Goal: Task Accomplishment & Management: Use online tool/utility

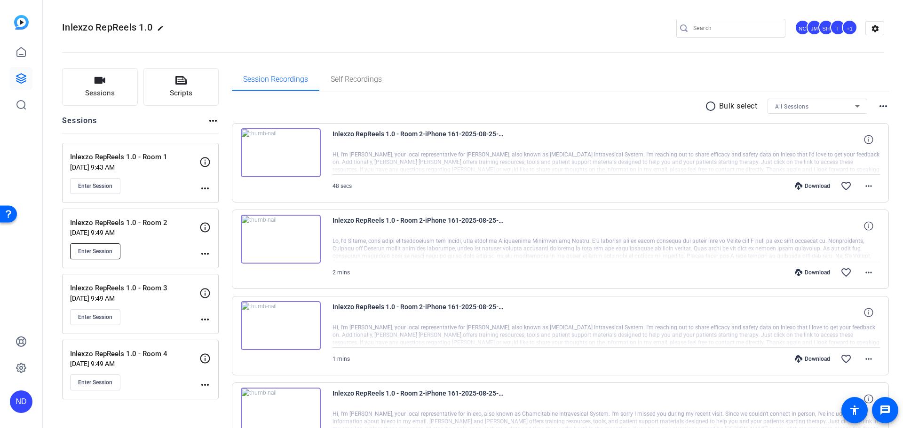
click at [108, 249] on span "Enter Session" at bounding box center [95, 252] width 34 height 8
click at [94, 247] on button "Enter Session" at bounding box center [95, 252] width 50 height 16
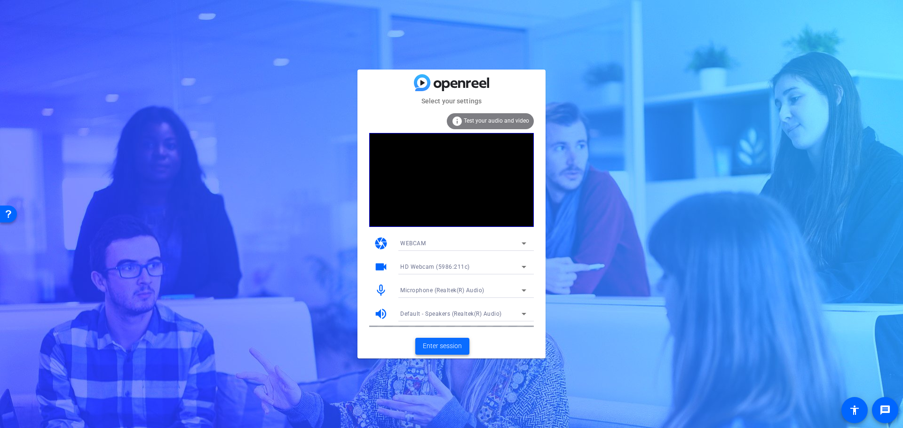
click at [438, 347] on span "Enter session" at bounding box center [442, 346] width 39 height 10
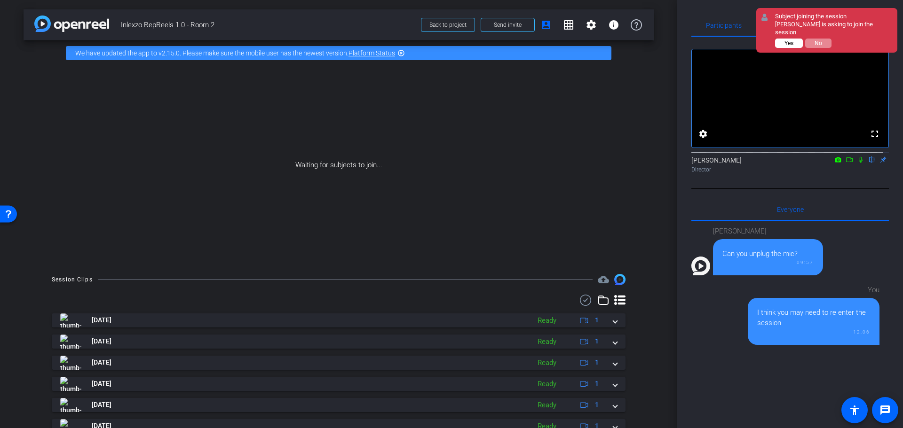
click at [786, 40] on span "Yes" at bounding box center [788, 43] width 9 height 7
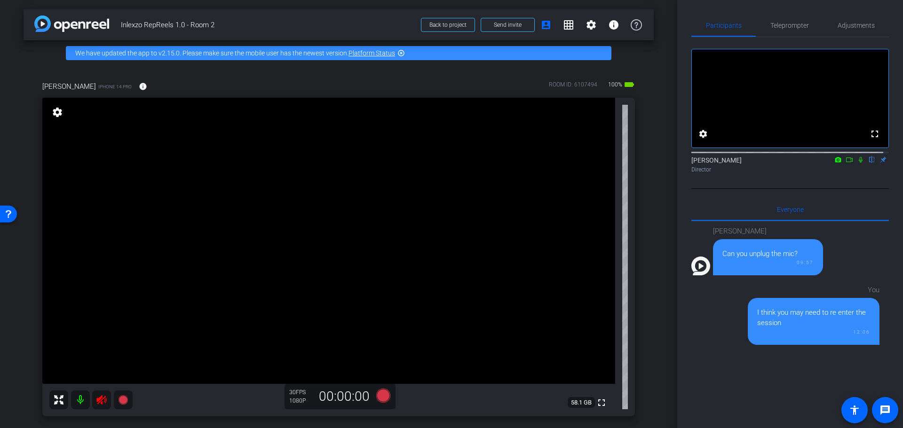
click at [107, 400] on icon at bounding box center [101, 399] width 11 height 11
click at [844, 33] on span "Adjustments" at bounding box center [855, 25] width 37 height 23
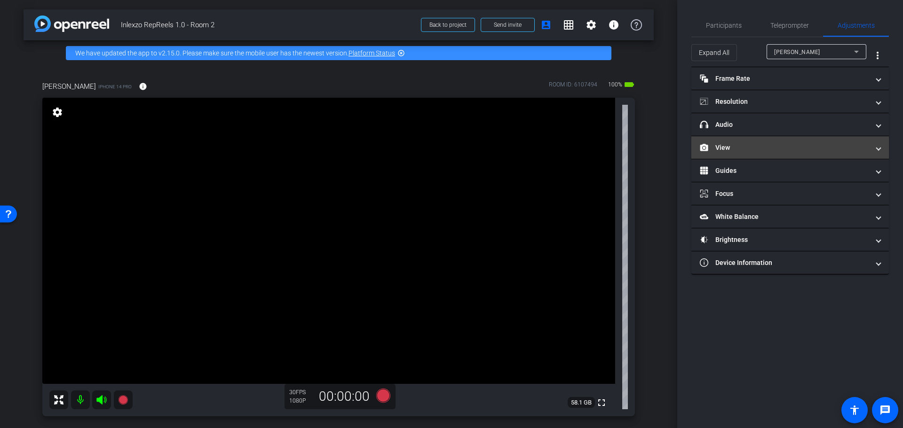
click at [749, 148] on mat-panel-title "View" at bounding box center [784, 148] width 169 height 10
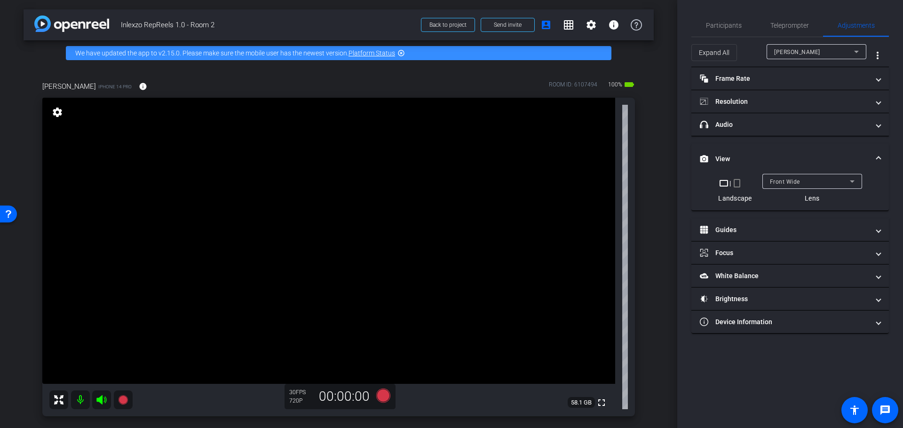
click at [734, 190] on div "crop_landscape | crop_portrait Landscape" at bounding box center [734, 190] width 33 height 25
click at [738, 186] on mat-icon "crop_portrait" at bounding box center [736, 183] width 11 height 11
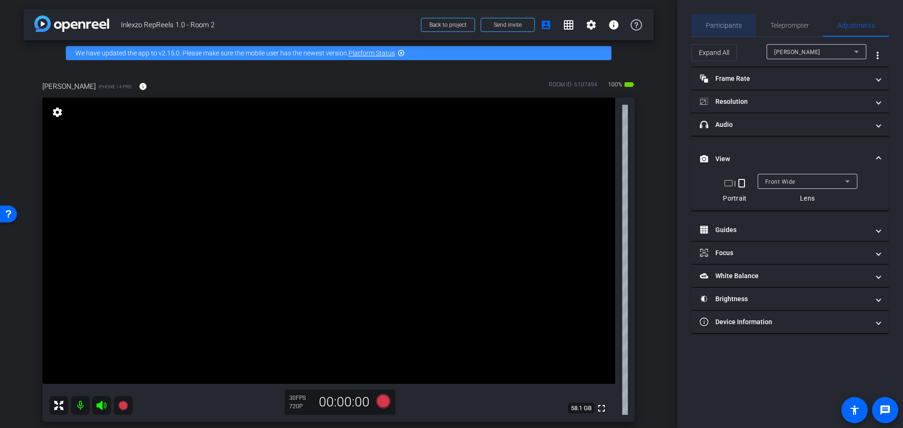
click at [713, 31] on span "Participants" at bounding box center [724, 25] width 36 height 23
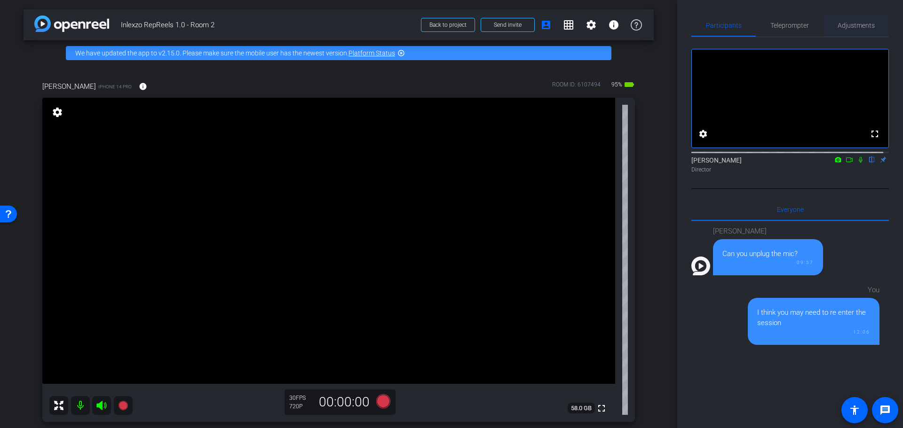
click at [844, 18] on span "Adjustments" at bounding box center [855, 25] width 37 height 23
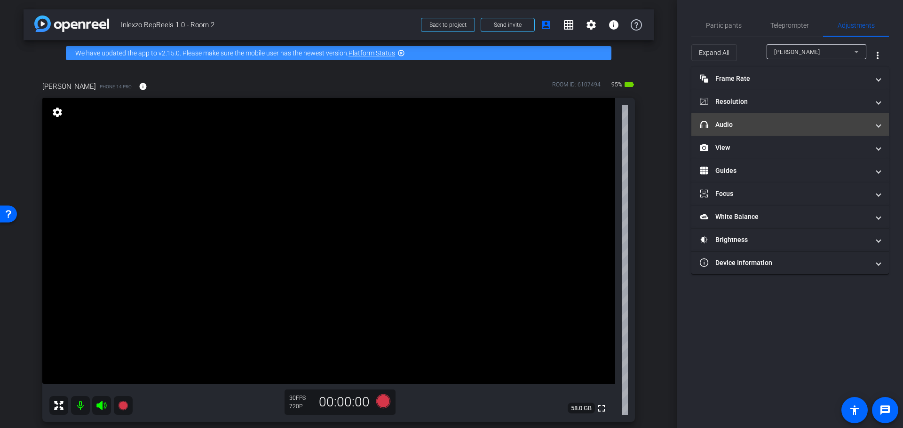
click at [791, 118] on mat-expansion-panel-header "headphone icon Audio" at bounding box center [789, 124] width 197 height 23
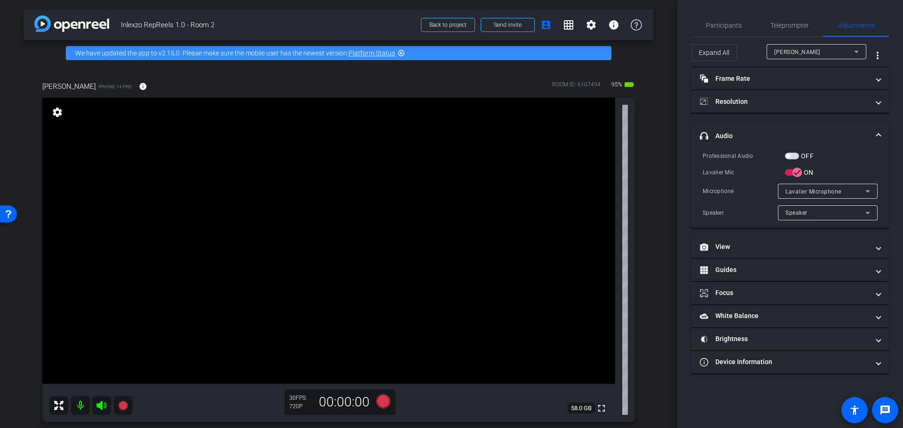
click at [792, 154] on span "button" at bounding box center [792, 156] width 14 height 7
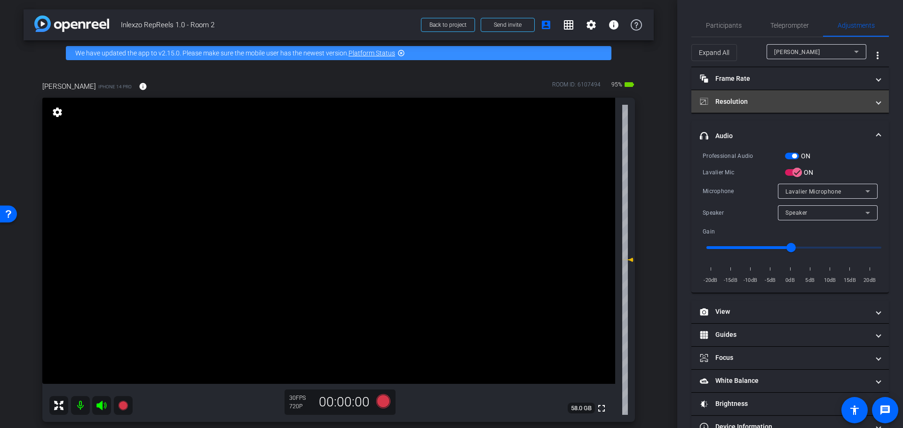
click at [764, 103] on mat-panel-title "Resolution" at bounding box center [784, 102] width 169 height 10
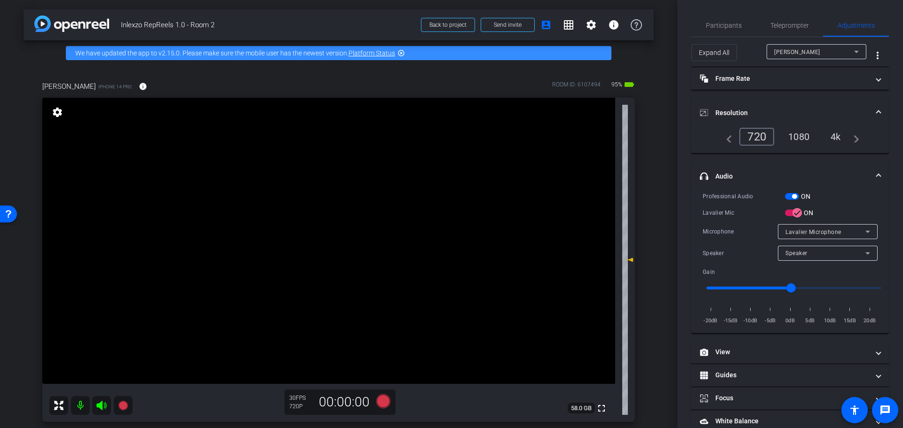
click at [833, 134] on div "4k" at bounding box center [835, 137] width 24 height 16
click at [728, 24] on span "Participants" at bounding box center [724, 25] width 36 height 7
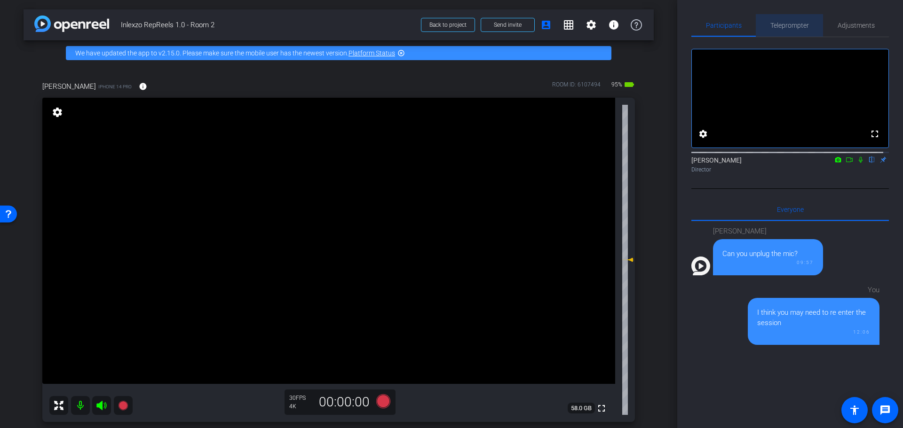
click at [793, 30] on span "Teleprompter" at bounding box center [789, 25] width 39 height 23
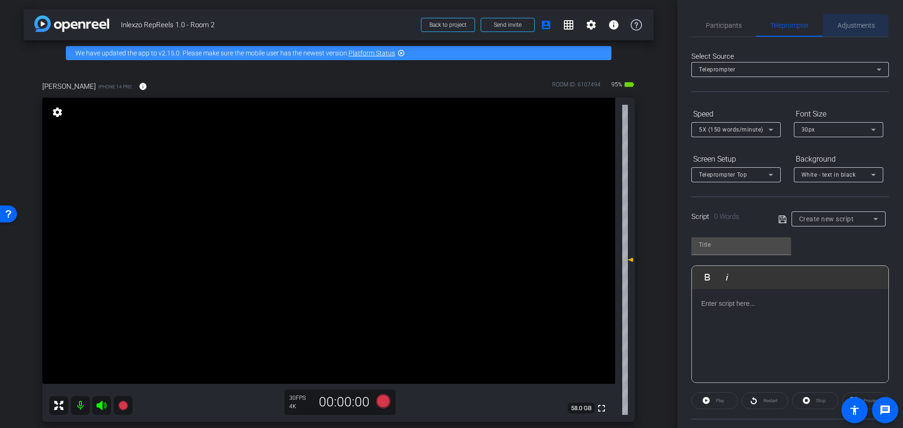
click at [837, 27] on span "Adjustments" at bounding box center [855, 25] width 37 height 7
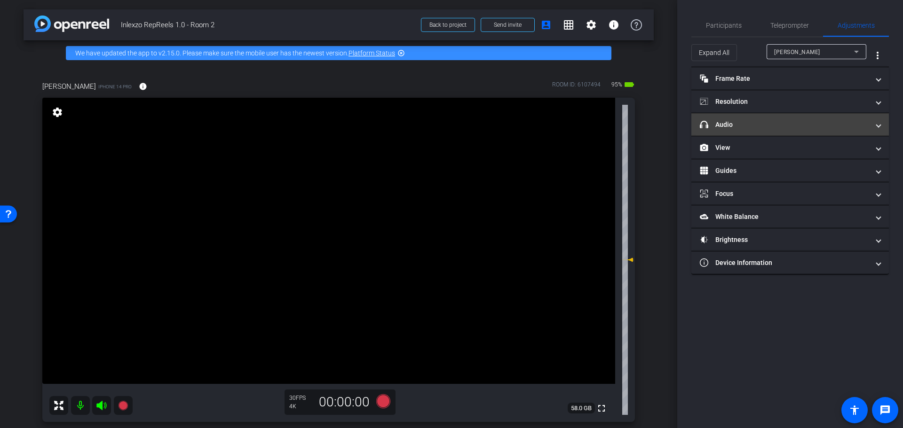
click at [784, 128] on mat-panel-title "headphone icon Audio" at bounding box center [784, 125] width 169 height 10
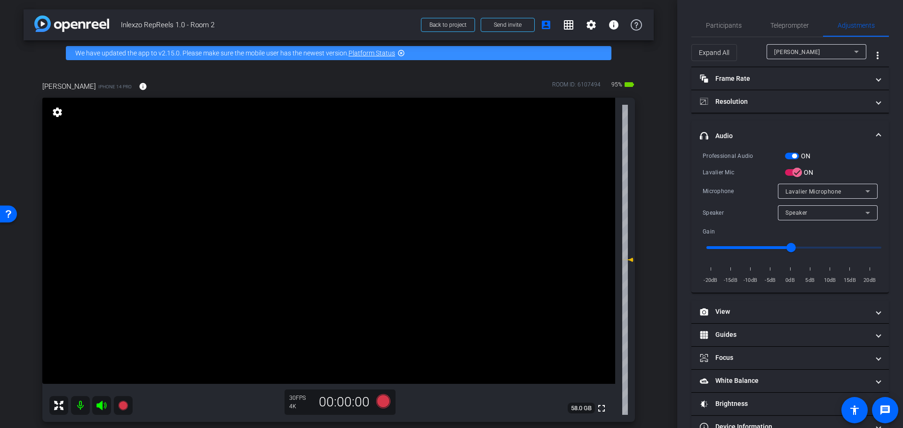
click at [793, 155] on span "button" at bounding box center [794, 156] width 5 height 5
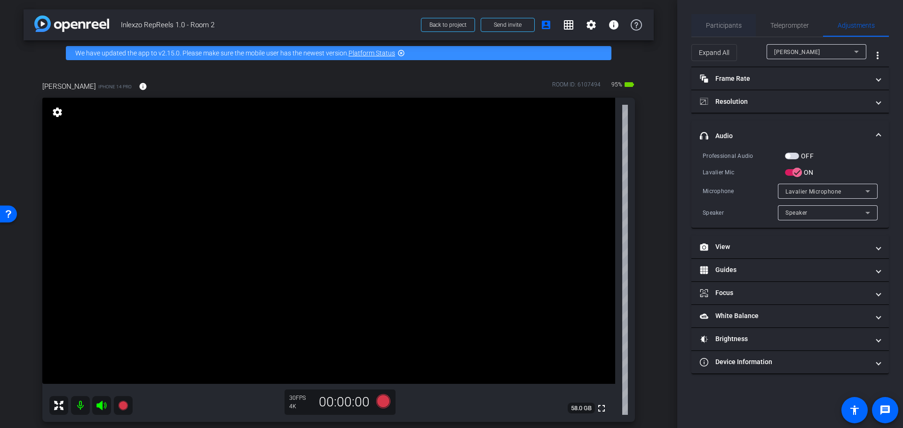
click at [723, 23] on span "Participants" at bounding box center [724, 25] width 36 height 7
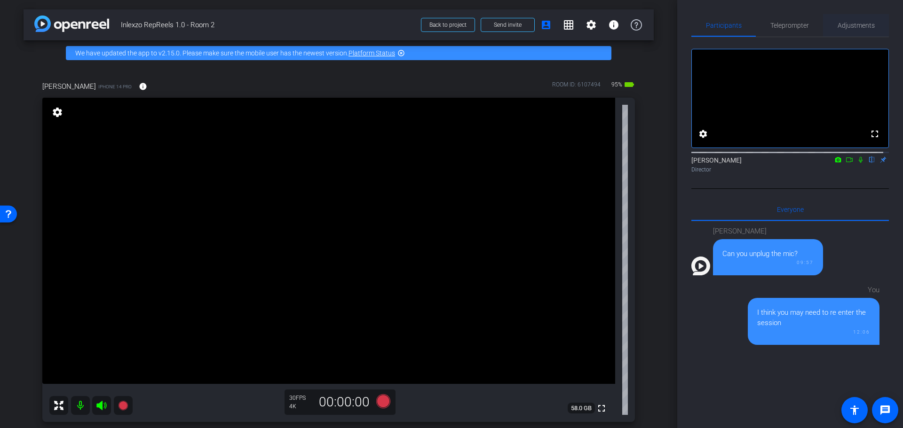
click at [848, 21] on span "Adjustments" at bounding box center [855, 25] width 37 height 23
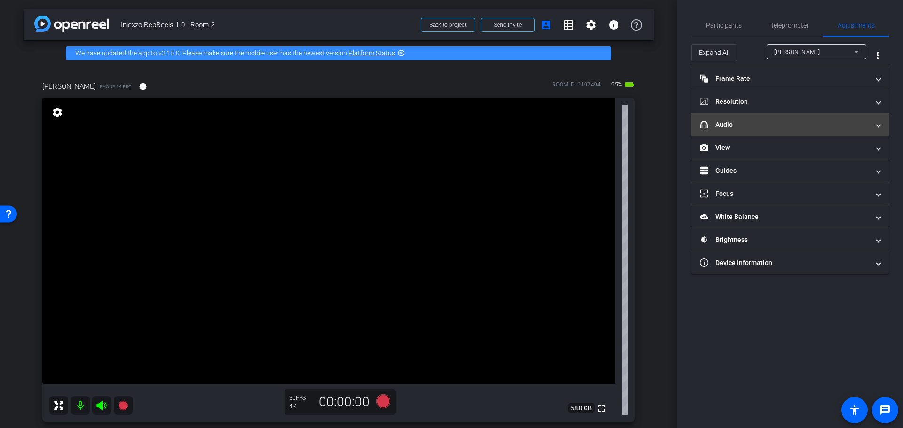
click at [746, 130] on mat-expansion-panel-header "headphone icon Audio" at bounding box center [789, 124] width 197 height 23
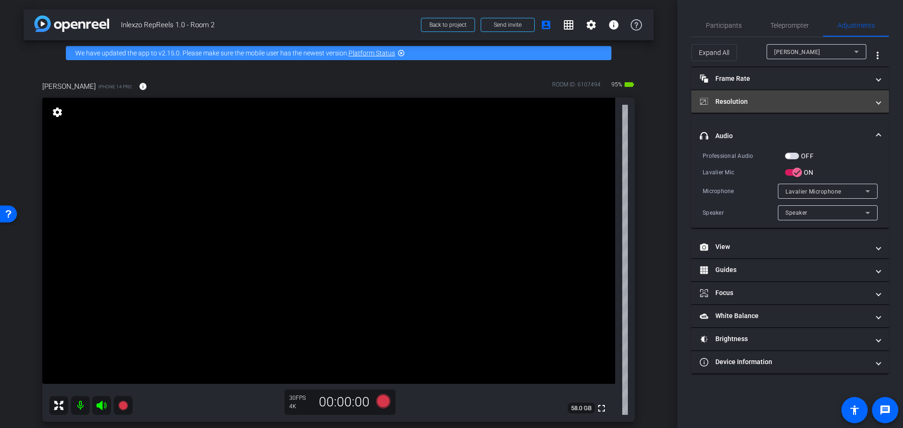
click at [764, 98] on mat-panel-title "Resolution" at bounding box center [784, 102] width 169 height 10
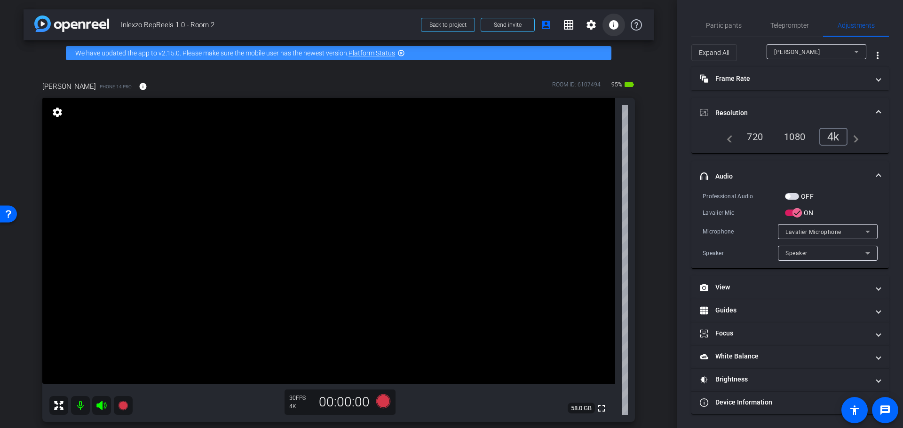
click at [603, 16] on span at bounding box center [613, 25] width 23 height 23
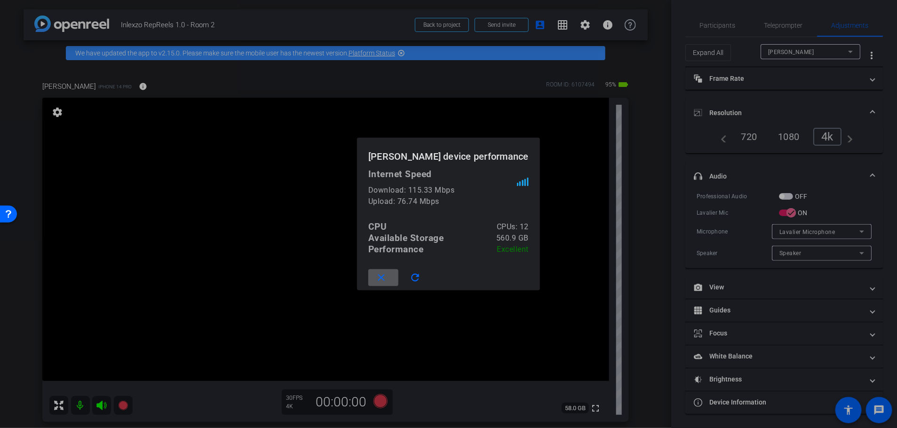
click at [603, 20] on div at bounding box center [448, 214] width 897 height 428
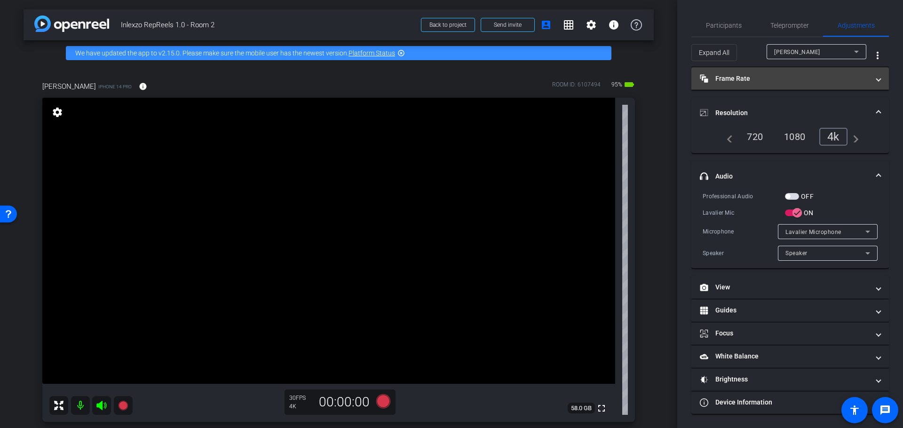
click at [741, 77] on mat-panel-title "Frame Rate Frame Rate" at bounding box center [784, 79] width 169 height 10
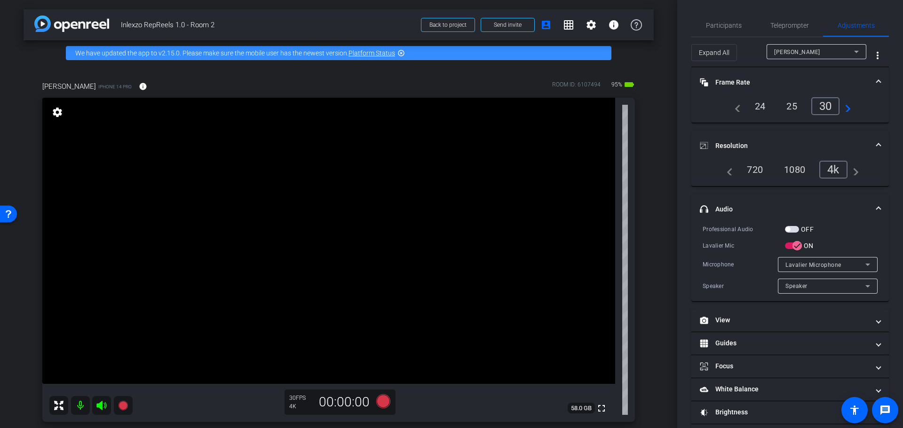
click at [743, 79] on mat-panel-title "Frame Rate Frame Rate" at bounding box center [784, 83] width 169 height 10
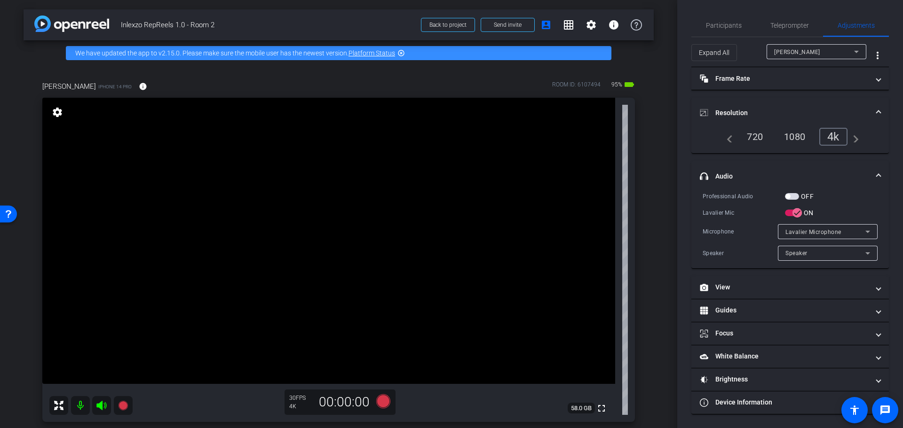
click at [757, 109] on mat-panel-title "Resolution" at bounding box center [784, 113] width 169 height 10
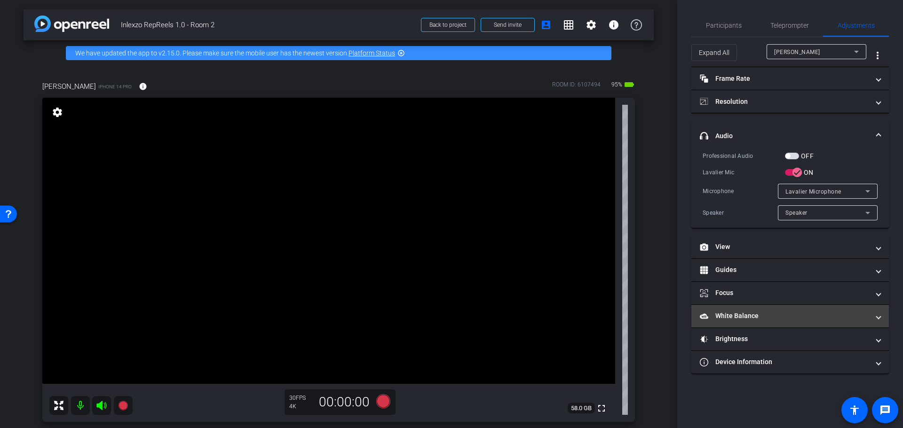
click at [731, 315] on mat-panel-title "White Balance White Balance" at bounding box center [784, 316] width 169 height 10
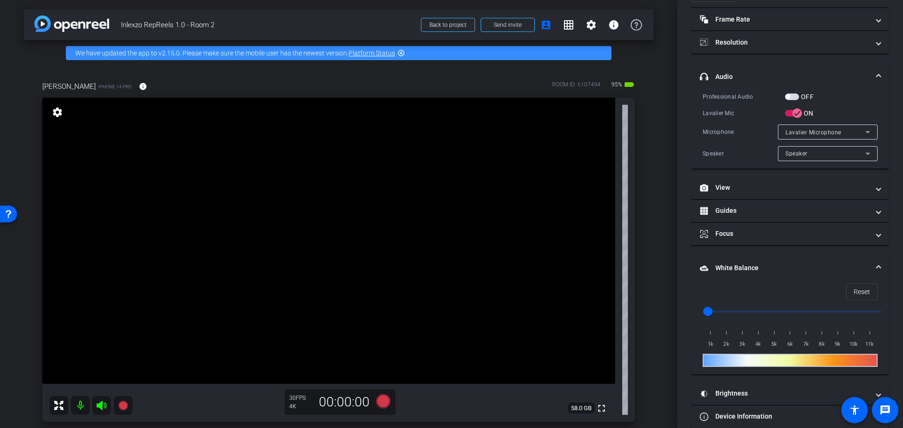
scroll to position [73, 0]
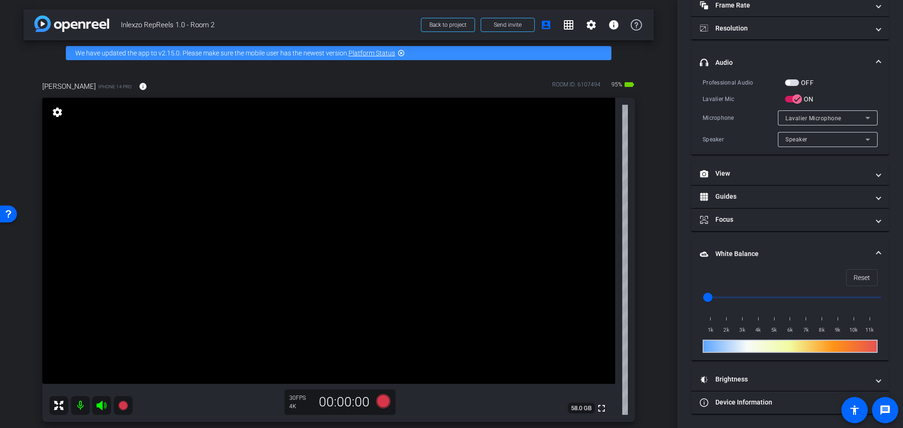
click at [786, 246] on mat-expansion-panel-header "White Balance White Balance" at bounding box center [789, 254] width 197 height 30
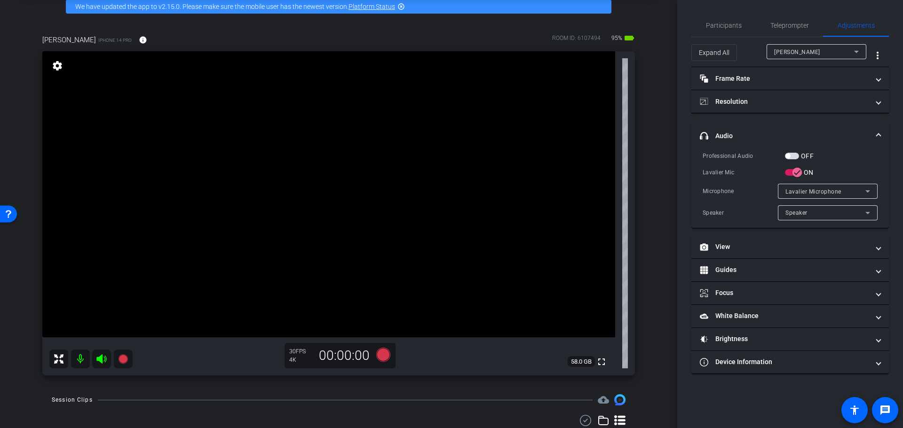
scroll to position [0, 0]
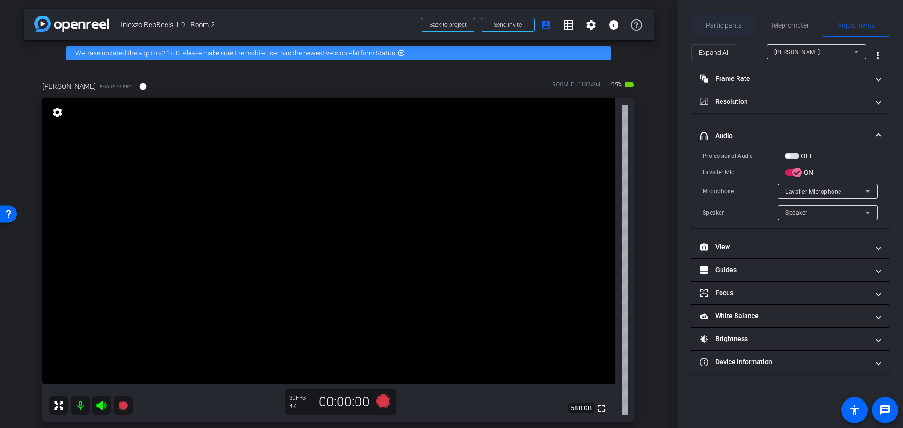
click at [730, 17] on span "Participants" at bounding box center [724, 25] width 36 height 23
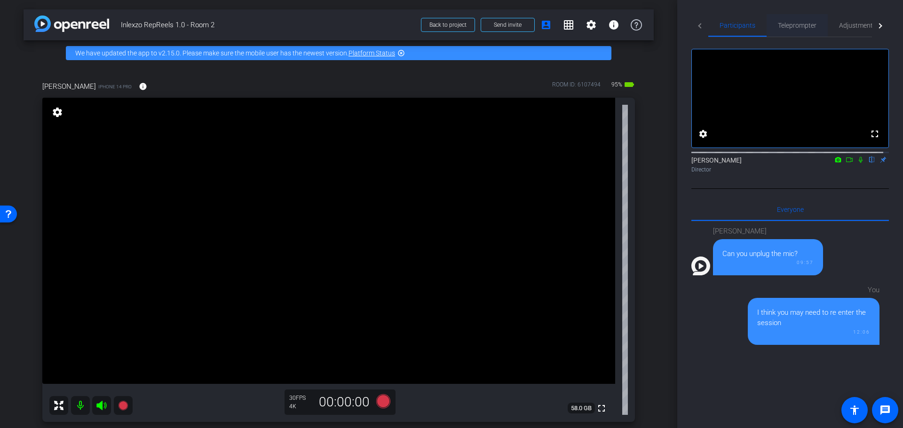
click at [800, 18] on span "Teleprompter" at bounding box center [797, 25] width 39 height 23
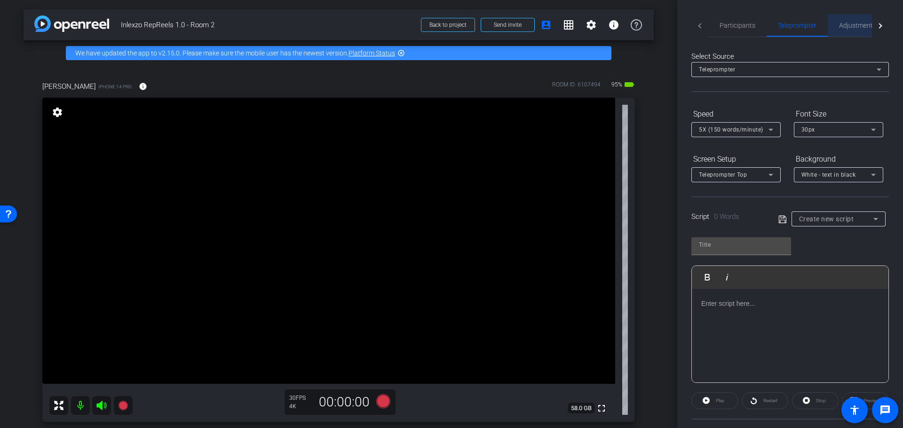
click at [858, 24] on span "Adjustments" at bounding box center [857, 25] width 37 height 7
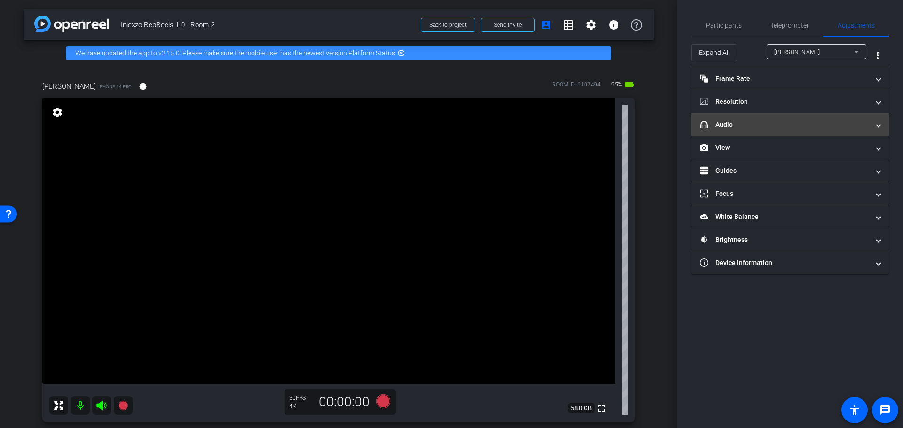
click at [744, 120] on mat-panel-title "headphone icon Audio" at bounding box center [784, 125] width 169 height 10
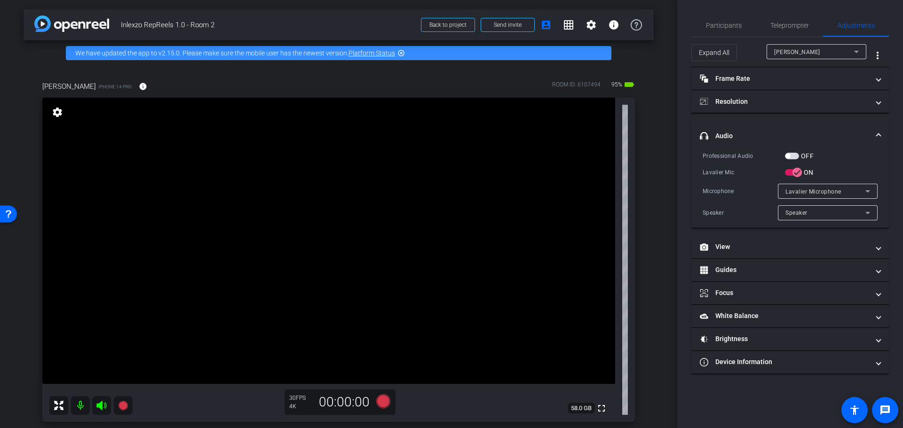
click at [742, 134] on mat-panel-title "headphone icon Audio" at bounding box center [784, 136] width 169 height 10
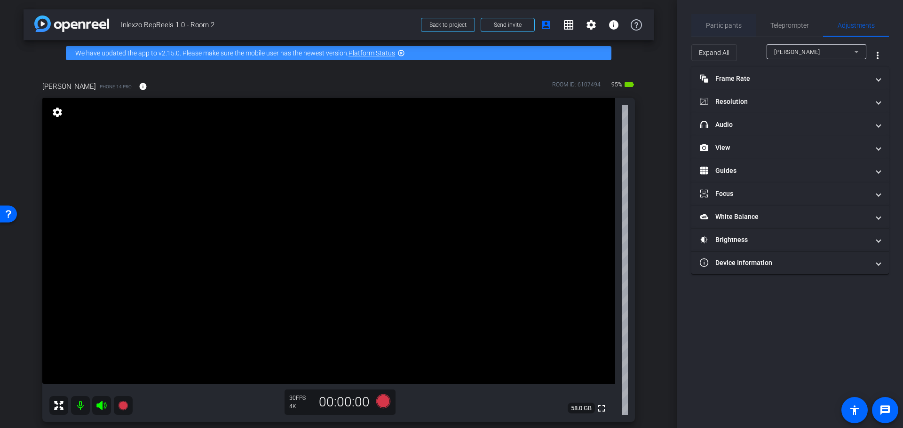
click at [735, 22] on span "Participants" at bounding box center [724, 25] width 36 height 7
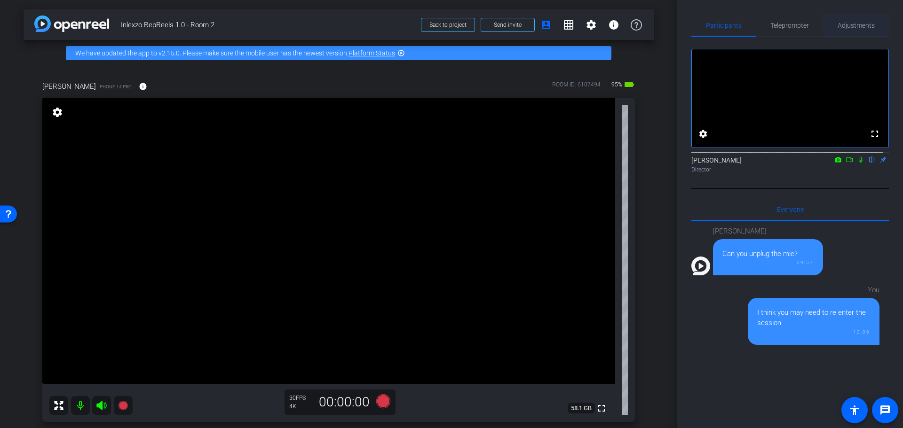
click at [830, 25] on div "Adjustments" at bounding box center [856, 25] width 66 height 23
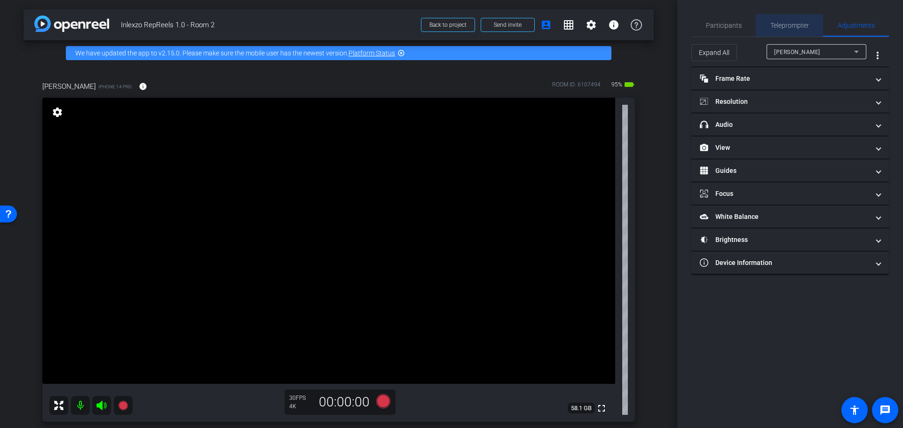
click at [772, 26] on span "Teleprompter" at bounding box center [789, 25] width 39 height 7
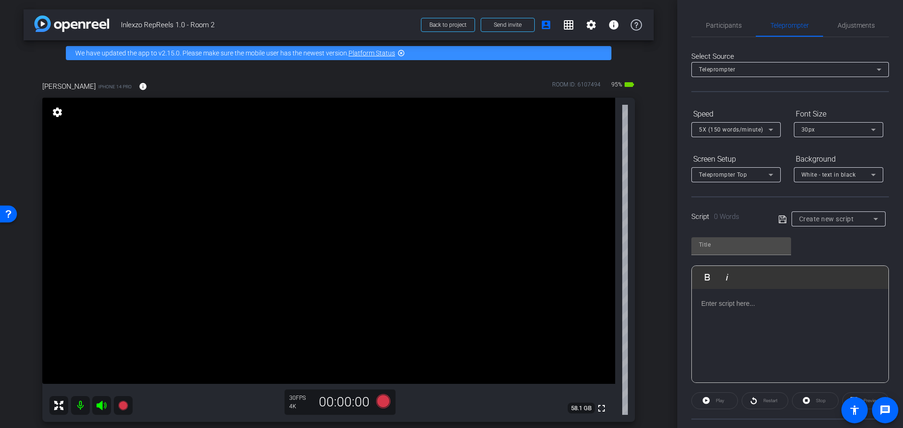
click at [822, 224] on div "Create new script" at bounding box center [838, 219] width 79 height 15
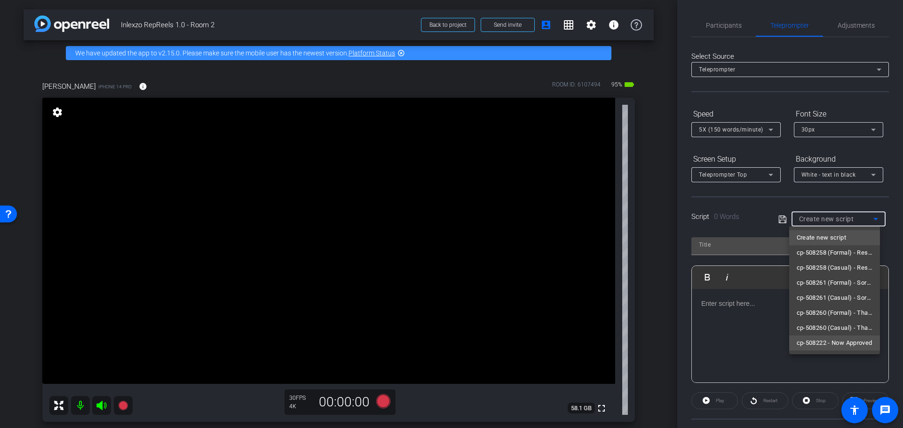
click at [831, 342] on span "cp-508222 - Now Approved" at bounding box center [834, 343] width 76 height 11
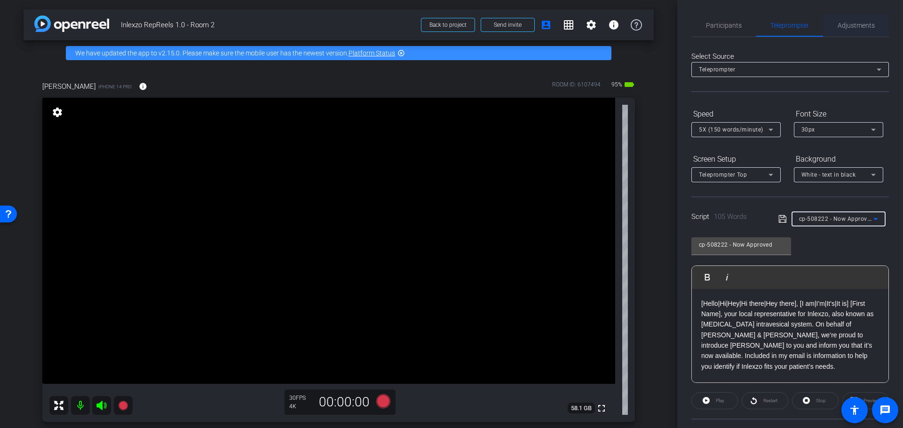
click at [841, 26] on span "Adjustments" at bounding box center [855, 25] width 37 height 7
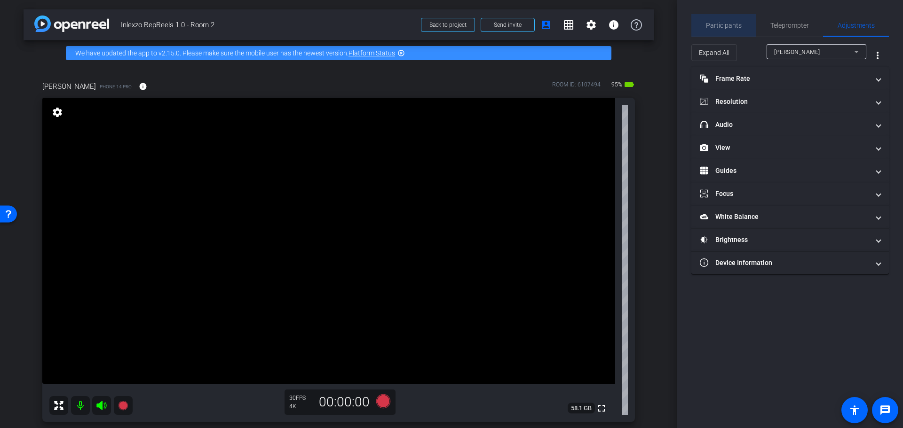
click at [730, 19] on span "Participants" at bounding box center [724, 25] width 36 height 23
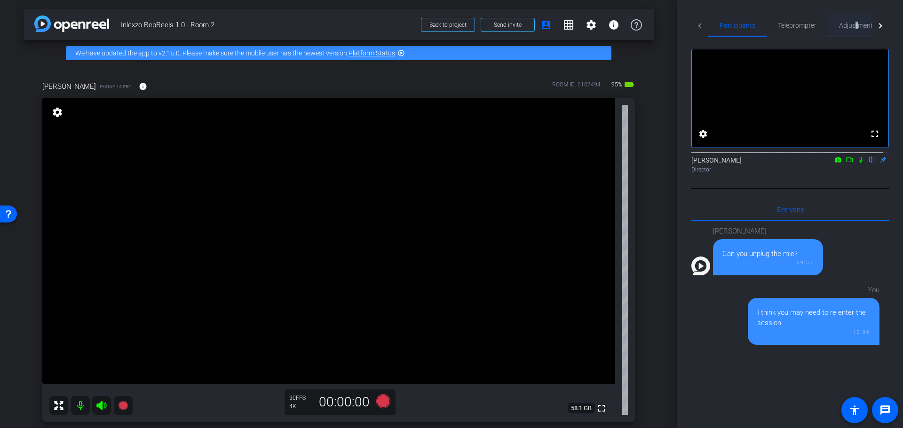
click at [856, 19] on span "Adjustments" at bounding box center [857, 25] width 37 height 23
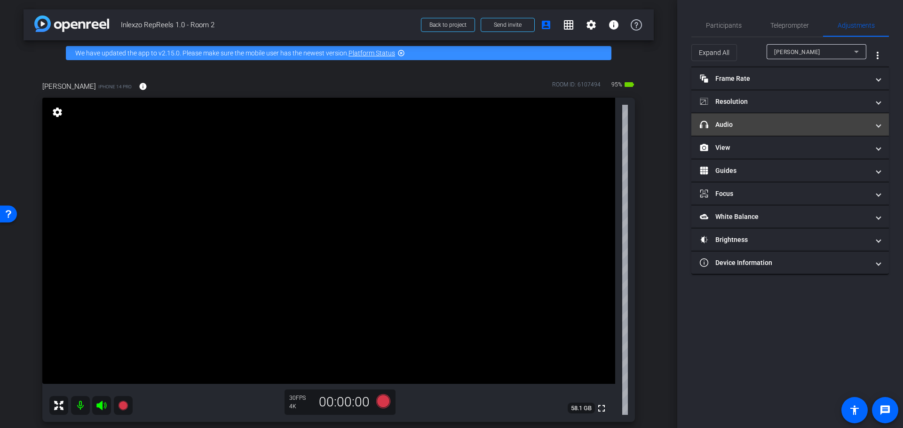
click at [785, 119] on mat-expansion-panel-header "headphone icon Audio" at bounding box center [789, 124] width 197 height 23
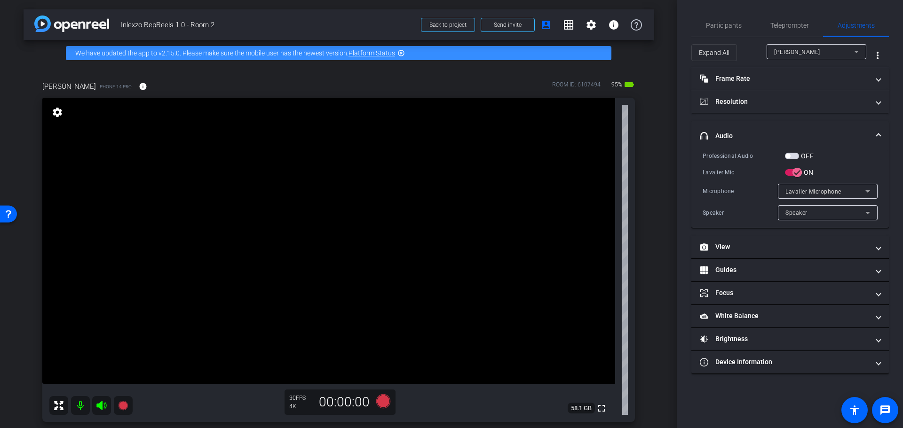
click at [789, 153] on span "button" at bounding box center [792, 156] width 14 height 7
click at [794, 12] on div "Participants Teleprompter Adjustments settings Nick Dambrosia flip Director Eve…" at bounding box center [790, 214] width 226 height 428
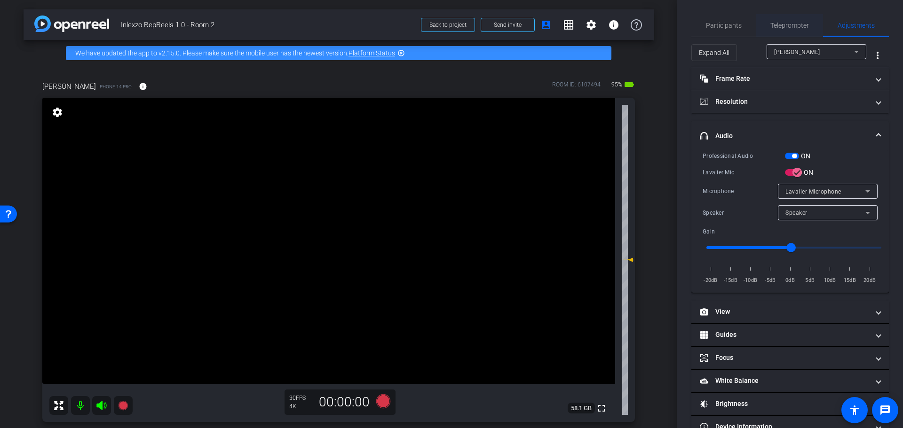
click at [788, 23] on span "Teleprompter" at bounding box center [789, 25] width 39 height 7
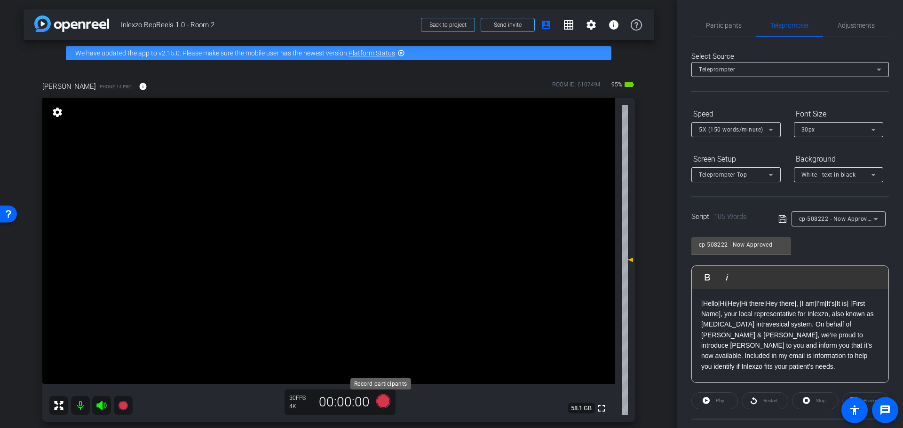
click at [378, 403] on icon at bounding box center [383, 401] width 14 height 14
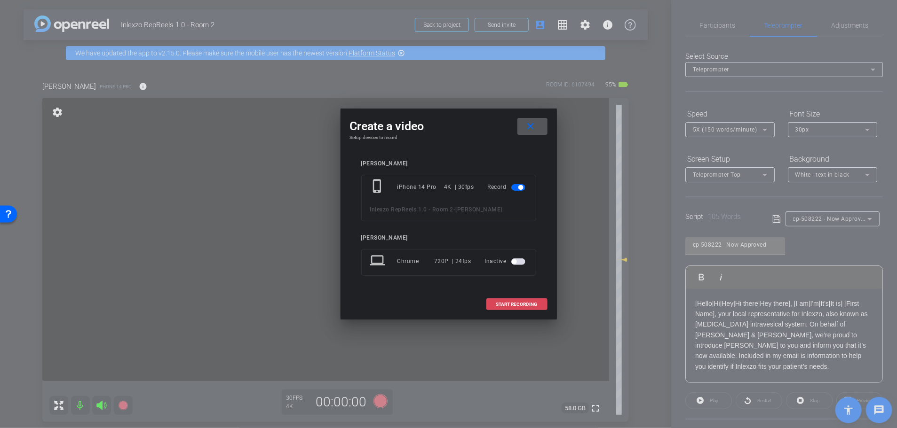
click at [520, 308] on span at bounding box center [517, 304] width 60 height 23
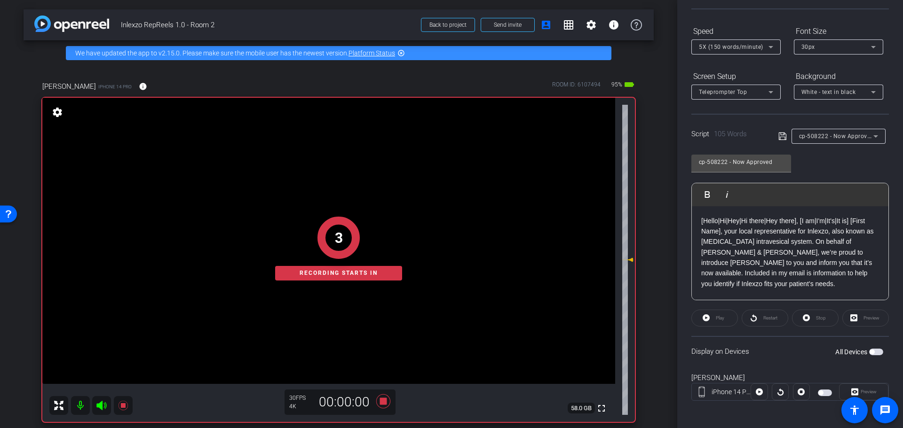
scroll to position [85, 0]
click at [881, 345] on div "Display on Devices All Devices" at bounding box center [789, 349] width 197 height 31
click at [875, 346] on span "button" at bounding box center [876, 349] width 14 height 7
click at [862, 387] on span "Preview" at bounding box center [868, 389] width 16 height 5
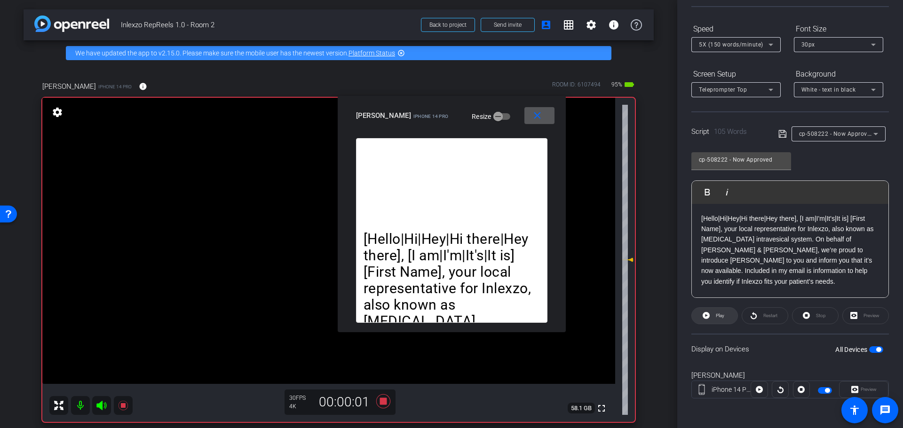
click at [718, 314] on span "Play" at bounding box center [720, 315] width 8 height 5
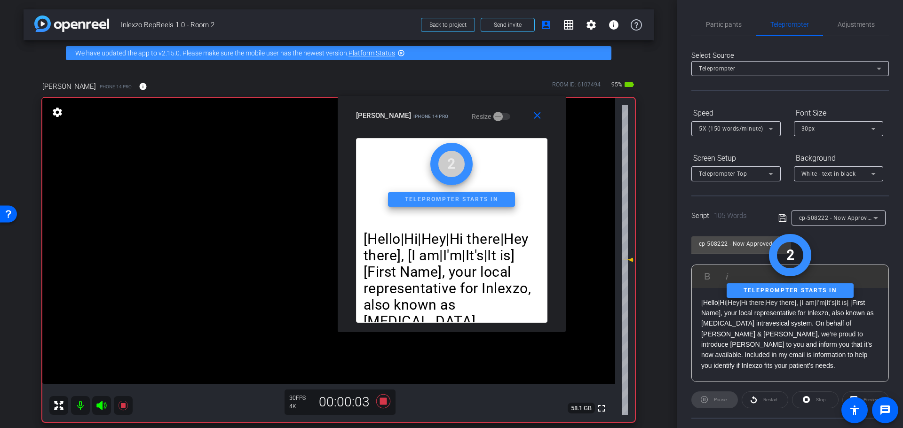
scroll to position [0, 0]
click at [723, 17] on span "Participants" at bounding box center [724, 25] width 36 height 23
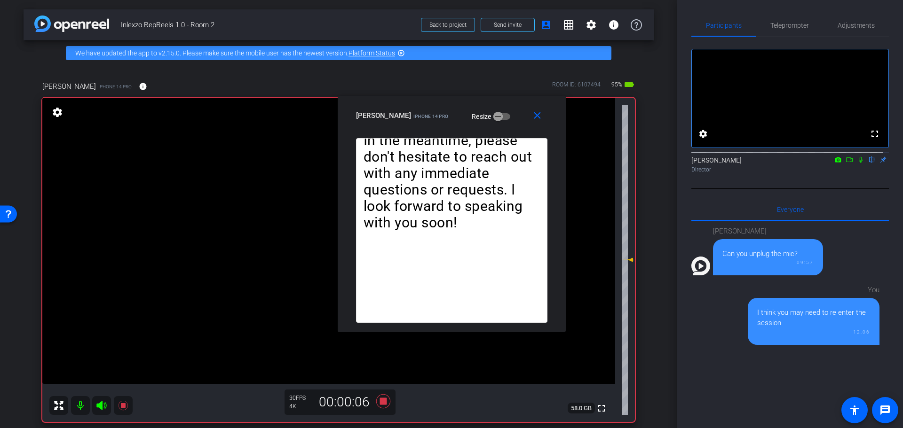
click at [857, 163] on icon at bounding box center [861, 160] width 8 height 7
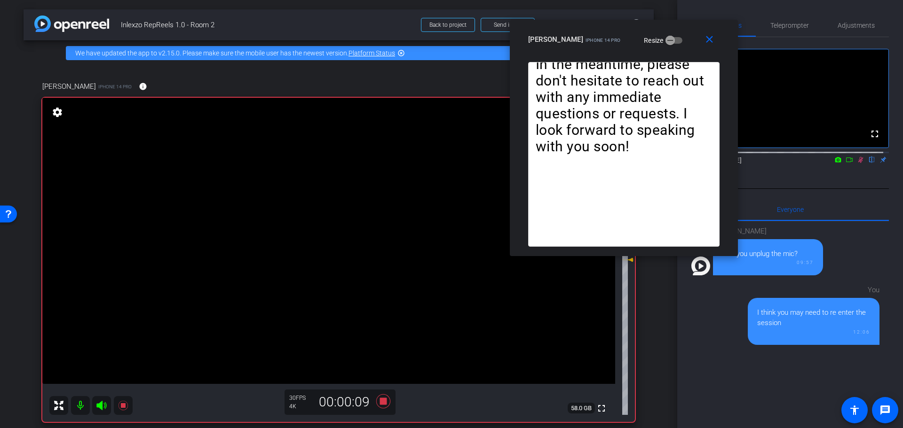
drag, startPoint x: 422, startPoint y: 100, endPoint x: 593, endPoint y: 24, distance: 187.7
click at [593, 24] on div "close Wendy Harris iPhone 14 Pro Resize" at bounding box center [624, 41] width 228 height 42
click at [709, 45] on button "close" at bounding box center [711, 39] width 30 height 17
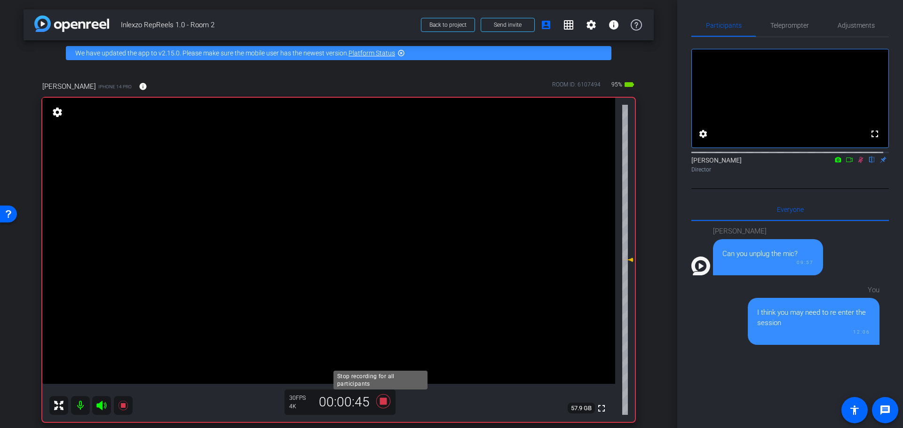
click at [384, 398] on icon at bounding box center [383, 401] width 14 height 14
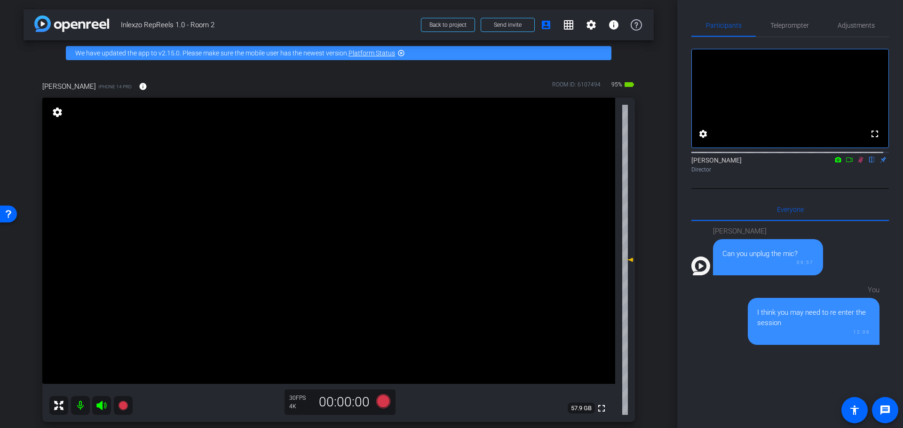
click at [858, 163] on icon at bounding box center [860, 160] width 5 height 6
click at [862, 29] on span "Adjustments" at bounding box center [855, 25] width 37 height 7
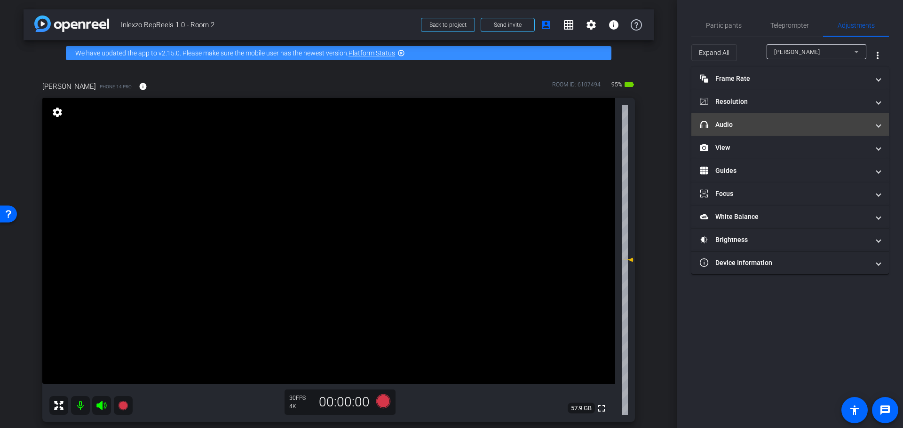
click at [740, 125] on mat-panel-title "headphone icon Audio" at bounding box center [784, 125] width 169 height 10
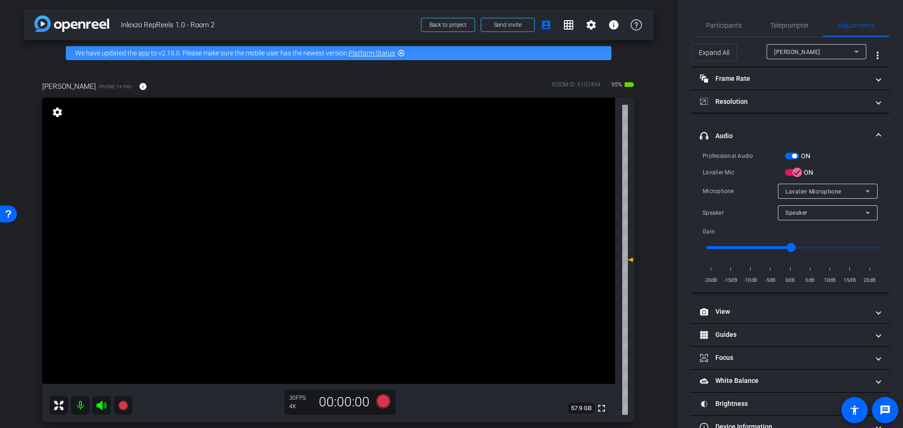
click at [795, 157] on span "button" at bounding box center [794, 156] width 5 height 5
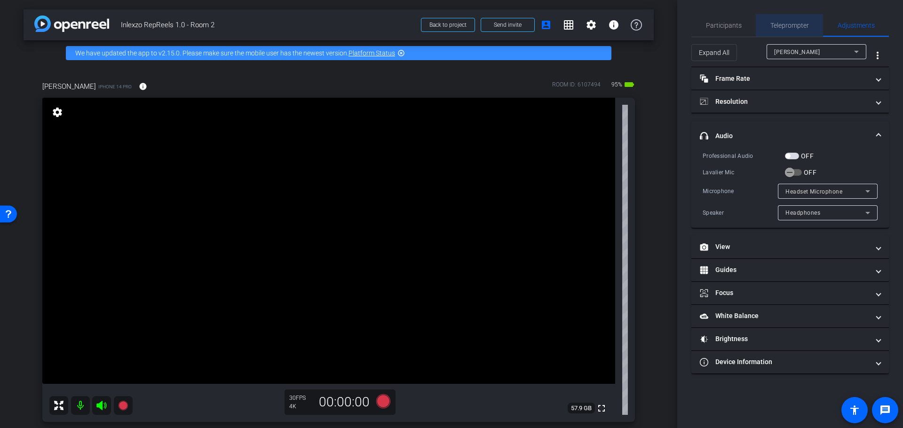
click at [788, 20] on span "Teleprompter" at bounding box center [789, 25] width 39 height 23
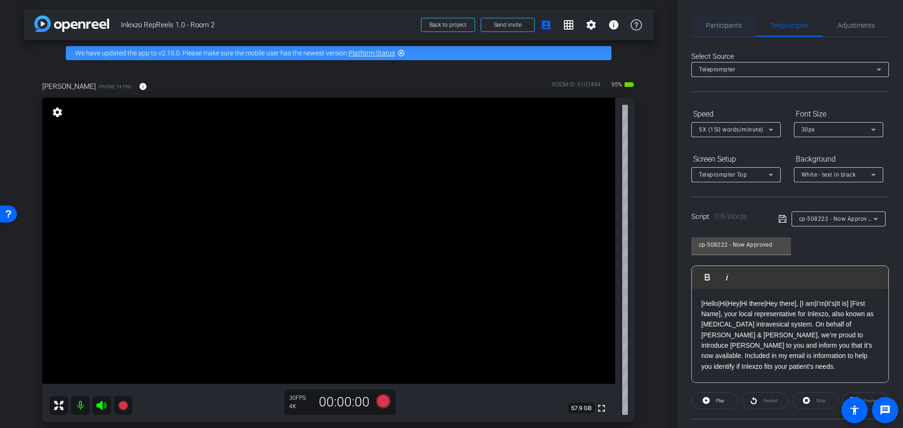
click at [723, 26] on span "Participants" at bounding box center [724, 25] width 36 height 7
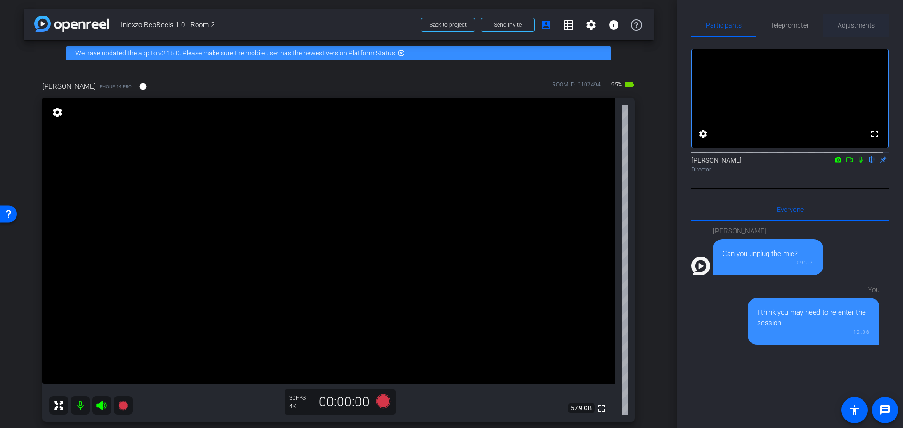
click at [840, 20] on span "Adjustments" at bounding box center [855, 25] width 37 height 23
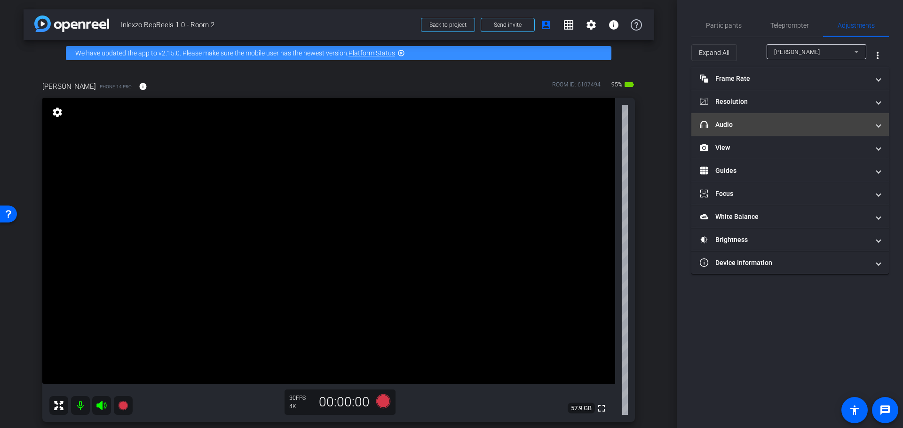
click at [734, 121] on mat-panel-title "headphone icon Audio" at bounding box center [784, 125] width 169 height 10
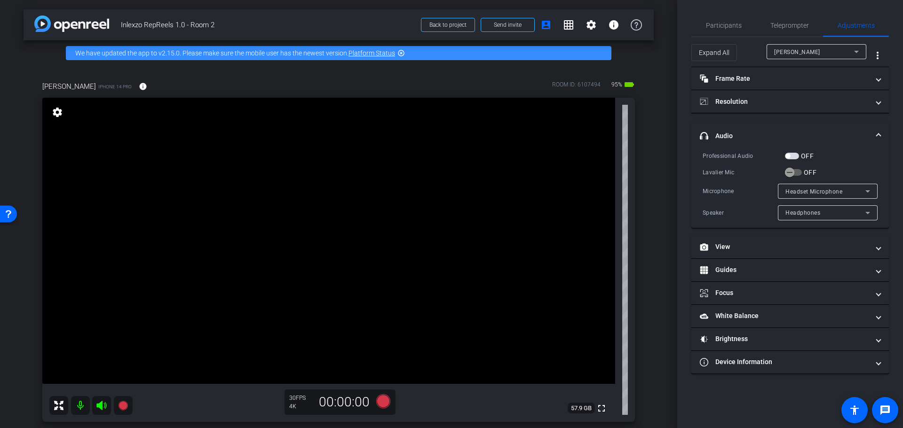
click at [790, 157] on span "button" at bounding box center [787, 156] width 5 height 5
click at [792, 156] on span "button" at bounding box center [794, 156] width 5 height 5
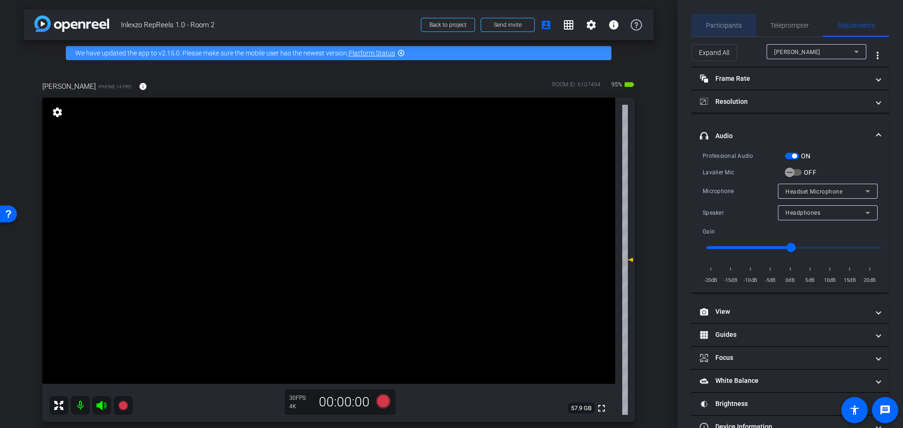
click at [734, 29] on span "Participants" at bounding box center [724, 25] width 36 height 7
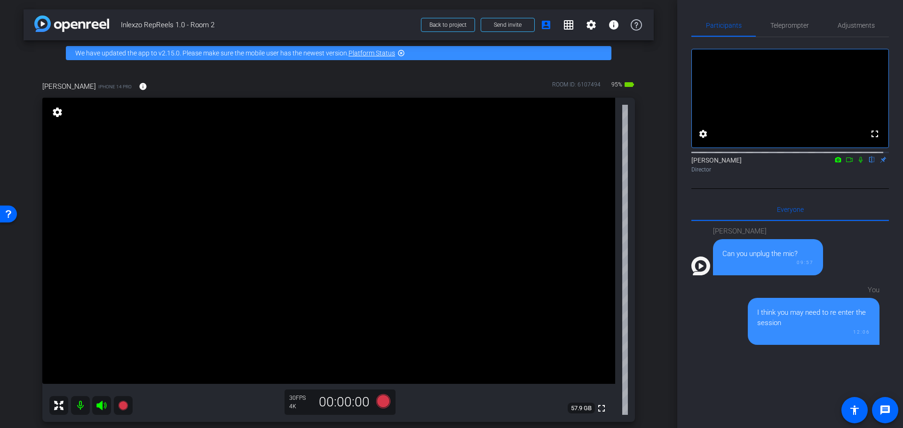
scroll to position [98, 0]
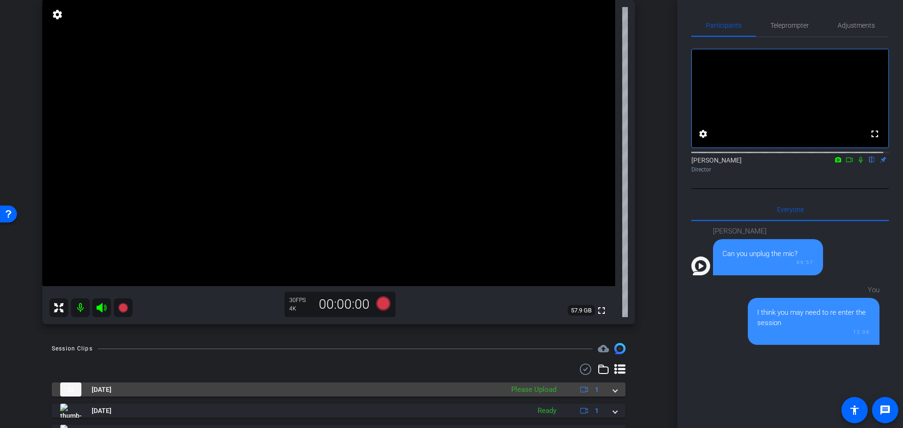
click at [605, 393] on div "Aug 26, 2025 Please Upload 1" at bounding box center [336, 390] width 553 height 14
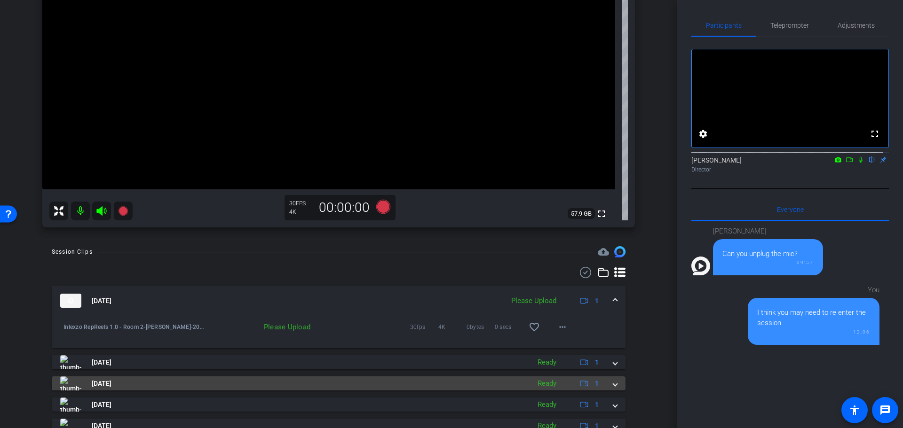
scroll to position [196, 0]
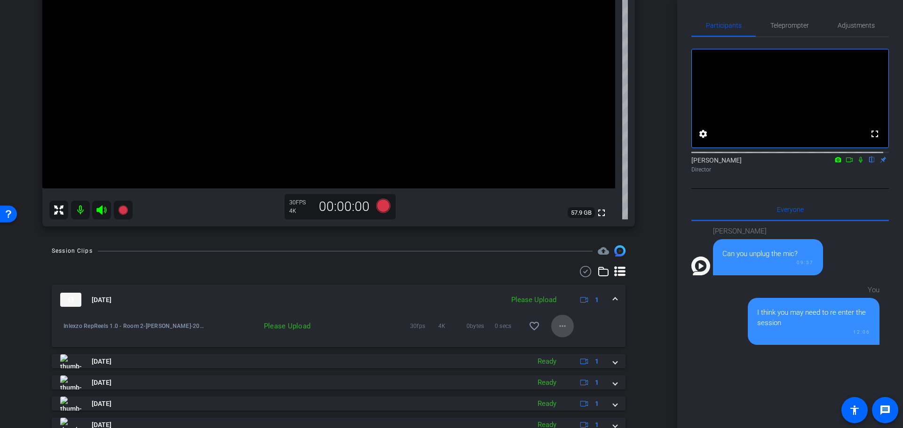
click at [557, 321] on mat-icon "more_horiz" at bounding box center [562, 326] width 11 height 11
click at [565, 344] on span "Upload" at bounding box center [572, 345] width 38 height 11
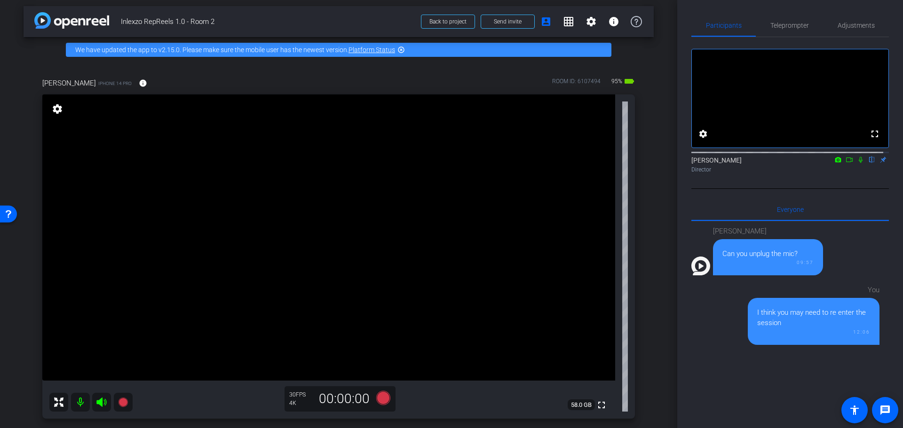
scroll to position [0, 0]
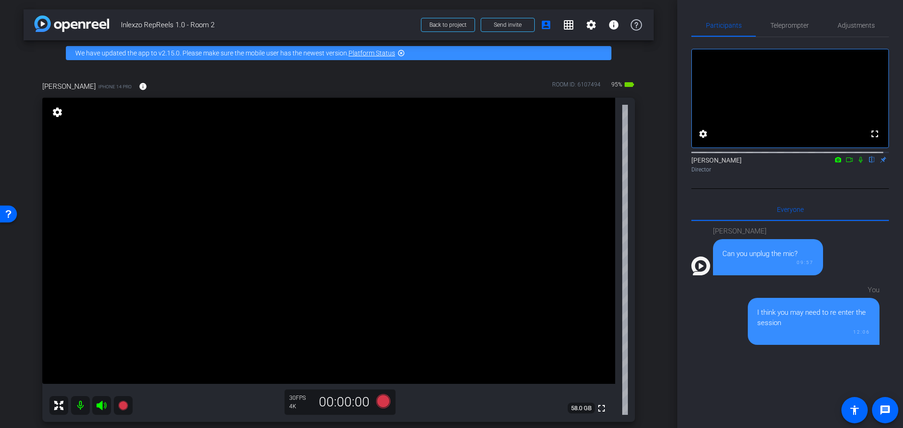
click at [102, 404] on icon at bounding box center [101, 405] width 10 height 9
click at [107, 409] on icon at bounding box center [101, 405] width 11 height 11
click at [782, 35] on span "Teleprompter" at bounding box center [789, 25] width 39 height 23
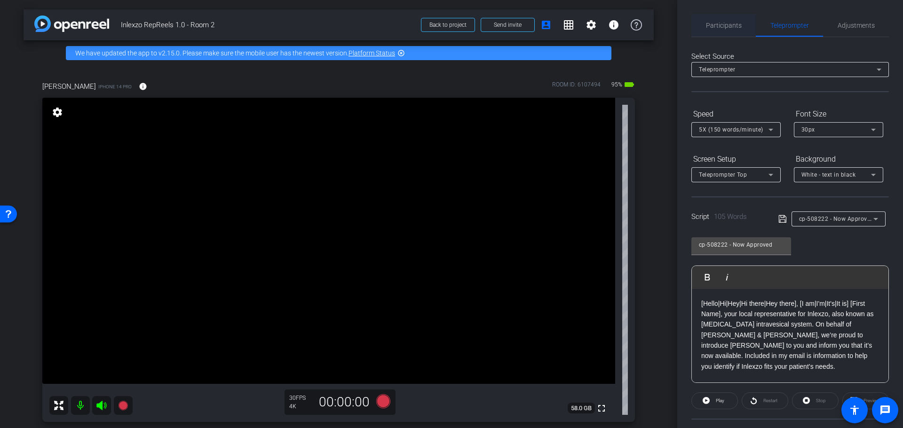
click at [712, 31] on span "Participants" at bounding box center [724, 25] width 36 height 23
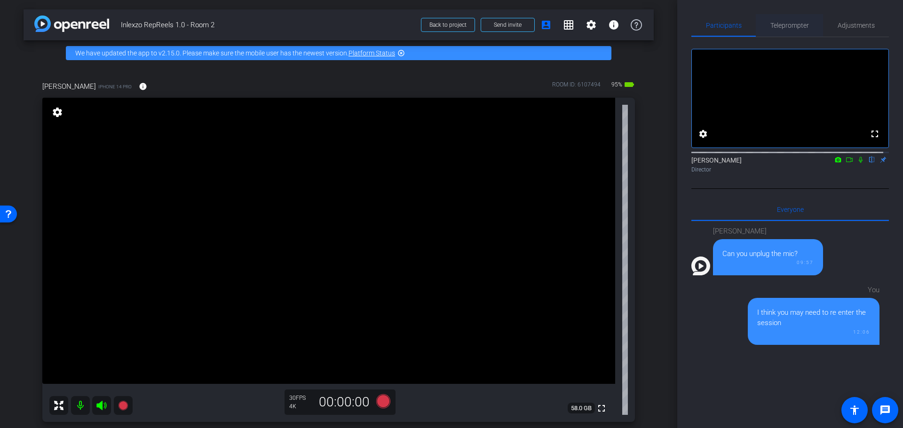
click at [794, 20] on span "Teleprompter" at bounding box center [789, 25] width 39 height 23
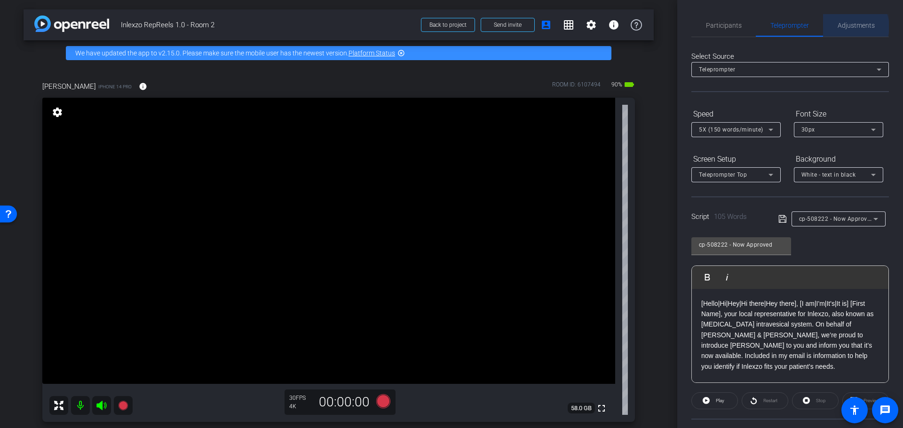
click at [847, 27] on span "Adjustments" at bounding box center [855, 25] width 37 height 7
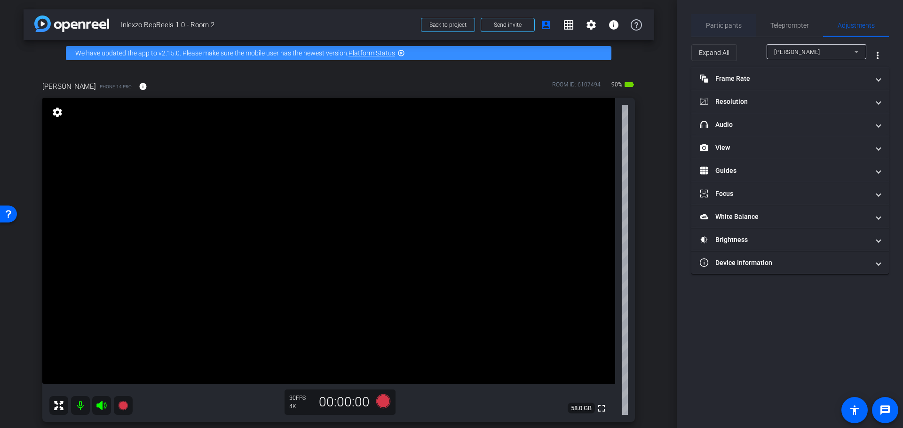
click at [732, 24] on span "Participants" at bounding box center [724, 25] width 36 height 7
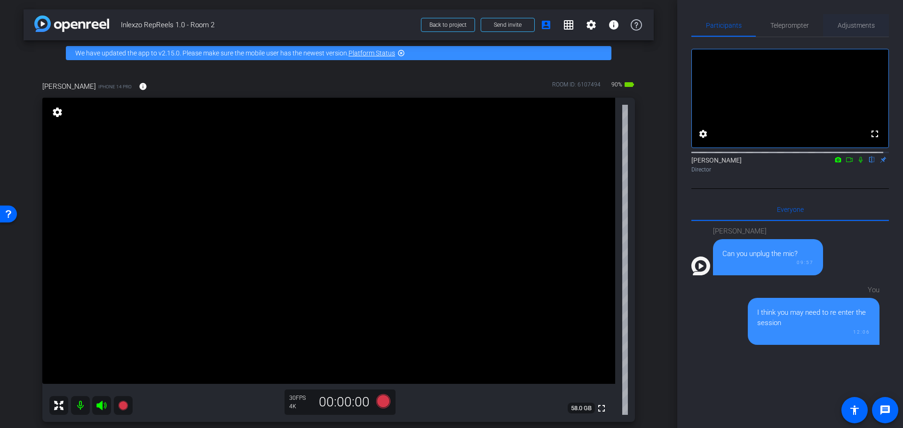
click at [857, 28] on span "Adjustments" at bounding box center [855, 25] width 37 height 7
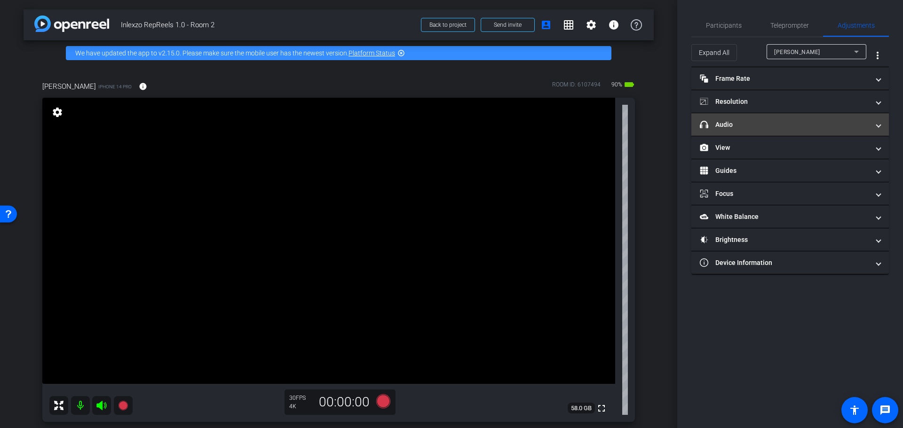
click at [750, 116] on mat-expansion-panel-header "headphone icon Audio" at bounding box center [789, 124] width 197 height 23
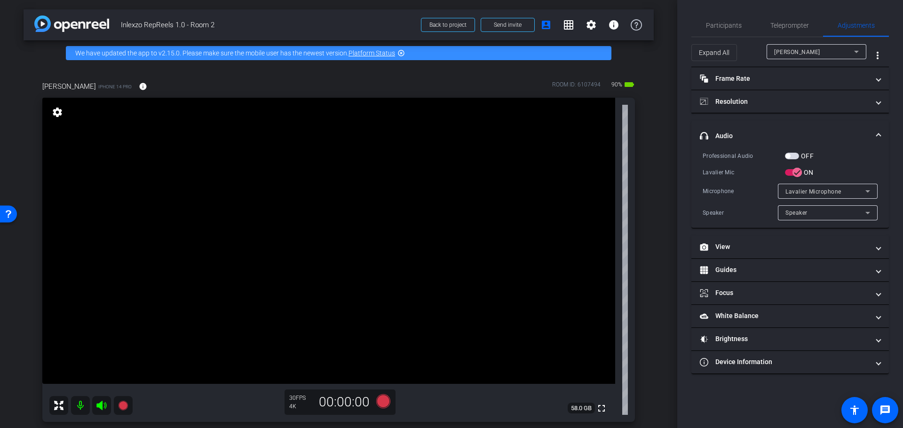
click at [795, 156] on span "button" at bounding box center [792, 156] width 14 height 7
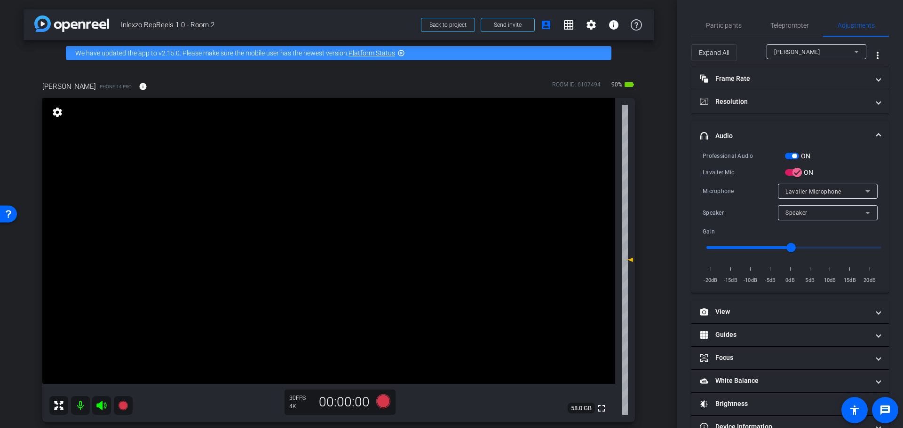
drag, startPoint x: 732, startPoint y: 27, endPoint x: 744, endPoint y: 47, distance: 23.6
click at [732, 27] on span "Participants" at bounding box center [724, 25] width 36 height 7
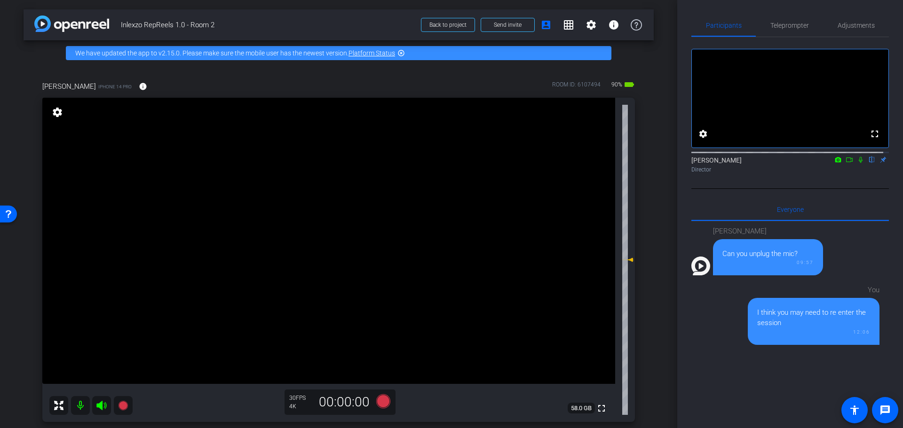
click at [857, 163] on icon at bounding box center [861, 160] width 8 height 7
click at [383, 401] on icon at bounding box center [383, 401] width 14 height 14
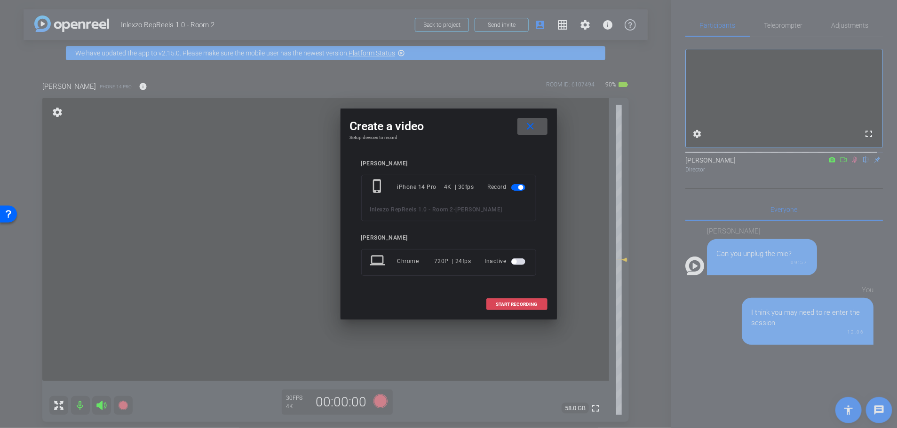
click at [504, 309] on span at bounding box center [517, 304] width 60 height 23
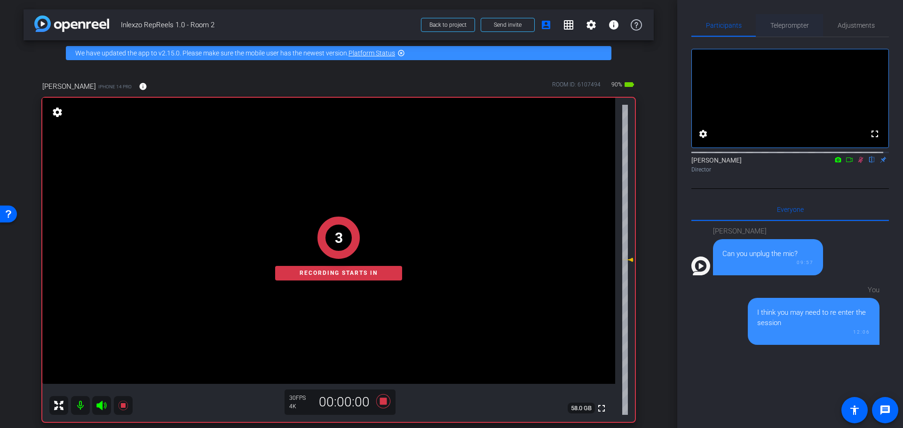
click at [794, 25] on span "Teleprompter" at bounding box center [789, 25] width 39 height 7
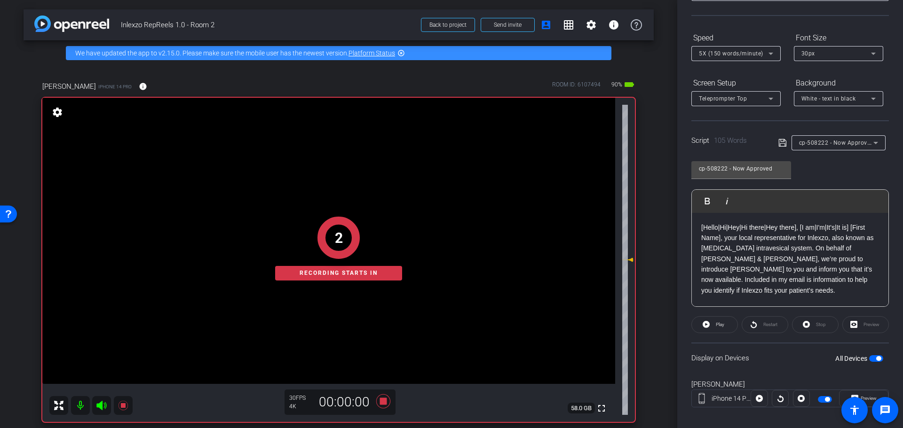
scroll to position [85, 0]
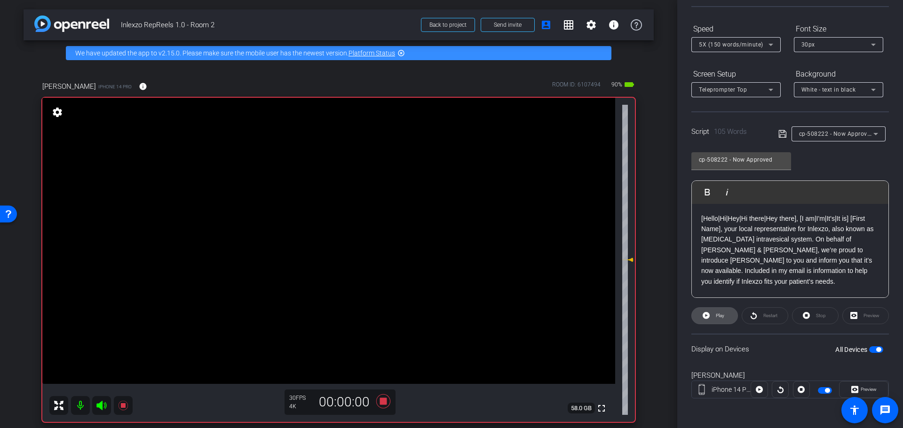
click at [717, 314] on span "Play" at bounding box center [720, 315] width 8 height 5
click at [860, 389] on span "Preview" at bounding box center [868, 389] width 16 height 5
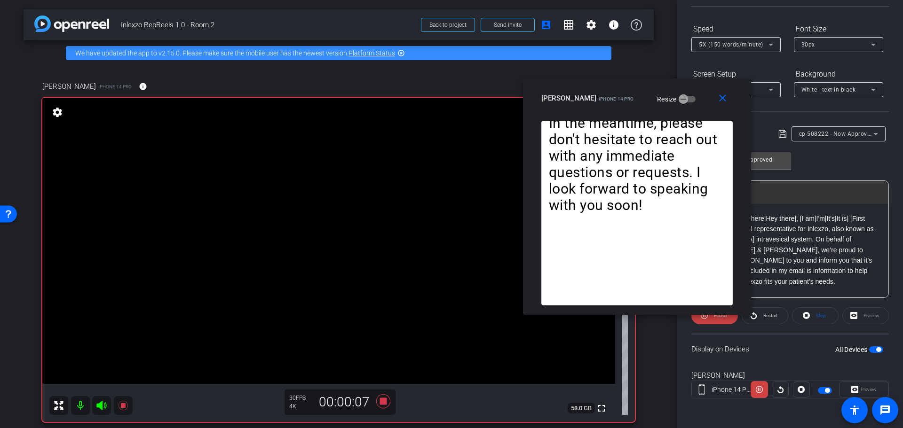
drag, startPoint x: 448, startPoint y: 104, endPoint x: 633, endPoint y: 87, distance: 186.0
click at [633, 87] on div "close Wendy Harris iPhone 14 Pro Resize" at bounding box center [637, 100] width 228 height 42
click at [724, 94] on mat-icon "close" at bounding box center [722, 99] width 12 height 12
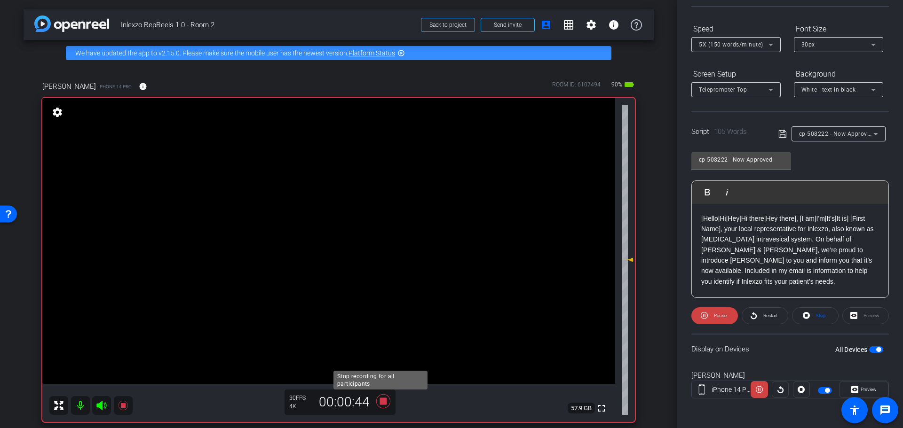
click at [378, 401] on icon at bounding box center [383, 401] width 14 height 14
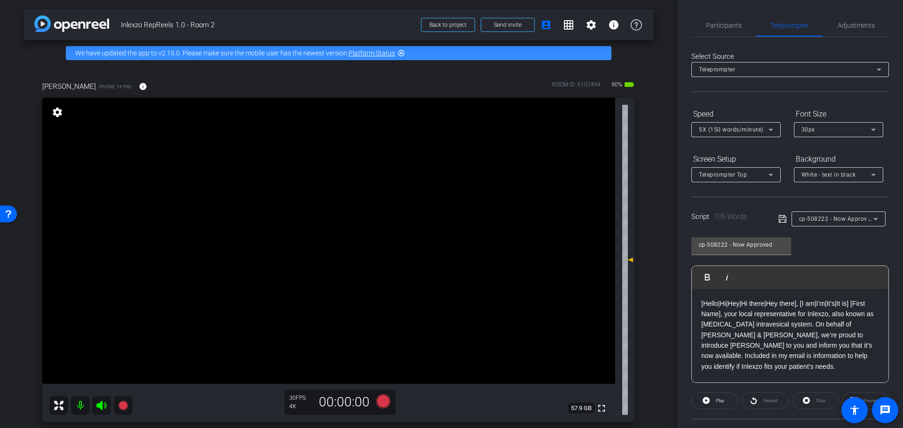
scroll to position [0, 0]
click at [850, 17] on span "Adjustments" at bounding box center [855, 25] width 37 height 23
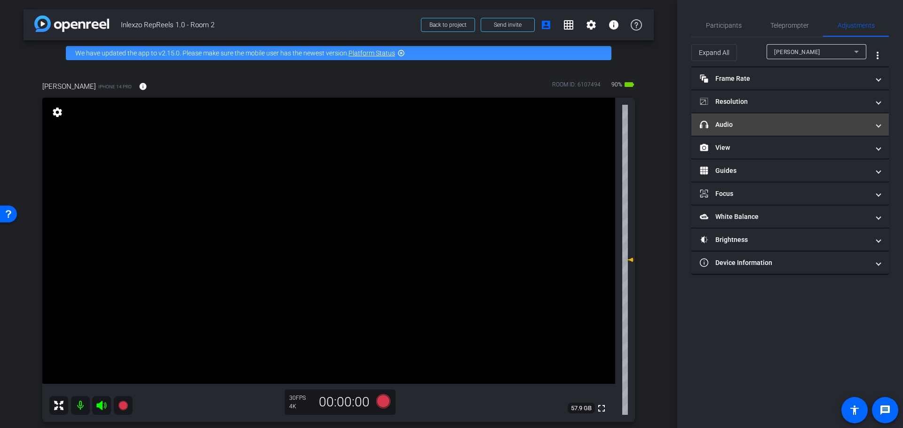
click at [740, 134] on mat-expansion-panel-header "headphone icon Audio" at bounding box center [789, 124] width 197 height 23
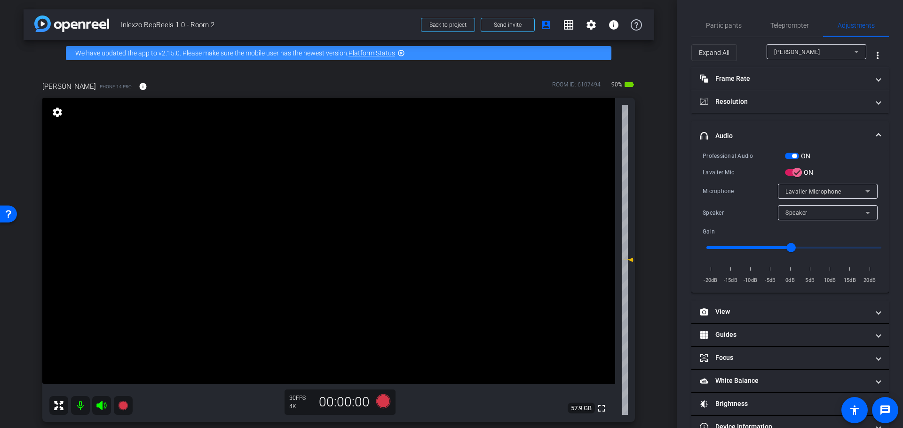
click at [793, 154] on span "button" at bounding box center [794, 156] width 5 height 5
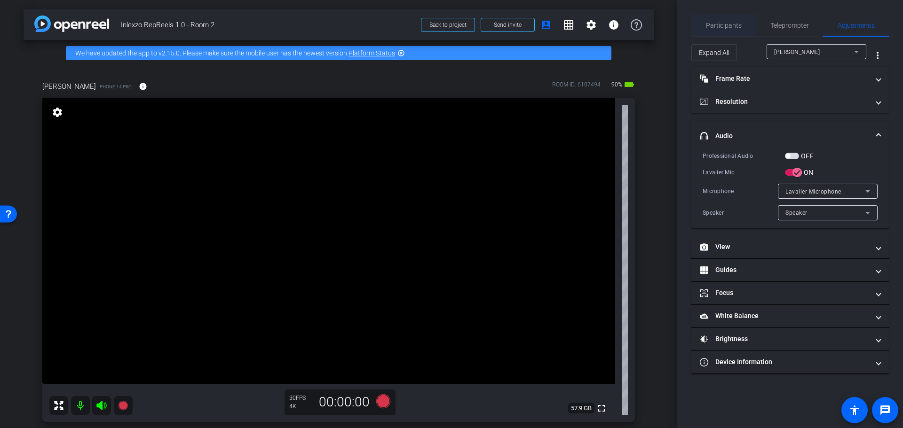
click at [724, 36] on span "Participants" at bounding box center [724, 25] width 36 height 23
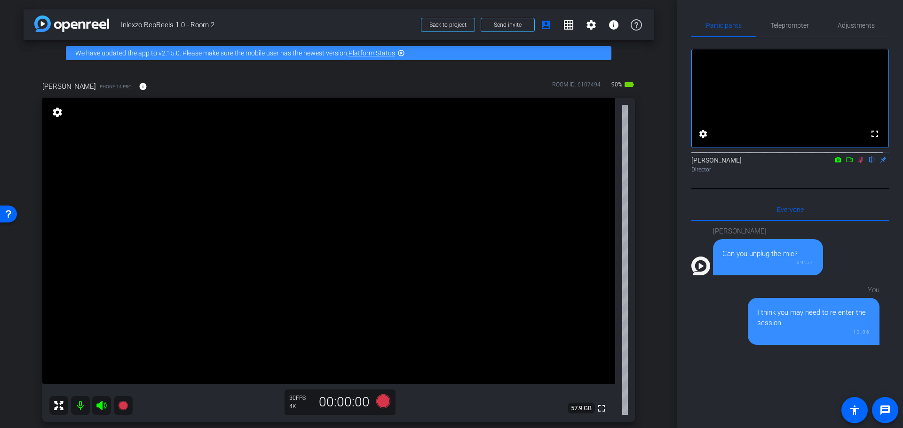
click at [857, 163] on icon at bounding box center [861, 160] width 8 height 7
click at [649, 205] on div "arrow_back Inlexzo RepReels 1.0 - Room 2 Back to project Send invite account_bo…" at bounding box center [338, 214] width 677 height 428
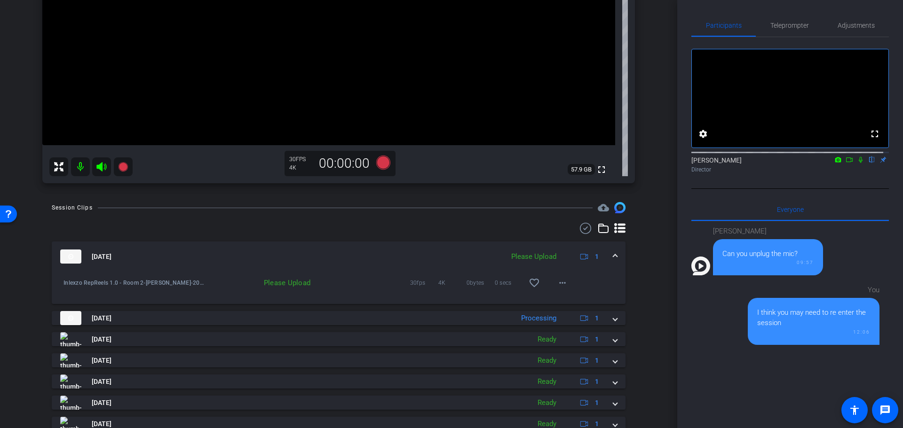
scroll to position [338, 0]
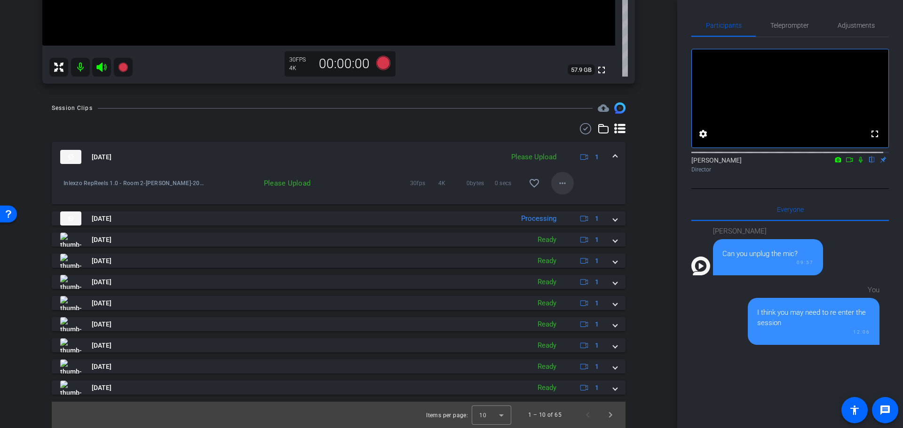
click at [560, 183] on mat-icon "more_horiz" at bounding box center [562, 183] width 11 height 11
click at [572, 203] on span "Upload" at bounding box center [572, 202] width 38 height 11
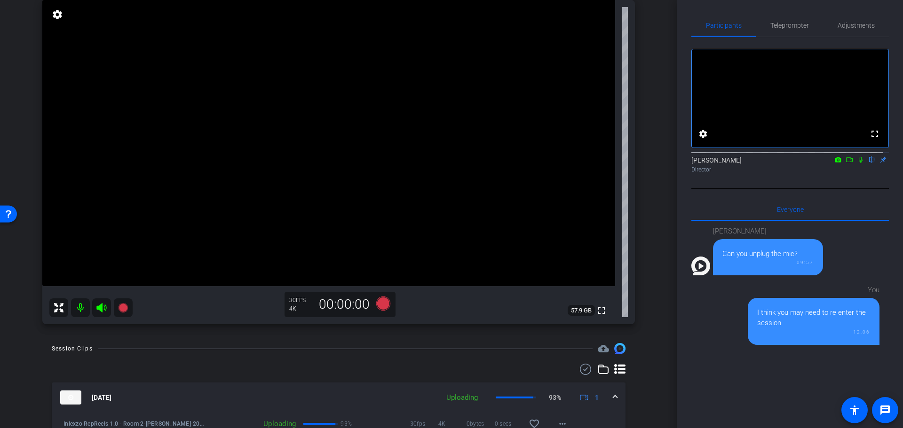
scroll to position [196, 0]
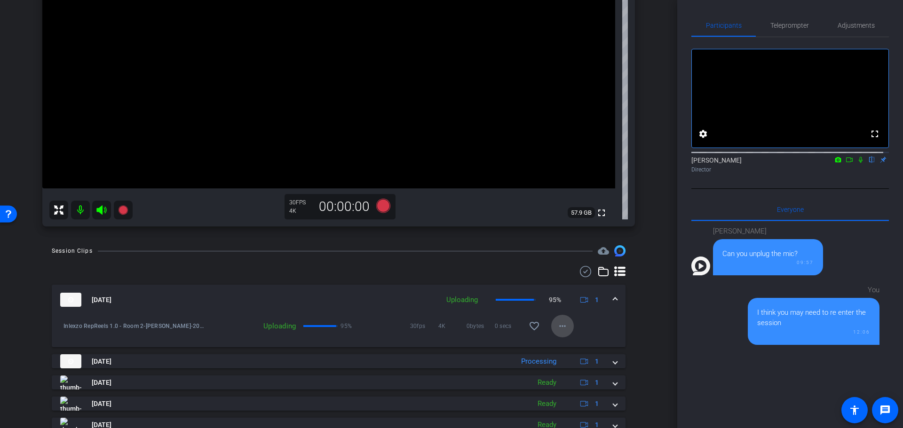
click at [557, 323] on mat-icon "more_horiz" at bounding box center [562, 326] width 11 height 11
click at [650, 283] on div at bounding box center [451, 214] width 903 height 428
click at [557, 327] on mat-icon "more_horiz" at bounding box center [562, 326] width 11 height 11
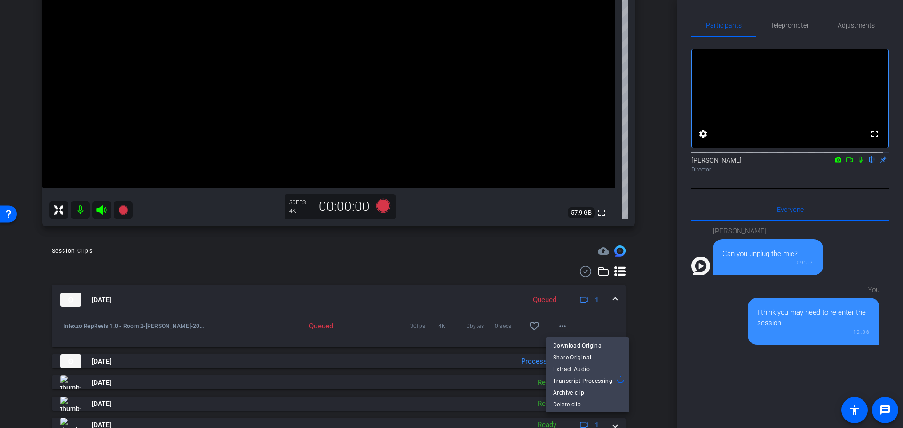
click at [633, 279] on div at bounding box center [451, 214] width 903 height 428
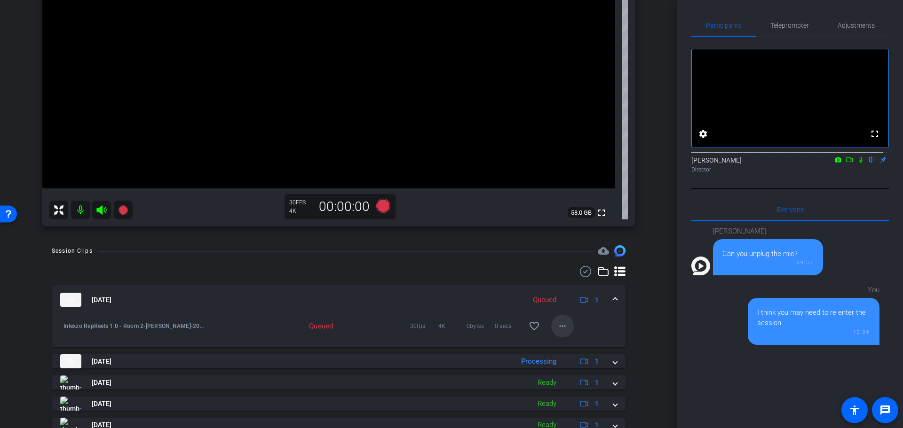
click at [558, 323] on mat-icon "more_horiz" at bounding box center [562, 326] width 11 height 11
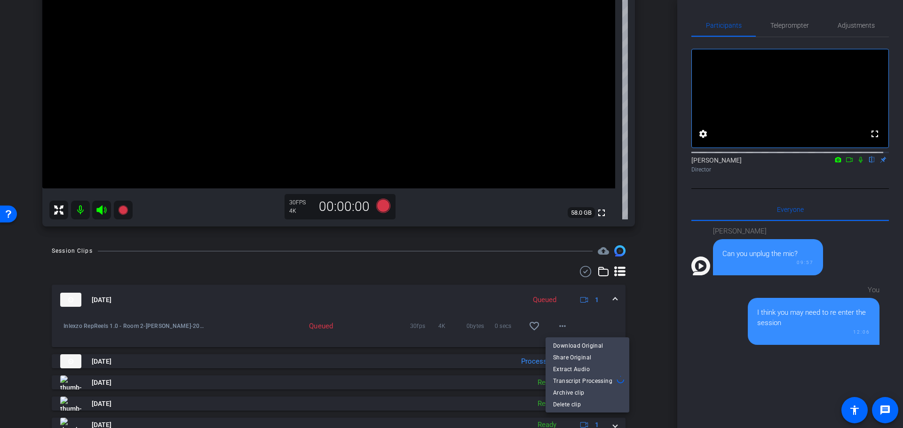
click at [648, 295] on div at bounding box center [451, 214] width 903 height 428
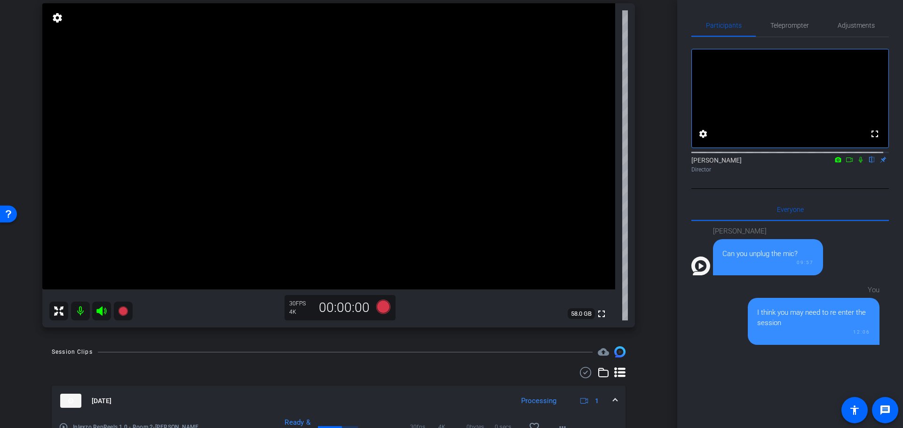
scroll to position [98, 0]
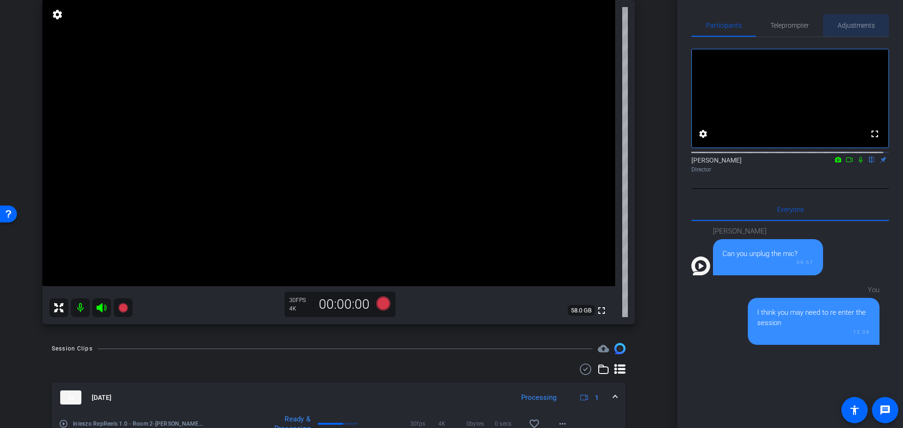
click at [851, 31] on span "Adjustments" at bounding box center [855, 25] width 37 height 23
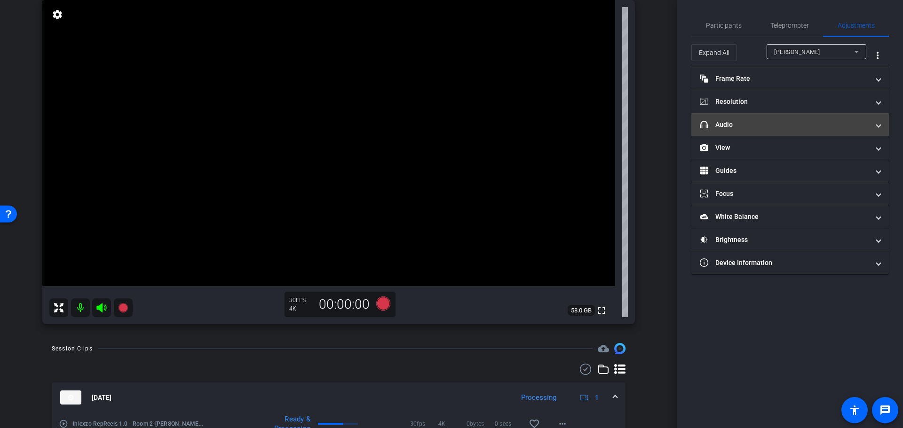
click at [756, 123] on mat-panel-title "headphone icon Audio" at bounding box center [784, 125] width 169 height 10
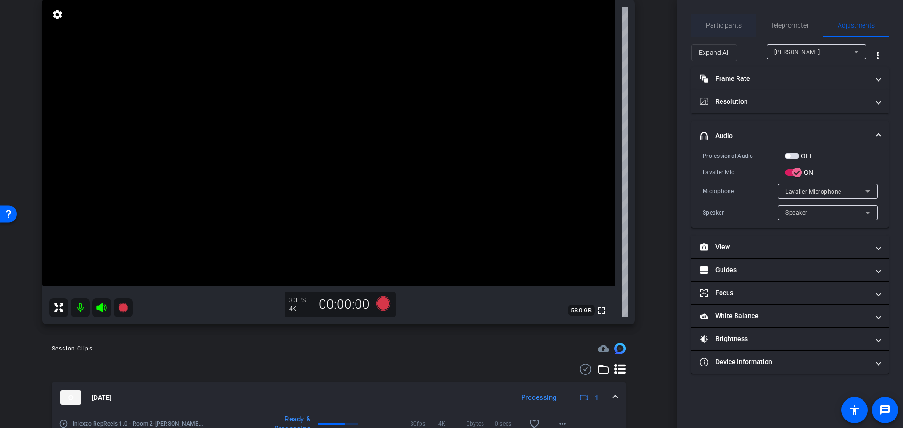
click at [711, 22] on span "Participants" at bounding box center [724, 25] width 36 height 7
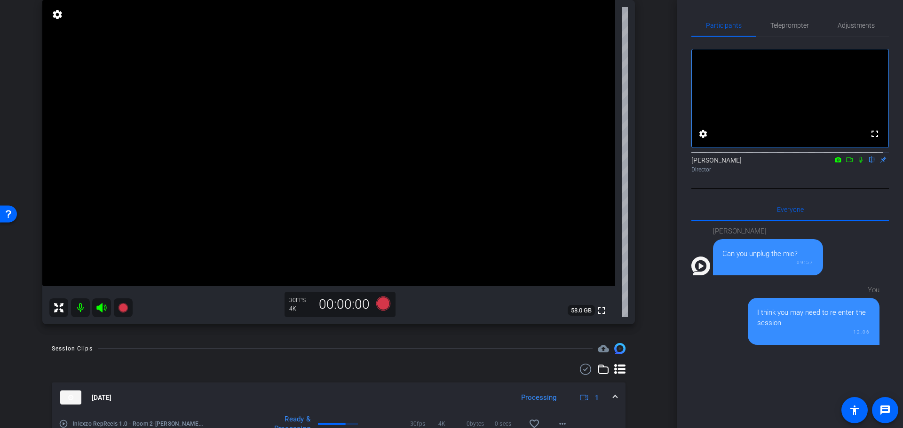
click at [857, 163] on icon at bounding box center [861, 160] width 8 height 7
click at [848, 26] on span "Adjustments" at bounding box center [855, 25] width 37 height 7
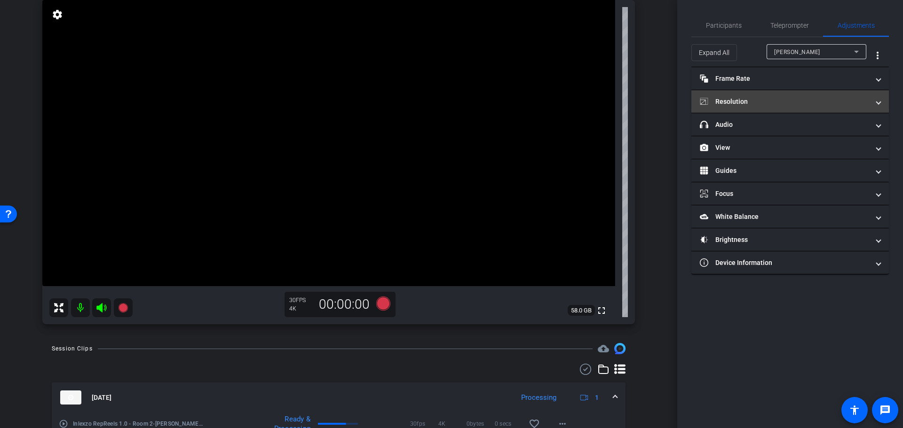
click at [766, 104] on mat-panel-title "Resolution" at bounding box center [784, 102] width 169 height 10
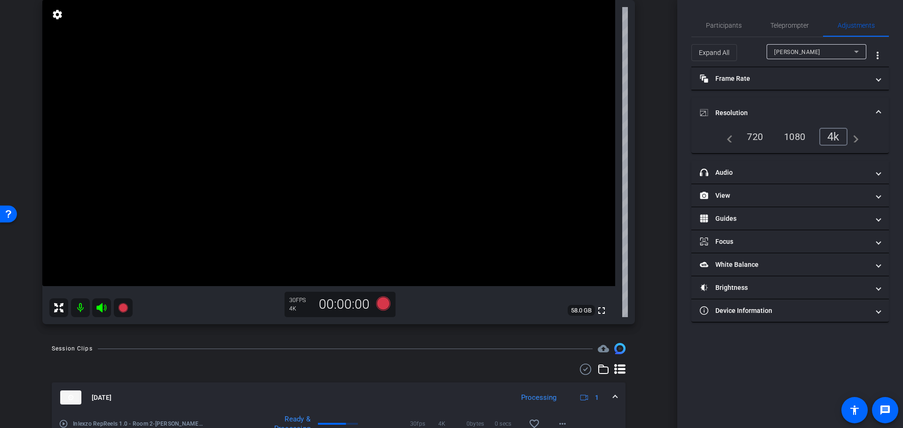
click at [759, 112] on mat-panel-title "Resolution" at bounding box center [784, 113] width 169 height 10
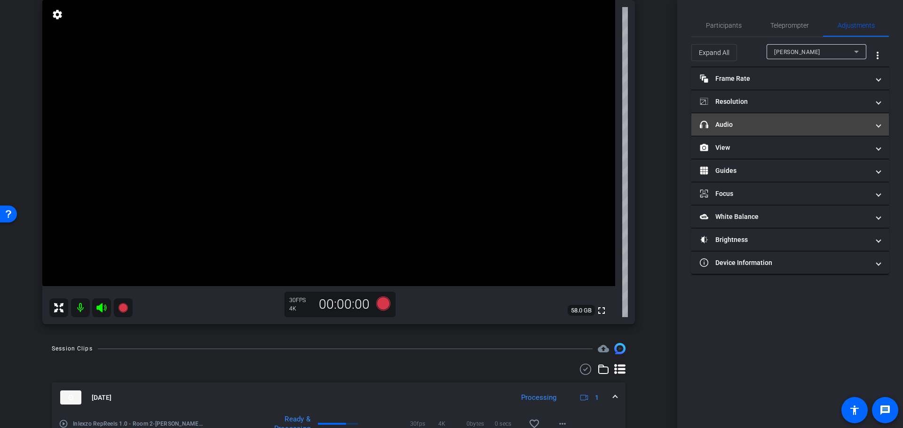
click at [754, 124] on mat-panel-title "headphone icon Audio" at bounding box center [784, 125] width 169 height 10
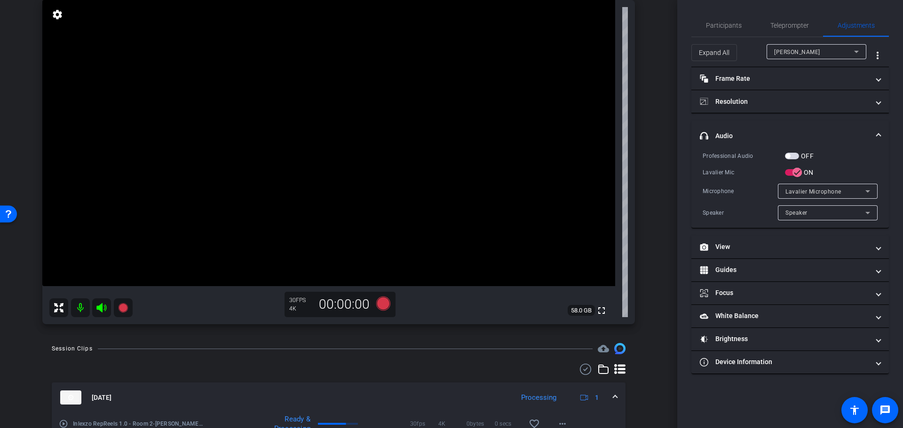
drag, startPoint x: 790, startPoint y: 157, endPoint x: 789, endPoint y: 152, distance: 4.9
click at [791, 157] on span "button" at bounding box center [792, 156] width 14 height 7
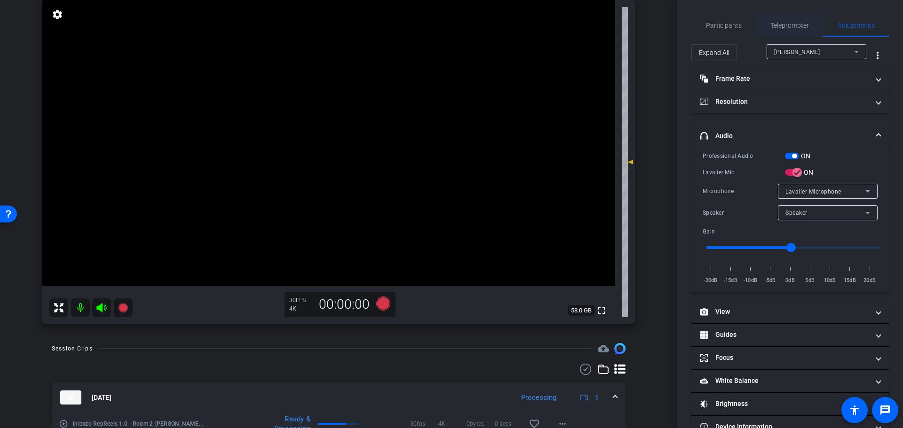
click at [788, 24] on span "Teleprompter" at bounding box center [789, 25] width 39 height 7
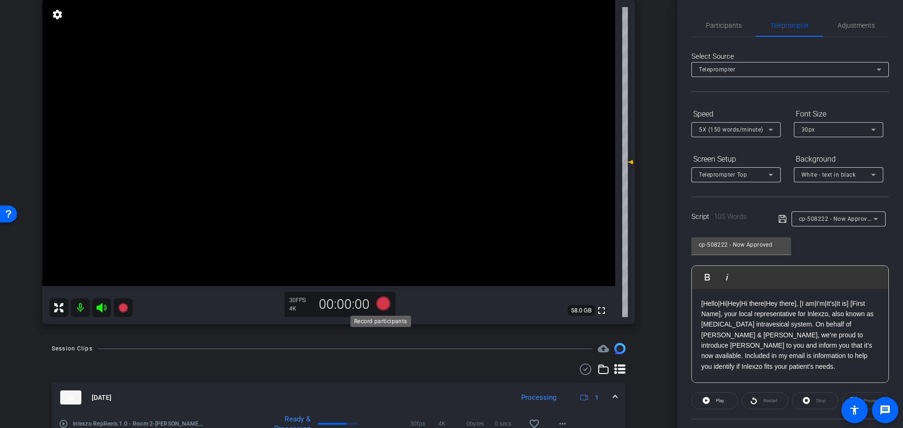
click at [383, 304] on icon at bounding box center [383, 304] width 14 height 14
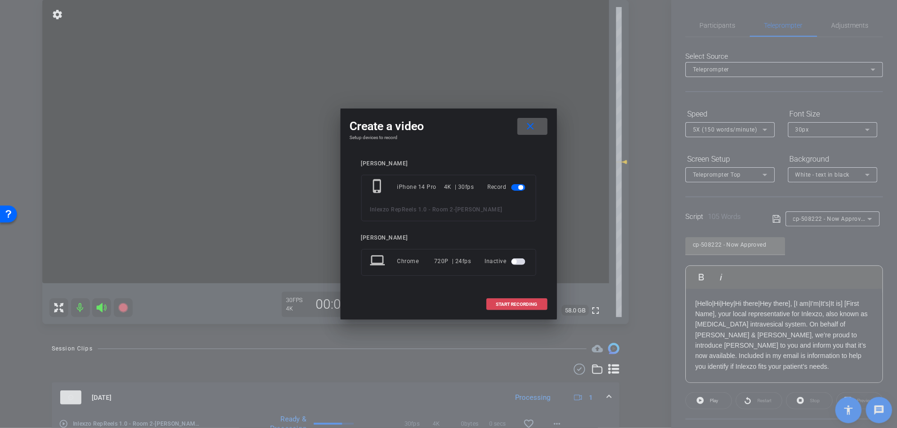
click at [496, 305] on span "START RECORDING" at bounding box center [516, 304] width 41 height 5
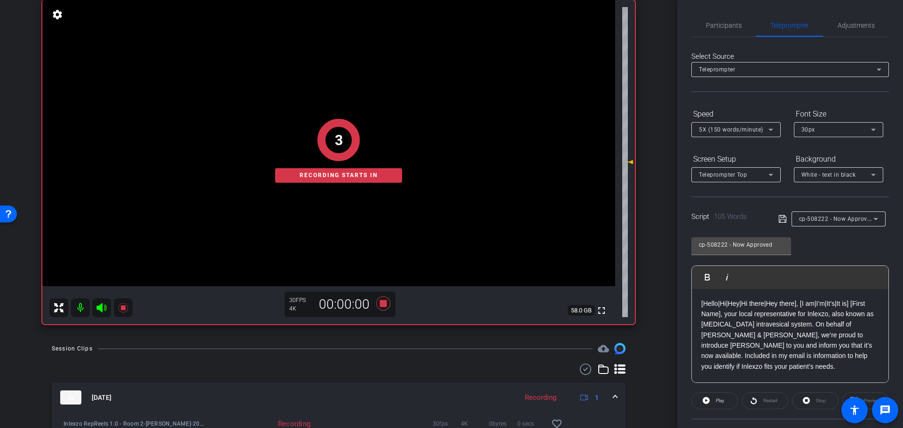
scroll to position [83, 0]
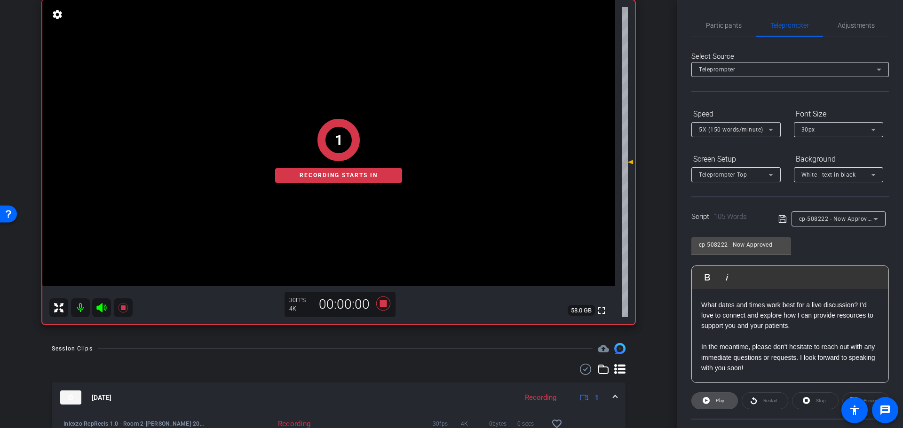
click at [724, 402] on button "Play" at bounding box center [714, 401] width 47 height 17
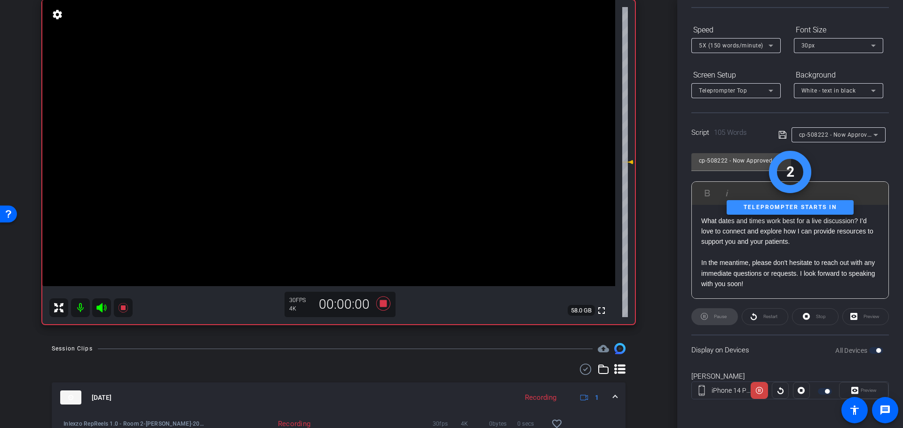
scroll to position [85, 0]
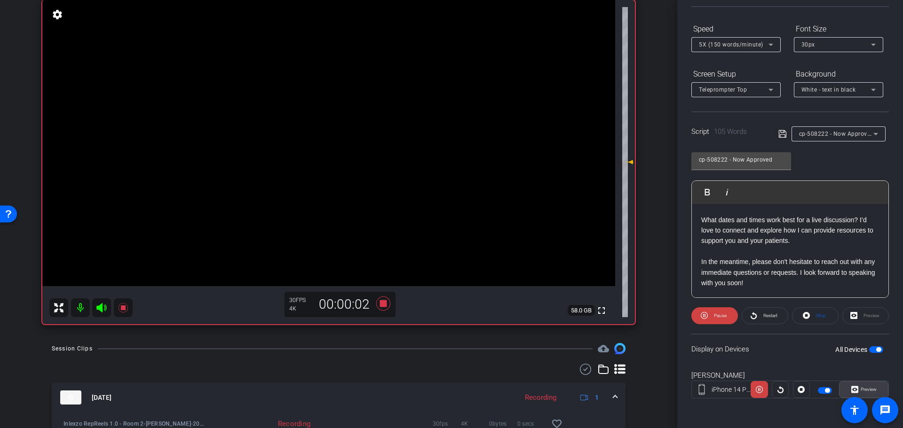
click at [860, 389] on span "Preview" at bounding box center [868, 389] width 16 height 5
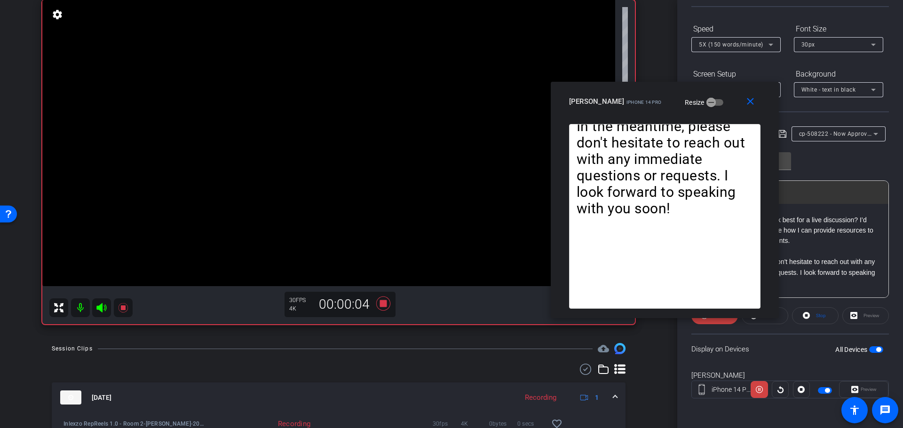
drag, startPoint x: 441, startPoint y: 120, endPoint x: 654, endPoint y: 107, distance: 213.4
click at [654, 107] on div "Wendy Harris iPhone 14 Pro Resize" at bounding box center [668, 101] width 198 height 17
click at [747, 100] on mat-icon "close" at bounding box center [750, 102] width 12 height 12
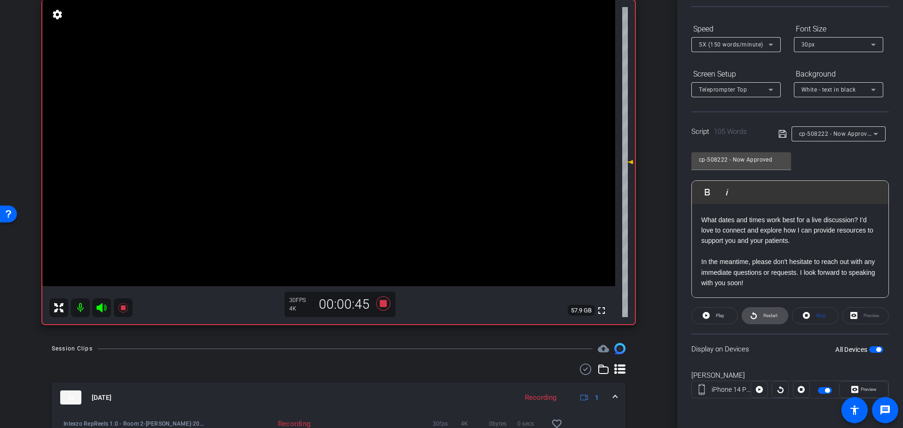
click at [768, 314] on span "Restart" at bounding box center [770, 315] width 14 height 5
click at [860, 386] on span "Preview" at bounding box center [867, 389] width 18 height 13
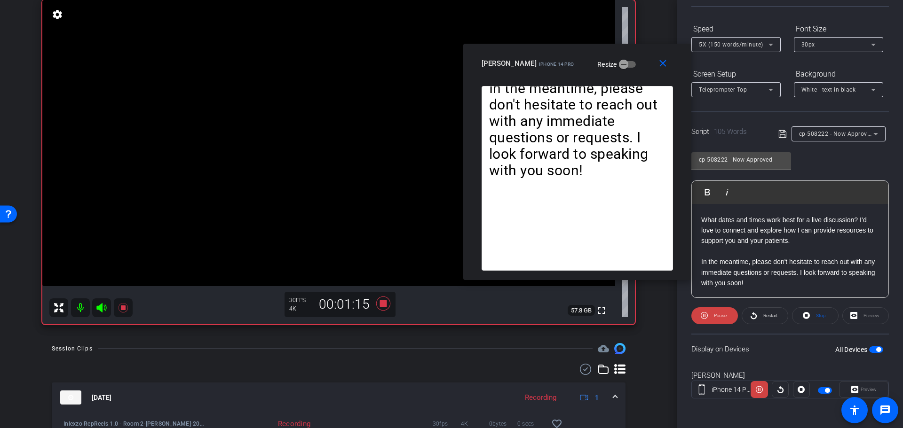
drag, startPoint x: 417, startPoint y: 108, endPoint x: 546, endPoint y: 53, distance: 140.3
click at [546, 55] on div "Wendy Harris iPhone 14 Pro Resize" at bounding box center [580, 63] width 198 height 17
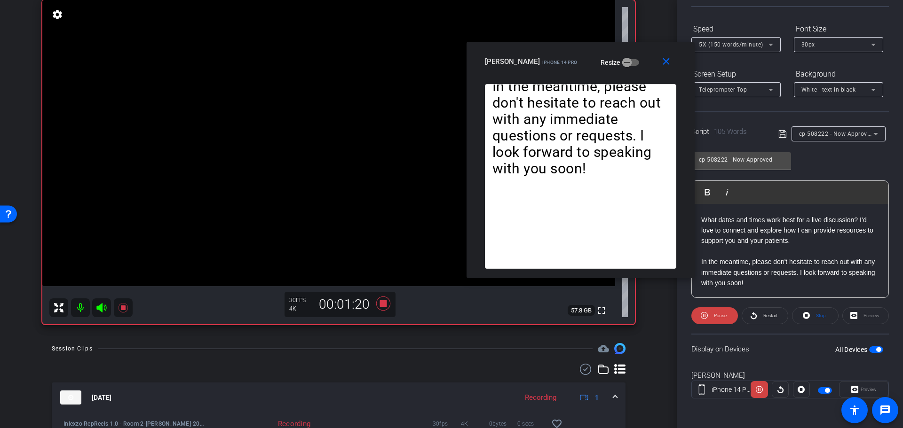
scroll to position [0, 0]
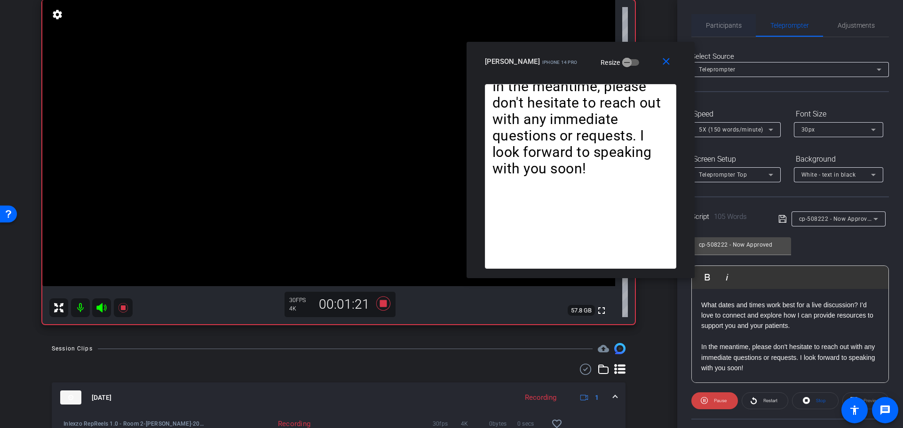
click at [727, 25] on span "Participants" at bounding box center [724, 25] width 36 height 7
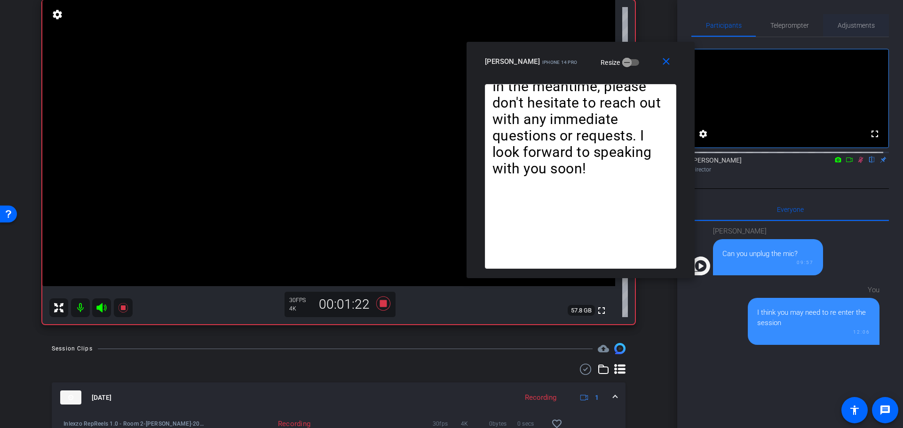
click at [843, 25] on span "Adjustments" at bounding box center [855, 25] width 37 height 7
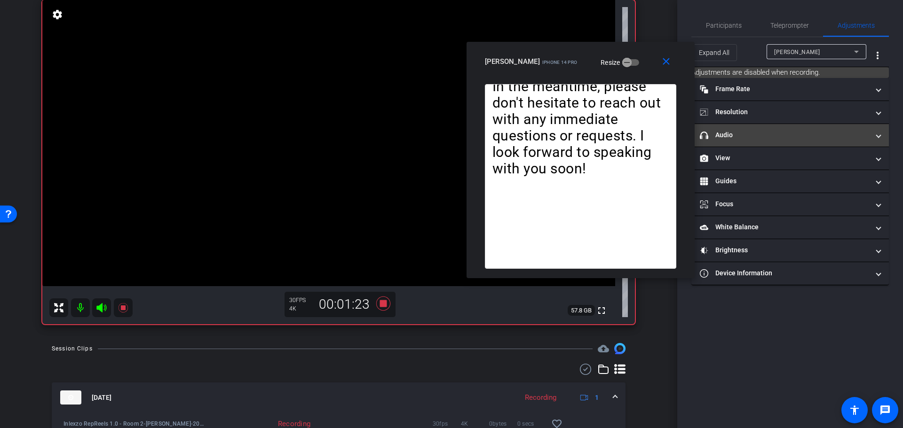
click at [751, 137] on mat-panel-title "headphone icon Audio" at bounding box center [784, 135] width 169 height 10
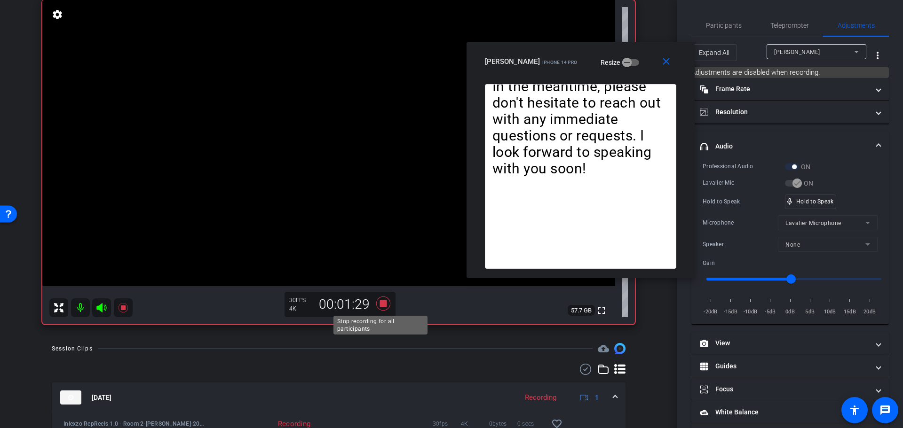
click at [381, 302] on icon at bounding box center [383, 304] width 14 height 14
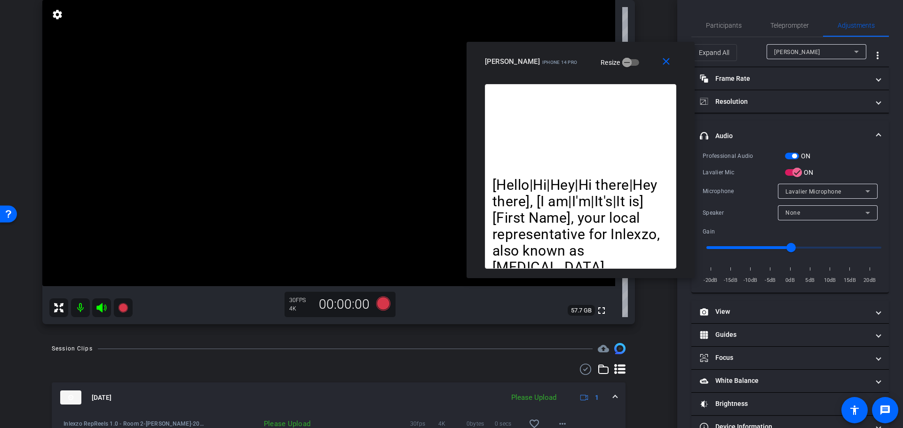
click at [798, 152] on div "ON" at bounding box center [798, 155] width 26 height 9
click at [791, 152] on div "ON" at bounding box center [798, 155] width 26 height 9
click at [790, 153] on mat-expansion-panel "headphone icon Audio Professional Audio ON Lavalier Mic ON Microphone Lavalier …" at bounding box center [789, 207] width 197 height 173
click at [793, 156] on span "button" at bounding box center [794, 156] width 5 height 5
click at [725, 33] on span "Participants" at bounding box center [724, 25] width 36 height 23
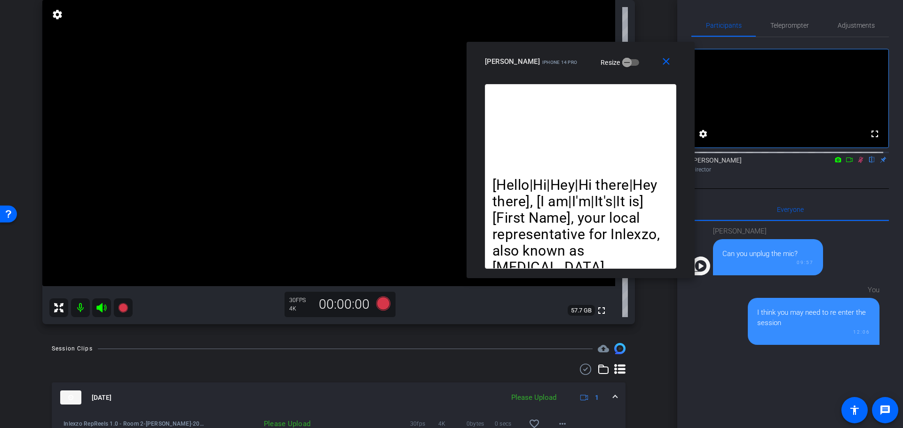
click at [858, 163] on icon at bounding box center [861, 160] width 8 height 7
click at [675, 69] on span at bounding box center [668, 61] width 30 height 23
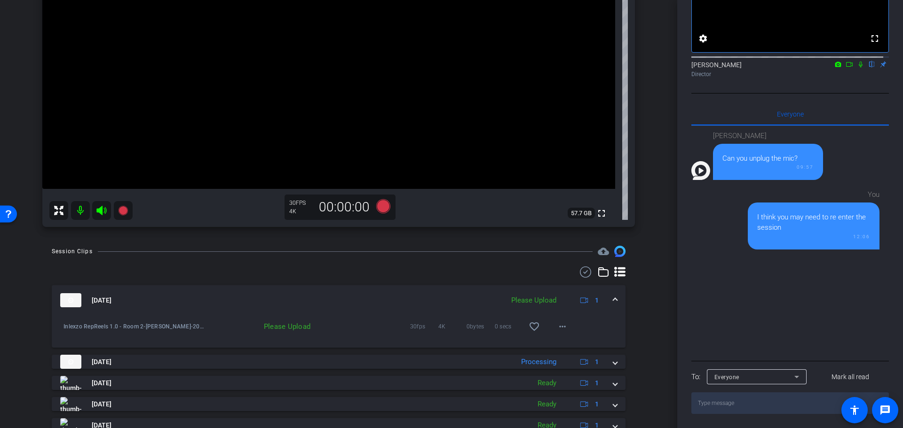
scroll to position [196, 0]
click at [564, 330] on span at bounding box center [562, 326] width 23 height 23
click at [578, 344] on span "Upload" at bounding box center [572, 345] width 38 height 11
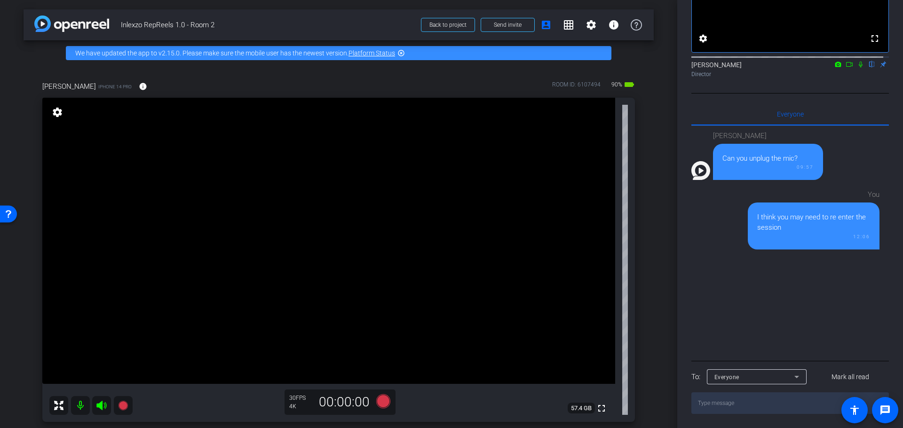
scroll to position [0, 0]
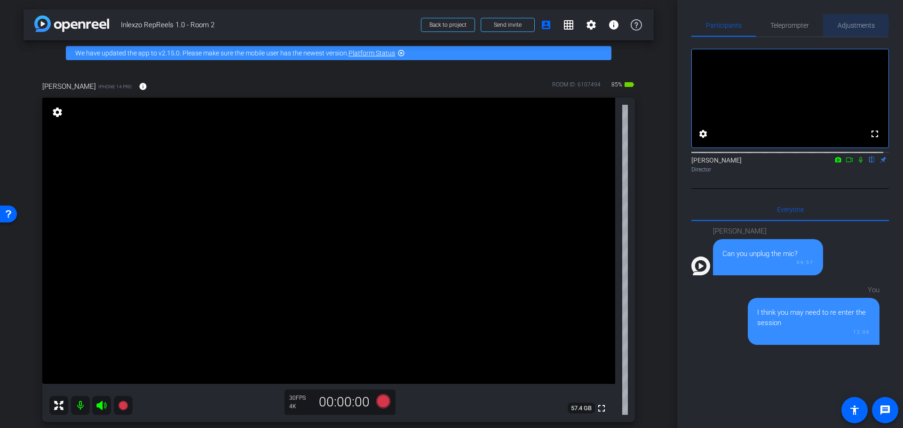
click at [847, 25] on span "Adjustments" at bounding box center [855, 25] width 37 height 7
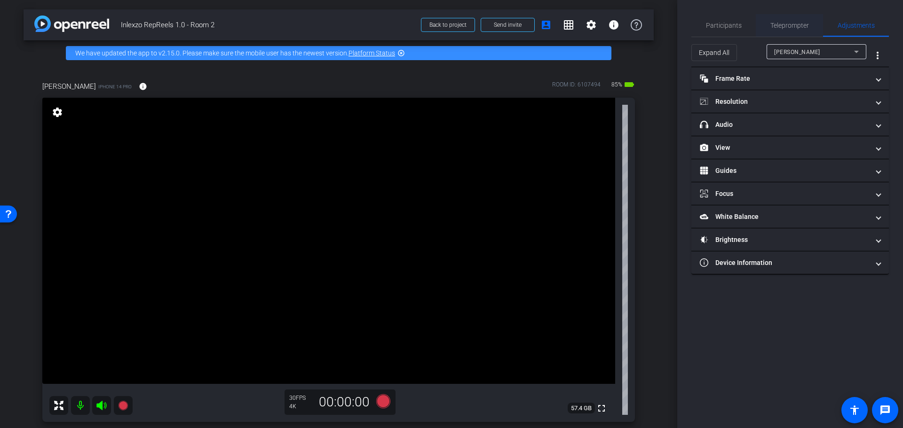
click at [777, 25] on span "Teleprompter" at bounding box center [789, 25] width 39 height 7
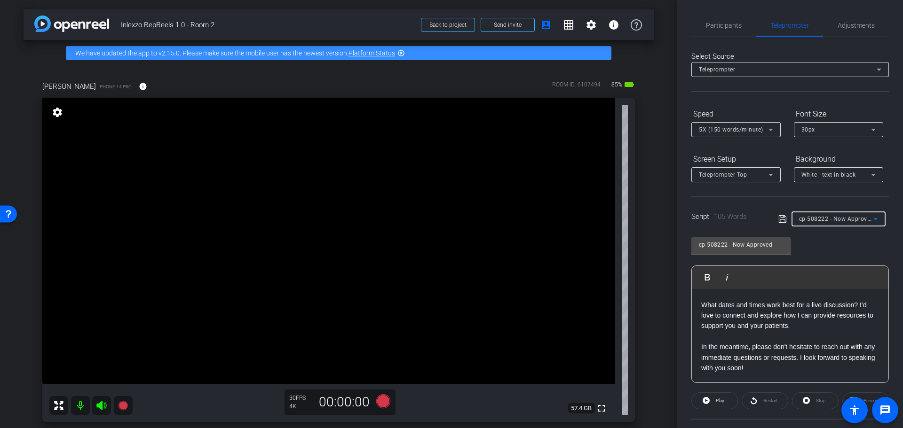
click at [826, 218] on span "cp-508222 - Now Approved" at bounding box center [836, 219] width 75 height 8
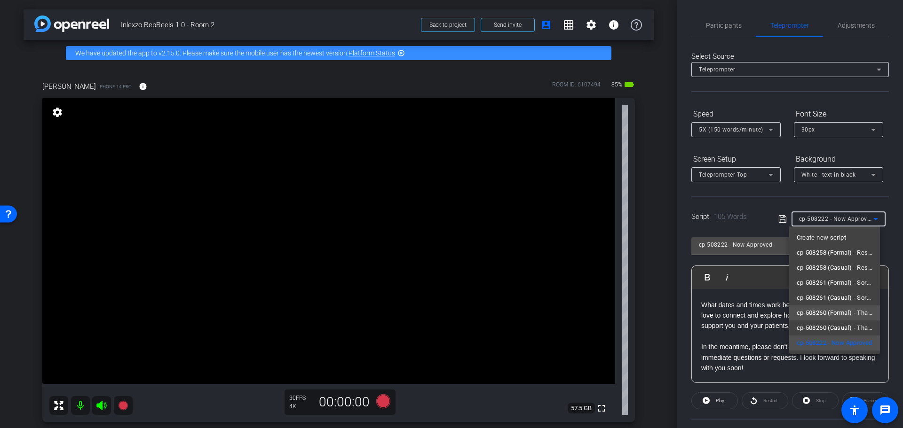
click at [838, 315] on span "cp-508260 (Formal) - Thanks for Seeing Me" at bounding box center [834, 312] width 76 height 11
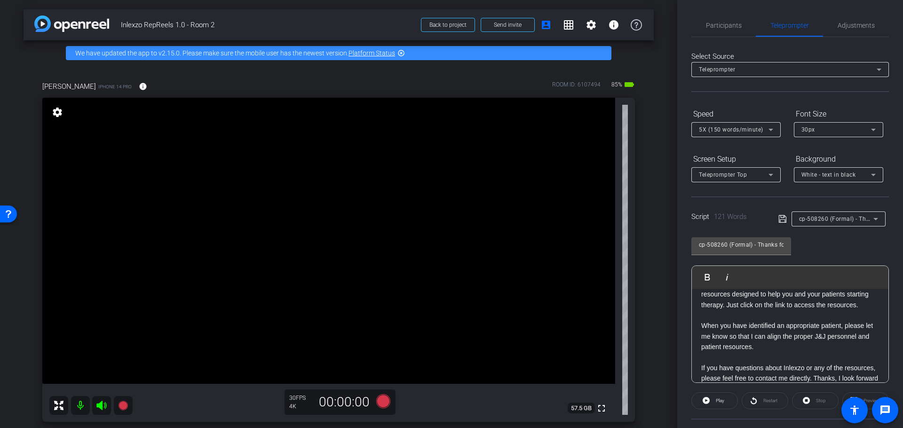
click at [828, 222] on span "cp-508260 (Formal) - Thanks for Seeing Me" at bounding box center [858, 219] width 119 height 8
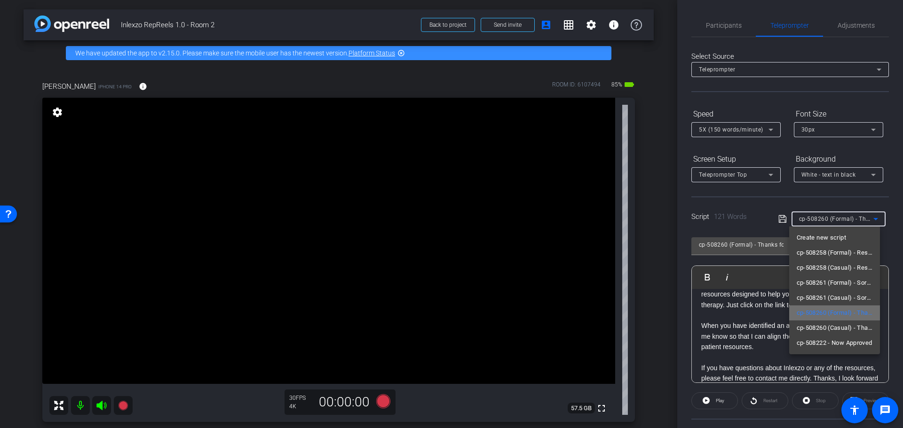
click at [849, 314] on span "cp-508260 (Formal) - Thanks for Seeing Me" at bounding box center [834, 312] width 76 height 11
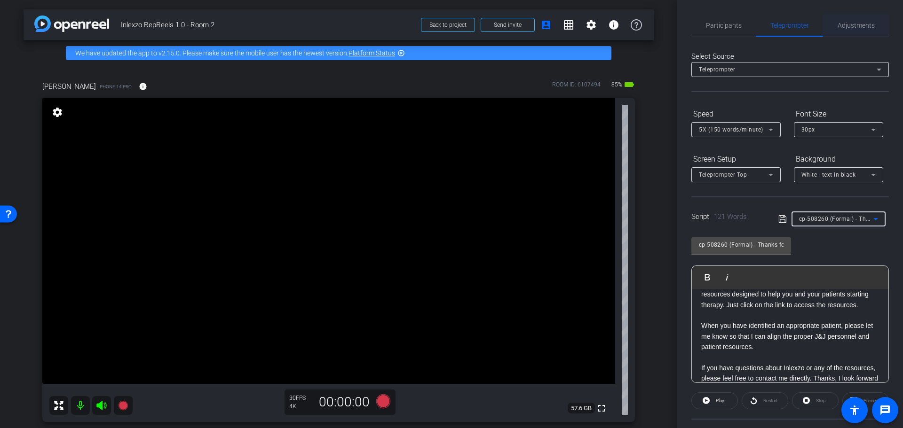
click at [846, 27] on span "Adjustments" at bounding box center [855, 25] width 37 height 7
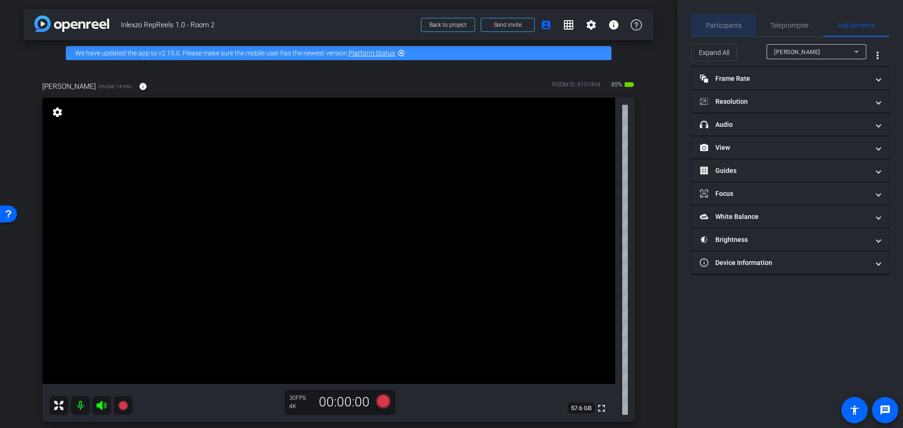
click at [719, 25] on span "Participants" at bounding box center [724, 25] width 36 height 7
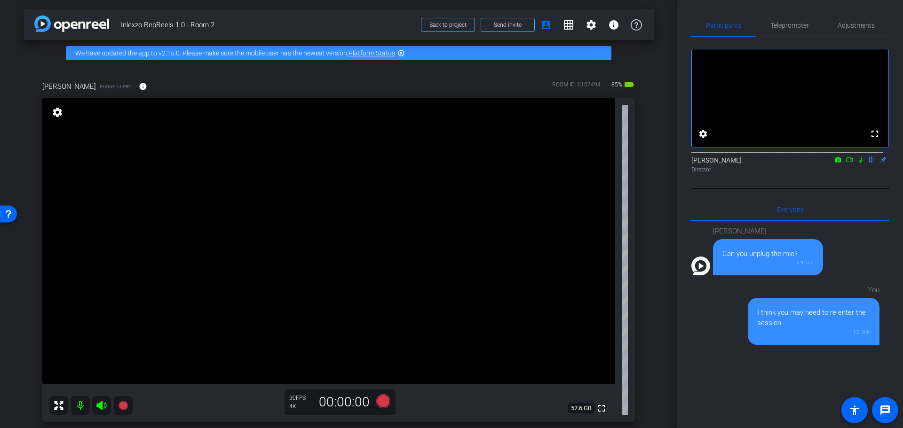
click at [849, 173] on div "Nick Dambrosia flip Director" at bounding box center [789, 165] width 197 height 18
click at [857, 163] on icon at bounding box center [861, 160] width 8 height 7
click at [851, 34] on span "Adjustments" at bounding box center [855, 25] width 37 height 23
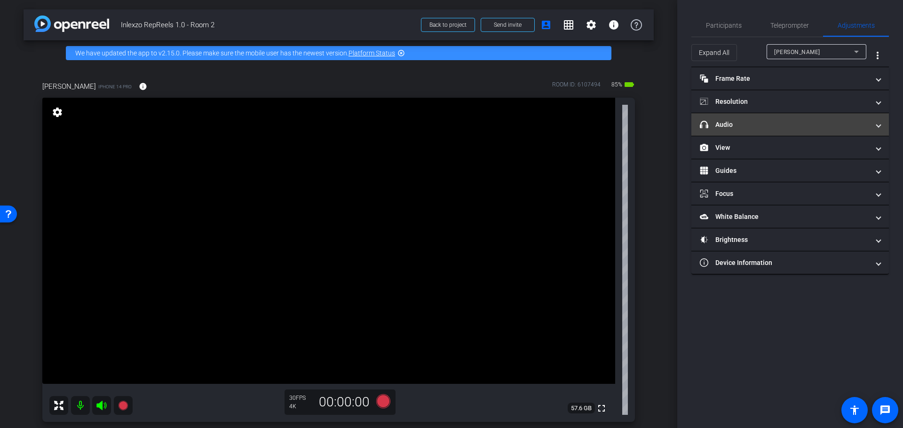
click at [799, 127] on mat-panel-title "headphone icon Audio" at bounding box center [784, 125] width 169 height 10
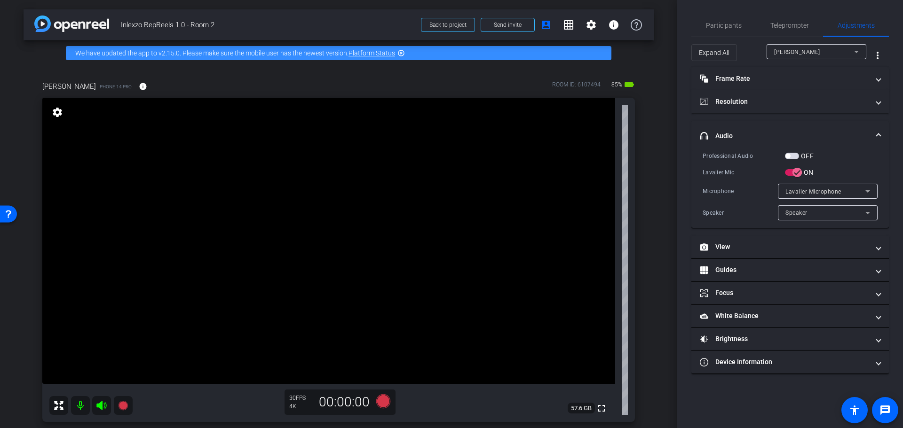
click at [795, 154] on span "button" at bounding box center [792, 156] width 14 height 7
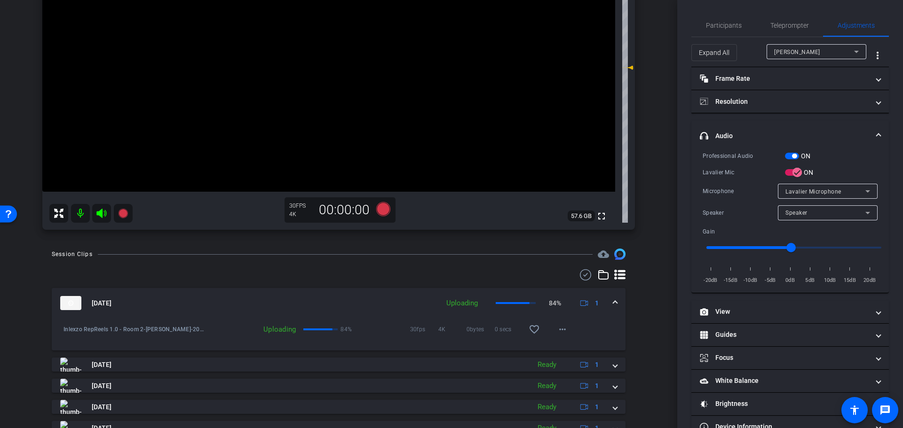
scroll to position [196, 0]
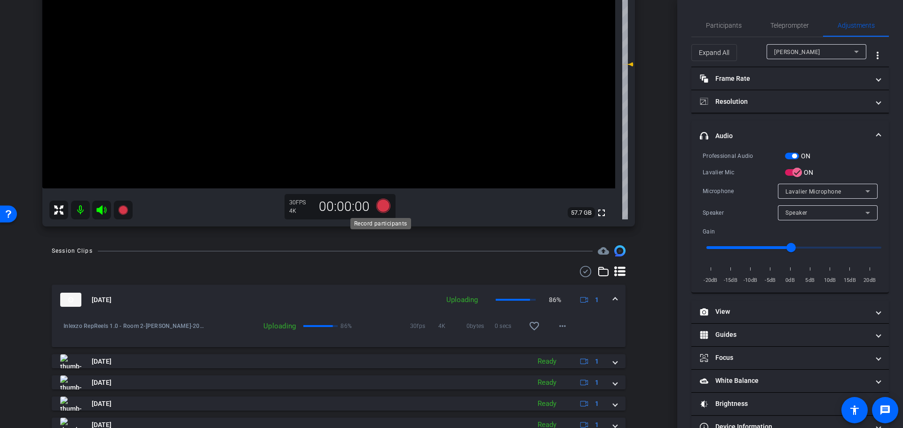
click at [376, 205] on icon at bounding box center [383, 206] width 14 height 14
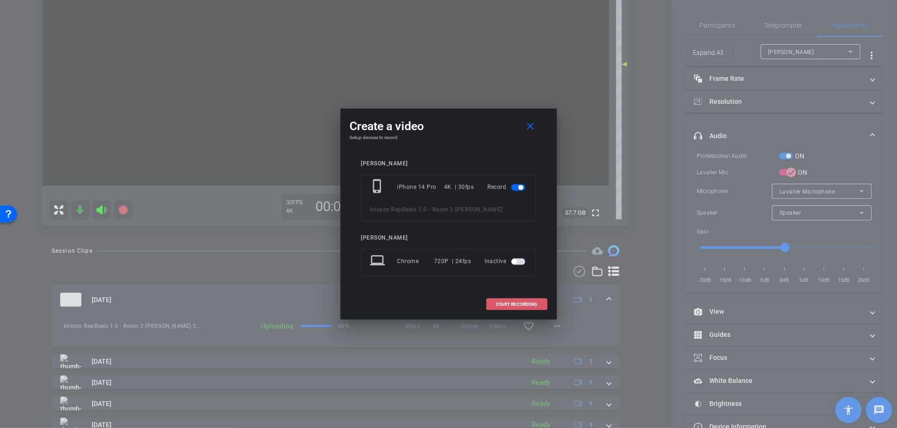
click at [527, 304] on span "START RECORDING" at bounding box center [516, 304] width 41 height 5
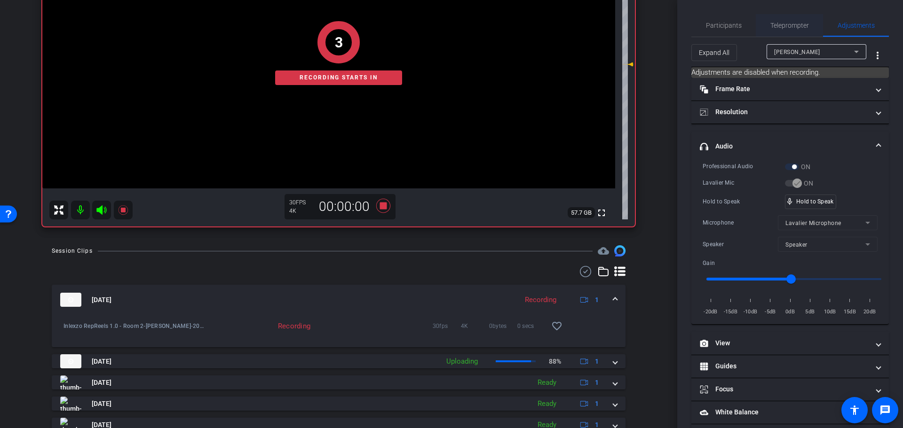
click at [776, 24] on span "Teleprompter" at bounding box center [789, 25] width 39 height 7
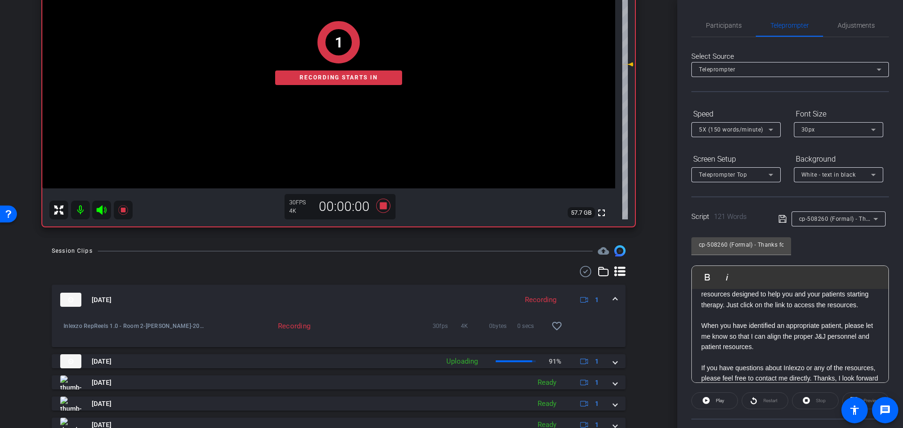
scroll to position [114, 0]
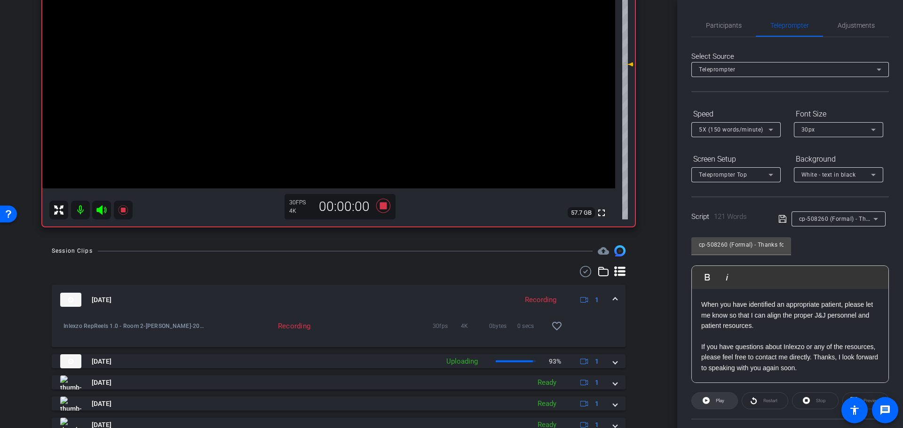
click at [713, 405] on span "Play" at bounding box center [718, 400] width 11 height 13
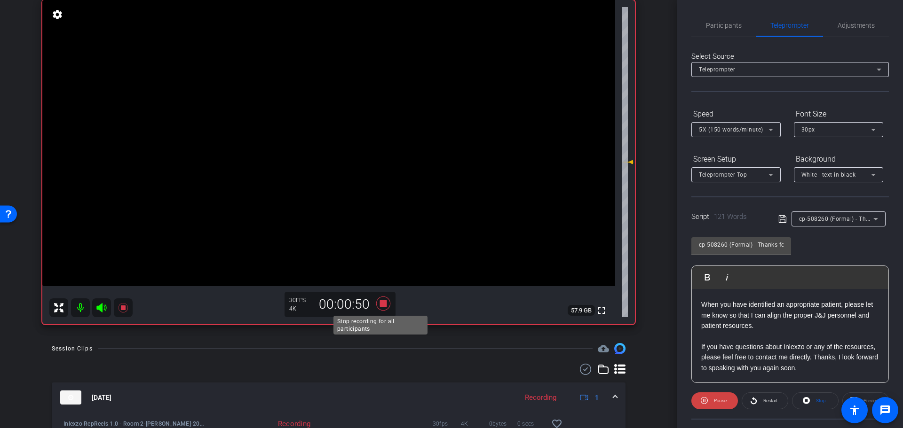
click at [382, 309] on icon at bounding box center [383, 303] width 23 height 17
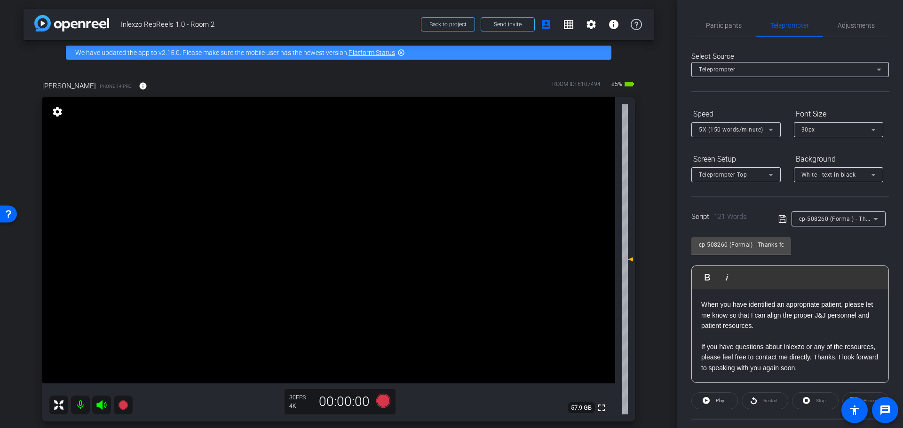
scroll to position [0, 0]
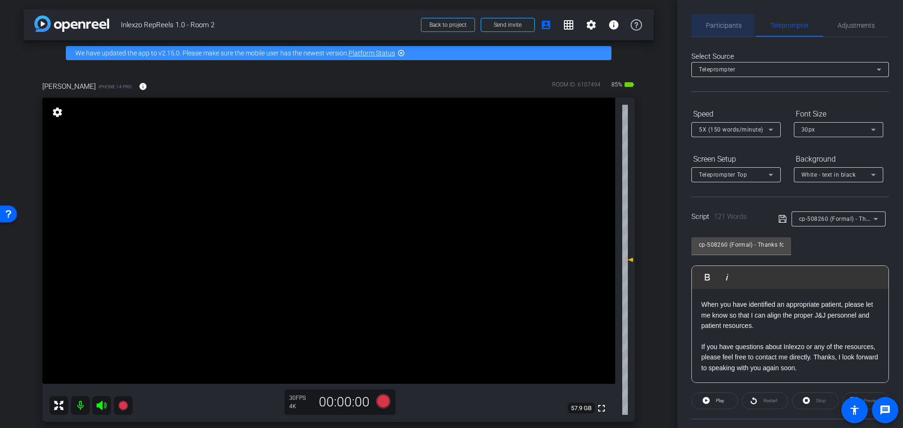
click at [700, 25] on div "Participants" at bounding box center [723, 25] width 64 height 23
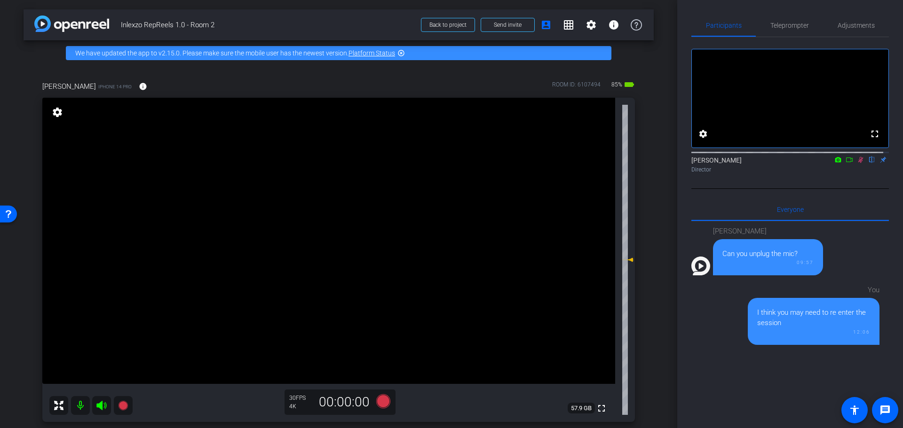
click at [858, 156] on div at bounding box center [789, 152] width 197 height 8
click at [857, 163] on icon at bounding box center [861, 160] width 8 height 7
click at [846, 20] on span "Adjustments" at bounding box center [855, 25] width 37 height 23
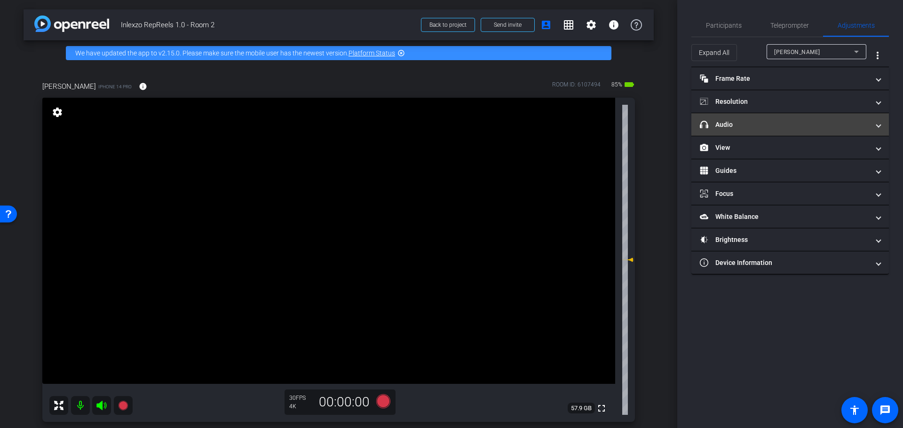
click at [709, 119] on mat-expansion-panel-header "headphone icon Audio" at bounding box center [789, 124] width 197 height 23
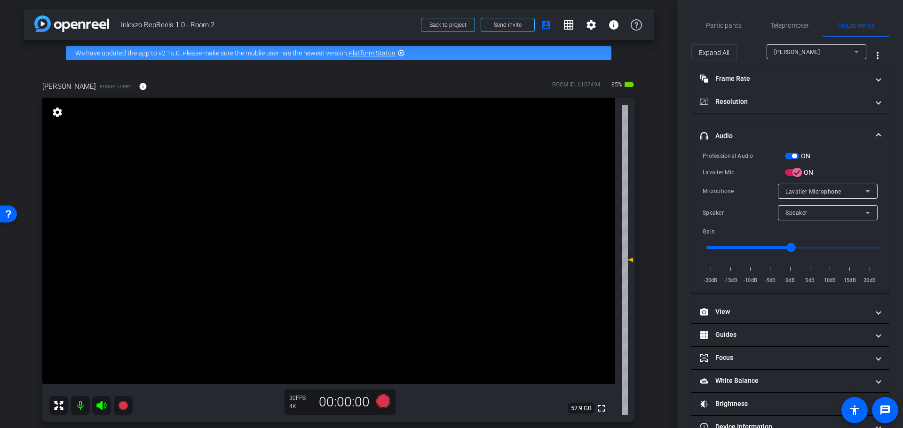
click at [794, 153] on span "button" at bounding box center [792, 156] width 14 height 7
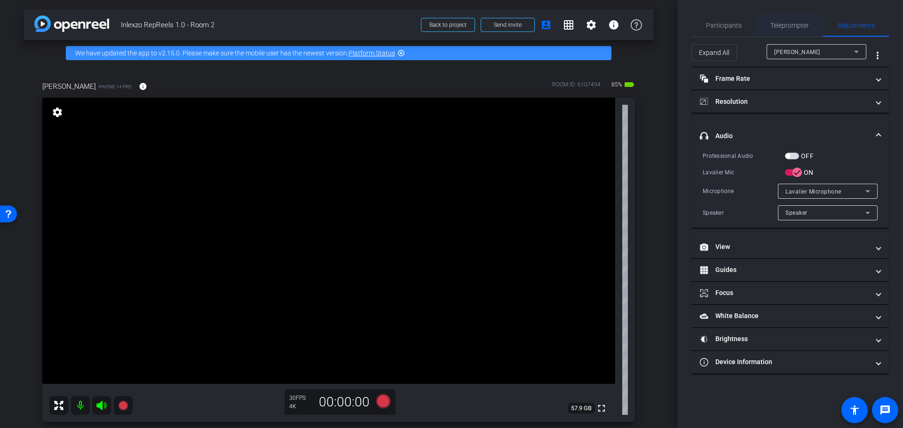
click at [780, 17] on span "Teleprompter" at bounding box center [789, 25] width 39 height 23
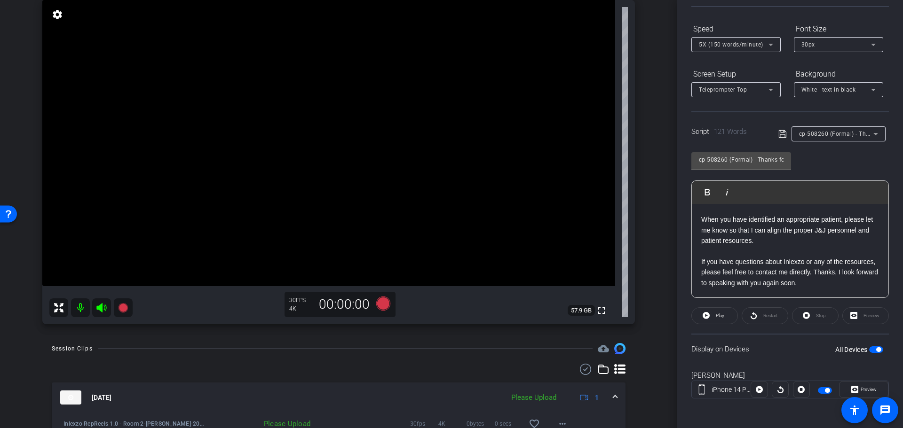
scroll to position [196, 0]
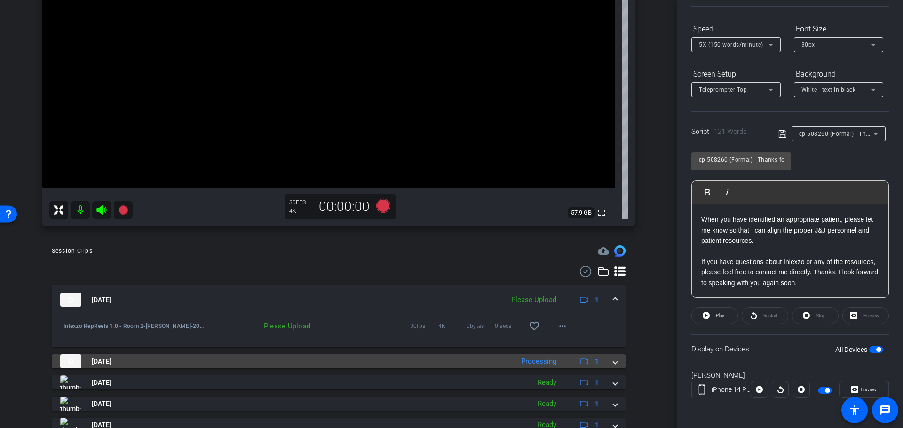
click at [613, 360] on span at bounding box center [615, 362] width 4 height 10
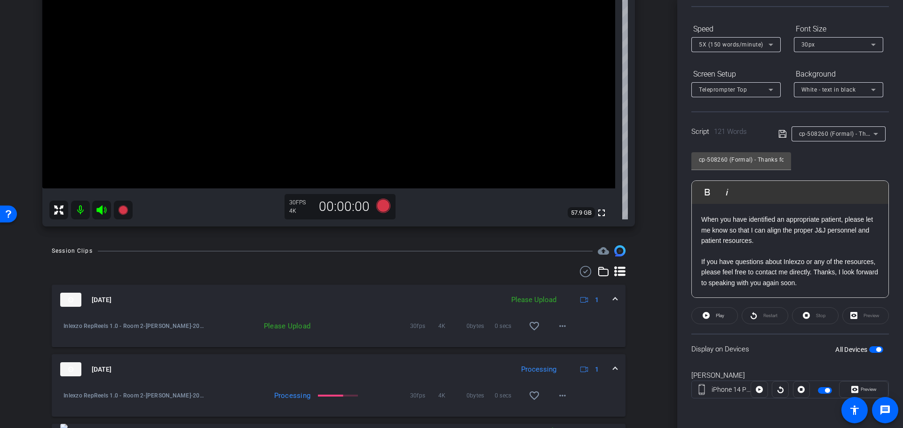
click at [103, 212] on icon at bounding box center [101, 210] width 11 height 11
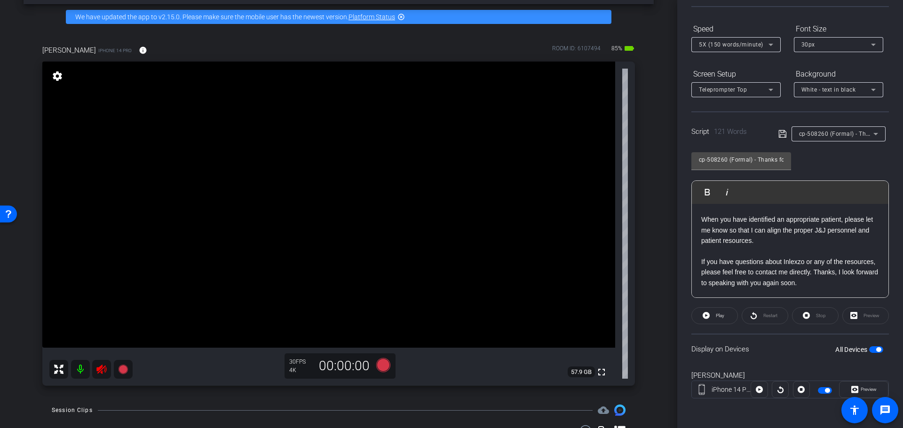
scroll to position [0, 0]
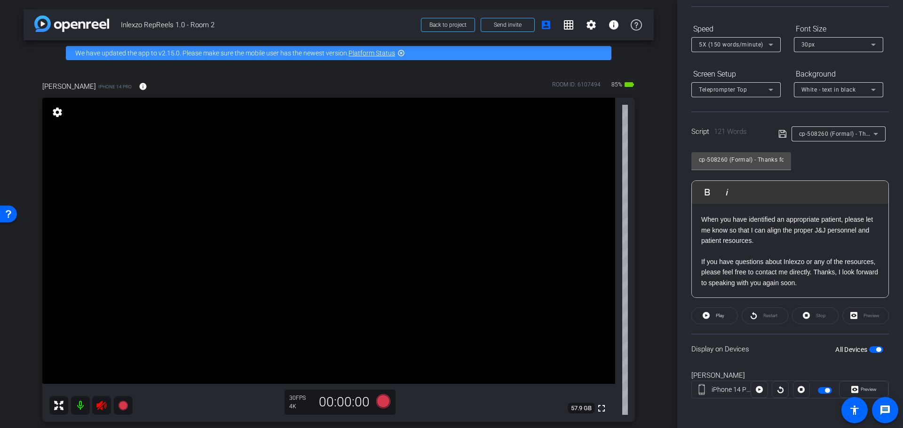
click at [94, 405] on mat-icon at bounding box center [101, 405] width 19 height 19
click at [101, 405] on icon at bounding box center [101, 405] width 10 height 9
click at [101, 405] on icon at bounding box center [101, 405] width 11 height 11
click at [644, 263] on div "Wendy Harris iPhone 14 Pro info ROOM ID: 6107494 85% battery_std fullscreen set…" at bounding box center [339, 249] width 630 height 366
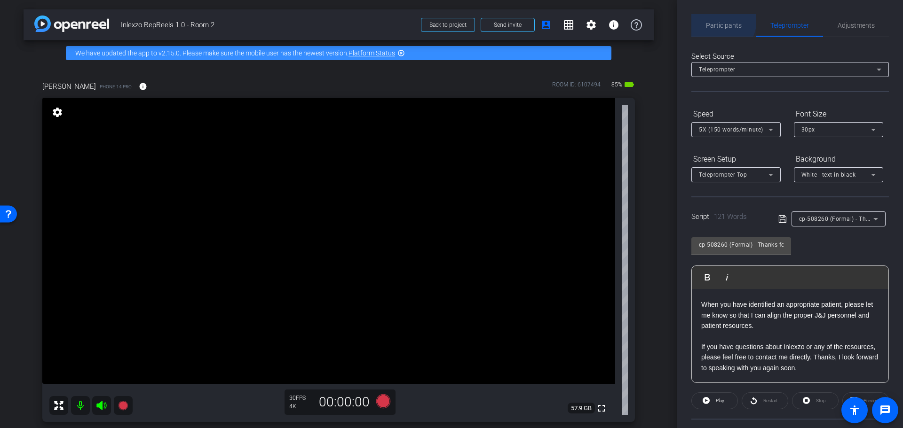
click at [717, 20] on span "Participants" at bounding box center [724, 25] width 36 height 23
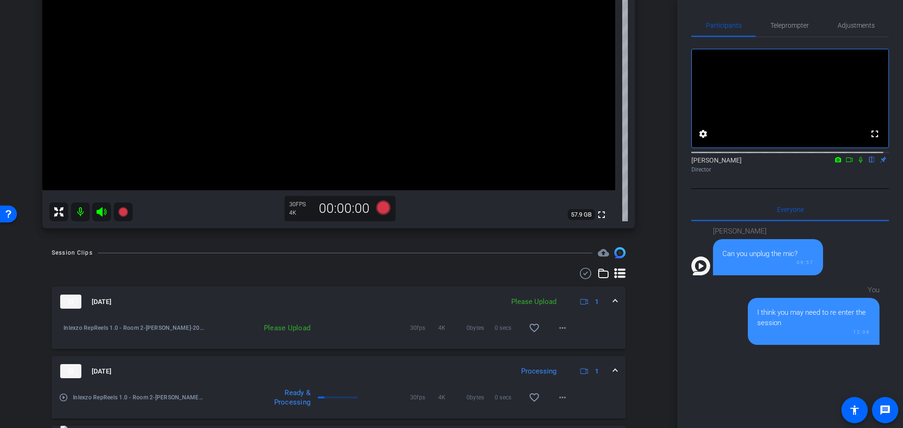
scroll to position [196, 0]
click at [559, 331] on mat-icon "more_horiz" at bounding box center [562, 326] width 11 height 11
click at [568, 342] on span "Upload" at bounding box center [572, 345] width 38 height 11
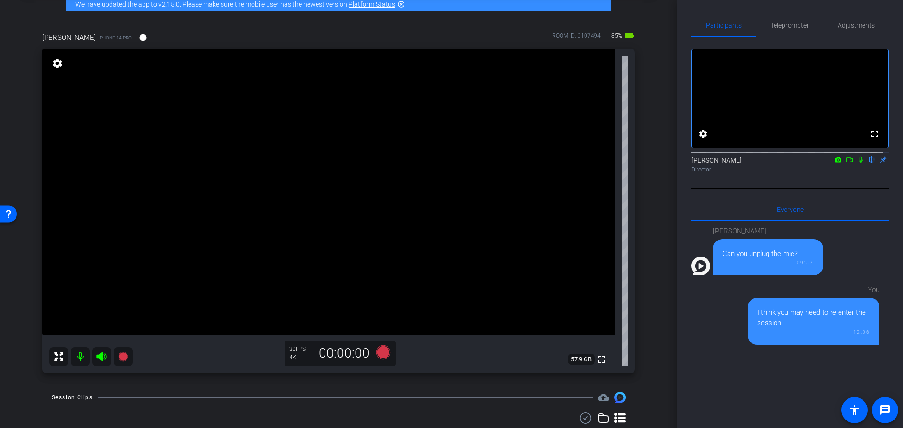
scroll to position [0, 0]
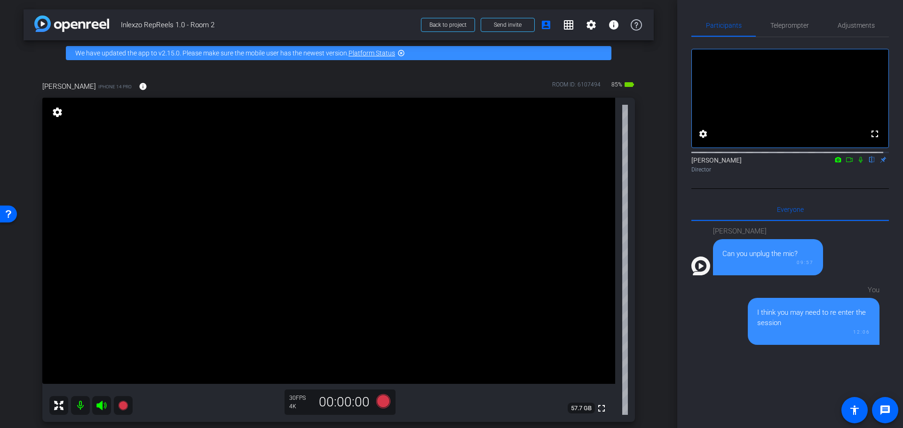
drag, startPoint x: 677, startPoint y: 143, endPoint x: 676, endPoint y: 148, distance: 4.9
click at [676, 148] on div "arrow_back Inlexzo RepReels 1.0 - Room 2 Back to project Send invite account_bo…" at bounding box center [451, 214] width 903 height 428
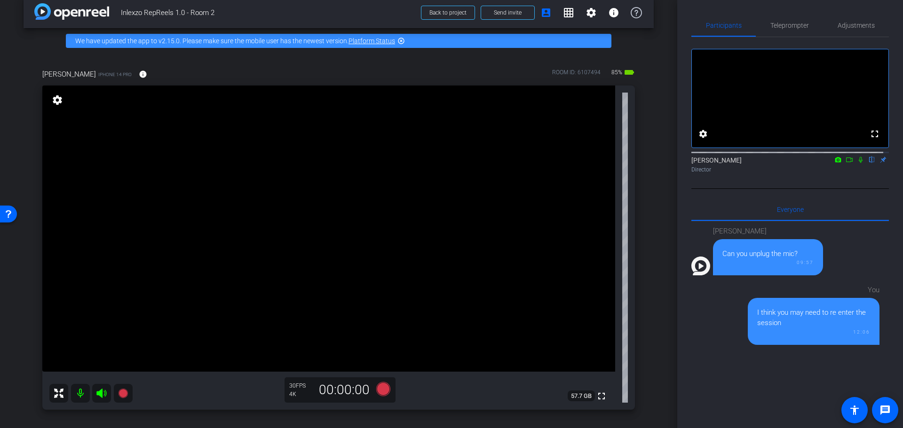
scroll to position [18, 0]
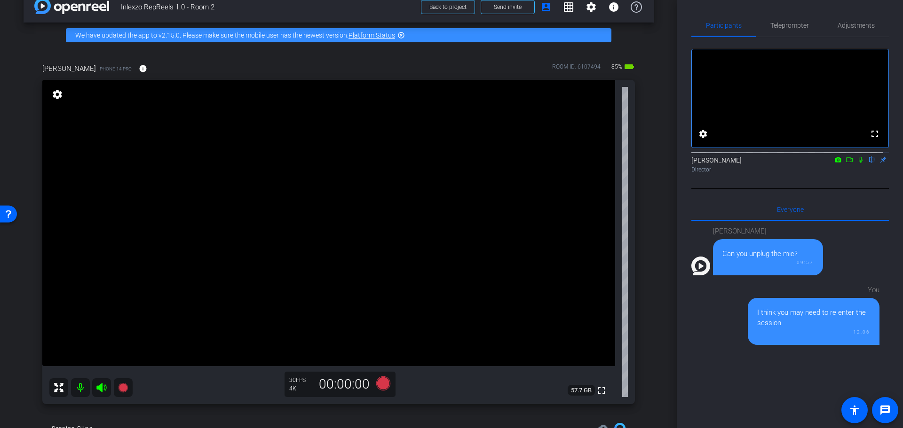
click at [667, 157] on div "arrow_back Inlexzo RepReels 1.0 - Room 2 Back to project Send invite account_bo…" at bounding box center [338, 196] width 677 height 428
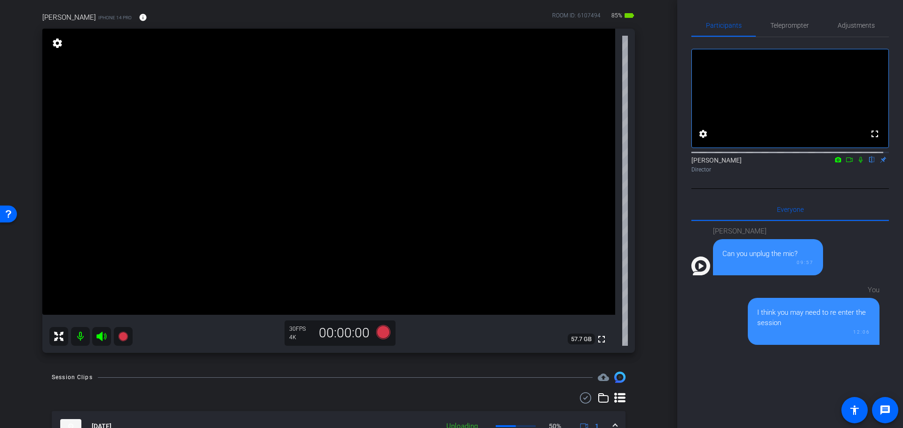
scroll to position [0, 0]
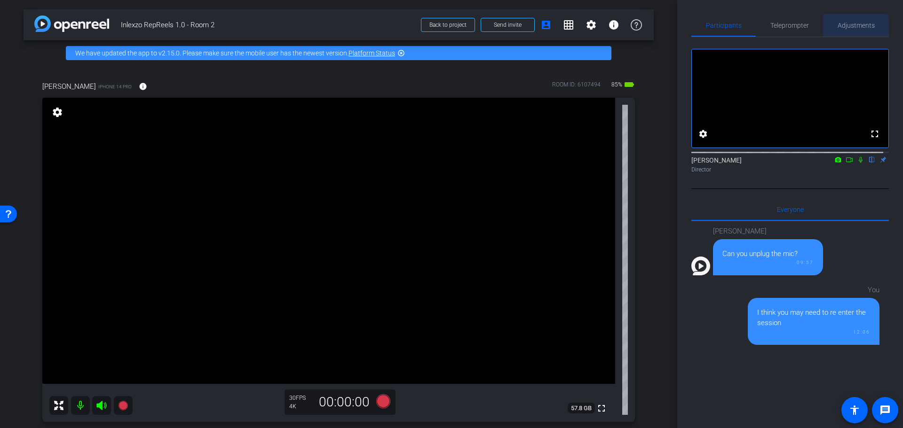
click at [838, 33] on span "Adjustments" at bounding box center [855, 25] width 37 height 23
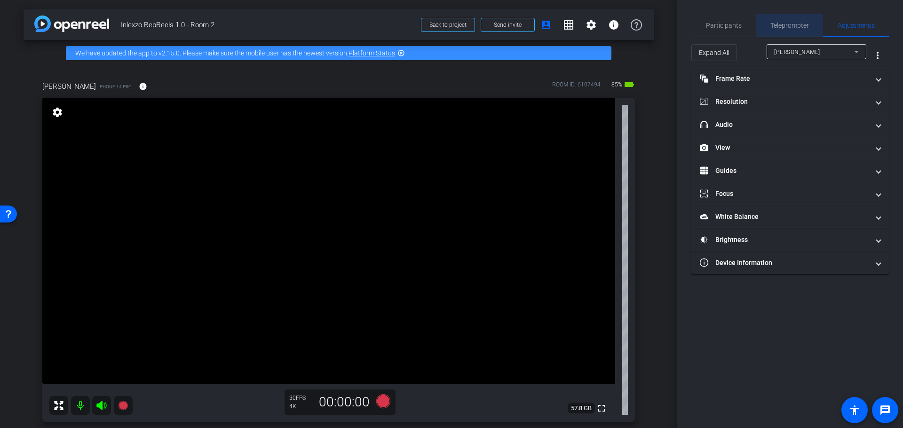
click at [793, 22] on span "Teleprompter" at bounding box center [789, 25] width 39 height 7
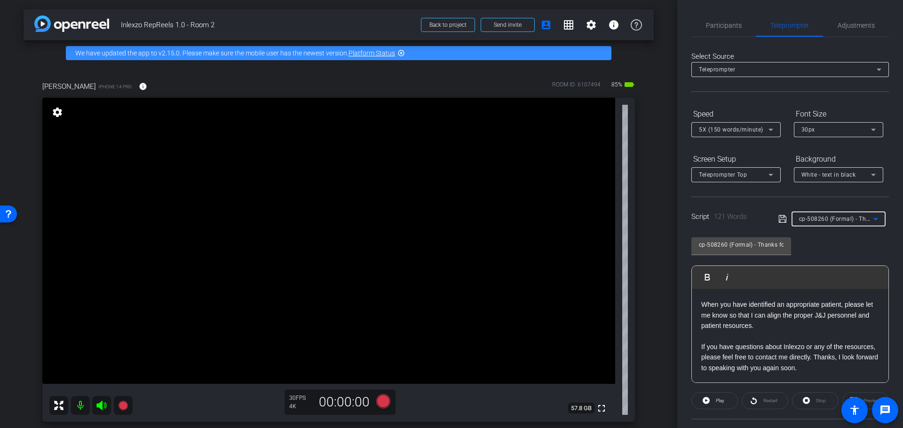
click at [838, 220] on span "cp-508260 (Formal) - Thanks for Seeing Me" at bounding box center [858, 219] width 119 height 8
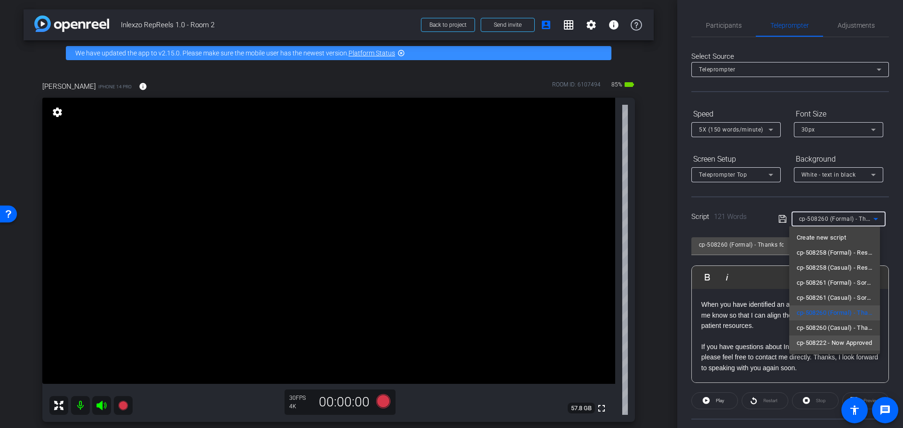
click at [850, 343] on span "cp-508222 - Now Approved" at bounding box center [834, 343] width 76 height 11
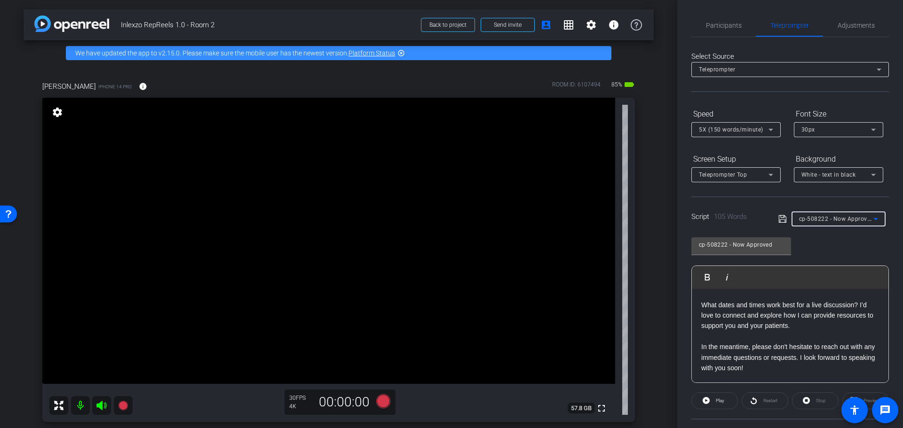
scroll to position [98, 0]
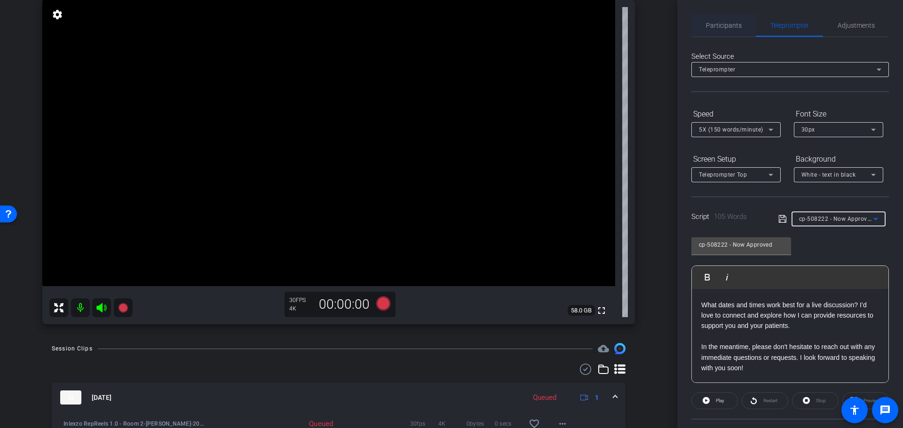
click at [734, 27] on span "Participants" at bounding box center [724, 25] width 36 height 7
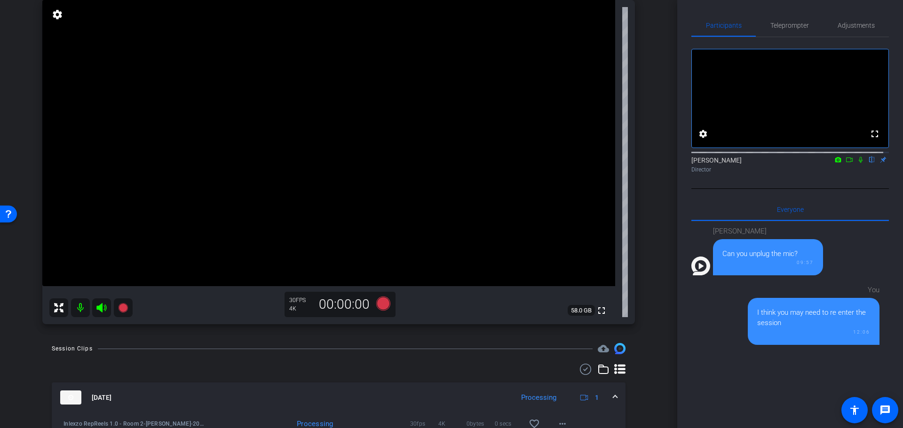
click at [857, 163] on icon at bounding box center [861, 160] width 8 height 7
click at [868, 25] on span "Adjustments" at bounding box center [855, 25] width 37 height 7
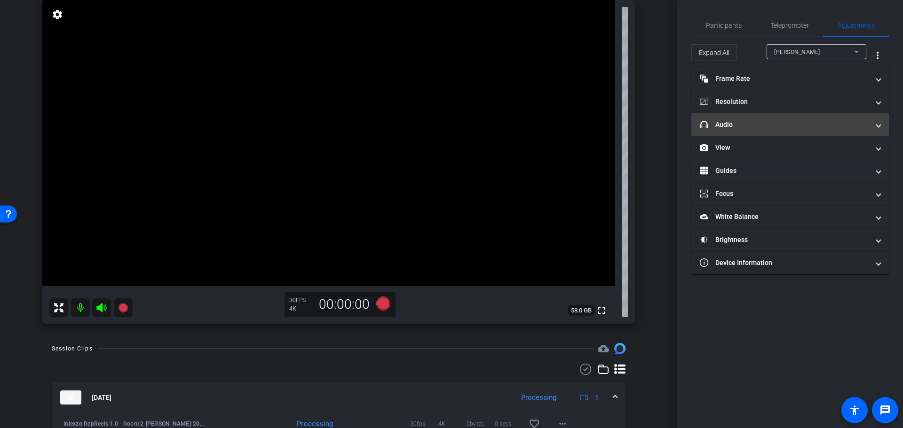
click at [774, 118] on mat-expansion-panel-header "headphone icon Audio" at bounding box center [789, 124] width 197 height 23
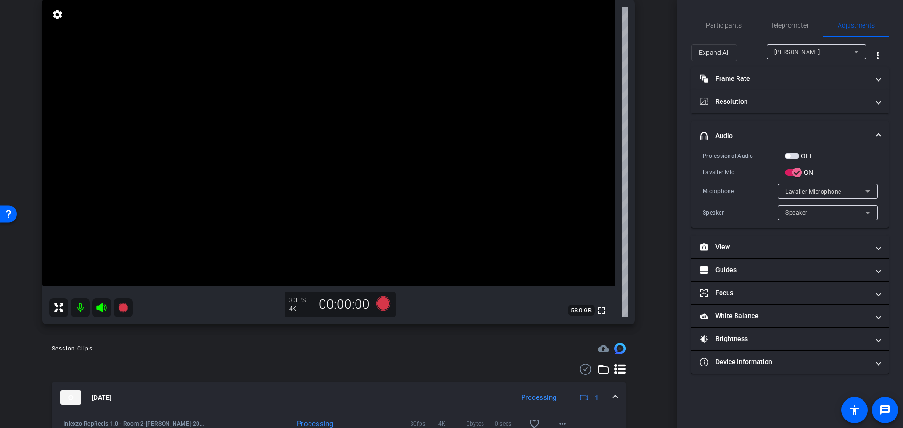
click at [798, 154] on span "button" at bounding box center [792, 156] width 14 height 7
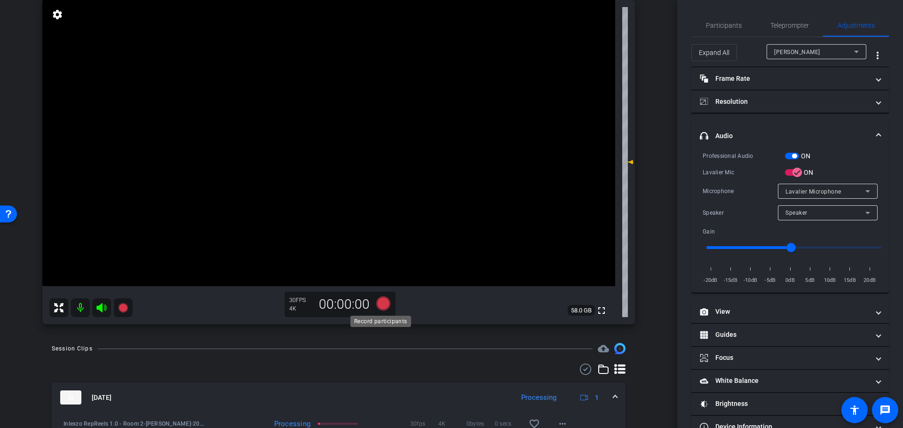
click at [389, 305] on icon at bounding box center [383, 303] width 23 height 17
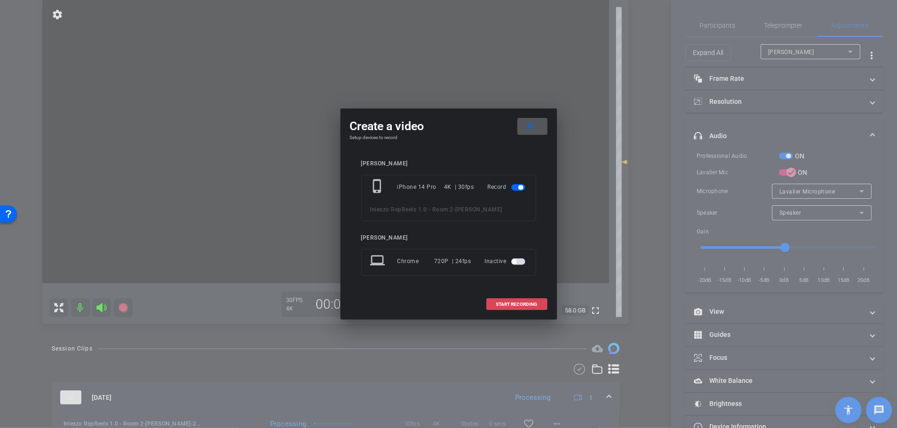
click at [527, 302] on span "START RECORDING" at bounding box center [516, 304] width 41 height 5
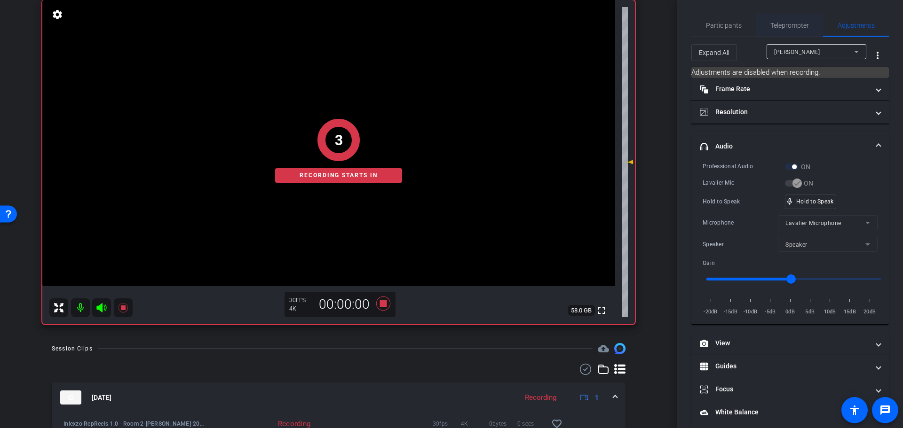
click at [781, 27] on span "Teleprompter" at bounding box center [789, 25] width 39 height 7
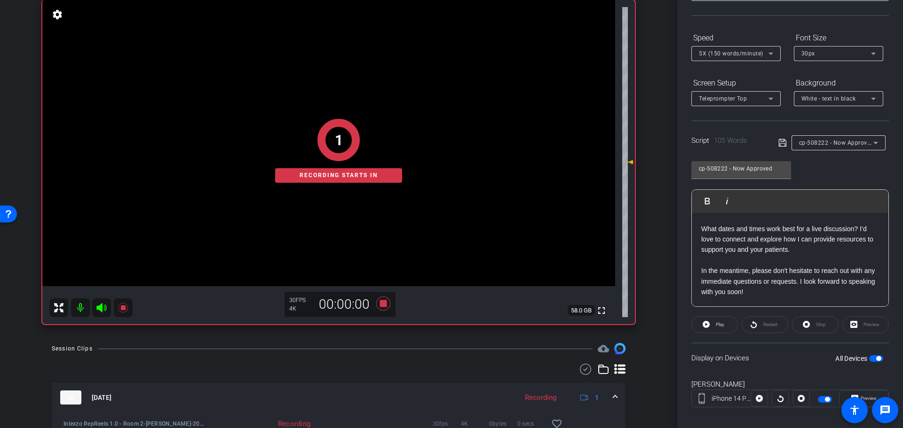
scroll to position [85, 0]
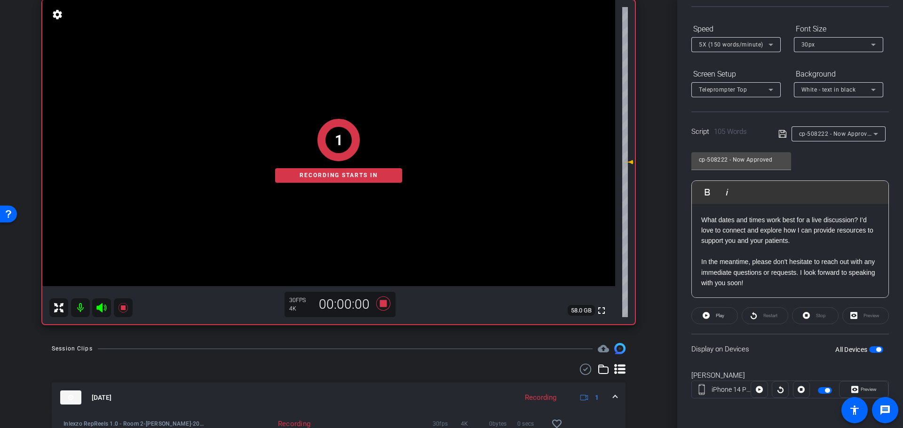
click at [723, 302] on openreel-capture-teleprompter "Speed 5X (150 words/minute) Font Size 30px Screen Setup Teleprompter Top Backgr…" at bounding box center [789, 218] width 197 height 394
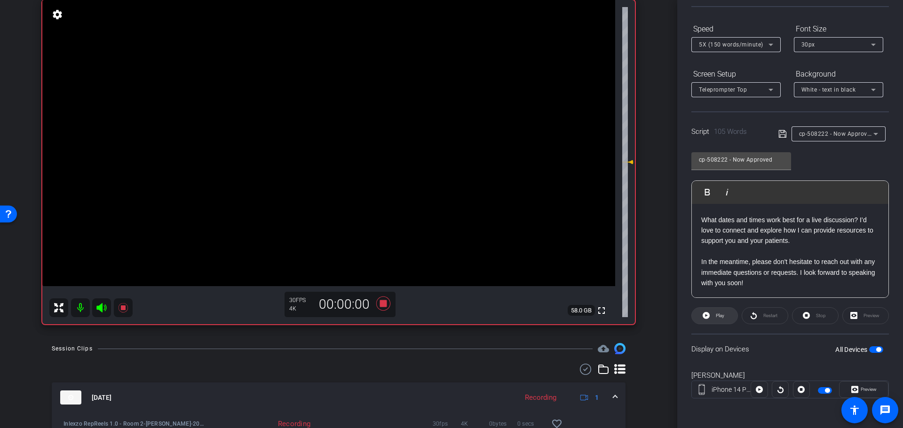
click at [723, 309] on span "Play" at bounding box center [718, 315] width 11 height 13
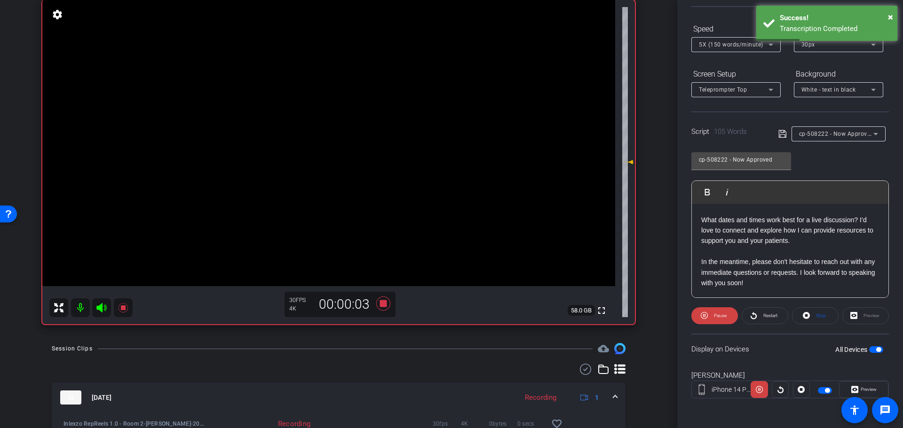
click at [860, 390] on span "Preview" at bounding box center [868, 389] width 16 height 5
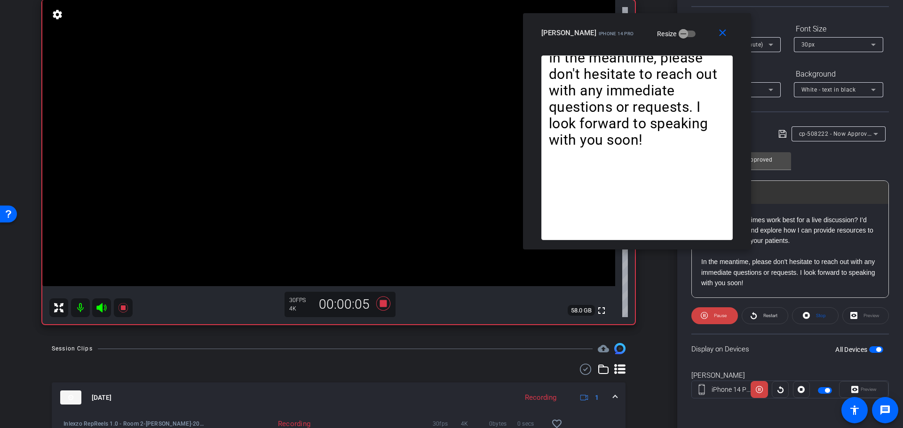
drag, startPoint x: 434, startPoint y: 120, endPoint x: 610, endPoint y: 39, distance: 194.0
click at [610, 38] on div "Wendy Harris iPhone 14 Pro" at bounding box center [587, 31] width 93 height 11
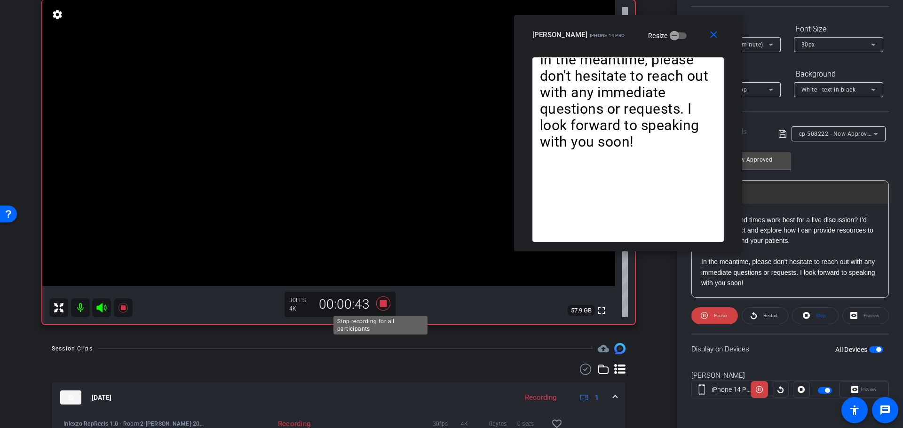
click at [383, 301] on icon at bounding box center [383, 304] width 14 height 14
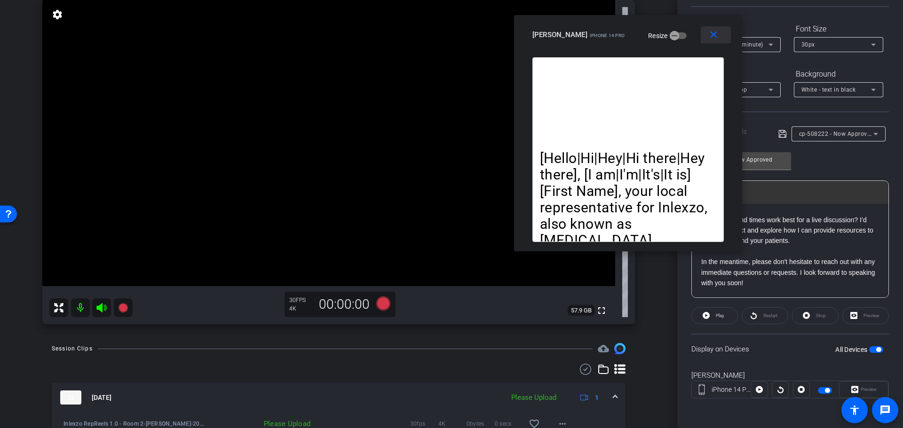
click at [714, 44] on span at bounding box center [715, 35] width 30 height 23
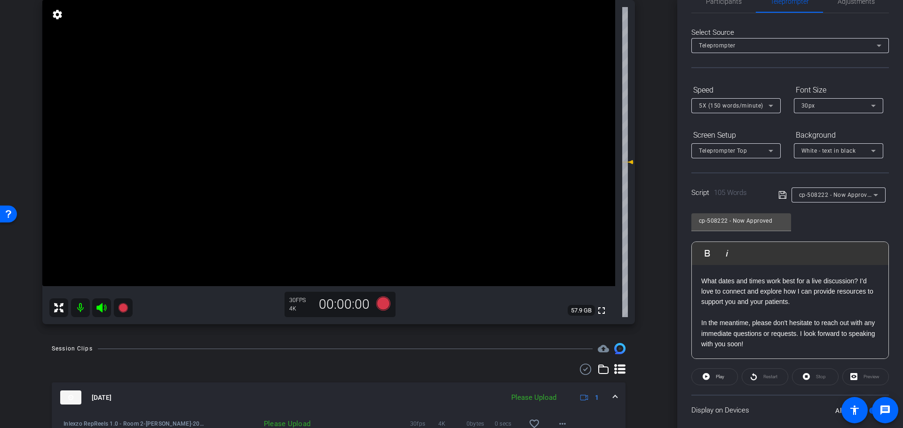
scroll to position [0, 0]
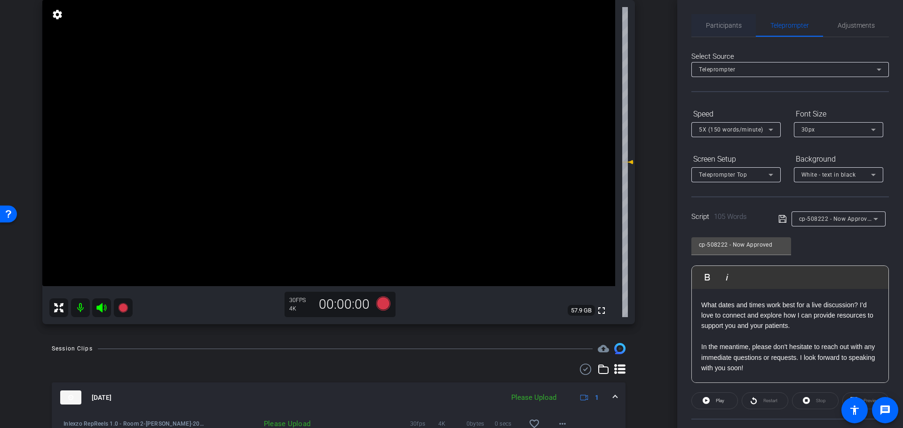
click at [731, 29] on span "Participants" at bounding box center [724, 25] width 36 height 7
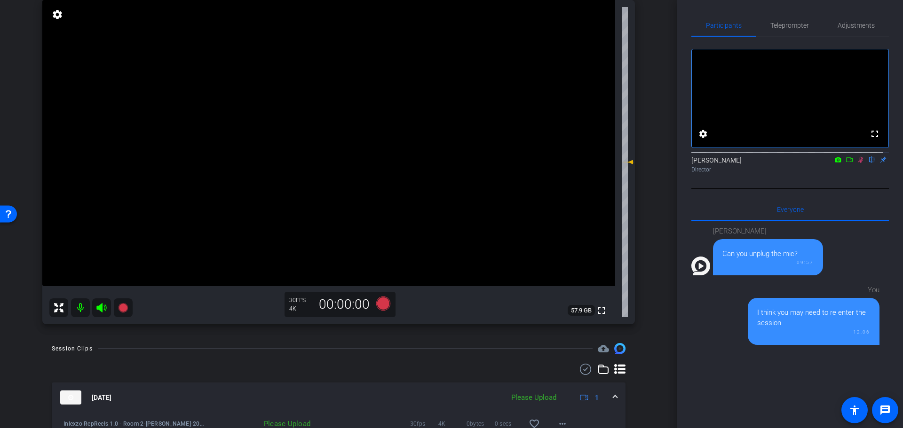
click at [856, 164] on mat-icon at bounding box center [860, 160] width 11 height 8
click at [858, 23] on span "Adjustments" at bounding box center [855, 25] width 37 height 7
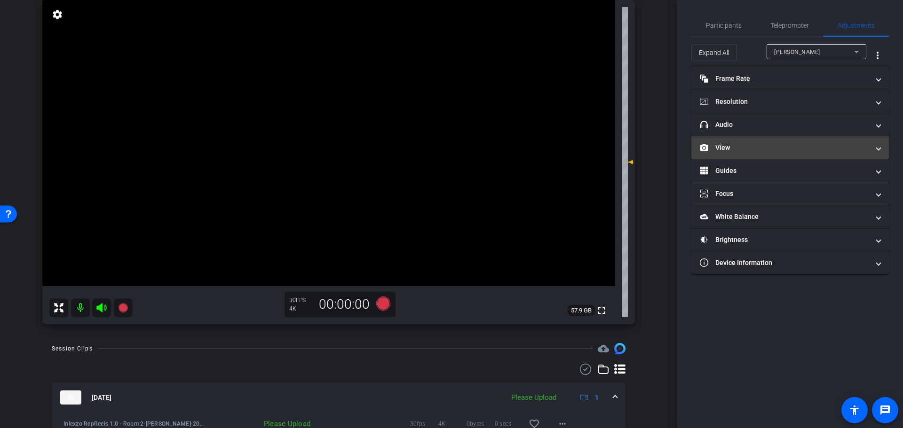
click at [731, 152] on mat-panel-title "View" at bounding box center [784, 148] width 169 height 10
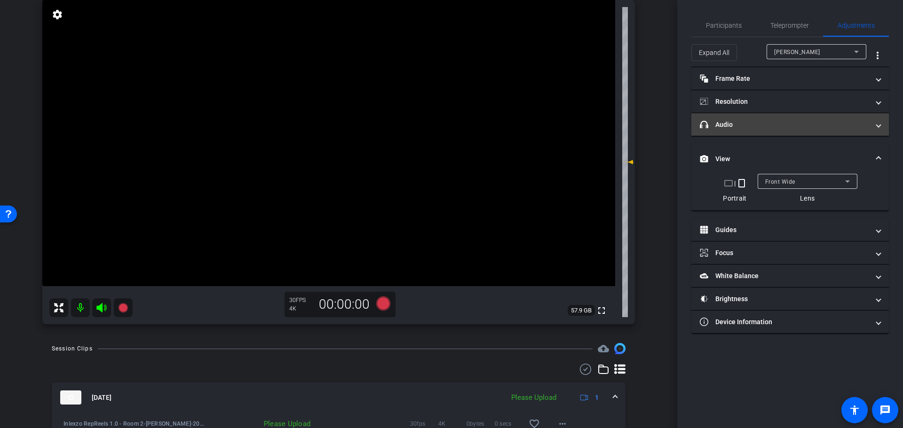
click at [744, 130] on mat-expansion-panel-header "headphone icon Audio" at bounding box center [789, 124] width 197 height 23
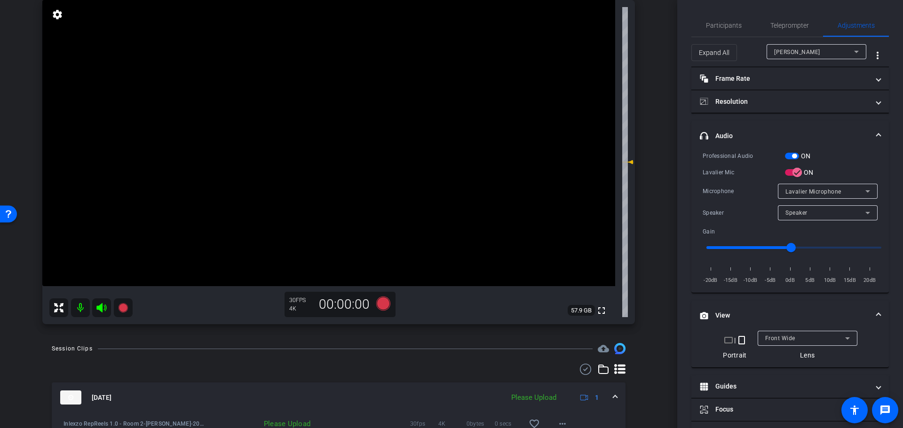
click at [792, 157] on span "button" at bounding box center [794, 156] width 5 height 5
click at [659, 239] on div "arrow_back Inlexzo RepReels 1.0 - Room 2 Back to project Send invite account_bo…" at bounding box center [338, 116] width 677 height 428
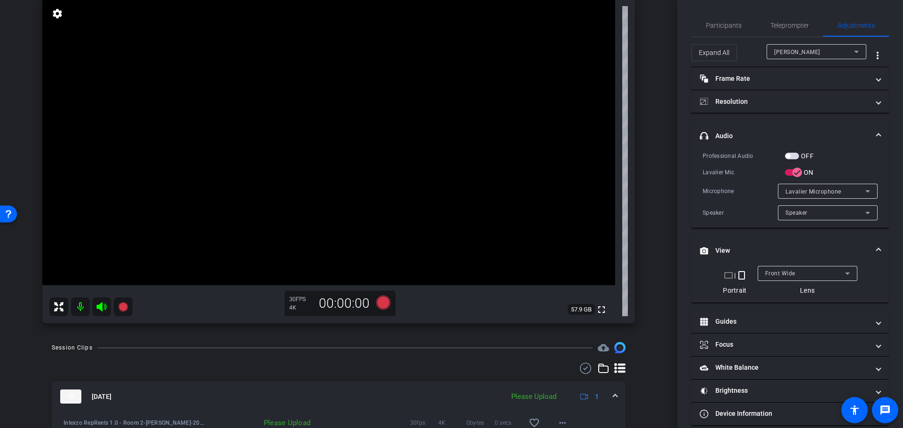
scroll to position [98, 0]
click at [721, 17] on span "Participants" at bounding box center [724, 25] width 36 height 23
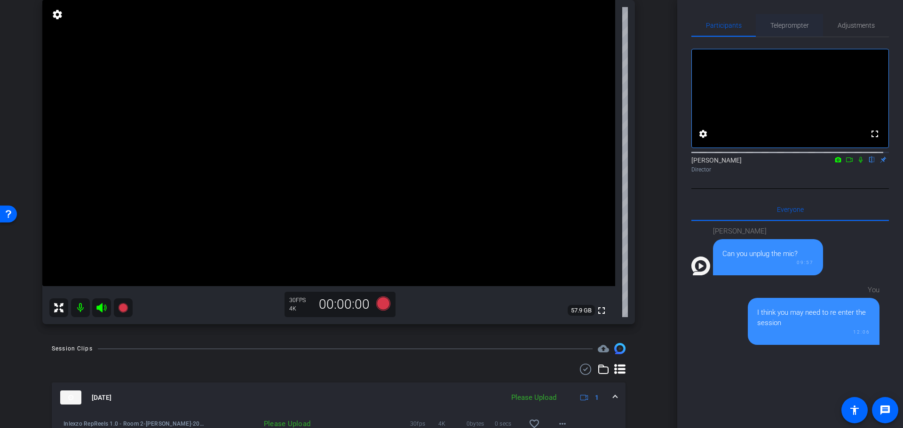
click at [793, 22] on span "Teleprompter" at bounding box center [789, 25] width 39 height 7
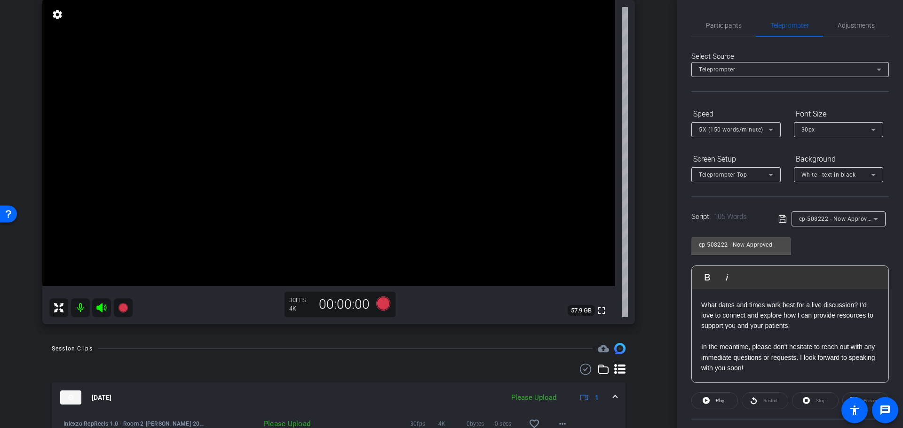
click at [844, 217] on span "cp-508222 - Now Approved" at bounding box center [836, 219] width 75 height 8
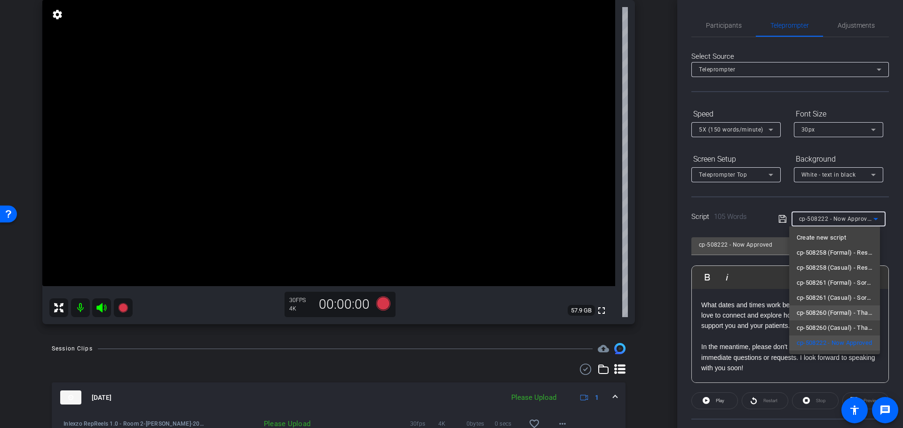
click at [845, 313] on span "cp-508260 (Formal) - Thanks for Seeing Me" at bounding box center [834, 312] width 76 height 11
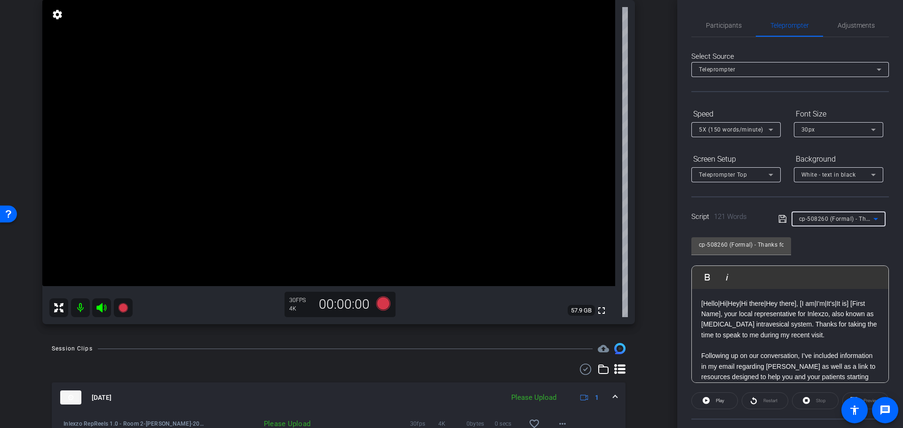
scroll to position [196, 0]
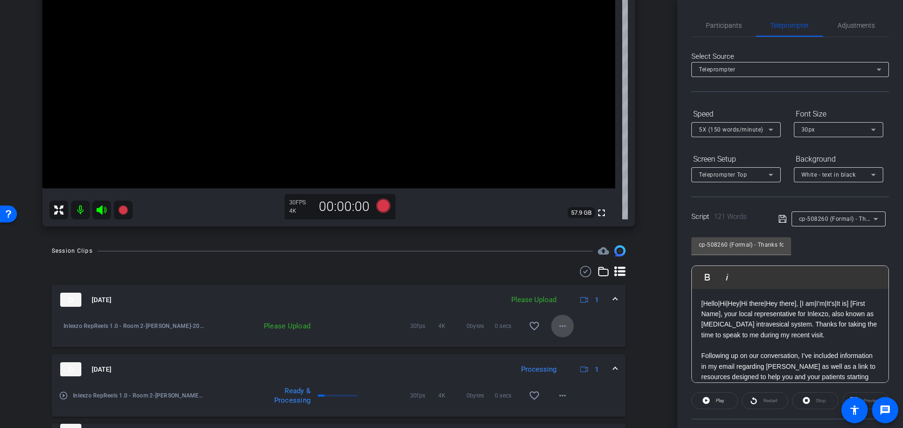
click at [557, 330] on mat-icon "more_horiz" at bounding box center [562, 326] width 11 height 11
click at [565, 344] on span "Upload" at bounding box center [572, 345] width 38 height 11
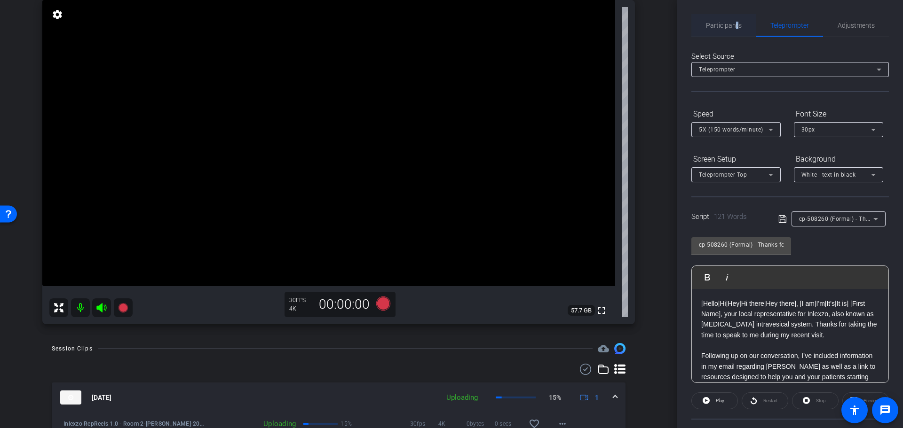
click at [735, 24] on span "Participants" at bounding box center [724, 25] width 36 height 7
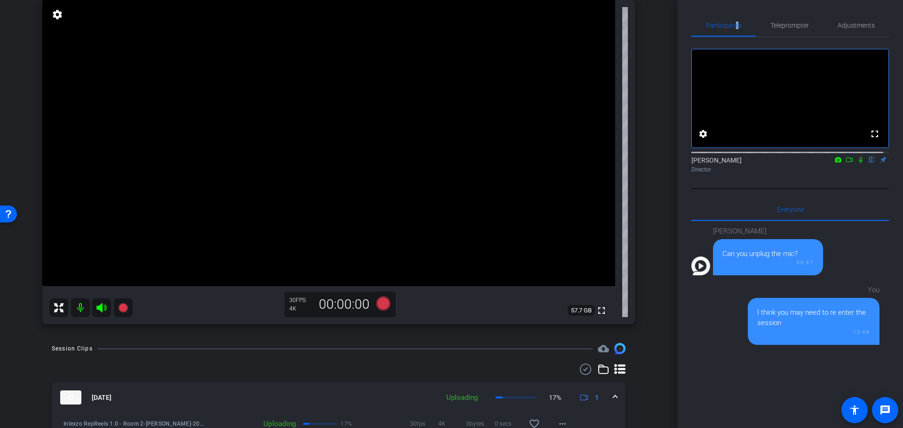
click at [857, 163] on icon at bounding box center [861, 160] width 8 height 7
click at [845, 30] on span "Adjustments" at bounding box center [855, 25] width 37 height 23
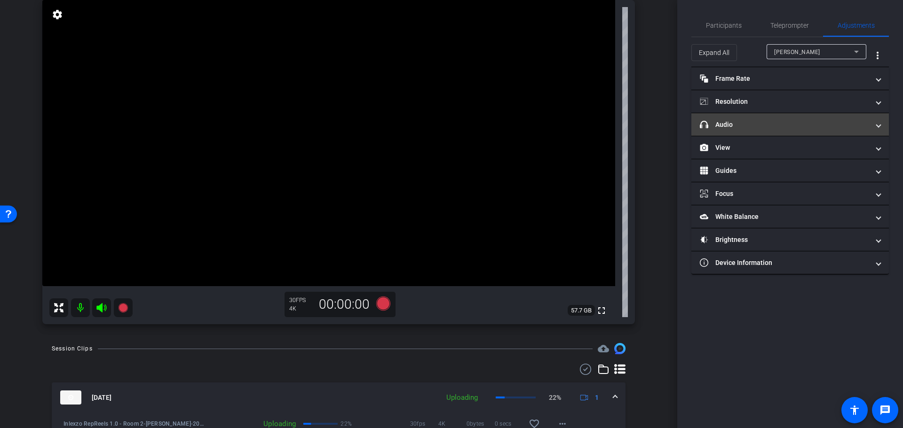
click at [746, 123] on mat-panel-title "headphone icon Audio" at bounding box center [784, 125] width 169 height 10
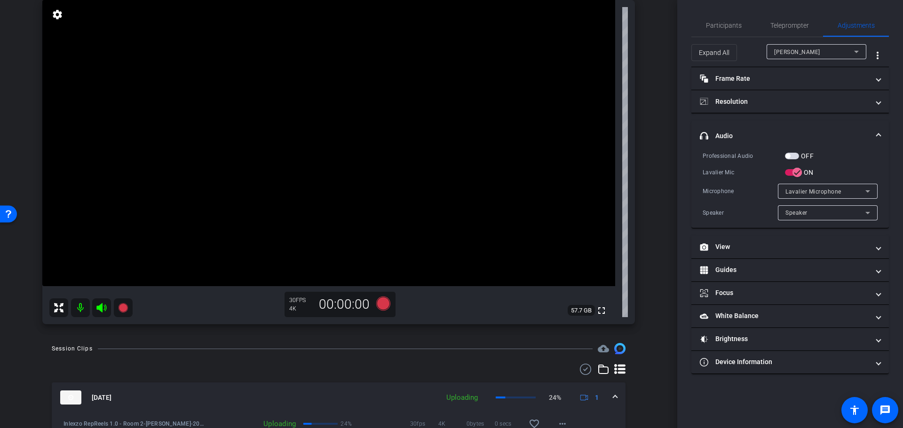
click at [792, 150] on mat-expansion-panel-header "headphone icon Audio" at bounding box center [789, 136] width 197 height 30
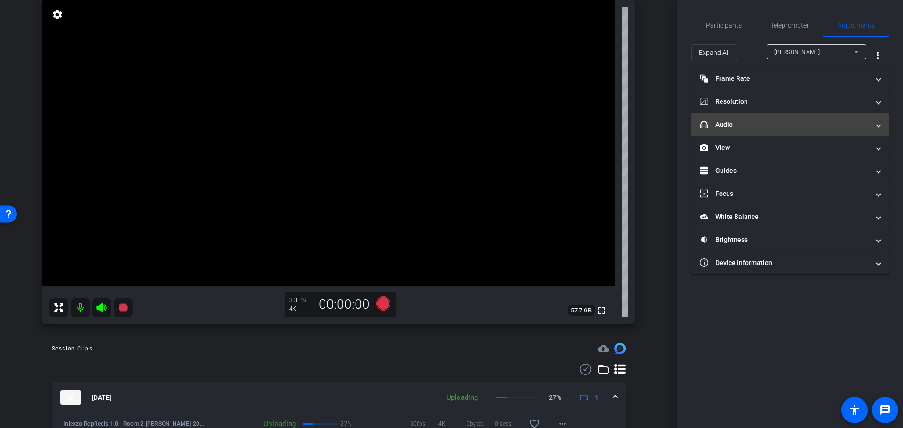
click at [793, 124] on mat-panel-title "headphone icon Audio" at bounding box center [784, 125] width 169 height 10
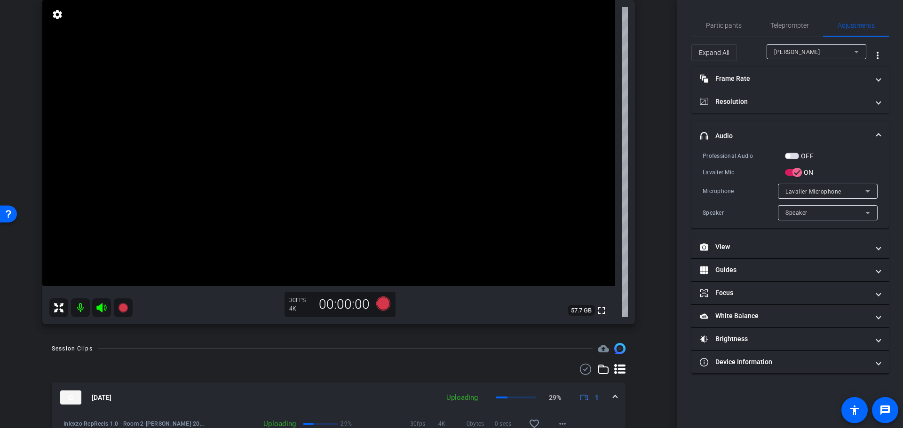
click at [791, 154] on span "button" at bounding box center [792, 156] width 14 height 7
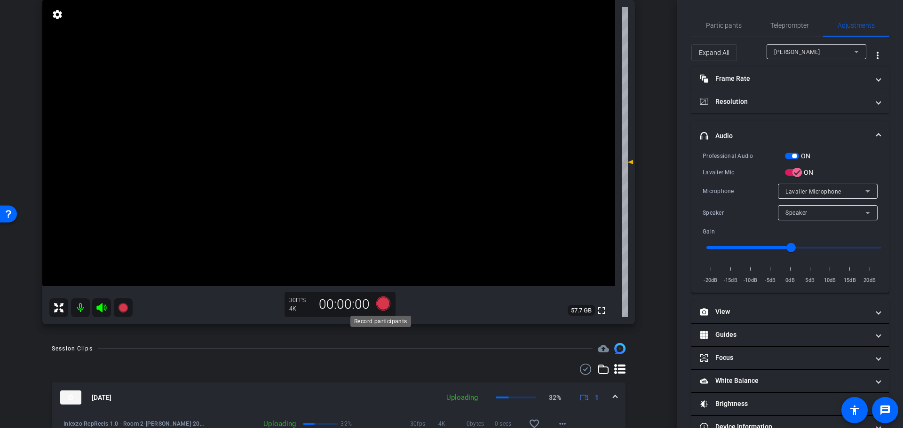
click at [378, 304] on icon at bounding box center [383, 304] width 14 height 14
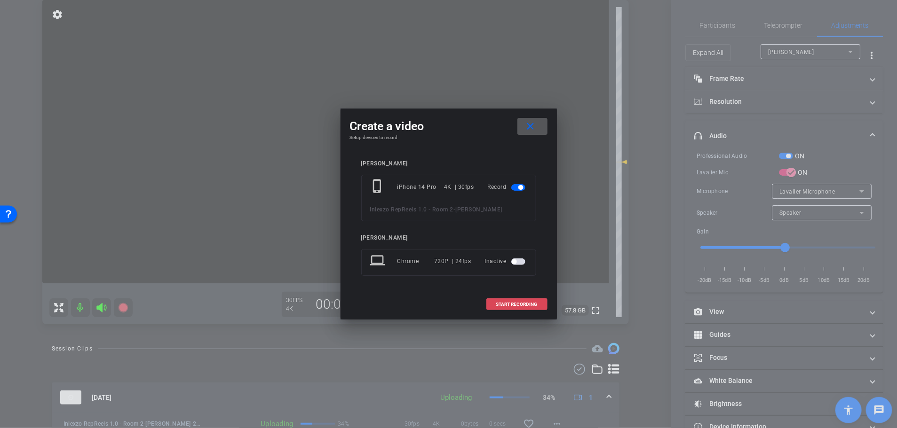
click at [504, 305] on span "START RECORDING" at bounding box center [516, 304] width 41 height 5
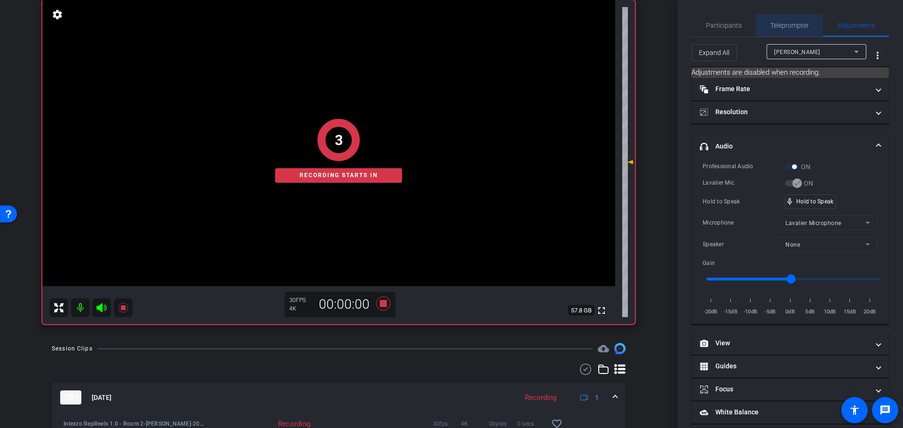
click at [773, 24] on span "Teleprompter" at bounding box center [789, 25] width 39 height 7
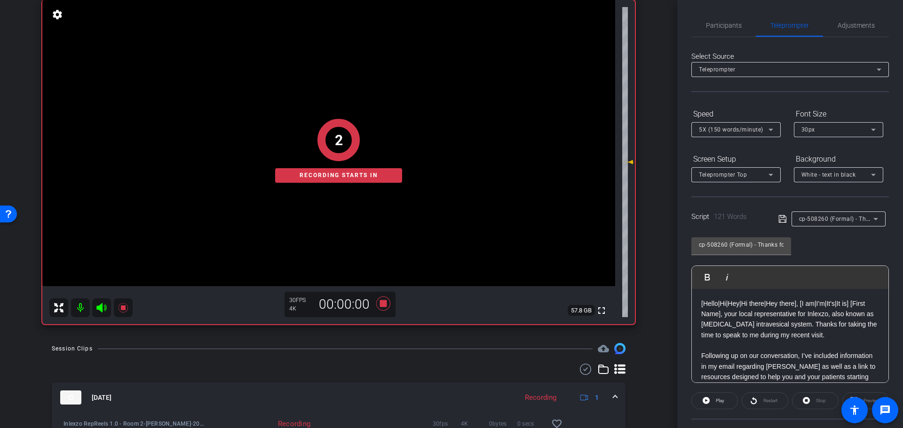
scroll to position [85, 0]
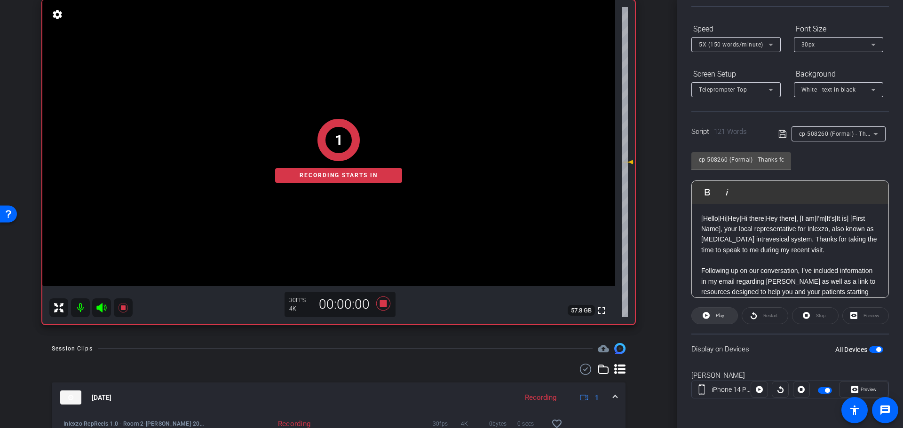
click at [713, 315] on span "Play" at bounding box center [718, 315] width 11 height 13
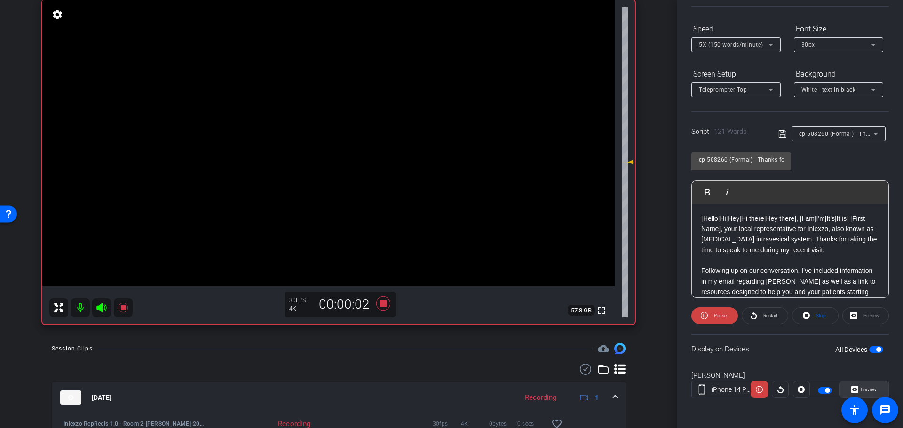
click at [858, 389] on span "Preview" at bounding box center [867, 389] width 18 height 13
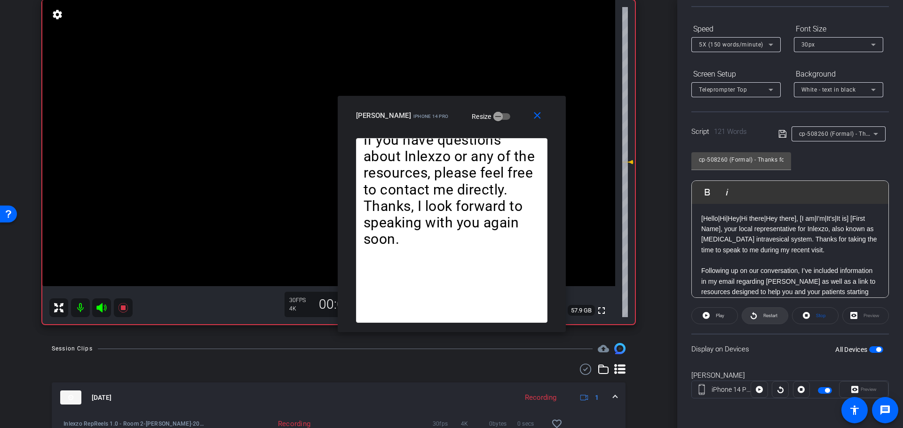
click at [763, 315] on span "Restart" at bounding box center [770, 315] width 14 height 5
click at [543, 121] on span at bounding box center [539, 115] width 30 height 23
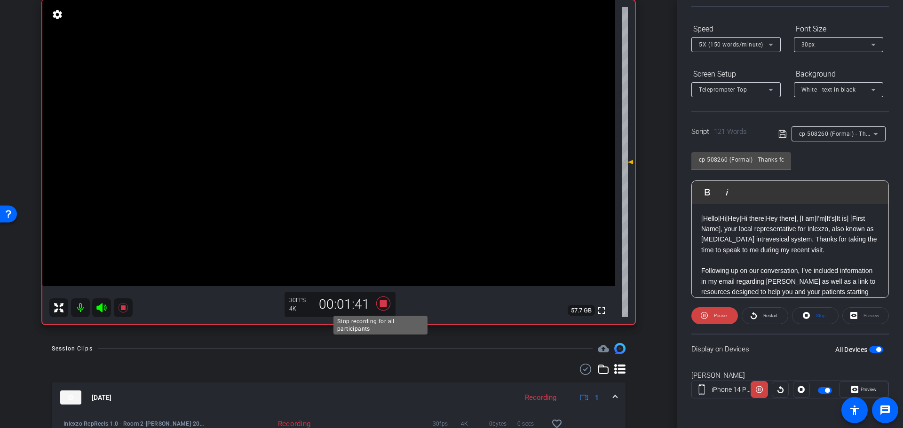
click at [381, 303] on icon at bounding box center [383, 304] width 14 height 14
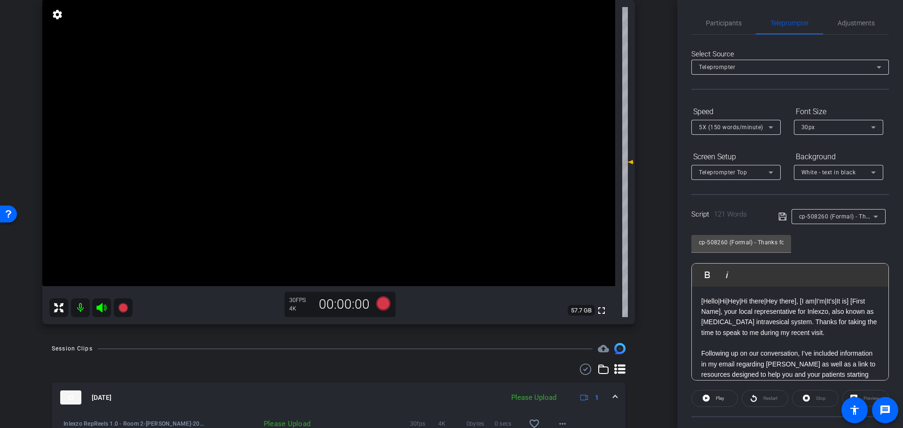
scroll to position [0, 0]
click at [838, 30] on span "Adjustments" at bounding box center [855, 25] width 37 height 23
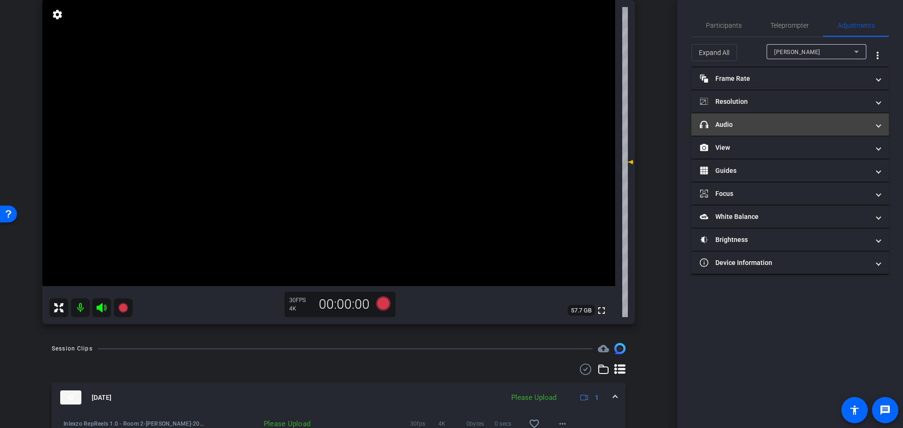
click at [754, 116] on mat-expansion-panel-header "headphone icon Audio" at bounding box center [789, 124] width 197 height 23
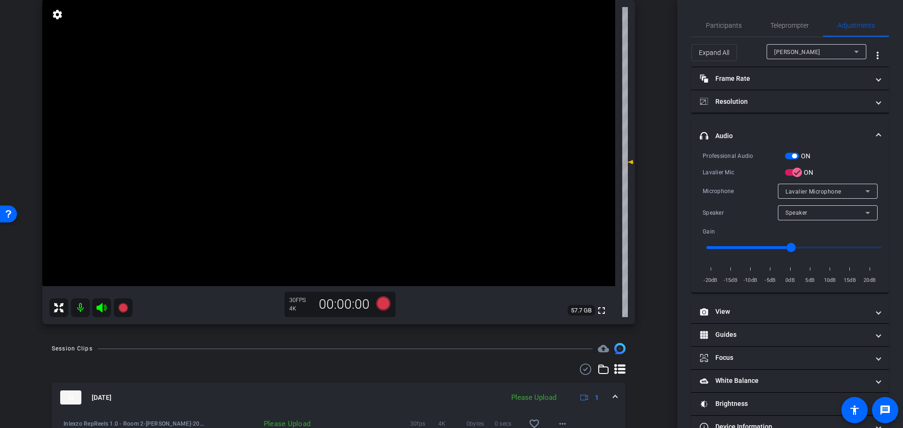
click at [796, 157] on span "button" at bounding box center [794, 156] width 5 height 5
click at [732, 31] on span "Participants" at bounding box center [724, 25] width 36 height 23
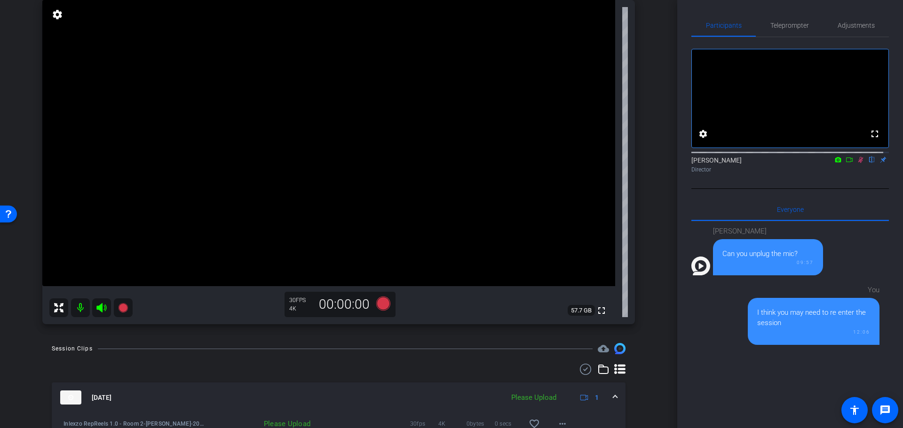
click at [857, 163] on icon at bounding box center [861, 160] width 8 height 7
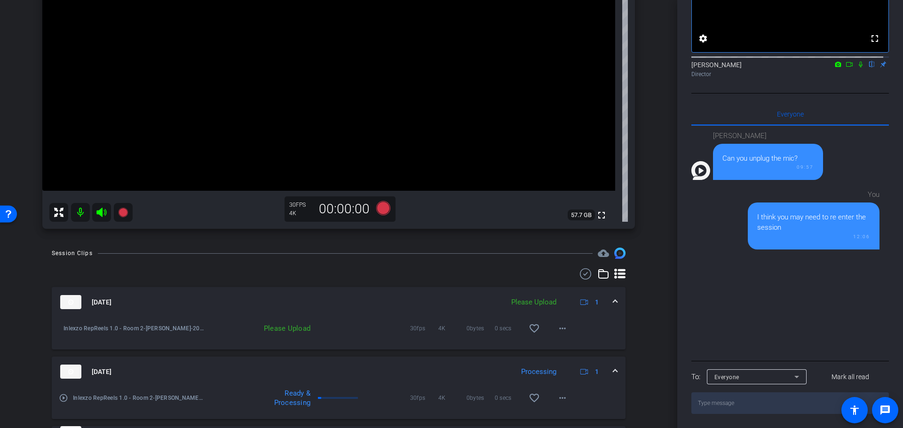
scroll to position [294, 0]
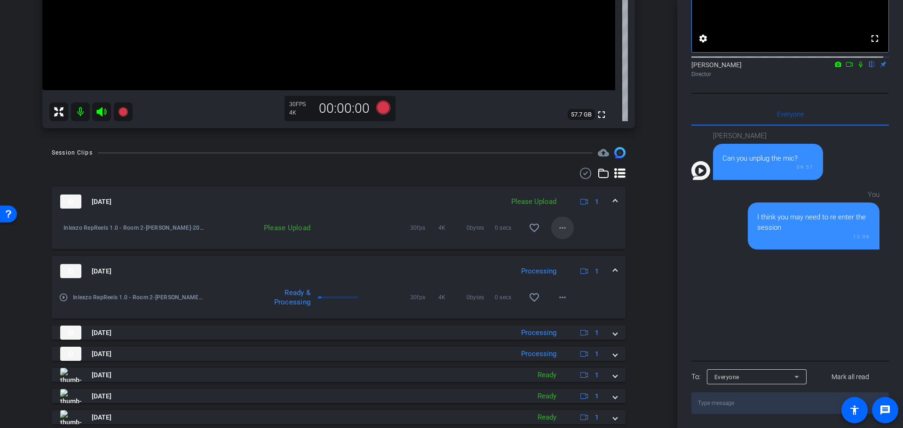
click at [557, 231] on mat-icon "more_horiz" at bounding box center [562, 227] width 11 height 11
click at [560, 244] on span "Upload" at bounding box center [572, 247] width 38 height 11
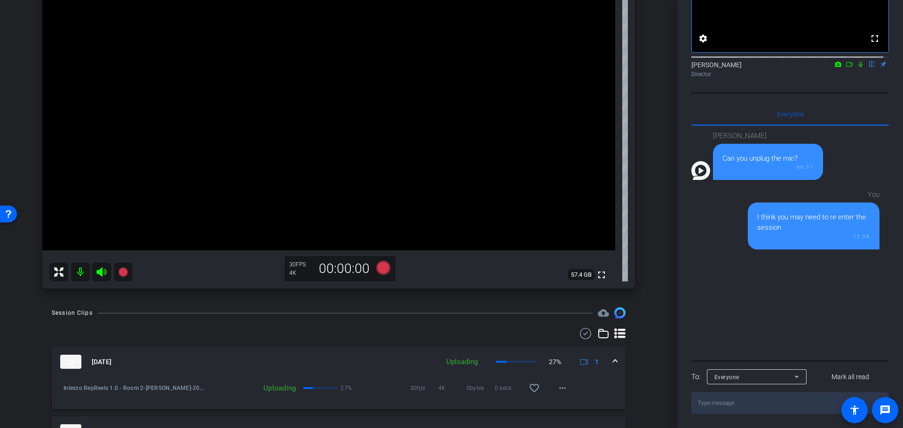
scroll to position [93, 0]
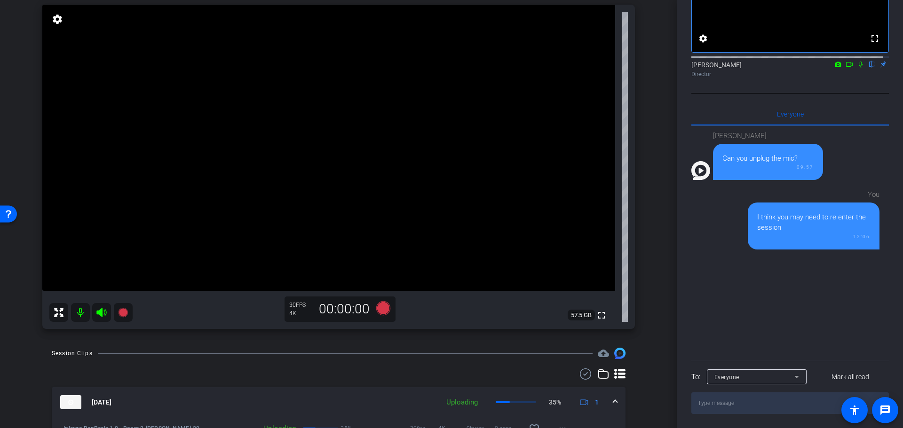
click at [99, 309] on icon at bounding box center [101, 312] width 11 height 11
click at [857, 63] on icon at bounding box center [861, 64] width 8 height 7
click at [79, 314] on mat-icon at bounding box center [80, 312] width 19 height 19
click at [855, 70] on div "Nick Dambrosia flip Director" at bounding box center [789, 69] width 197 height 18
click at [857, 63] on icon at bounding box center [861, 64] width 8 height 7
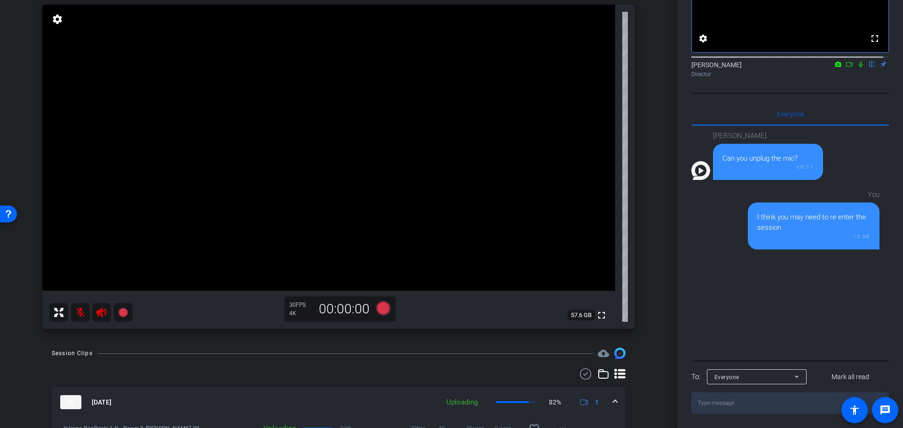
click at [83, 314] on mat-icon at bounding box center [80, 312] width 19 height 19
click at [103, 312] on icon at bounding box center [101, 312] width 11 height 11
click at [109, 313] on mat-icon at bounding box center [101, 312] width 19 height 19
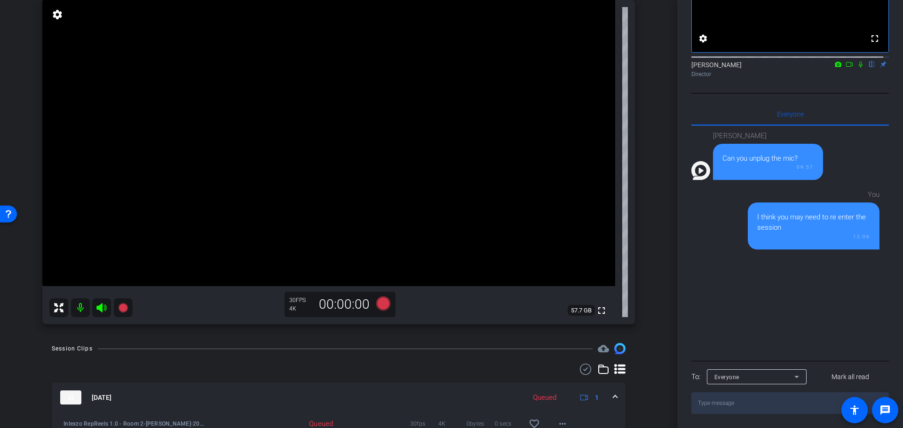
scroll to position [0, 0]
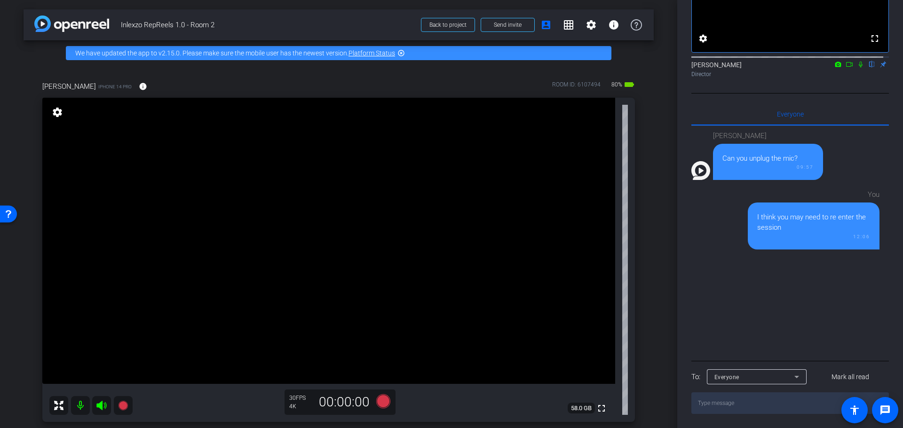
click at [82, 408] on mat-icon at bounding box center [80, 405] width 19 height 19
click at [94, 407] on mat-icon at bounding box center [101, 405] width 19 height 19
click at [103, 406] on icon at bounding box center [101, 405] width 11 height 11
click at [77, 410] on mat-icon at bounding box center [80, 405] width 19 height 19
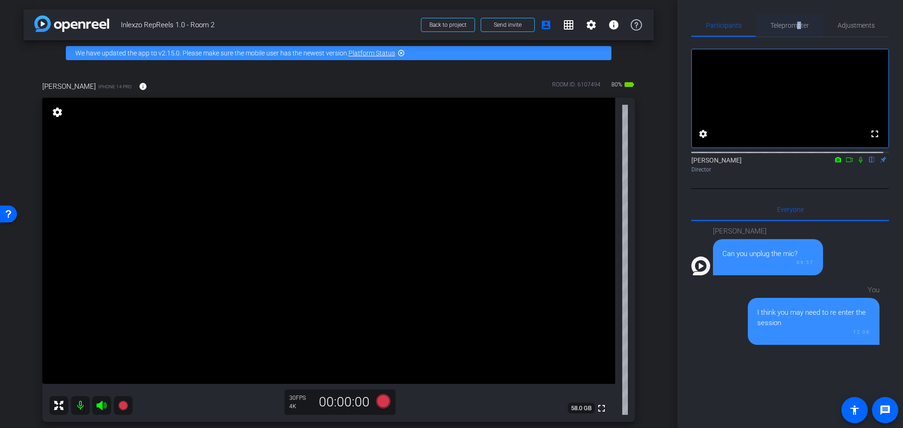
click at [796, 18] on span "Teleprompter" at bounding box center [789, 25] width 39 height 23
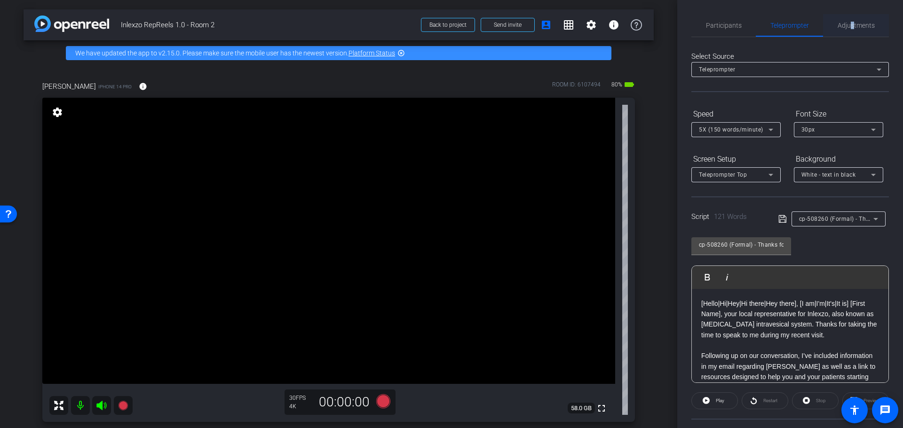
click at [847, 29] on span "Adjustments" at bounding box center [855, 25] width 37 height 7
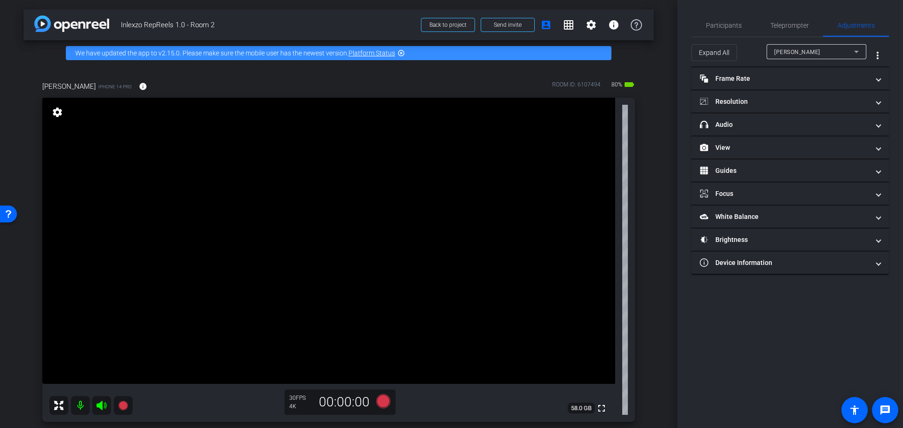
click at [655, 129] on div "arrow_back Inlexzo RepReels 1.0 - Room 2 Back to project Send invite account_bo…" at bounding box center [338, 214] width 677 height 428
click at [712, 28] on span "Participants" at bounding box center [724, 25] width 36 height 7
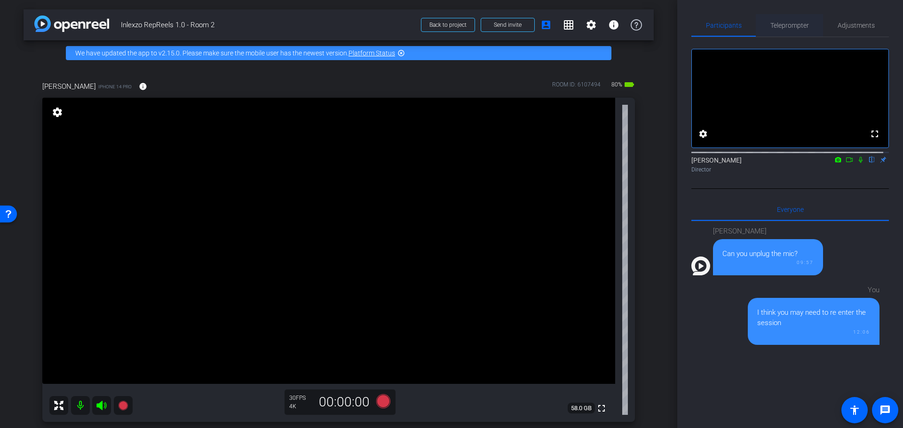
click at [779, 23] on span "Teleprompter" at bounding box center [789, 25] width 39 height 7
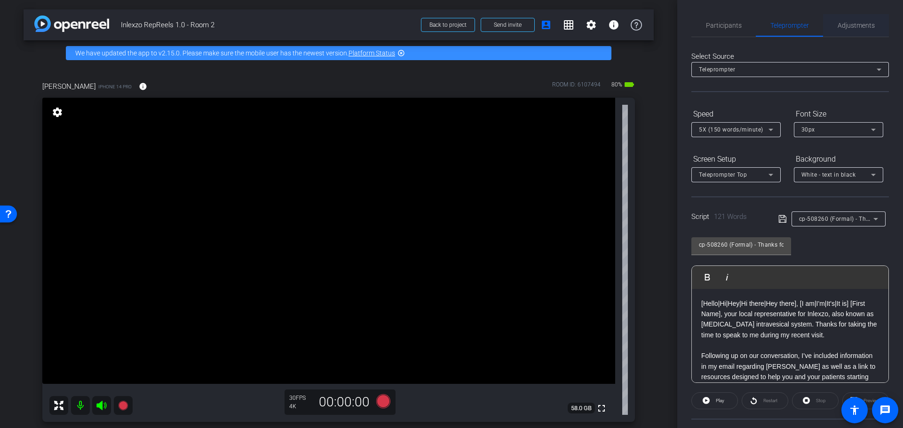
click at [856, 27] on span "Adjustments" at bounding box center [855, 25] width 37 height 7
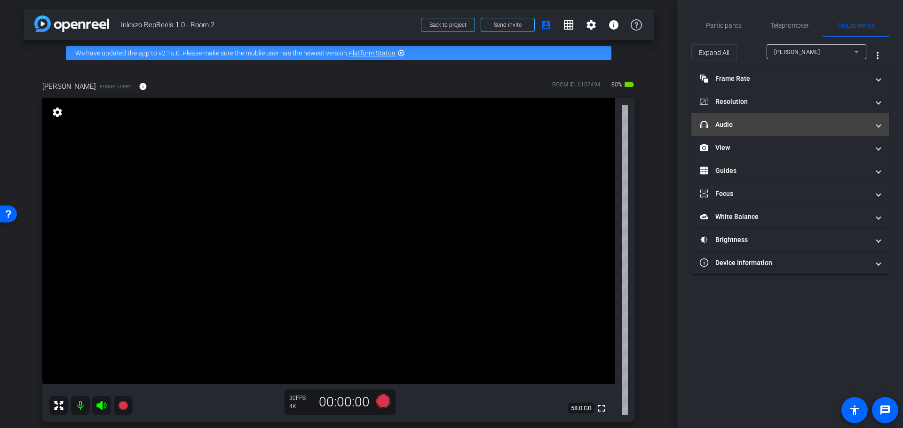
click at [762, 126] on mat-panel-title "headphone icon Audio" at bounding box center [784, 125] width 169 height 10
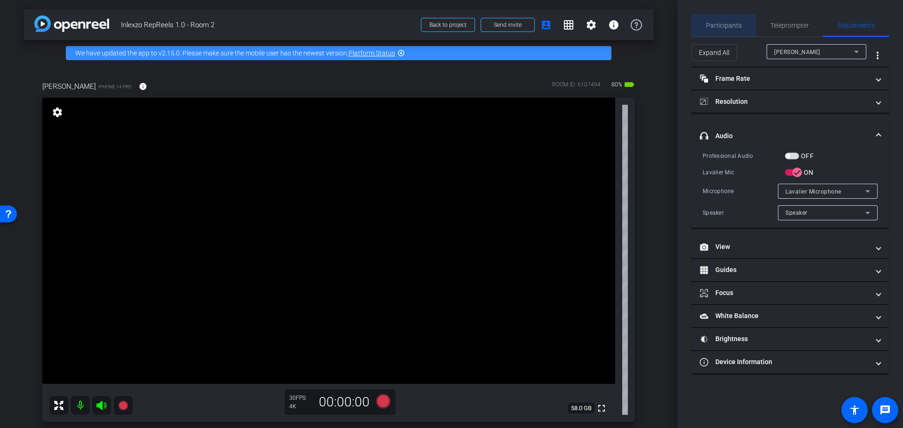
click at [737, 21] on span "Participants" at bounding box center [724, 25] width 36 height 23
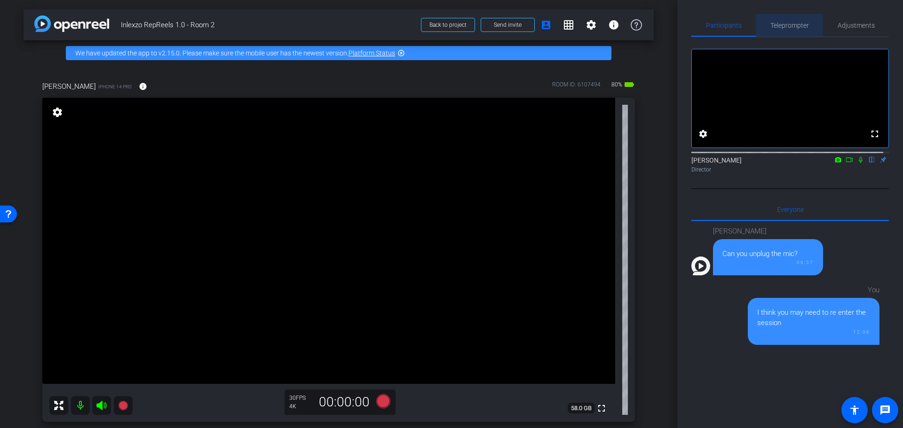
click at [796, 31] on span "Teleprompter" at bounding box center [789, 25] width 39 height 23
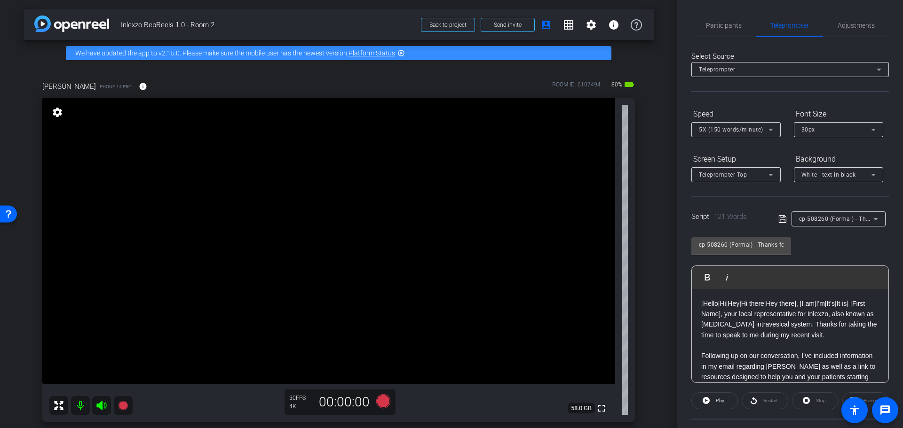
click at [859, 216] on span "cp-508260 (Formal) - Thanks for Seeing Me" at bounding box center [858, 219] width 119 height 8
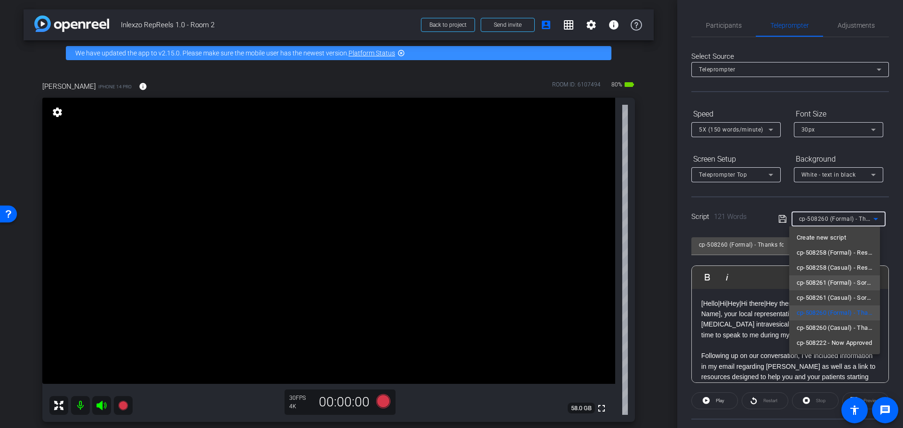
click at [852, 283] on span "cp-508261 (Formal) - Sorry I Missed You" at bounding box center [834, 282] width 76 height 11
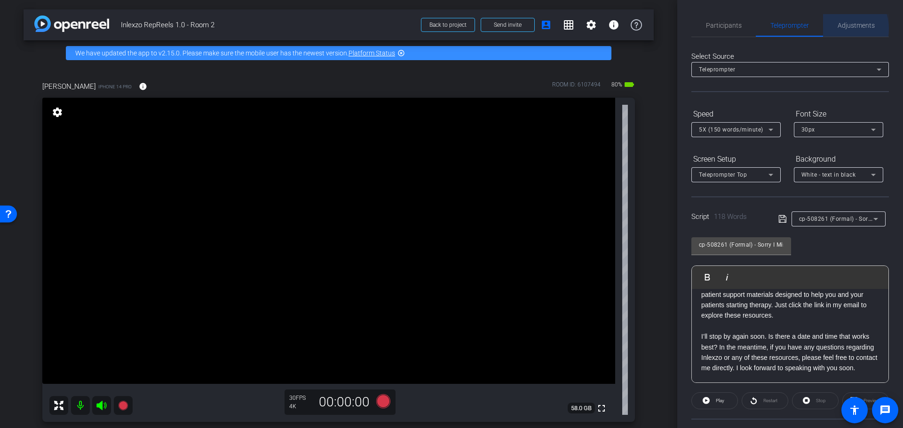
click at [837, 29] on span "Adjustments" at bounding box center [855, 25] width 37 height 7
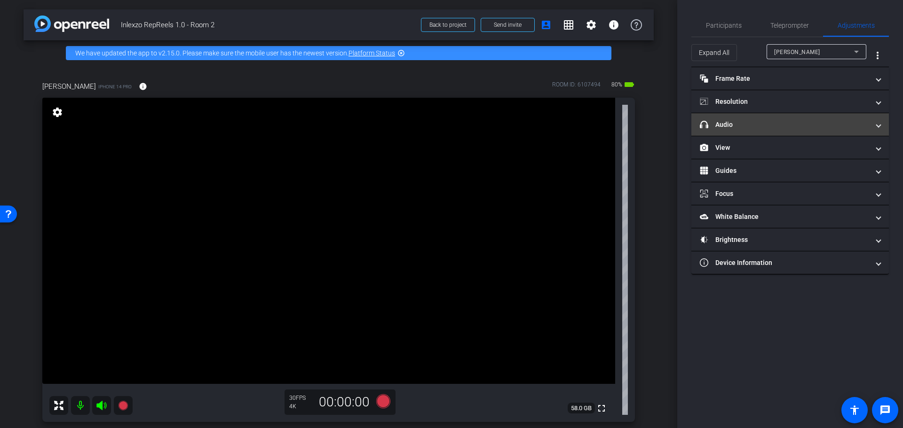
click at [746, 124] on mat-panel-title "headphone icon Audio" at bounding box center [784, 125] width 169 height 10
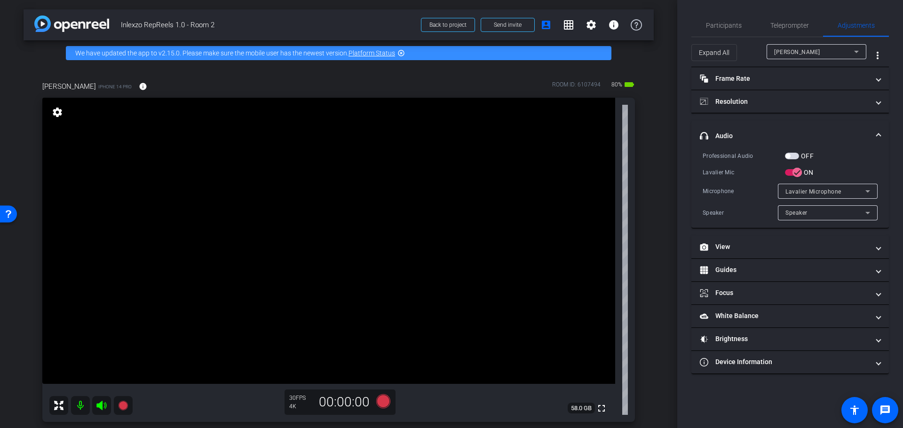
click at [788, 157] on span "button" at bounding box center [787, 156] width 5 height 5
click at [722, 19] on span "Participants" at bounding box center [724, 25] width 36 height 23
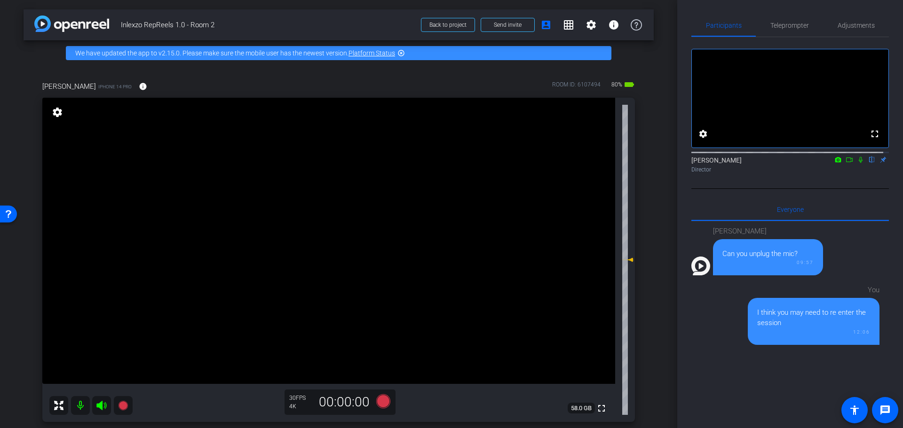
click at [857, 164] on mat-icon at bounding box center [860, 160] width 11 height 8
click at [377, 405] on icon at bounding box center [383, 401] width 14 height 14
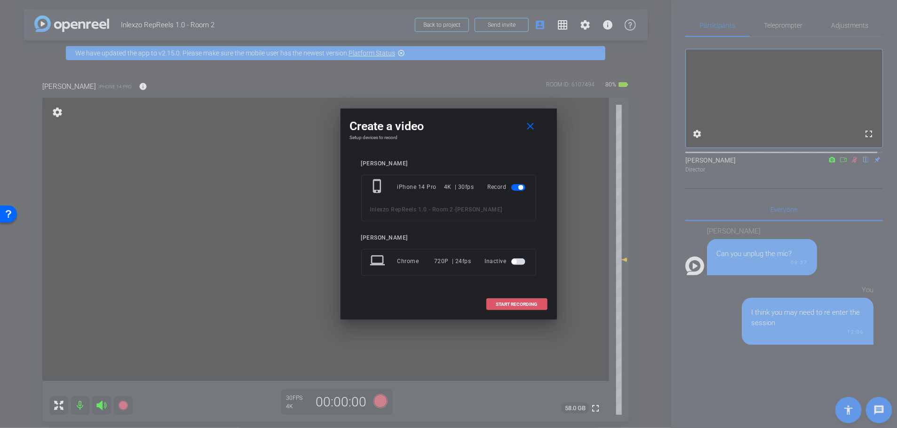
click at [521, 305] on span "START RECORDING" at bounding box center [516, 304] width 41 height 5
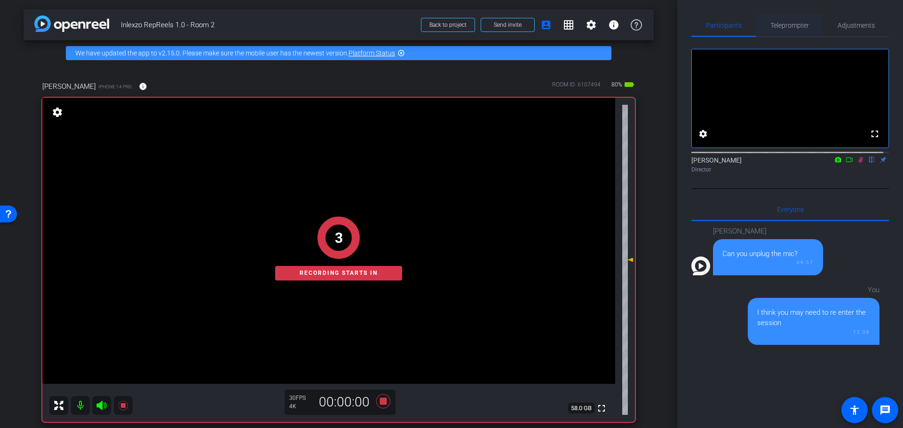
click at [774, 26] on span "Teleprompter" at bounding box center [789, 25] width 39 height 7
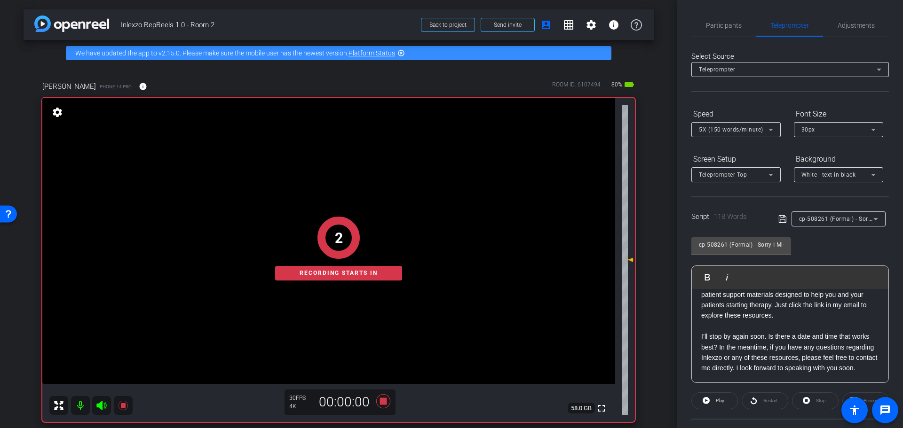
scroll to position [85, 0]
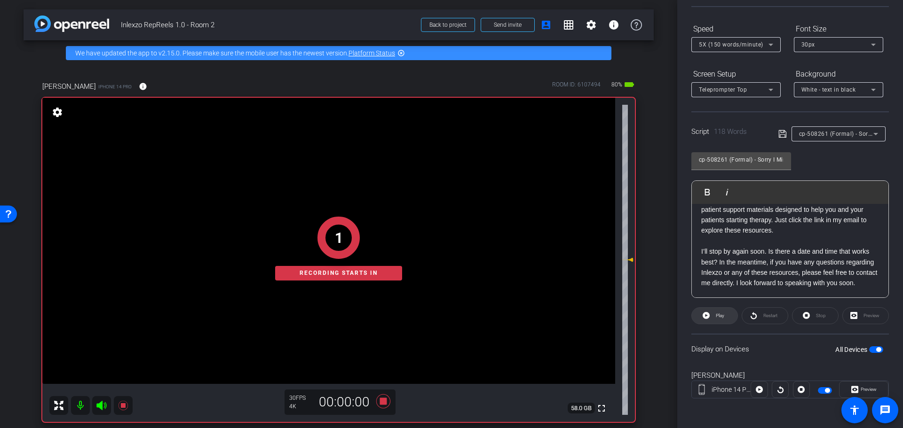
click at [724, 320] on span at bounding box center [715, 316] width 46 height 23
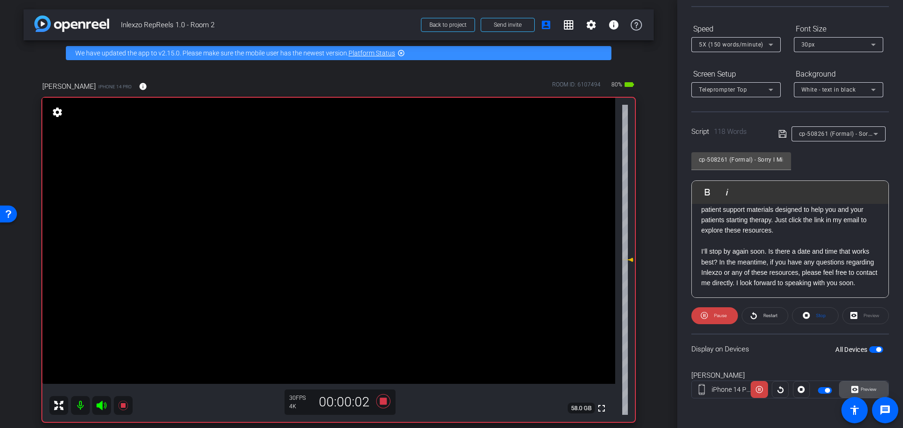
click at [861, 388] on span "Preview" at bounding box center [868, 389] width 16 height 5
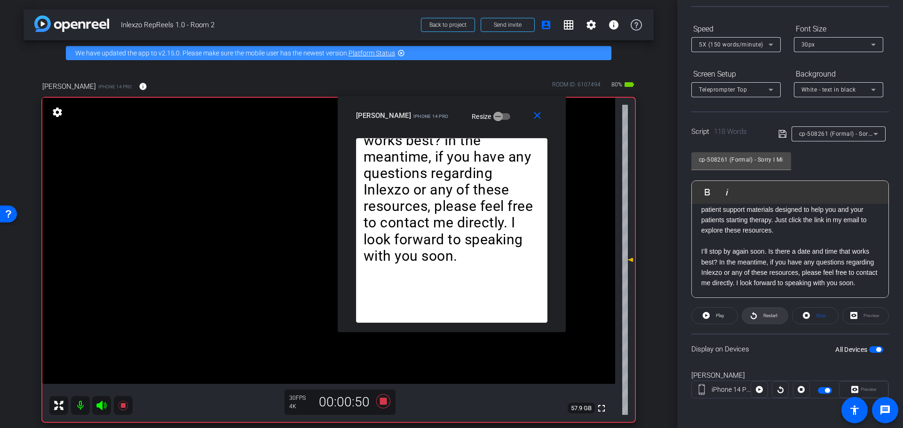
click at [769, 320] on span "Restart" at bounding box center [769, 315] width 16 height 13
click at [538, 122] on span at bounding box center [539, 115] width 30 height 23
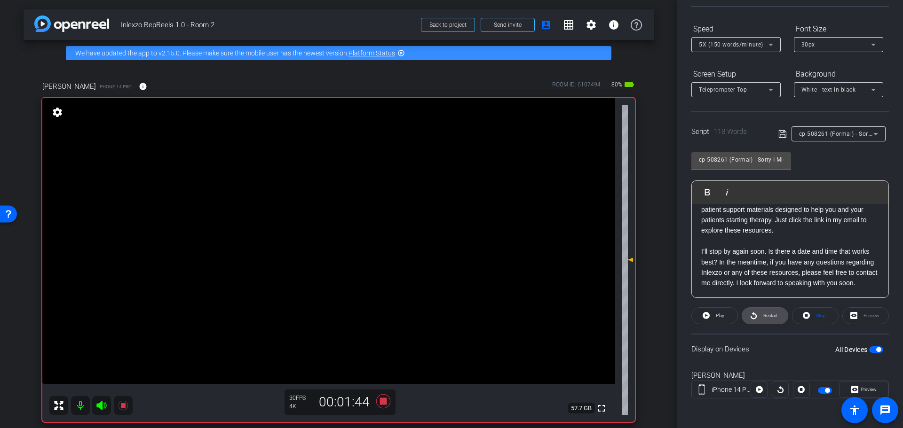
click at [764, 317] on span "Restart" at bounding box center [770, 315] width 14 height 5
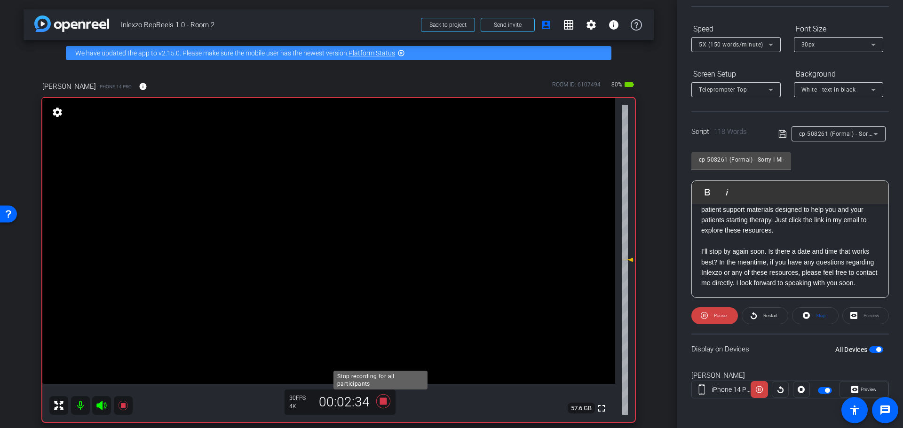
click at [377, 399] on icon at bounding box center [383, 401] width 14 height 14
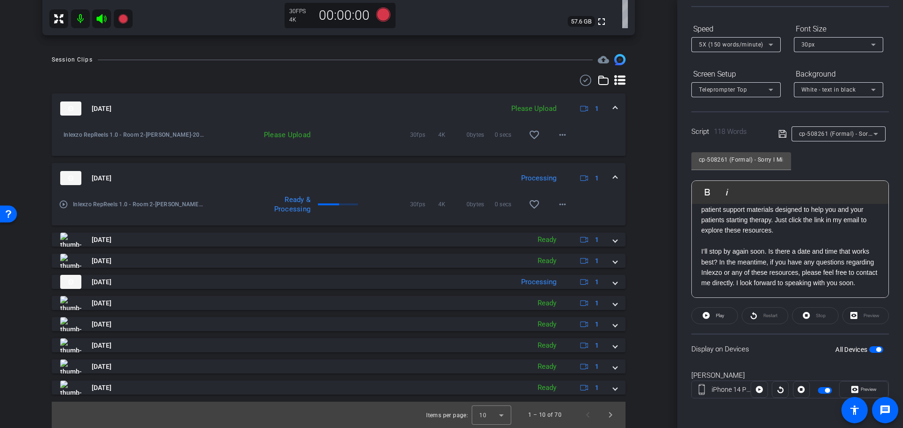
scroll to position [0, 0]
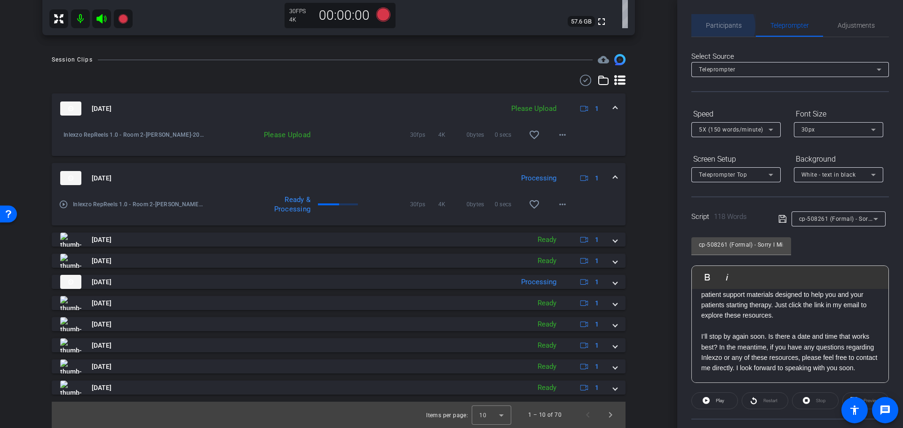
click at [718, 26] on span "Participants" at bounding box center [724, 25] width 36 height 7
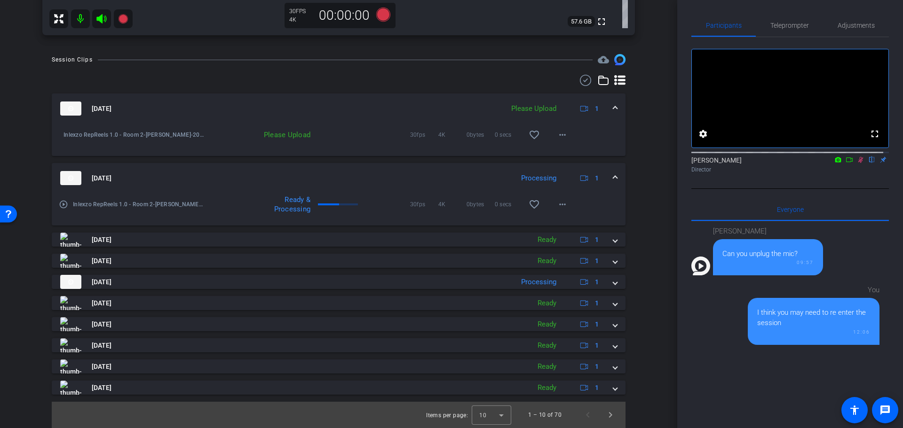
click at [857, 163] on icon at bounding box center [861, 160] width 8 height 7
click at [859, 23] on span "Adjustments" at bounding box center [855, 25] width 37 height 7
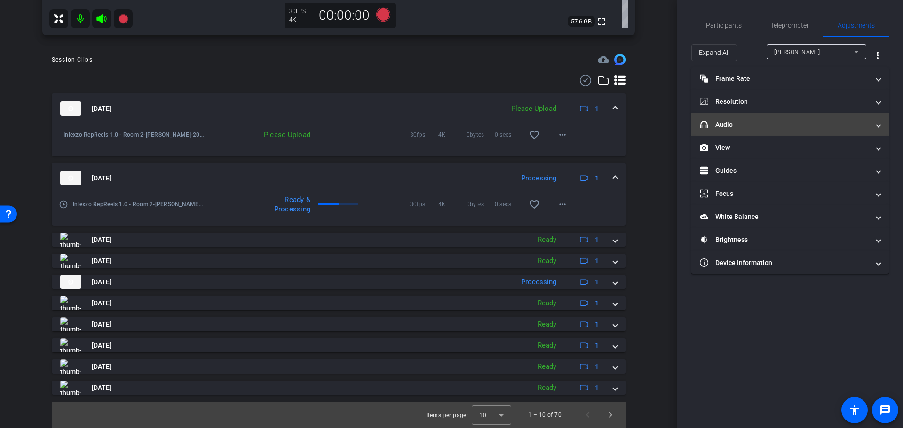
click at [728, 125] on mat-panel-title "headphone icon Audio" at bounding box center [784, 125] width 169 height 10
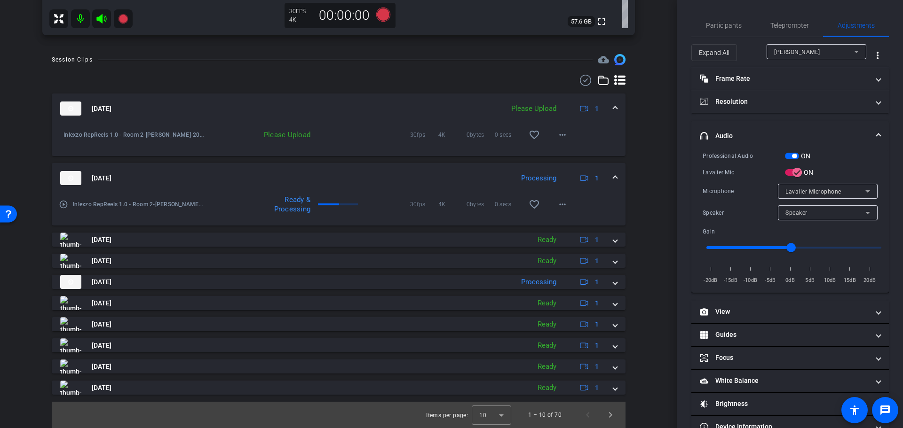
click at [794, 155] on span "button" at bounding box center [794, 156] width 5 height 5
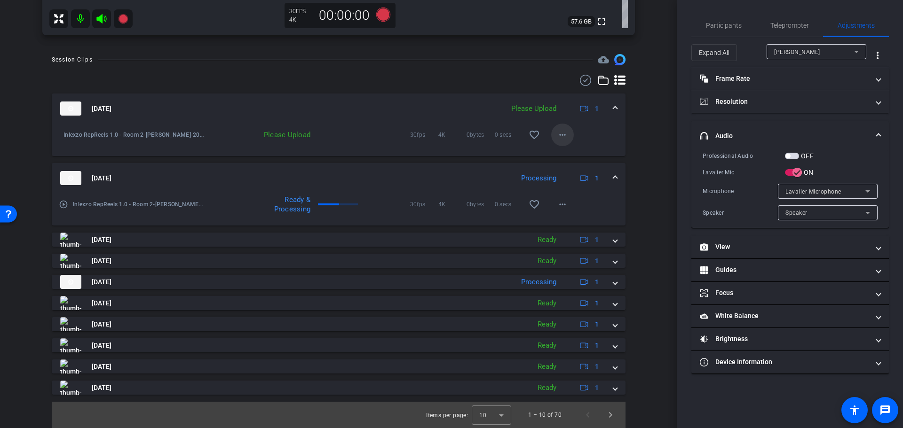
click at [559, 137] on mat-icon "more_horiz" at bounding box center [562, 134] width 11 height 11
click at [564, 158] on span "Upload" at bounding box center [572, 154] width 38 height 11
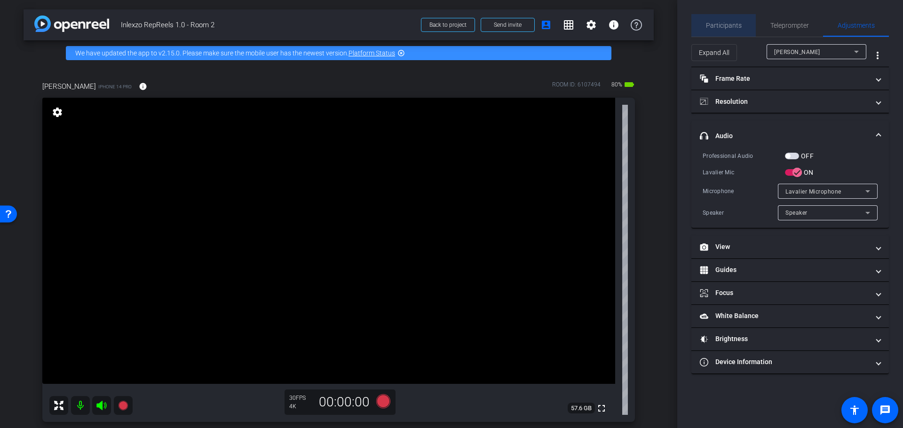
click at [729, 32] on span "Participants" at bounding box center [724, 25] width 36 height 23
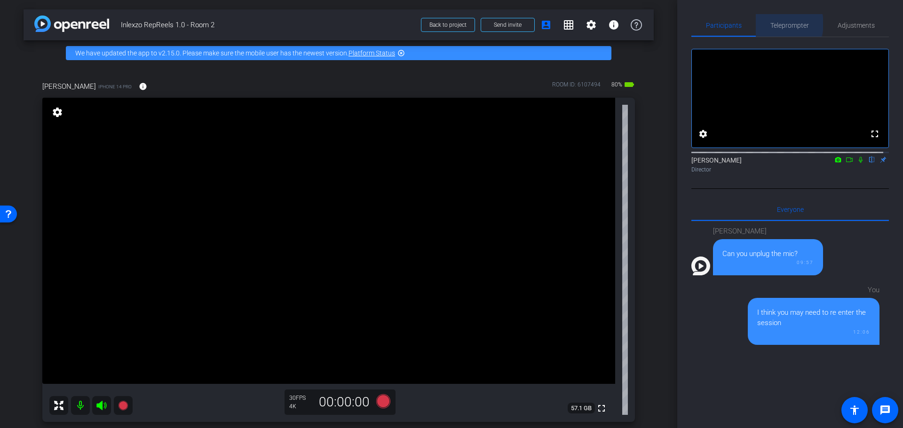
click at [779, 24] on span "Teleprompter" at bounding box center [789, 25] width 39 height 7
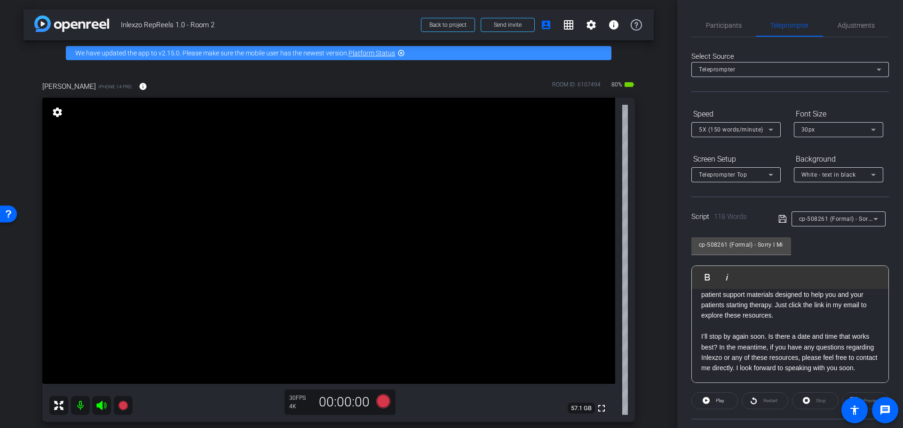
click at [846, 221] on span "cp-508261 (Formal) - Sorry I Missed You" at bounding box center [854, 219] width 111 height 8
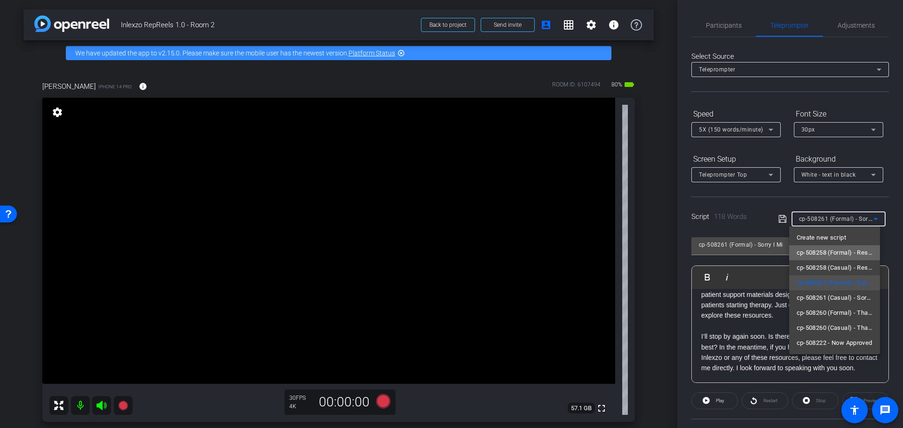
click at [852, 253] on span "cp-508258 (Formal) - Resources to Share" at bounding box center [834, 252] width 76 height 11
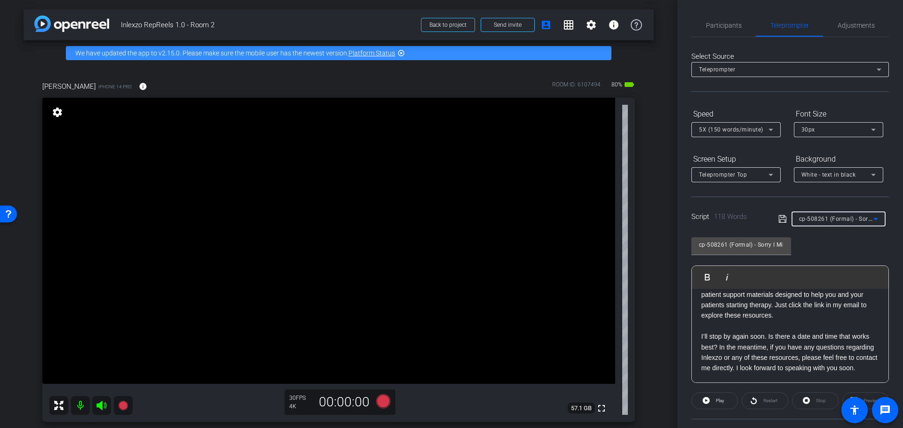
type input "cp-508258 (Formal) - Resources to Share"
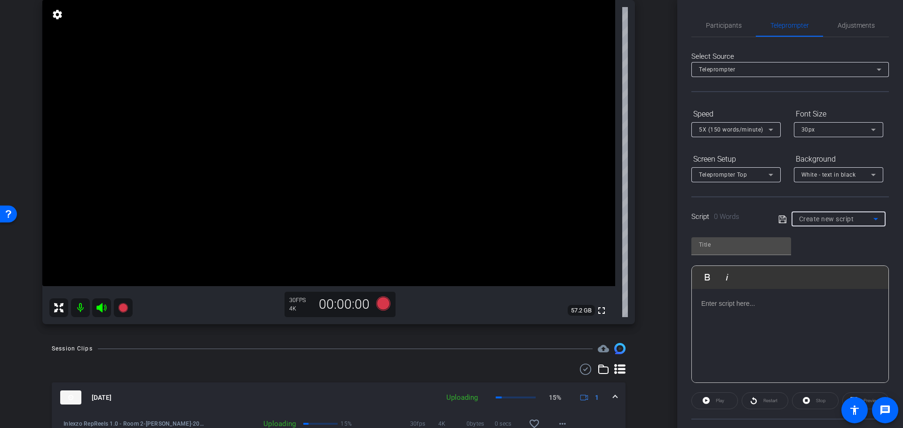
click at [828, 221] on span "Create new script" at bounding box center [826, 219] width 55 height 8
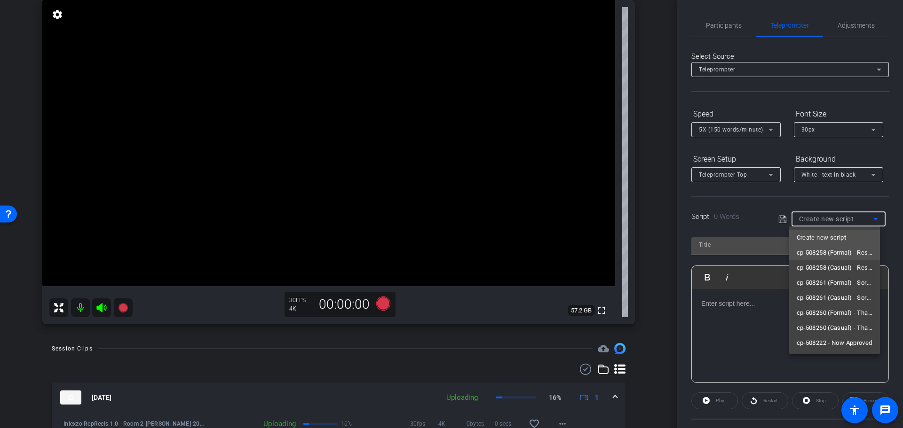
click at [850, 256] on span "cp-508258 (Formal) - Resources to Share" at bounding box center [834, 252] width 76 height 11
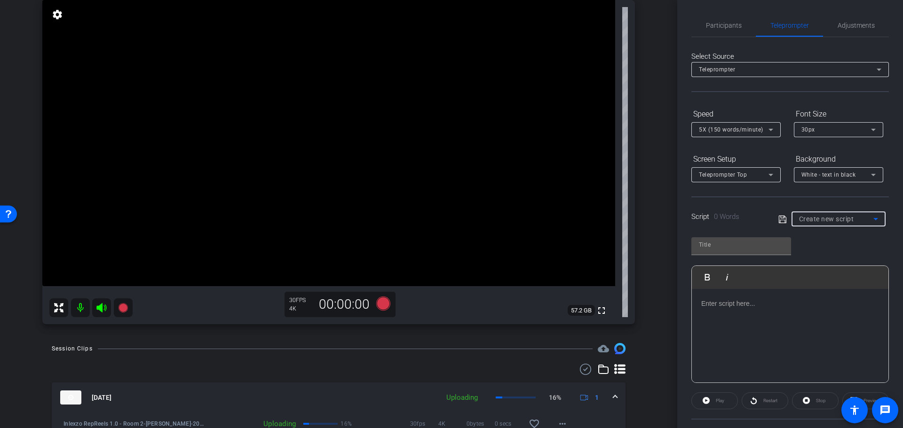
type input "cp-508258 (Formal) - Resources to Share"
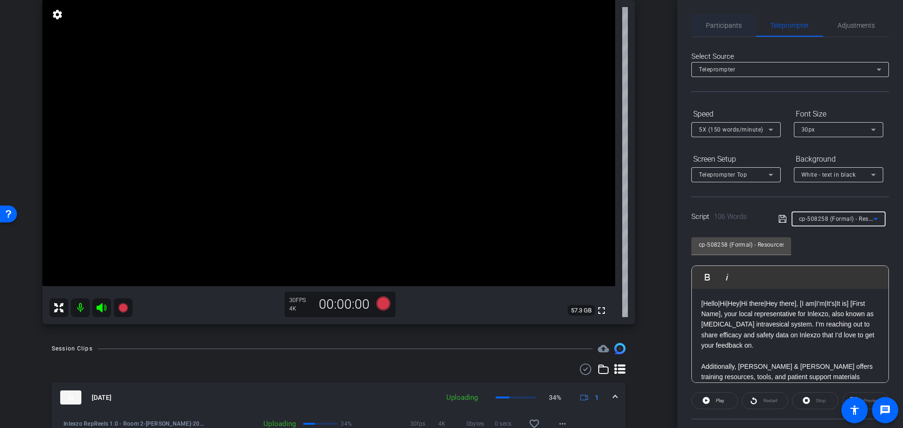
click at [713, 30] on span "Participants" at bounding box center [724, 25] width 36 height 23
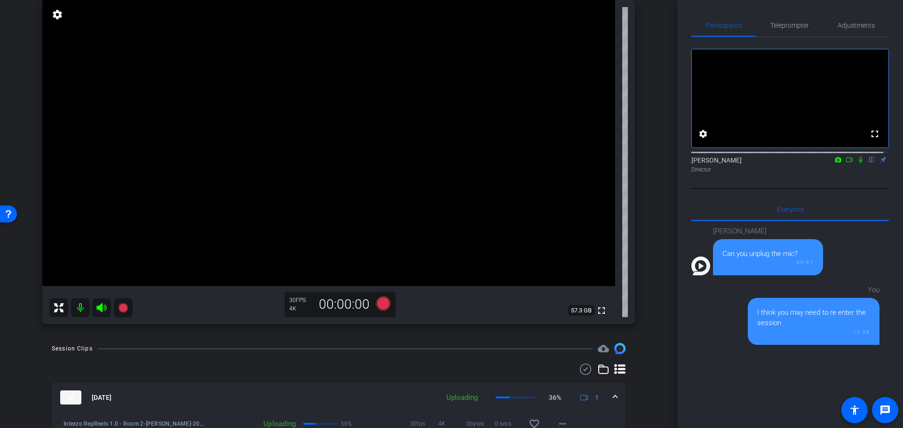
click at [857, 164] on mat-icon at bounding box center [860, 160] width 11 height 8
click at [864, 25] on span "Adjustments" at bounding box center [855, 25] width 37 height 7
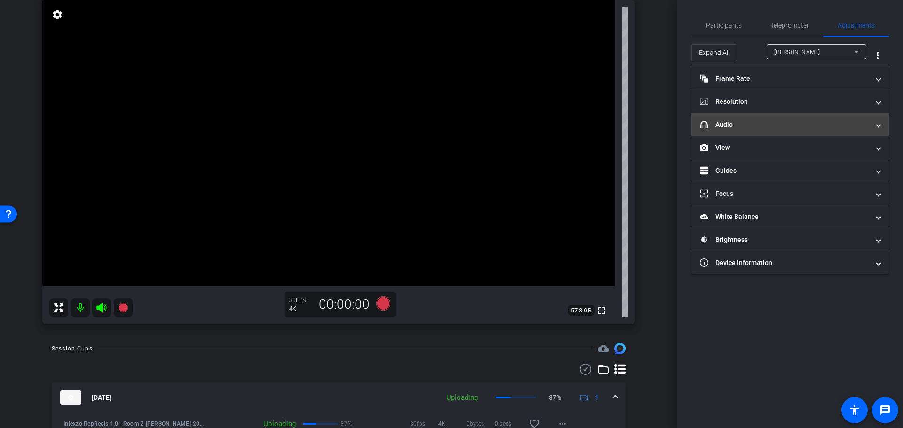
click at [762, 122] on mat-panel-title "headphone icon Audio" at bounding box center [784, 125] width 169 height 10
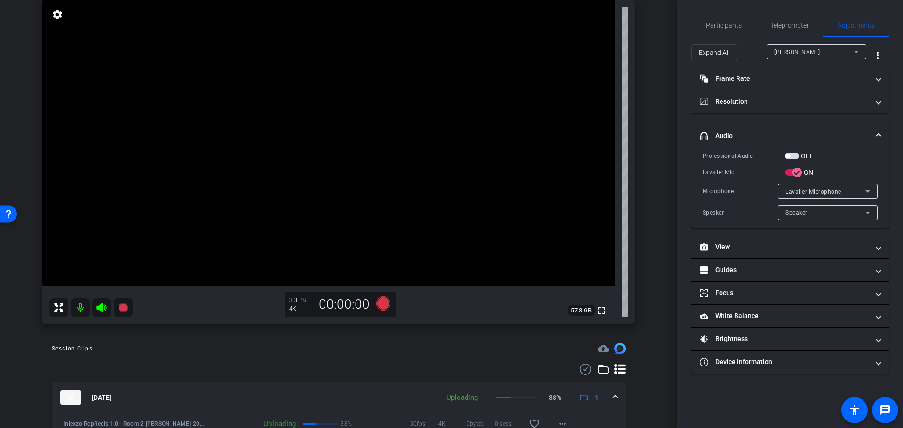
click at [790, 155] on span "button" at bounding box center [792, 156] width 14 height 7
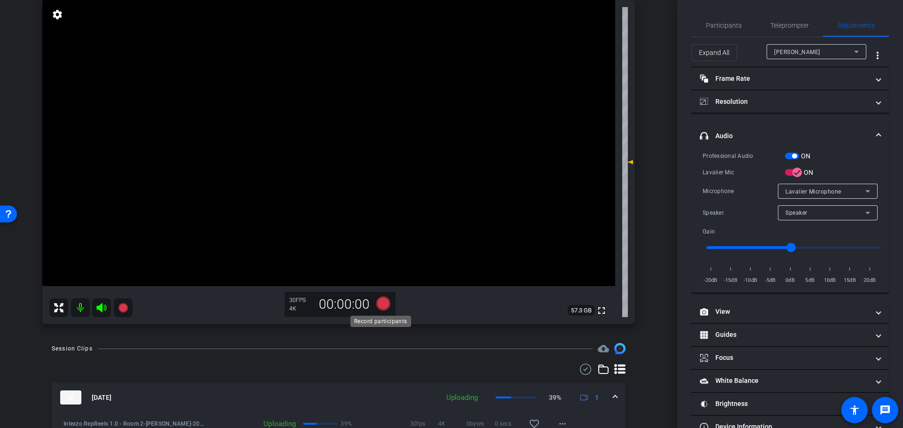
click at [375, 311] on icon at bounding box center [383, 303] width 23 height 17
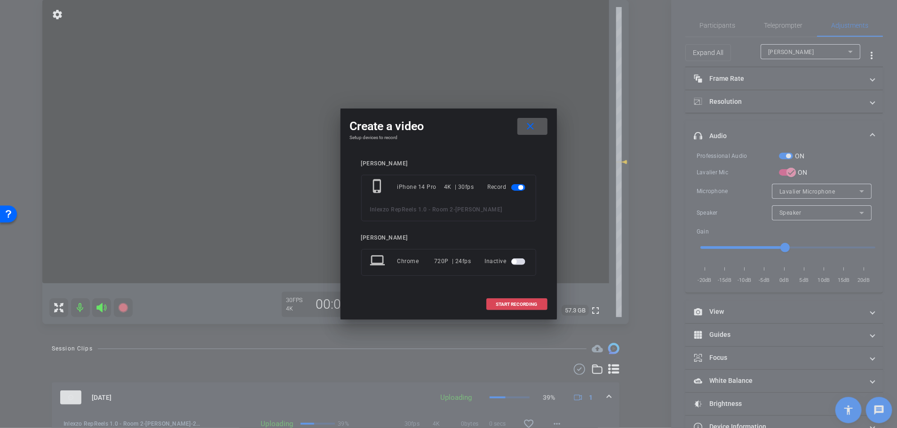
click at [514, 304] on span "START RECORDING" at bounding box center [516, 304] width 41 height 5
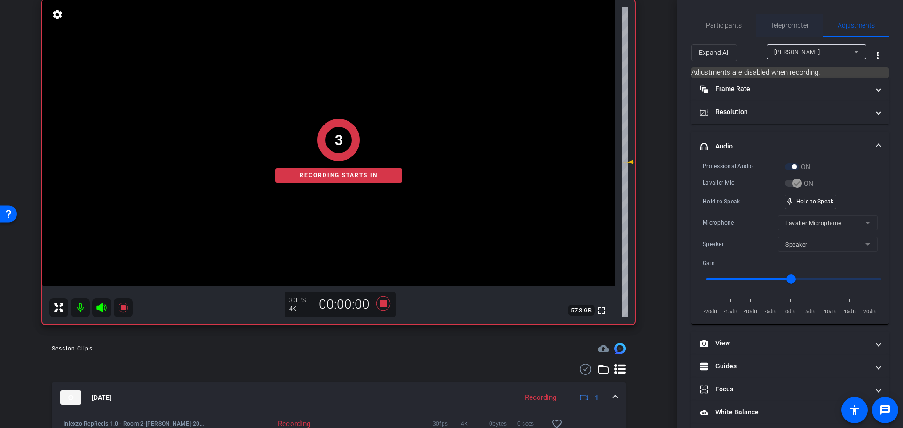
click at [782, 22] on span "Teleprompter" at bounding box center [789, 25] width 39 height 7
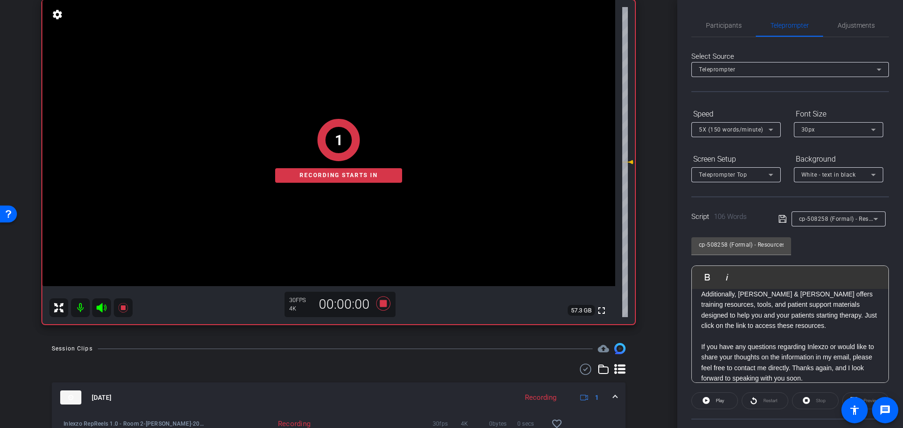
scroll to position [83, 0]
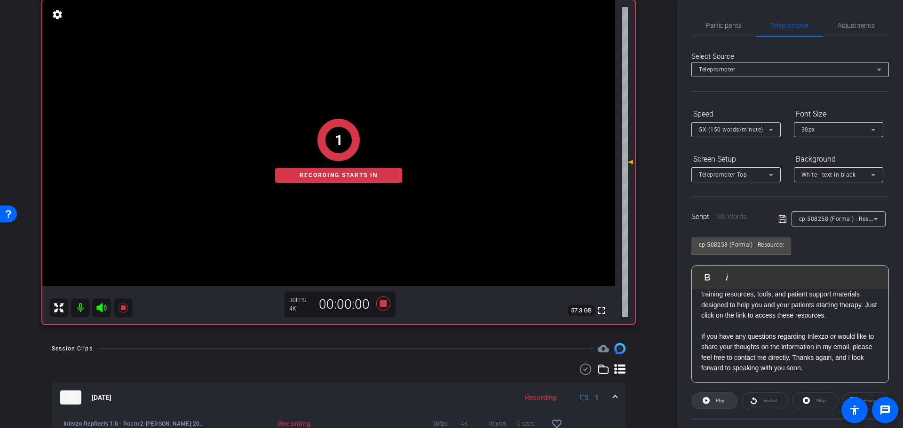
click at [707, 399] on icon at bounding box center [705, 400] width 7 height 7
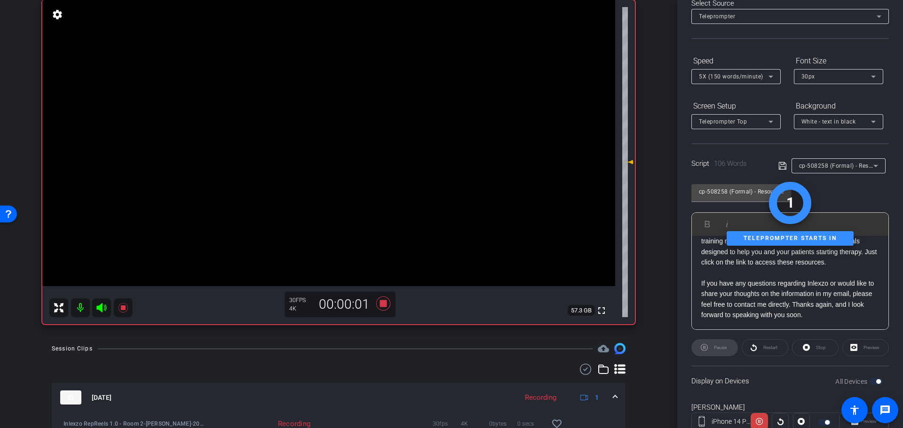
scroll to position [72, 0]
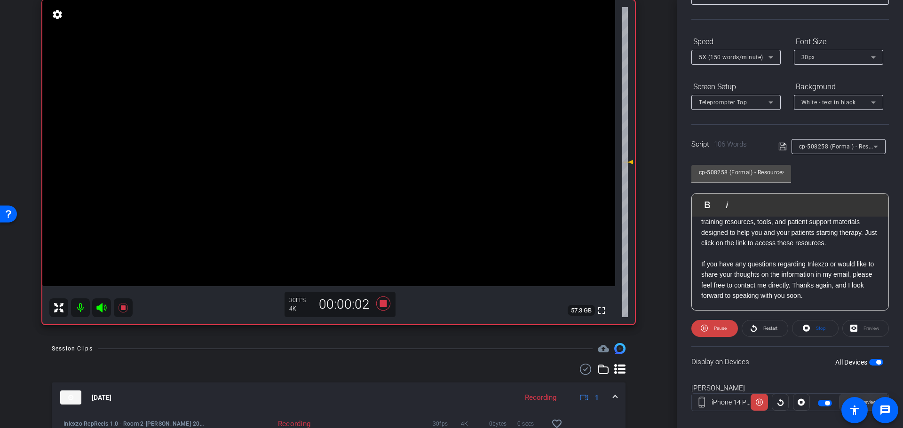
click at [845, 396] on span at bounding box center [863, 402] width 48 height 23
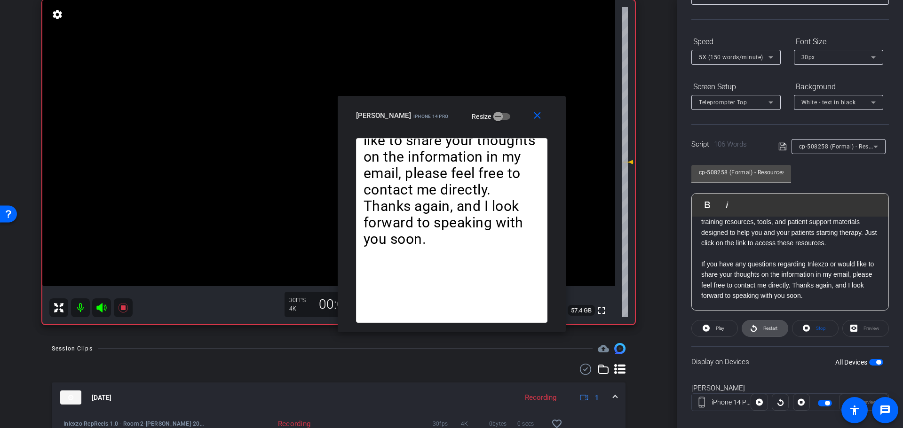
click at [773, 328] on span "Restart" at bounding box center [770, 328] width 14 height 5
click at [765, 330] on span "Restart" at bounding box center [770, 328] width 14 height 5
click at [536, 122] on span at bounding box center [539, 115] width 30 height 23
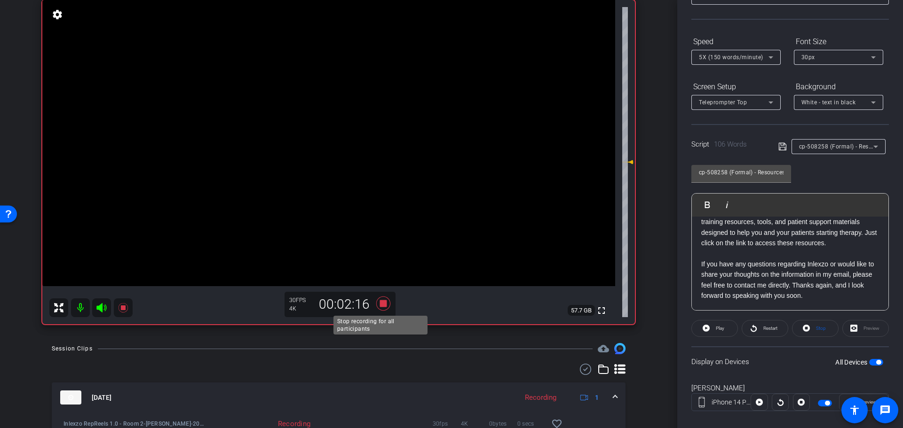
click at [376, 308] on icon at bounding box center [383, 304] width 14 height 14
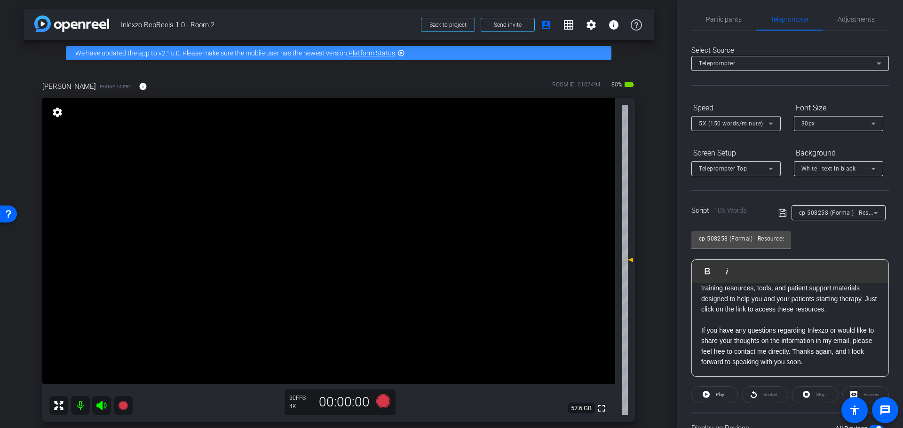
scroll to position [0, 0]
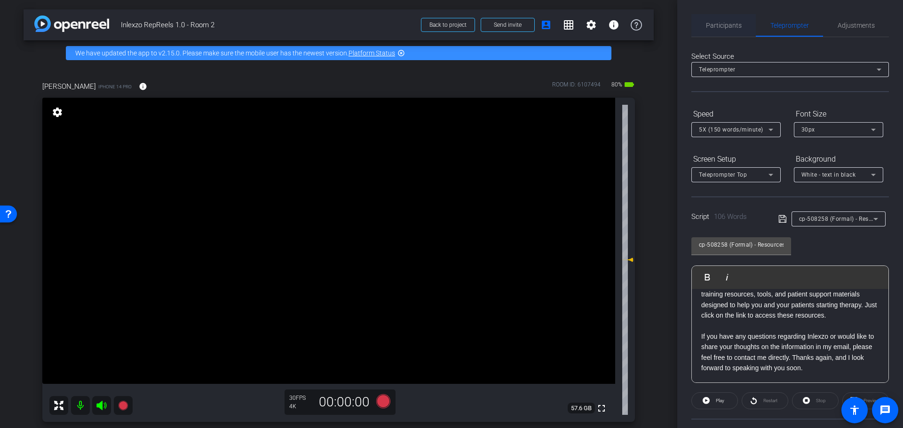
click at [721, 28] on span "Participants" at bounding box center [724, 25] width 36 height 7
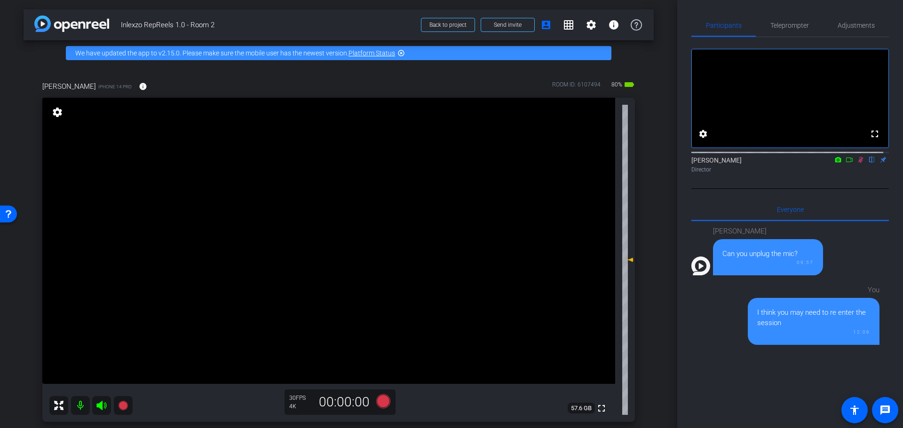
click at [857, 163] on icon at bounding box center [861, 160] width 8 height 7
click at [848, 24] on span "Adjustments" at bounding box center [855, 25] width 37 height 7
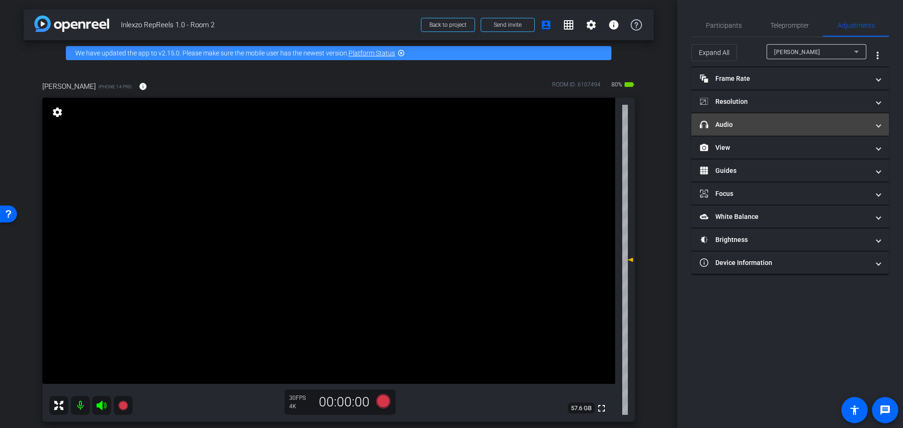
click at [767, 120] on mat-panel-title "headphone icon Audio" at bounding box center [784, 125] width 169 height 10
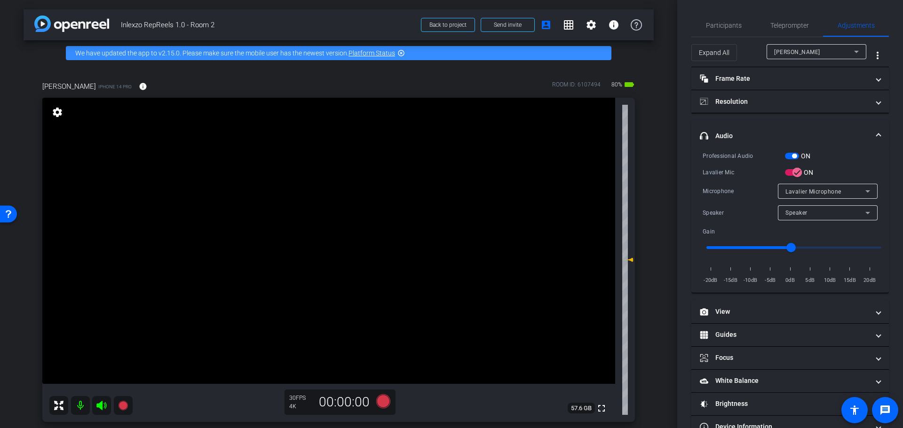
click at [789, 161] on div "Professional Audio ON Lavalier Mic ON Microphone Lavalier Microphone Speaker Sp…" at bounding box center [789, 218] width 175 height 134
click at [790, 157] on span "button" at bounding box center [792, 156] width 14 height 7
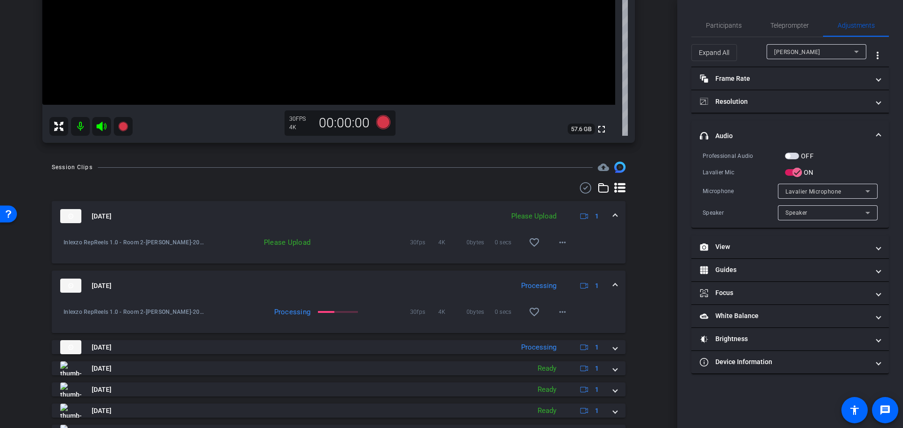
scroll to position [191, 0]
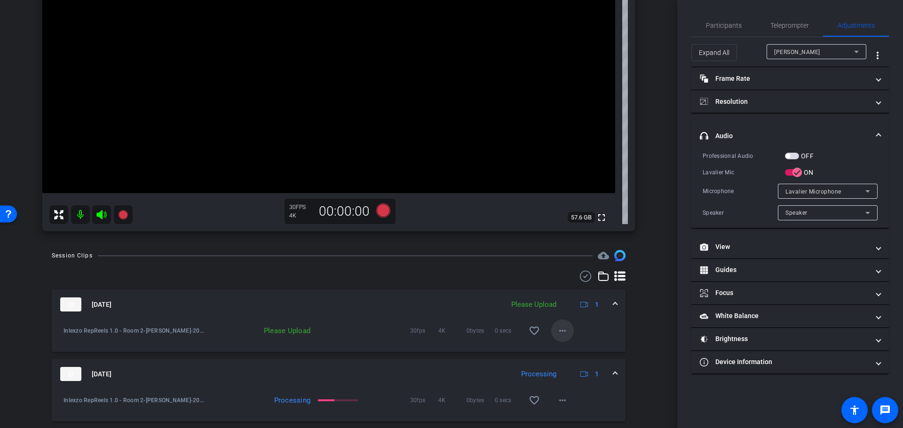
click at [551, 337] on span at bounding box center [562, 331] width 23 height 23
click at [561, 346] on span "Upload" at bounding box center [572, 350] width 38 height 11
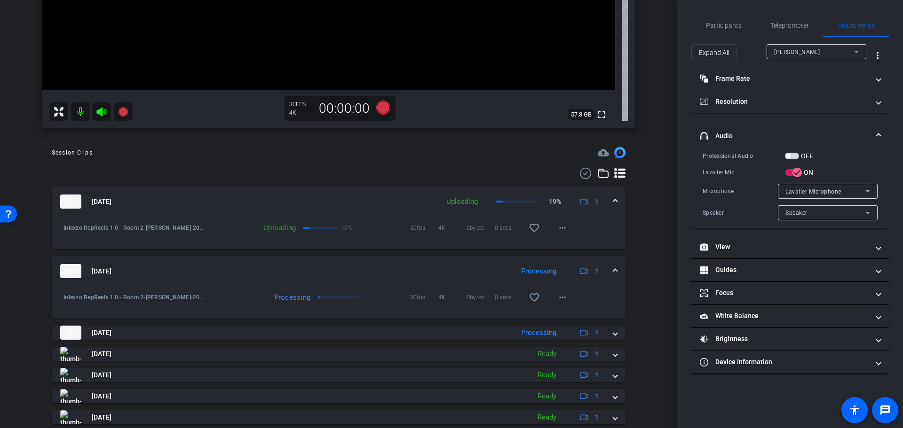
scroll to position [0, 0]
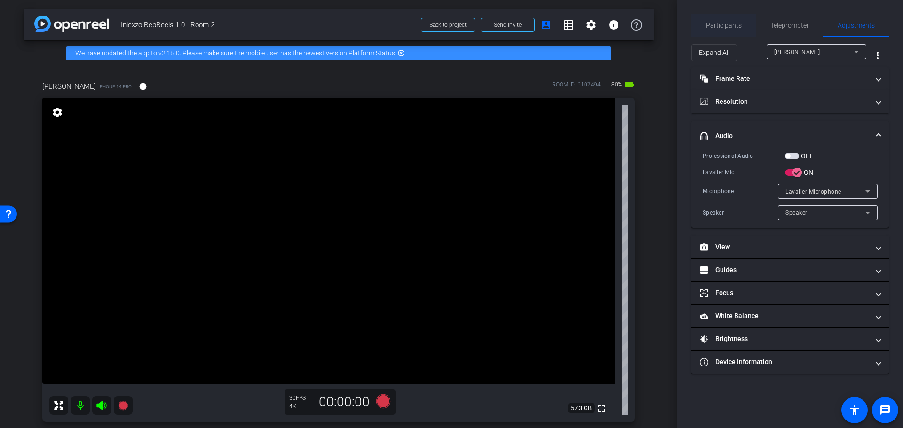
click at [734, 28] on span "Participants" at bounding box center [724, 25] width 36 height 7
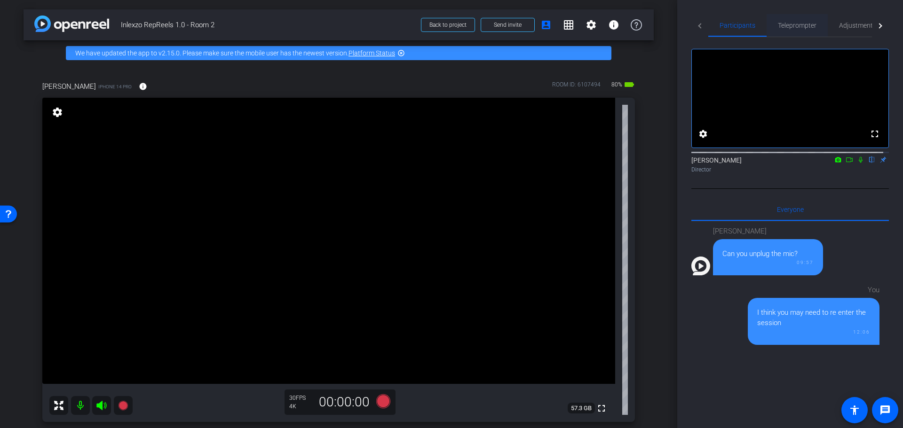
click at [785, 34] on span "Teleprompter" at bounding box center [797, 25] width 39 height 23
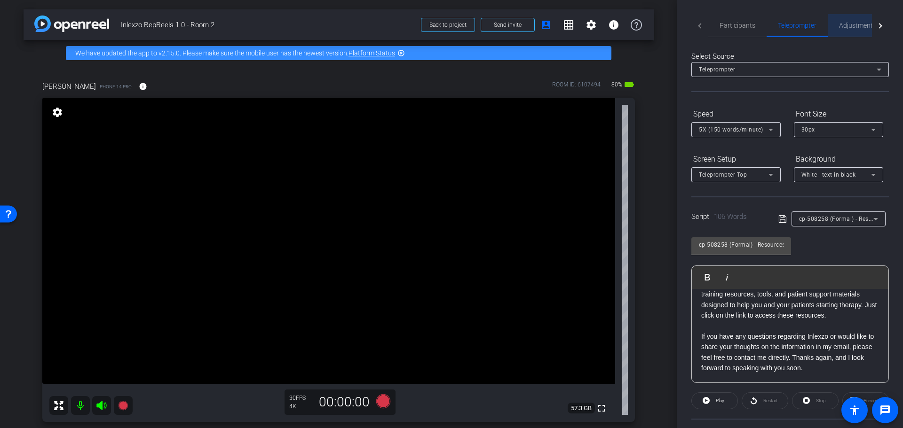
click at [855, 25] on span "Adjustments" at bounding box center [857, 25] width 37 height 7
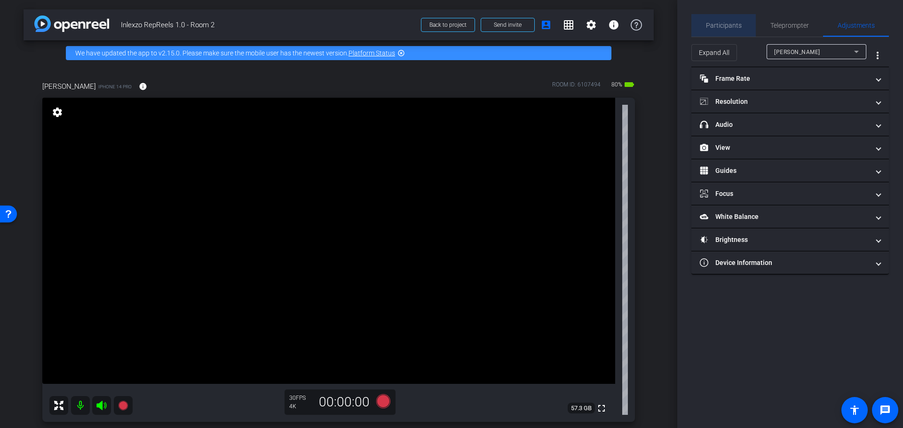
click at [726, 27] on span "Participants" at bounding box center [724, 25] width 36 height 7
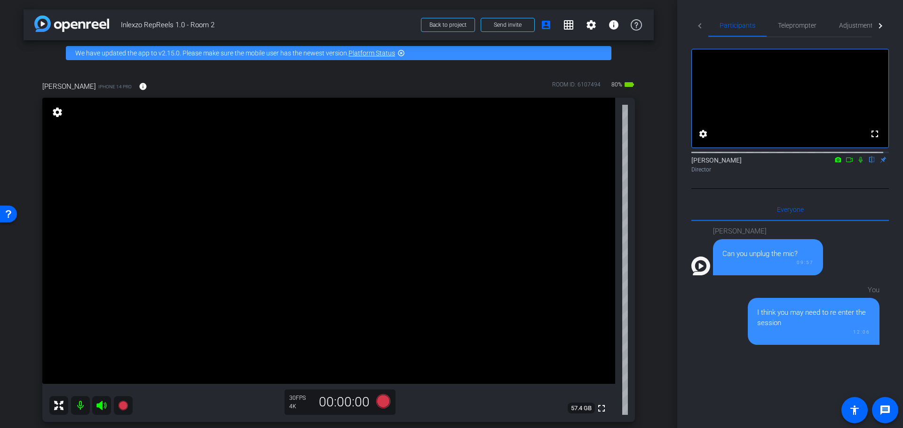
click at [867, 164] on mat-icon "flip" at bounding box center [871, 159] width 11 height 8
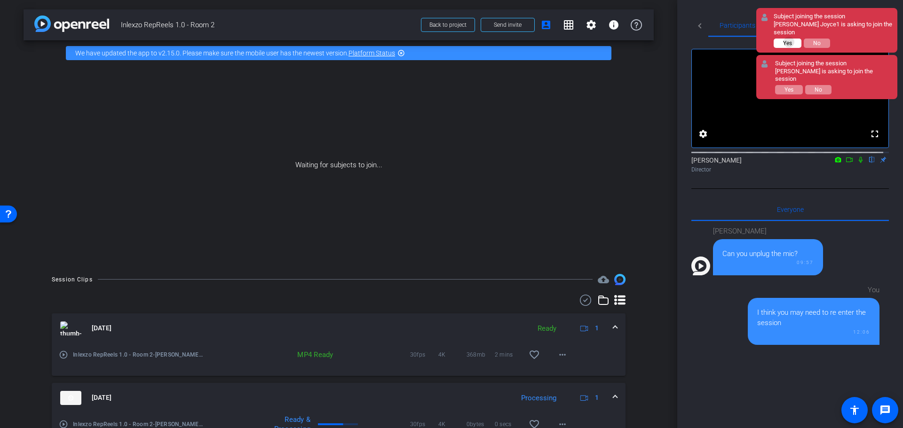
click at [790, 40] on span "Yes" at bounding box center [787, 43] width 9 height 7
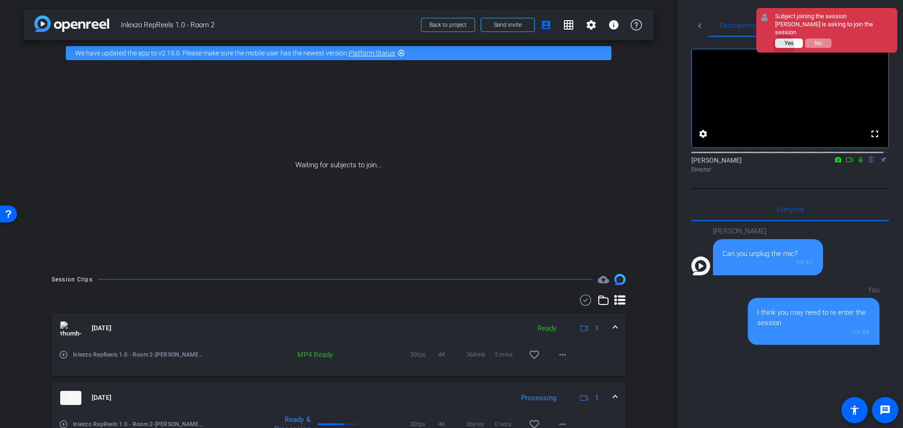
click at [784, 39] on button "Yes" at bounding box center [789, 43] width 28 height 9
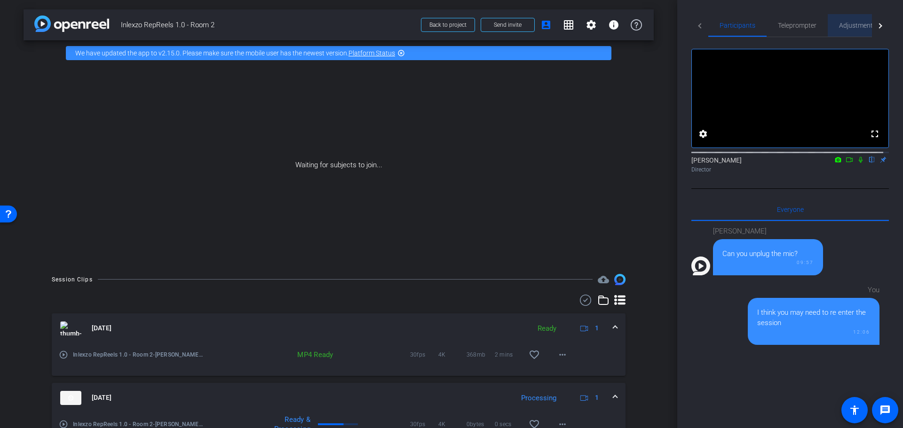
click at [849, 22] on span "Adjustments" at bounding box center [857, 25] width 37 height 7
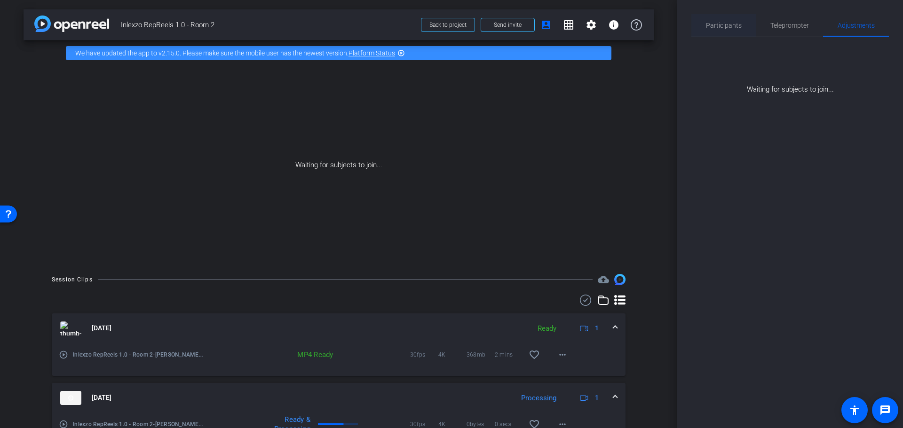
click at [743, 25] on div "Participants" at bounding box center [723, 25] width 64 height 23
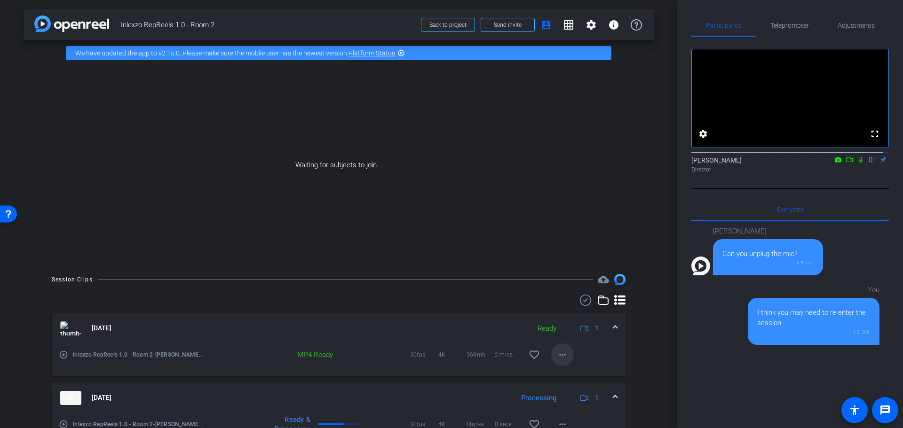
click at [561, 353] on mat-icon "more_horiz" at bounding box center [562, 354] width 11 height 11
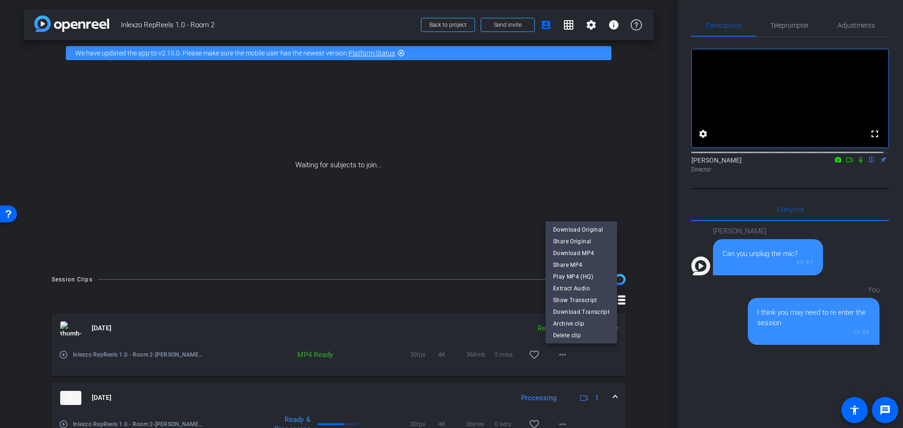
click at [667, 316] on div at bounding box center [451, 214] width 903 height 428
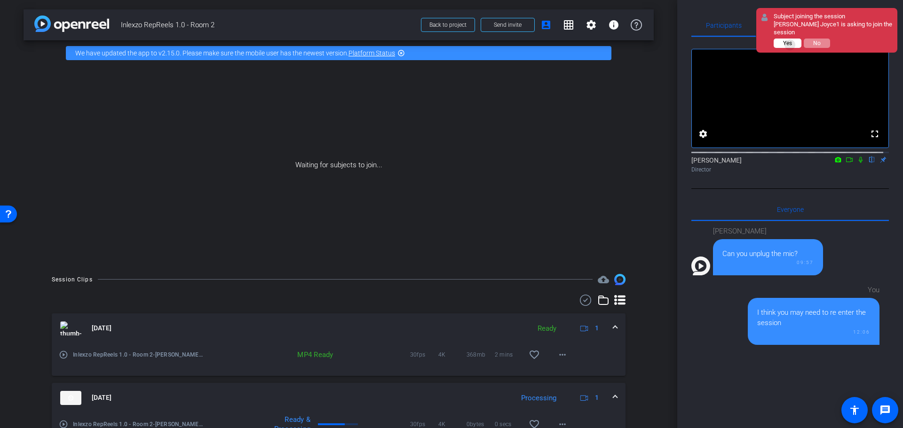
click at [791, 40] on span "Yes" at bounding box center [787, 43] width 9 height 7
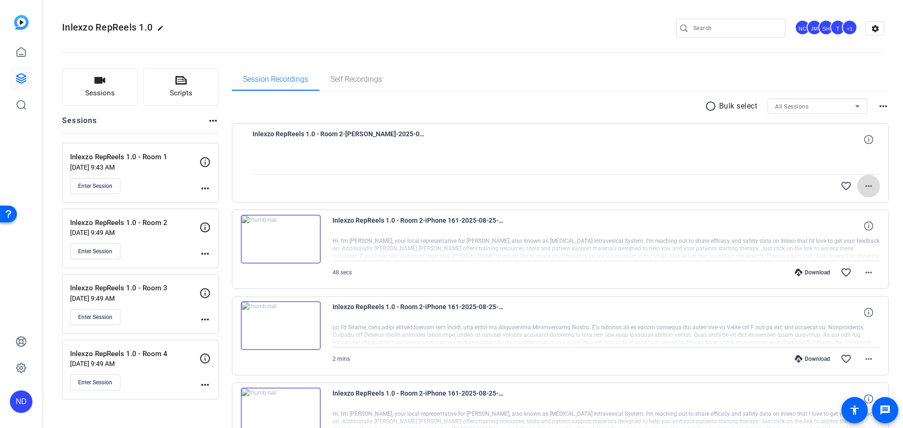
click at [863, 189] on mat-icon "more_horiz" at bounding box center [868, 186] width 11 height 11
click at [886, 147] on div at bounding box center [451, 214] width 903 height 428
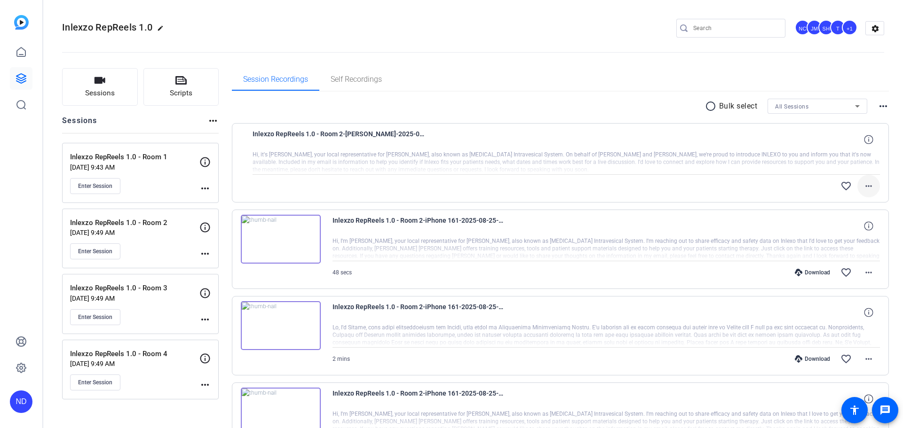
click at [869, 186] on span at bounding box center [868, 186] width 23 height 23
click at [856, 207] on span "Download Original" at bounding box center [838, 205] width 56 height 11
click at [871, 194] on span at bounding box center [868, 186] width 23 height 23
click at [861, 206] on span "Download Original" at bounding box center [838, 205] width 56 height 11
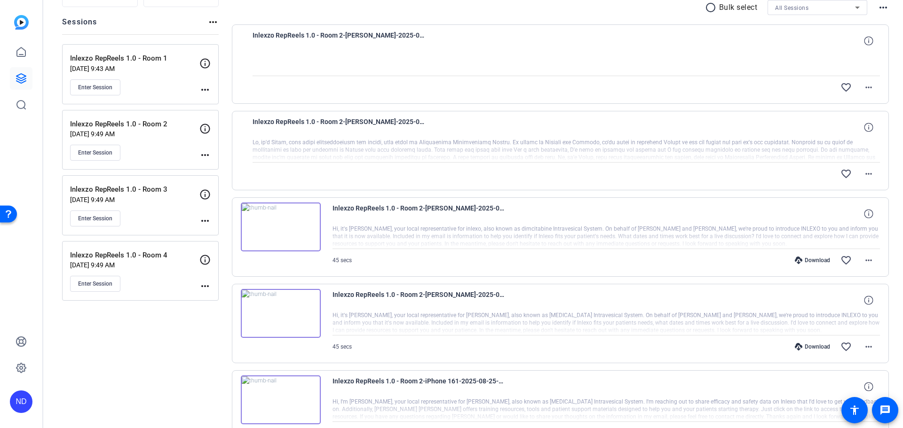
scroll to position [98, 0]
click at [863, 173] on mat-icon "more_horiz" at bounding box center [868, 174] width 11 height 11
click at [837, 192] on span "Download Original" at bounding box center [838, 194] width 56 height 11
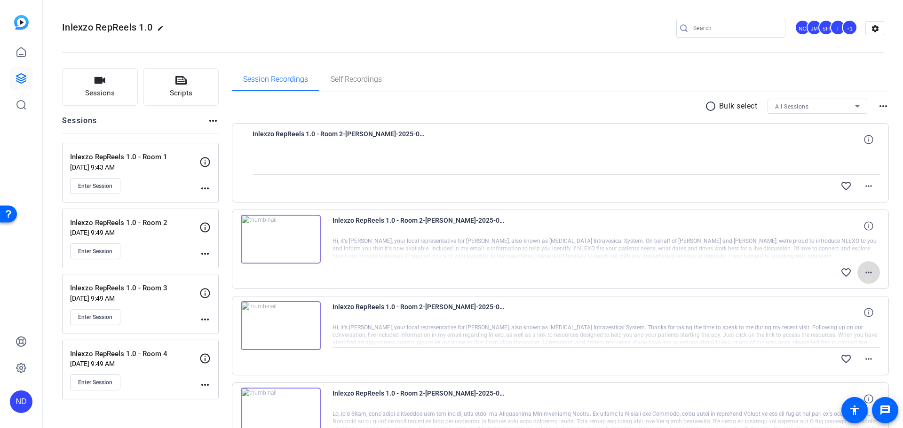
click at [863, 273] on mat-icon "more_horiz" at bounding box center [868, 272] width 11 height 11
click at [837, 290] on span "Download Original" at bounding box center [838, 292] width 56 height 11
click at [106, 249] on span "Enter Session" at bounding box center [95, 252] width 34 height 8
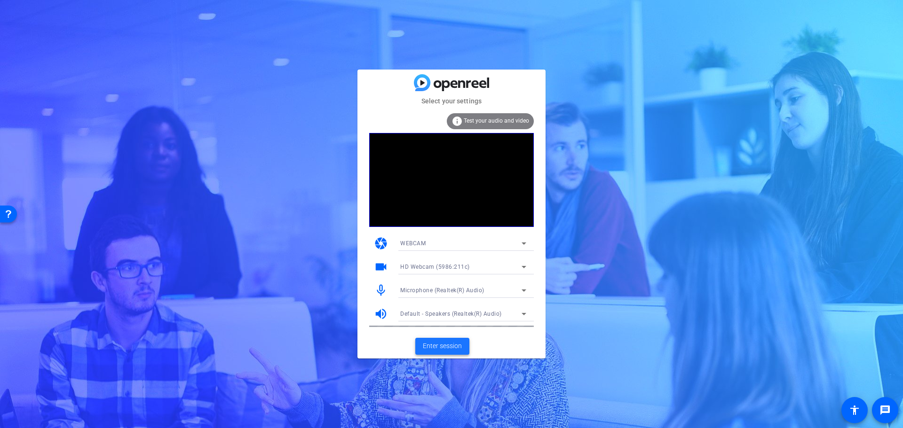
click at [442, 347] on span "Enter session" at bounding box center [442, 346] width 39 height 10
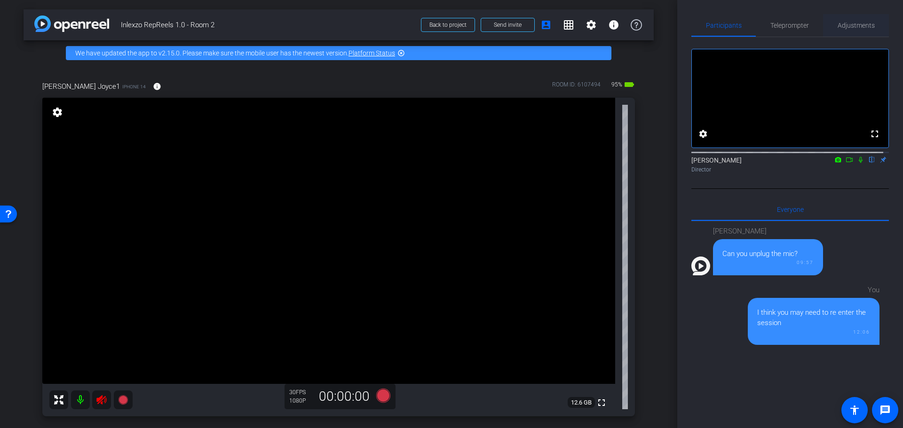
click at [845, 31] on span "Adjustments" at bounding box center [855, 25] width 37 height 23
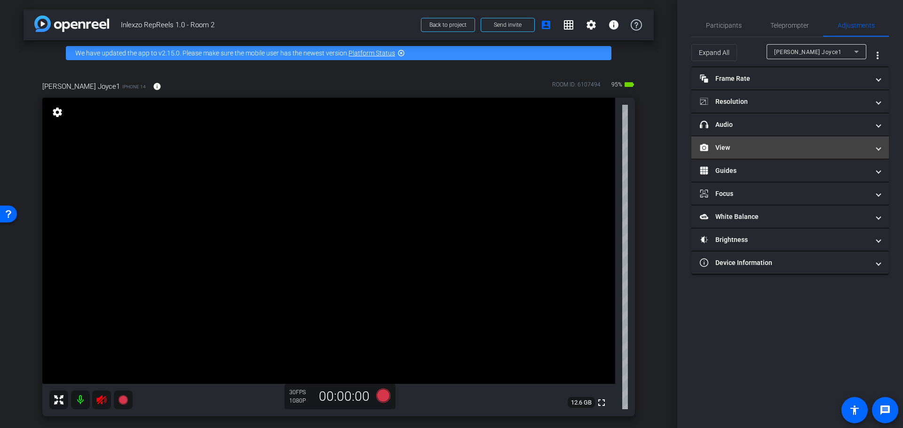
click at [768, 146] on mat-panel-title "View" at bounding box center [784, 148] width 169 height 10
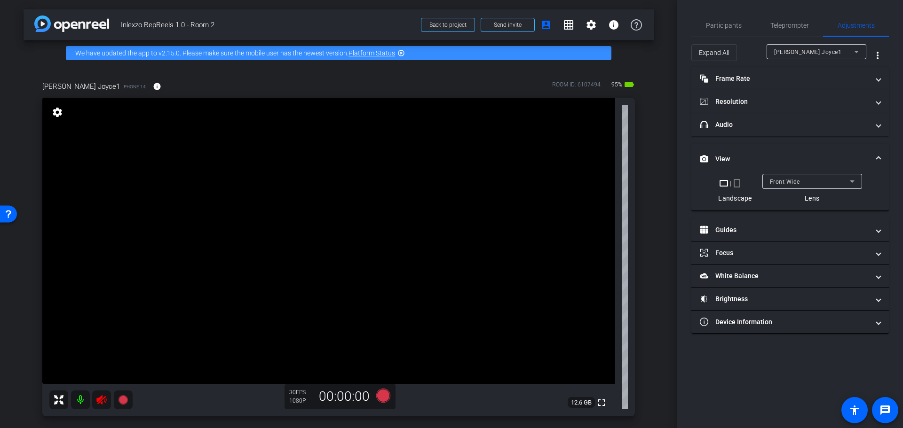
click at [739, 183] on mat-icon "crop_portrait" at bounding box center [736, 183] width 11 height 11
click at [98, 408] on icon at bounding box center [101, 405] width 11 height 11
click at [99, 408] on icon at bounding box center [101, 405] width 10 height 9
click at [105, 402] on icon at bounding box center [101, 405] width 11 height 11
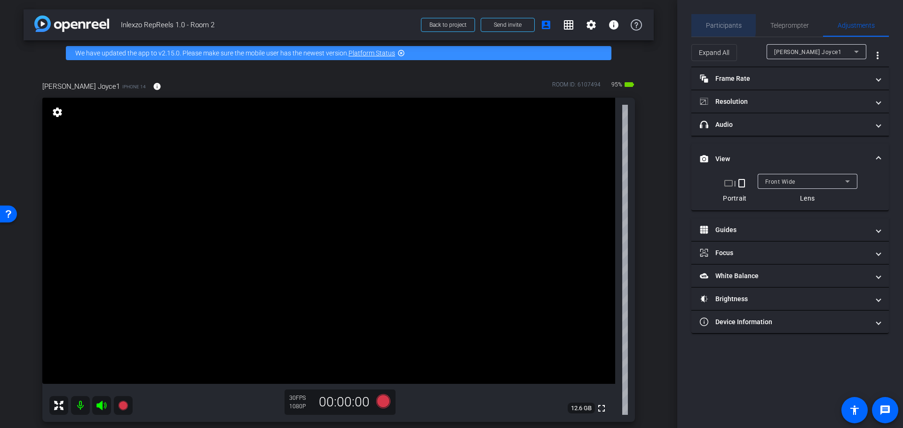
click at [710, 24] on span "Participants" at bounding box center [724, 25] width 36 height 7
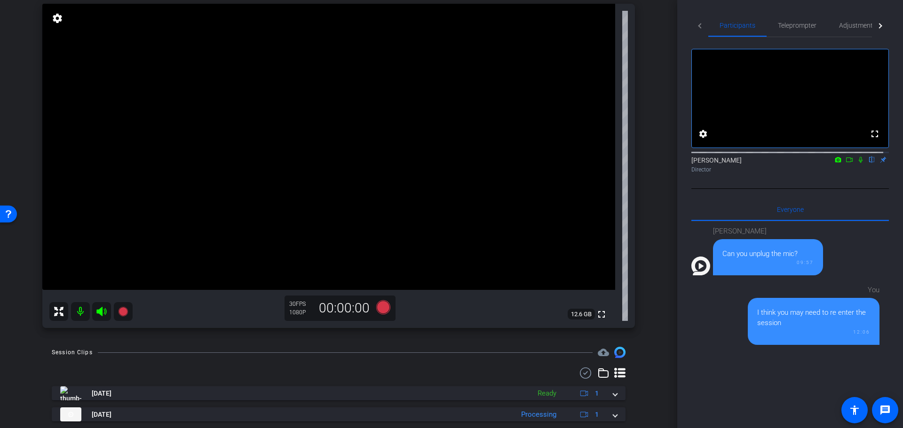
scroll to position [98, 0]
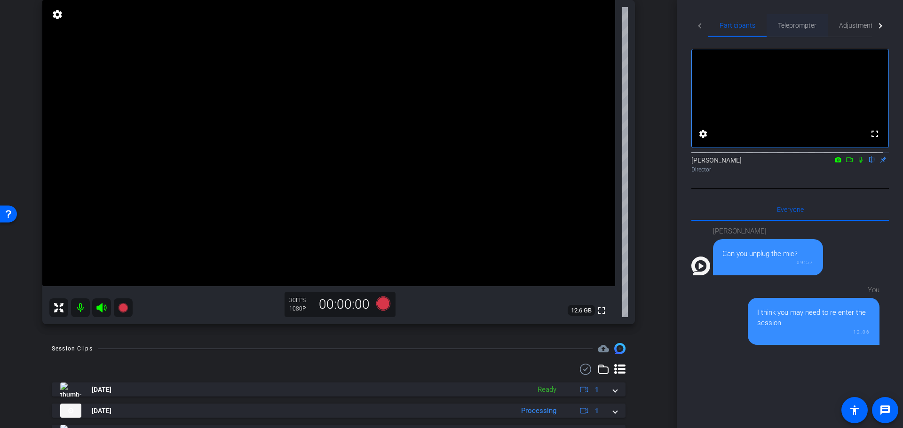
click at [792, 25] on span "Teleprompter" at bounding box center [797, 25] width 39 height 7
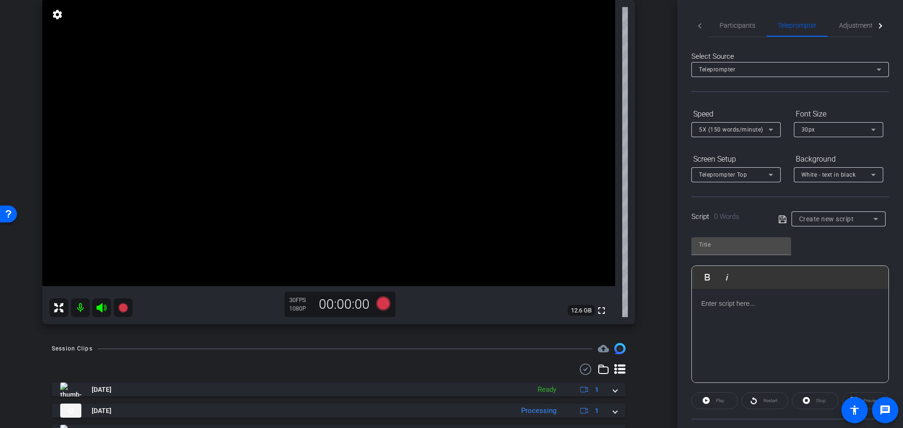
click at [827, 218] on span "Create new script" at bounding box center [826, 219] width 55 height 8
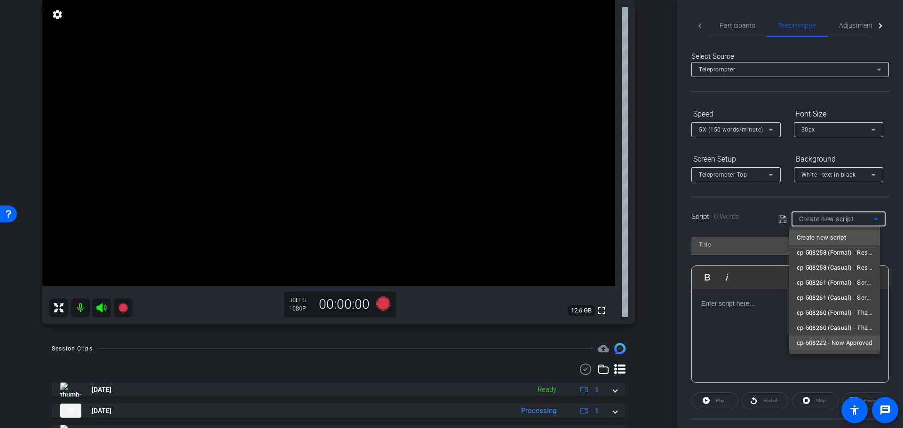
click at [826, 343] on span "cp-508222 - Now Approved" at bounding box center [834, 343] width 76 height 11
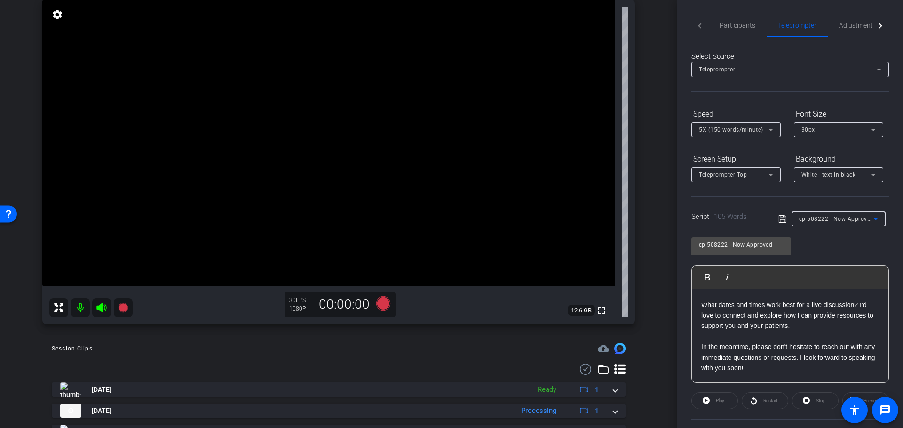
scroll to position [85, 0]
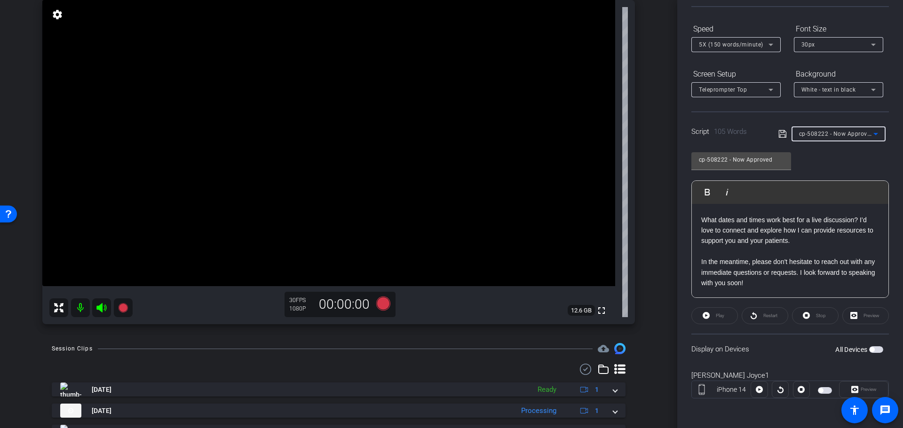
click at [869, 347] on span "button" at bounding box center [876, 349] width 14 height 7
click at [865, 321] on div "Preview" at bounding box center [865, 315] width 47 height 17
click at [861, 313] on div "Preview" at bounding box center [865, 315] width 47 height 17
click at [860, 390] on span "Preview" at bounding box center [868, 389] width 16 height 5
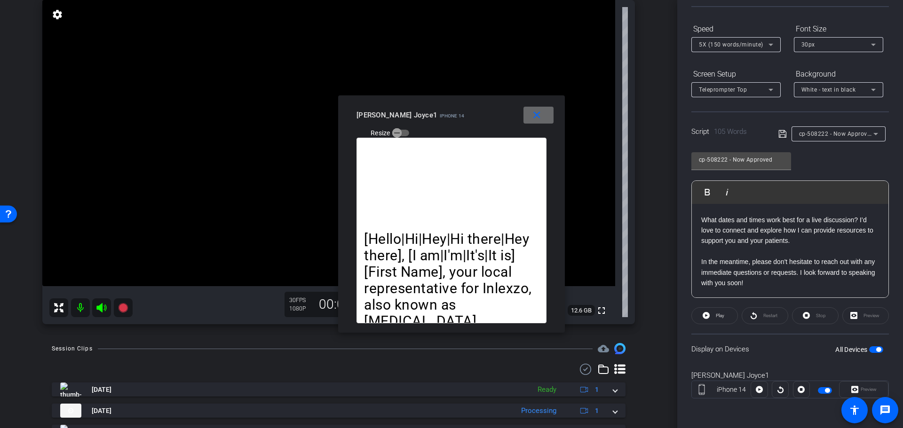
click at [535, 124] on span at bounding box center [538, 115] width 30 height 23
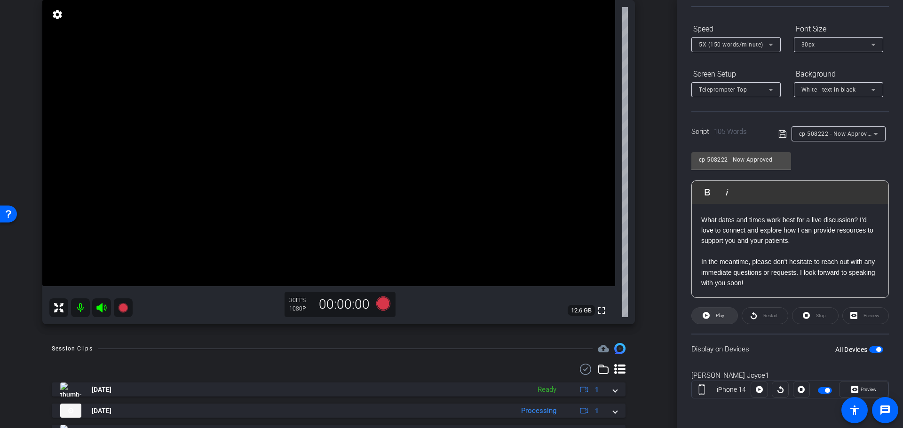
click at [705, 316] on icon at bounding box center [705, 316] width 7 height 12
click at [716, 315] on span "Pause" at bounding box center [720, 315] width 13 height 5
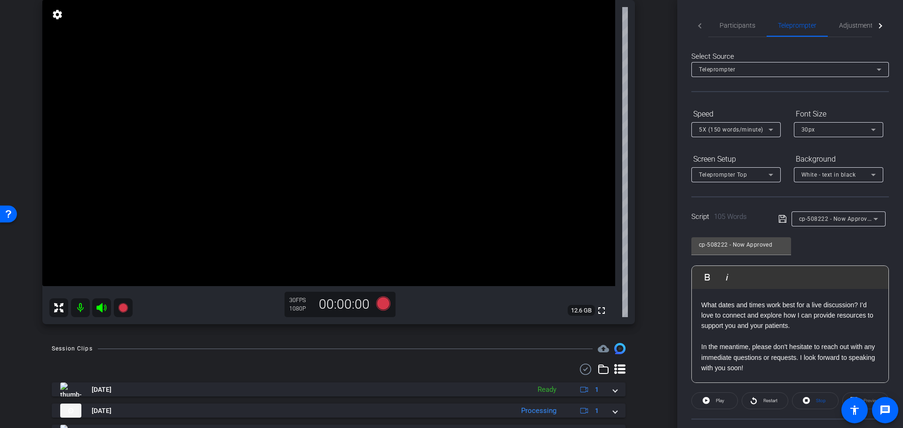
scroll to position [0, 0]
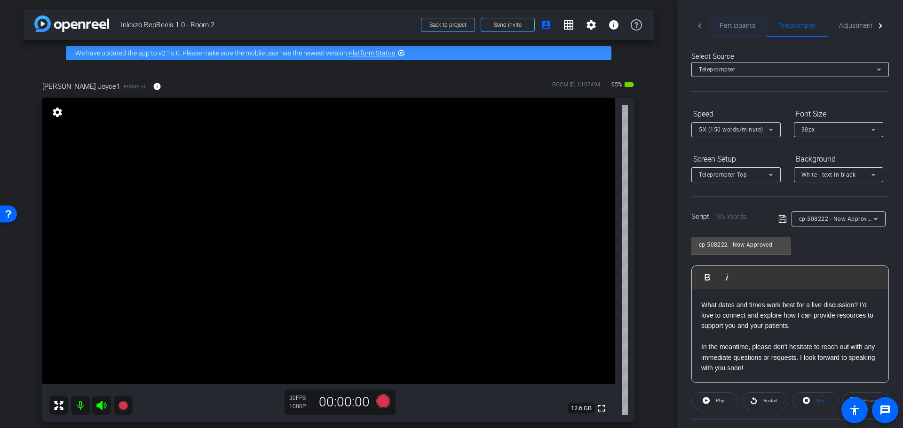
click at [740, 25] on span "Participants" at bounding box center [737, 25] width 36 height 7
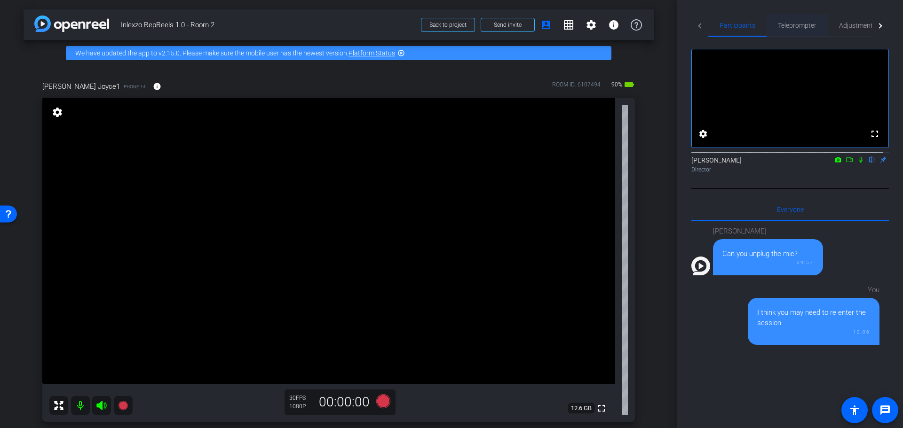
click at [795, 27] on span "Teleprompter" at bounding box center [797, 25] width 39 height 7
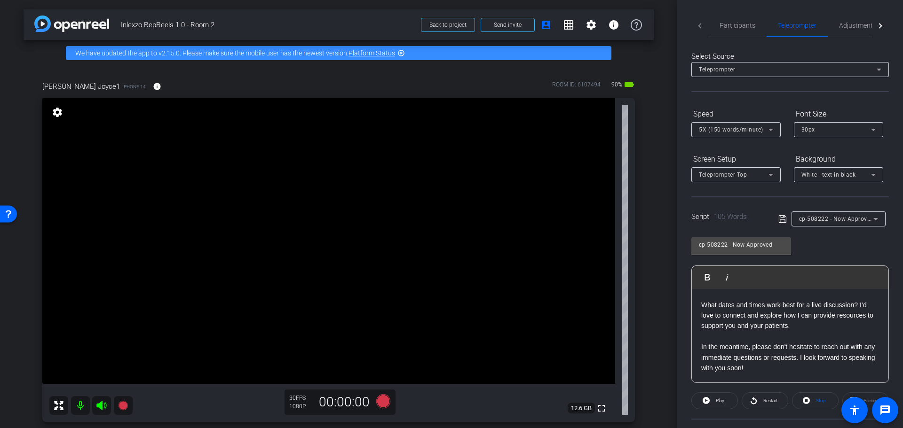
scroll to position [98, 0]
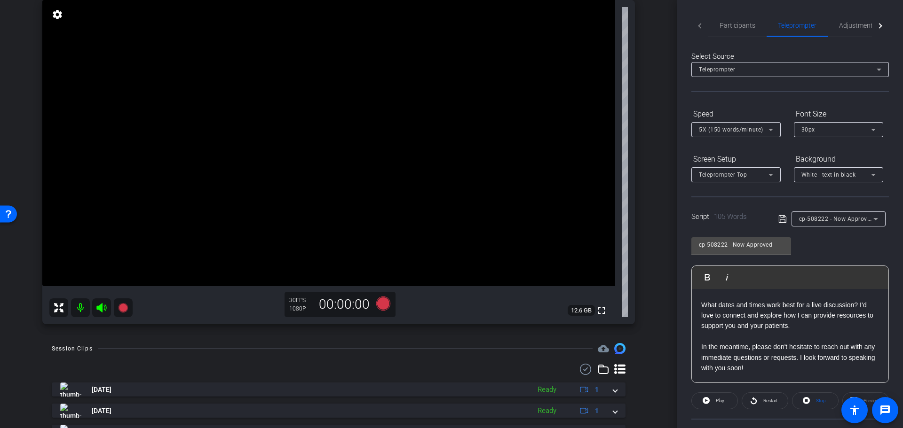
drag, startPoint x: 842, startPoint y: 210, endPoint x: 841, endPoint y: 218, distance: 8.2
click at [843, 209] on div "Script 105 Words cp-508222 - Now Approved" at bounding box center [789, 212] width 197 height 30
click at [839, 220] on span "cp-508222 - Now Approved" at bounding box center [836, 219] width 75 height 8
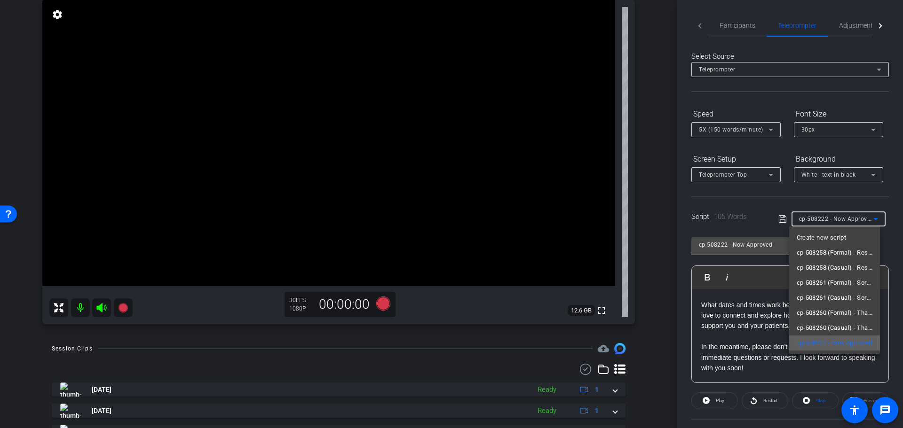
click at [833, 342] on span "cp-508222 - Now Approved" at bounding box center [834, 343] width 76 height 11
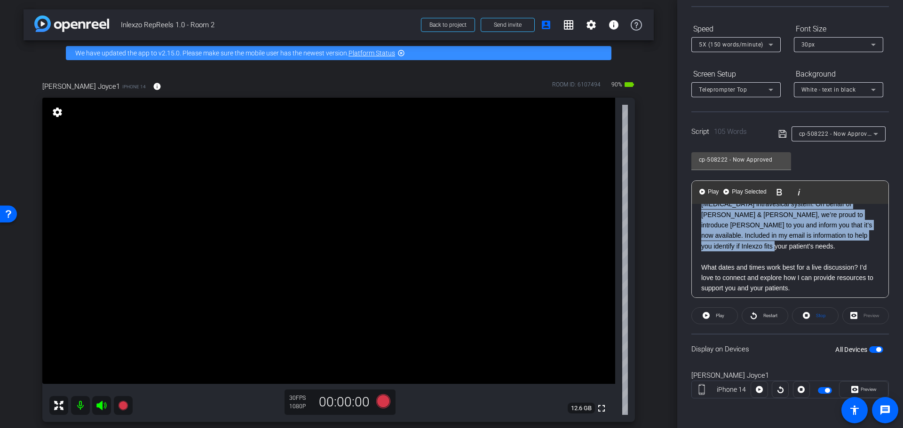
scroll to position [83, 0]
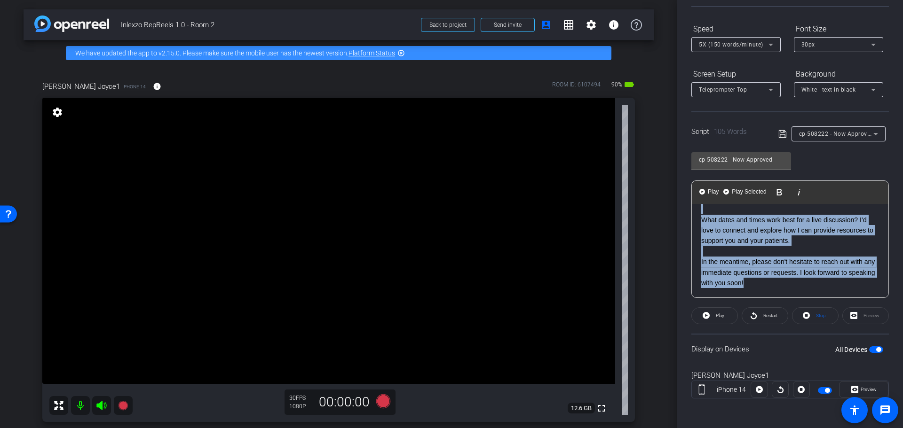
drag, startPoint x: 701, startPoint y: 216, endPoint x: 805, endPoint y: 290, distance: 127.6
click at [805, 290] on div "[Hello|Hi|Hey|Hi there|Hey there], [I am|I'm|It's|It is] [First Name], your loc…" at bounding box center [790, 209] width 197 height 177
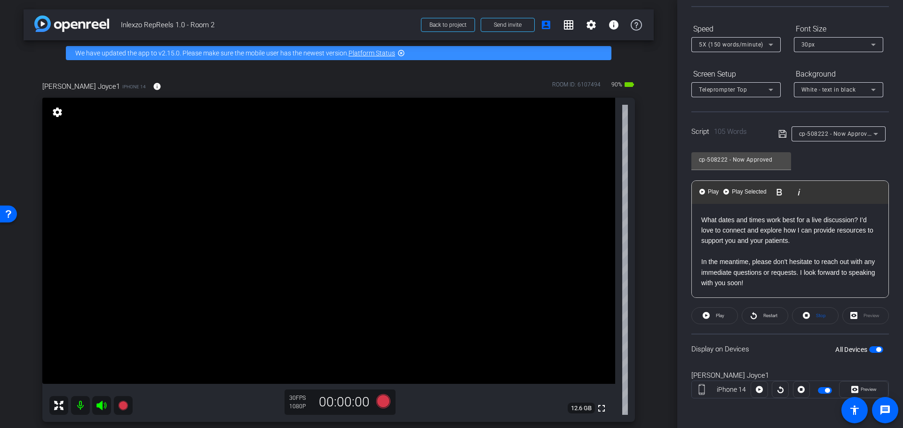
click at [805, 290] on div "[Hello|Hi|Hey|Hi there|Hey there], [I am|I'm|It's|It is] [First Name], your loc…" at bounding box center [790, 209] width 197 height 177
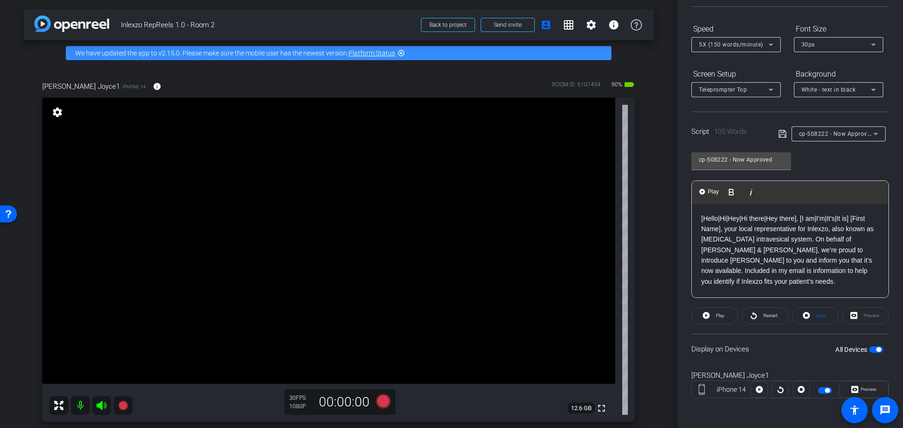
scroll to position [0, 0]
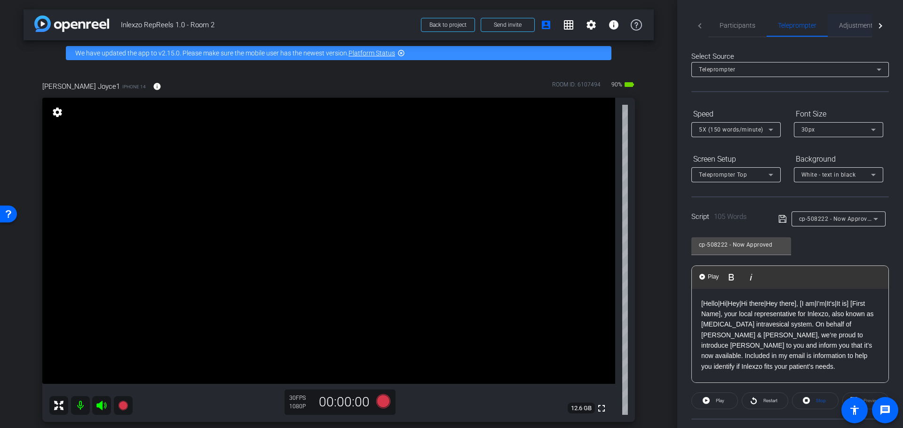
click at [850, 20] on span "Adjustments" at bounding box center [857, 25] width 37 height 23
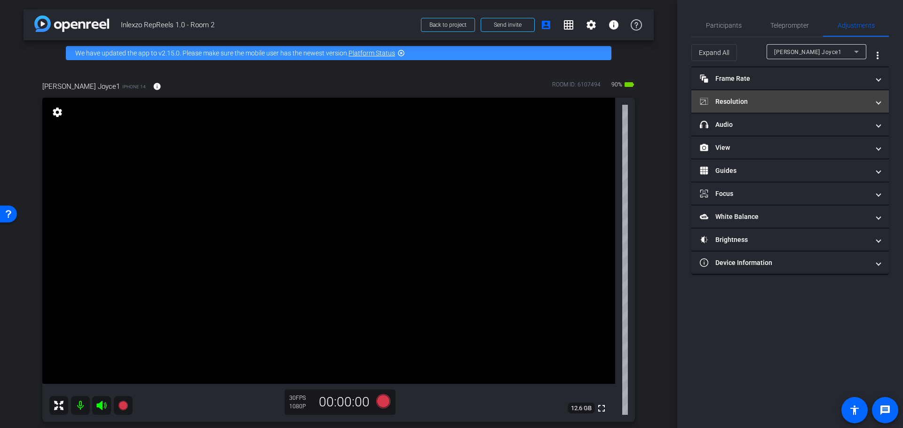
click at [803, 104] on mat-panel-title "Resolution" at bounding box center [784, 102] width 169 height 10
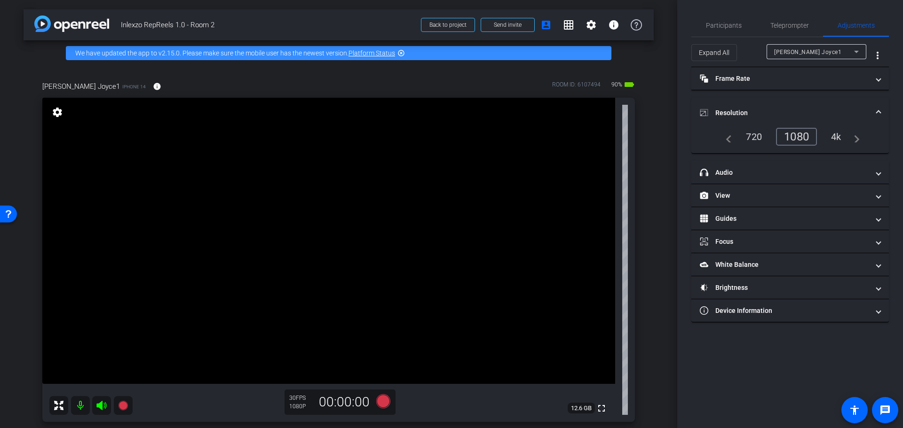
click at [837, 138] on div "4k" at bounding box center [836, 137] width 24 height 16
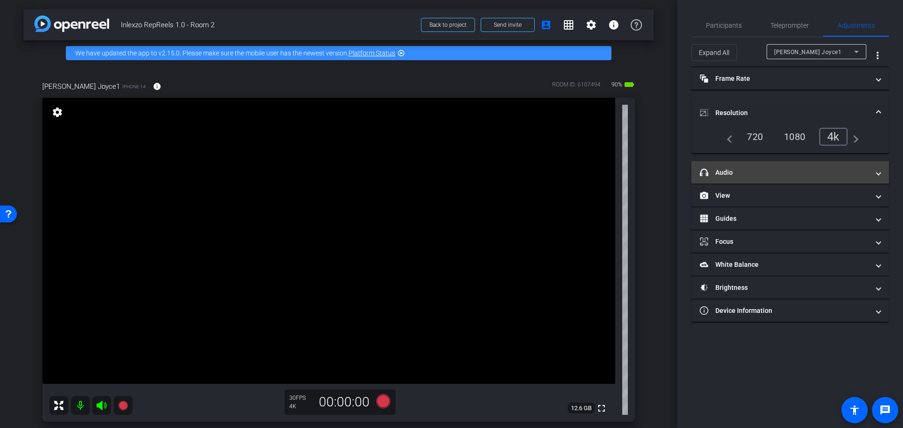
click at [755, 173] on mat-panel-title "headphone icon Audio" at bounding box center [784, 173] width 169 height 10
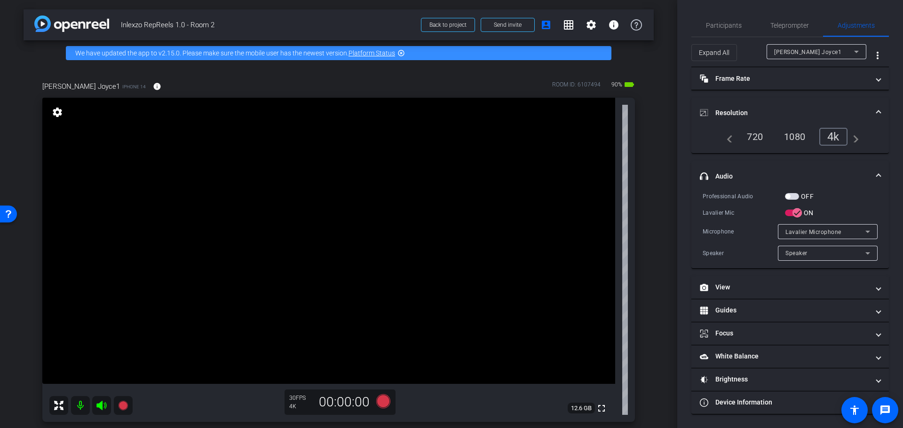
click at [790, 197] on button "OFF" at bounding box center [792, 196] width 14 height 7
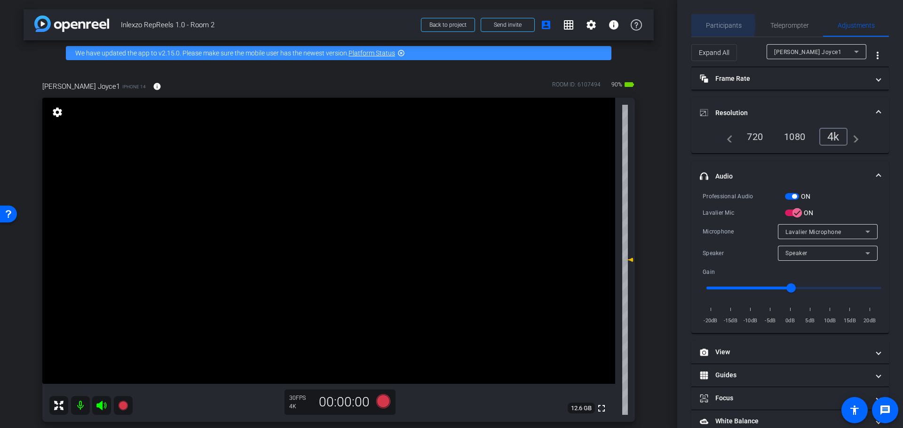
click at [716, 24] on span "Participants" at bounding box center [724, 25] width 36 height 7
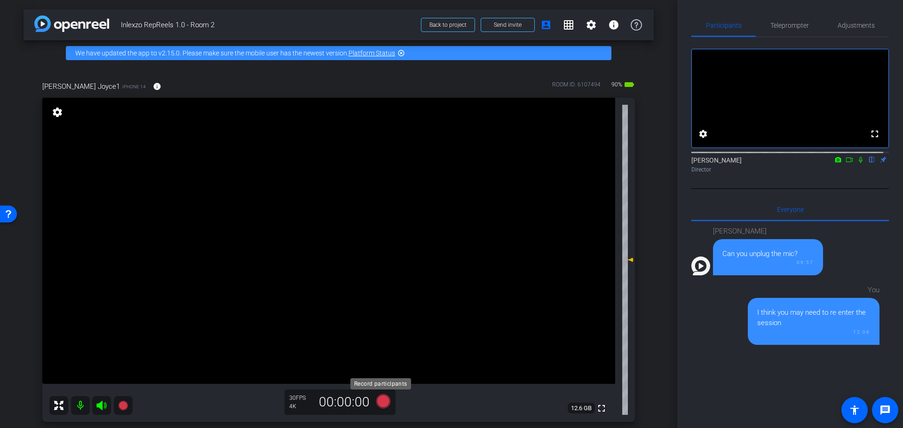
click at [378, 403] on icon at bounding box center [383, 401] width 14 height 14
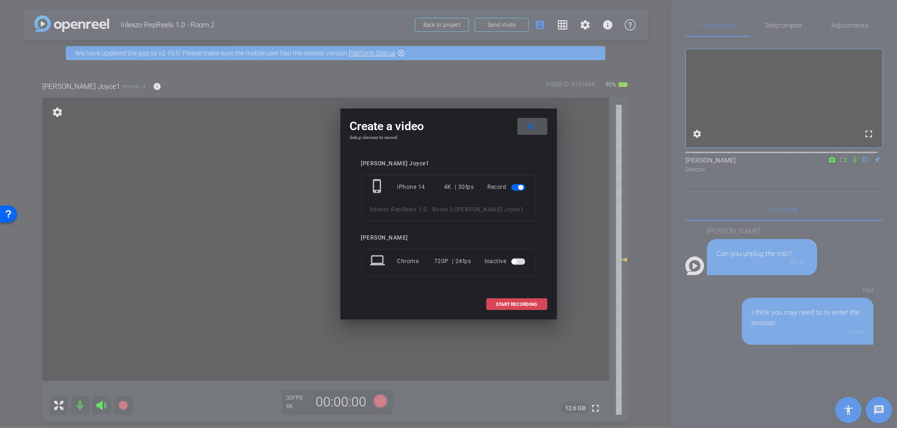
click at [535, 310] on span at bounding box center [517, 304] width 60 height 23
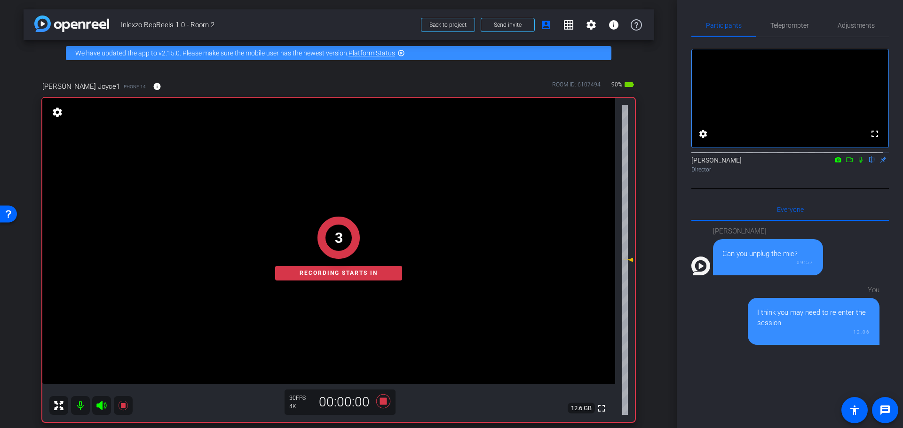
click at [857, 163] on icon at bounding box center [861, 160] width 8 height 7
click at [794, 28] on span "Teleprompter" at bounding box center [789, 25] width 39 height 7
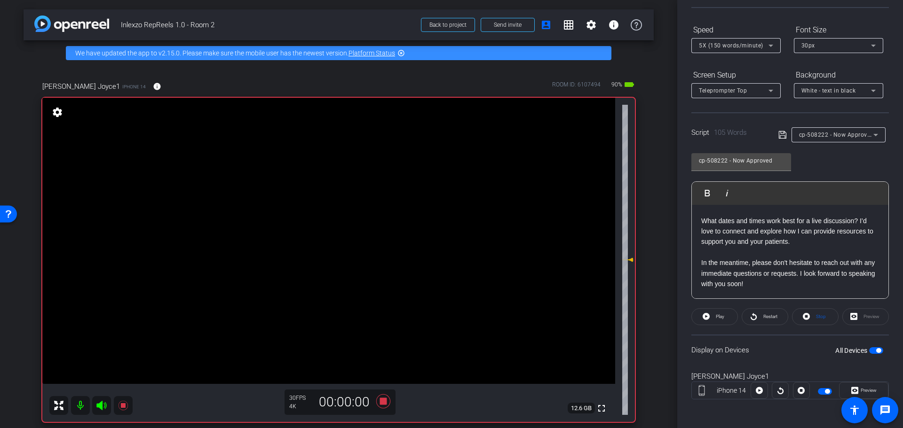
scroll to position [85, 0]
click at [717, 316] on span "Play" at bounding box center [720, 315] width 8 height 5
click at [860, 387] on span "Preview" at bounding box center [868, 389] width 16 height 5
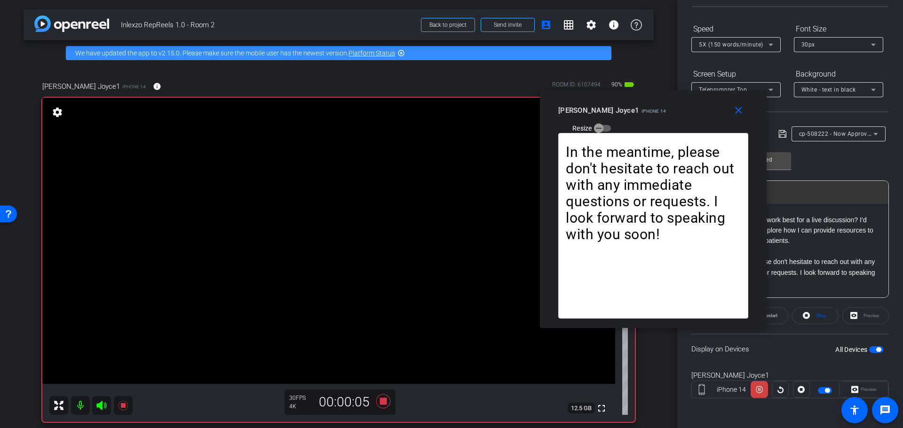
drag, startPoint x: 434, startPoint y: 126, endPoint x: 613, endPoint y: 110, distance: 178.9
click at [641, 110] on span "iPhone 14" at bounding box center [653, 111] width 24 height 5
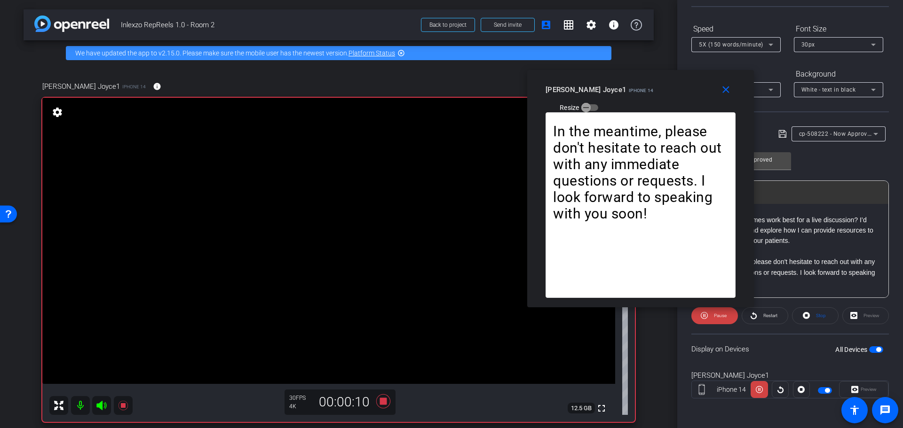
drag, startPoint x: 618, startPoint y: 110, endPoint x: 575, endPoint y: 85, distance: 48.9
click at [579, 85] on div "Kelly Joyce1 iPhone 14" at bounding box center [599, 88] width 108 height 11
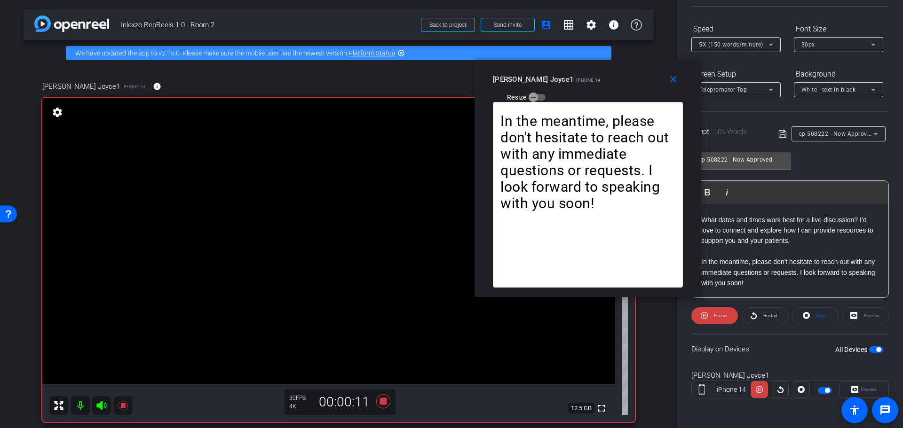
drag, startPoint x: 578, startPoint y: 87, endPoint x: 552, endPoint y: 85, distance: 26.4
click at [552, 85] on div "Kelly Joyce1 iPhone 14 Resize" at bounding box center [591, 87] width 197 height 33
click at [706, 318] on icon at bounding box center [703, 316] width 7 height 12
click at [717, 316] on span "Play" at bounding box center [720, 315] width 8 height 5
drag, startPoint x: 683, startPoint y: 84, endPoint x: 666, endPoint y: 101, distance: 24.3
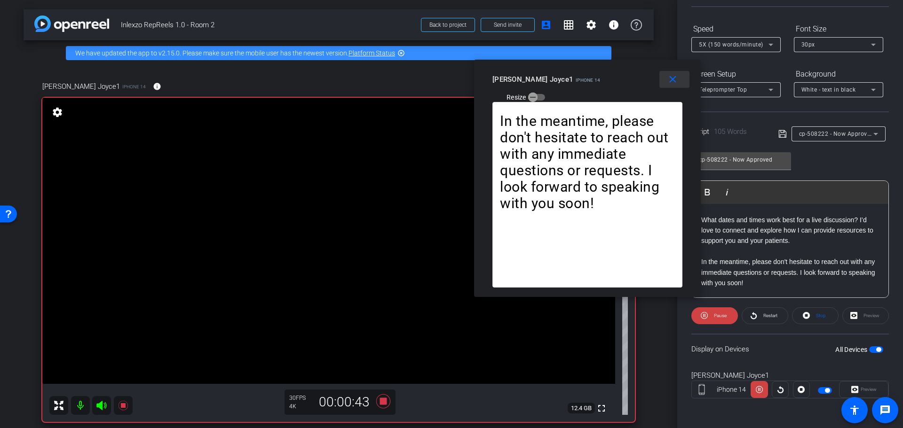
click at [683, 84] on span at bounding box center [674, 79] width 30 height 23
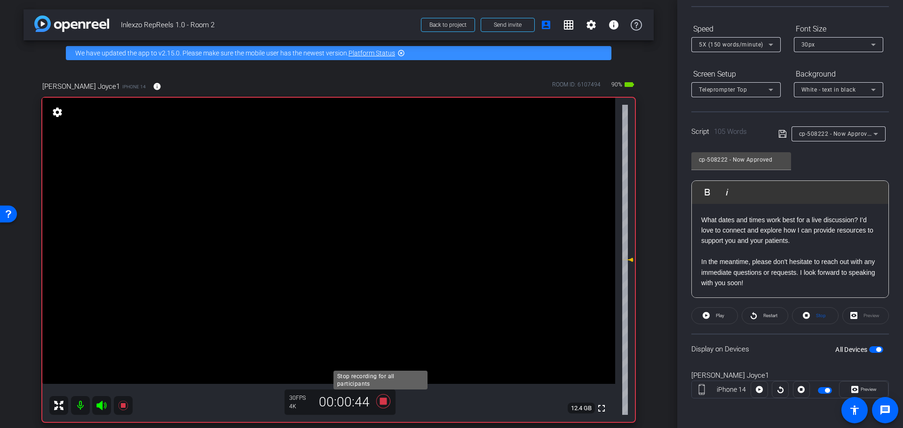
click at [384, 403] on icon at bounding box center [383, 401] width 14 height 14
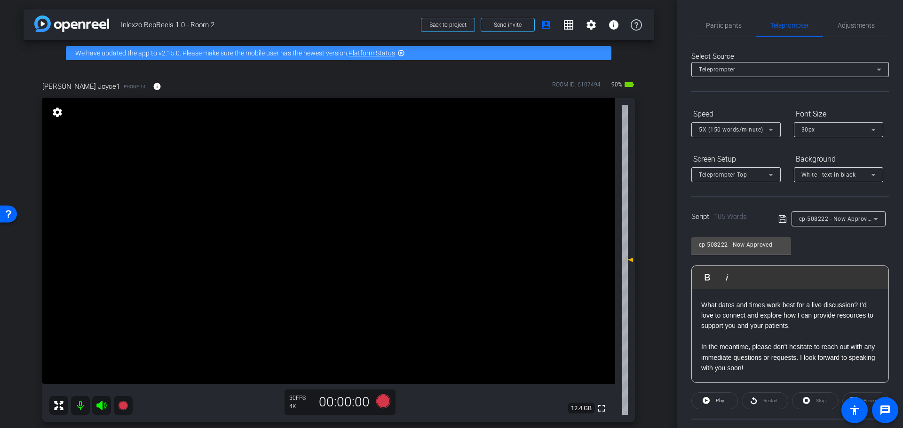
scroll to position [0, 0]
click at [725, 28] on span "Participants" at bounding box center [724, 25] width 36 height 7
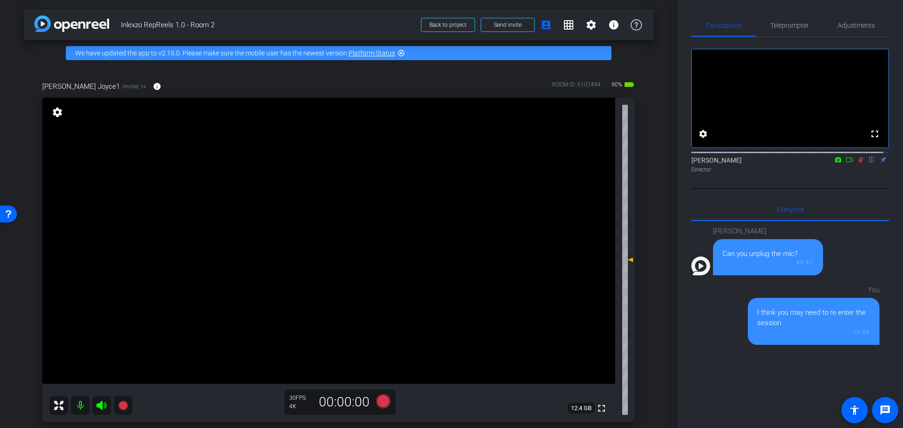
click at [857, 163] on icon at bounding box center [861, 160] width 8 height 7
click at [848, 31] on span "Adjustments" at bounding box center [855, 25] width 37 height 23
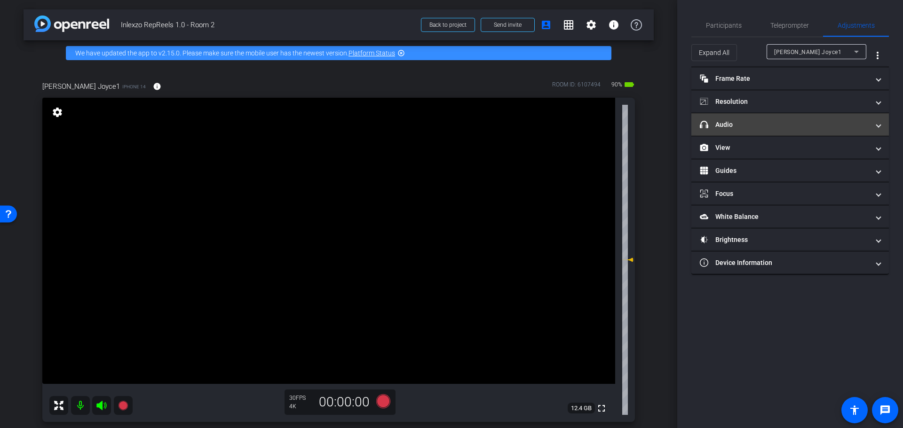
click at [751, 124] on mat-panel-title "headphone icon Audio" at bounding box center [784, 125] width 169 height 10
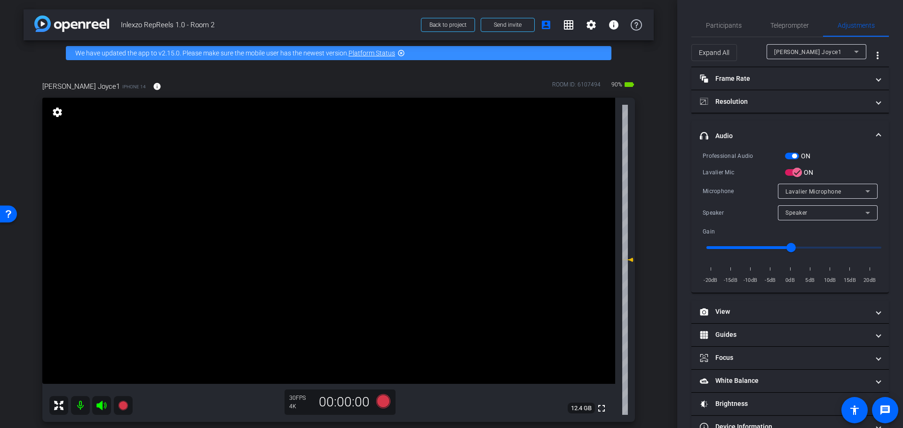
click at [792, 155] on span "button" at bounding box center [794, 156] width 5 height 5
click at [727, 27] on span "Participants" at bounding box center [724, 25] width 36 height 7
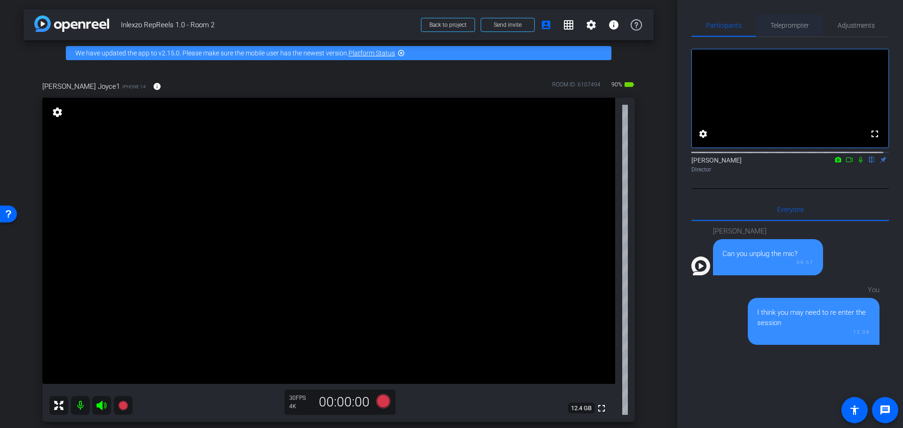
click at [791, 22] on span "Teleprompter" at bounding box center [789, 25] width 39 height 7
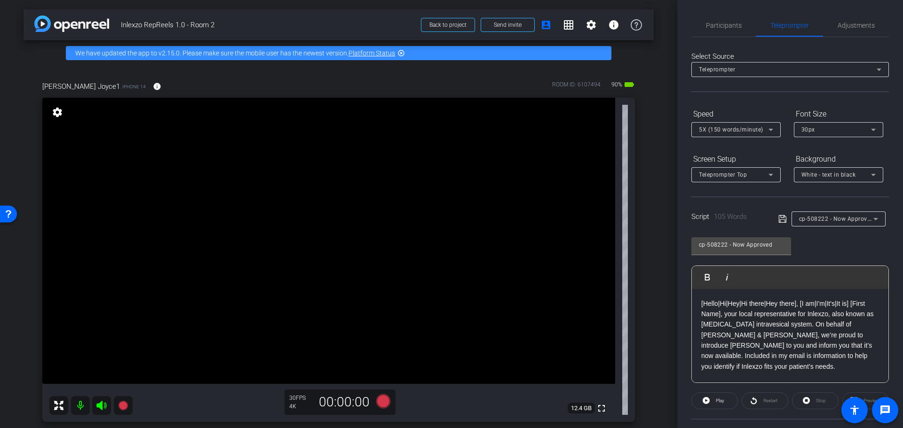
click at [728, 130] on span "5X (150 words/minute)" at bounding box center [731, 129] width 64 height 7
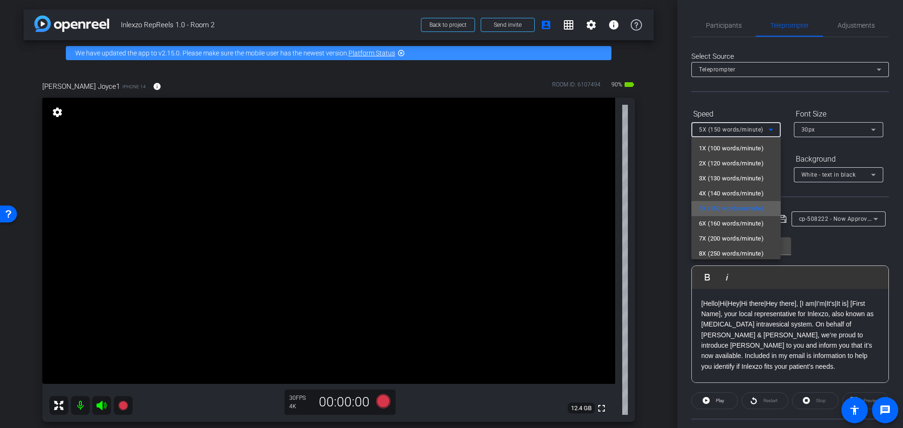
click at [717, 206] on span "5X (150 words/minute)" at bounding box center [731, 208] width 65 height 11
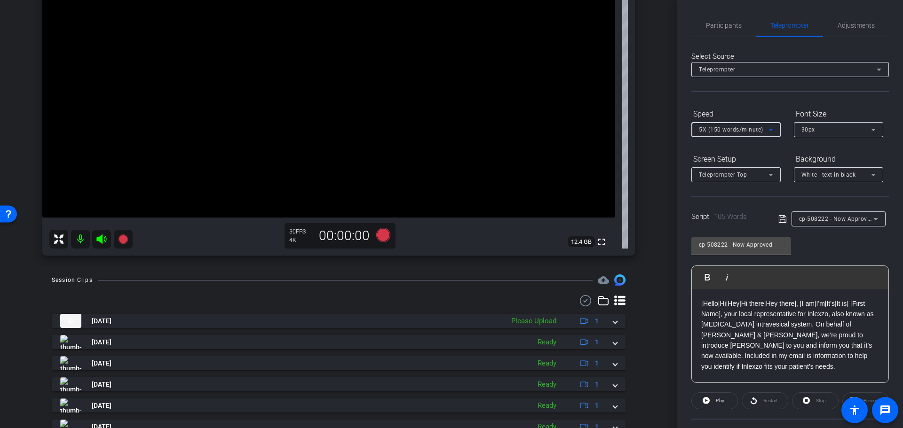
scroll to position [290, 0]
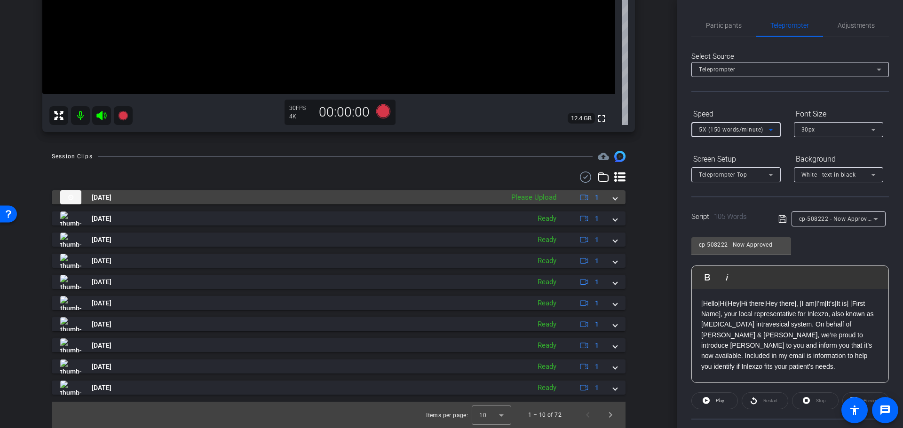
click at [613, 198] on span at bounding box center [615, 198] width 4 height 10
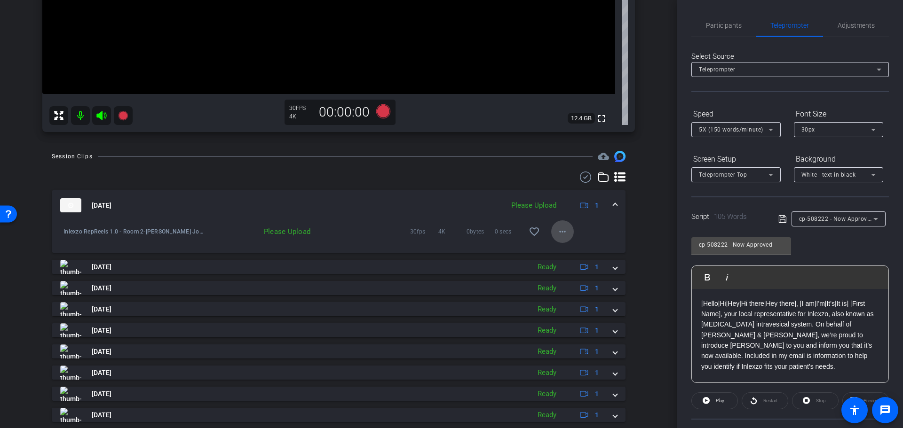
click at [561, 227] on mat-icon "more_horiz" at bounding box center [562, 231] width 11 height 11
click at [563, 247] on span "Upload" at bounding box center [572, 251] width 38 height 11
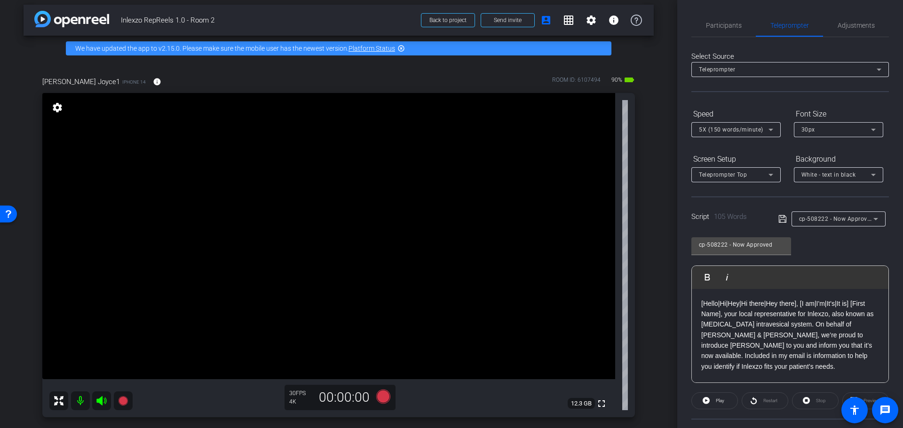
scroll to position [0, 0]
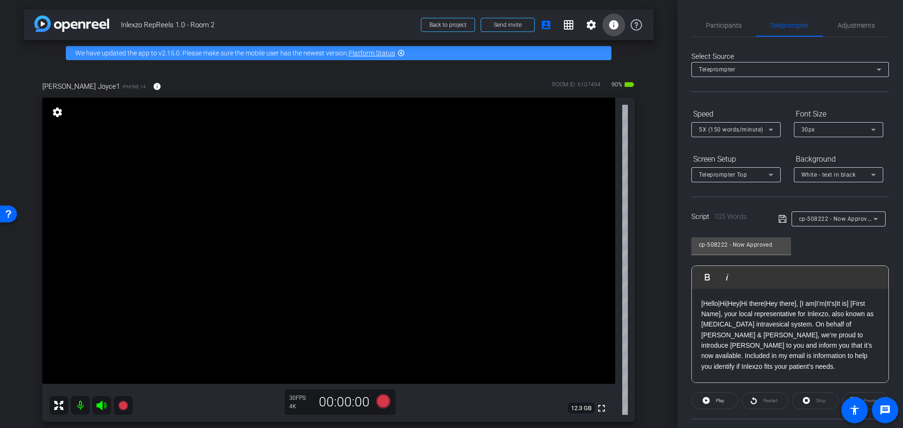
click at [608, 22] on mat-icon "info" at bounding box center [613, 24] width 11 height 11
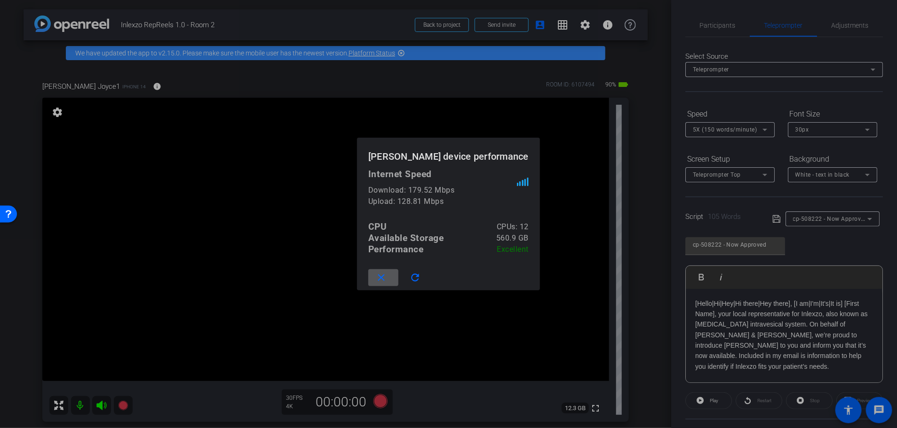
click at [653, 128] on div at bounding box center [448, 214] width 897 height 428
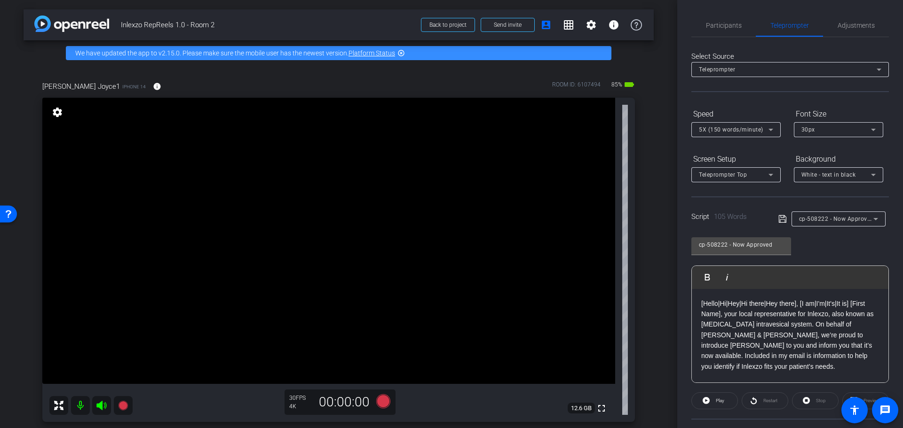
click at [102, 408] on icon at bounding box center [101, 405] width 10 height 9
click at [84, 403] on mat-icon at bounding box center [80, 405] width 19 height 19
click at [94, 408] on mat-icon at bounding box center [101, 405] width 19 height 19
click at [83, 405] on mat-icon at bounding box center [80, 405] width 19 height 19
click at [715, 27] on span "Participants" at bounding box center [724, 25] width 36 height 7
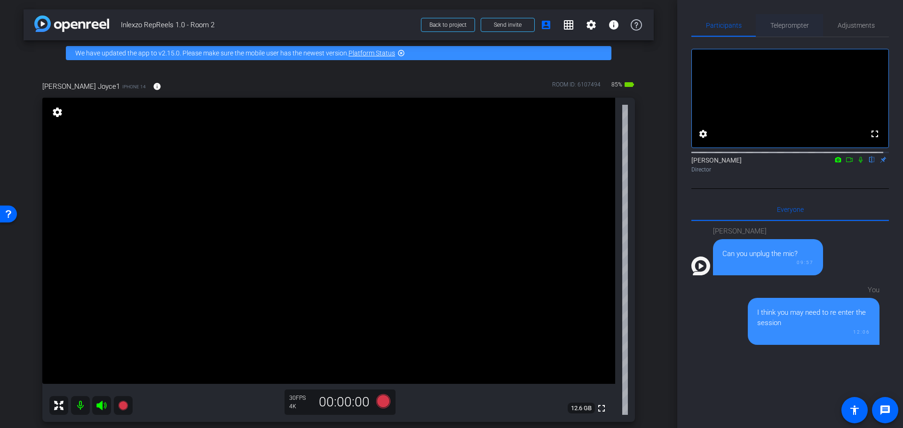
click at [790, 17] on span "Teleprompter" at bounding box center [789, 25] width 39 height 23
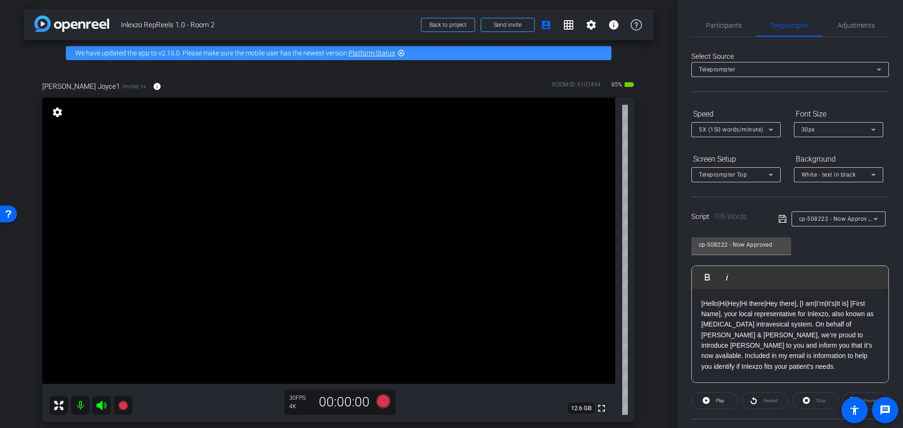
click at [756, 126] on span "5X (150 words/minute)" at bounding box center [731, 129] width 64 height 7
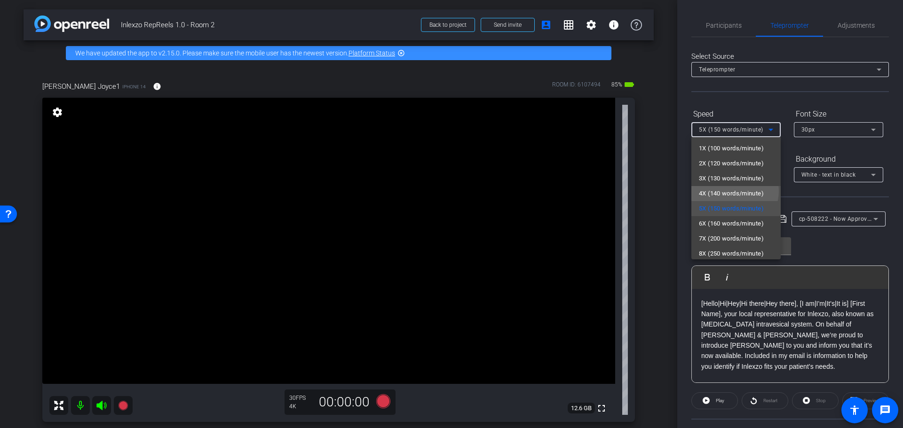
click at [734, 191] on span "4X (140 words/minute)" at bounding box center [731, 193] width 65 height 11
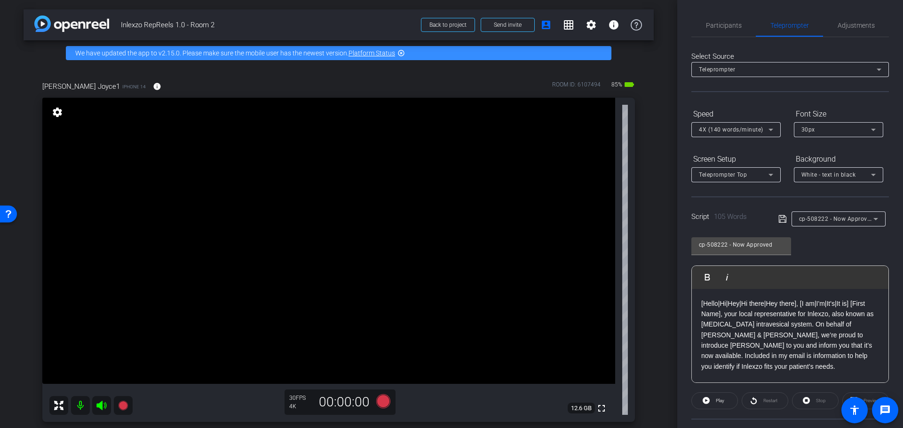
click at [745, 101] on div "Select Source Teleprompter Speed 4X (140 words/minute) Font Size 30px Screen Se…" at bounding box center [789, 268] width 197 height 463
click at [837, 22] on span "Adjustments" at bounding box center [855, 25] width 37 height 7
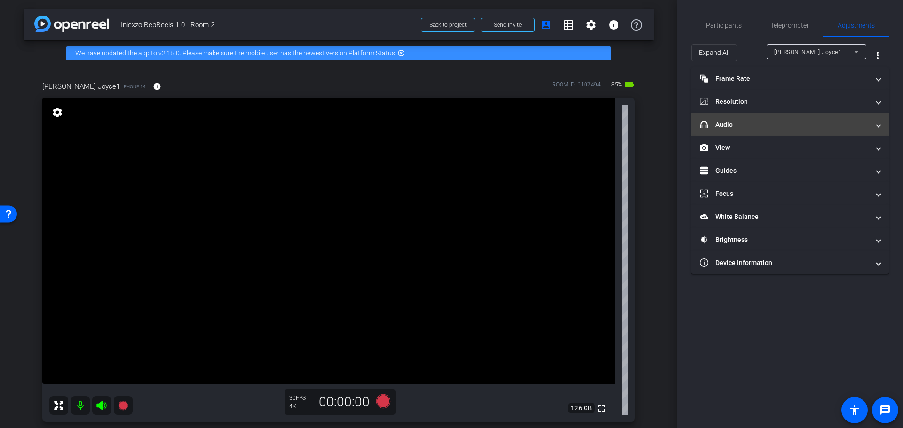
click at [751, 125] on mat-panel-title "headphone icon Audio" at bounding box center [784, 125] width 169 height 10
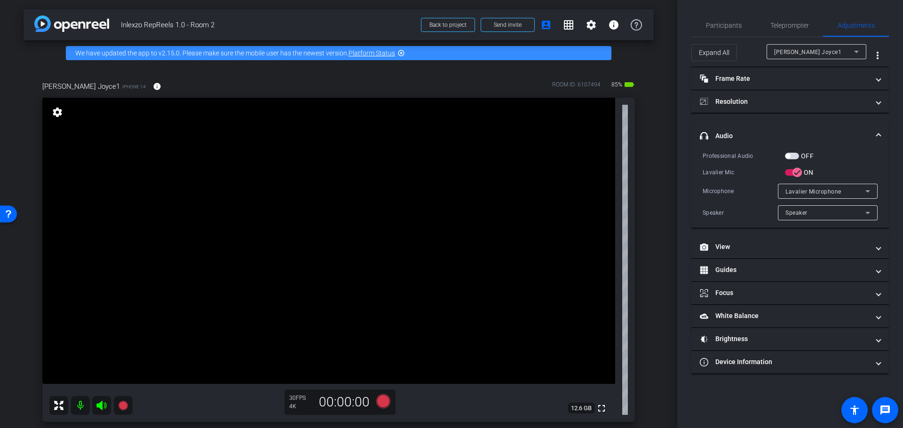
click at [790, 151] on div "OFF" at bounding box center [799, 155] width 29 height 9
click at [792, 158] on span "button" at bounding box center [792, 156] width 14 height 7
drag, startPoint x: 728, startPoint y: 27, endPoint x: 731, endPoint y: 37, distance: 9.8
click at [727, 27] on span "Participants" at bounding box center [724, 25] width 36 height 7
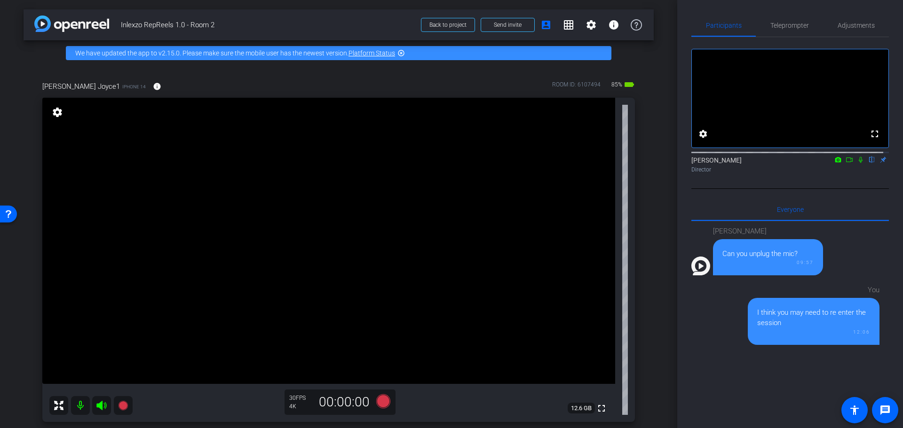
click at [858, 163] on icon at bounding box center [860, 160] width 4 height 6
click at [783, 31] on span "Teleprompter" at bounding box center [789, 25] width 39 height 23
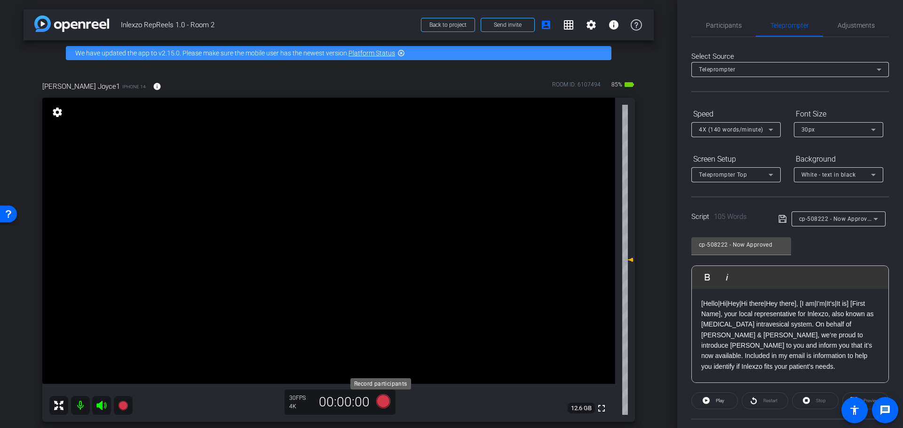
click at [380, 394] on icon at bounding box center [383, 401] width 23 height 17
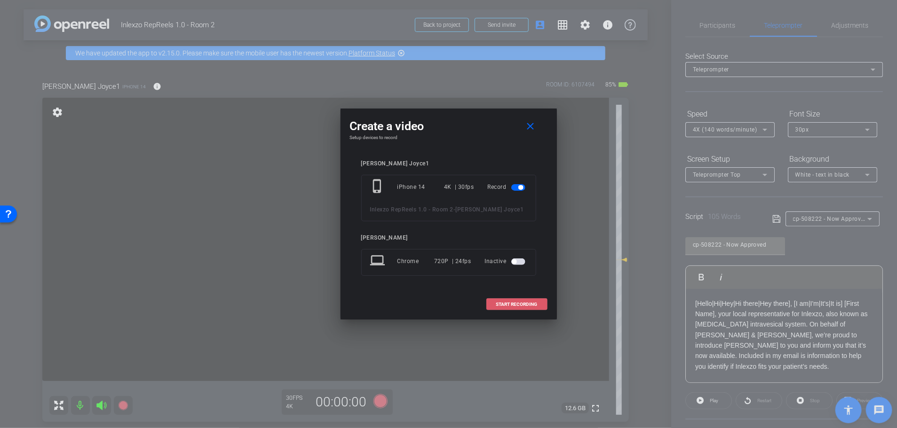
click at [532, 300] on span at bounding box center [517, 304] width 60 height 23
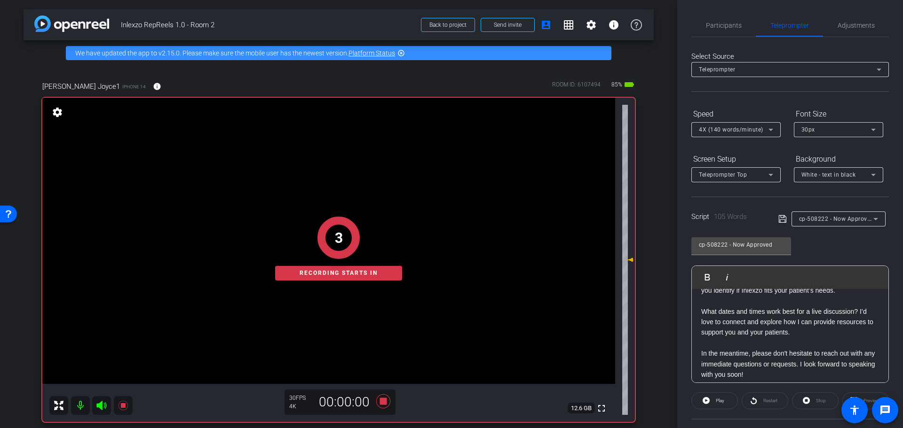
scroll to position [83, 0]
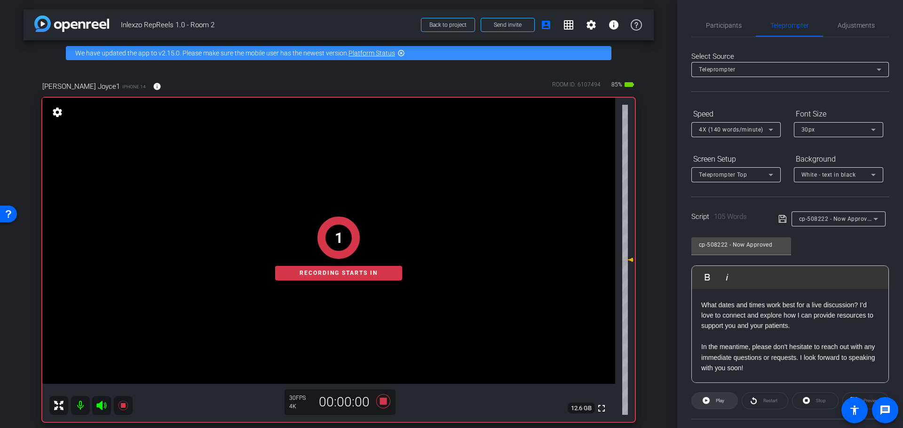
click at [708, 400] on icon at bounding box center [705, 400] width 7 height 7
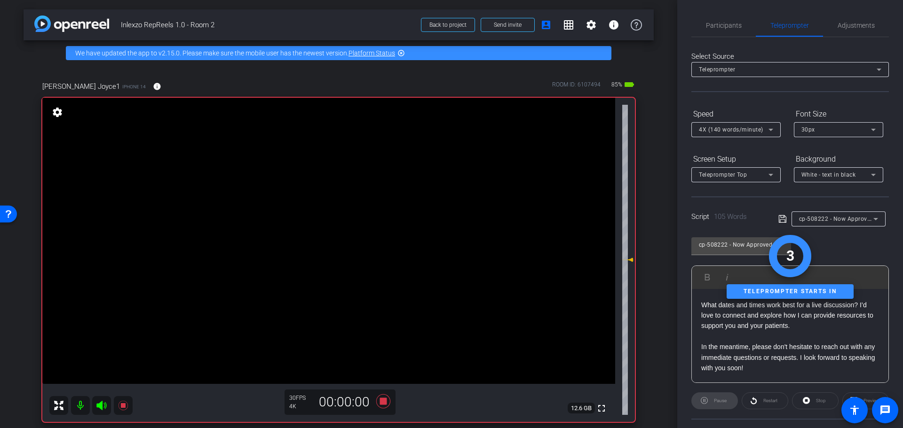
scroll to position [85, 0]
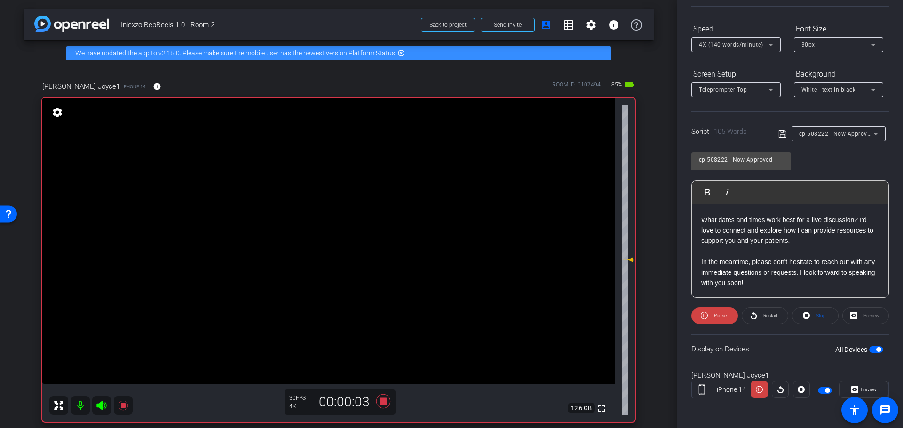
click at [861, 388] on span "Preview" at bounding box center [868, 389] width 16 height 5
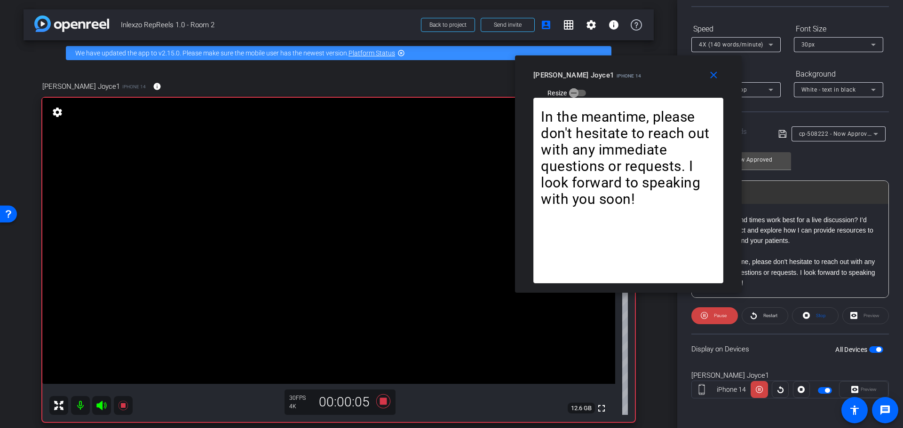
drag, startPoint x: 431, startPoint y: 110, endPoint x: 607, endPoint y: 71, distance: 180.8
click at [607, 71] on div "Kelly Joyce1 iPhone 14 Resize" at bounding box center [631, 83] width 197 height 33
click at [713, 77] on mat-icon "close" at bounding box center [714, 76] width 12 height 12
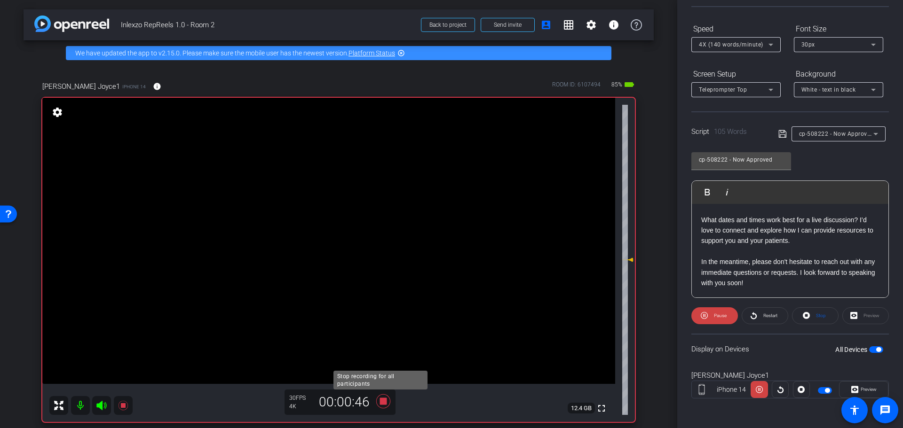
click at [382, 401] on icon at bounding box center [383, 401] width 14 height 14
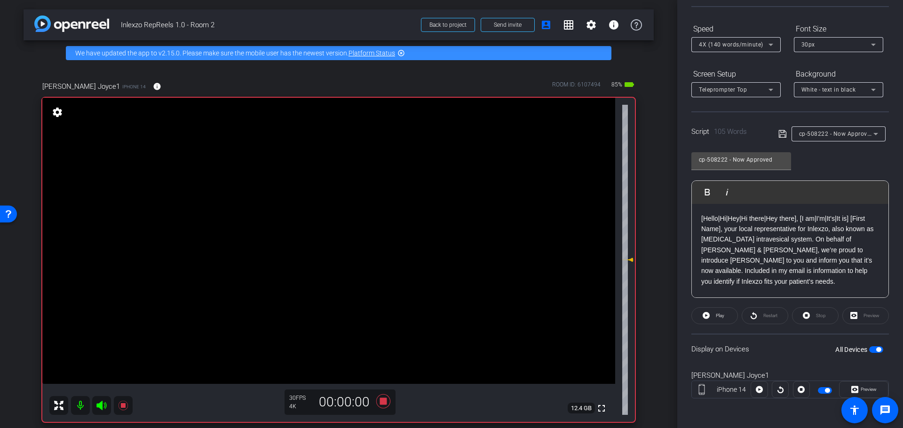
scroll to position [0, 0]
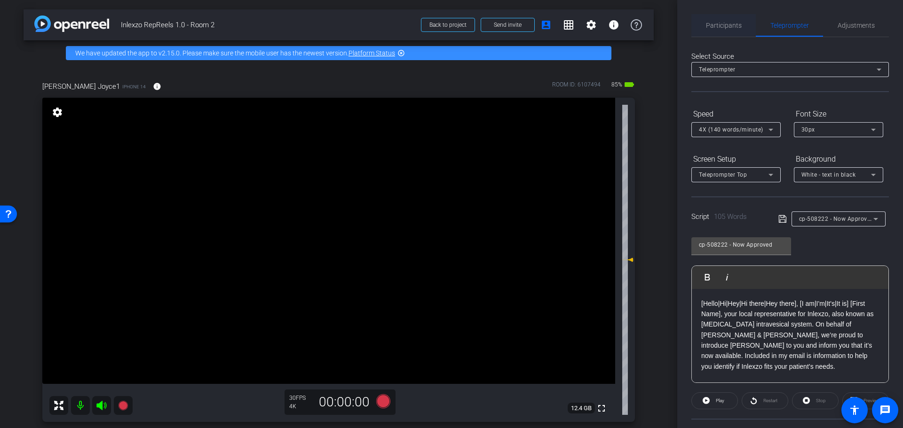
click at [735, 25] on span "Participants" at bounding box center [724, 25] width 36 height 7
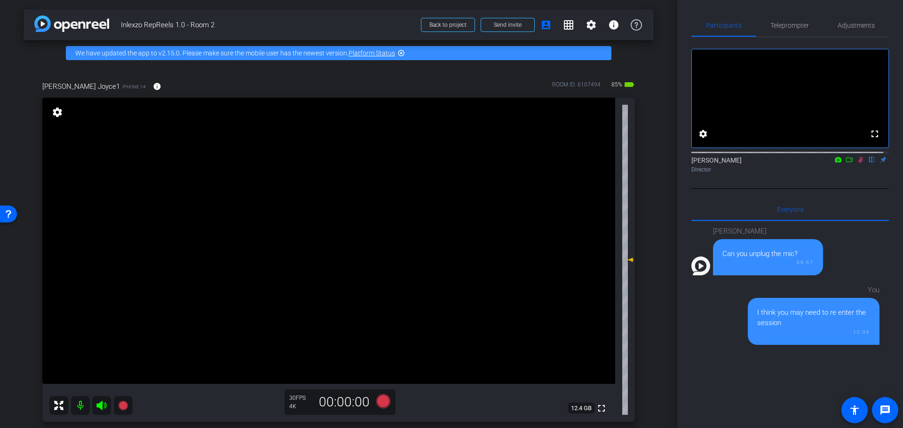
click at [855, 164] on mat-icon at bounding box center [860, 160] width 11 height 8
click at [841, 26] on span "Adjustments" at bounding box center [855, 25] width 37 height 7
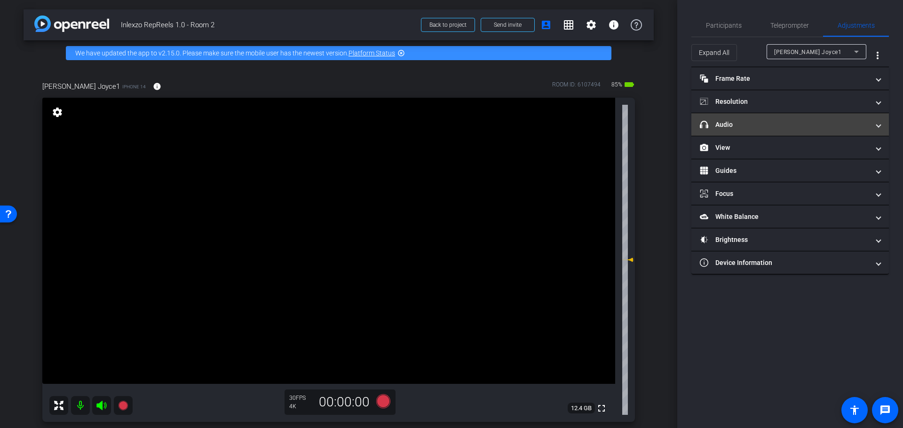
click at [780, 131] on mat-expansion-panel-header "headphone icon Audio" at bounding box center [789, 124] width 197 height 23
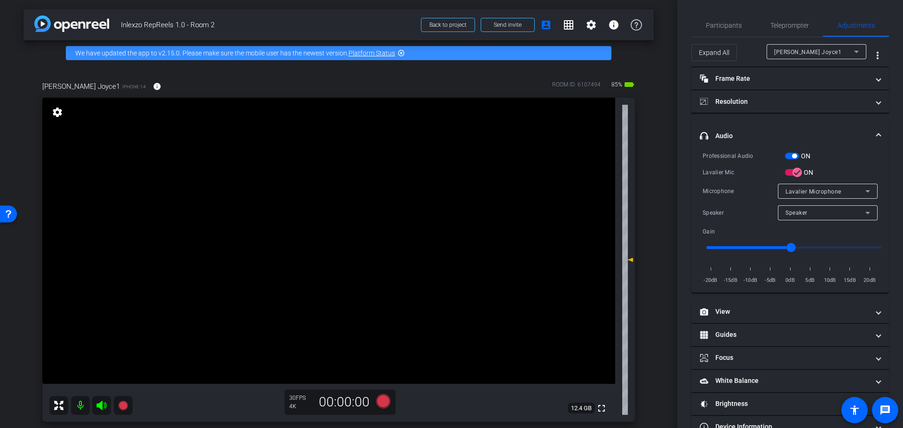
click at [793, 157] on span "button" at bounding box center [794, 156] width 5 height 5
click at [645, 236] on div "Kelly Joyce1 iPhone 14 info ROOM ID: 6107494 85% battery_std fullscreen setting…" at bounding box center [339, 249] width 630 height 366
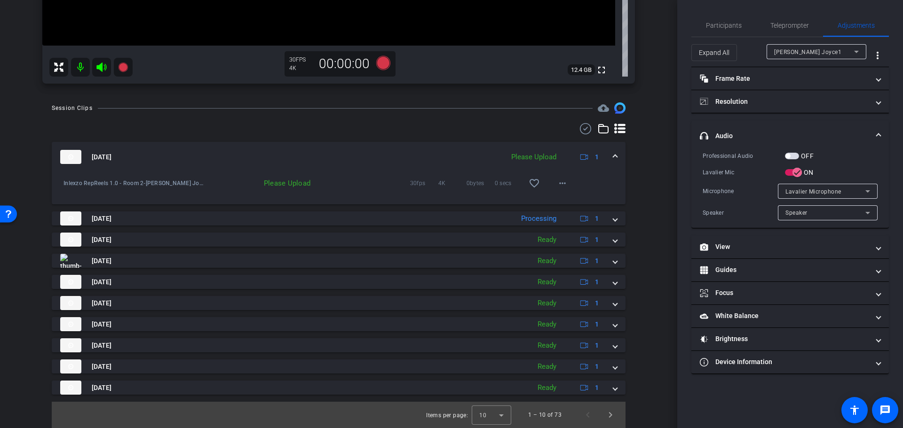
scroll to position [240, 0]
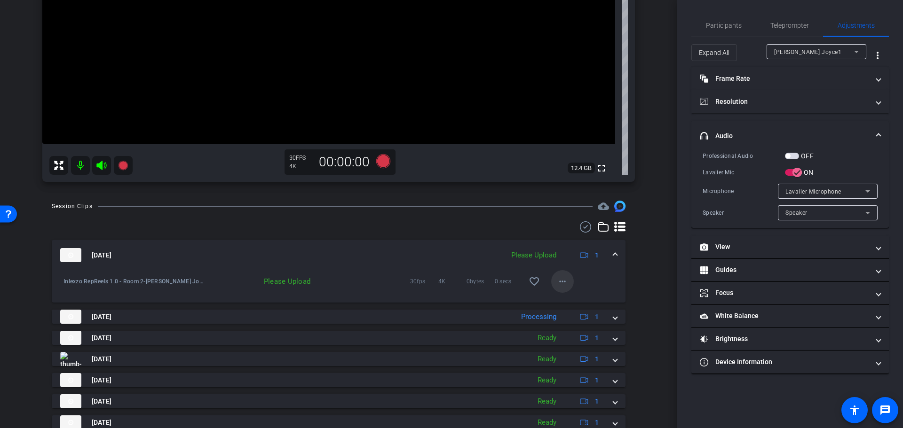
click at [559, 277] on mat-icon "more_horiz" at bounding box center [562, 281] width 11 height 11
click at [569, 299] on span "Upload" at bounding box center [572, 301] width 38 height 11
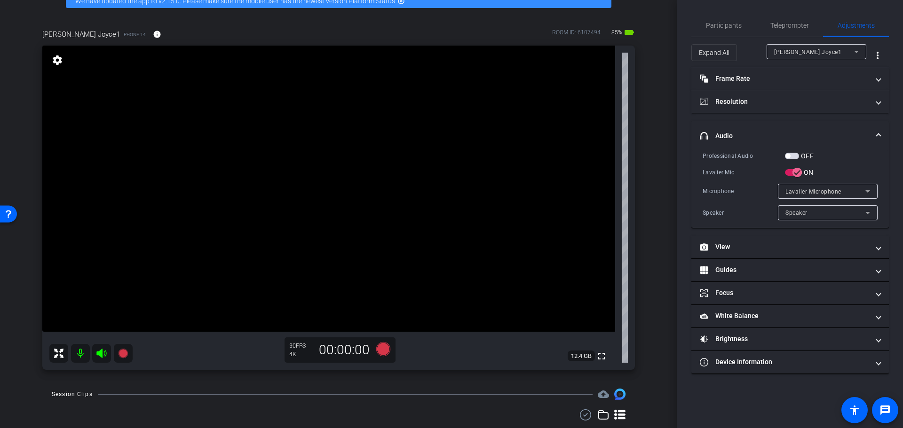
scroll to position [0, 0]
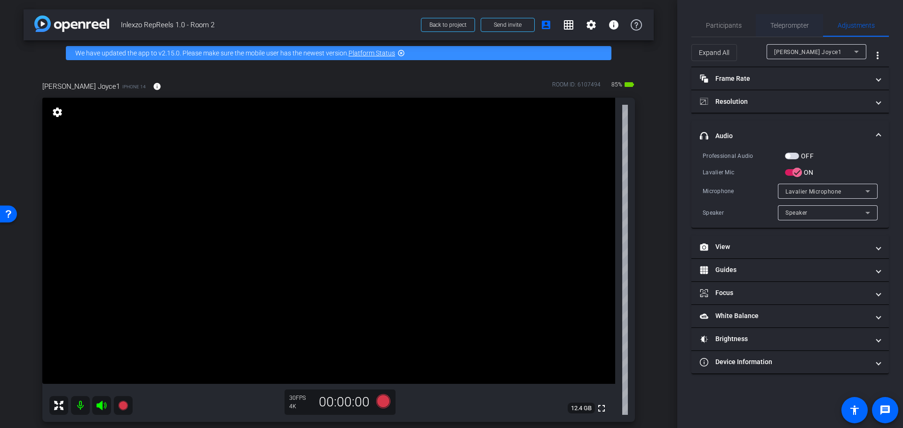
click at [784, 31] on span "Teleprompter" at bounding box center [789, 25] width 39 height 23
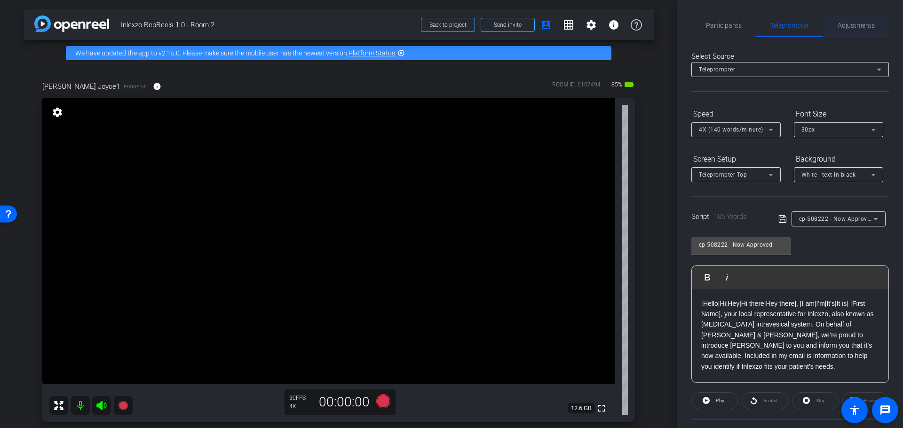
click at [837, 29] on span "Adjustments" at bounding box center [855, 25] width 37 height 23
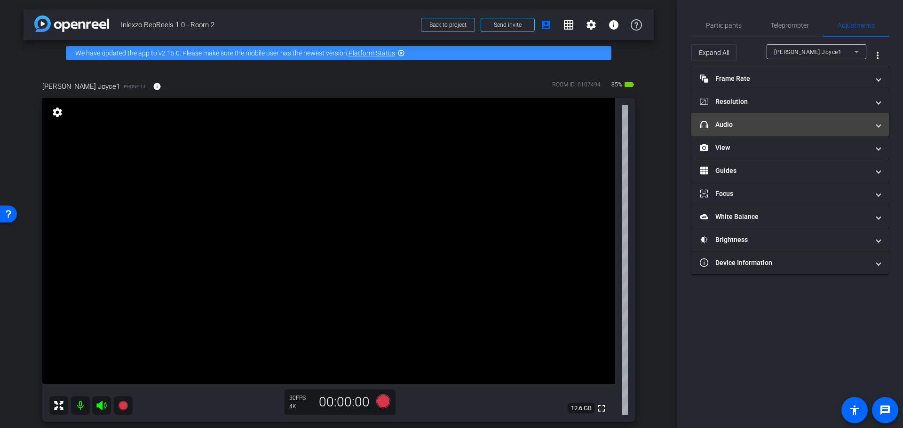
click at [737, 114] on mat-expansion-panel-header "headphone icon Audio" at bounding box center [789, 124] width 197 height 23
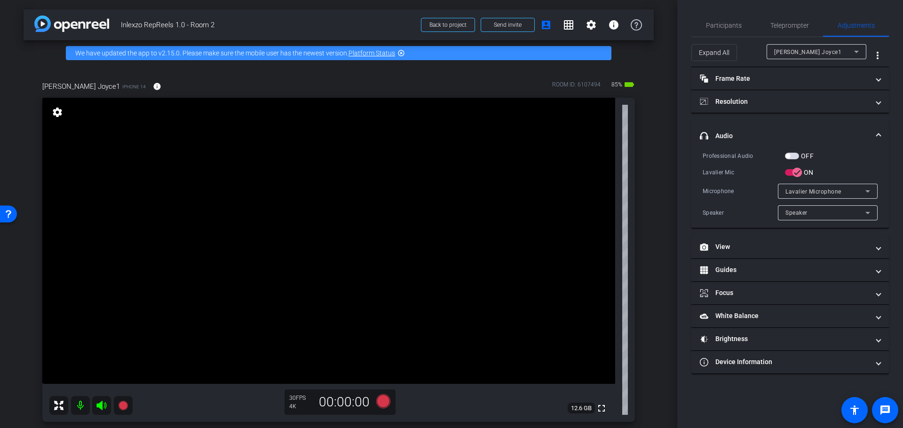
click at [795, 151] on div "OFF" at bounding box center [799, 155] width 29 height 9
click at [791, 158] on span "button" at bounding box center [792, 156] width 14 height 7
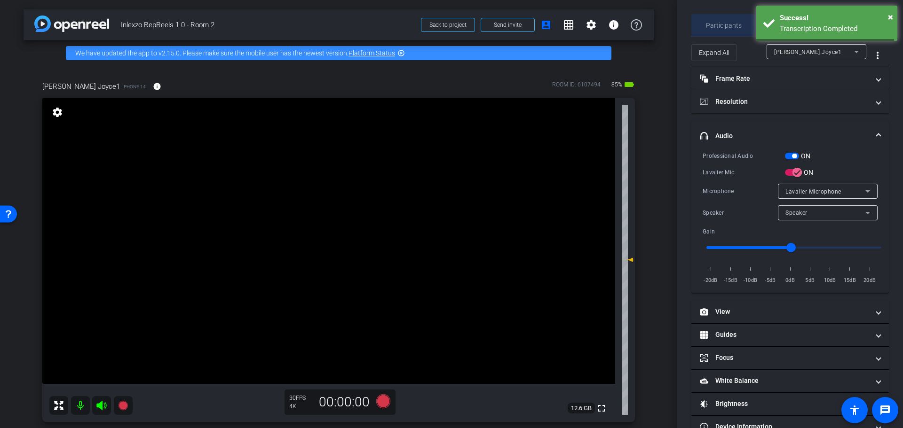
click at [717, 23] on span "Participants" at bounding box center [724, 25] width 36 height 7
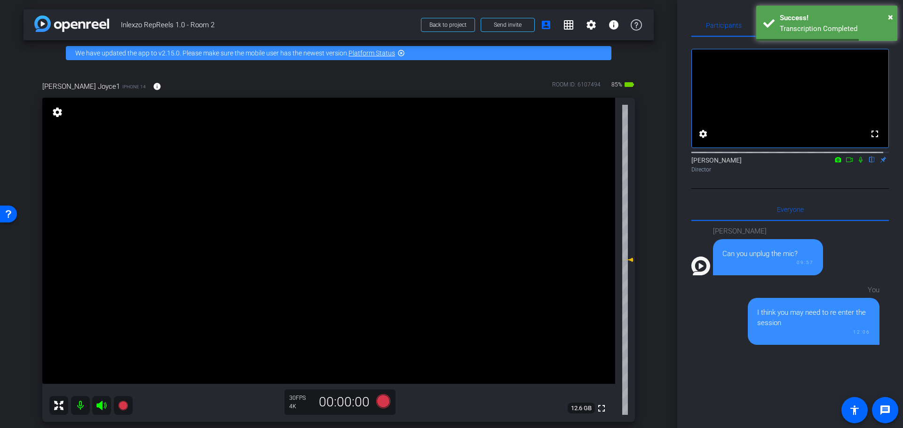
click at [857, 163] on icon at bounding box center [861, 160] width 8 height 7
click at [382, 402] on icon at bounding box center [383, 401] width 14 height 14
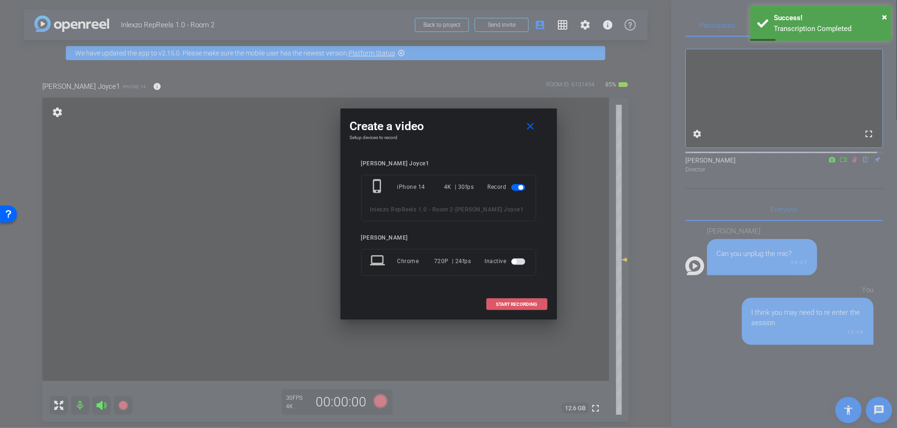
click at [511, 306] on span "START RECORDING" at bounding box center [516, 304] width 41 height 5
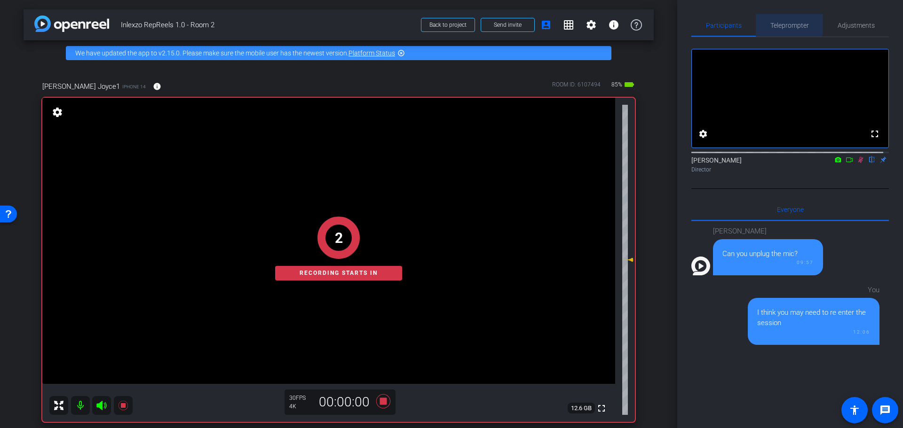
click at [785, 22] on span "Teleprompter" at bounding box center [789, 25] width 39 height 7
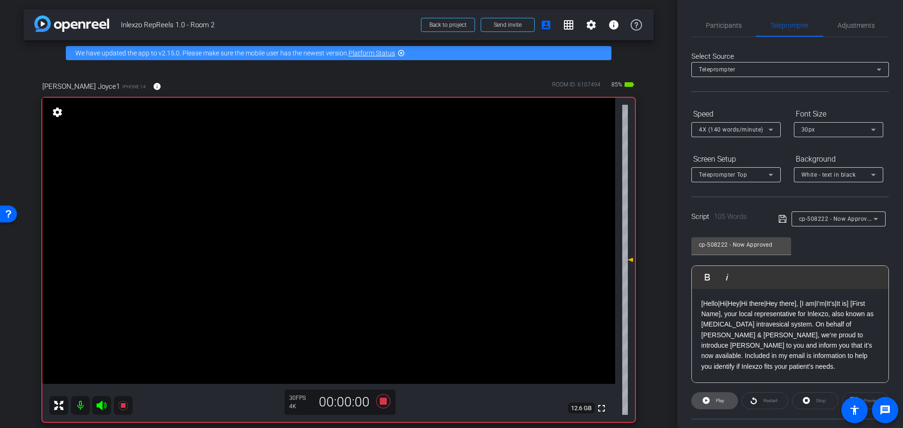
click at [714, 398] on span "Play" at bounding box center [718, 400] width 11 height 13
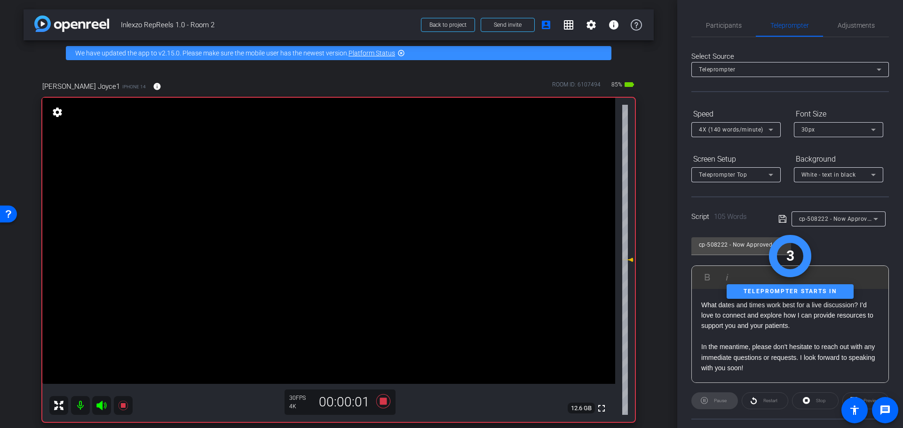
scroll to position [85, 0]
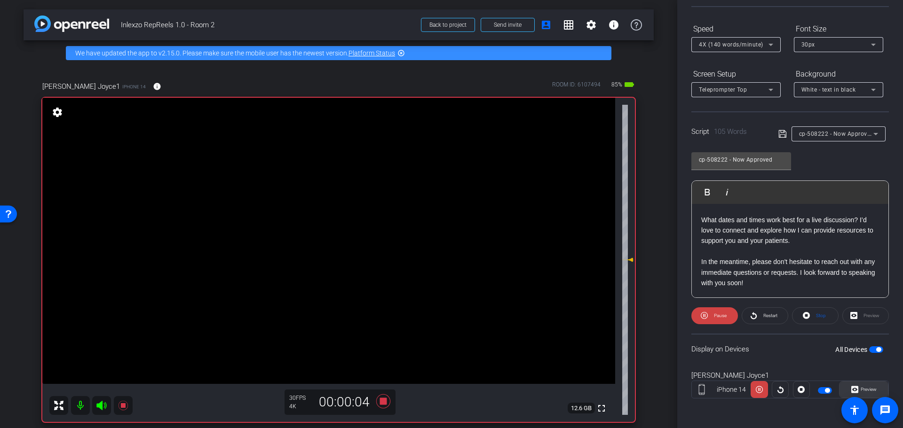
click at [861, 388] on span "Preview" at bounding box center [868, 389] width 16 height 5
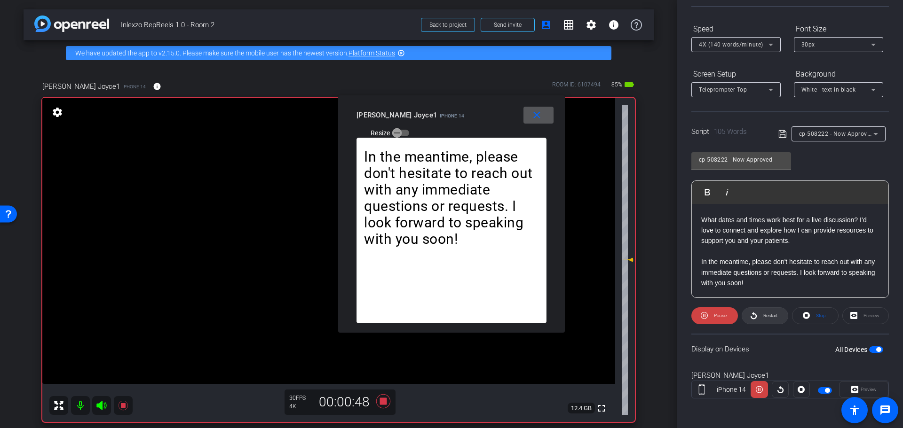
click at [763, 315] on span "Restart" at bounding box center [770, 315] width 14 height 5
click at [535, 119] on mat-icon "close" at bounding box center [537, 116] width 12 height 12
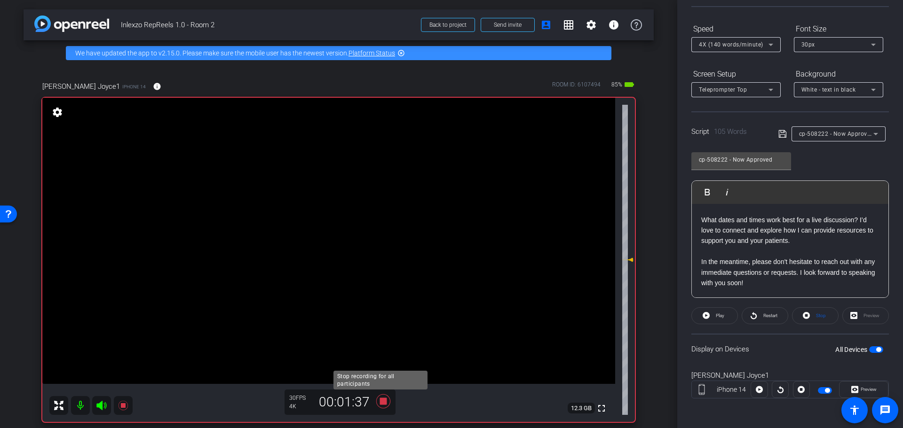
click at [380, 401] on icon at bounding box center [383, 401] width 14 height 14
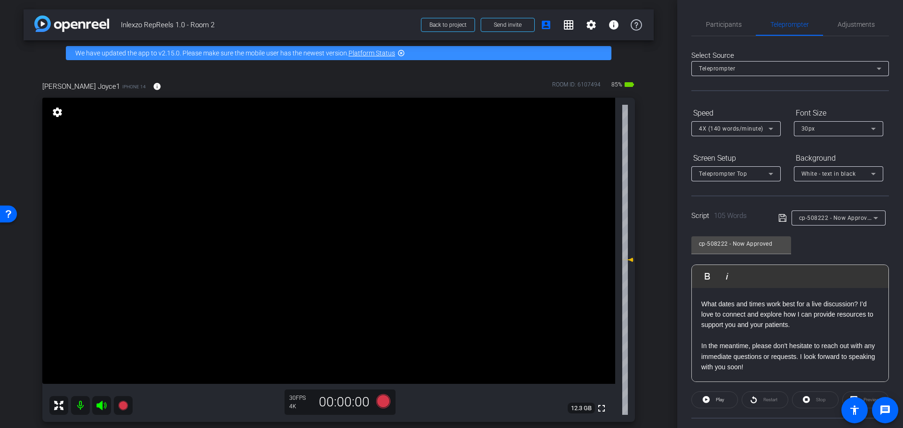
scroll to position [0, 0]
click at [724, 36] on span "Participants" at bounding box center [724, 25] width 36 height 23
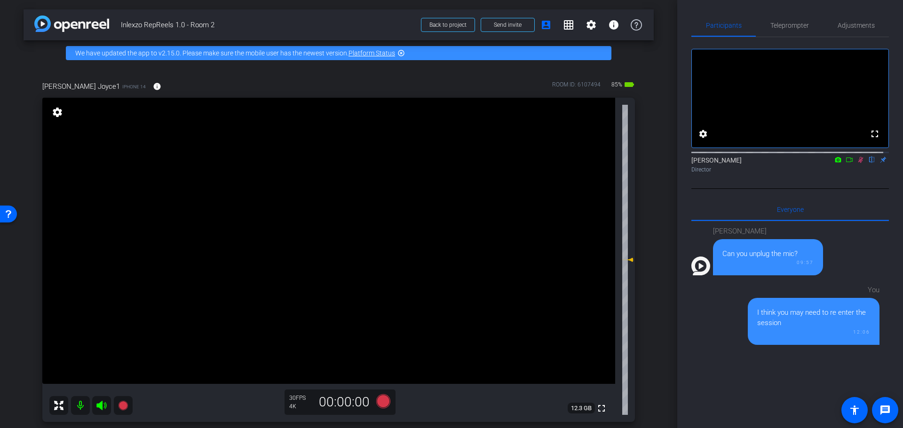
click at [857, 163] on icon at bounding box center [861, 160] width 8 height 7
click at [862, 23] on span "Adjustments" at bounding box center [855, 25] width 37 height 7
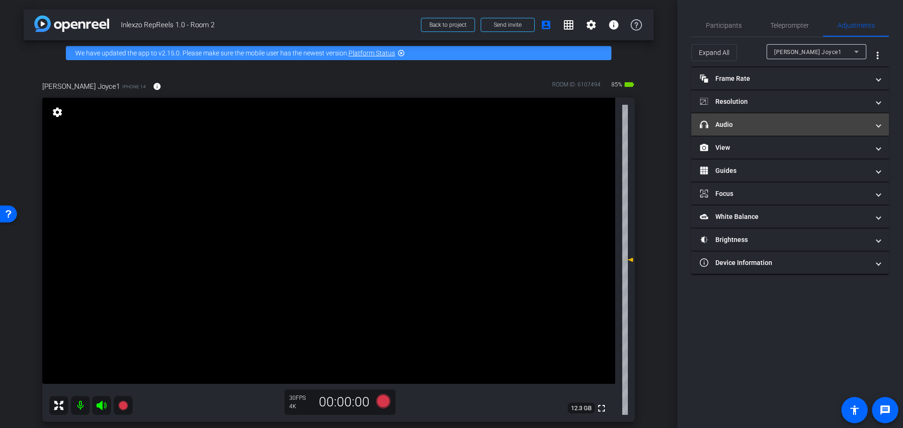
click at [746, 125] on mat-panel-title "headphone icon Audio" at bounding box center [784, 125] width 169 height 10
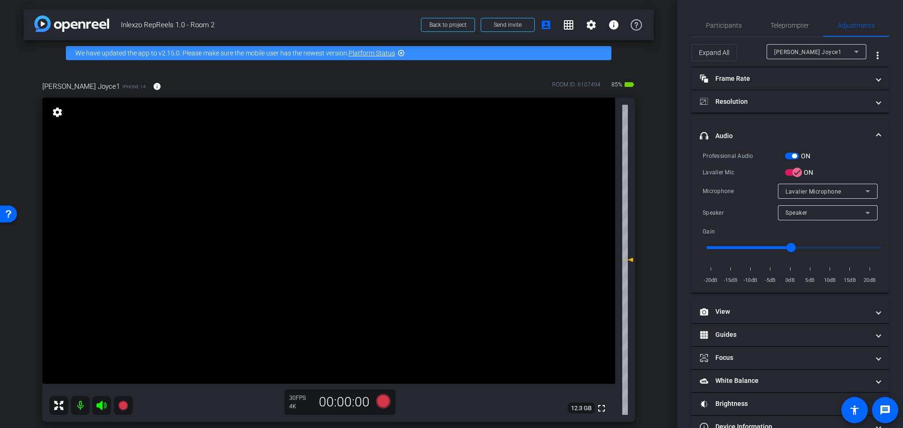
click at [794, 158] on span "button" at bounding box center [794, 156] width 5 height 5
click at [784, 29] on span "Teleprompter" at bounding box center [789, 25] width 39 height 7
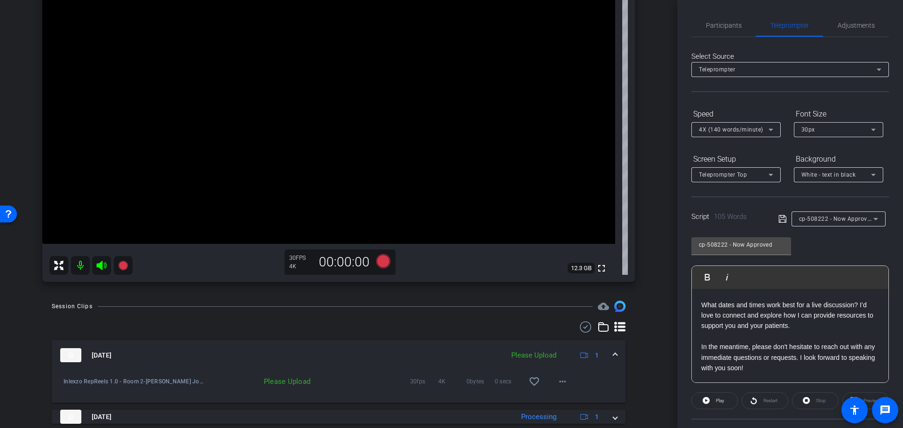
scroll to position [98, 0]
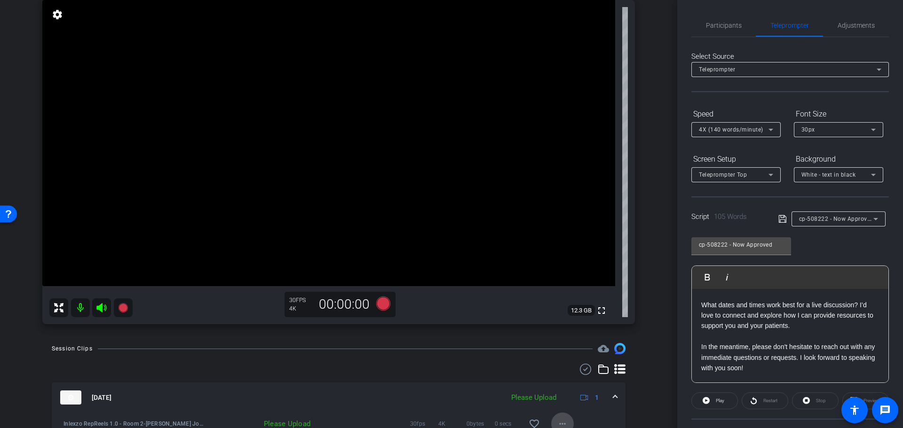
click at [561, 422] on mat-icon "more_horiz" at bounding box center [562, 423] width 11 height 11
click at [567, 380] on span "Upload" at bounding box center [572, 381] width 38 height 11
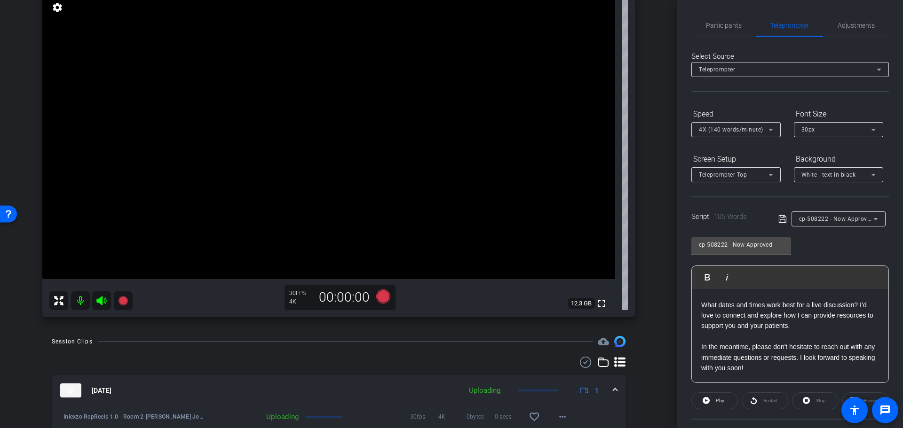
click at [853, 223] on div "cp-508222 - Now Approved" at bounding box center [836, 219] width 74 height 12
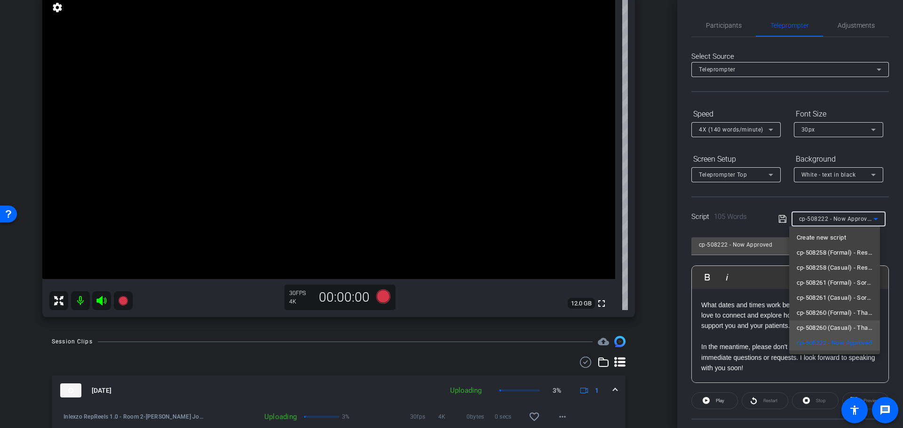
click at [837, 327] on span "cp-508260 (Casual) - Thanks for Seeing Me" at bounding box center [834, 328] width 76 height 11
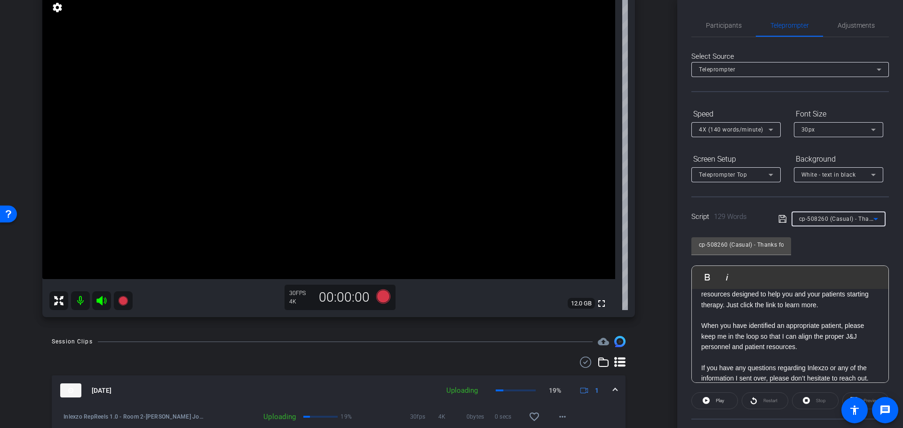
click at [812, 215] on div "cp-508260 (Casual) - Thanks for Seeing Me" at bounding box center [836, 219] width 74 height 12
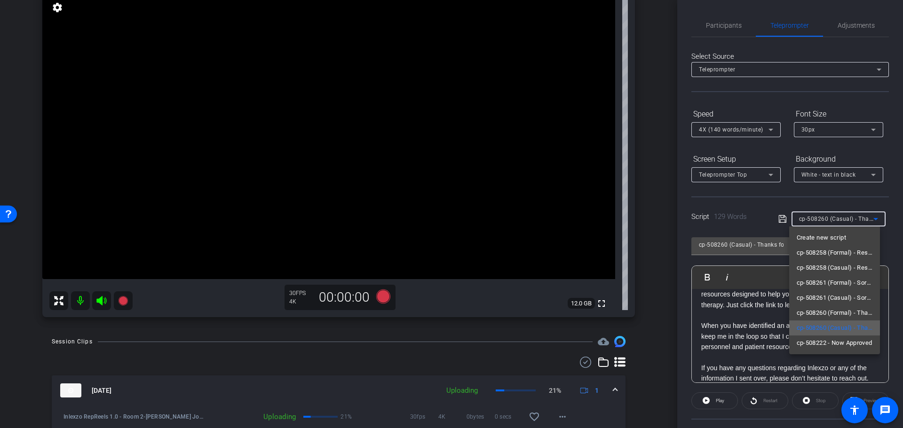
click at [830, 331] on span "cp-508260 (Casual) - Thanks for Seeing Me" at bounding box center [834, 328] width 76 height 11
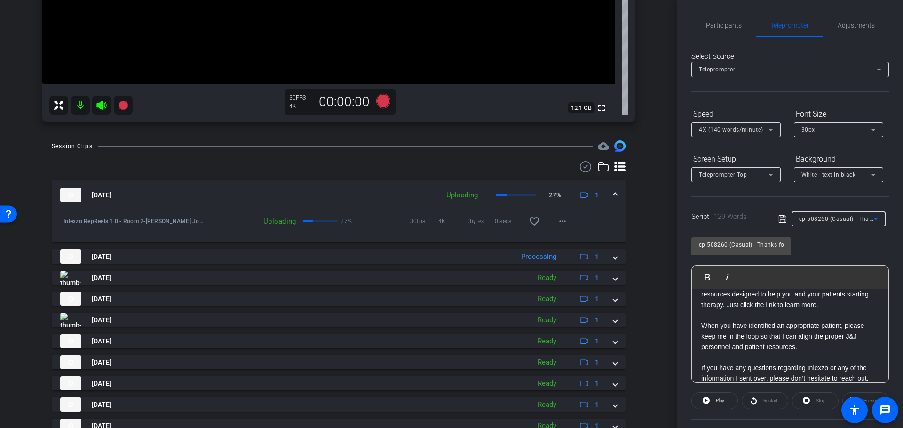
scroll to position [0, 0]
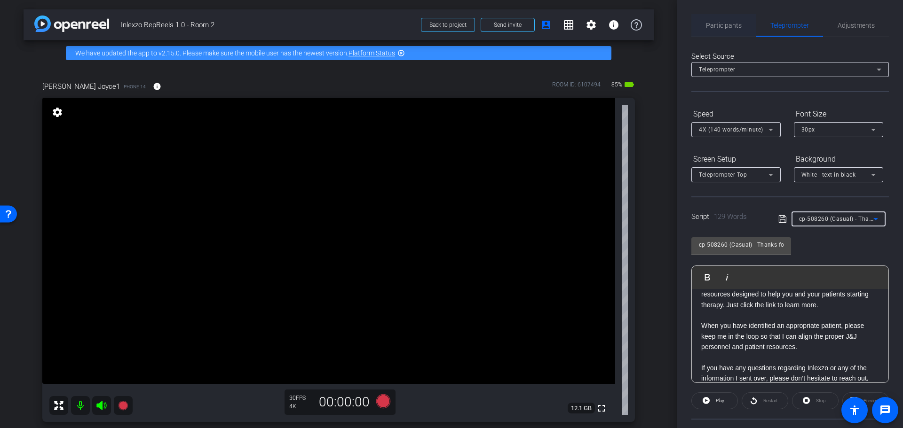
click at [733, 25] on span "Participants" at bounding box center [724, 25] width 36 height 7
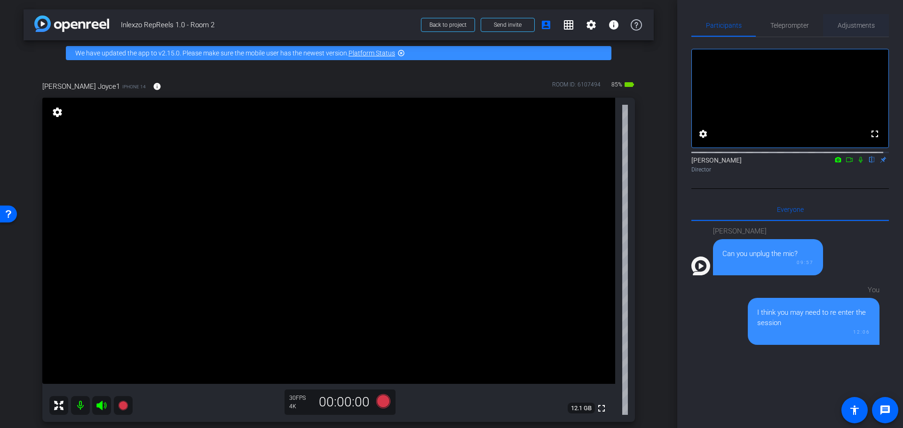
click at [861, 26] on span "Adjustments" at bounding box center [855, 25] width 37 height 7
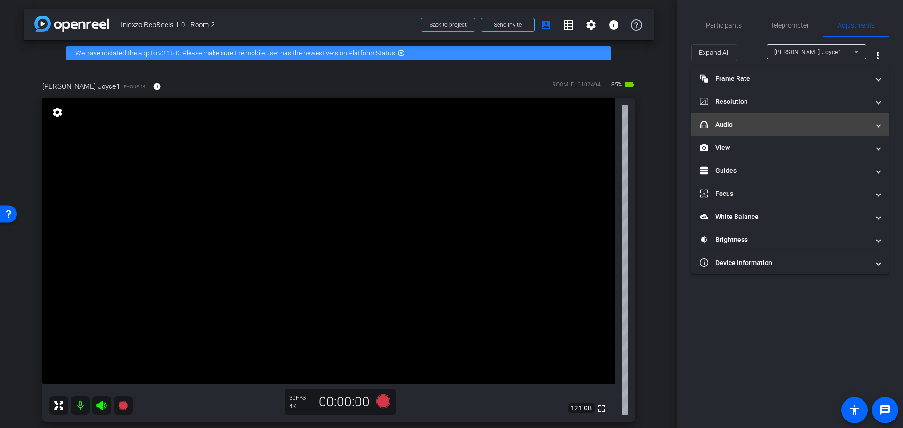
click at [765, 122] on mat-panel-title "headphone icon Audio" at bounding box center [784, 125] width 169 height 10
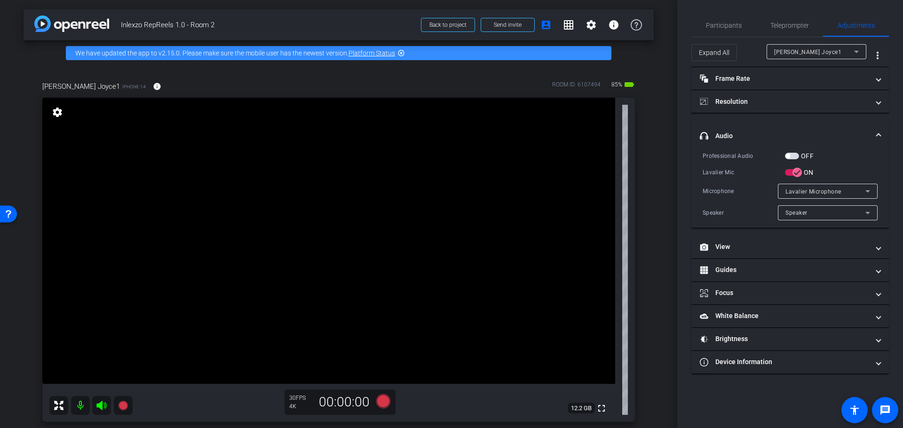
click at [798, 156] on span "button" at bounding box center [792, 156] width 14 height 7
click at [712, 18] on span "Participants" at bounding box center [724, 25] width 36 height 23
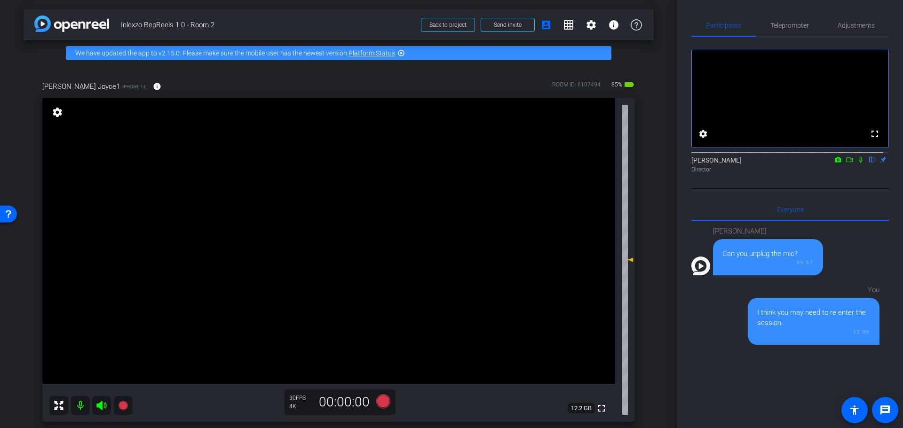
click at [857, 163] on icon at bounding box center [861, 160] width 8 height 7
click at [789, 24] on span "Teleprompter" at bounding box center [789, 25] width 39 height 7
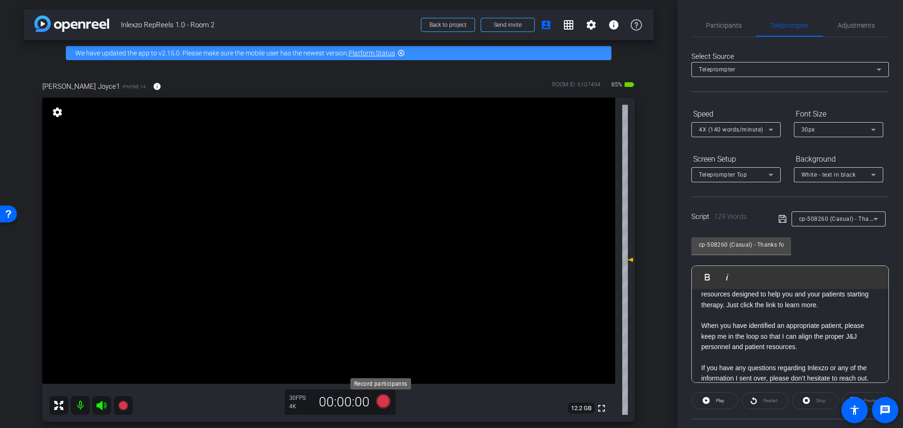
click at [376, 397] on icon at bounding box center [383, 401] width 14 height 14
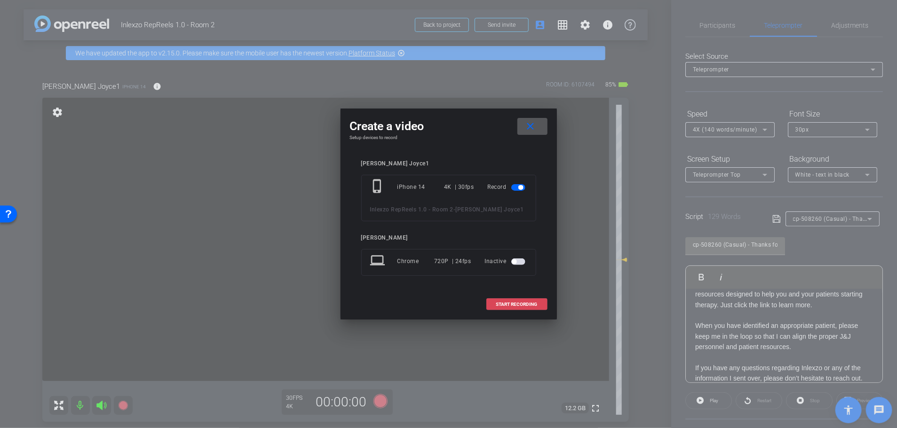
click at [500, 310] on span at bounding box center [517, 304] width 60 height 23
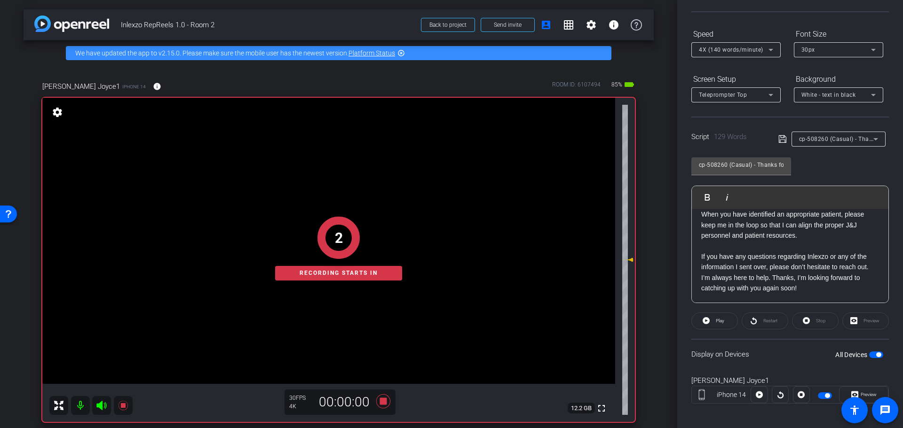
scroll to position [85, 0]
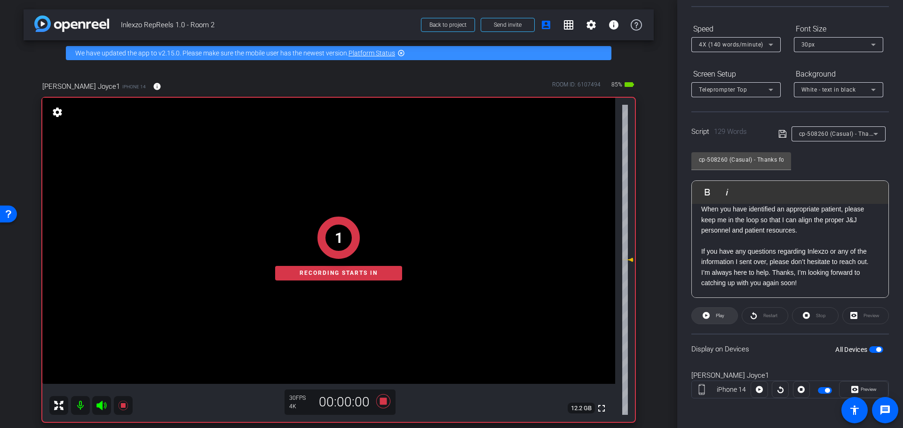
click at [724, 312] on span at bounding box center [715, 316] width 46 height 23
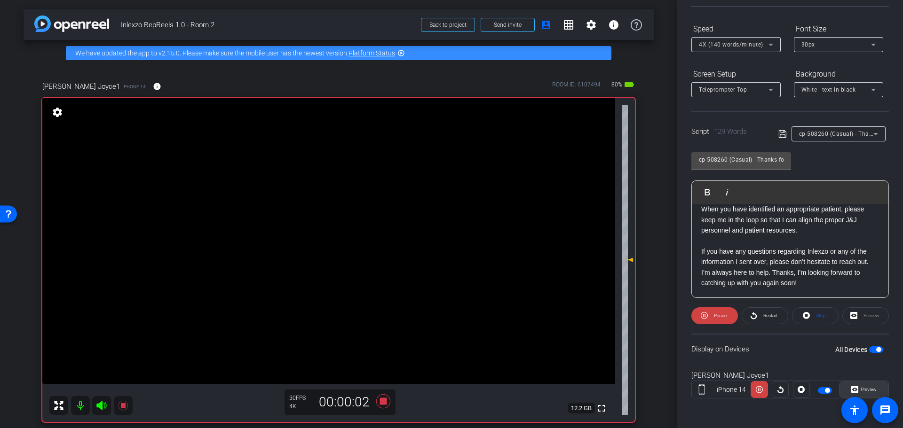
click at [860, 389] on span "Preview" at bounding box center [868, 389] width 16 height 5
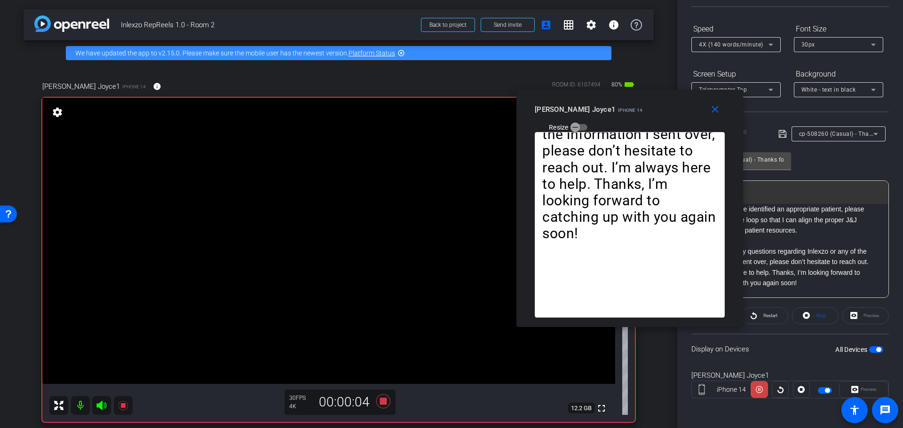
drag, startPoint x: 405, startPoint y: 110, endPoint x: 583, endPoint y: 105, distance: 178.3
click at [583, 105] on div "Kelly Joyce1 iPhone 14" at bounding box center [589, 108] width 108 height 11
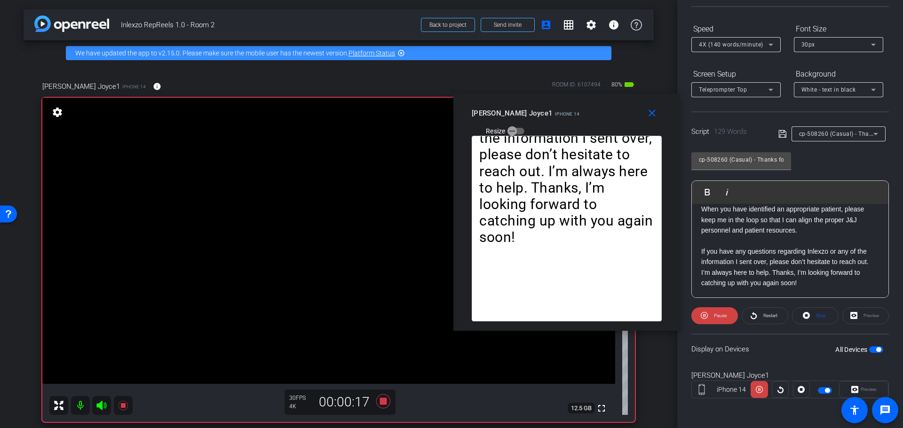
drag, startPoint x: 584, startPoint y: 118, endPoint x: 541, endPoint y: 119, distance: 43.7
click at [541, 119] on div "Kelly Joyce1 iPhone 14 Resize" at bounding box center [570, 121] width 197 height 33
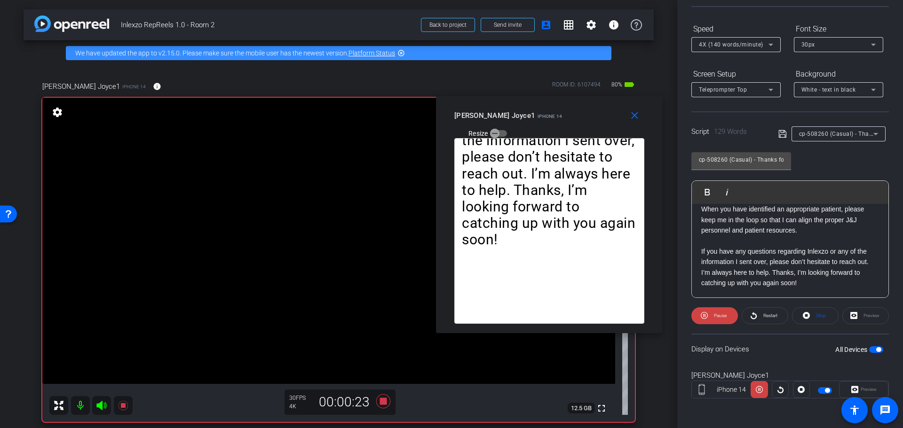
drag, startPoint x: 536, startPoint y: 116, endPoint x: 519, endPoint y: 118, distance: 17.6
click at [537, 118] on span "iPhone 14" at bounding box center [549, 116] width 24 height 5
click at [768, 315] on span "Restart" at bounding box center [770, 315] width 14 height 5
click at [763, 316] on span "Restart" at bounding box center [770, 315] width 14 height 5
click at [637, 120] on mat-icon "close" at bounding box center [635, 116] width 12 height 12
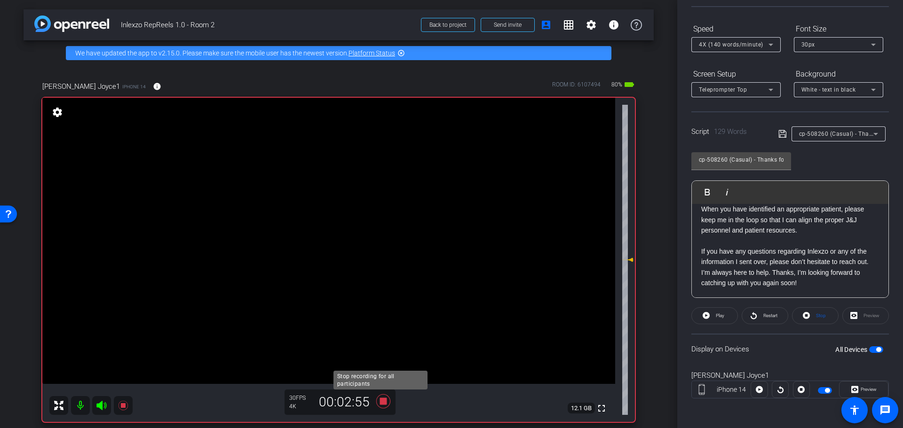
click at [385, 402] on icon at bounding box center [383, 401] width 23 height 17
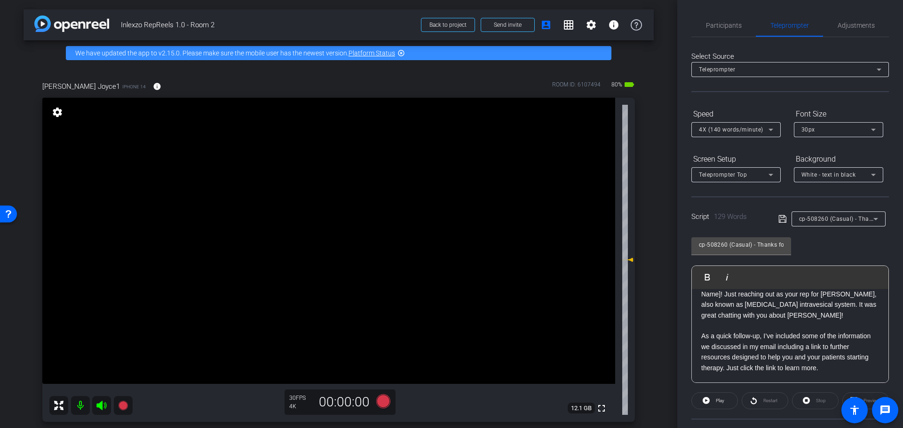
scroll to position [16, 0]
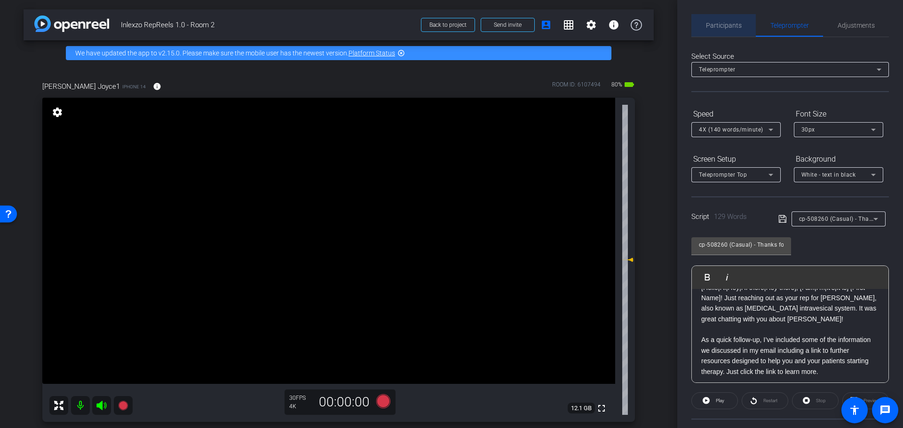
click at [724, 30] on span "Participants" at bounding box center [724, 25] width 36 height 23
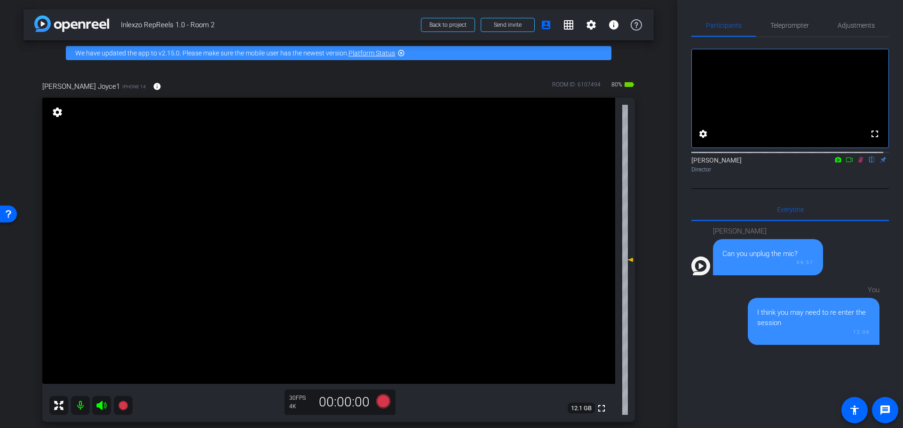
click at [857, 163] on icon at bounding box center [861, 160] width 8 height 7
click at [851, 16] on span "Adjustments" at bounding box center [855, 25] width 37 height 23
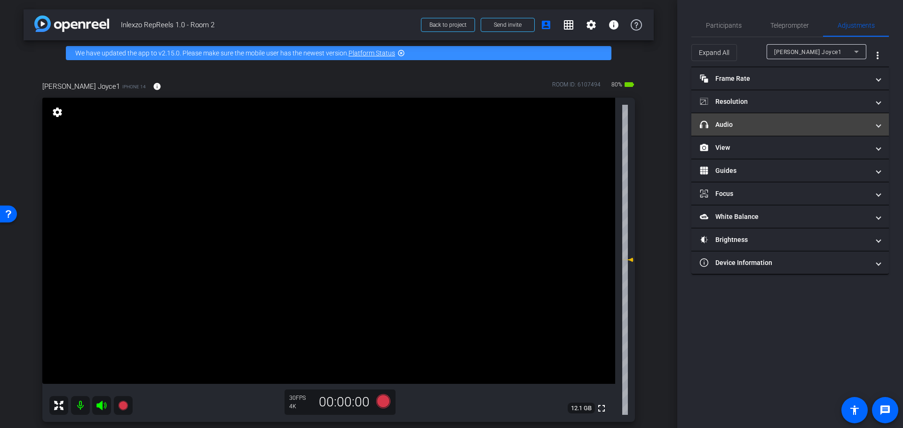
click at [786, 120] on mat-panel-title "headphone icon Audio" at bounding box center [784, 125] width 169 height 10
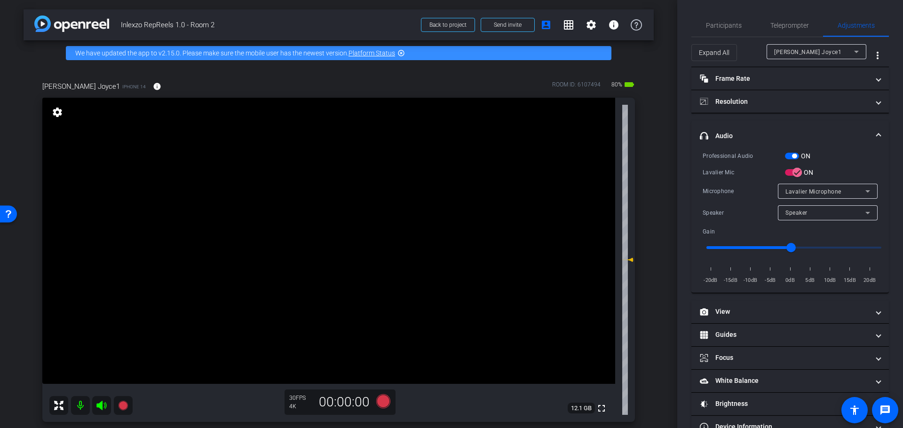
click at [795, 158] on span "button" at bounding box center [794, 156] width 5 height 5
click at [728, 39] on div "Expand All Kelly Joyce1 more_vert" at bounding box center [789, 52] width 197 height 30
click at [733, 26] on span "Participants" at bounding box center [724, 25] width 36 height 7
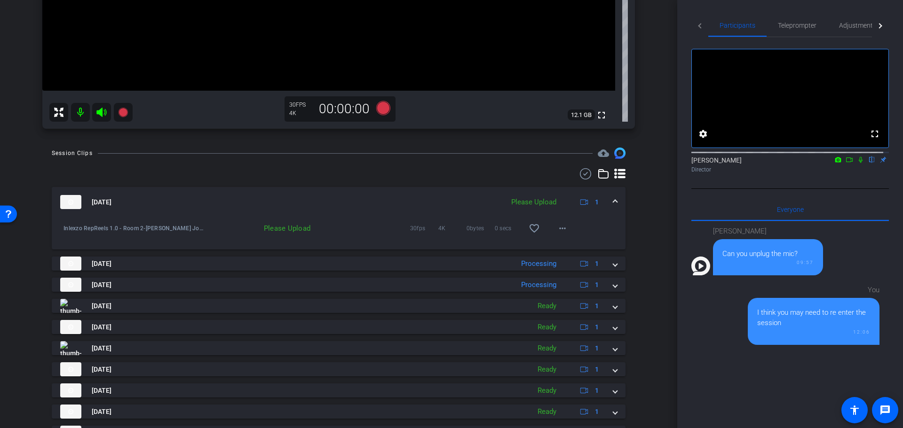
scroll to position [294, 0]
click at [562, 220] on span at bounding box center [562, 228] width 23 height 23
click at [573, 244] on span "Upload" at bounding box center [572, 247] width 38 height 11
click at [645, 268] on div "Session Clips cloud_upload Aug 26, 2025 Uploading 1 Inlexzo RepReels 1.0 - Room…" at bounding box center [339, 310] width 630 height 326
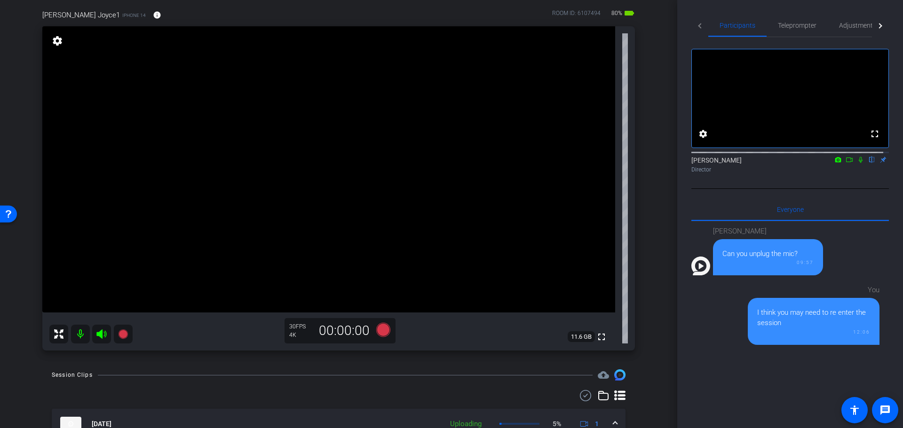
scroll to position [0, 0]
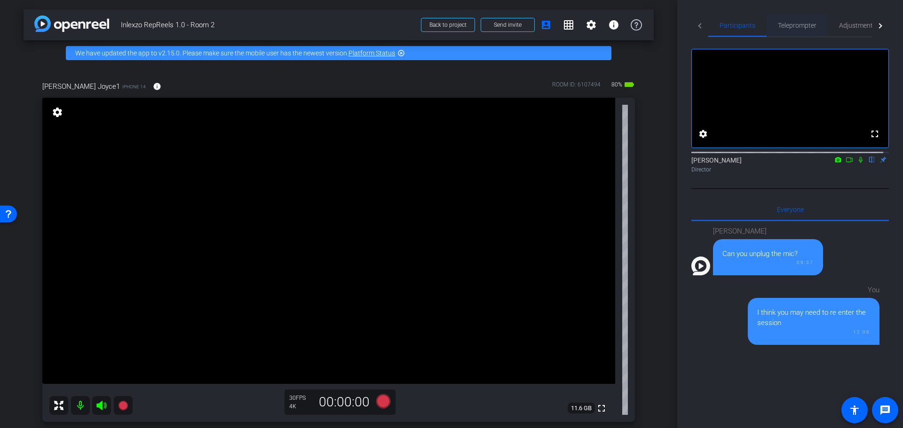
click at [796, 25] on span "Teleprompter" at bounding box center [797, 25] width 39 height 7
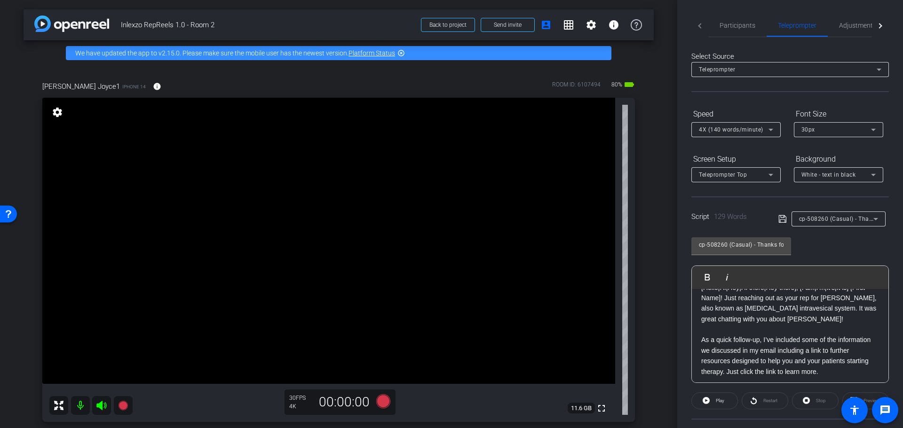
click at [824, 229] on div at bounding box center [838, 232] width 94 height 10
click at [829, 220] on span "cp-508260 (Casual) - Thanks for Seeing Me" at bounding box center [858, 219] width 119 height 8
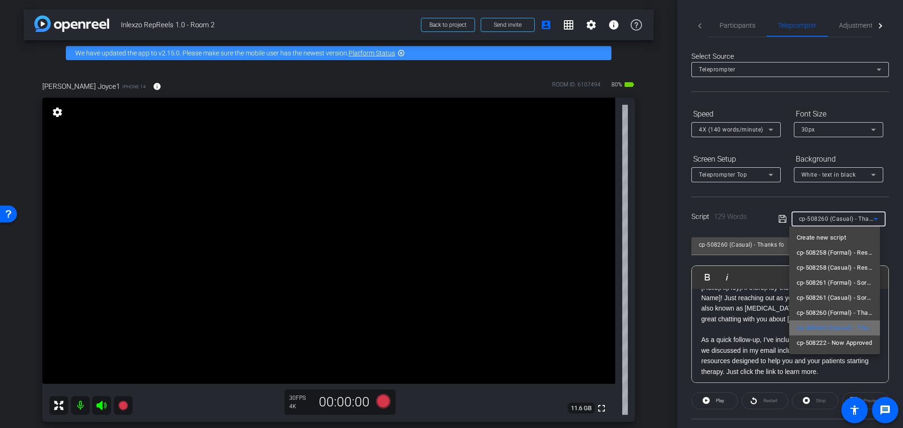
click at [838, 331] on span "cp-508260 (Casual) - Thanks for Seeing Me" at bounding box center [834, 328] width 76 height 11
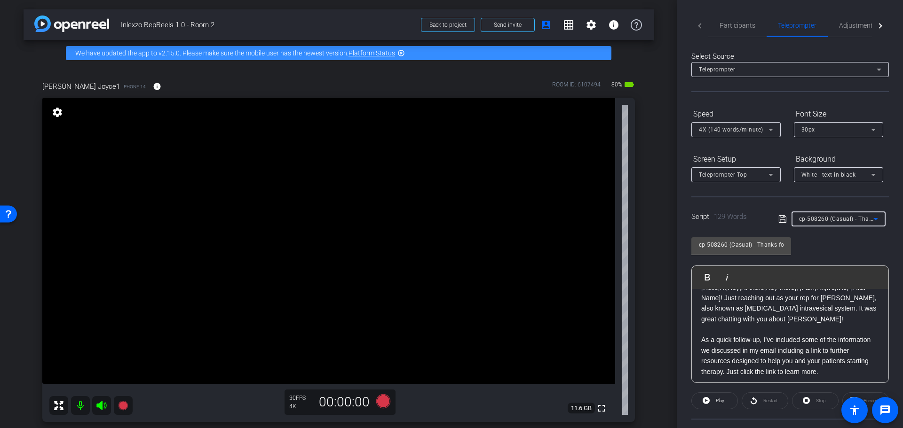
click at [658, 231] on div "arrow_back Inlexzo RepReels 1.0 - Room 2 Back to project Send invite account_bo…" at bounding box center [338, 214] width 677 height 428
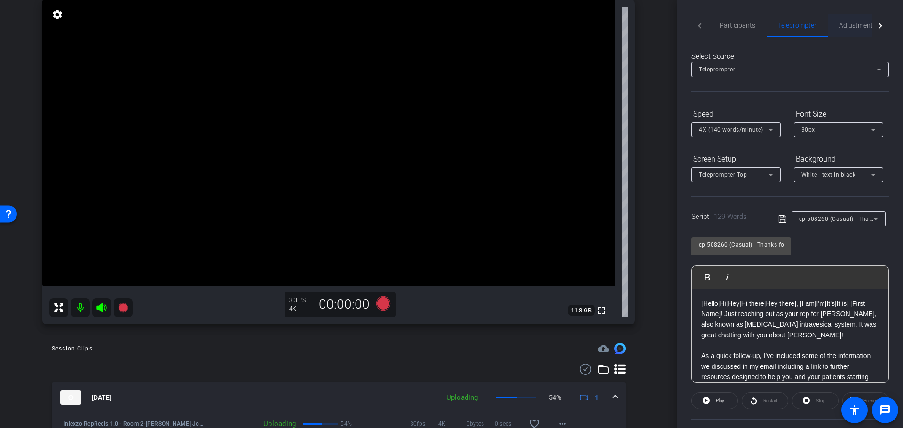
drag, startPoint x: 848, startPoint y: 23, endPoint x: 842, endPoint y: 33, distance: 12.7
click at [848, 22] on span "Adjustments" at bounding box center [857, 25] width 37 height 7
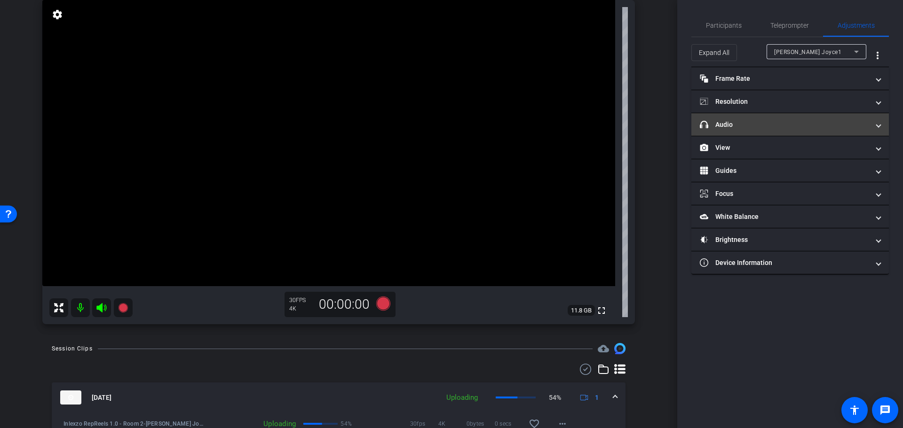
click at [777, 128] on mat-panel-title "headphone icon Audio" at bounding box center [784, 125] width 169 height 10
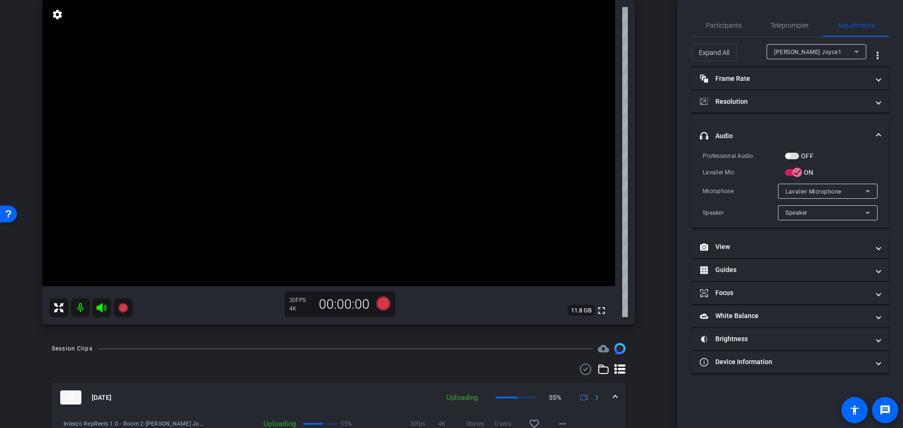
click at [789, 155] on span "button" at bounding box center [787, 156] width 5 height 5
click at [724, 26] on span "Participants" at bounding box center [724, 25] width 36 height 7
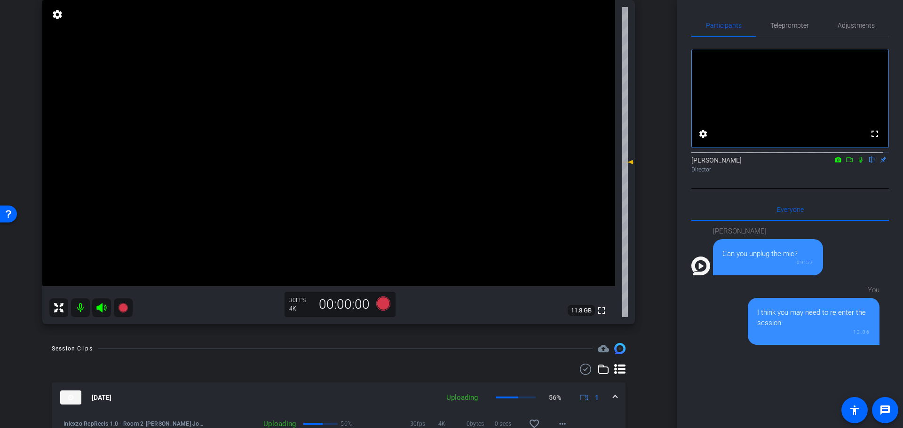
click at [854, 156] on div at bounding box center [789, 152] width 197 height 8
click at [857, 163] on icon at bounding box center [861, 160] width 8 height 7
click at [380, 304] on icon at bounding box center [383, 304] width 14 height 14
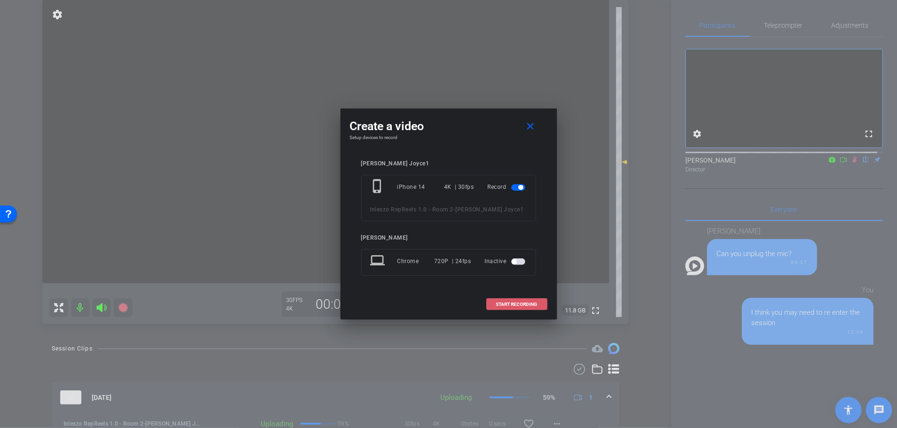
click at [518, 305] on span "START RECORDING" at bounding box center [516, 304] width 41 height 5
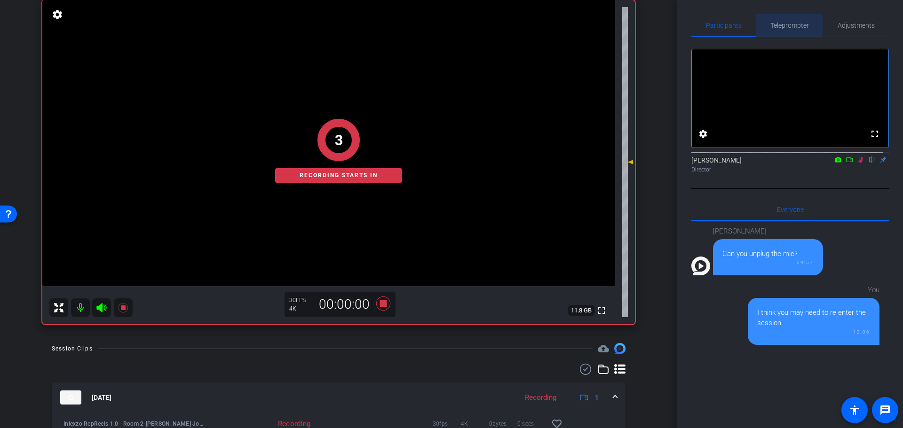
click at [782, 22] on span "Teleprompter" at bounding box center [789, 25] width 39 height 7
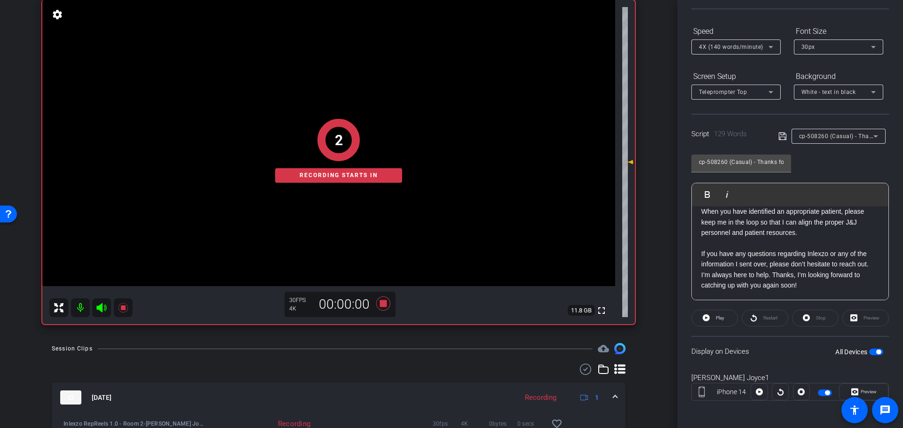
scroll to position [85, 0]
click at [724, 312] on button "Play" at bounding box center [714, 315] width 47 height 17
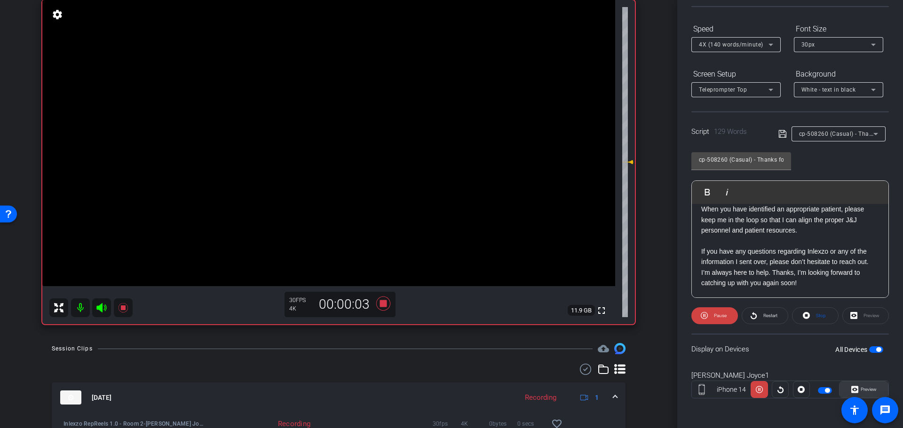
click at [853, 390] on button "Preview" at bounding box center [863, 389] width 49 height 17
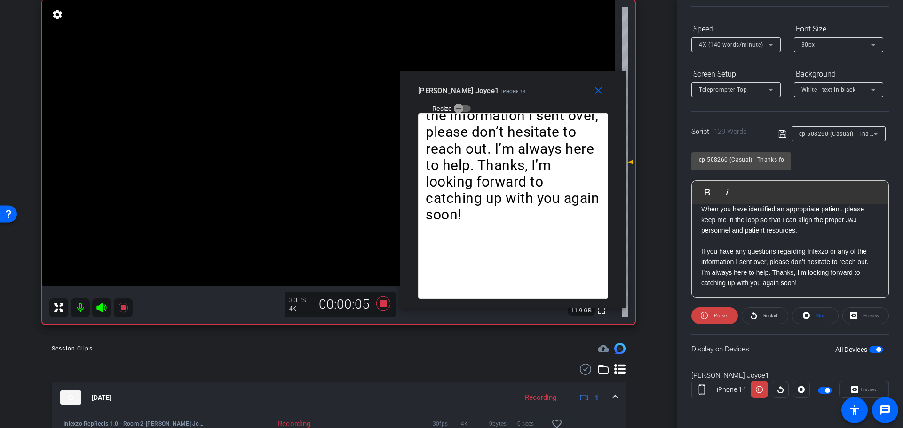
drag, startPoint x: 430, startPoint y: 112, endPoint x: 499, endPoint y: 81, distance: 75.3
click at [498, 82] on div "Kelly Joyce1 iPhone 14 Resize" at bounding box center [516, 98] width 197 height 33
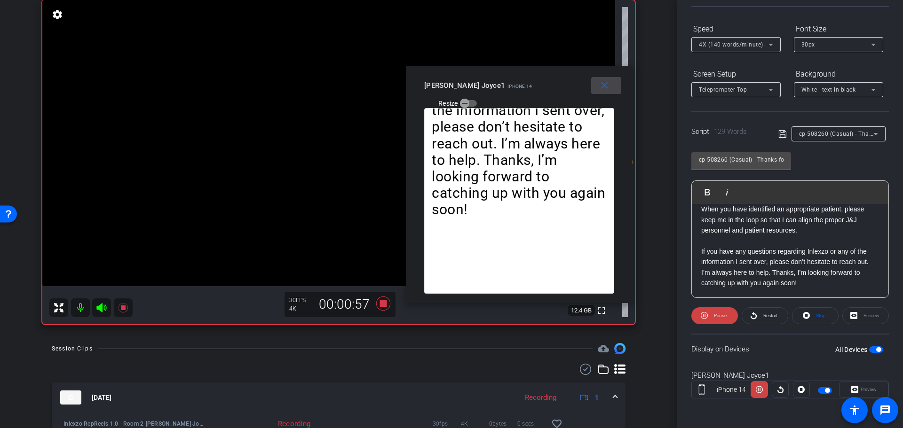
click at [598, 94] on span at bounding box center [606, 85] width 30 height 23
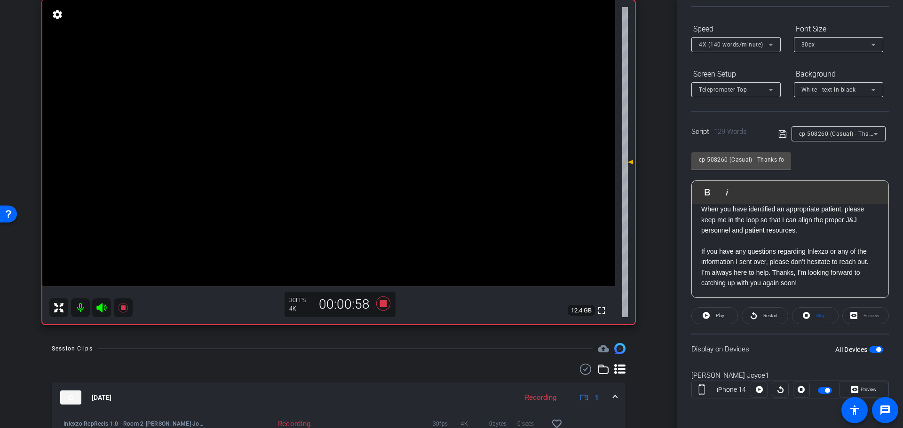
click at [382, 306] on icon at bounding box center [383, 304] width 14 height 14
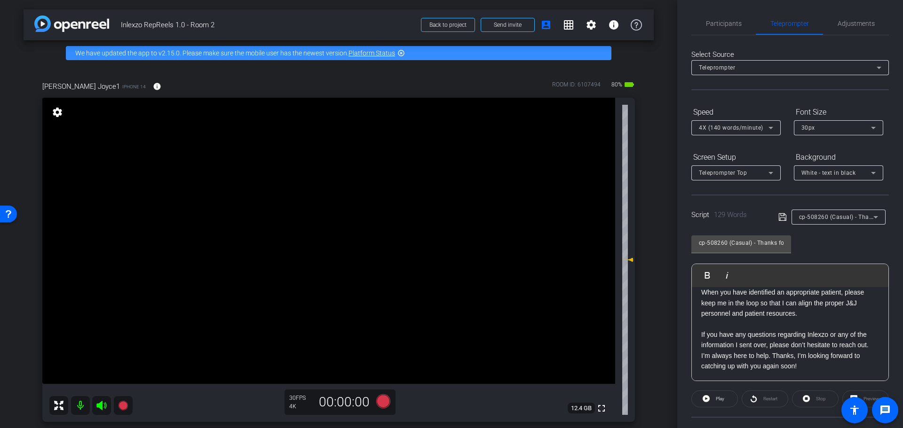
scroll to position [0, 0]
click at [837, 26] on span "Adjustments" at bounding box center [855, 25] width 37 height 7
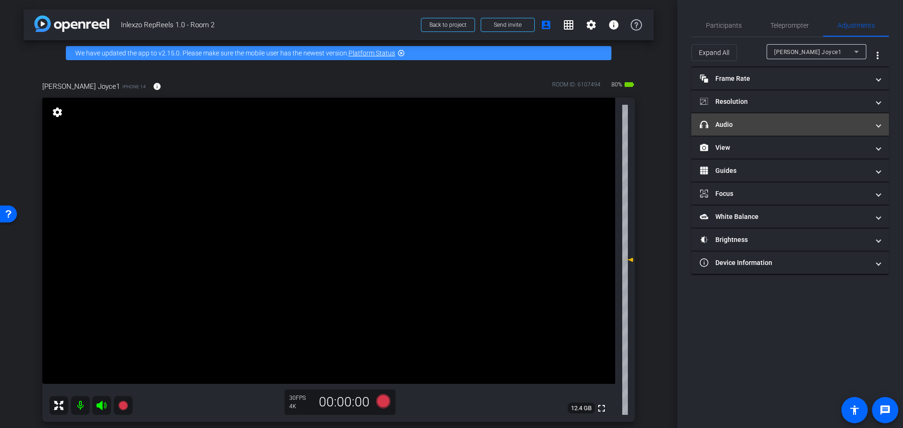
click at [794, 125] on mat-panel-title "headphone icon Audio" at bounding box center [784, 125] width 169 height 10
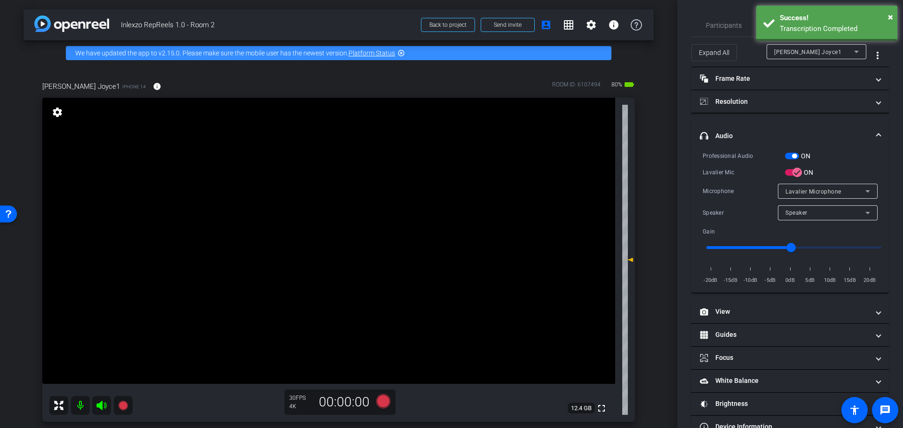
click at [789, 156] on span "button" at bounding box center [792, 156] width 14 height 7
click at [724, 20] on span "Participants" at bounding box center [724, 25] width 36 height 23
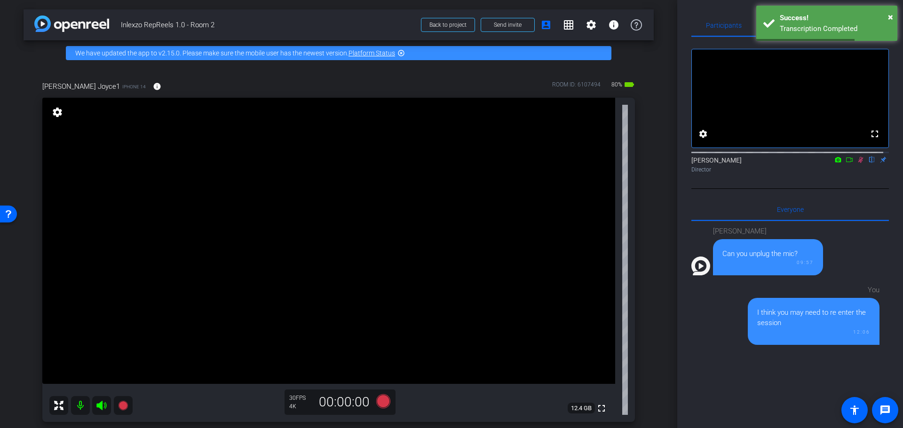
click at [857, 163] on icon at bounding box center [861, 160] width 8 height 7
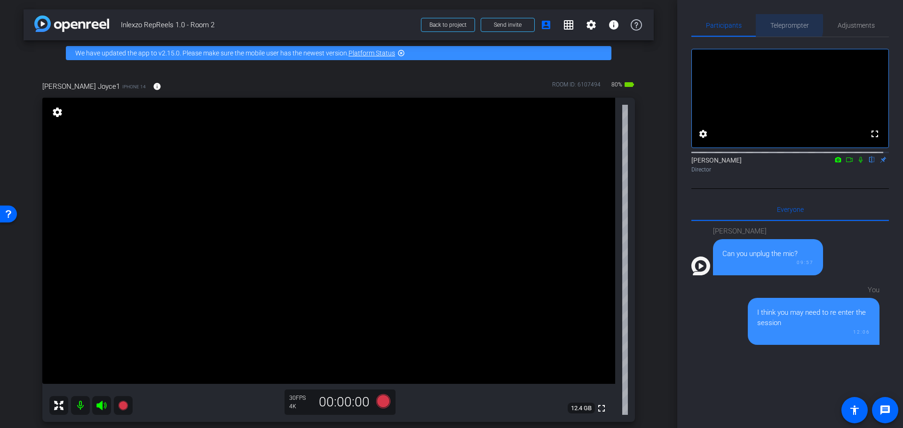
click at [785, 24] on span "Teleprompter" at bounding box center [789, 25] width 39 height 7
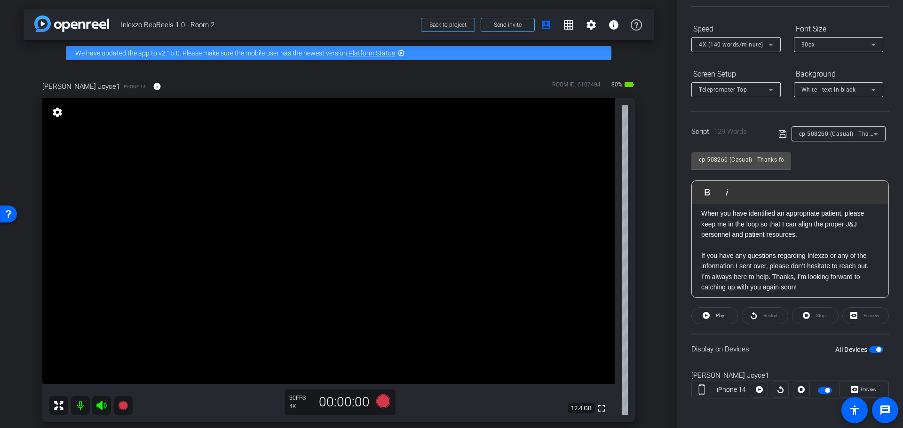
scroll to position [114, 0]
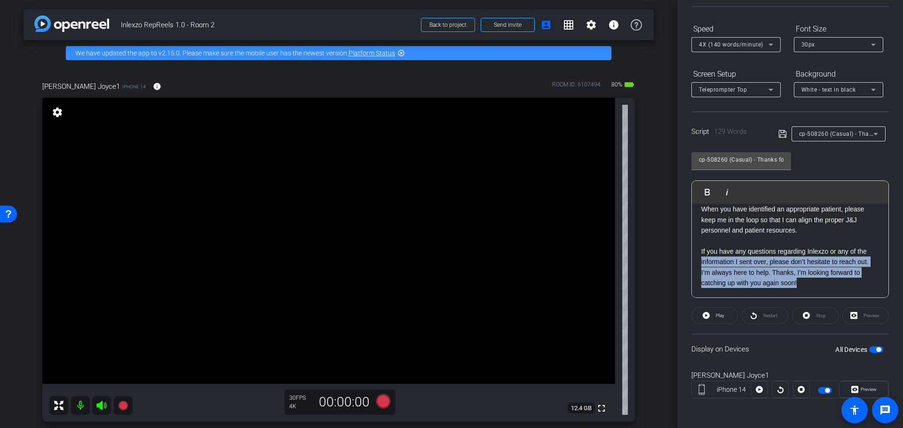
drag, startPoint x: 819, startPoint y: 284, endPoint x: 645, endPoint y: 261, distance: 175.5
click at [645, 261] on div "arrow_back Inlexzo RepReels 1.0 - Room 2 Back to project Send invite account_bo…" at bounding box center [451, 214] width 903 height 428
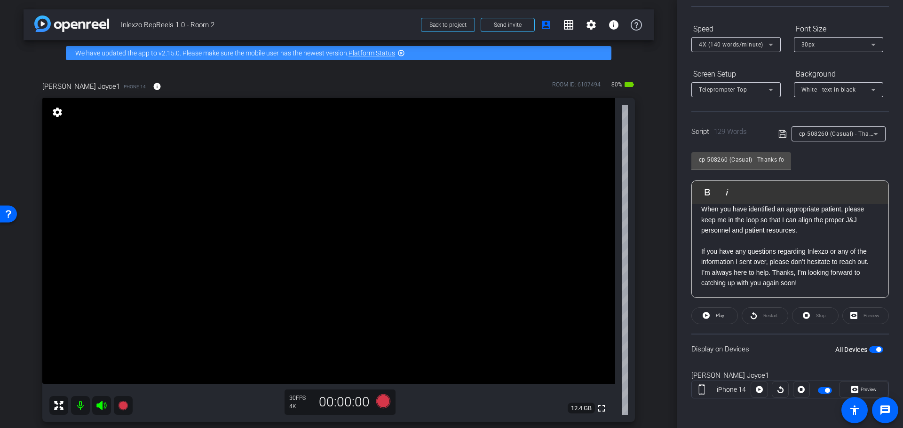
click at [823, 286] on p "If you have any questions regarding Inlexzo or any of the information I sent ov…" at bounding box center [790, 267] width 178 height 42
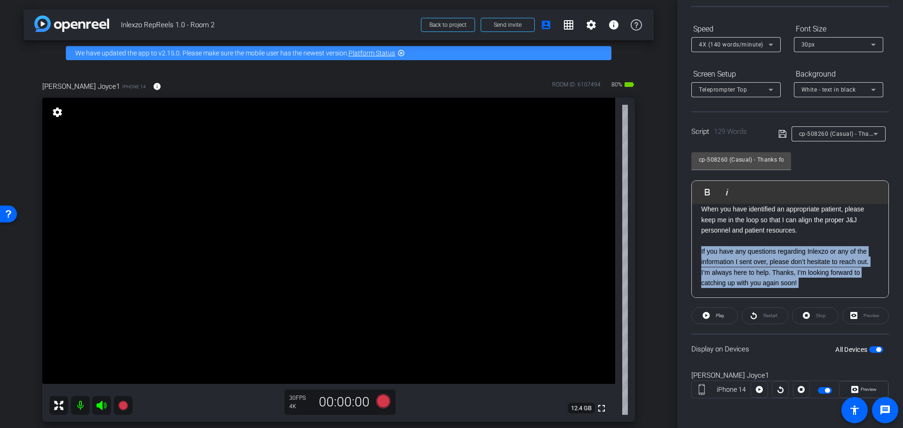
drag, startPoint x: 790, startPoint y: 276, endPoint x: 685, endPoint y: 252, distance: 108.2
click at [685, 252] on div "Participants Teleprompter Adjustments settings Nick Dambrosia flip Director Eve…" at bounding box center [790, 214] width 226 height 428
drag, startPoint x: 817, startPoint y: 289, endPoint x: 691, endPoint y: 244, distance: 133.7
click at [691, 244] on div "Participants Teleprompter Adjustments settings Nick Dambrosia flip Director Eve…" at bounding box center [790, 214] width 226 height 428
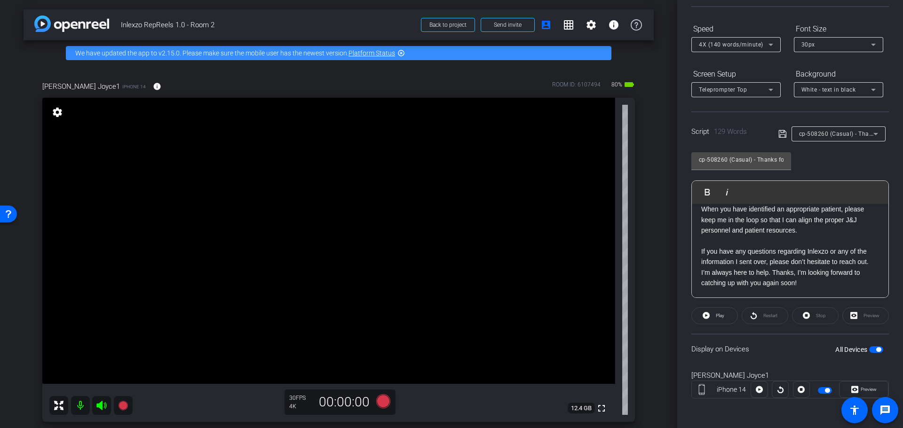
click at [817, 293] on div "[Hello|Hi|Hey|Hi there|Hey there], [I am|I'm|It's|It is] [First Name]! Just rea…" at bounding box center [790, 194] width 197 height 208
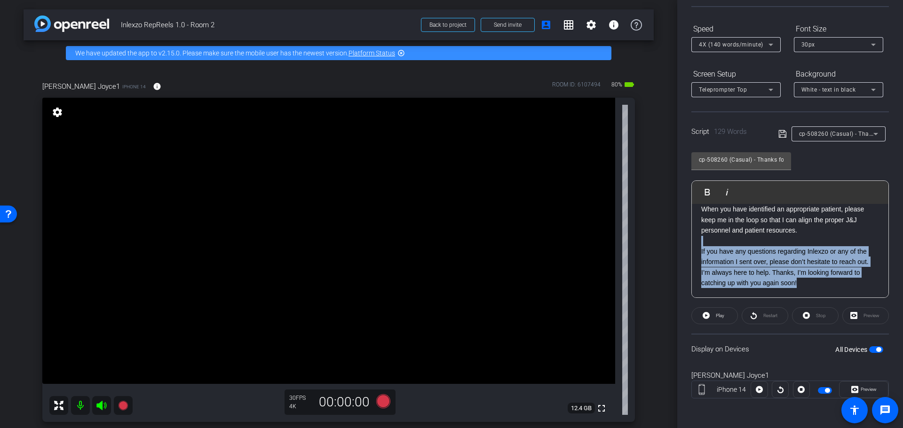
drag, startPoint x: 786, startPoint y: 285, endPoint x: 683, endPoint y: 244, distance: 111.0
click at [683, 244] on div "Participants Teleprompter Adjustments settings Nick Dambrosia flip Director Eve…" at bounding box center [790, 214] width 226 height 428
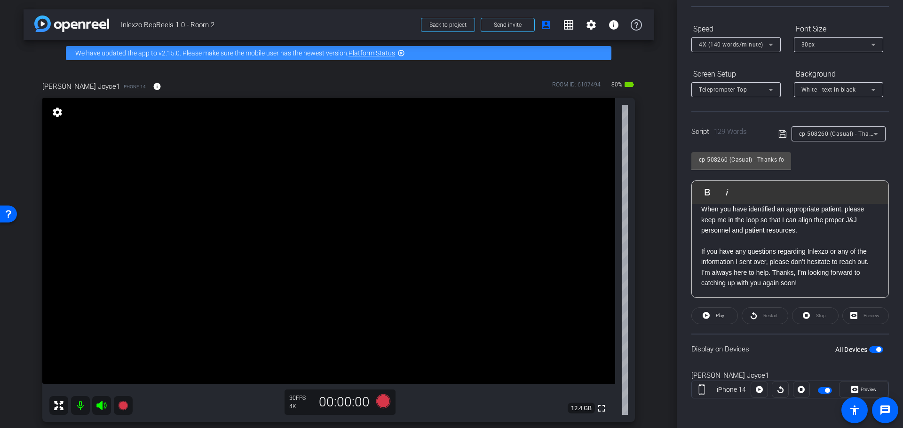
click at [834, 284] on p "If you have any questions regarding Inlexzo or any of the information I sent ov…" at bounding box center [790, 267] width 178 height 42
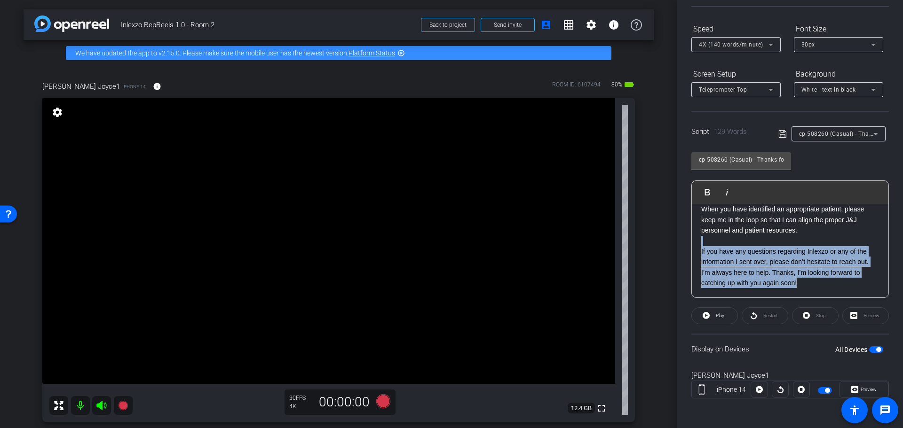
drag, startPoint x: 722, startPoint y: 247, endPoint x: 688, endPoint y: 239, distance: 34.9
click at [688, 239] on div "Participants Teleprompter Adjustments settings Nick Dambrosia flip Director Eve…" at bounding box center [790, 214] width 226 height 428
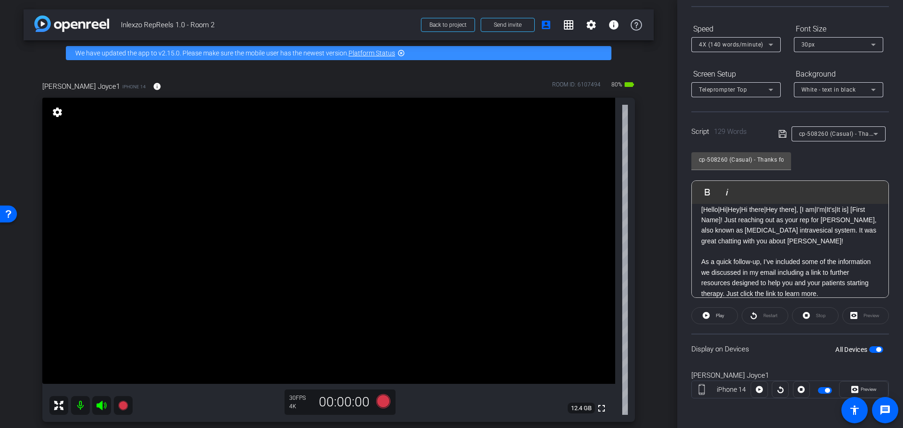
scroll to position [0, 0]
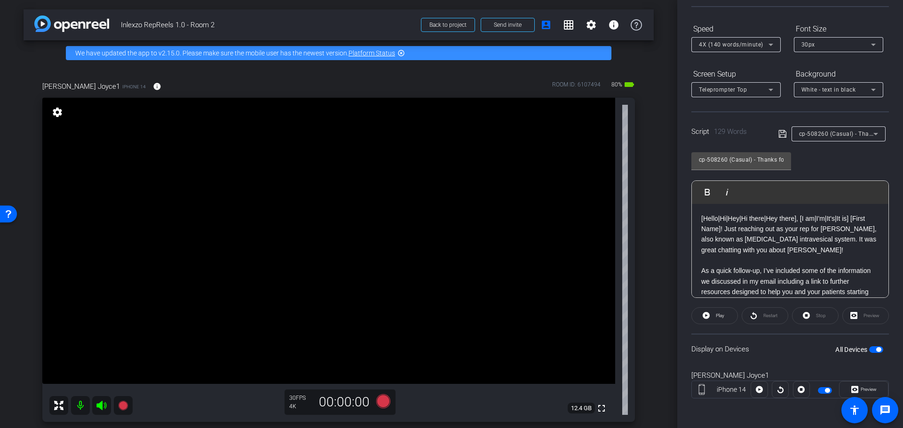
click at [871, 137] on icon at bounding box center [875, 133] width 11 height 11
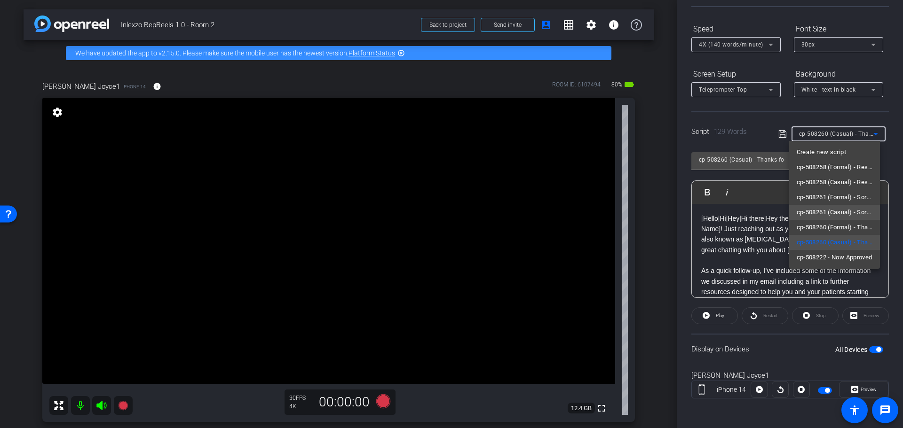
click at [841, 209] on span "cp-508261 (Casual) - Sorry I Missed You" at bounding box center [834, 212] width 76 height 11
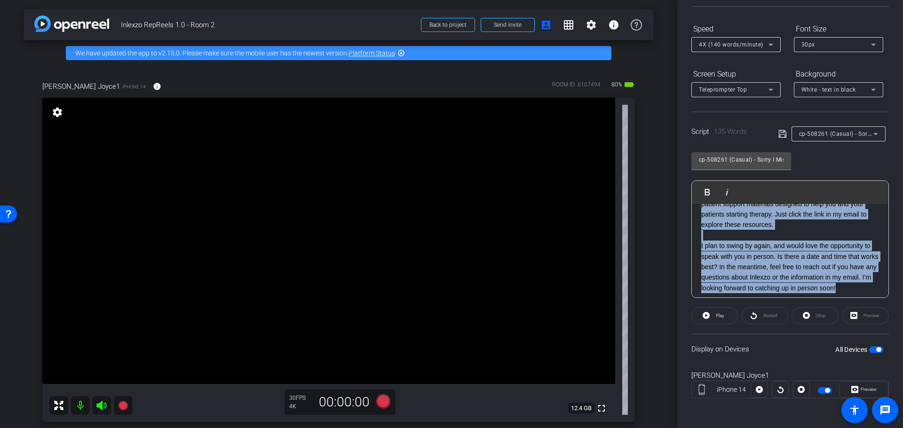
scroll to position [114, 0]
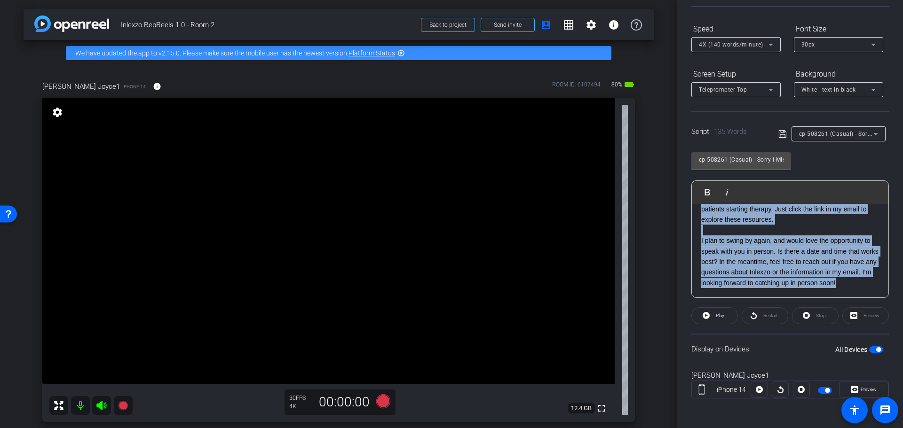
drag, startPoint x: 700, startPoint y: 215, endPoint x: 827, endPoint y: 296, distance: 151.3
click at [827, 296] on div "[Hello|Hi|Hey|Hi there|Hey there], [I am|I'm|It's|It is] [First Name]! Just fol…" at bounding box center [790, 199] width 197 height 198
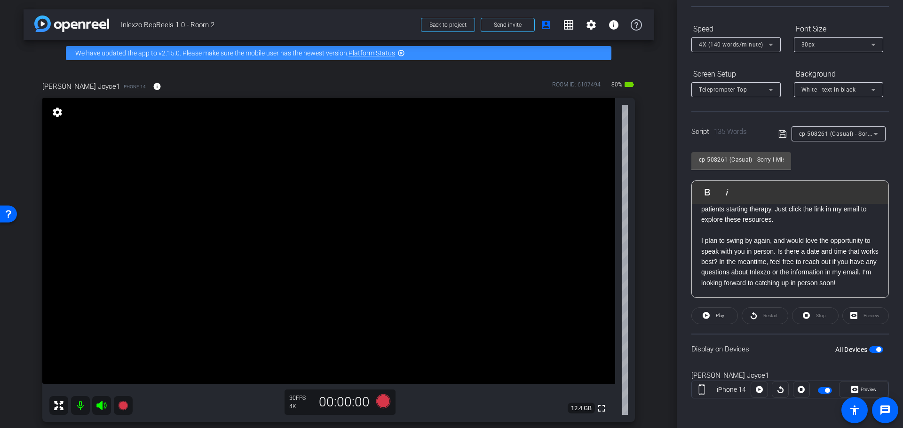
click at [826, 295] on div "[Hello|Hi|Hey|Hi there|Hey there], [I am|I'm|It's|It is] [First Name]! Just fol…" at bounding box center [790, 199] width 197 height 198
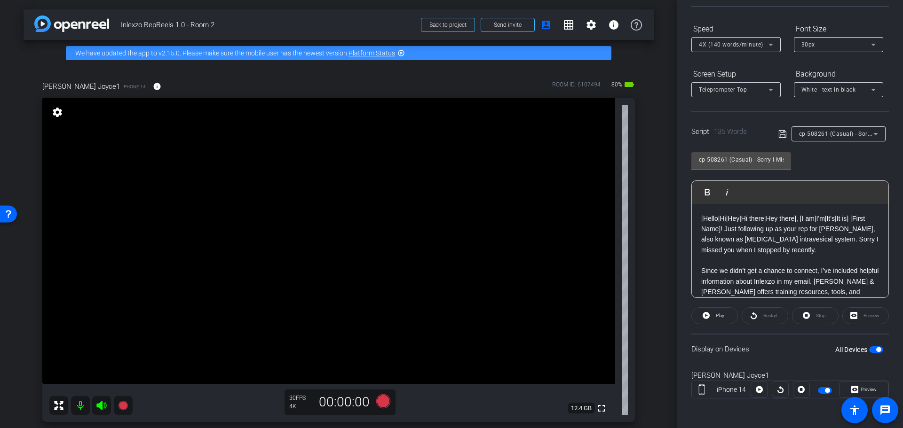
drag, startPoint x: 826, startPoint y: 295, endPoint x: 660, endPoint y: 182, distance: 201.3
click at [660, 182] on div "arrow_back Inlexzo RepReels 1.0 - Room 2 Back to project Send invite account_bo…" at bounding box center [451, 214] width 903 height 428
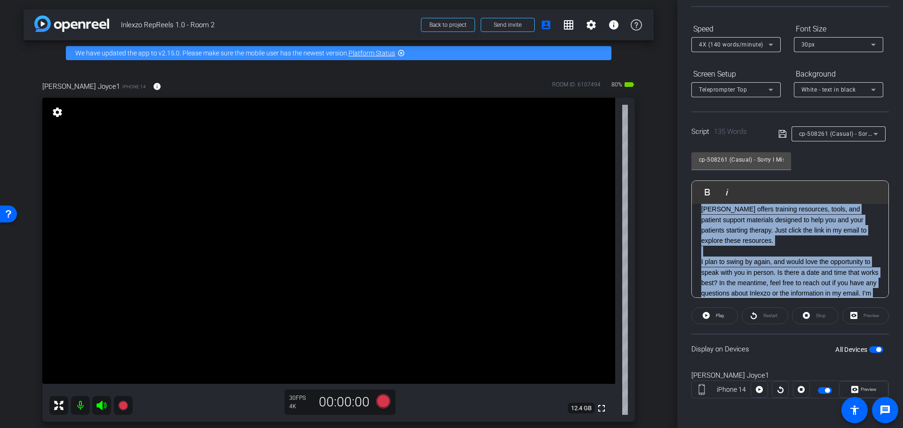
scroll to position [114, 0]
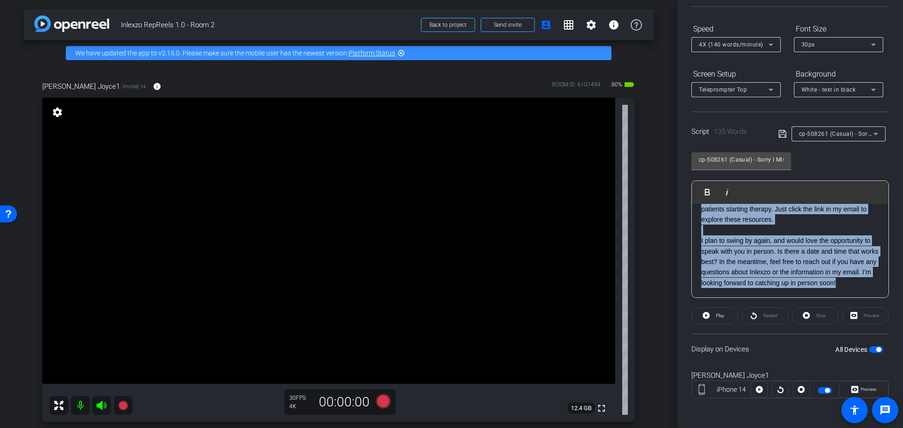
drag, startPoint x: 700, startPoint y: 215, endPoint x: 868, endPoint y: 309, distance: 192.4
click at [868, 309] on openreel-capture-teleprompter "Speed 4X (140 words/minute) Font Size 30px Screen Setup Teleprompter Top Backgr…" at bounding box center [789, 218] width 197 height 394
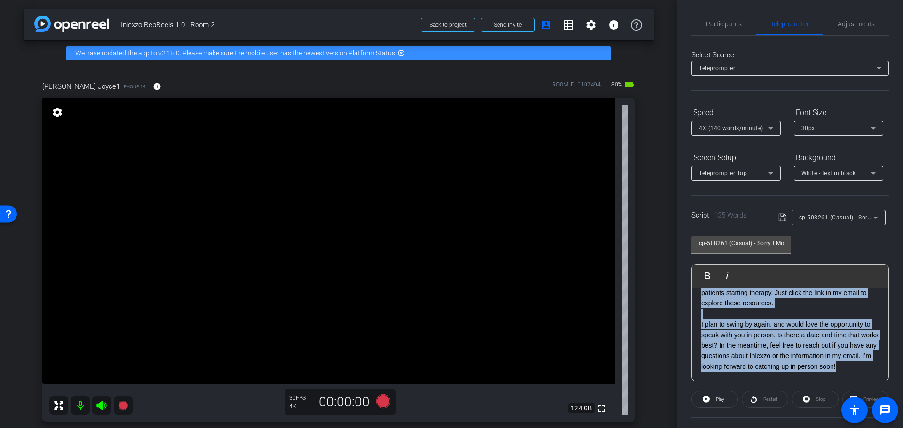
scroll to position [0, 0]
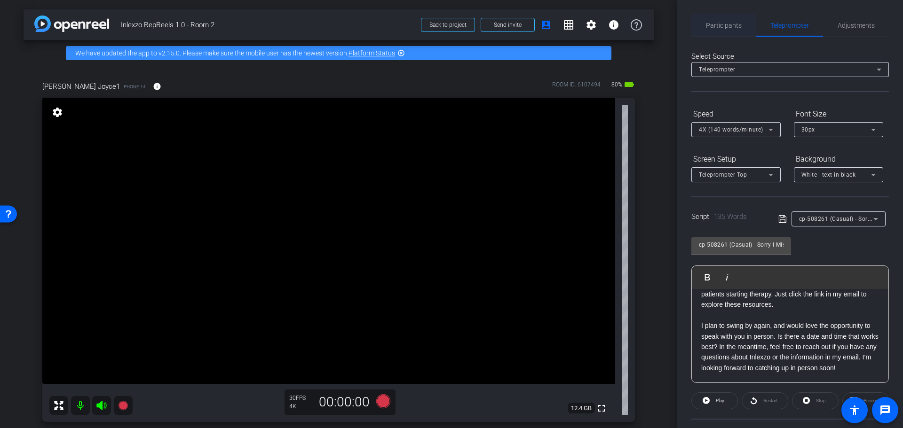
click at [732, 30] on span "Participants" at bounding box center [724, 25] width 36 height 23
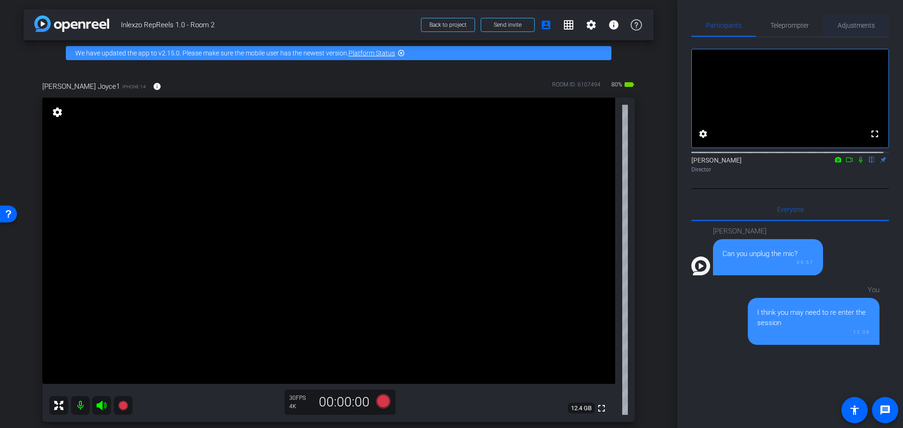
click at [856, 33] on span "Adjustments" at bounding box center [855, 25] width 37 height 23
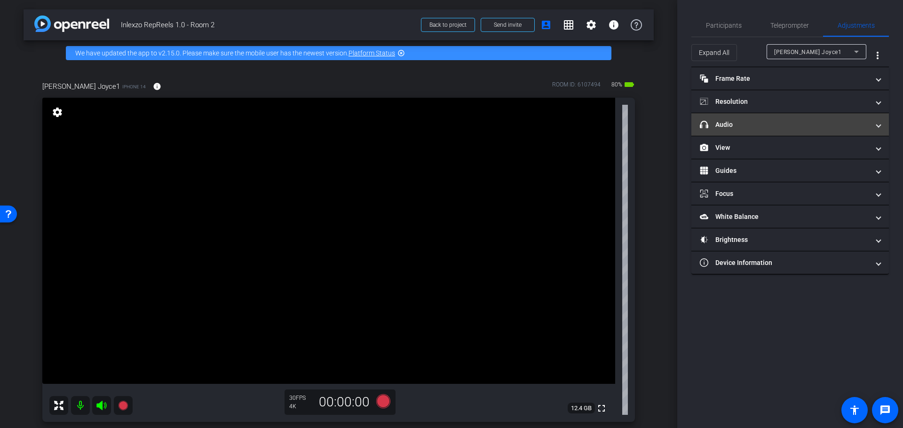
click at [775, 118] on mat-expansion-panel-header "headphone icon Audio" at bounding box center [789, 124] width 197 height 23
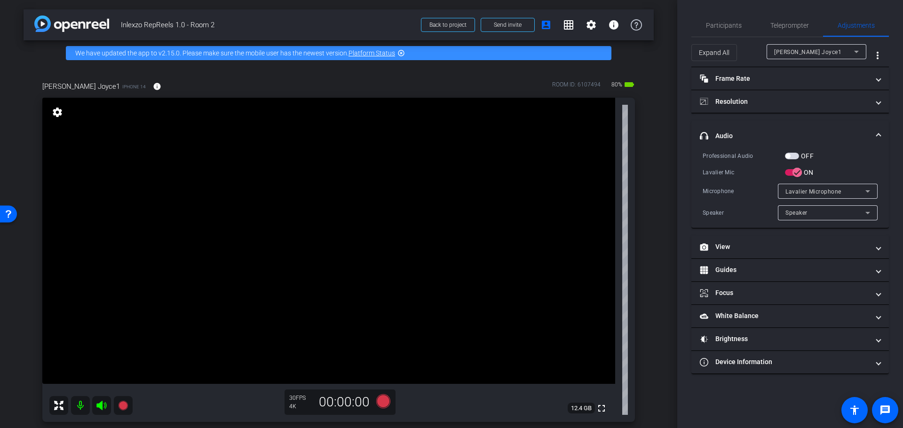
click at [792, 158] on span "button" at bounding box center [792, 156] width 14 height 7
click at [733, 33] on span "Participants" at bounding box center [724, 25] width 36 height 23
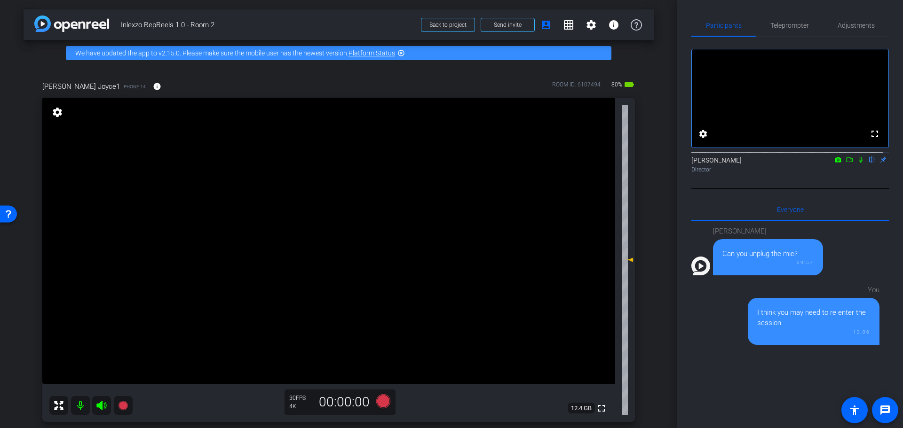
click at [855, 164] on mat-icon at bounding box center [860, 160] width 11 height 8
click at [379, 404] on icon at bounding box center [383, 401] width 14 height 14
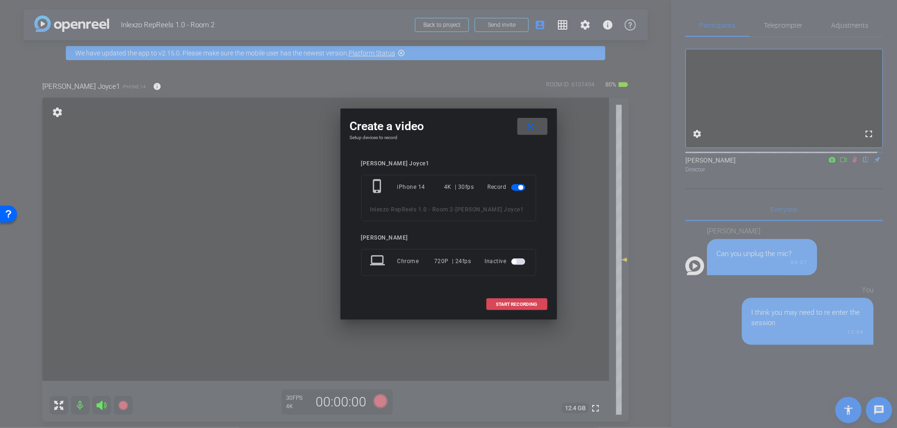
click at [491, 306] on span at bounding box center [517, 304] width 60 height 23
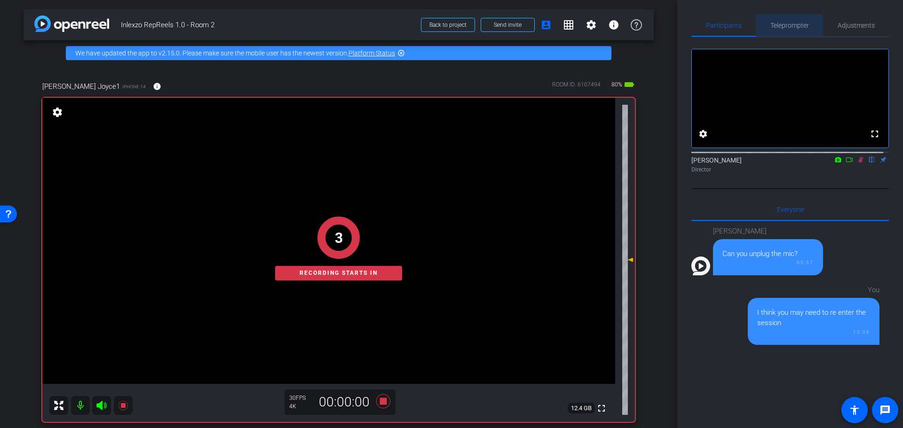
click at [794, 17] on span "Teleprompter" at bounding box center [789, 25] width 39 height 23
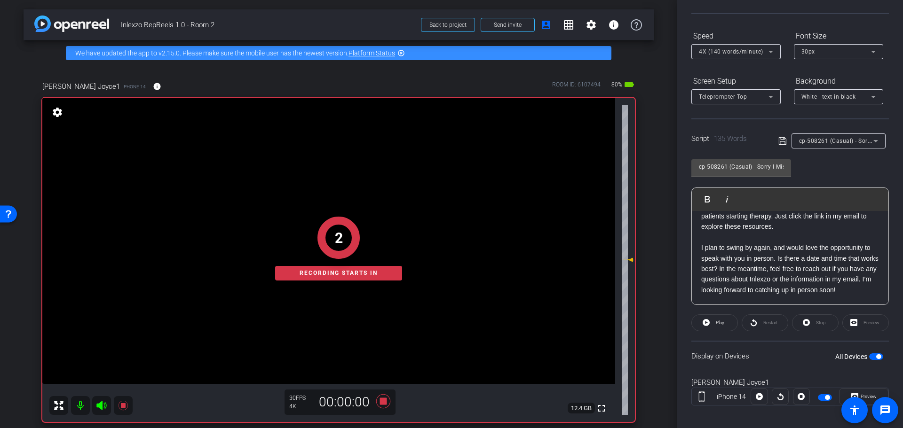
scroll to position [85, 0]
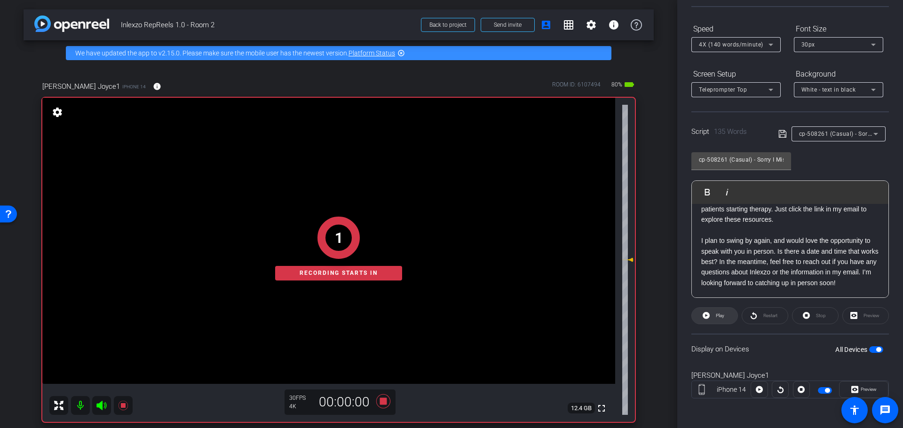
click at [721, 315] on span "Play" at bounding box center [720, 315] width 8 height 5
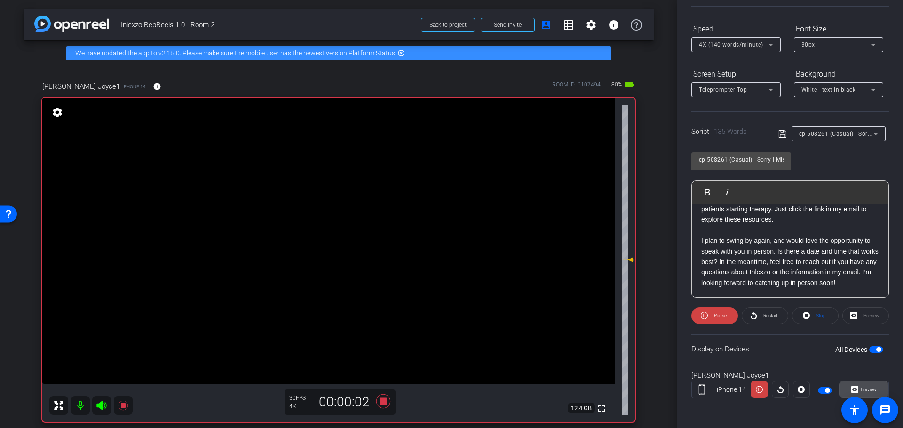
click at [863, 386] on span "Preview" at bounding box center [867, 389] width 18 height 13
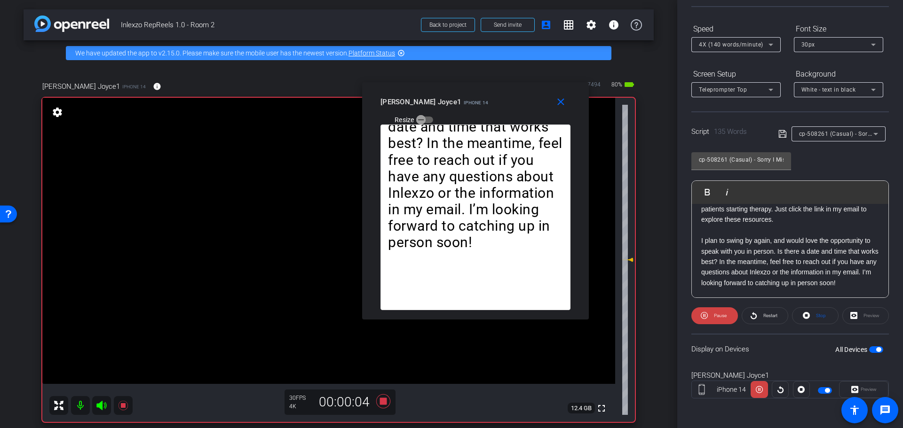
drag, startPoint x: 424, startPoint y: 110, endPoint x: 462, endPoint y: 83, distance: 46.7
click at [462, 95] on div "Kelly Joyce1 iPhone 14" at bounding box center [434, 100] width 108 height 11
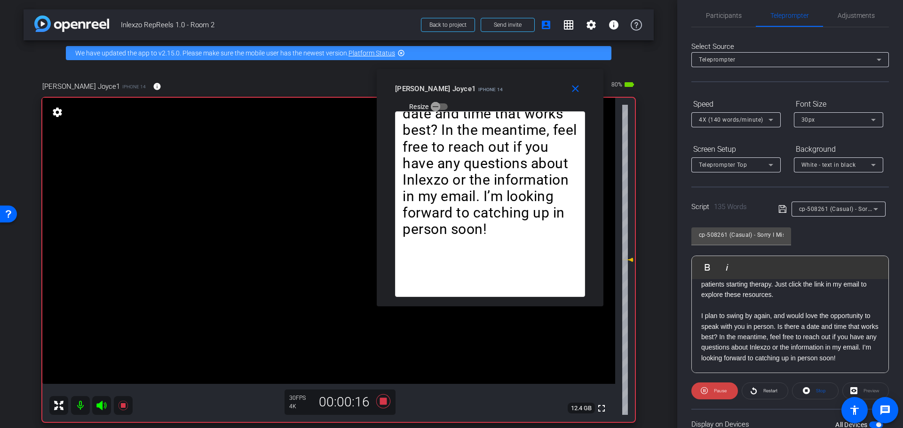
scroll to position [0, 0]
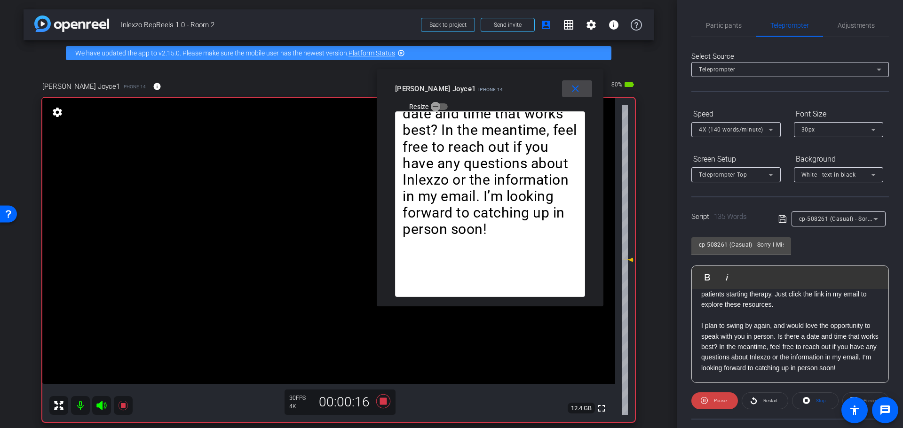
click at [585, 85] on span at bounding box center [577, 89] width 30 height 23
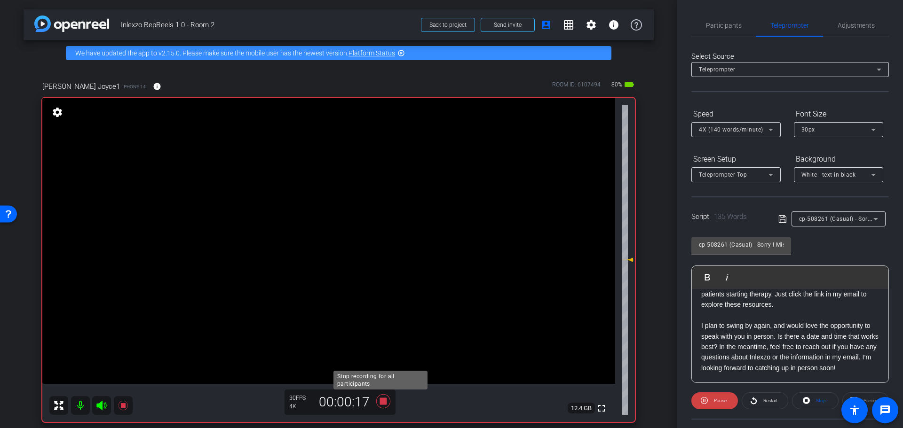
click at [386, 399] on icon at bounding box center [383, 401] width 23 height 17
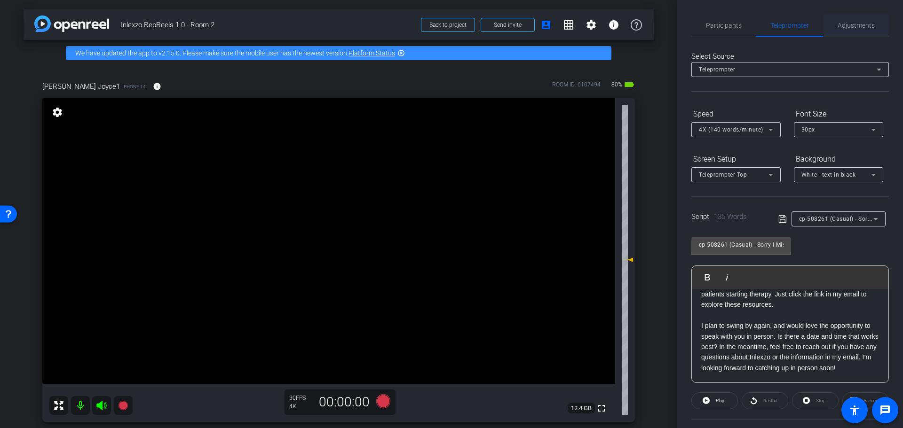
click at [846, 25] on span "Adjustments" at bounding box center [855, 25] width 37 height 7
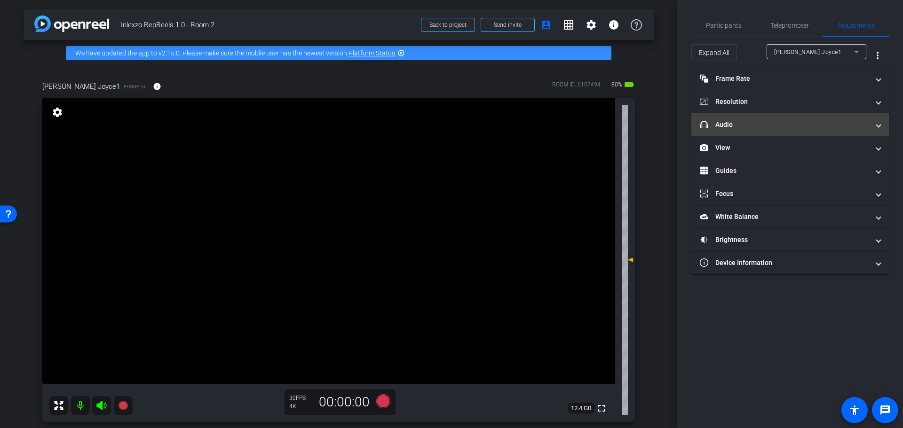
click at [776, 127] on mat-panel-title "headphone icon Audio" at bounding box center [784, 125] width 169 height 10
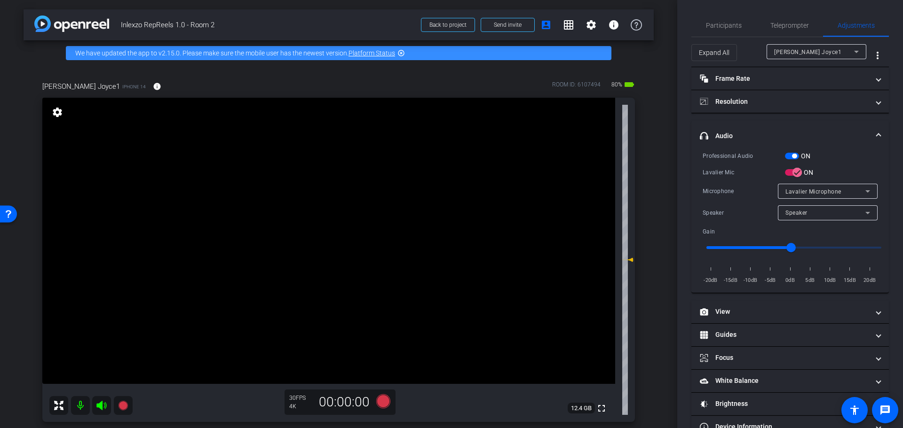
click at [797, 157] on button "ON" at bounding box center [792, 156] width 14 height 7
click at [710, 24] on span "Participants" at bounding box center [724, 25] width 36 height 7
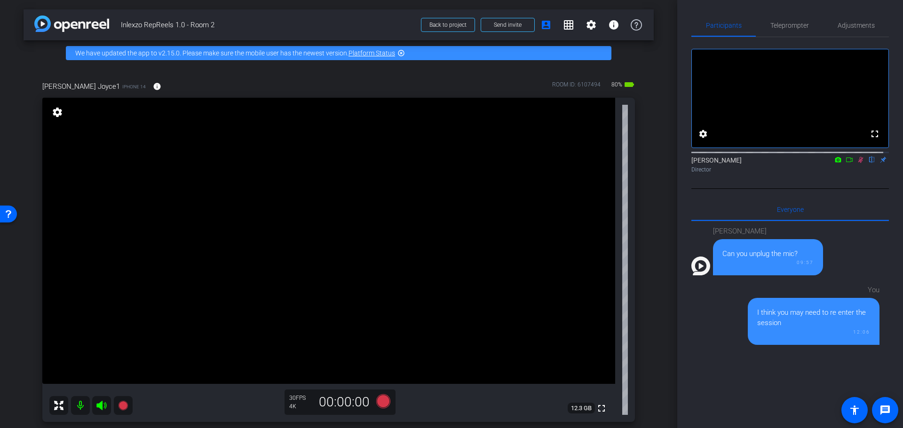
click at [858, 163] on icon at bounding box center [860, 160] width 5 height 6
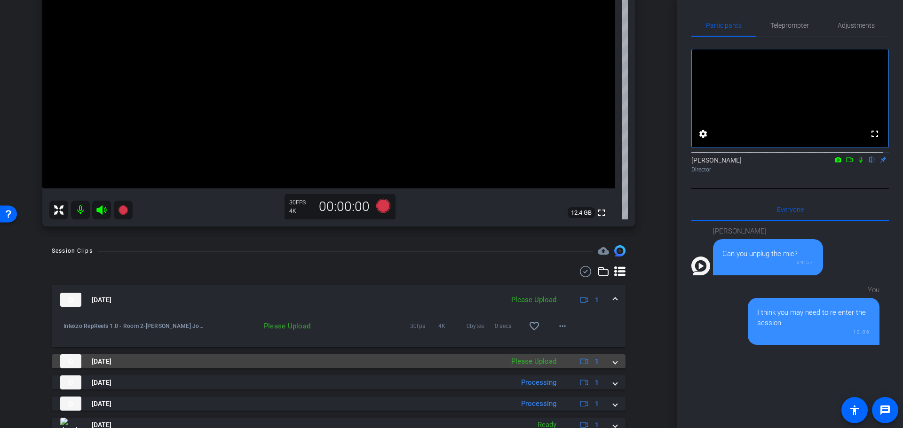
click at [606, 360] on div "Aug 26, 2025 Please Upload 1" at bounding box center [336, 361] width 553 height 14
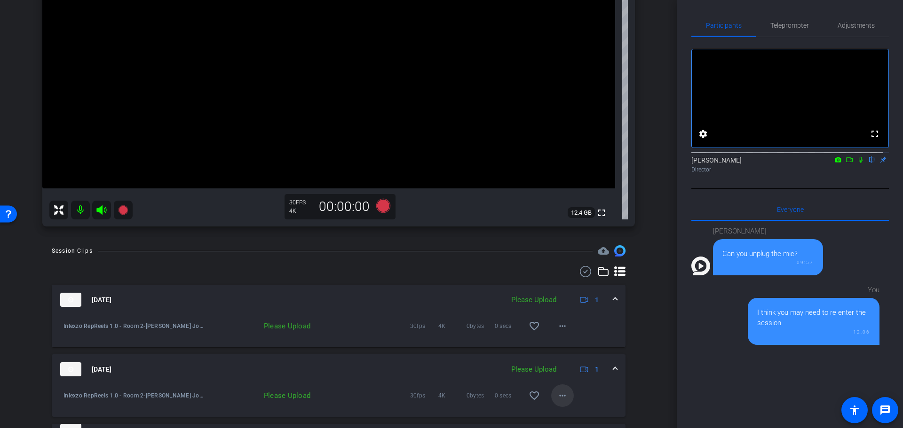
click at [559, 388] on span at bounding box center [562, 396] width 23 height 23
click at [559, 354] on span "Upload" at bounding box center [572, 352] width 38 height 11
click at [557, 325] on mat-icon "more_horiz" at bounding box center [562, 326] width 11 height 11
click at [572, 367] on span "Delete clip" at bounding box center [572, 369] width 38 height 11
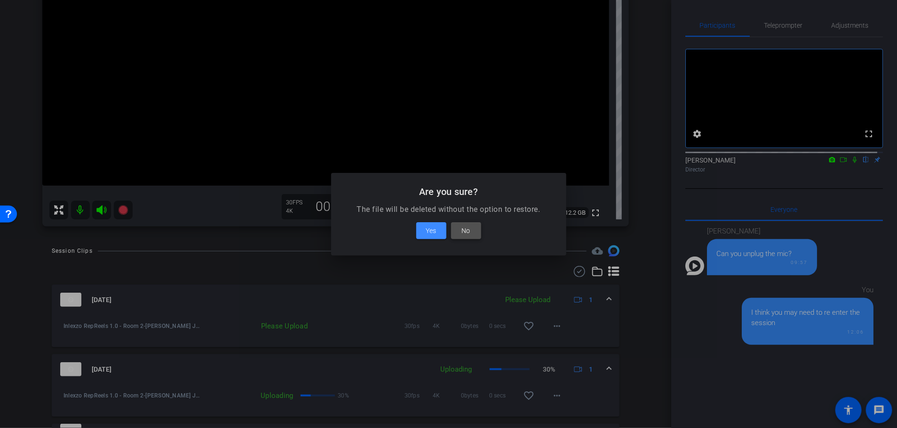
click at [467, 228] on span "No" at bounding box center [466, 230] width 8 height 11
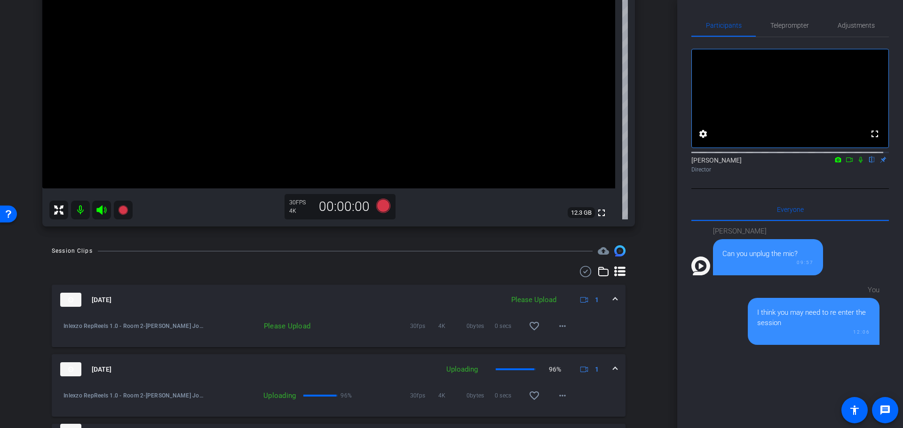
click at [641, 310] on div "Session Clips cloud_upload Aug 26, 2025 Please Upload 1 Inlexzo RepReels 1.0 - …" at bounding box center [339, 432] width 630 height 374
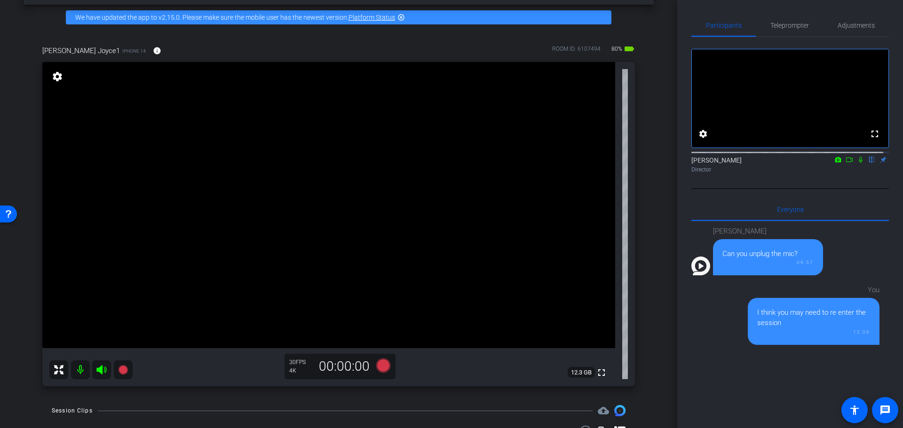
scroll to position [0, 0]
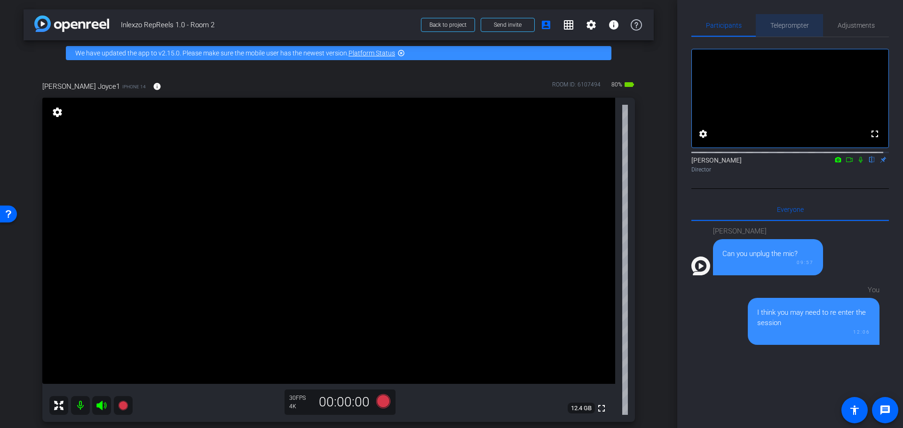
click at [789, 28] on span "Teleprompter" at bounding box center [789, 25] width 39 height 7
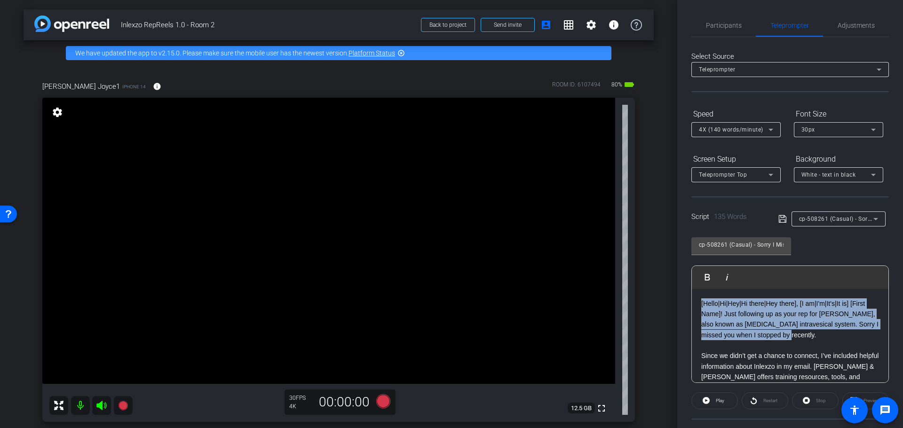
drag, startPoint x: 824, startPoint y: 333, endPoint x: 675, endPoint y: 280, distance: 157.8
click at [675, 280] on div "arrow_back Inlexzo RepReels 1.0 - Room 2 Back to project Send invite account_bo…" at bounding box center [451, 214] width 903 height 428
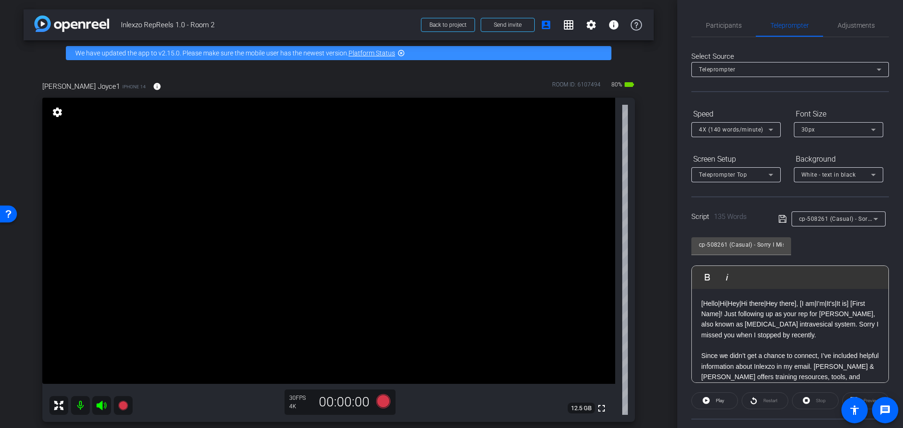
click at [819, 330] on p "[Hello|Hi|Hey|Hi there|Hey there], [I am|I'm|It's|It is] [First Name]! Just fol…" at bounding box center [790, 320] width 178 height 42
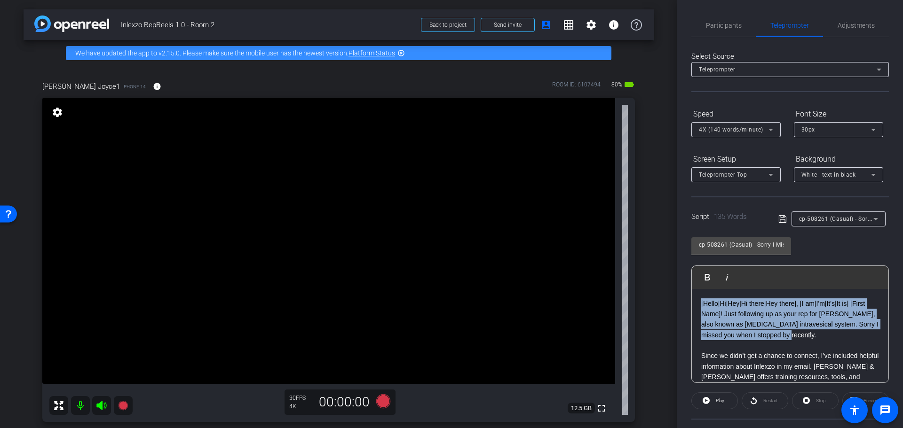
drag, startPoint x: 821, startPoint y: 337, endPoint x: 662, endPoint y: 286, distance: 167.3
click at [662, 286] on div "arrow_back Inlexzo RepReels 1.0 - Room 2 Back to project Send invite account_bo…" at bounding box center [451, 214] width 903 height 428
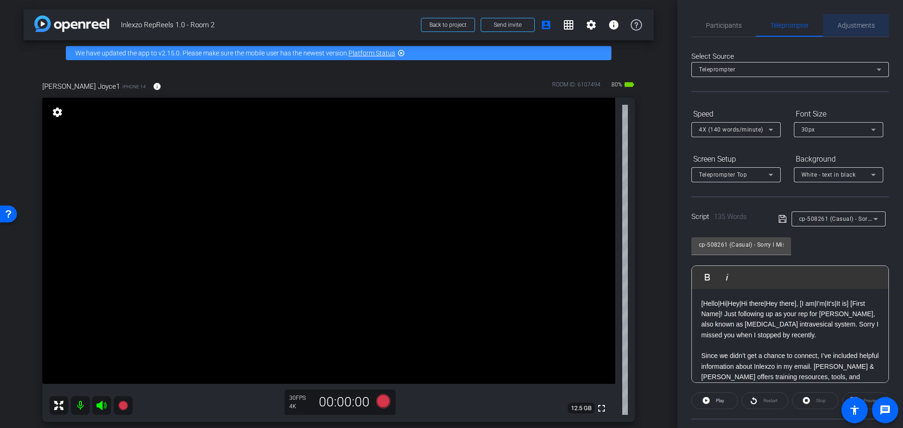
click at [855, 29] on span "Adjustments" at bounding box center [855, 25] width 37 height 23
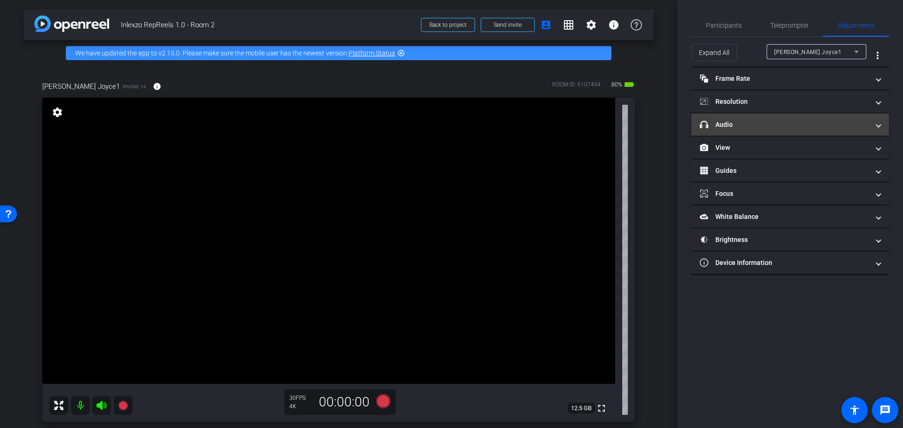
click at [743, 121] on mat-panel-title "headphone icon Audio" at bounding box center [784, 125] width 169 height 10
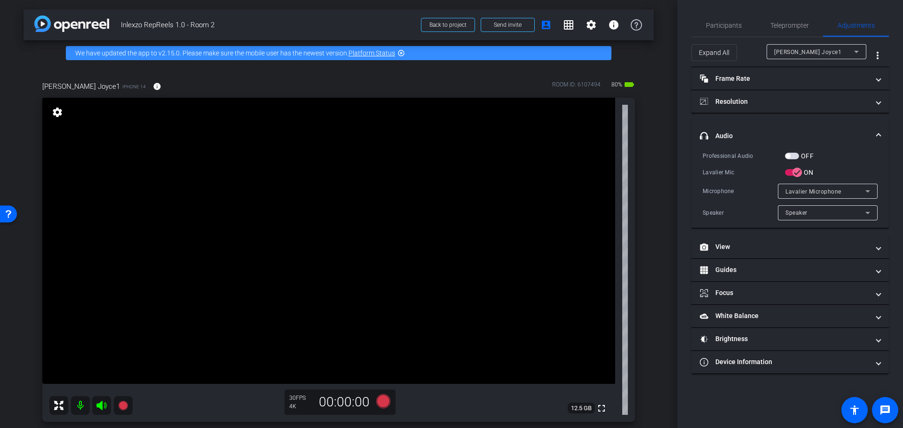
click at [796, 157] on span "button" at bounding box center [792, 156] width 14 height 7
click at [733, 30] on span "Participants" at bounding box center [724, 25] width 36 height 23
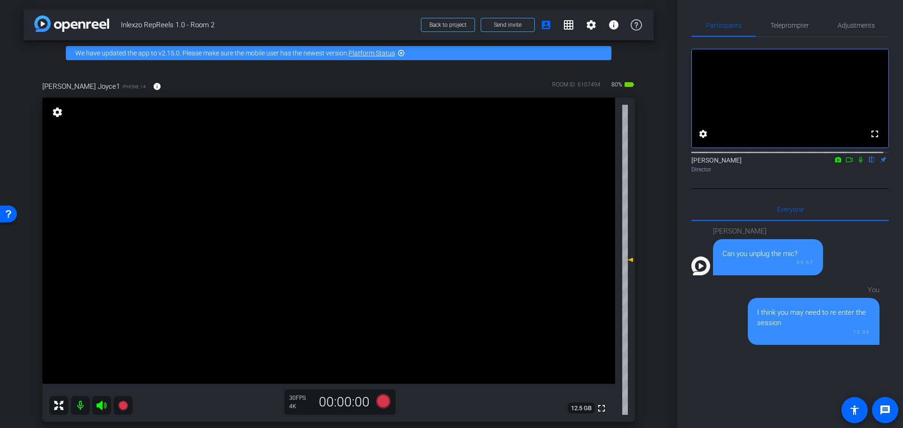
click at [857, 163] on icon at bounding box center [861, 160] width 8 height 7
click at [377, 405] on icon at bounding box center [383, 401] width 14 height 14
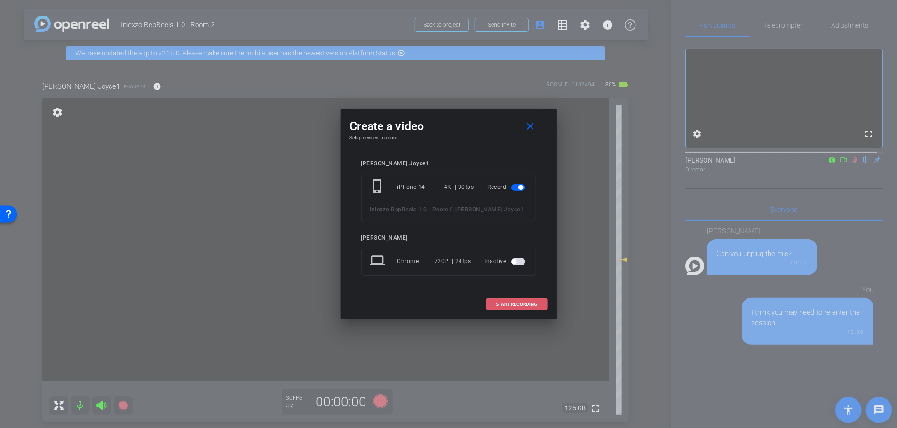
click at [500, 302] on span "START RECORDING" at bounding box center [516, 304] width 41 height 5
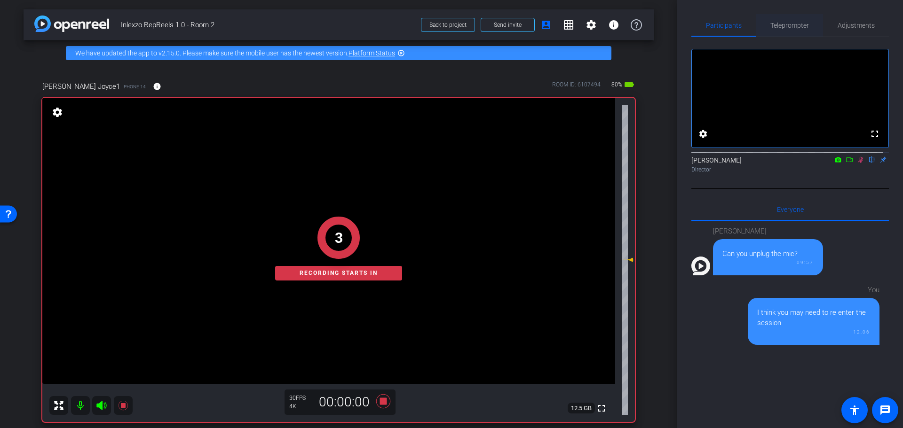
click at [780, 23] on span "Teleprompter" at bounding box center [789, 25] width 39 height 7
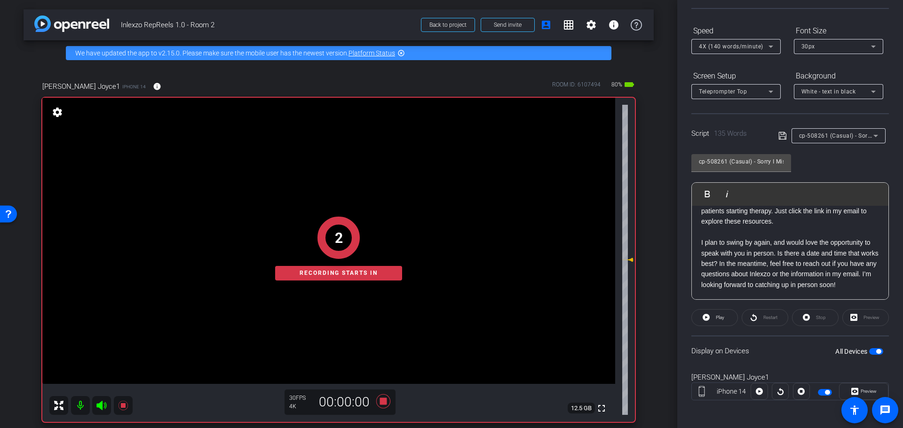
scroll to position [85, 0]
click at [716, 313] on span "Play" at bounding box center [720, 315] width 8 height 5
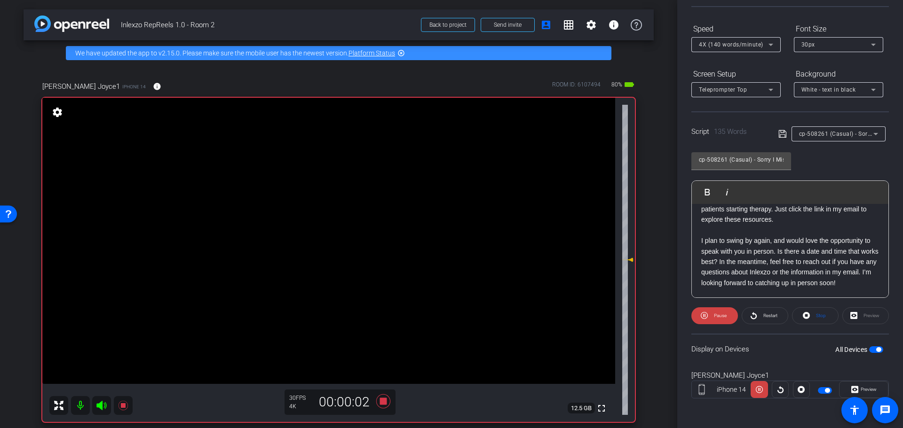
click at [860, 389] on span "Preview" at bounding box center [868, 389] width 16 height 5
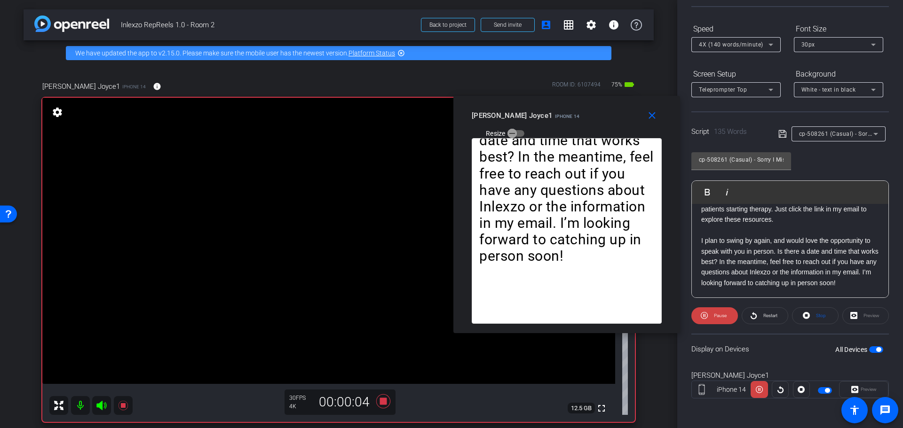
drag, startPoint x: 391, startPoint y: 110, endPoint x: 506, endPoint y: 111, distance: 114.7
click at [506, 111] on span "Kelly Joyce1" at bounding box center [512, 115] width 81 height 8
click at [769, 321] on span "Restart" at bounding box center [769, 315] width 16 height 13
click at [761, 315] on span "Restart" at bounding box center [769, 315] width 16 height 13
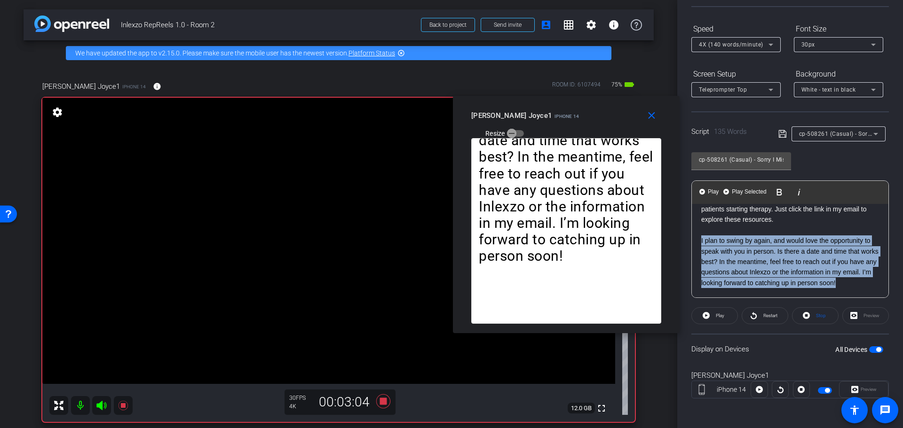
drag, startPoint x: 737, startPoint y: 286, endPoint x: 682, endPoint y: 231, distance: 78.1
click at [682, 231] on div "Participants Teleprompter Adjustments settings Nick Dambrosia flip Director Eve…" at bounding box center [790, 214] width 226 height 428
click at [739, 194] on span "Play Selected" at bounding box center [749, 192] width 38 height 8
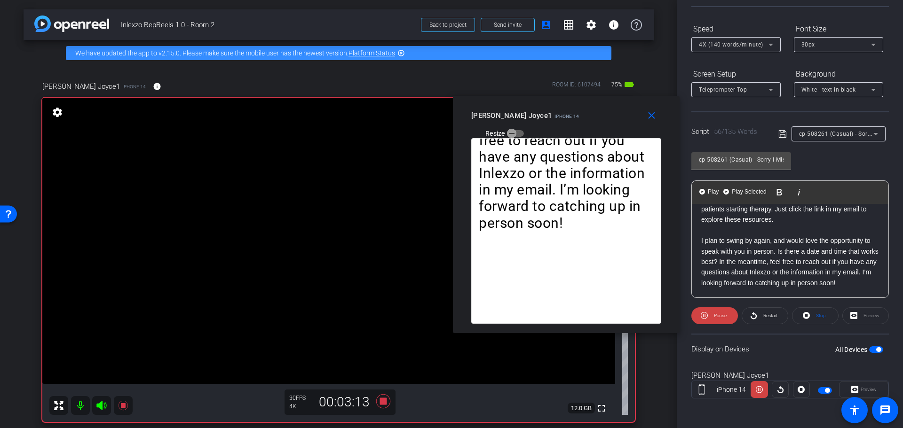
click at [650, 128] on div "close Kelly Joyce1 iPhone 14 Resize" at bounding box center [566, 117] width 227 height 42
click at [648, 118] on mat-icon "close" at bounding box center [651, 116] width 12 height 12
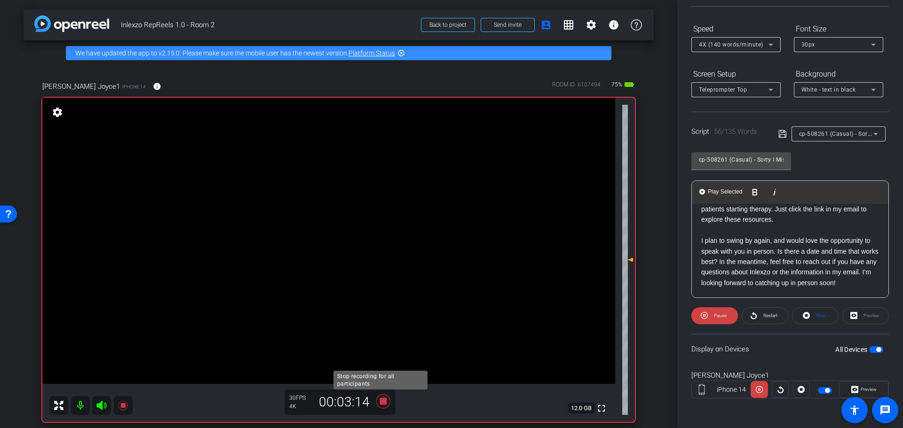
click at [383, 397] on icon at bounding box center [383, 401] width 23 height 17
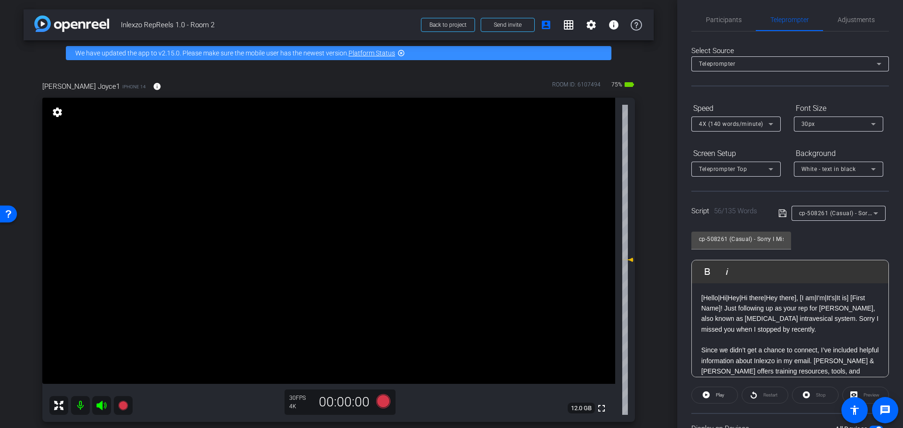
scroll to position [0, 0]
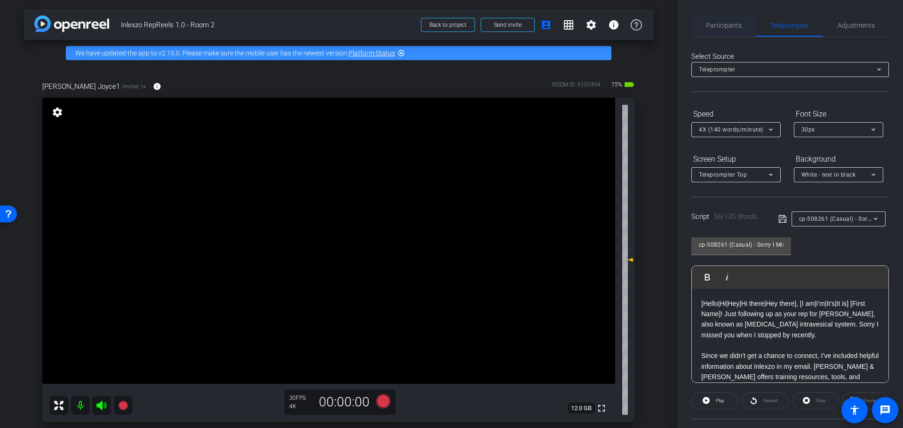
click at [723, 28] on span "Participants" at bounding box center [724, 25] width 36 height 7
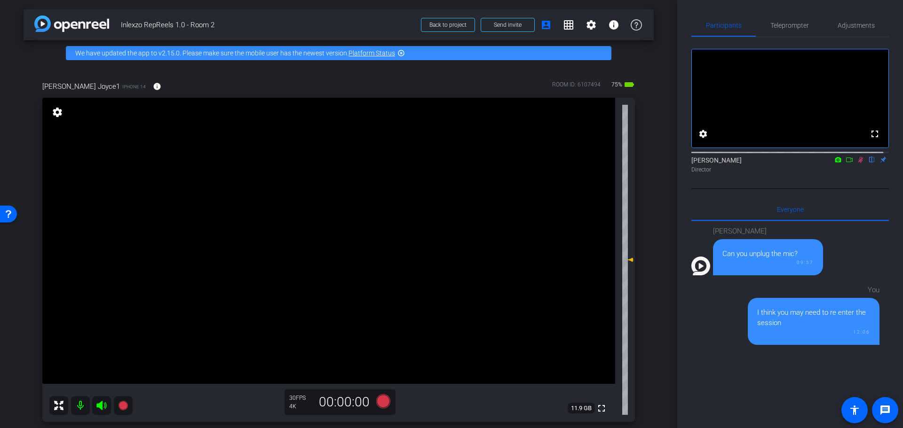
click at [860, 171] on div "Nick Dambrosia flip Director" at bounding box center [789, 165] width 197 height 18
click at [855, 164] on mat-icon at bounding box center [860, 160] width 11 height 8
click at [842, 30] on span "Adjustments" at bounding box center [855, 25] width 37 height 23
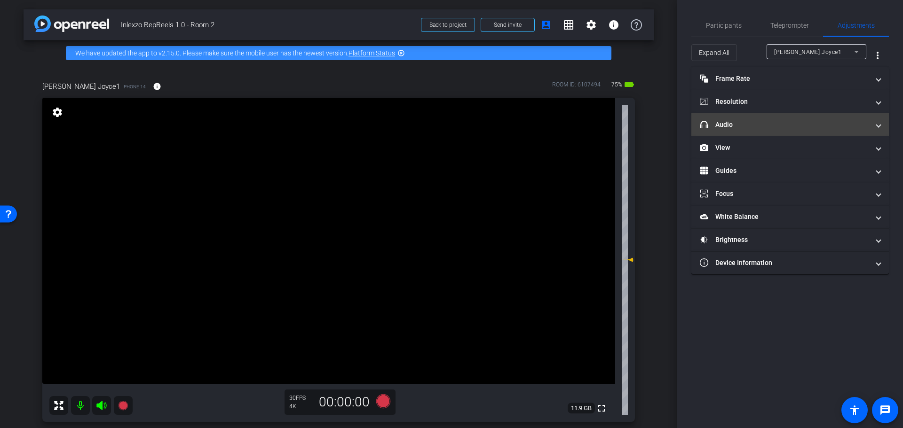
click at [767, 122] on mat-panel-title "headphone icon Audio" at bounding box center [784, 125] width 169 height 10
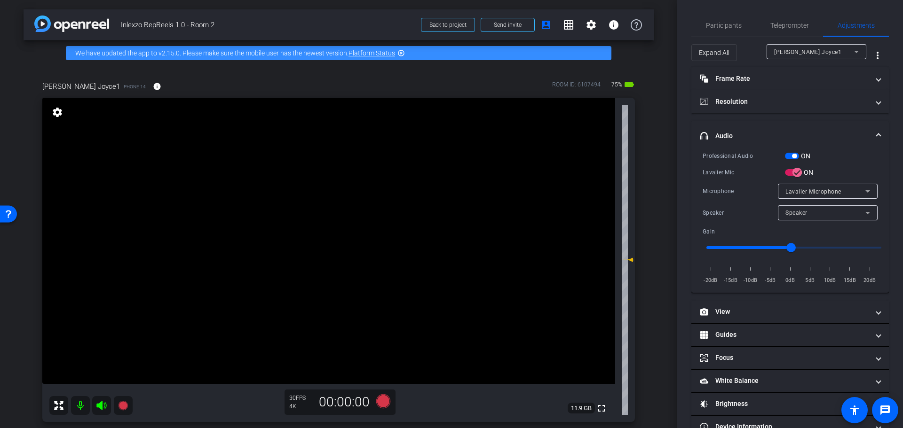
click at [787, 155] on span "button" at bounding box center [792, 156] width 14 height 7
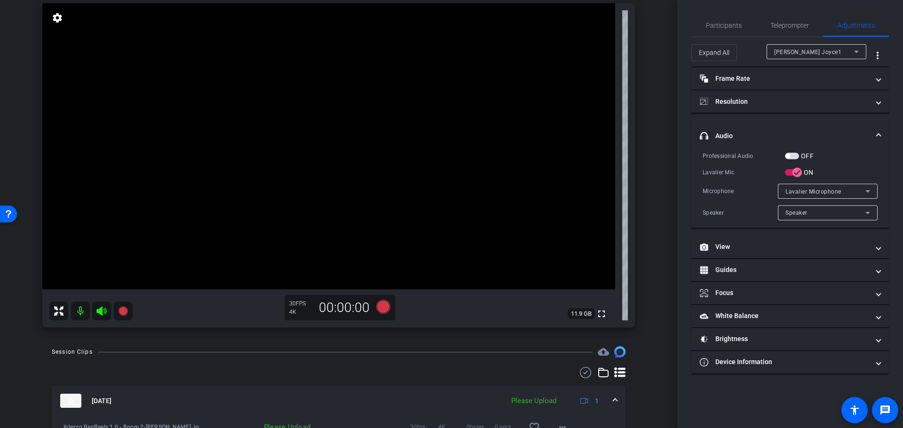
scroll to position [196, 0]
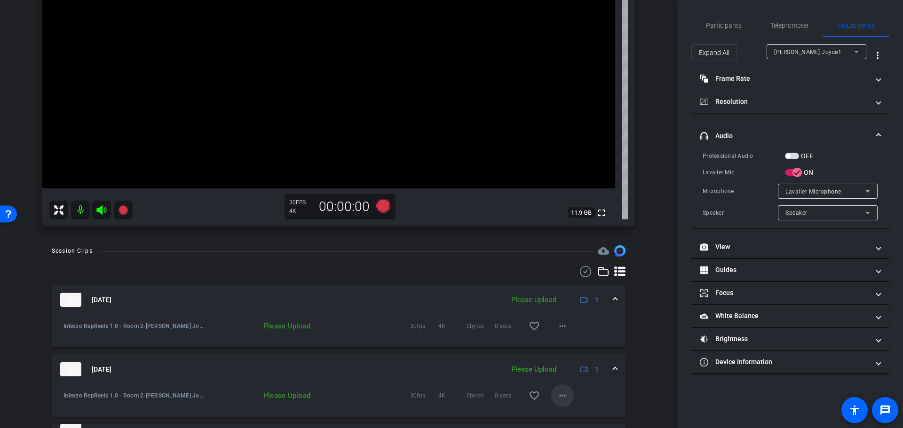
click at [558, 395] on mat-icon "more_horiz" at bounding box center [562, 395] width 11 height 11
click at [652, 320] on div at bounding box center [451, 214] width 903 height 428
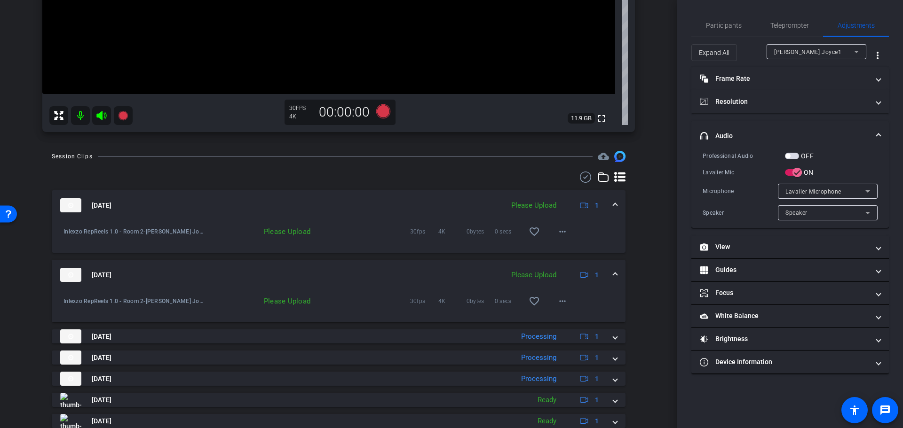
scroll to position [294, 0]
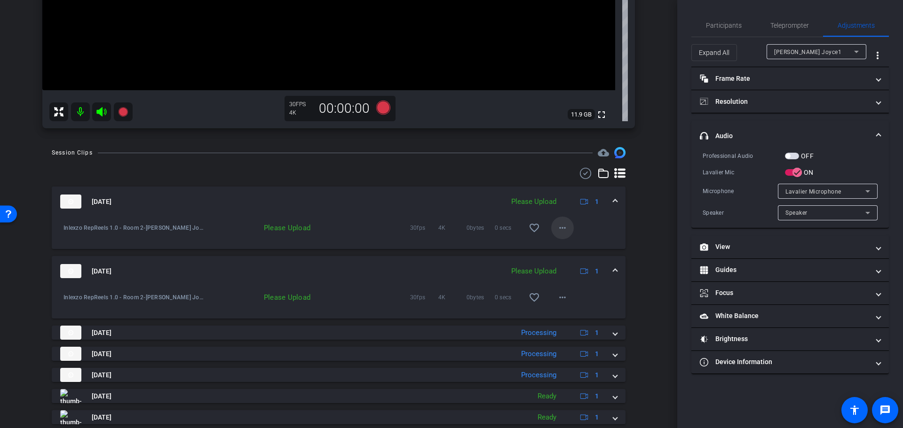
click at [557, 229] on mat-icon "more_horiz" at bounding box center [562, 227] width 11 height 11
click at [553, 243] on span "Upload" at bounding box center [572, 247] width 38 height 11
click at [564, 298] on span at bounding box center [562, 297] width 23 height 23
click at [566, 319] on span "Upload" at bounding box center [572, 317] width 38 height 11
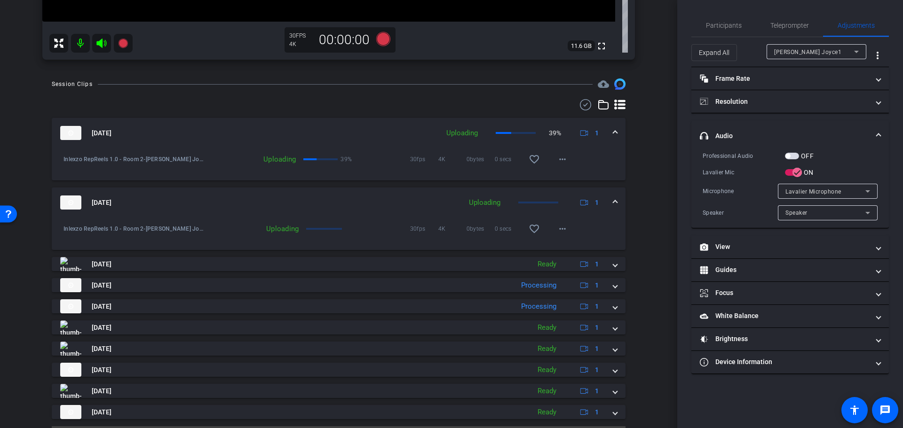
scroll to position [265, 0]
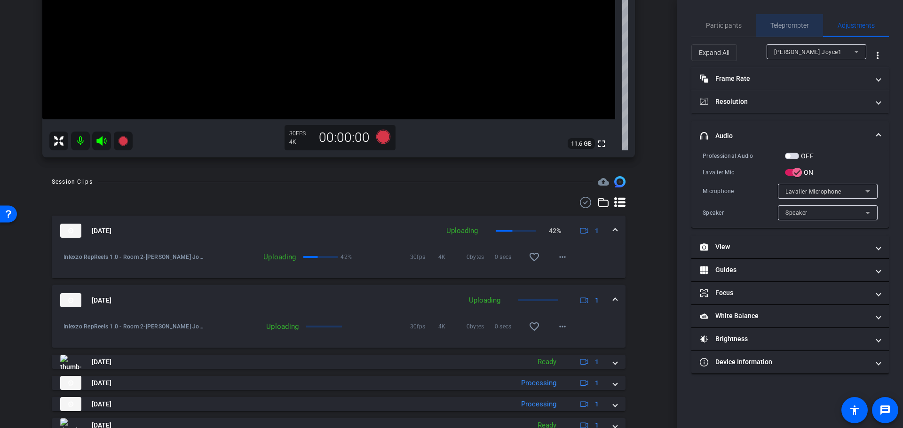
click at [780, 29] on span "Teleprompter" at bounding box center [789, 25] width 39 height 7
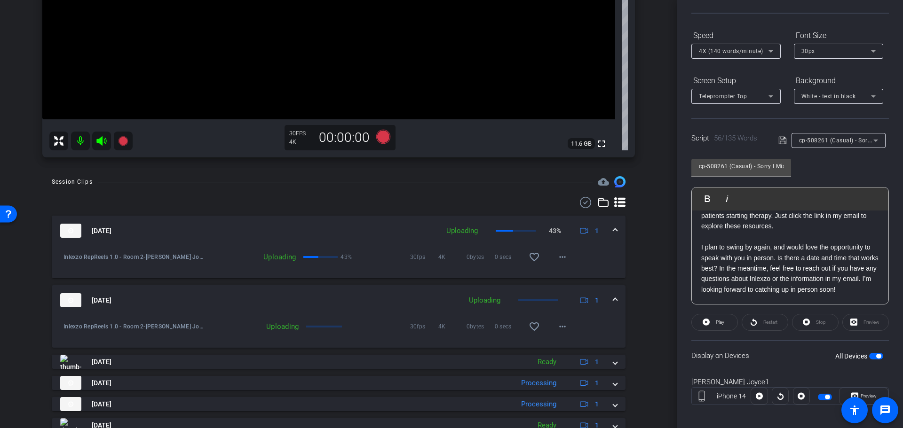
scroll to position [85, 0]
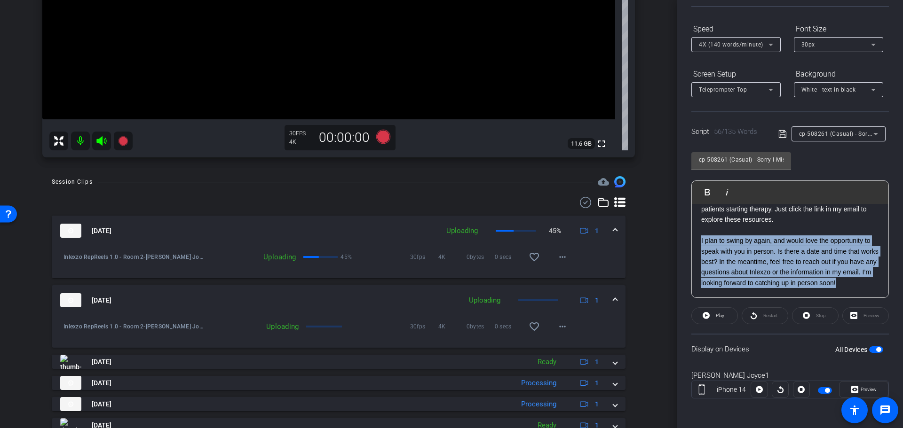
drag, startPoint x: 751, startPoint y: 284, endPoint x: 683, endPoint y: 226, distance: 89.7
click at [683, 226] on div "Participants Teleprompter Adjustments settings Nick Dambrosia flip Director Eve…" at bounding box center [790, 214] width 226 height 428
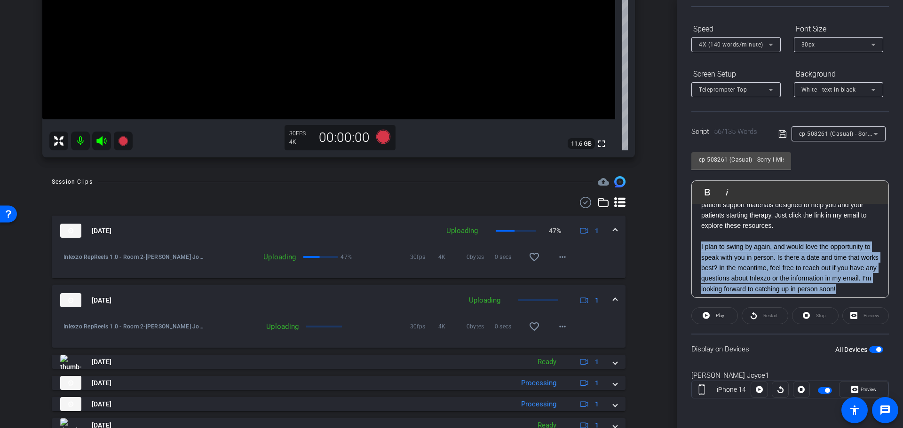
scroll to position [114, 0]
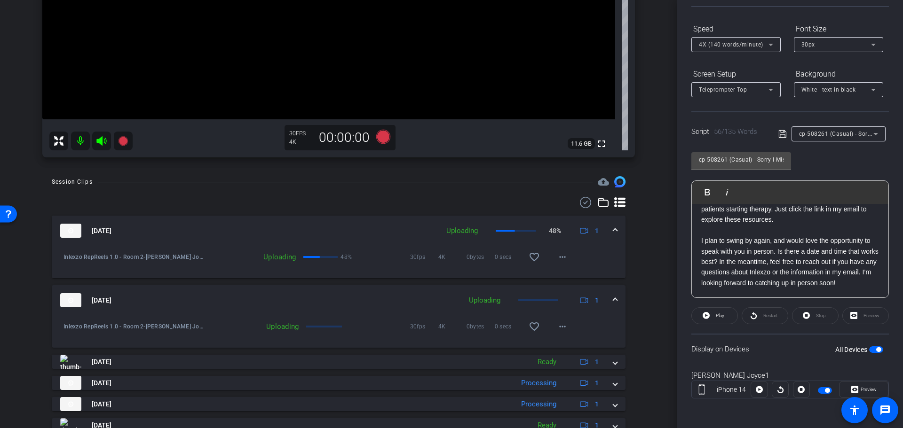
click at [725, 278] on p "I plan to swing by again, and would love the opportunity to speak with you in p…" at bounding box center [790, 262] width 178 height 53
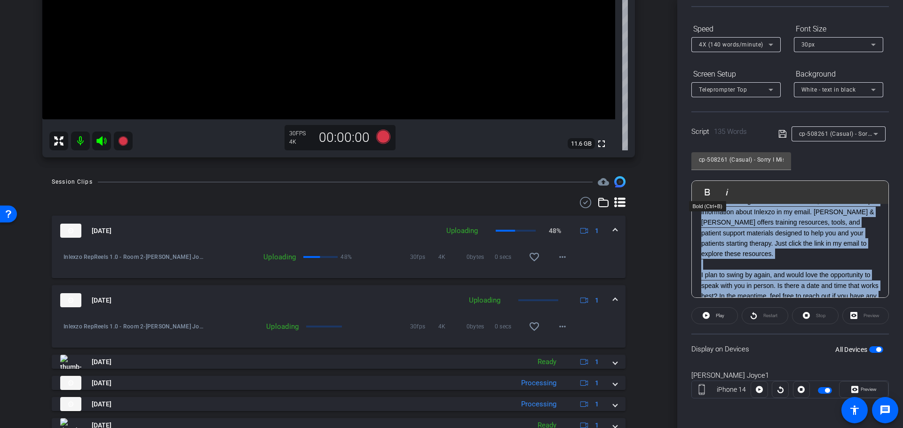
scroll to position [0, 0]
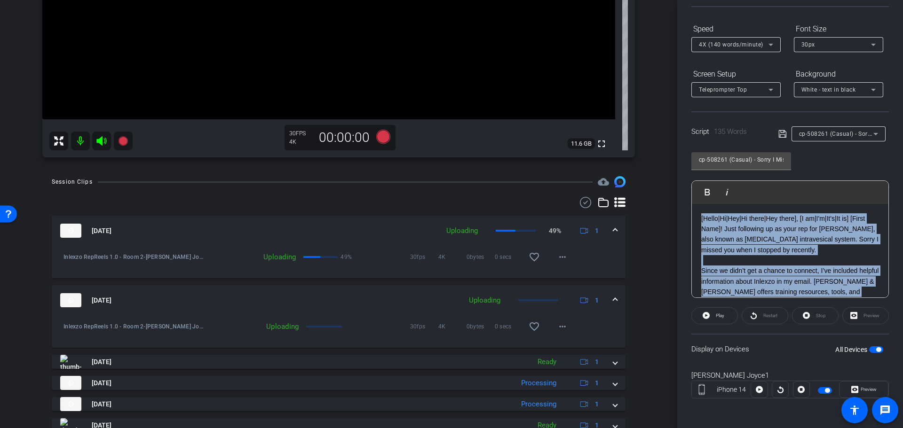
drag, startPoint x: 725, startPoint y: 282, endPoint x: 679, endPoint y: 214, distance: 81.9
click at [679, 214] on div "Participants Teleprompter Adjustments settings Nick Dambrosia flip Director Eve…" at bounding box center [790, 214] width 226 height 428
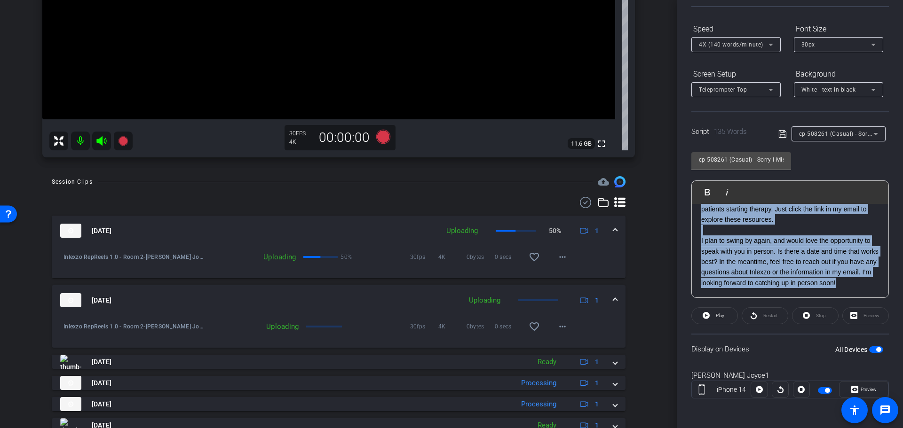
scroll to position [114, 0]
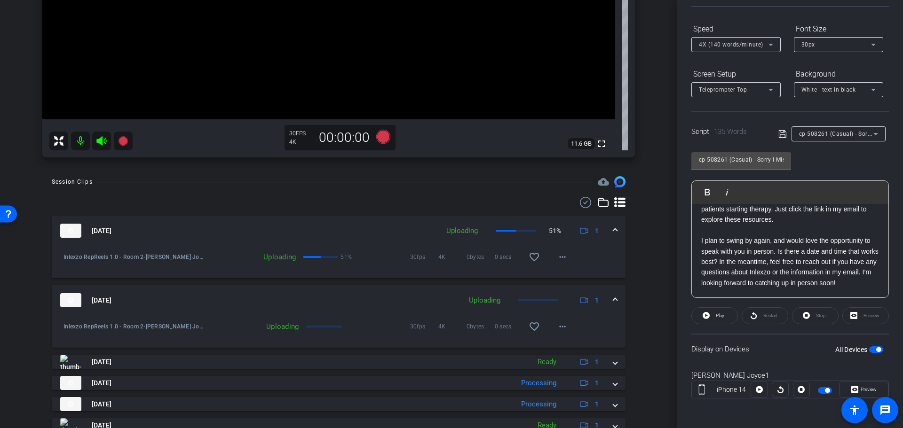
click at [732, 283] on p "I plan to swing by again, and would love the opportunity to speak with you in p…" at bounding box center [790, 262] width 178 height 53
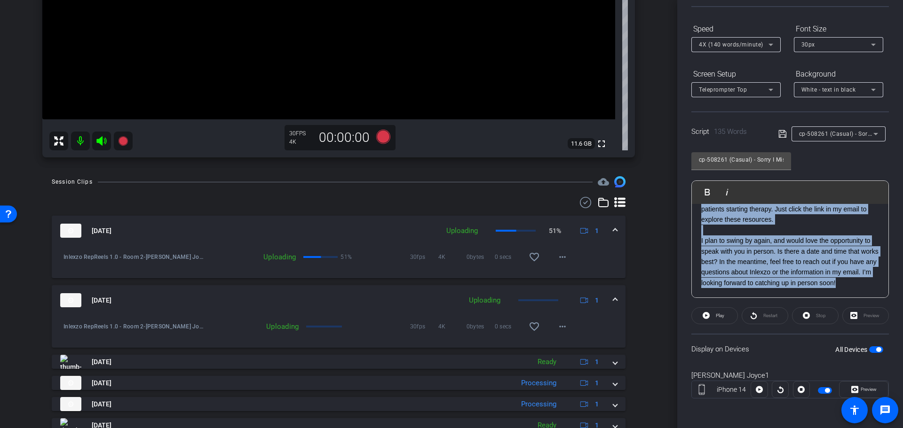
scroll to position [39, 0]
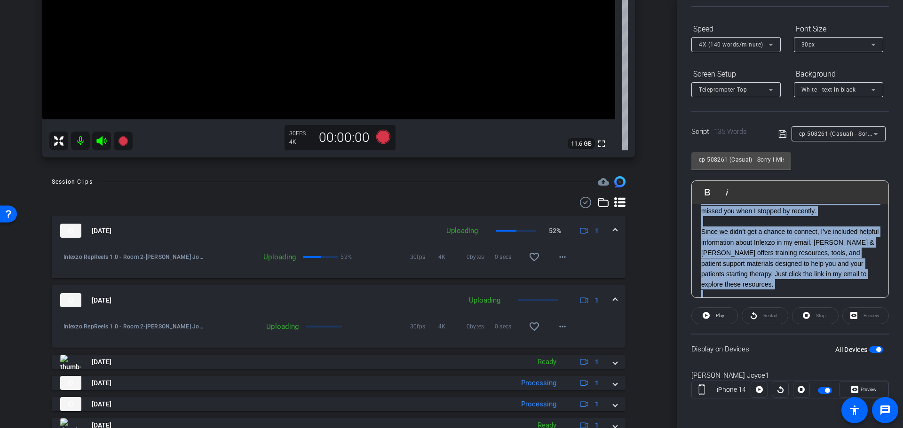
drag, startPoint x: 732, startPoint y: 287, endPoint x: 693, endPoint y: 193, distance: 101.8
click at [693, 193] on div "Play Play from this location Play Selected Play and display the selected text o…" at bounding box center [789, 240] width 197 height 118
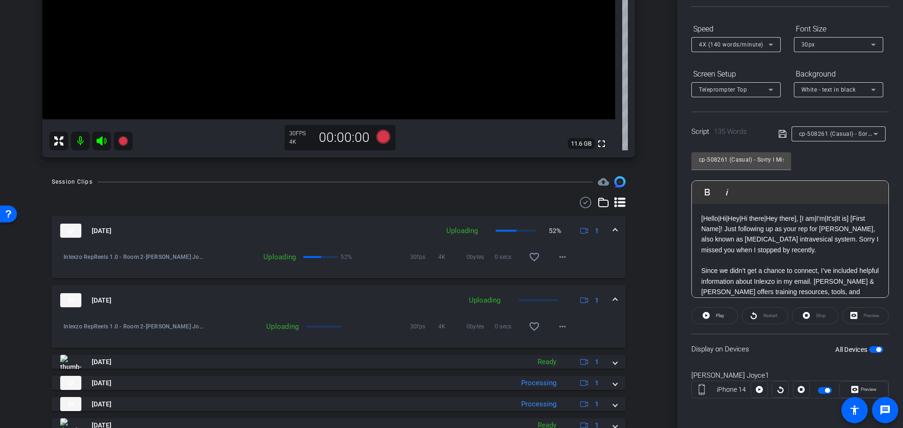
click at [715, 243] on p "[Hello|Hi|Hey|Hi there|Hey there], [I am|I'm|It's|It is] [First Name]! Just fol…" at bounding box center [790, 234] width 178 height 42
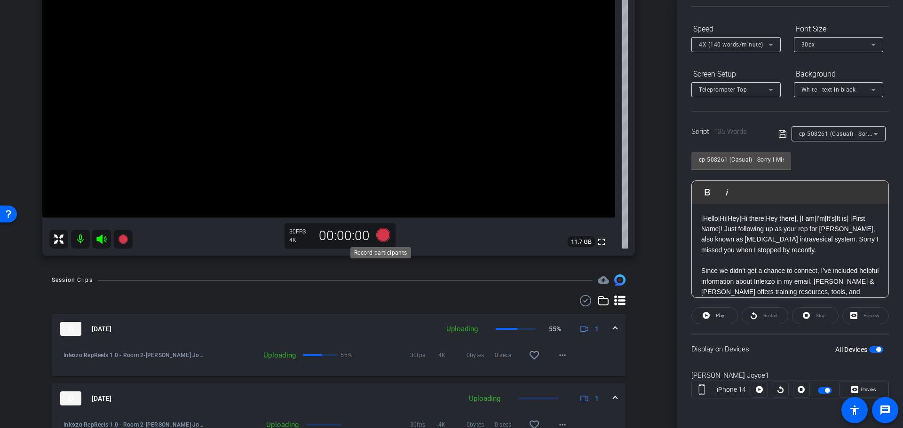
click at [381, 235] on icon at bounding box center [383, 235] width 14 height 14
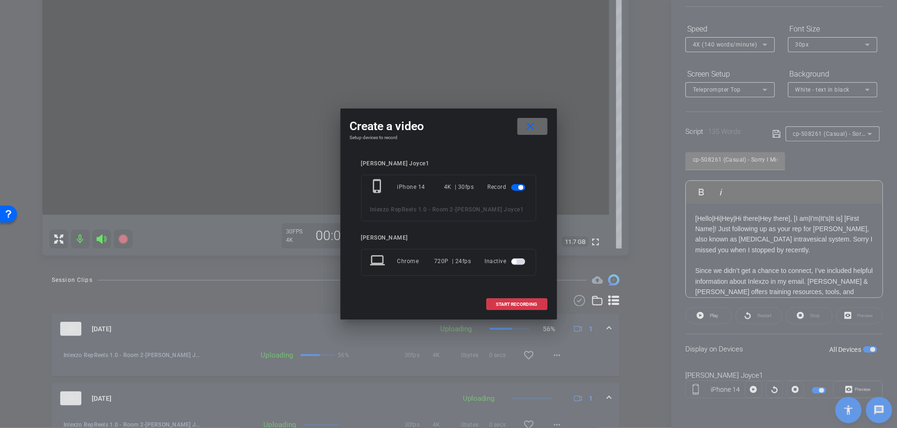
click at [533, 123] on mat-icon "close" at bounding box center [530, 127] width 12 height 12
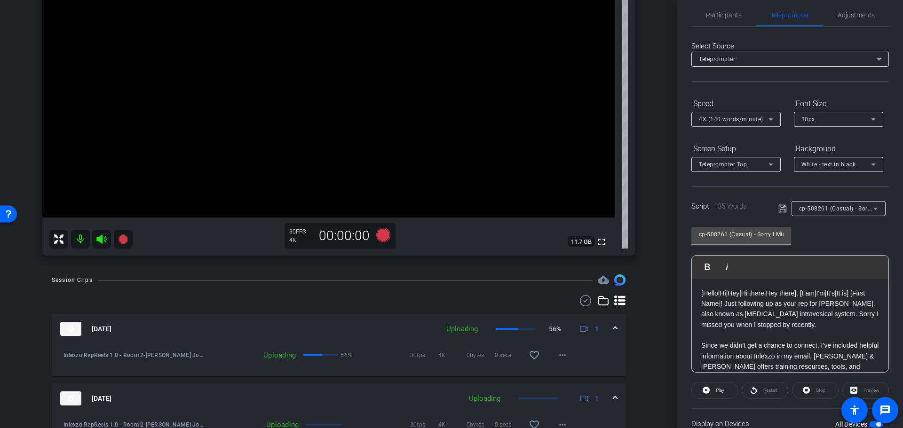
scroll to position [0, 0]
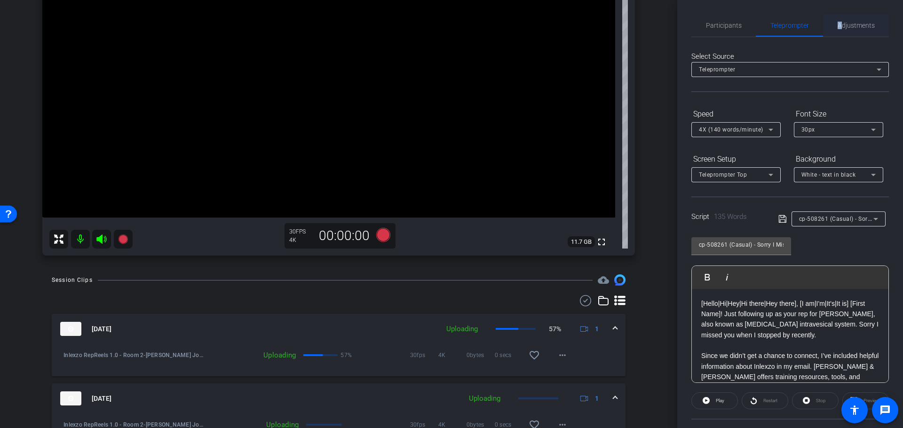
click at [837, 33] on span "Adjustments" at bounding box center [855, 25] width 37 height 23
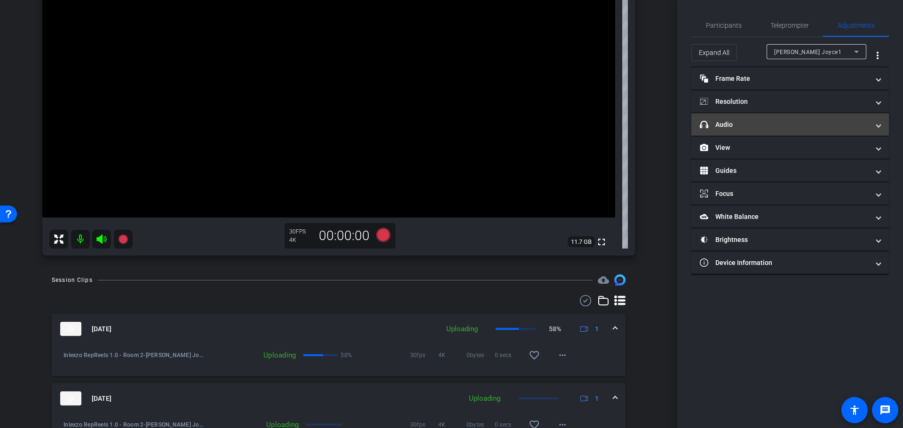
click at [757, 120] on mat-panel-title "headphone icon Audio" at bounding box center [784, 125] width 169 height 10
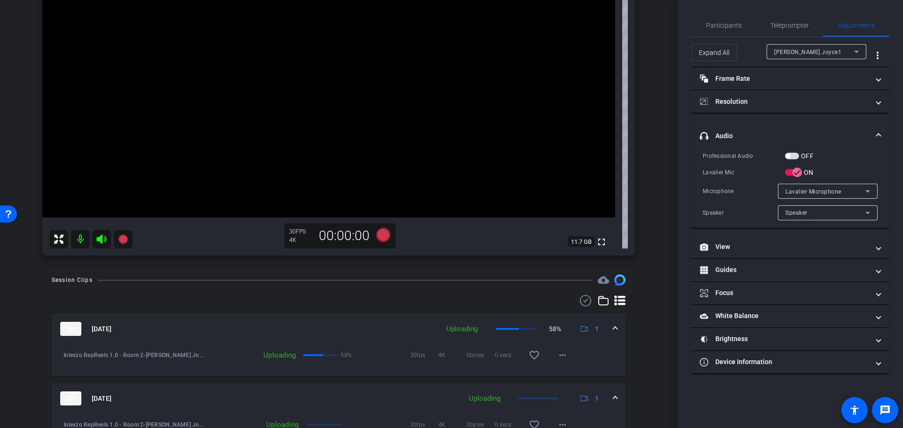
click at [792, 152] on div "OFF" at bounding box center [799, 155] width 29 height 9
click at [792, 155] on span "button" at bounding box center [792, 156] width 14 height 7
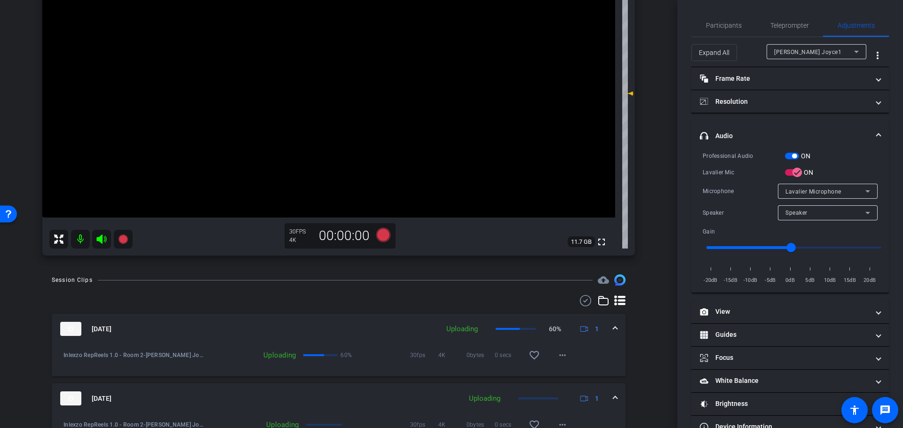
click at [793, 156] on span "button" at bounding box center [794, 156] width 5 height 5
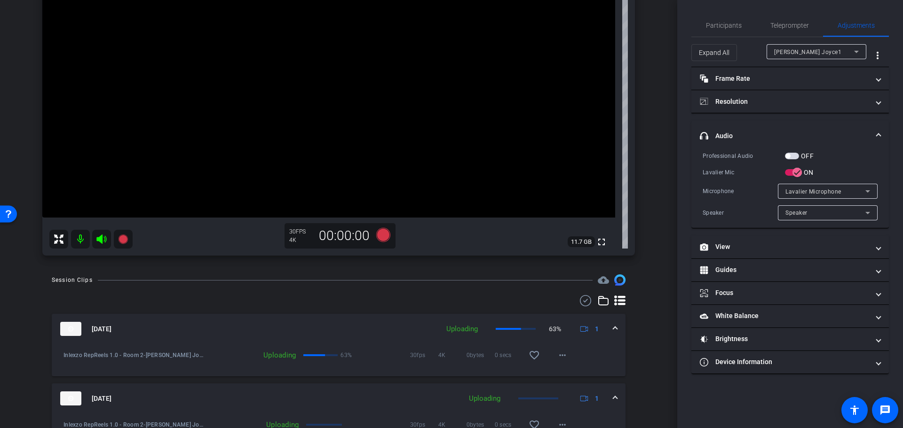
click at [793, 156] on span "button" at bounding box center [792, 156] width 14 height 7
click at [727, 22] on span "Participants" at bounding box center [724, 25] width 36 height 7
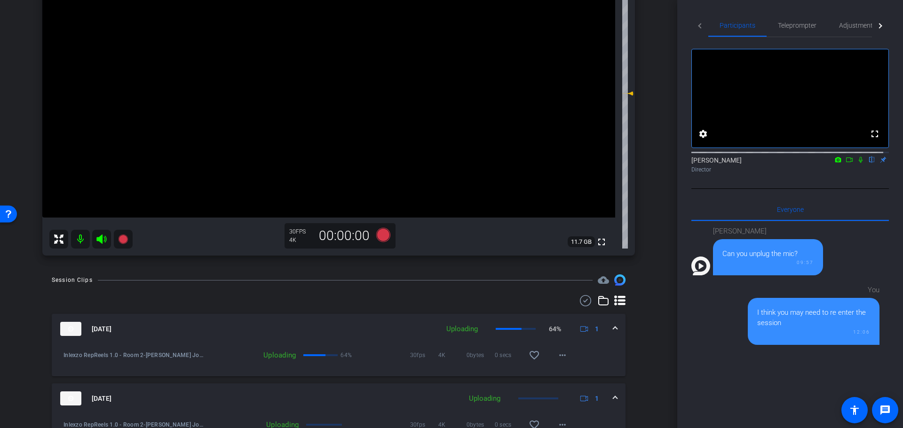
click at [857, 163] on icon at bounding box center [861, 160] width 8 height 7
click at [859, 29] on span "Adjustments" at bounding box center [857, 25] width 37 height 7
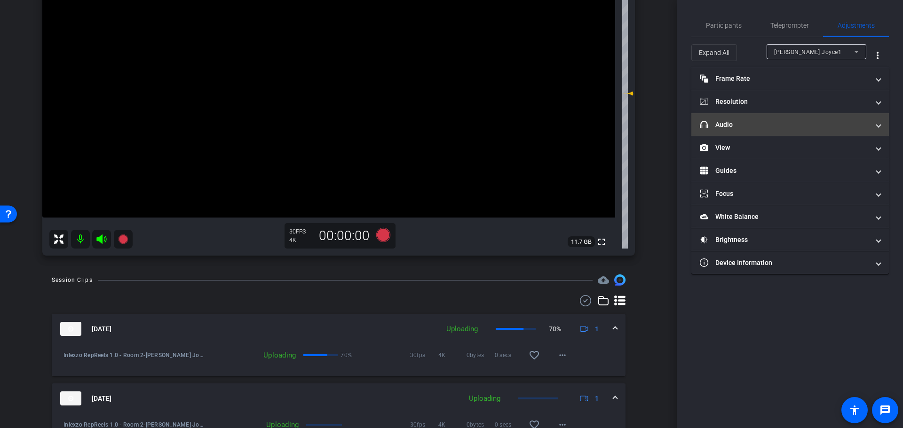
click at [804, 128] on mat-panel-title "headphone icon Audio" at bounding box center [784, 125] width 169 height 10
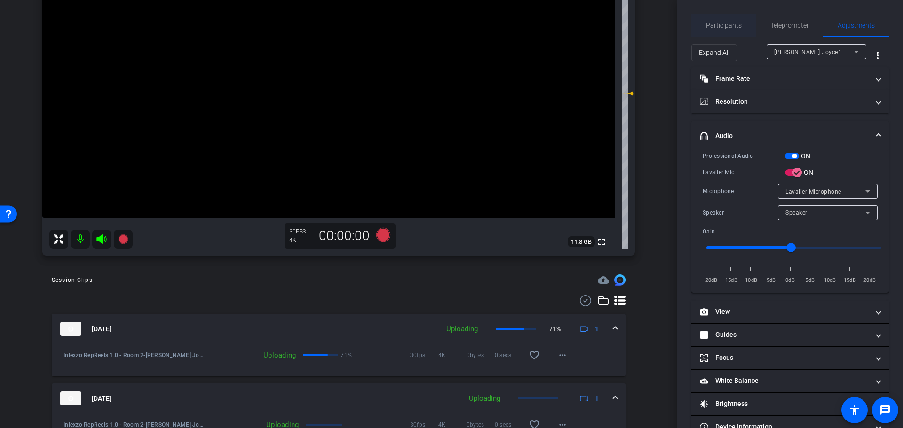
click at [719, 28] on span "Participants" at bounding box center [724, 25] width 36 height 7
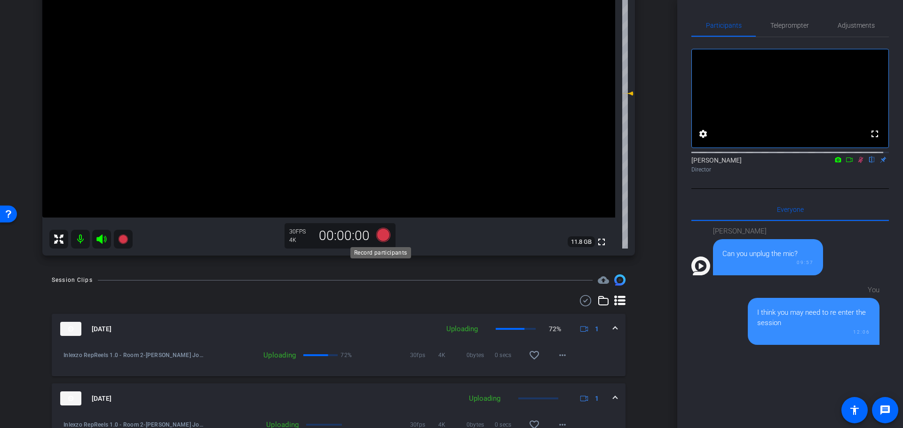
click at [388, 230] on icon at bounding box center [383, 235] width 23 height 17
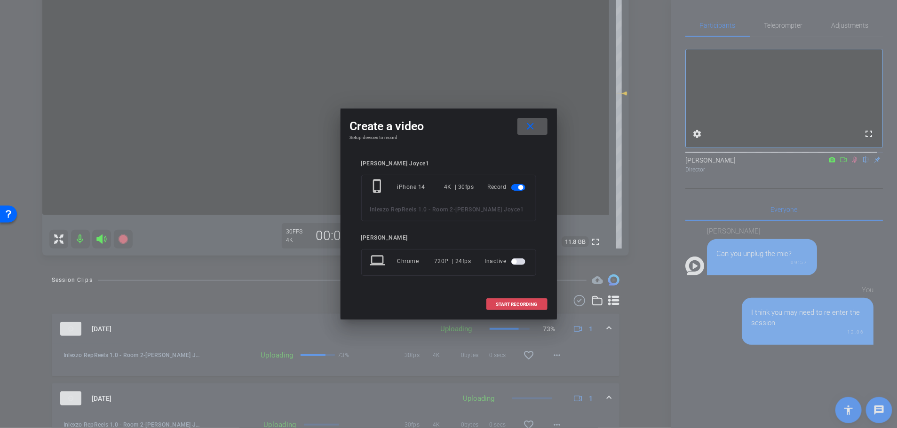
click at [522, 311] on span at bounding box center [517, 304] width 60 height 23
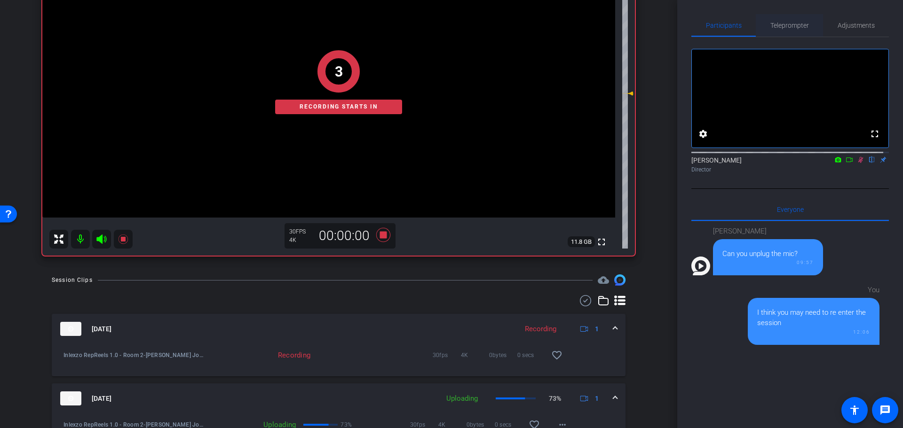
click at [780, 18] on span "Teleprompter" at bounding box center [789, 25] width 39 height 23
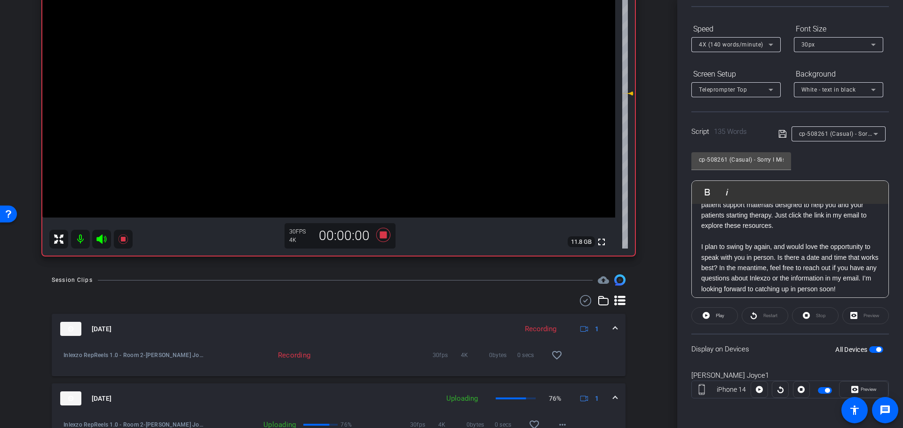
scroll to position [114, 0]
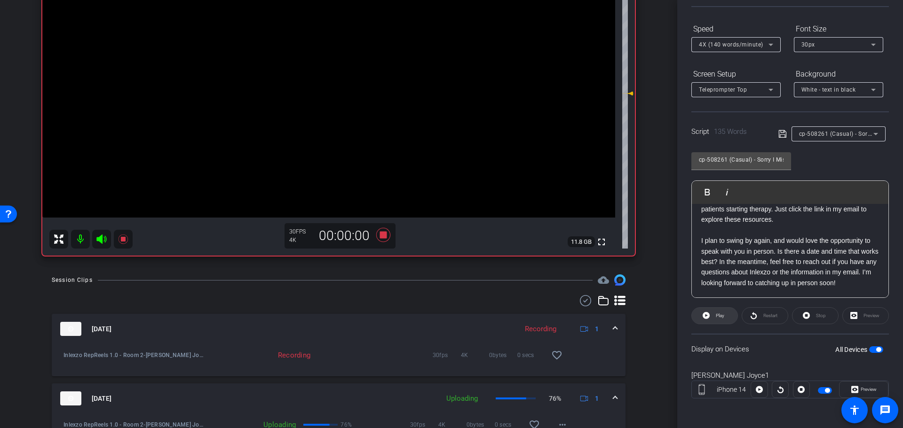
click at [713, 315] on span "Play" at bounding box center [718, 315] width 11 height 13
click at [861, 391] on span "Preview" at bounding box center [868, 389] width 16 height 5
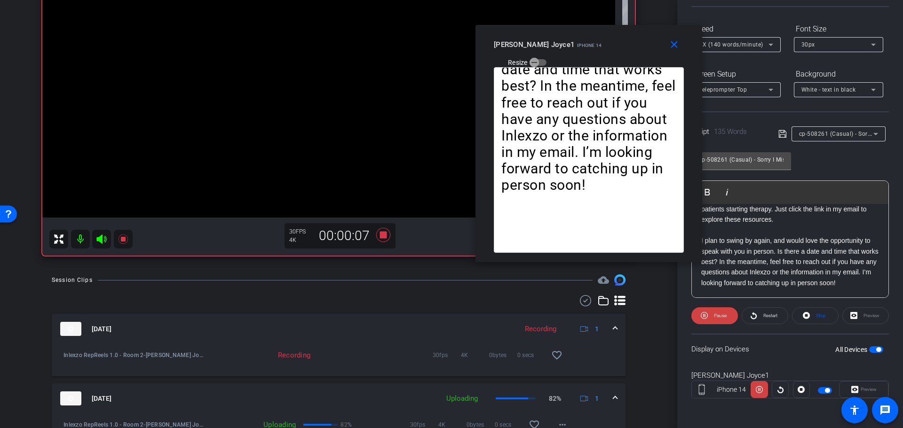
drag, startPoint x: 431, startPoint y: 118, endPoint x: 566, endPoint y: 45, distance: 153.6
click at [567, 46] on div "Kelly Joyce1 iPhone 14 Resize" at bounding box center [592, 52] width 197 height 33
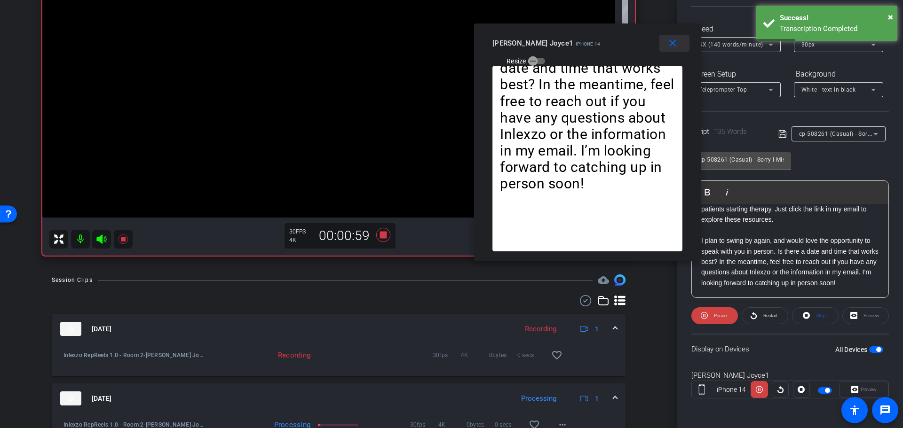
click at [669, 44] on mat-icon "close" at bounding box center [673, 44] width 12 height 12
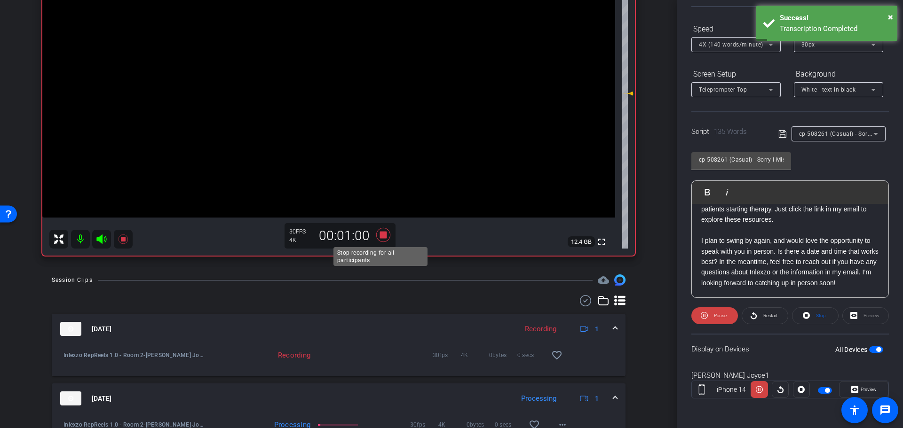
click at [378, 231] on icon at bounding box center [383, 235] width 23 height 17
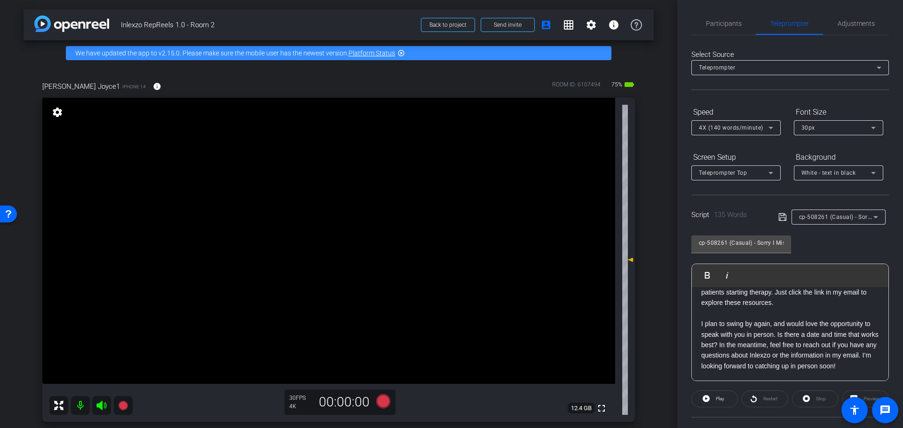
scroll to position [0, 0]
click at [730, 33] on span "Participants" at bounding box center [724, 25] width 36 height 23
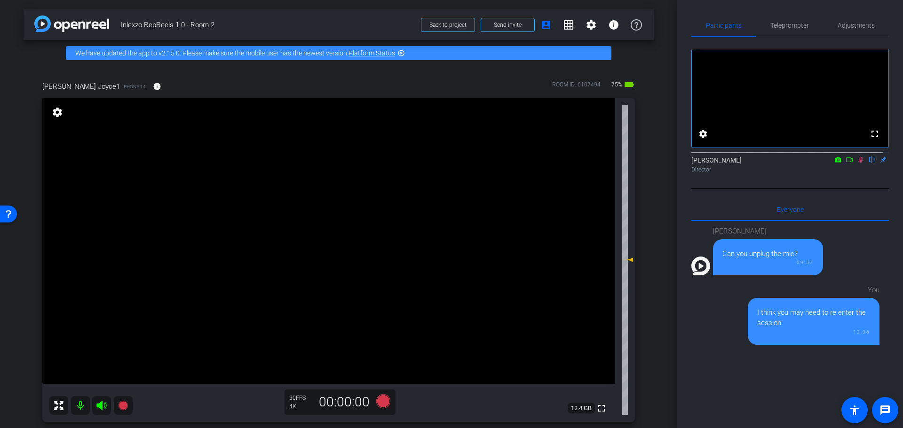
click at [857, 163] on icon at bounding box center [861, 160] width 8 height 7
click at [865, 17] on span "Adjustments" at bounding box center [855, 25] width 37 height 23
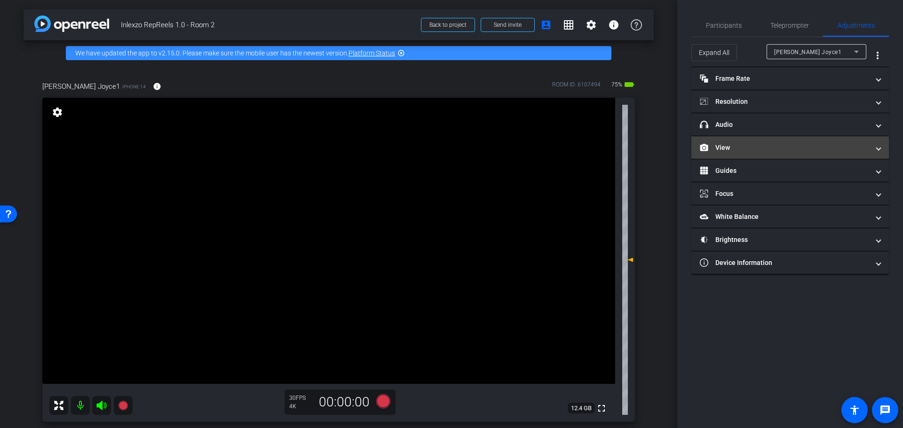
click at [767, 137] on mat-expansion-panel-header "View" at bounding box center [789, 147] width 197 height 23
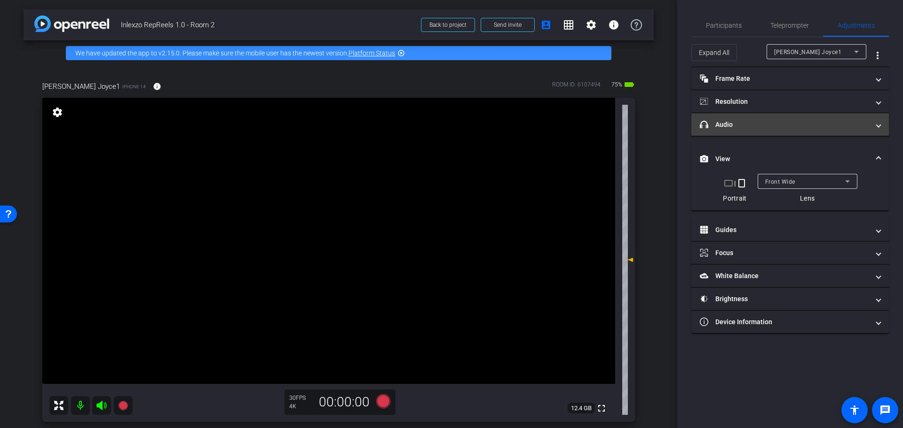
click at [771, 128] on mat-panel-title "headphone icon Audio" at bounding box center [784, 125] width 169 height 10
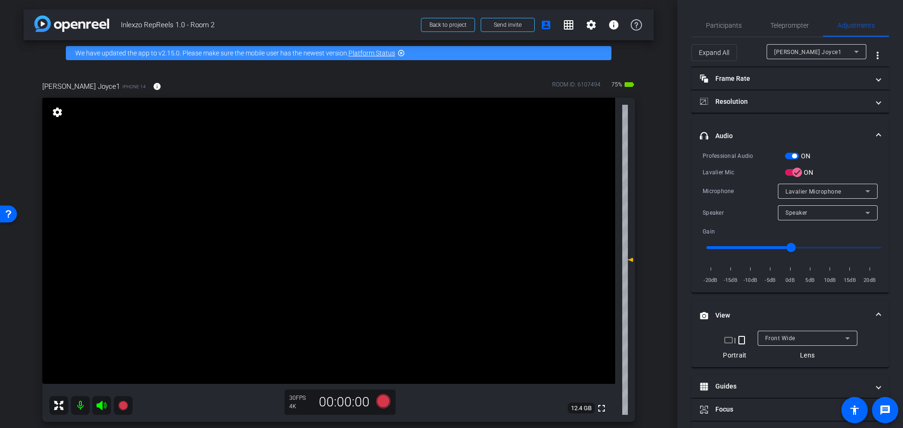
click at [794, 157] on span "button" at bounding box center [794, 156] width 5 height 5
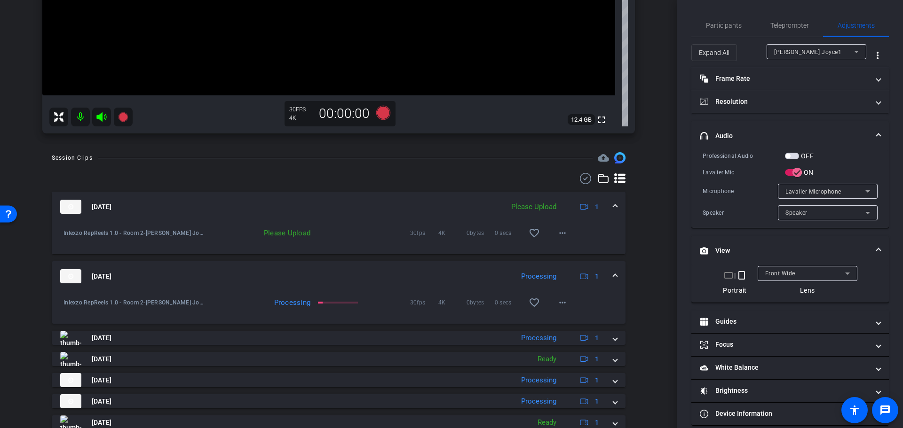
scroll to position [191, 0]
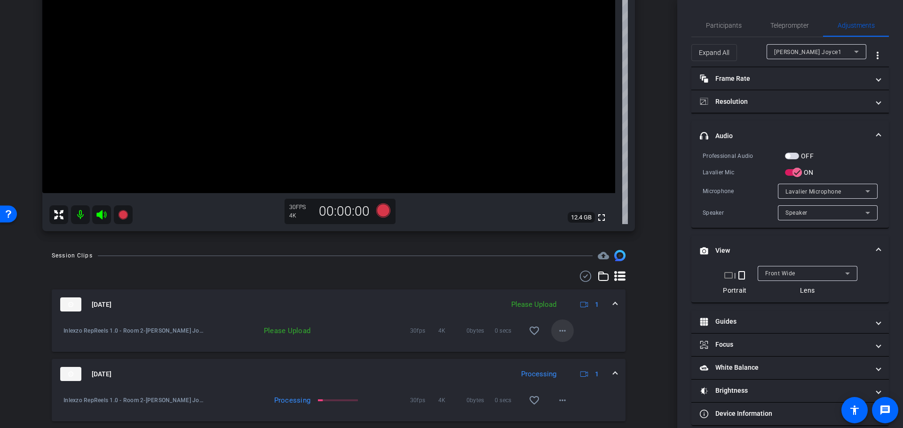
click at [557, 332] on mat-icon "more_horiz" at bounding box center [562, 330] width 11 height 11
click at [565, 350] on span "Upload" at bounding box center [572, 350] width 38 height 11
click at [782, 24] on span "Teleprompter" at bounding box center [789, 25] width 39 height 7
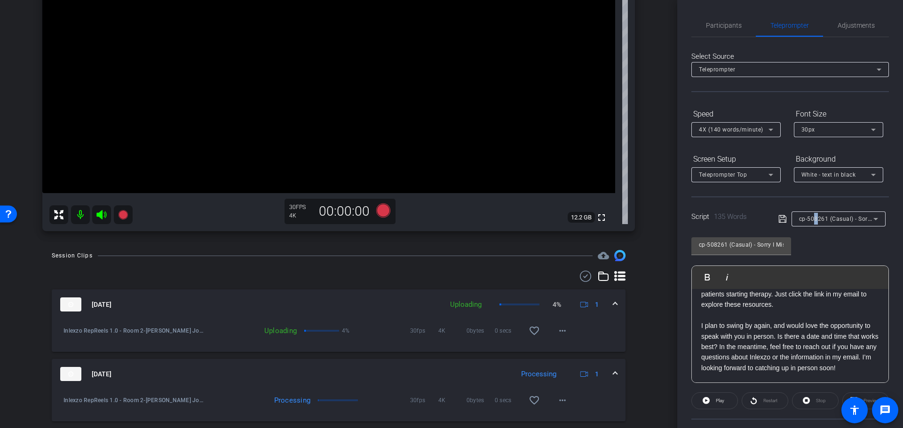
click at [814, 216] on div "cp-508261 (Casual) - Sorry I Missed You" at bounding box center [836, 219] width 74 height 12
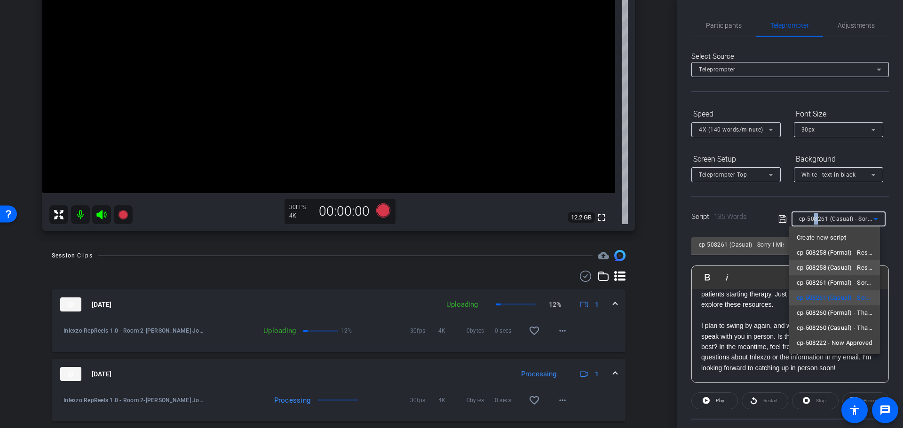
click at [860, 266] on span "cp-508258 (Casual) - Resources to Share" at bounding box center [834, 267] width 76 height 11
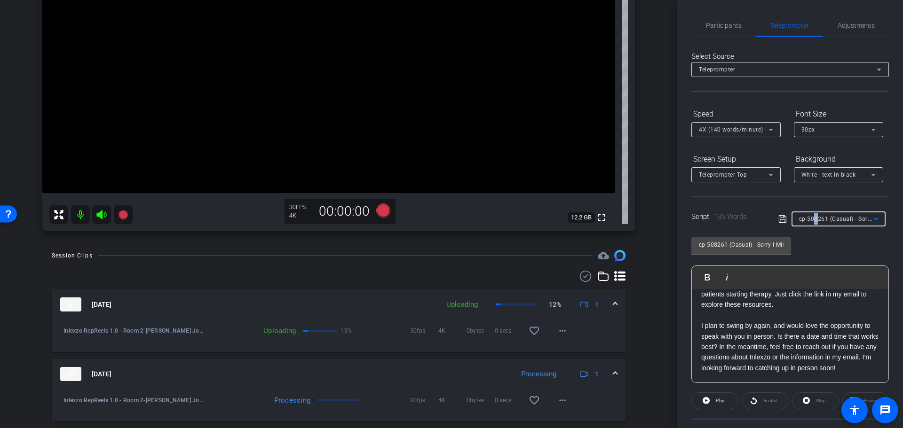
type input "cp-508258 (Casual) - Resources to Share"
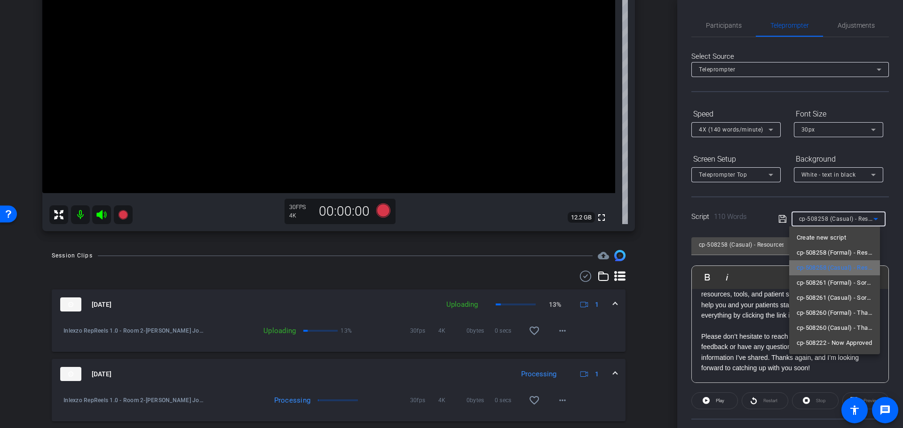
scroll to position [83, 0]
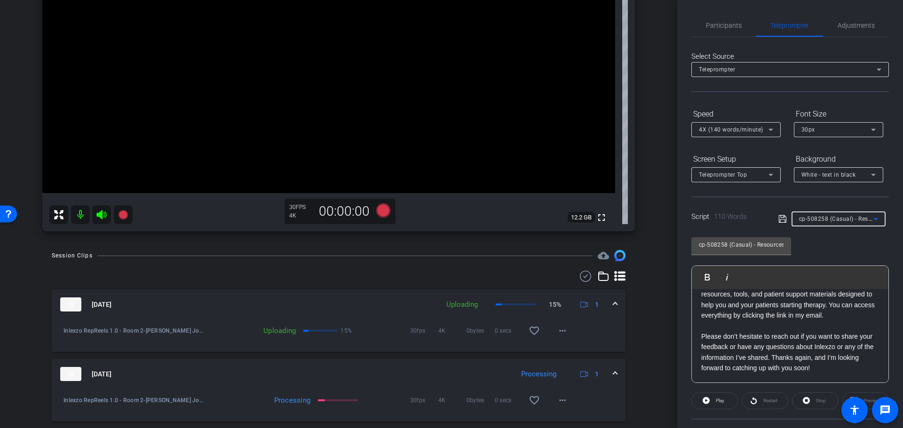
click at [844, 215] on div "cp-508258 (Casual) - Resources to Share" at bounding box center [836, 219] width 74 height 12
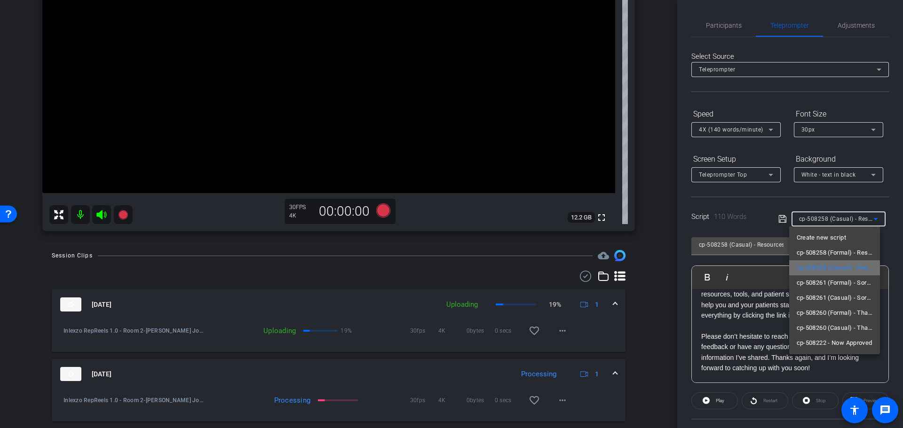
click at [848, 267] on span "cp-508258 (Casual) - Resources to Share" at bounding box center [834, 267] width 76 height 11
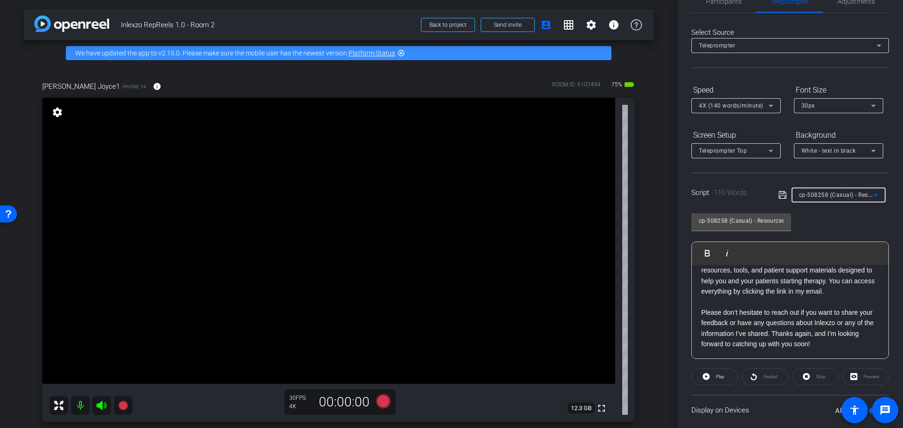
scroll to position [0, 0]
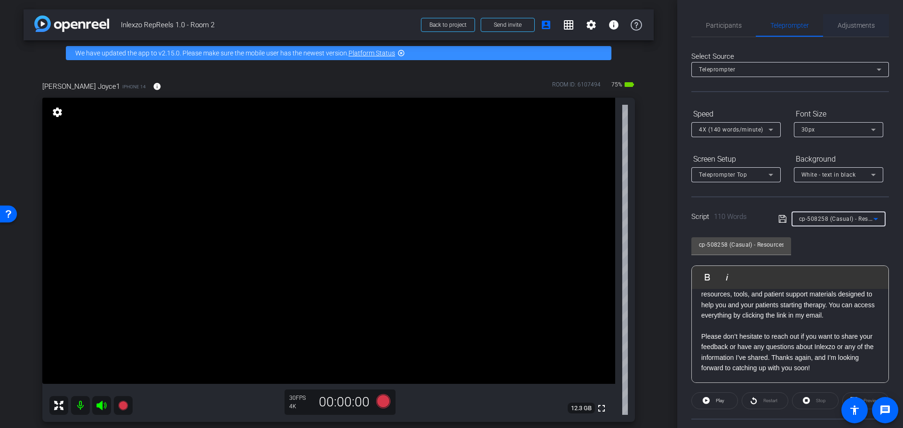
click at [849, 19] on span "Adjustments" at bounding box center [855, 25] width 37 height 23
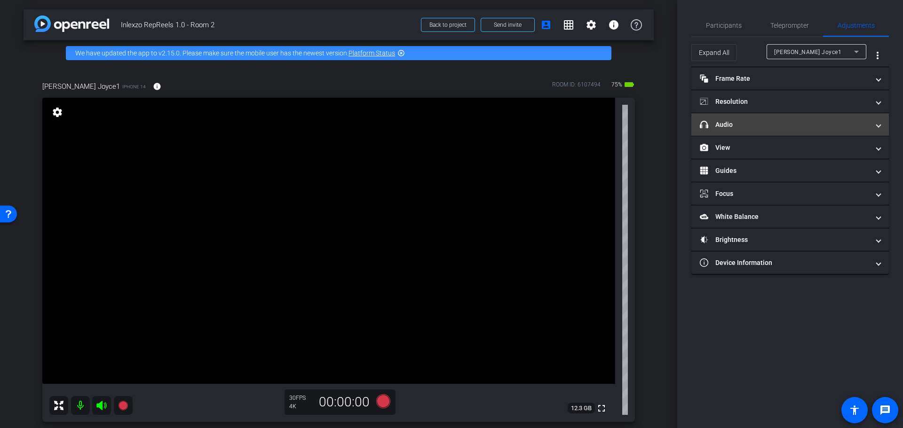
click at [782, 119] on mat-expansion-panel-header "headphone icon Audio" at bounding box center [789, 124] width 197 height 23
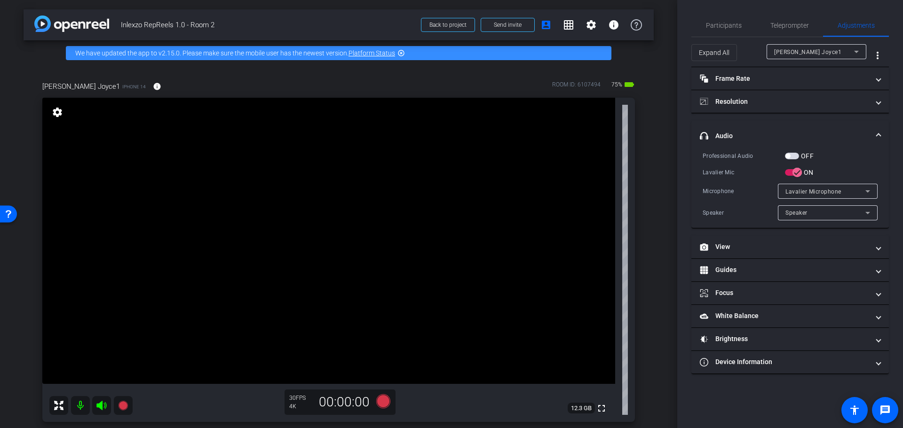
click at [795, 155] on span "button" at bounding box center [792, 156] width 14 height 7
click at [716, 27] on span "Participants" at bounding box center [724, 25] width 36 height 7
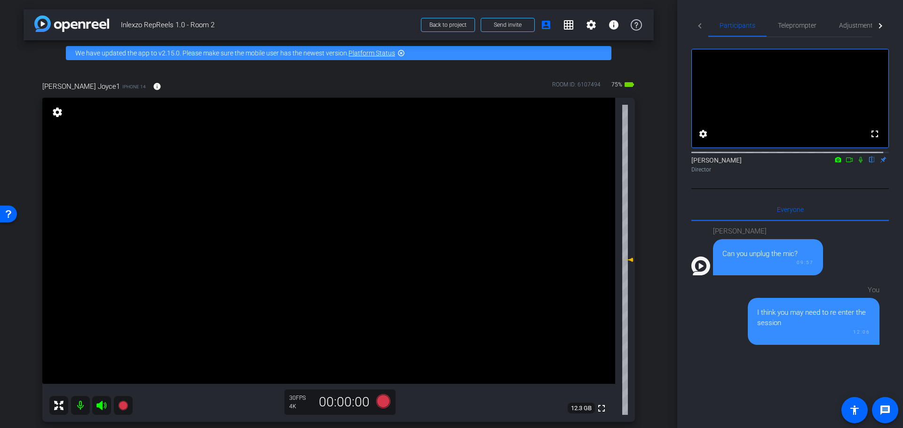
click at [858, 163] on icon at bounding box center [860, 160] width 4 height 6
click at [383, 402] on icon at bounding box center [383, 401] width 14 height 14
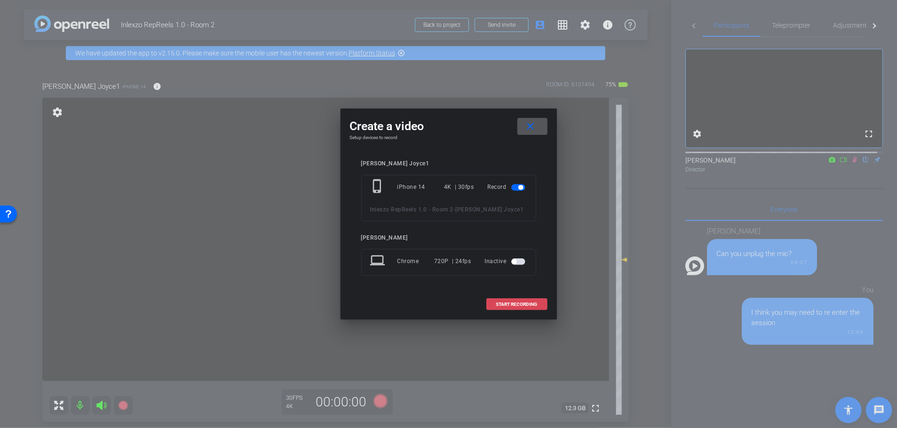
click at [512, 310] on span at bounding box center [517, 304] width 60 height 23
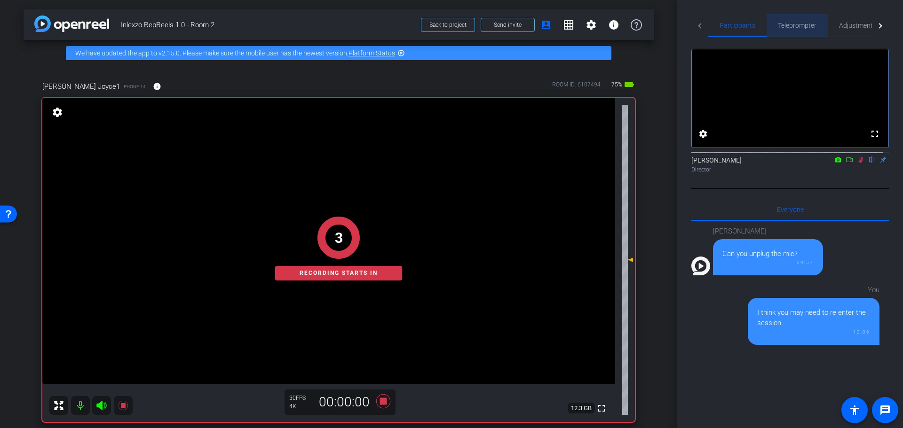
click at [796, 26] on span "Teleprompter" at bounding box center [797, 25] width 39 height 7
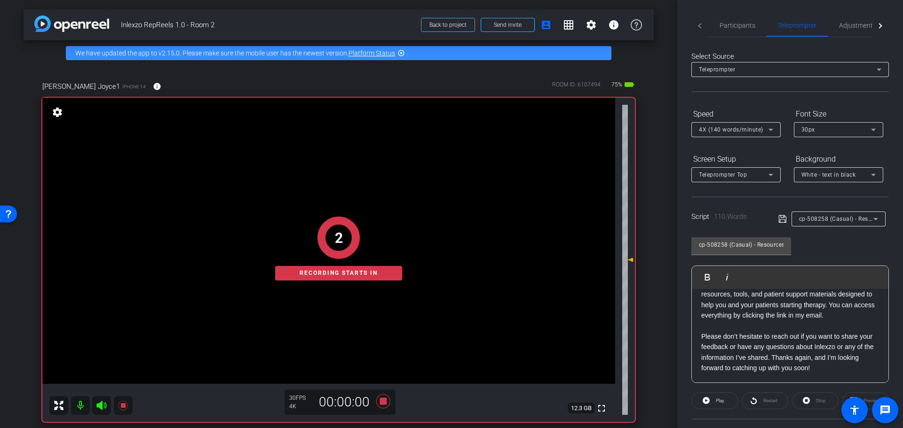
scroll to position [85, 0]
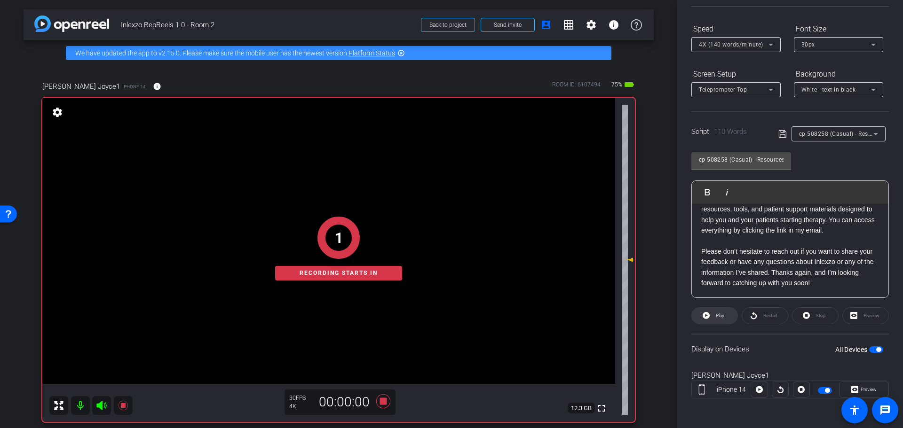
click at [713, 317] on span "Play" at bounding box center [718, 315] width 11 height 13
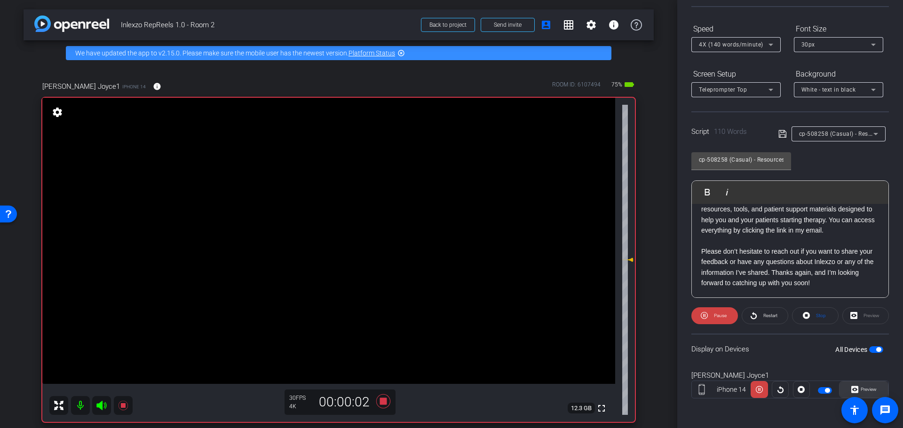
click at [860, 388] on span "Preview" at bounding box center [868, 389] width 16 height 5
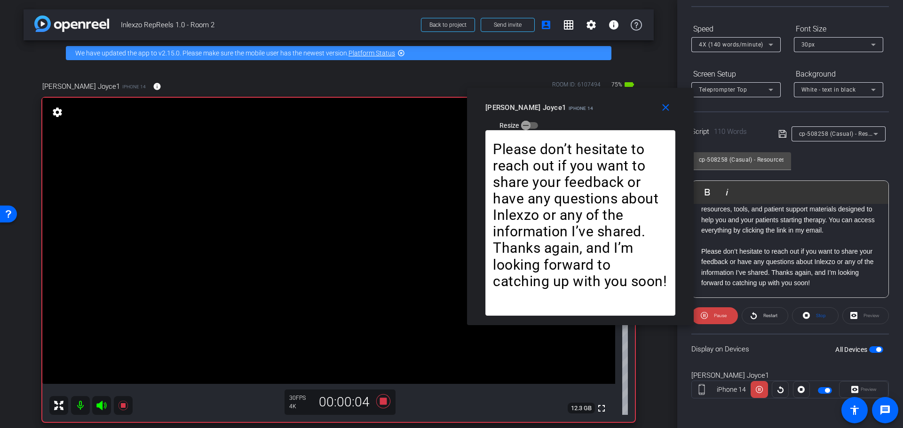
drag, startPoint x: 424, startPoint y: 103, endPoint x: 553, endPoint y: 95, distance: 129.0
click at [553, 95] on div "close Kelly Joyce1 iPhone 14 Resize" at bounding box center [580, 109] width 227 height 42
click at [763, 316] on span "Restart" at bounding box center [770, 315] width 14 height 5
click at [752, 315] on icon at bounding box center [753, 316] width 7 height 12
click at [538, 118] on mat-slide-toggle "Resize" at bounding box center [511, 125] width 53 height 15
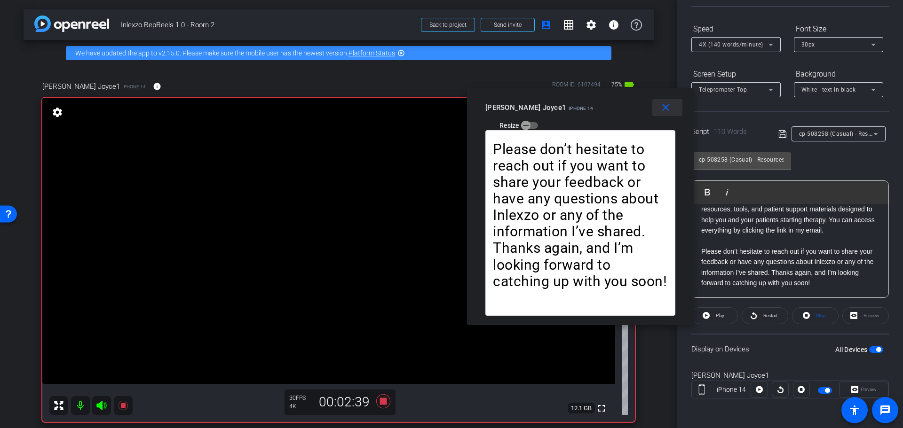
click at [661, 111] on mat-icon "close" at bounding box center [666, 108] width 12 height 12
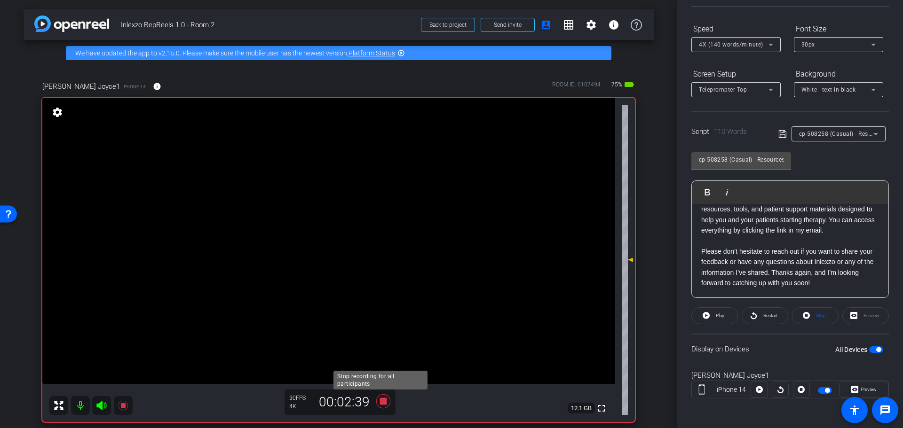
click at [383, 402] on icon at bounding box center [383, 401] width 14 height 14
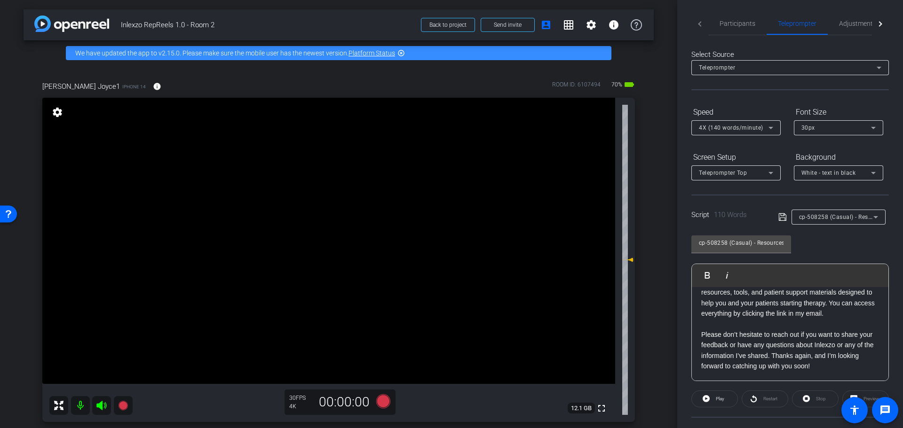
scroll to position [0, 0]
click at [733, 20] on span "Participants" at bounding box center [737, 25] width 36 height 23
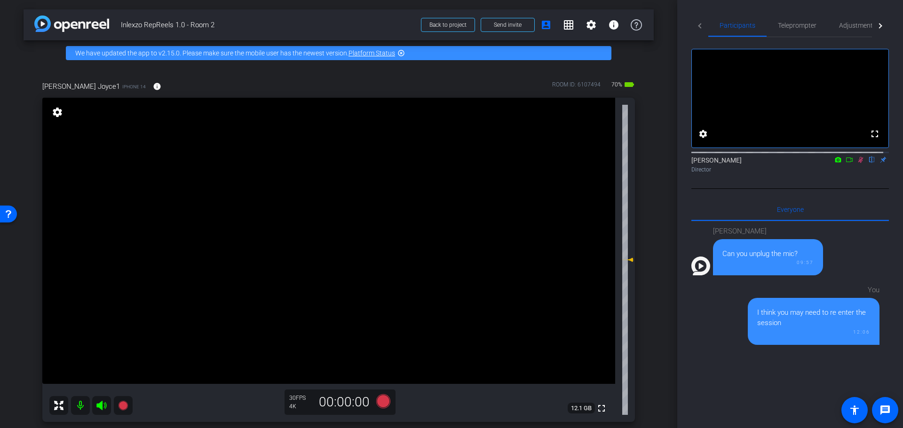
click at [855, 164] on mat-icon at bounding box center [860, 160] width 11 height 8
click at [852, 30] on span "Adjustments" at bounding box center [857, 25] width 37 height 23
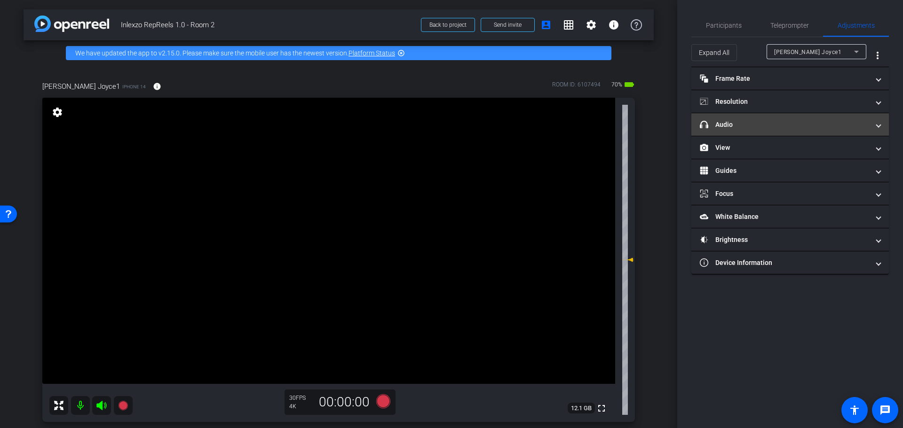
click at [799, 120] on mat-panel-title "headphone icon Audio" at bounding box center [784, 125] width 169 height 10
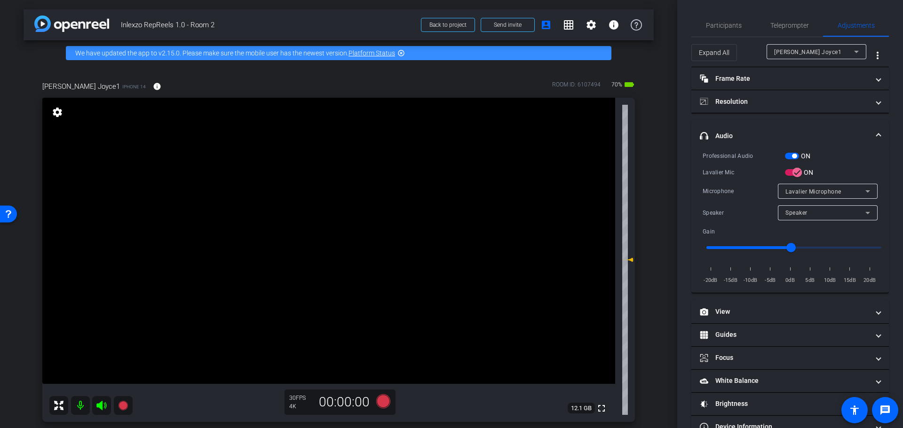
click at [795, 158] on span "button" at bounding box center [794, 156] width 5 height 5
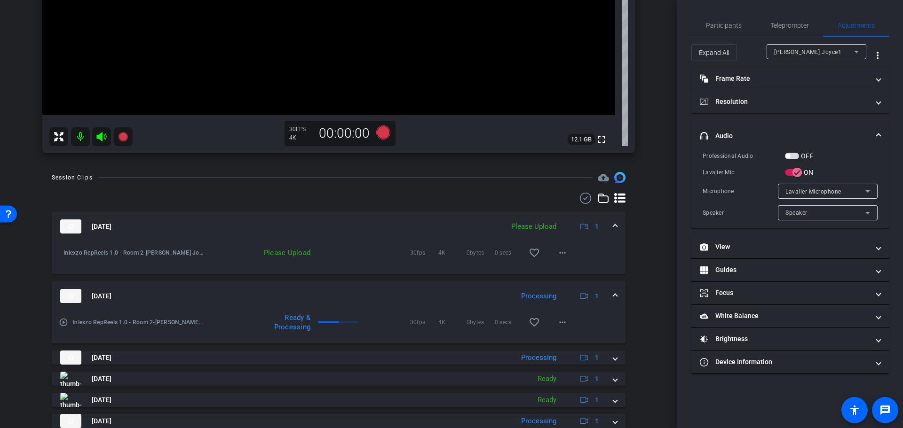
scroll to position [387, 0]
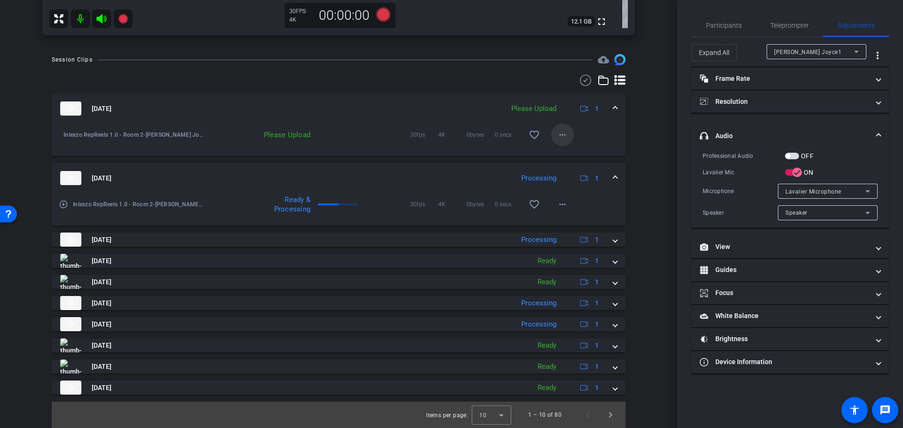
click at [556, 142] on span at bounding box center [562, 135] width 23 height 23
click at [577, 157] on span "Upload" at bounding box center [572, 154] width 38 height 11
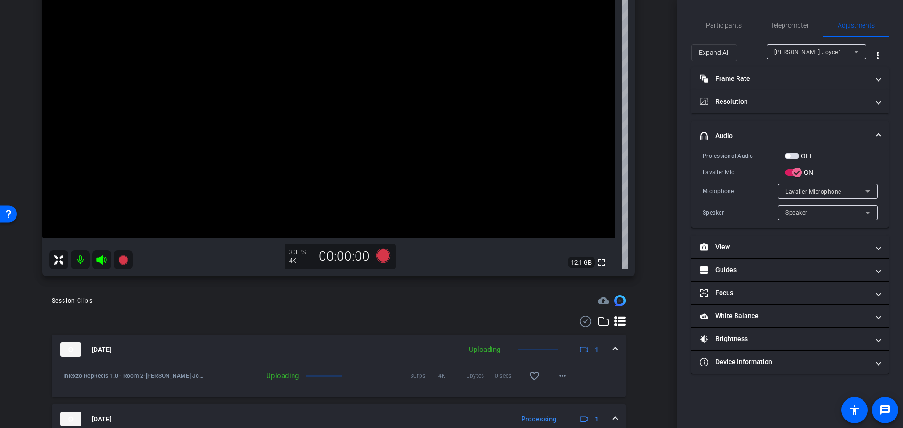
scroll to position [0, 0]
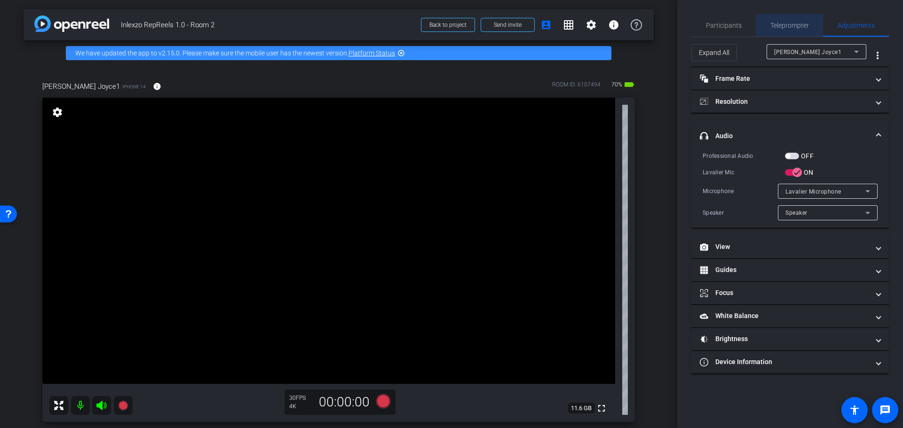
click at [796, 31] on span "Teleprompter" at bounding box center [789, 25] width 39 height 23
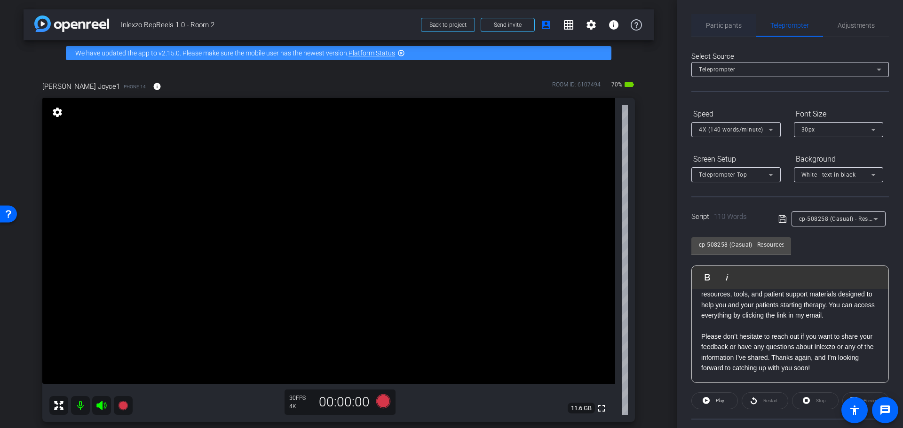
click at [732, 25] on span "Participants" at bounding box center [724, 25] width 36 height 7
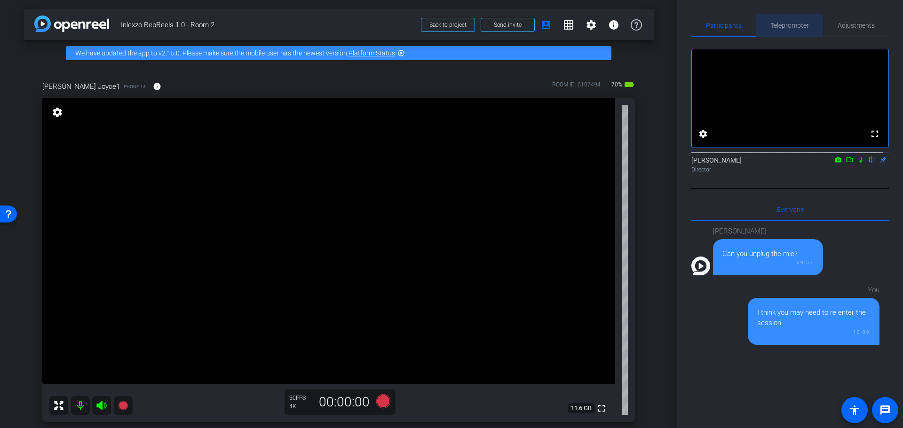
click at [794, 25] on span "Teleprompter" at bounding box center [789, 25] width 39 height 7
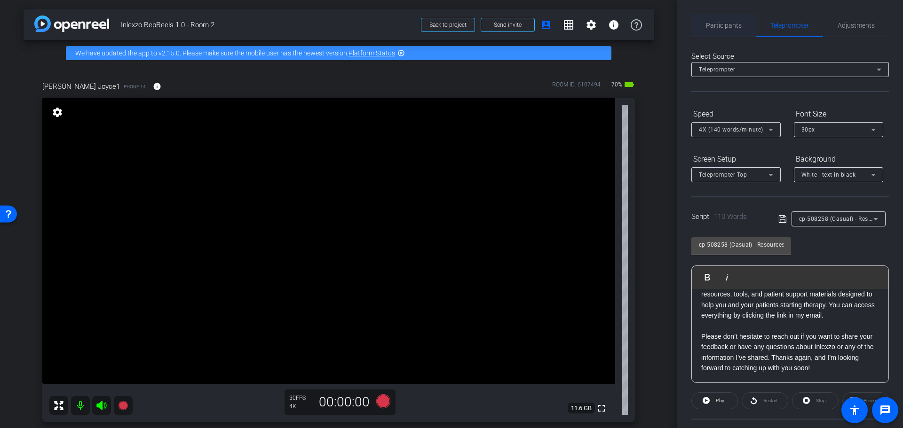
click at [721, 25] on span "Participants" at bounding box center [724, 25] width 36 height 7
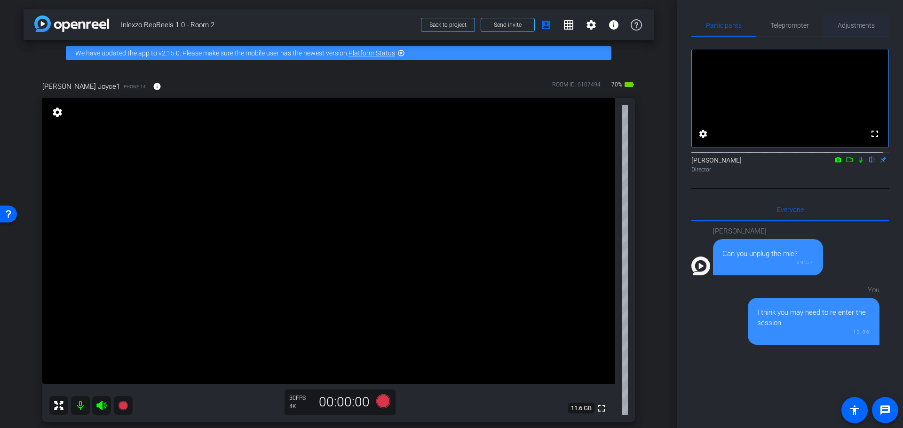
click at [846, 25] on span "Adjustments" at bounding box center [855, 25] width 37 height 7
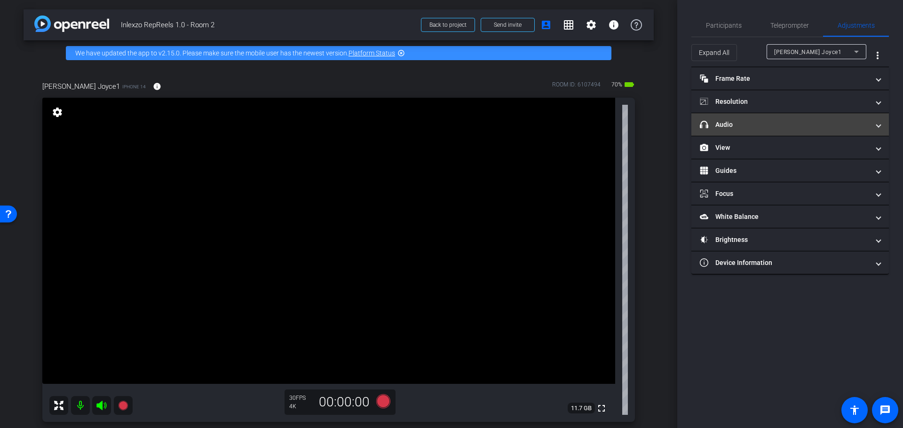
click at [770, 129] on mat-panel-title "headphone icon Audio" at bounding box center [784, 125] width 169 height 10
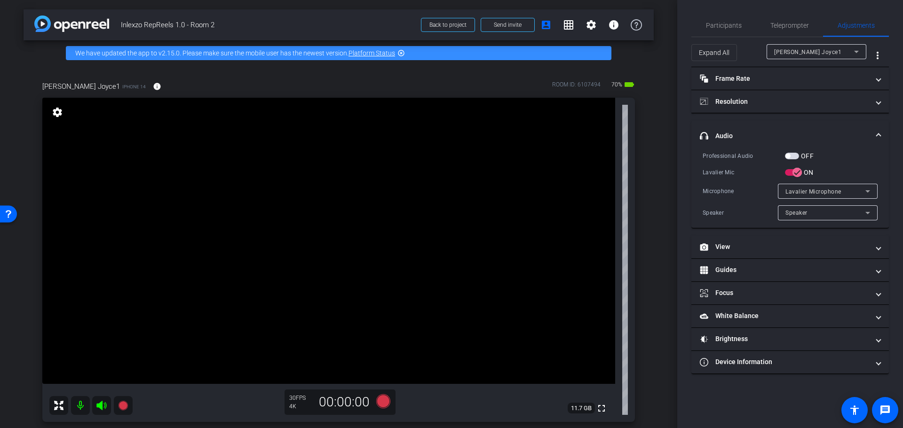
click at [770, 129] on mat-expansion-panel-header "headphone icon Audio" at bounding box center [789, 136] width 197 height 30
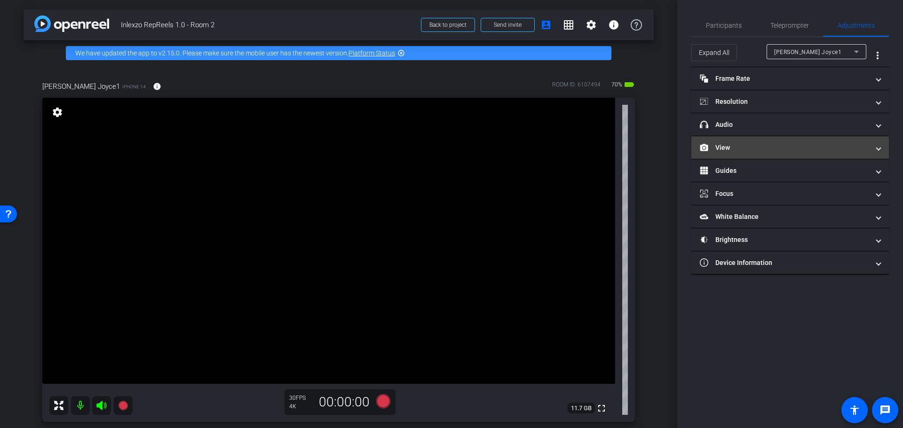
click at [770, 149] on mat-panel-title "View" at bounding box center [784, 148] width 169 height 10
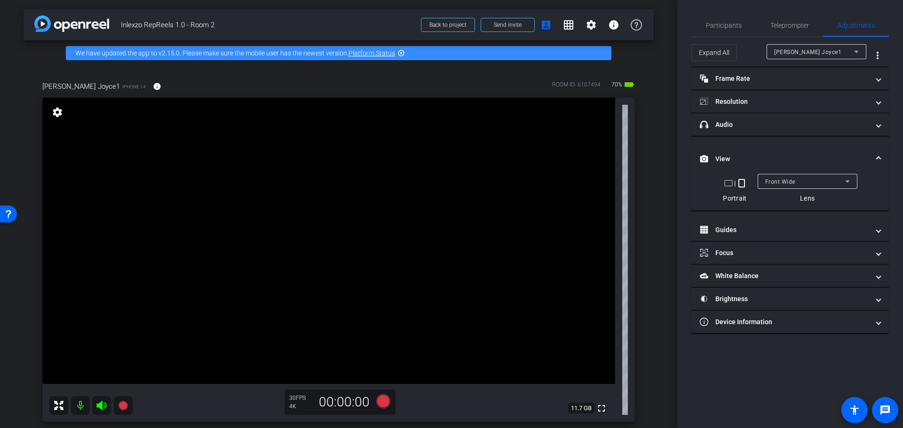
click at [770, 149] on mat-expansion-panel-header "View" at bounding box center [789, 159] width 197 height 30
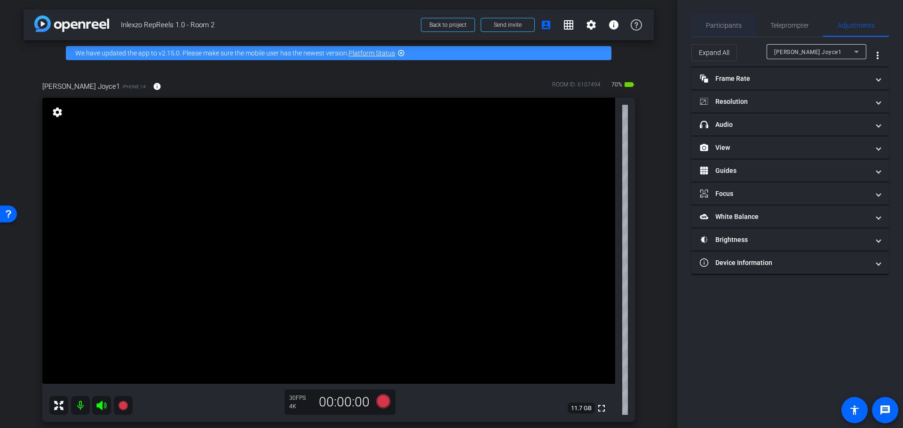
click at [708, 24] on span "Participants" at bounding box center [724, 25] width 36 height 7
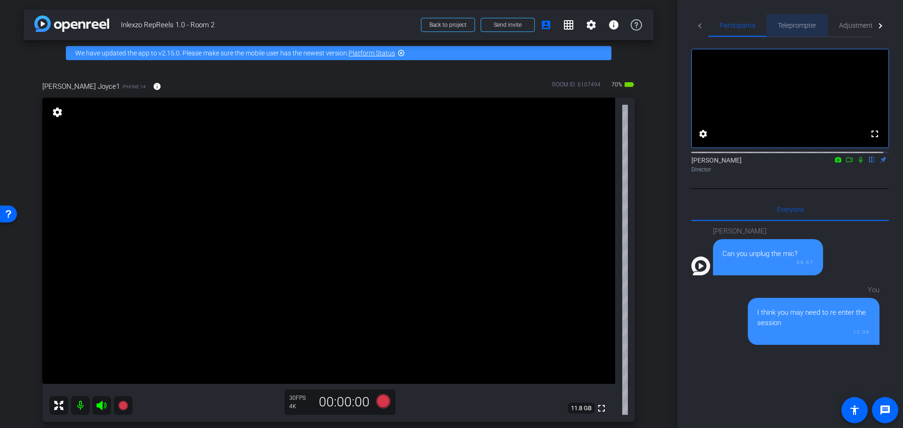
click at [805, 20] on span "Teleprompter" at bounding box center [797, 25] width 39 height 23
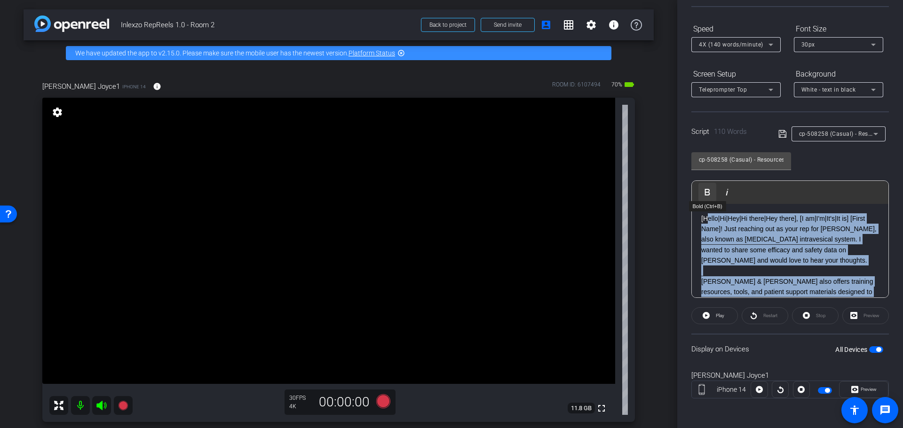
drag, startPoint x: 835, startPoint y: 285, endPoint x: 706, endPoint y: 199, distance: 154.9
click at [706, 198] on div "Play Play from this location Play Selected Play and display the selected text o…" at bounding box center [789, 240] width 197 height 118
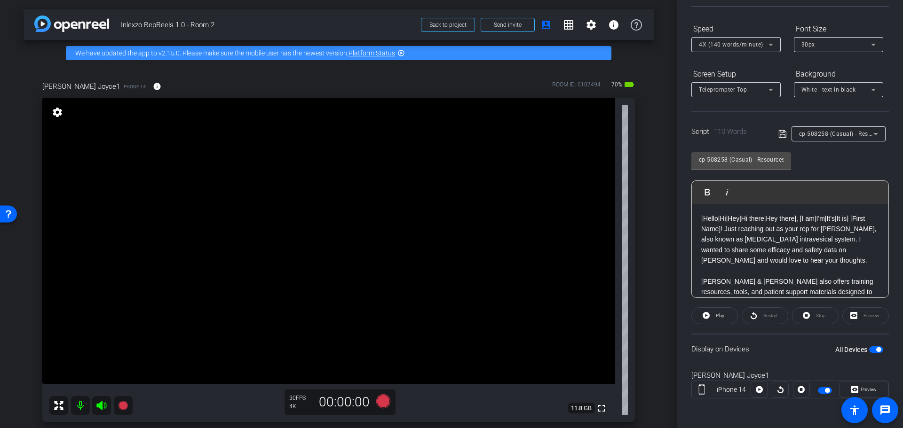
click at [750, 247] on p "[Hello|Hi|Hey|Hi there|Hey there], [I am|I'm|It's|It is] [First Name]! Just rea…" at bounding box center [790, 239] width 178 height 53
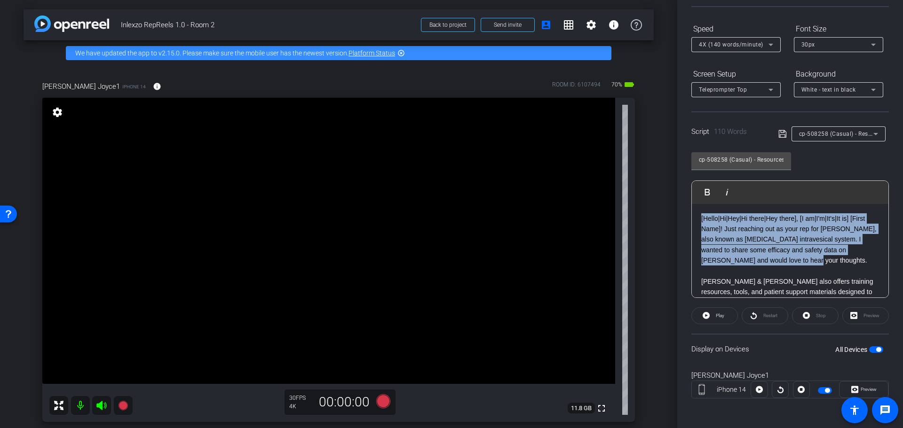
drag, startPoint x: 806, startPoint y: 265, endPoint x: 687, endPoint y: 206, distance: 132.7
click at [687, 206] on div "Participants Teleprompter Adjustments settings Nick Dambrosia flip Director Eve…" at bounding box center [790, 214] width 226 height 428
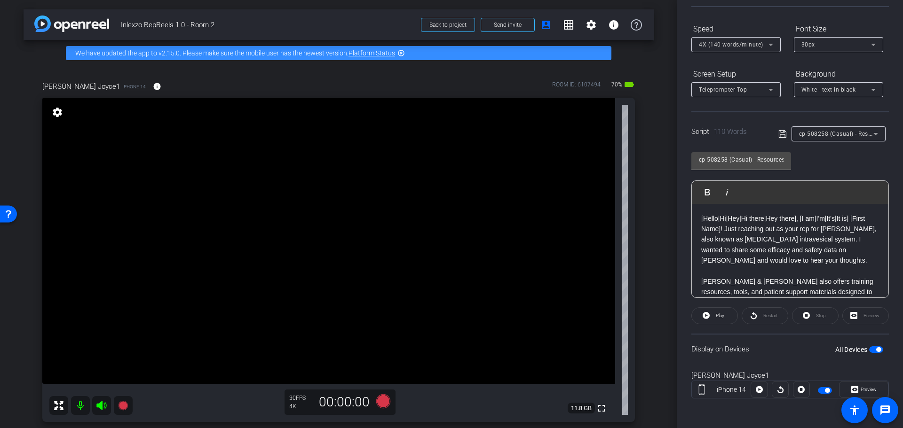
click at [666, 208] on div "arrow_back Inlexzo RepReels 1.0 - Room 2 Back to project Send invite account_bo…" at bounding box center [338, 214] width 677 height 428
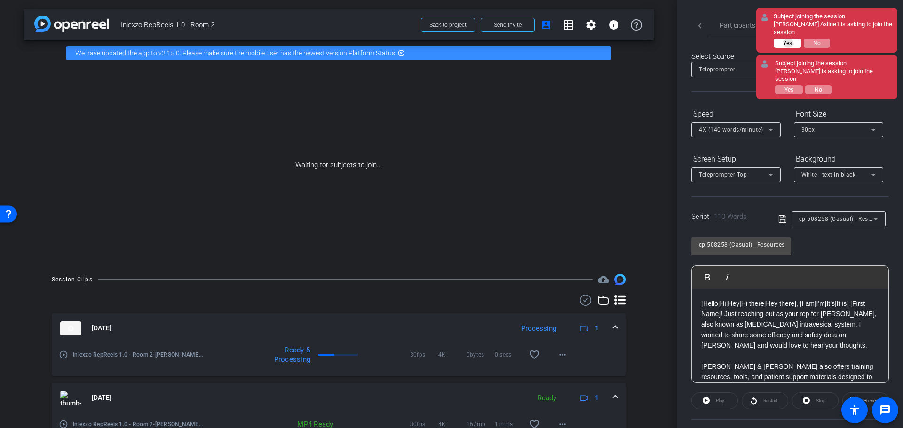
click at [790, 40] on span "Yes" at bounding box center [787, 43] width 9 height 7
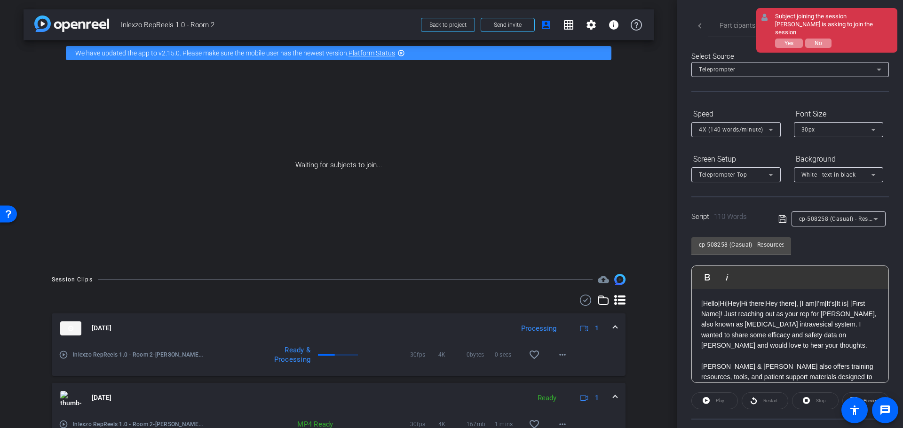
click at [790, 40] on span "Yes" at bounding box center [788, 43] width 9 height 7
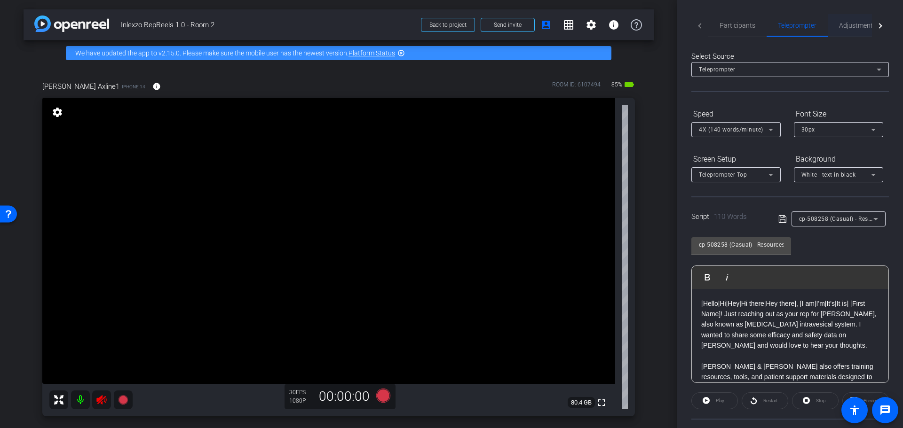
click at [838, 24] on div "Adjustments" at bounding box center [857, 25] width 60 height 23
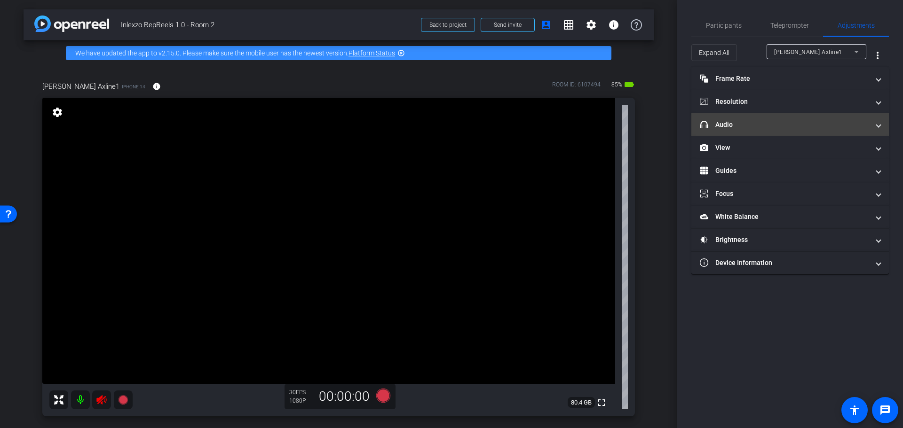
click at [752, 130] on mat-expansion-panel-header "headphone icon Audio" at bounding box center [789, 124] width 197 height 23
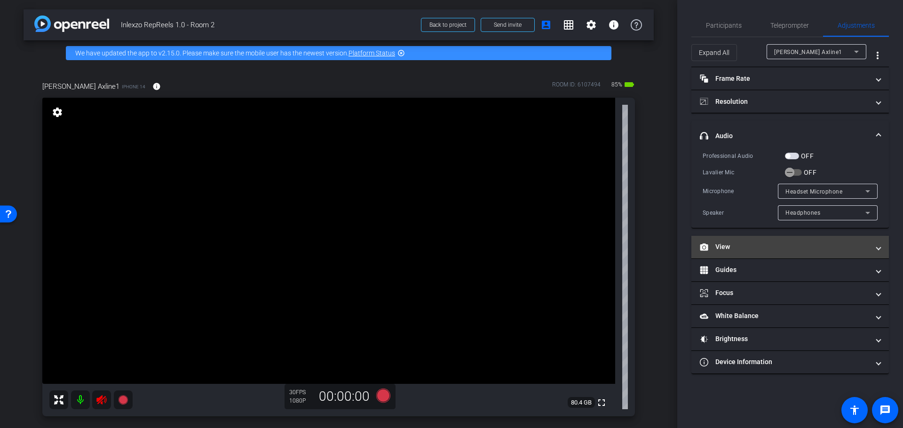
click at [745, 244] on mat-panel-title "View" at bounding box center [784, 247] width 169 height 10
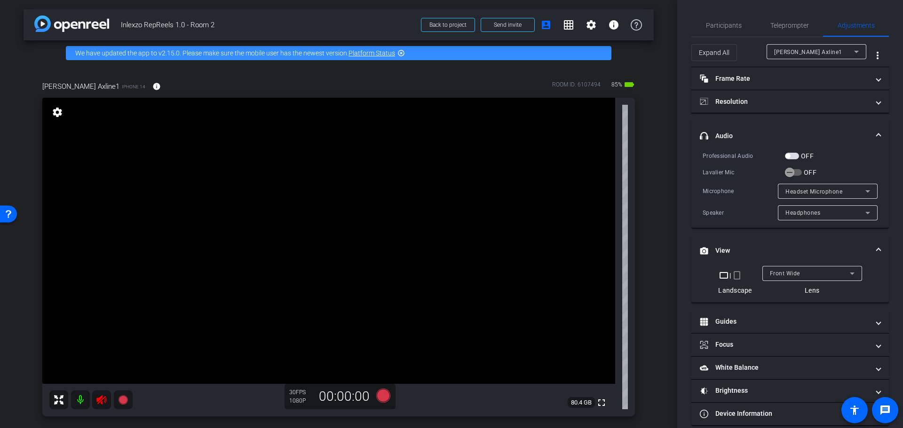
click at [732, 280] on mat-icon "crop_portrait" at bounding box center [736, 275] width 11 height 11
click at [735, 273] on mat-icon "crop_portrait" at bounding box center [736, 275] width 11 height 11
click at [733, 275] on mat-icon "crop_portrait" at bounding box center [736, 275] width 11 height 11
click at [738, 270] on mat-icon "crop_portrait" at bounding box center [736, 275] width 11 height 11
click at [735, 275] on mat-icon "crop_portrait" at bounding box center [736, 275] width 11 height 11
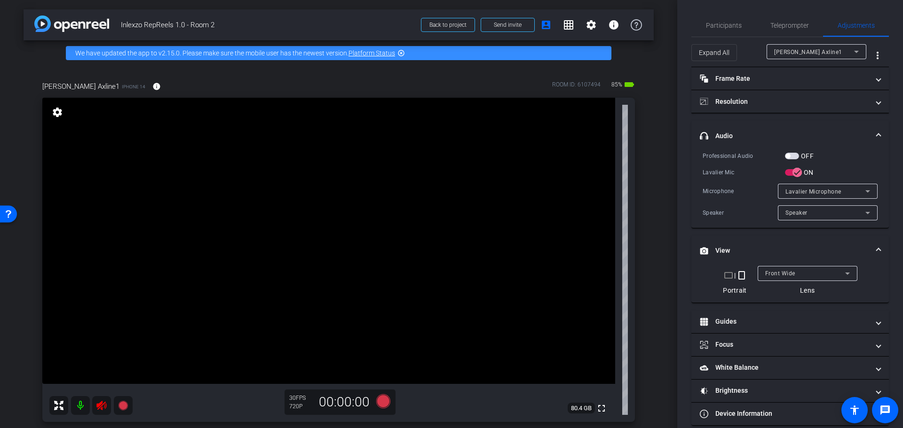
click at [101, 411] on mat-icon at bounding box center [101, 405] width 19 height 19
click at [101, 403] on icon at bounding box center [101, 405] width 10 height 9
click at [721, 29] on span "Participants" at bounding box center [724, 25] width 36 height 23
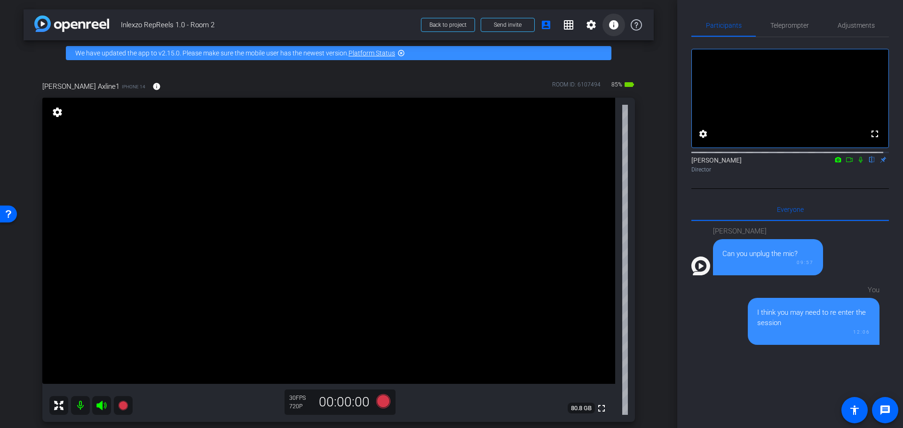
click at [608, 26] on mat-icon "info" at bounding box center [613, 24] width 11 height 11
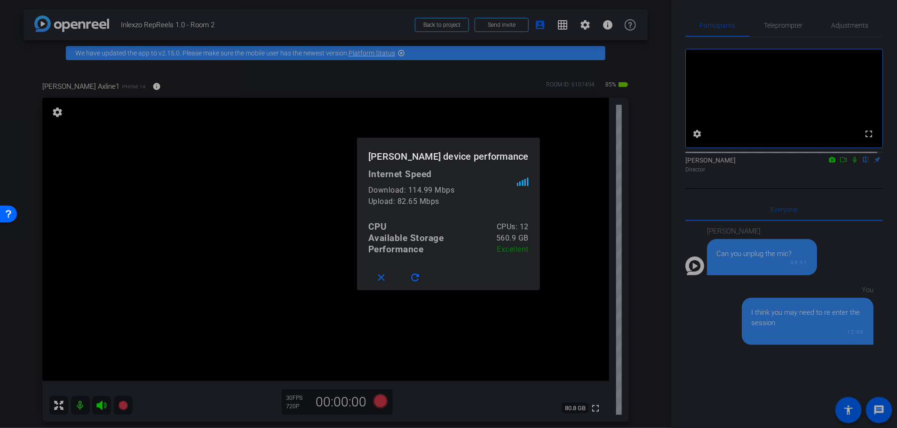
click at [622, 70] on div at bounding box center [448, 214] width 897 height 428
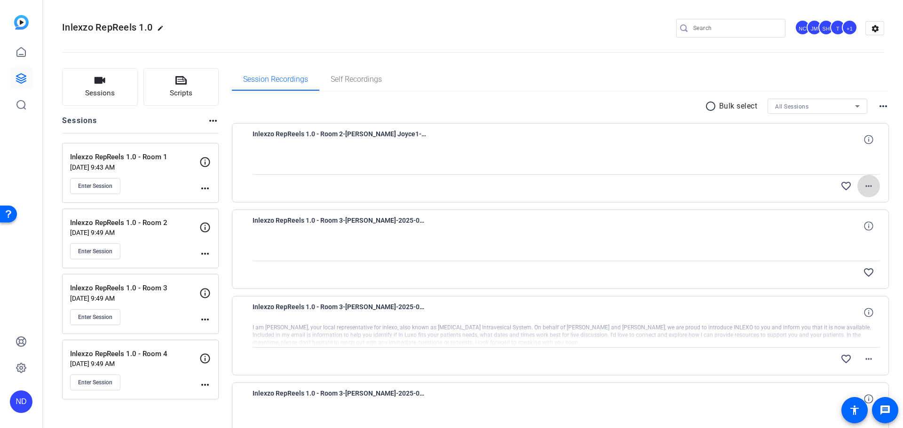
click at [857, 187] on span at bounding box center [868, 186] width 23 height 23
click at [844, 204] on span "Download Original" at bounding box center [832, 205] width 69 height 11
click at [107, 249] on span "Enter Session" at bounding box center [95, 252] width 34 height 8
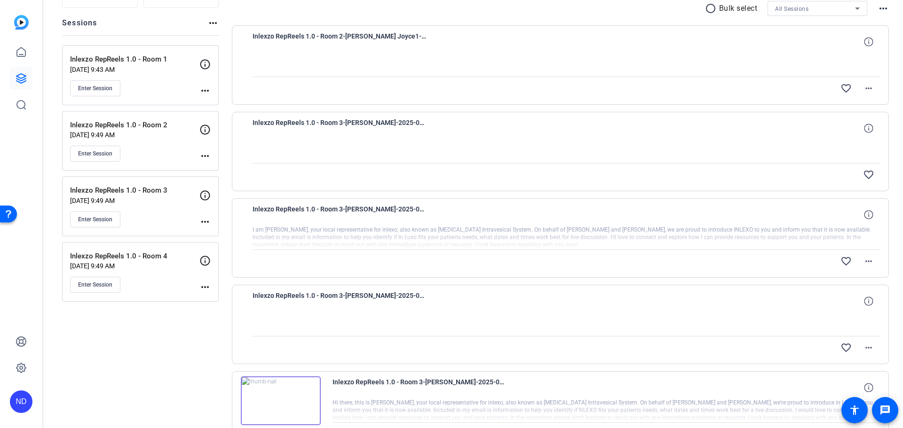
click at [120, 135] on p "Aug 12, 2025 @ 9:49 AM" at bounding box center [134, 135] width 129 height 8
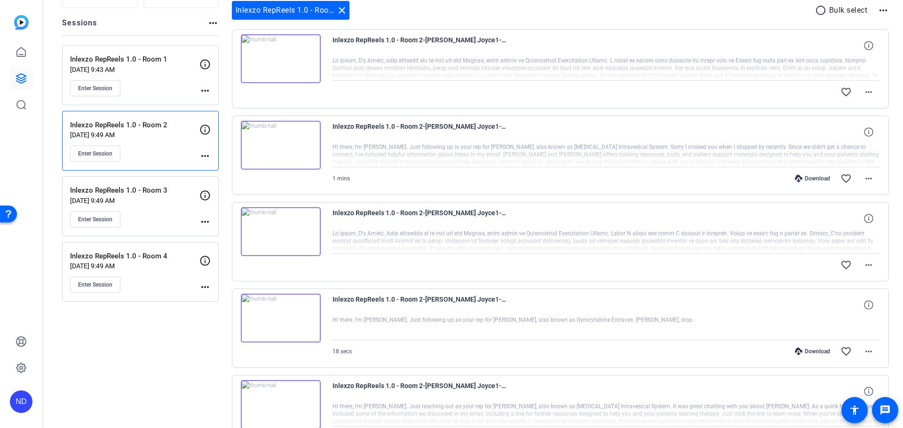
scroll to position [0, 0]
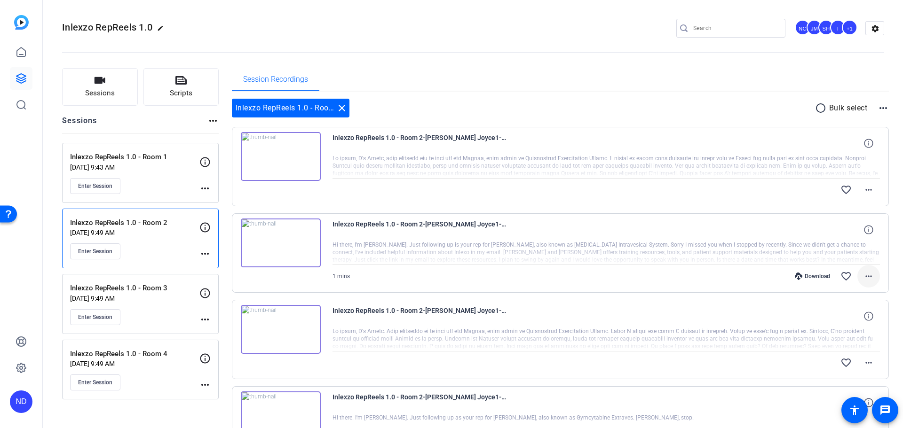
click at [857, 270] on span at bounding box center [868, 276] width 23 height 23
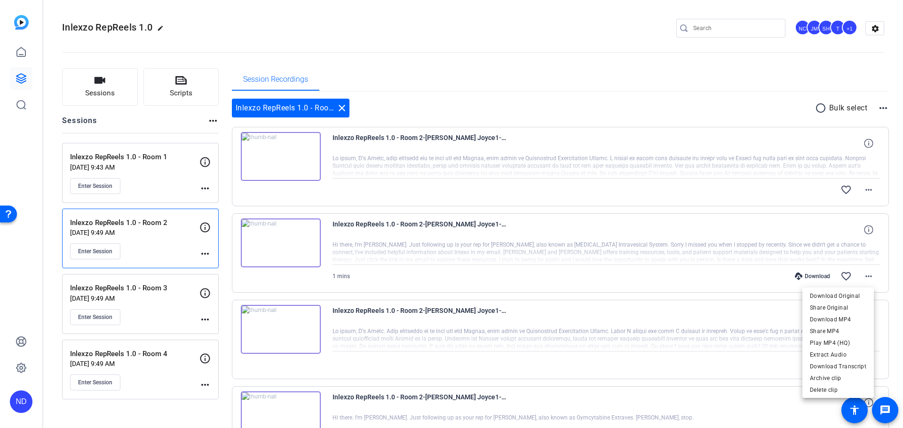
click at [712, 122] on div at bounding box center [451, 214] width 903 height 428
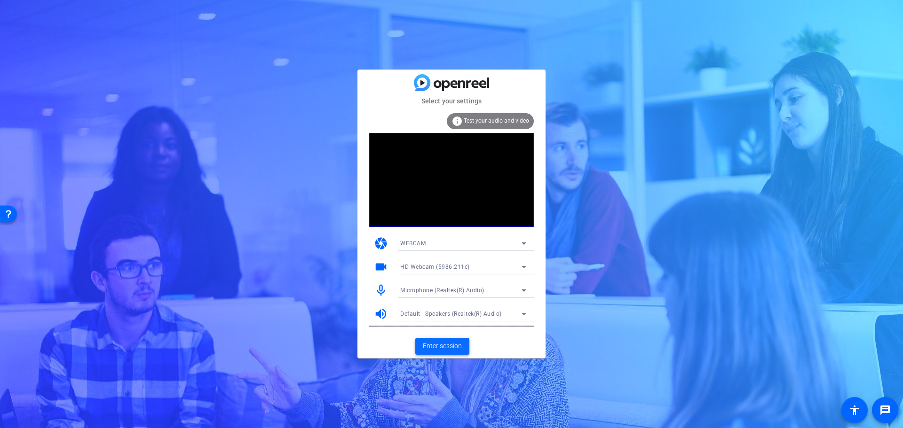
click at [451, 348] on span "Enter session" at bounding box center [442, 346] width 39 height 10
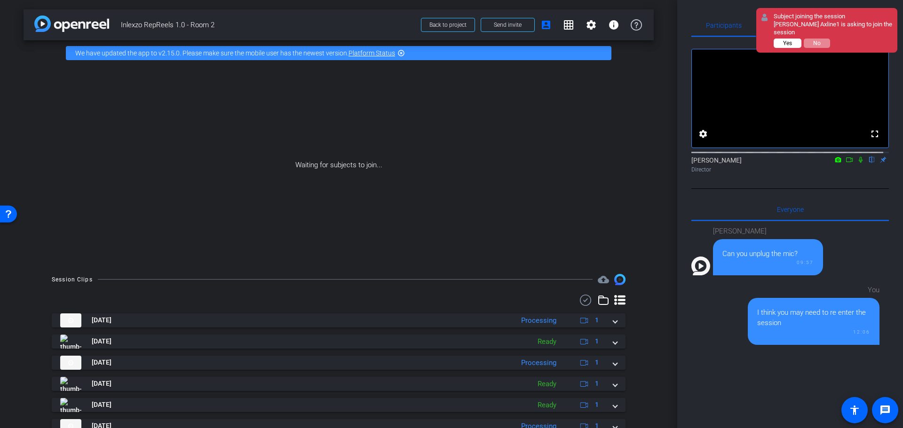
click at [784, 39] on button "Yes" at bounding box center [787, 43] width 28 height 9
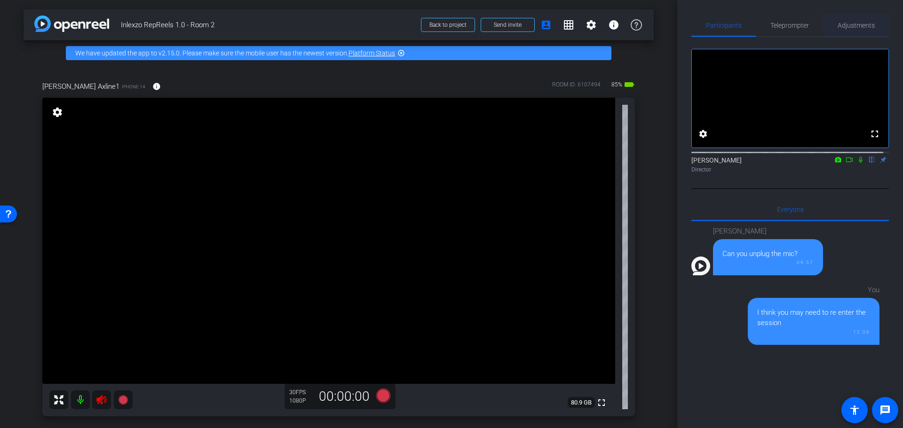
click at [837, 31] on span "Adjustments" at bounding box center [855, 25] width 37 height 23
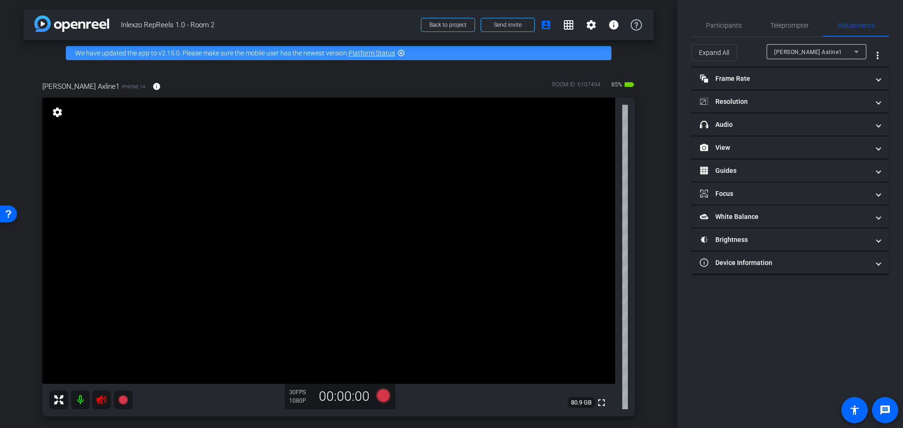
click at [101, 403] on icon at bounding box center [101, 399] width 10 height 9
click at [98, 402] on icon at bounding box center [101, 399] width 11 height 11
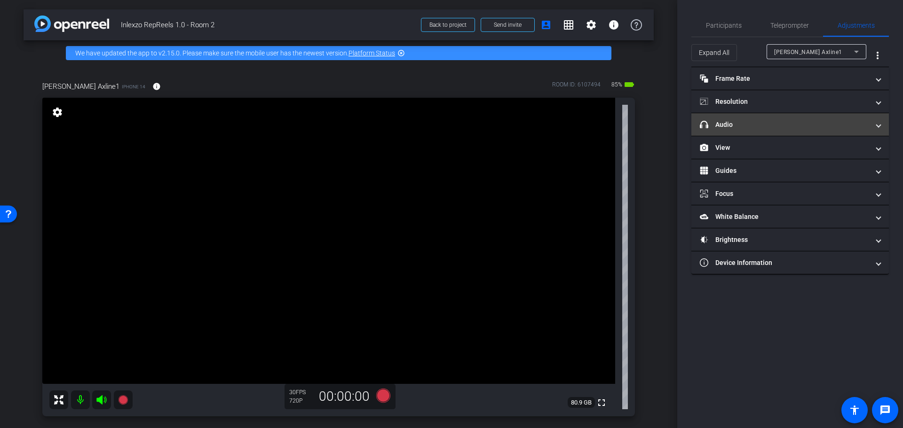
click at [762, 129] on mat-expansion-panel-header "headphone icon Audio" at bounding box center [789, 124] width 197 height 23
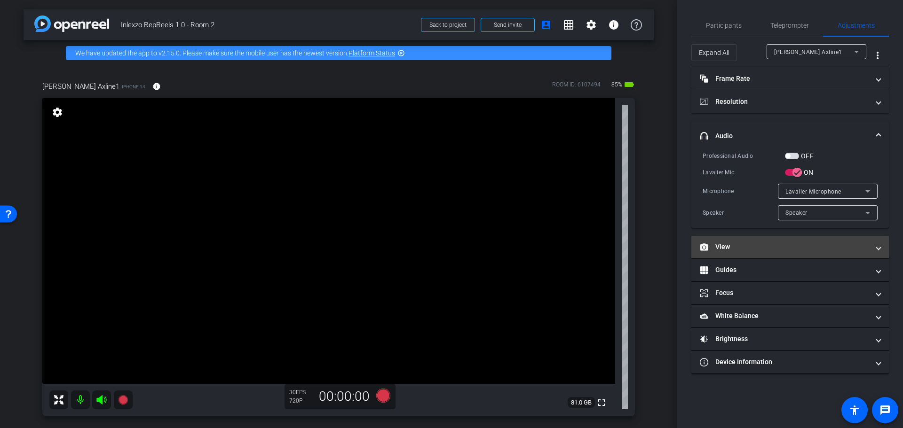
click at [755, 252] on mat-panel-title "View" at bounding box center [784, 247] width 169 height 10
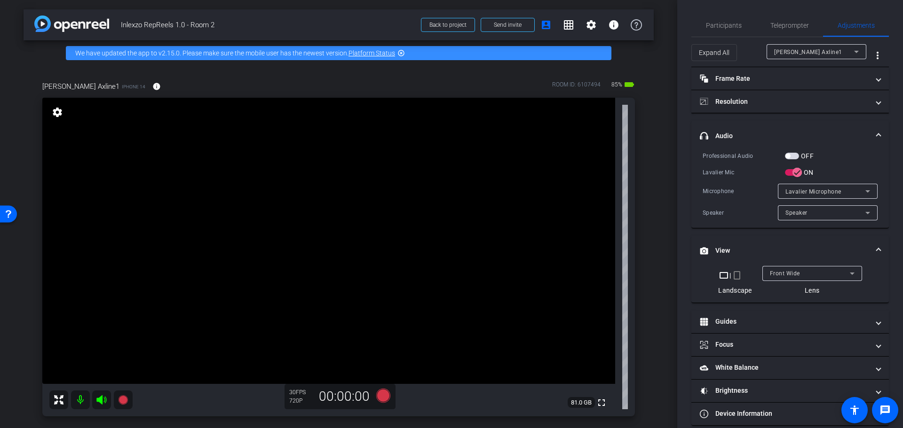
click at [735, 273] on mat-icon "crop_portrait" at bounding box center [736, 275] width 11 height 11
click at [731, 25] on span "Participants" at bounding box center [724, 25] width 36 height 7
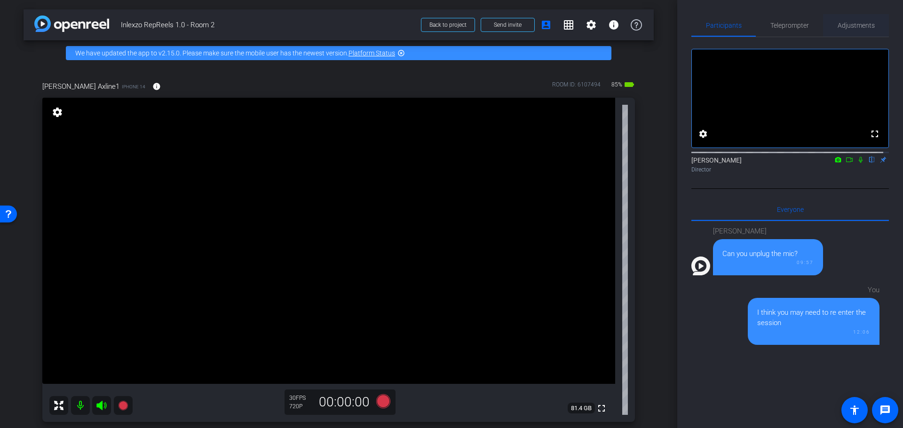
click at [854, 32] on span "Adjustments" at bounding box center [855, 25] width 37 height 23
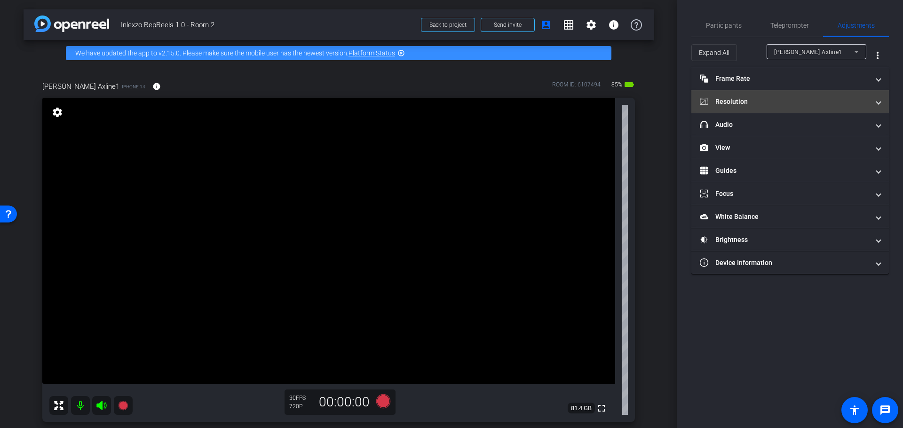
click at [747, 107] on mat-expansion-panel-header "Resolution" at bounding box center [789, 101] width 197 height 23
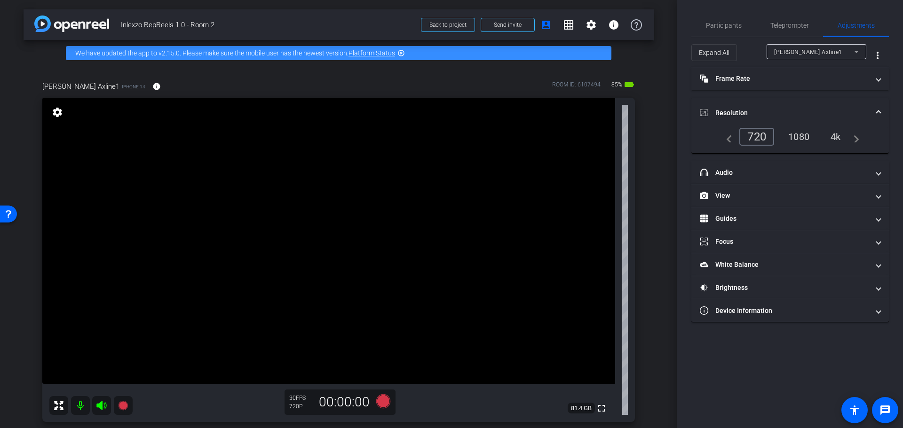
click at [834, 135] on div "4k" at bounding box center [835, 137] width 24 height 16
click at [835, 138] on div "4k" at bounding box center [835, 137] width 24 height 16
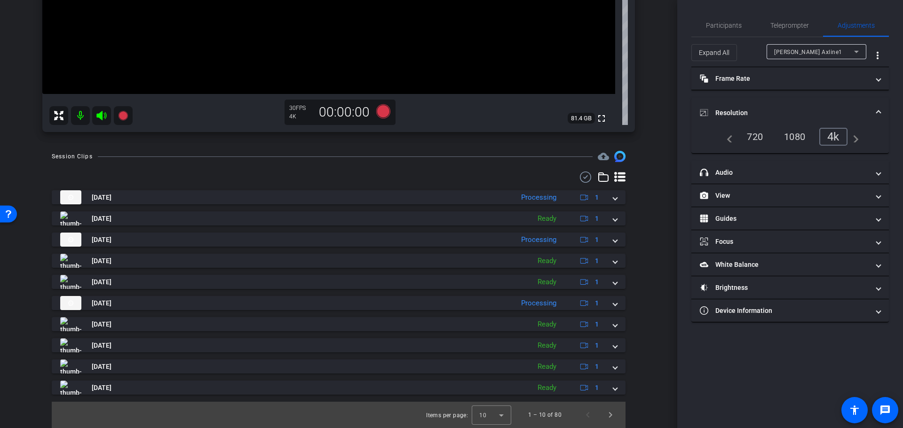
scroll to position [94, 0]
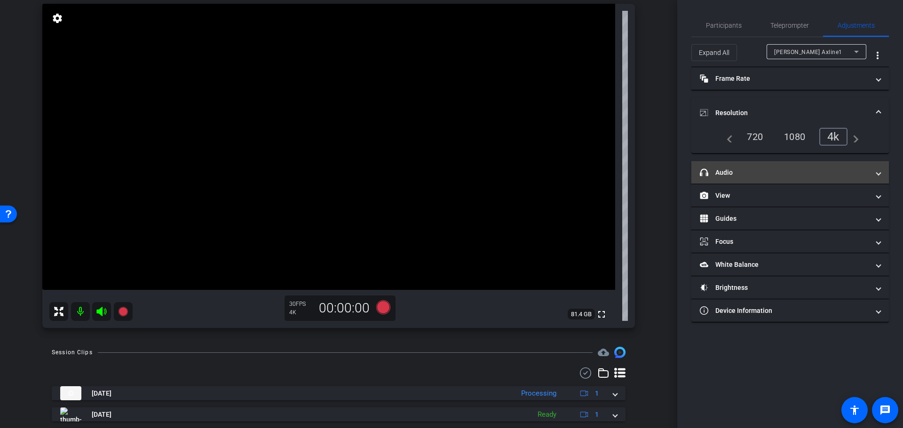
click at [741, 176] on mat-panel-title "headphone icon Audio" at bounding box center [784, 173] width 169 height 10
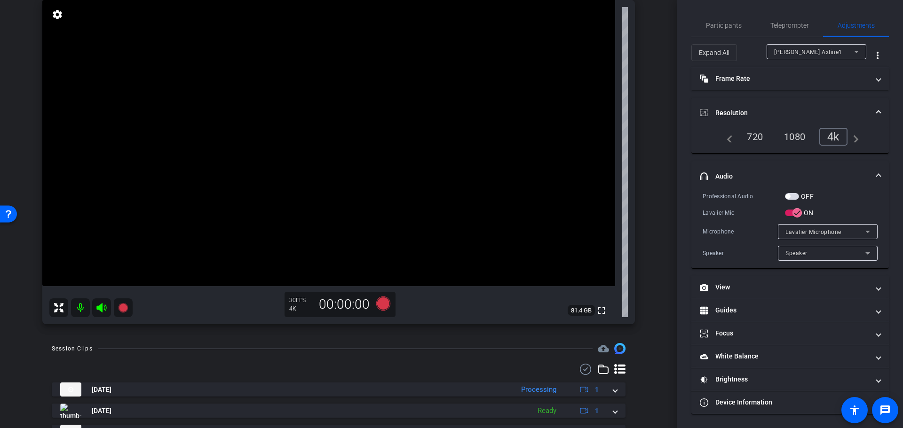
scroll to position [0, 0]
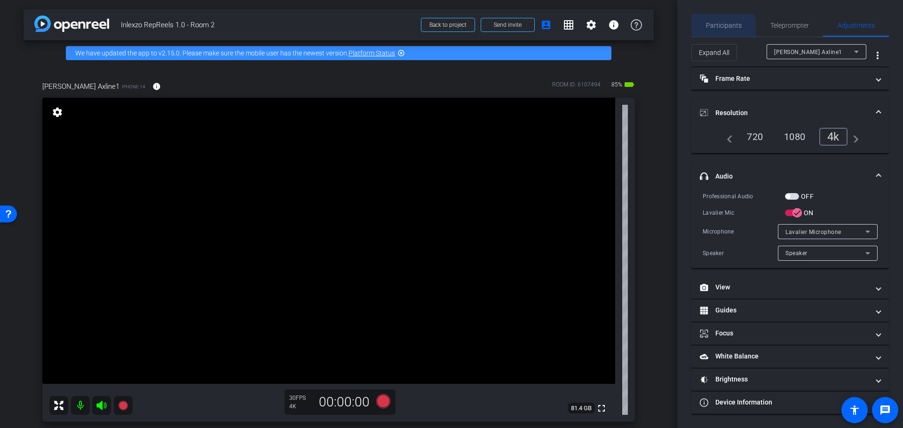
click at [718, 28] on span "Participants" at bounding box center [724, 25] width 36 height 7
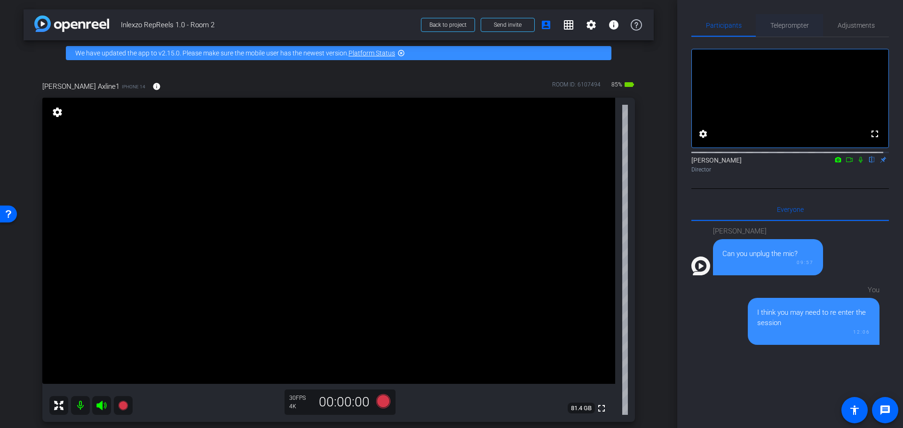
click at [781, 28] on span "Teleprompter" at bounding box center [789, 25] width 39 height 7
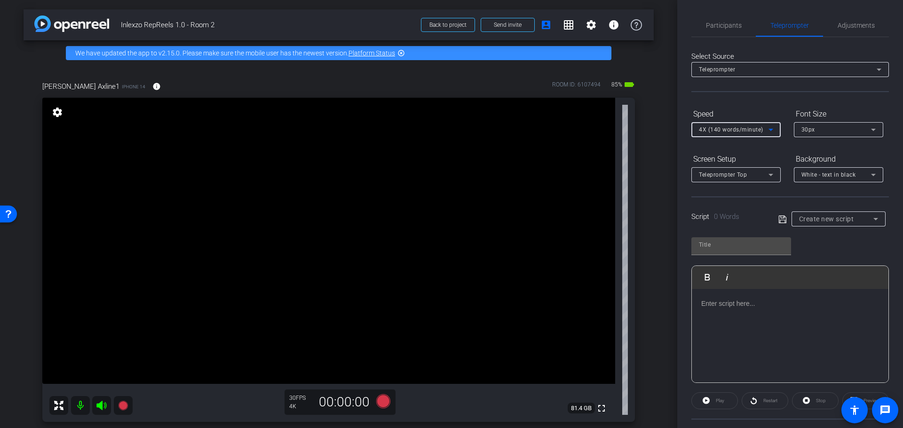
click at [757, 126] on span "4X (140 words/minute)" at bounding box center [731, 129] width 64 height 7
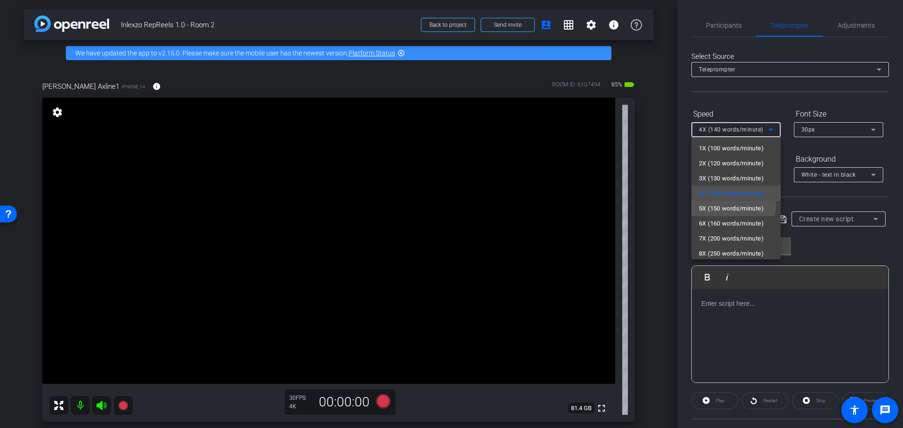
click at [728, 205] on span "5X (150 words/minute)" at bounding box center [731, 208] width 65 height 11
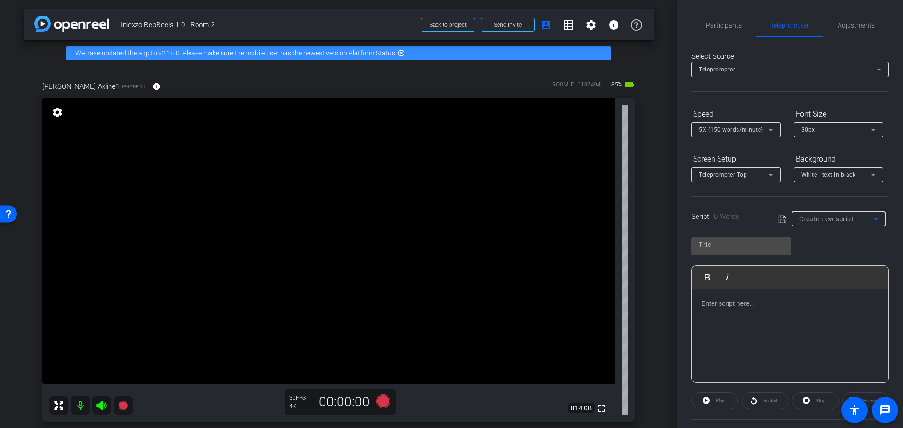
click at [834, 218] on span "Create new script" at bounding box center [826, 219] width 55 height 8
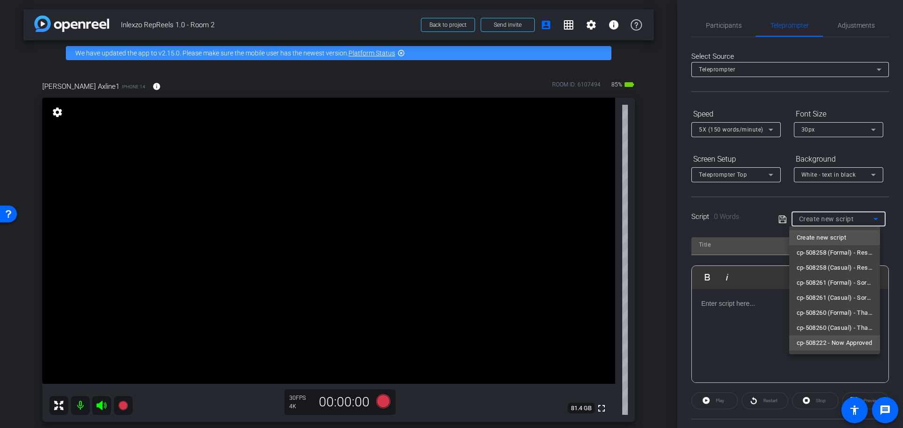
click at [824, 336] on mat-option "cp-508222 - Now Approved" at bounding box center [834, 343] width 91 height 15
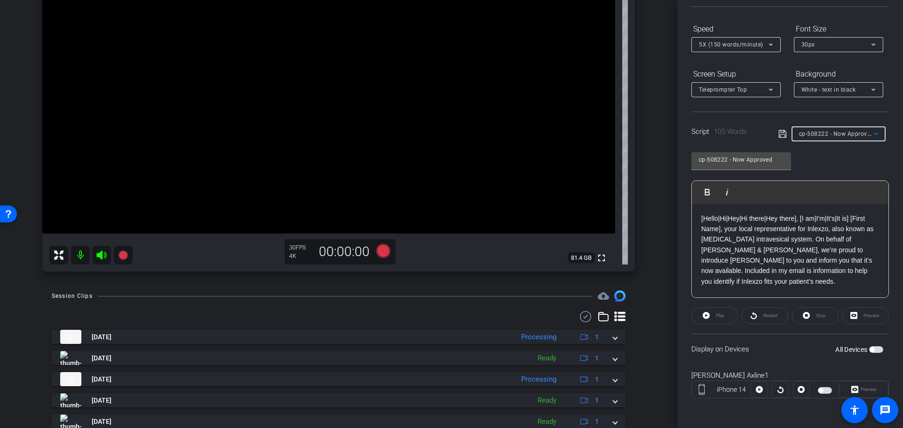
scroll to position [196, 0]
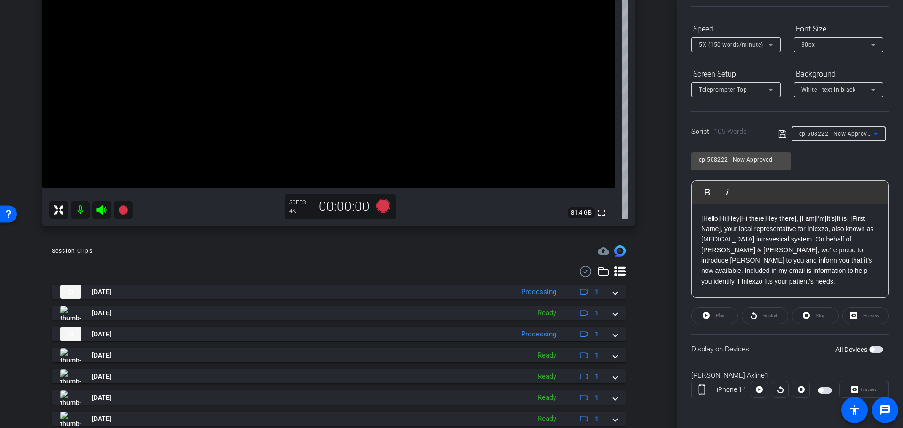
click at [870, 349] on span "button" at bounding box center [876, 349] width 14 height 7
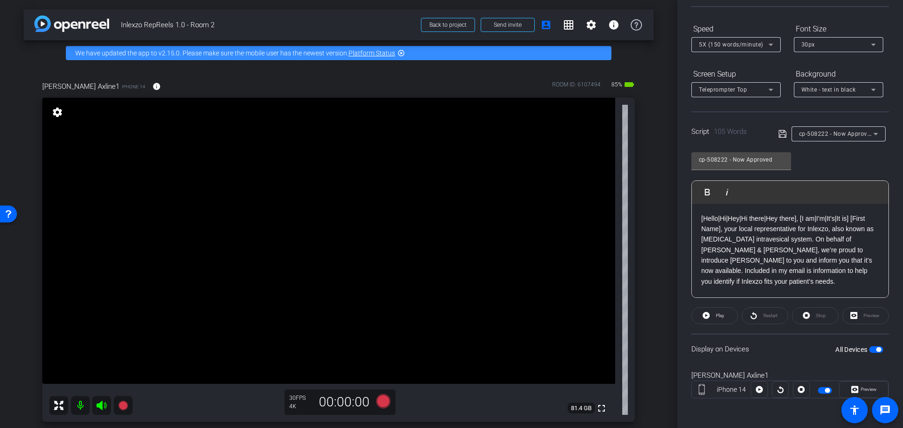
scroll to position [0, 0]
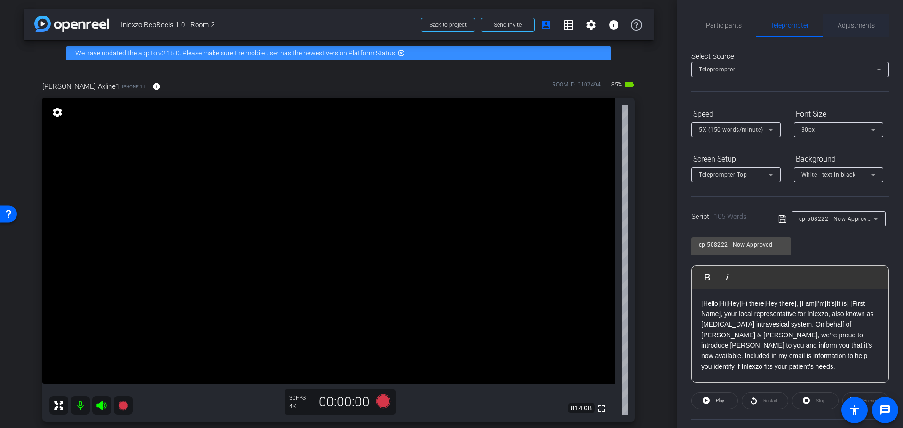
click at [847, 30] on span "Adjustments" at bounding box center [855, 25] width 37 height 23
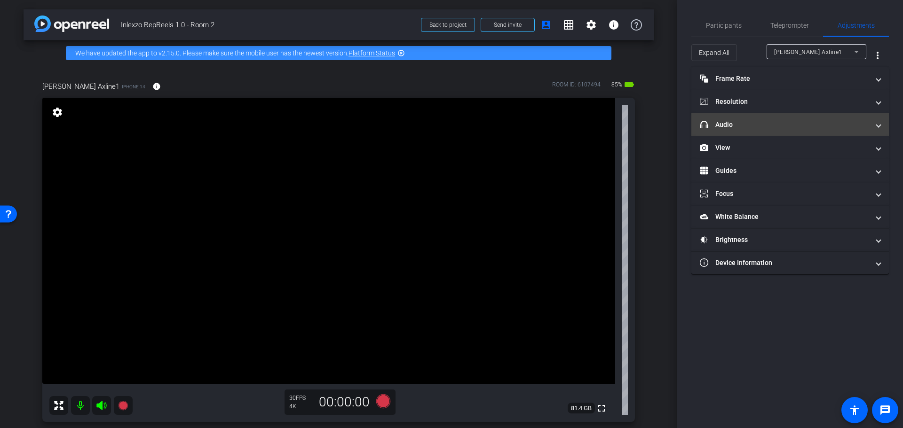
click at [774, 115] on mat-expansion-panel-header "headphone icon Audio" at bounding box center [789, 124] width 197 height 23
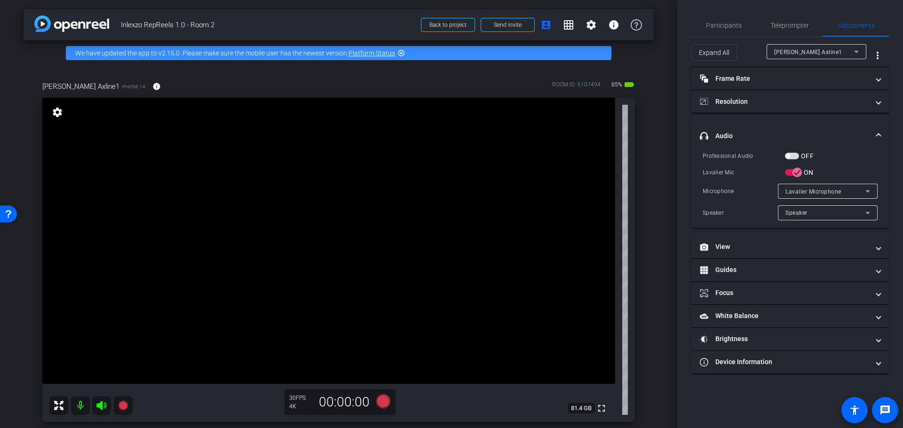
click at [795, 157] on span "button" at bounding box center [792, 156] width 14 height 7
click at [715, 19] on span "Participants" at bounding box center [724, 25] width 36 height 23
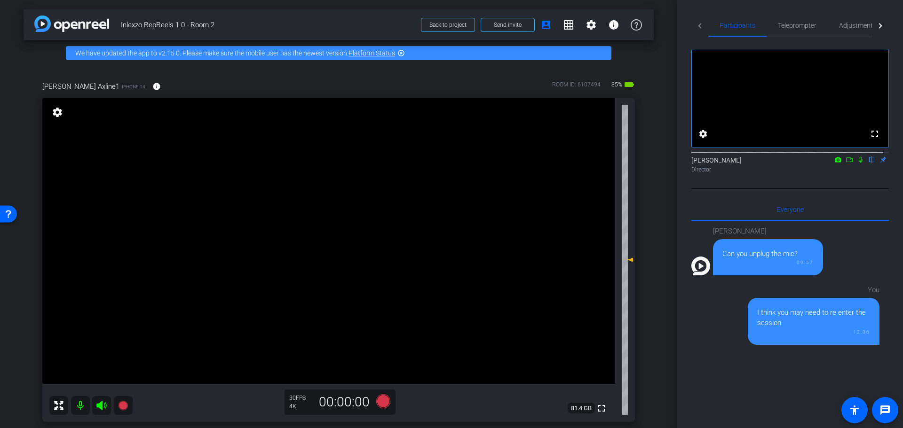
click at [857, 163] on icon at bounding box center [861, 160] width 8 height 7
click at [383, 399] on icon at bounding box center [383, 401] width 14 height 14
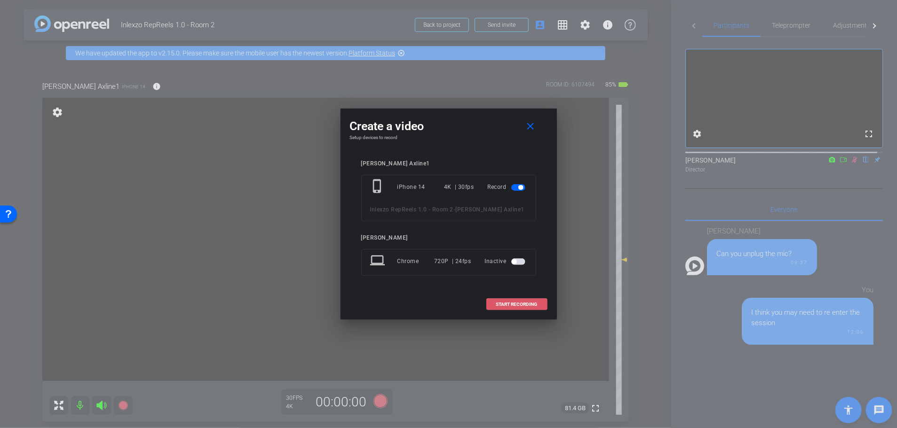
click at [495, 306] on span at bounding box center [517, 304] width 60 height 23
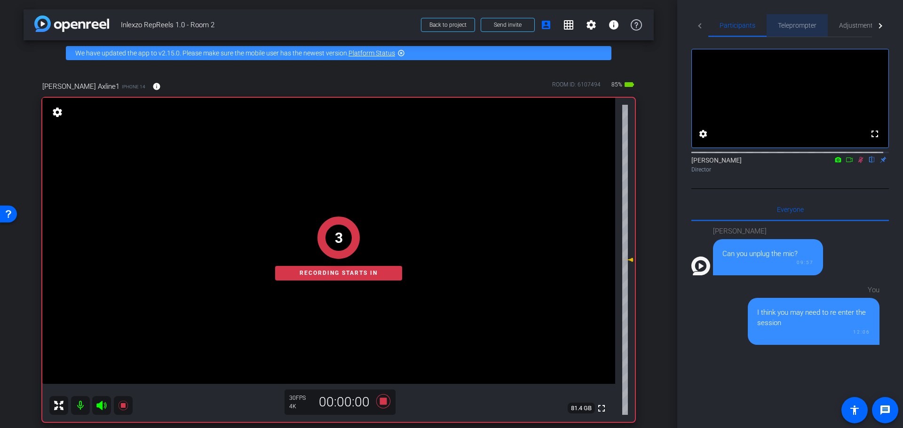
click at [786, 25] on span "Teleprompter" at bounding box center [797, 25] width 39 height 7
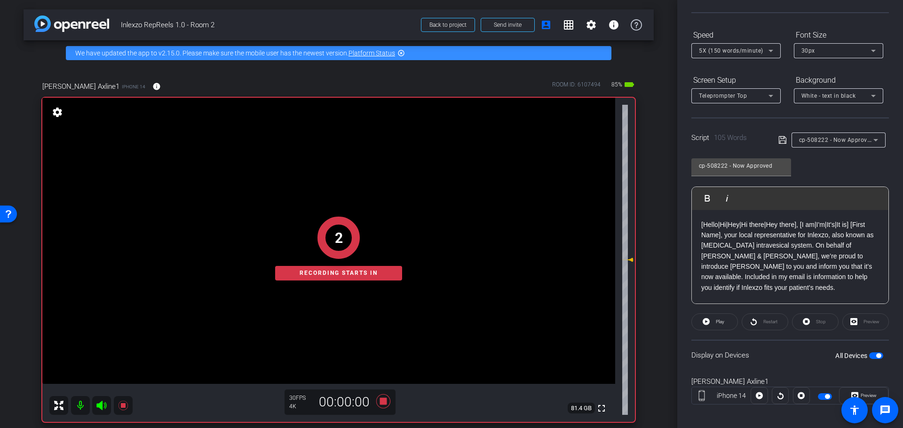
scroll to position [85, 0]
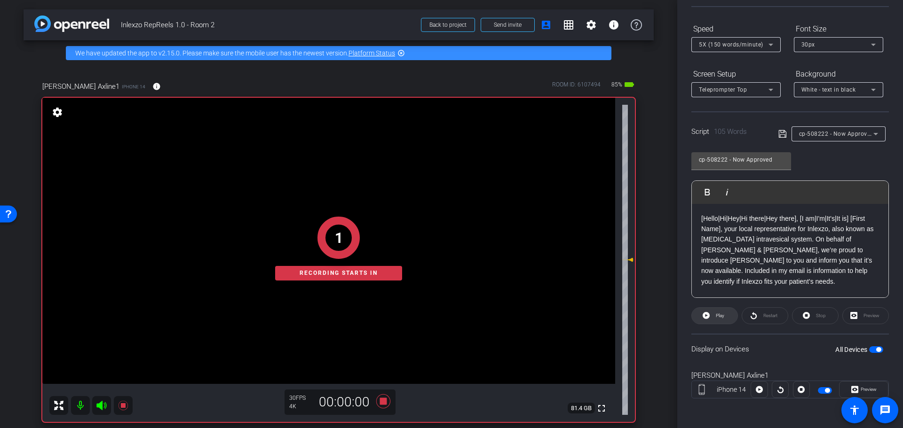
click at [718, 320] on span "Play" at bounding box center [718, 315] width 11 height 13
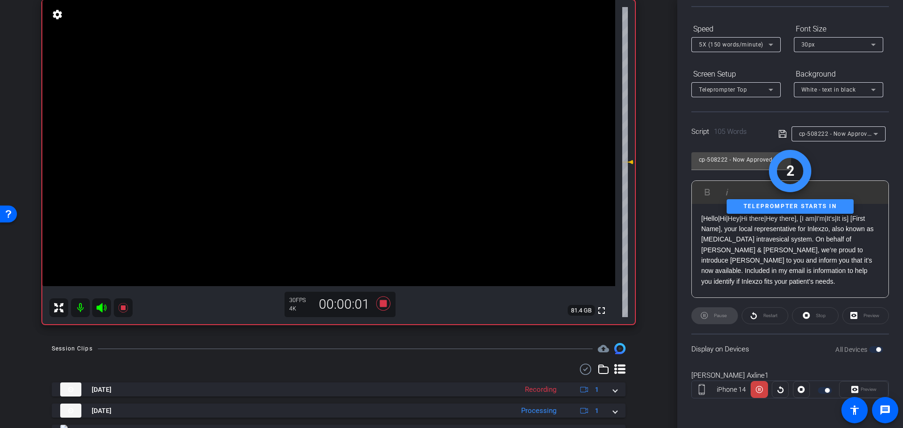
scroll to position [0, 0]
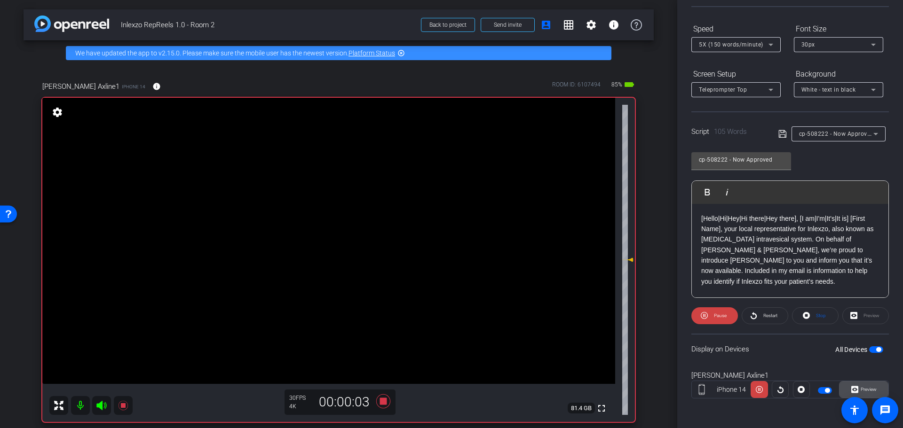
click at [862, 389] on span "Preview" at bounding box center [868, 389] width 16 height 5
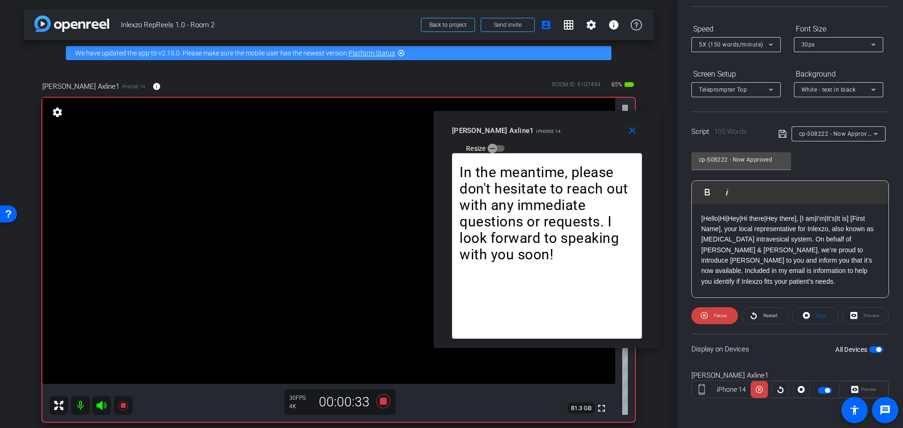
drag, startPoint x: 425, startPoint y: 122, endPoint x: 521, endPoint y: 137, distance: 96.6
click at [521, 137] on div "Laura Axline1 iPhone 14 Resize" at bounding box center [550, 138] width 197 height 33
click at [626, 134] on mat-icon "close" at bounding box center [632, 131] width 12 height 12
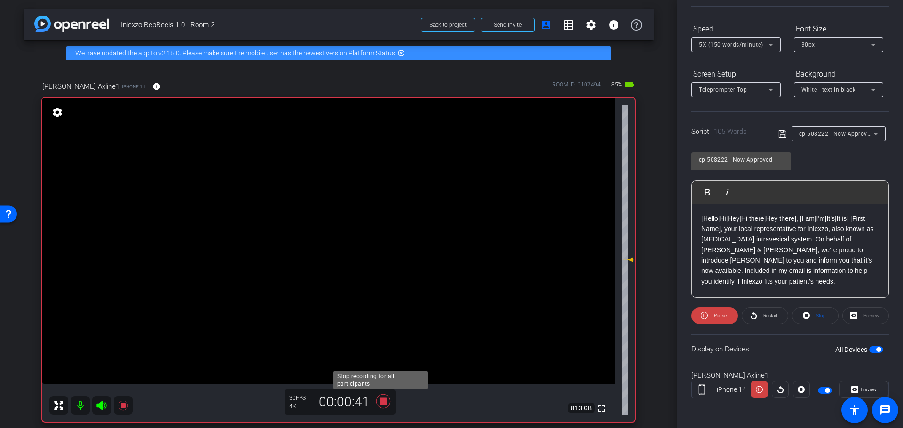
click at [386, 406] on icon at bounding box center [383, 401] width 14 height 14
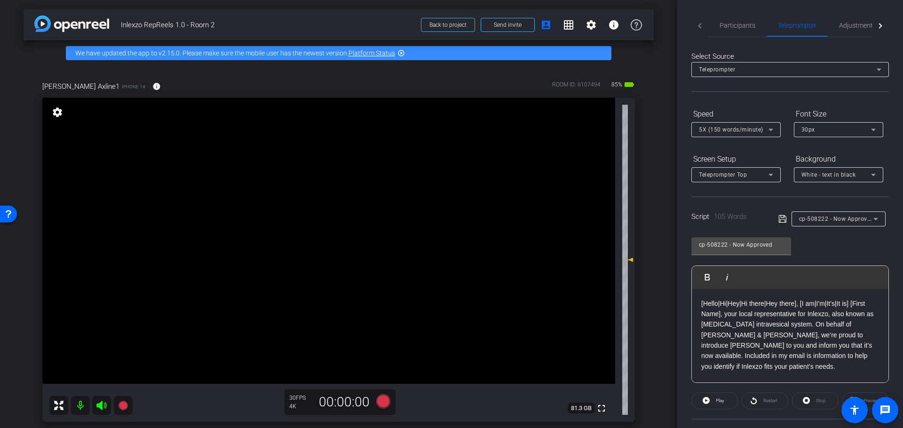
click at [766, 53] on div "Select Source" at bounding box center [789, 56] width 197 height 11
click at [750, 40] on div "Select Source Teleprompter Speed 5X (150 words/minute) Font Size 30px Screen Se…" at bounding box center [789, 268] width 197 height 463
click at [722, 11] on div "Participants Teleprompter Adjustments settings Nick Dambrosia flip Director Eve…" at bounding box center [790, 214] width 226 height 428
click at [731, 25] on span "Participants" at bounding box center [737, 25] width 36 height 7
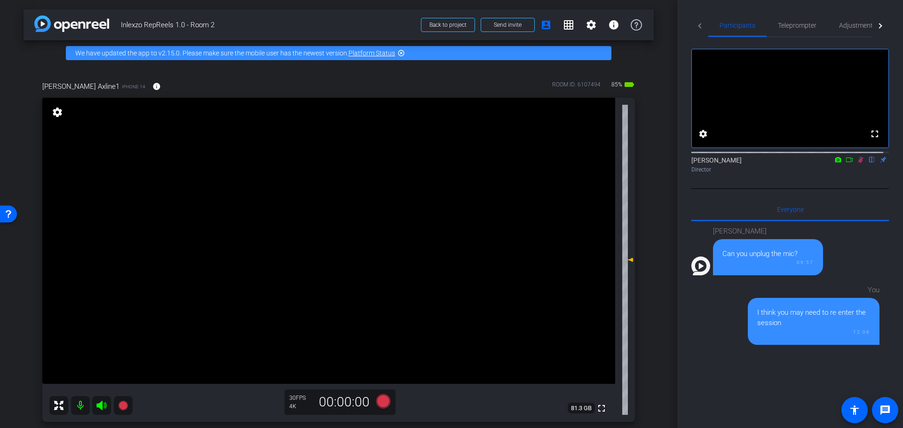
click at [857, 163] on icon at bounding box center [861, 160] width 8 height 7
click at [834, 24] on div "Adjustments" at bounding box center [857, 25] width 60 height 23
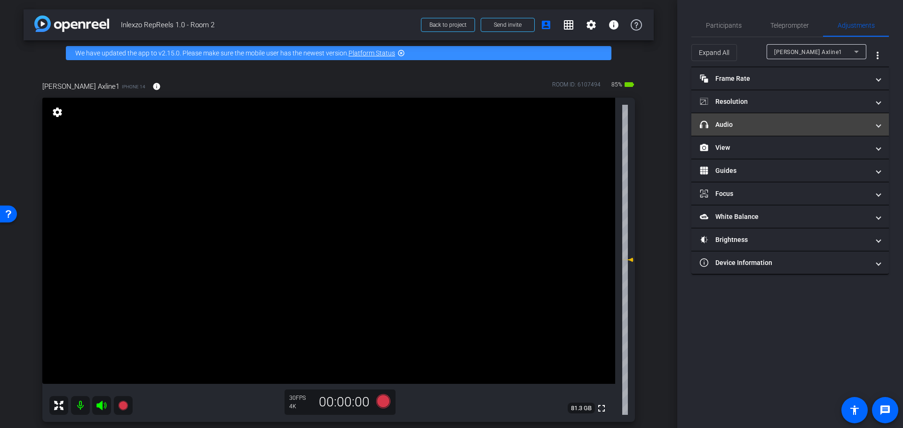
click at [769, 127] on mat-panel-title "headphone icon Audio" at bounding box center [784, 125] width 169 height 10
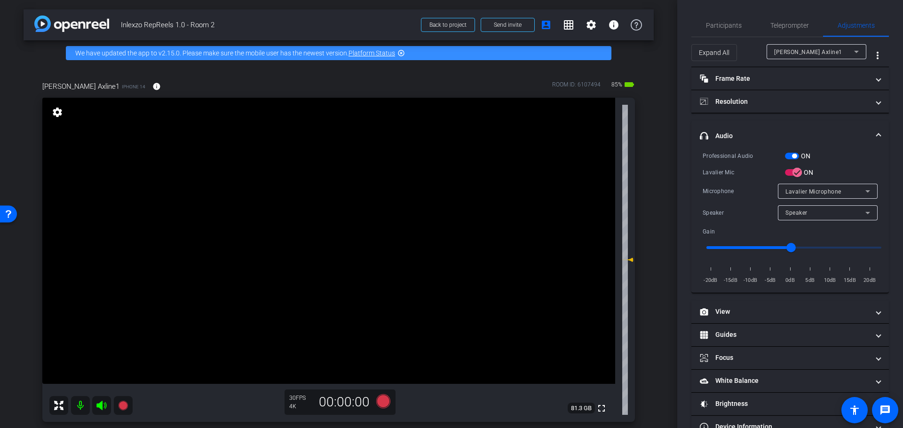
click at [796, 156] on button "ON" at bounding box center [792, 156] width 14 height 7
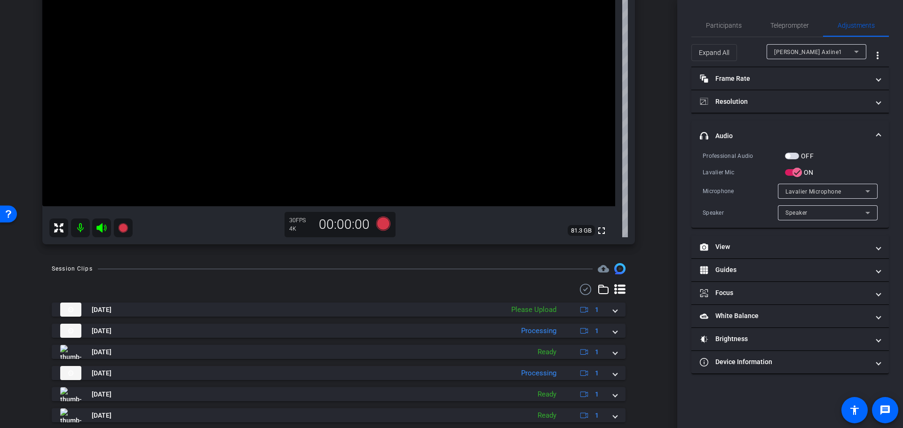
scroll to position [290, 0]
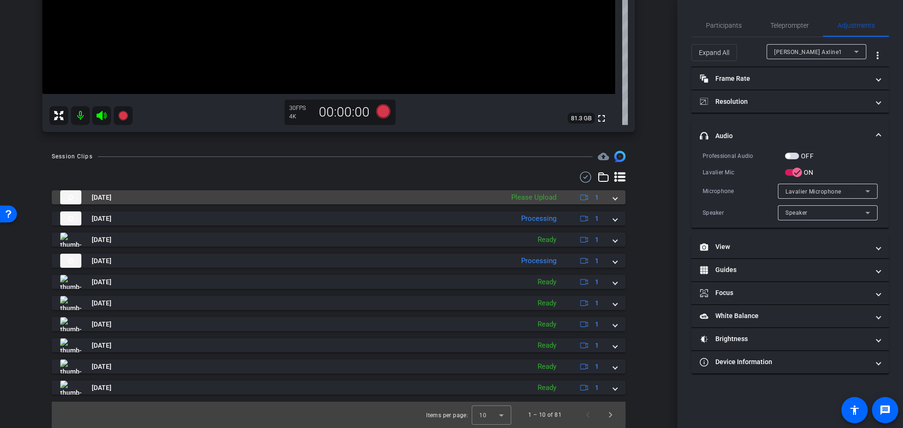
click at [611, 197] on mat-expansion-panel-header "Aug 26, 2025 Please Upload 1" at bounding box center [339, 197] width 574 height 14
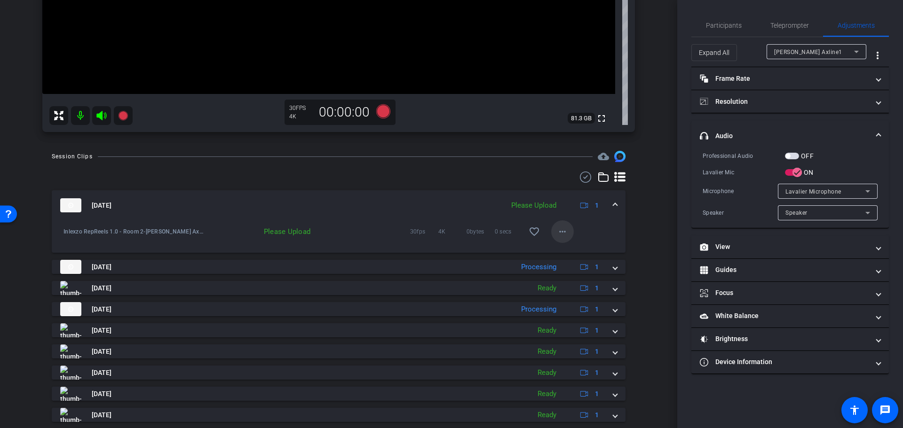
click at [558, 228] on mat-icon "more_horiz" at bounding box center [562, 231] width 11 height 11
click at [558, 246] on span "Upload" at bounding box center [572, 251] width 38 height 11
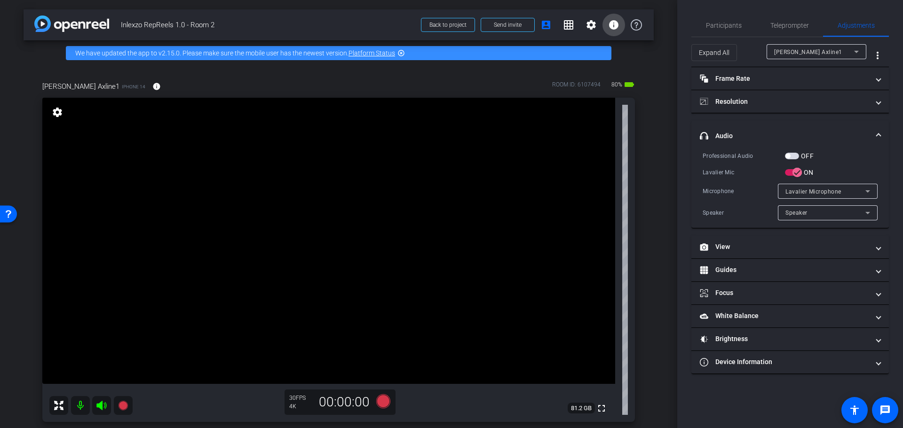
click at [609, 27] on mat-icon "info" at bounding box center [613, 24] width 11 height 11
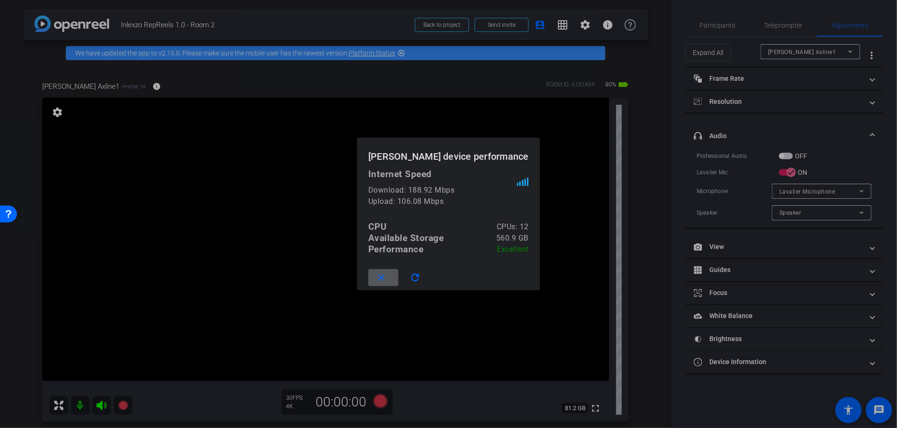
click at [665, 166] on div at bounding box center [448, 214] width 897 height 428
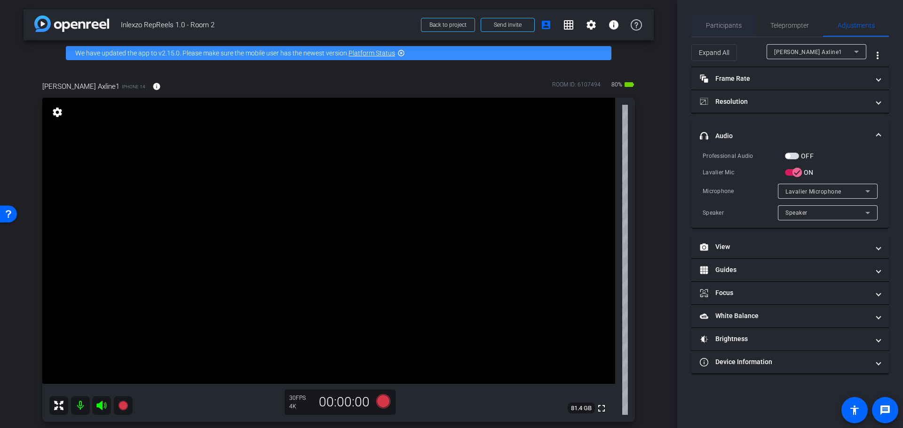
click at [717, 28] on span "Participants" at bounding box center [724, 25] width 36 height 7
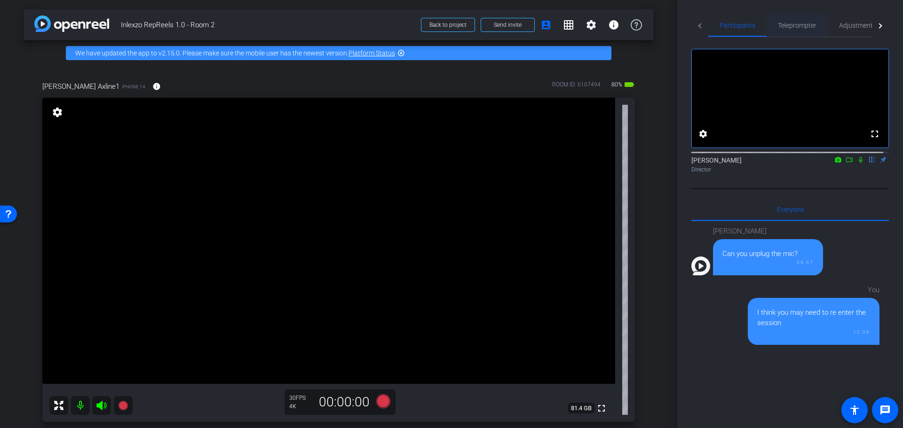
click at [803, 36] on span "Teleprompter" at bounding box center [797, 25] width 39 height 23
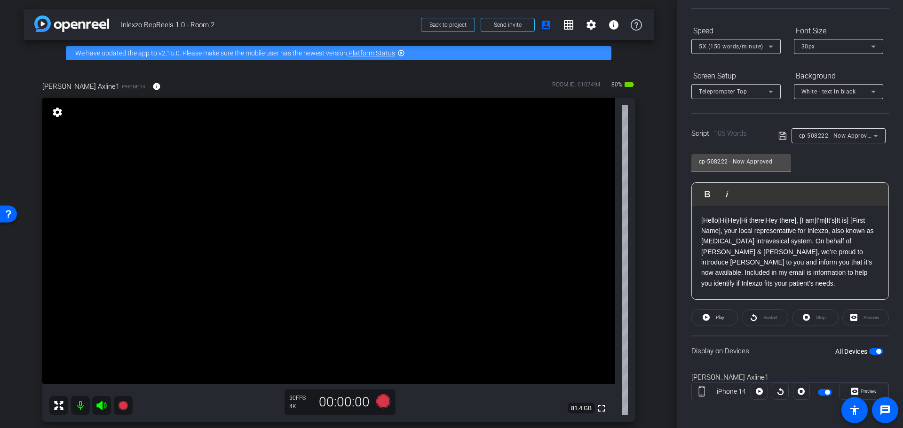
scroll to position [85, 0]
click at [856, 350] on label "All Devices" at bounding box center [852, 349] width 34 height 9
click at [869, 350] on button "All Devices" at bounding box center [876, 349] width 14 height 7
click at [646, 196] on div "Laura Axline1 iPhone 14 info ROOM ID: 6107494 80% battery_std fullscreen settin…" at bounding box center [339, 249] width 630 height 366
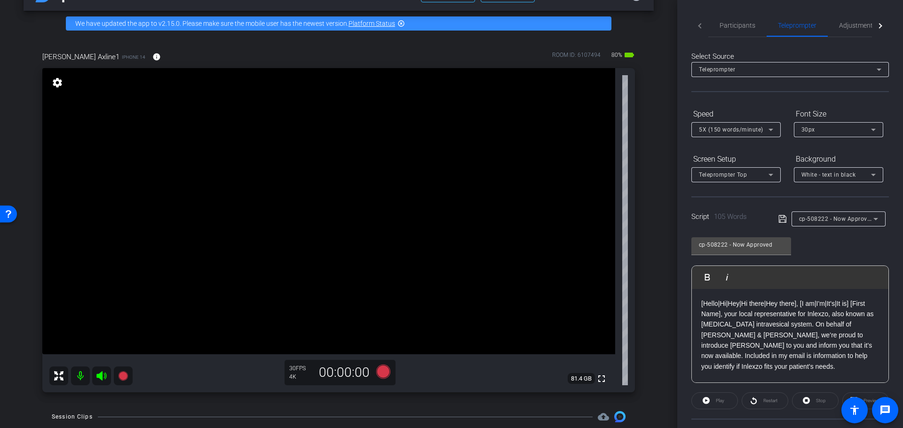
scroll to position [0, 0]
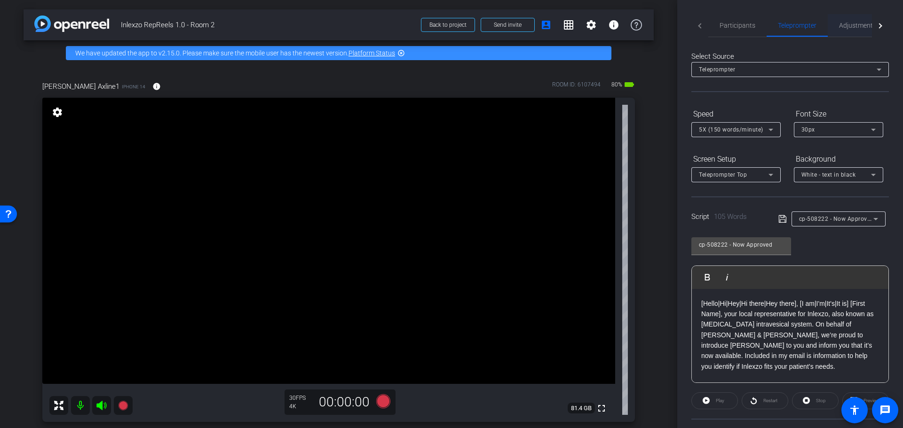
click at [839, 30] on span "Adjustments" at bounding box center [857, 25] width 37 height 23
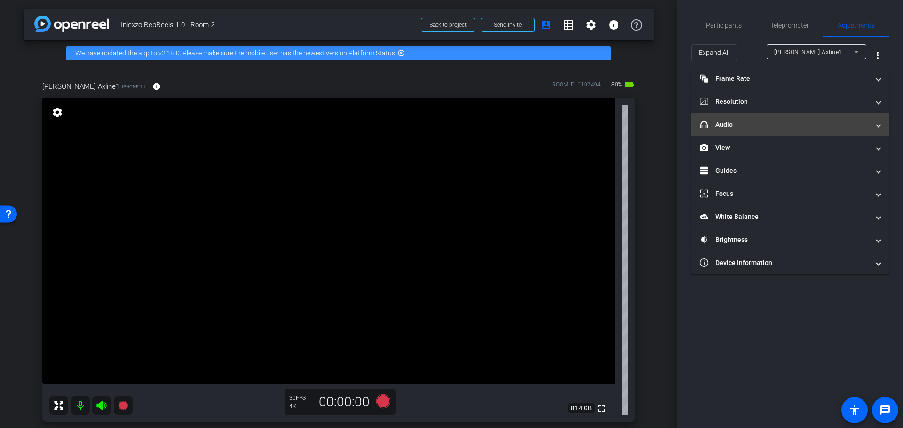
click at [757, 133] on mat-expansion-panel-header "headphone icon Audio" at bounding box center [789, 124] width 197 height 23
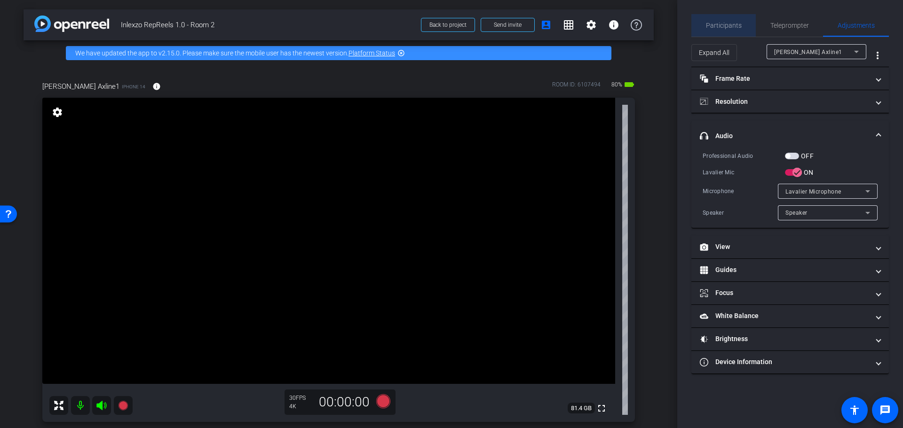
click at [724, 27] on span "Participants" at bounding box center [724, 25] width 36 height 7
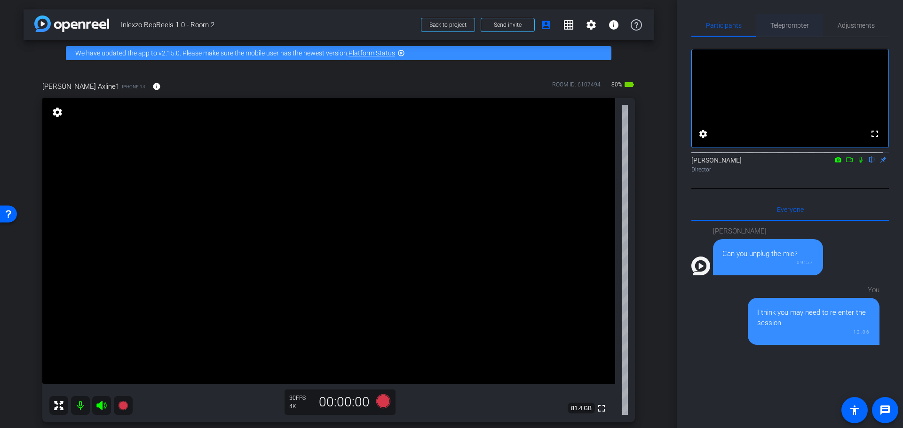
click at [782, 35] on span "Teleprompter" at bounding box center [789, 25] width 39 height 23
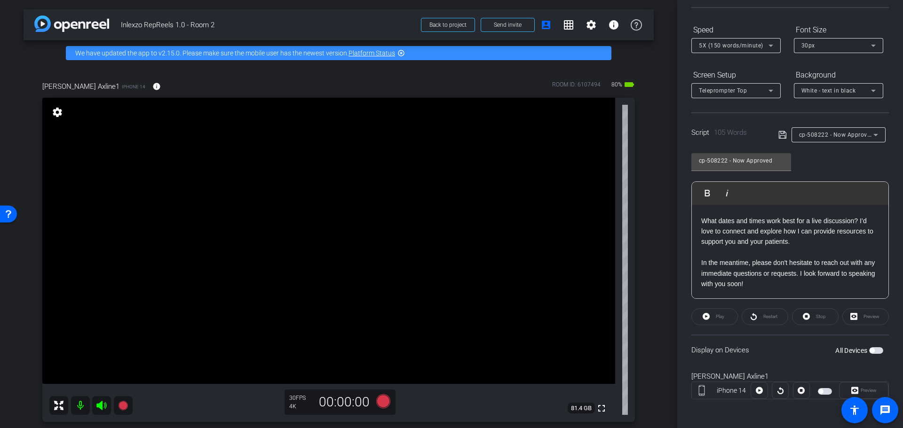
scroll to position [85, 0]
click at [869, 350] on span "button" at bounding box center [871, 349] width 5 height 5
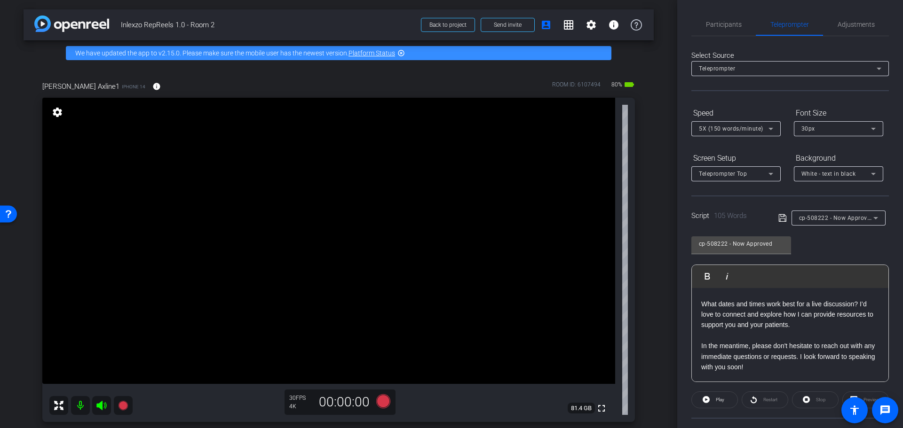
scroll to position [0, 0]
click at [840, 30] on span "Adjustments" at bounding box center [855, 25] width 37 height 23
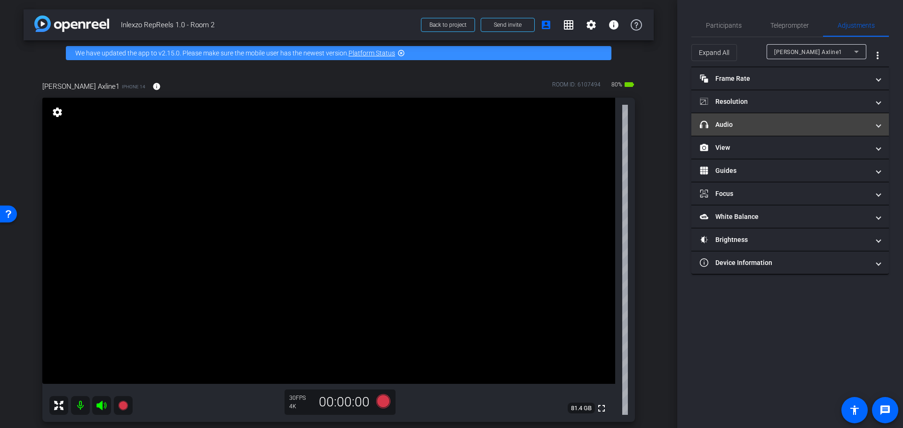
click at [827, 123] on mat-panel-title "headphone icon Audio" at bounding box center [784, 125] width 169 height 10
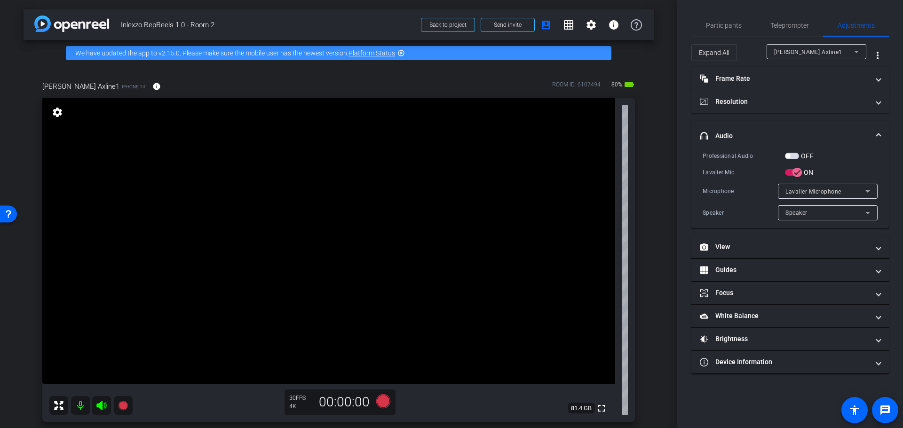
click at [797, 153] on button "OFF" at bounding box center [792, 156] width 14 height 7
click at [728, 20] on span "Participants" at bounding box center [724, 25] width 36 height 23
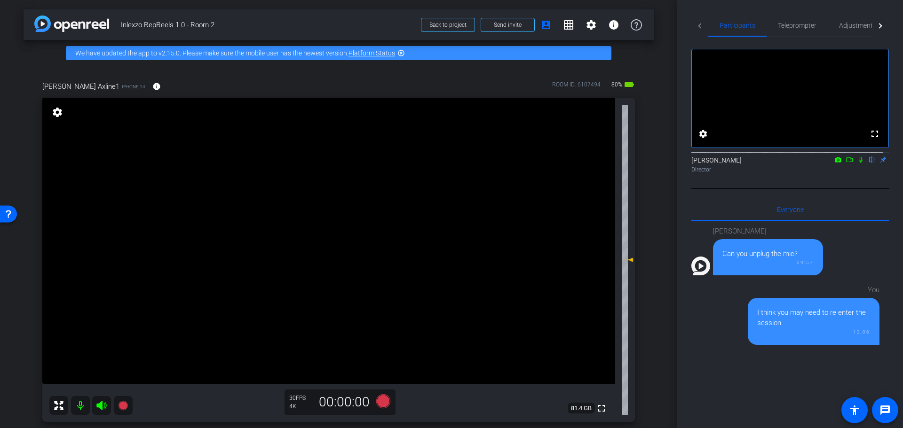
click at [858, 163] on icon at bounding box center [860, 160] width 4 height 6
click at [378, 398] on icon at bounding box center [383, 401] width 14 height 14
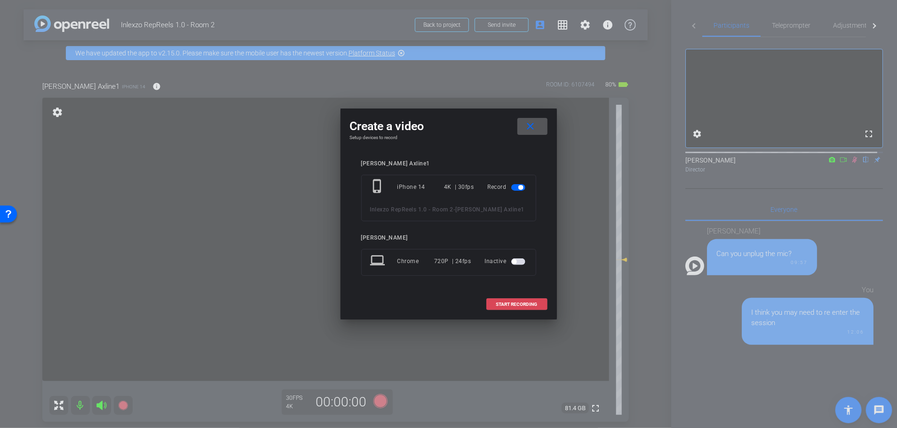
click at [514, 302] on span "START RECORDING" at bounding box center [516, 304] width 41 height 5
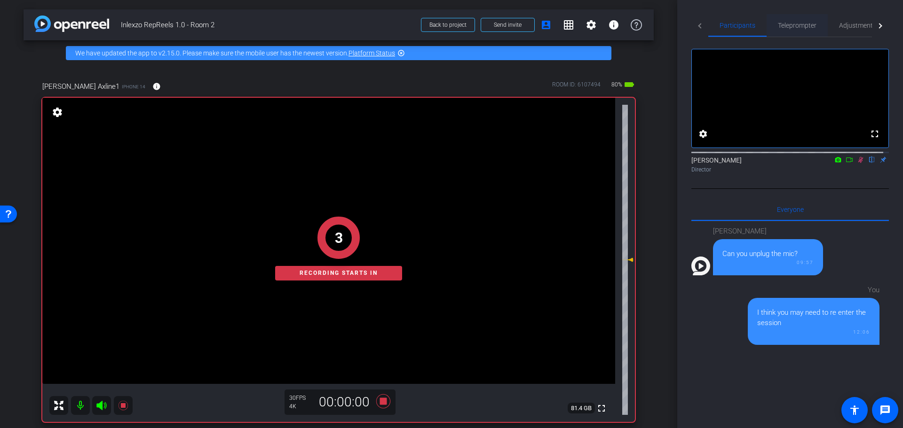
click at [788, 32] on span "Teleprompter" at bounding box center [797, 25] width 39 height 23
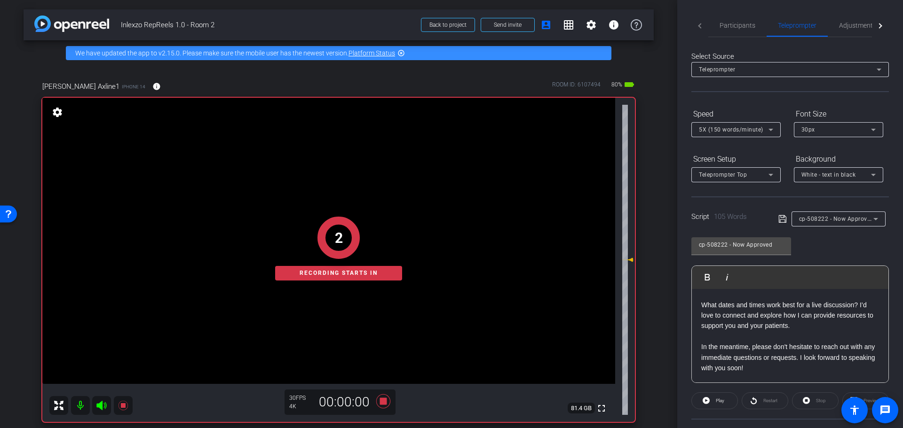
scroll to position [85, 0]
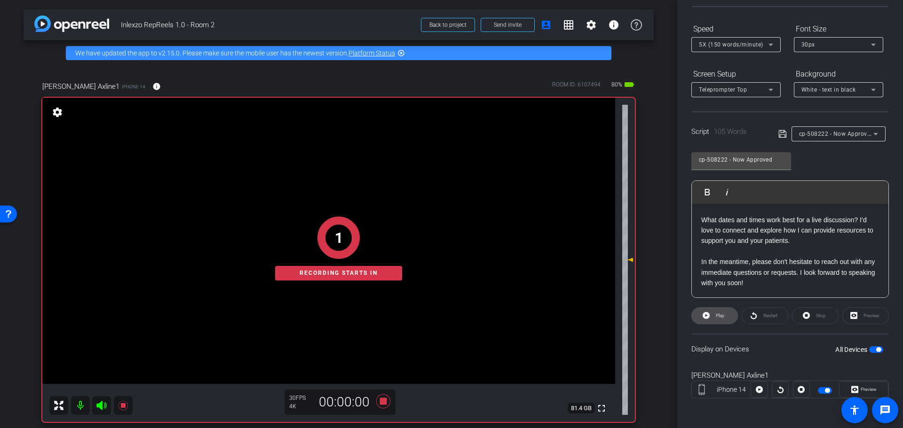
click at [716, 307] on span at bounding box center [715, 316] width 46 height 23
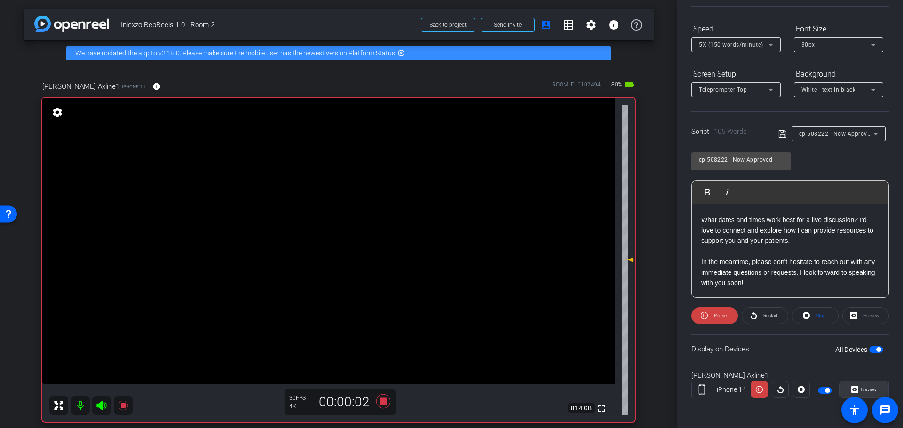
click at [863, 386] on span "Preview" at bounding box center [867, 389] width 18 height 13
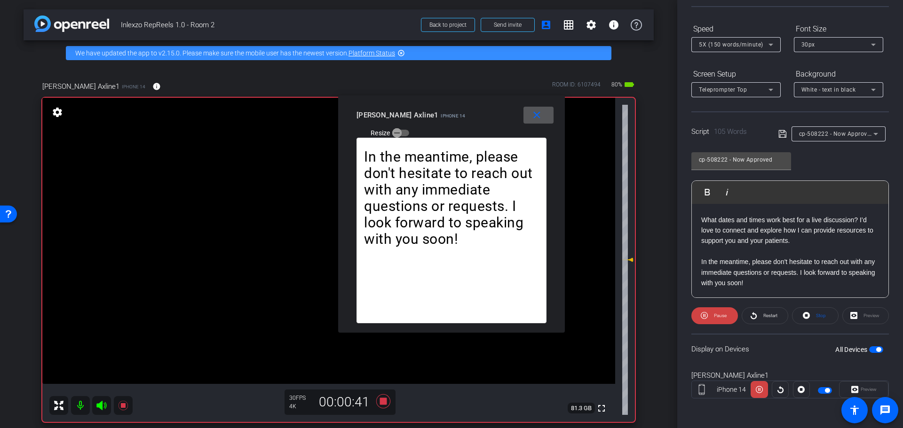
click at [541, 114] on mat-icon "close" at bounding box center [537, 116] width 12 height 12
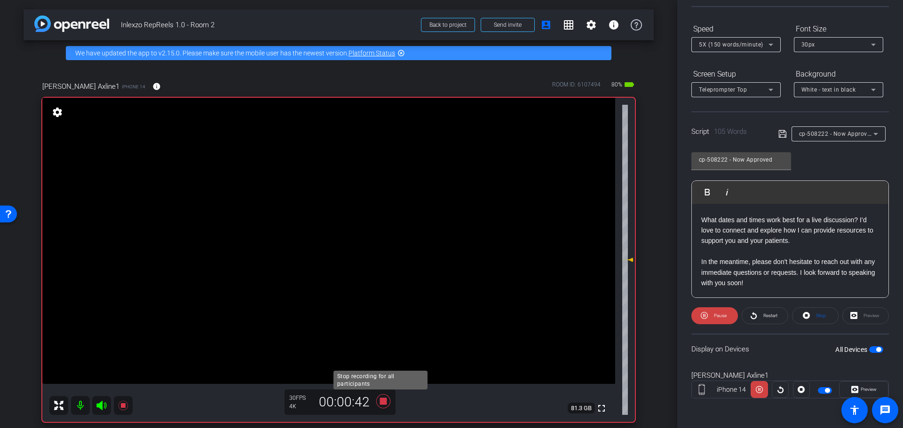
click at [373, 399] on icon at bounding box center [383, 401] width 23 height 17
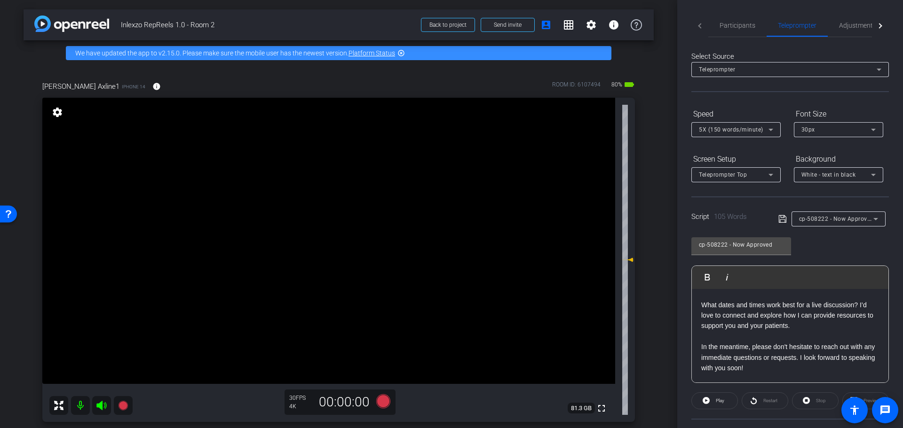
scroll to position [0, 0]
click at [837, 22] on div "Adjustments" at bounding box center [857, 25] width 60 height 23
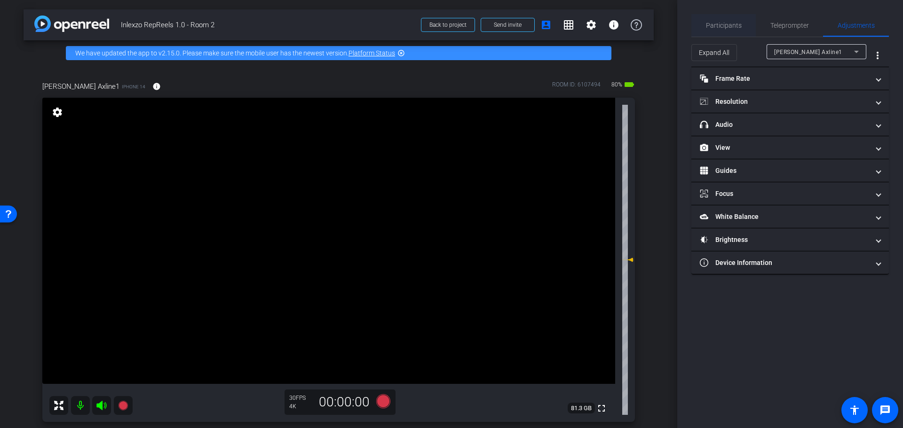
click at [730, 17] on span "Participants" at bounding box center [724, 25] width 36 height 23
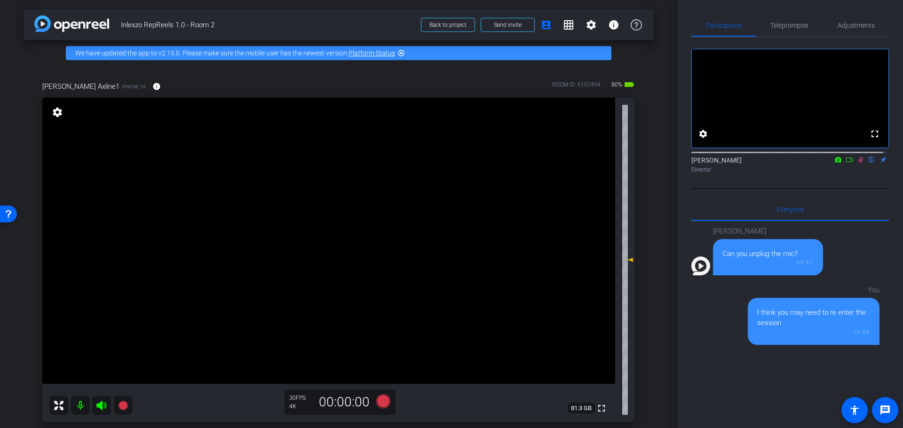
click at [857, 163] on icon at bounding box center [861, 160] width 8 height 7
click at [843, 24] on span "Adjustments" at bounding box center [855, 25] width 37 height 7
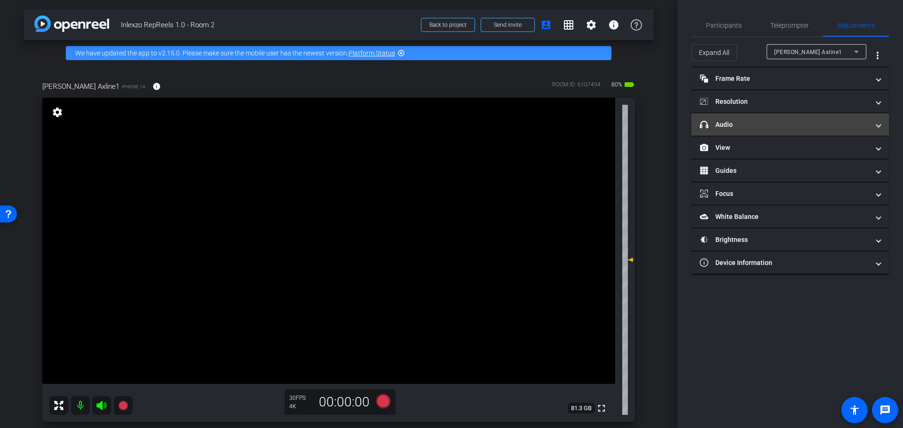
click at [771, 133] on mat-expansion-panel-header "headphone icon Audio" at bounding box center [789, 124] width 197 height 23
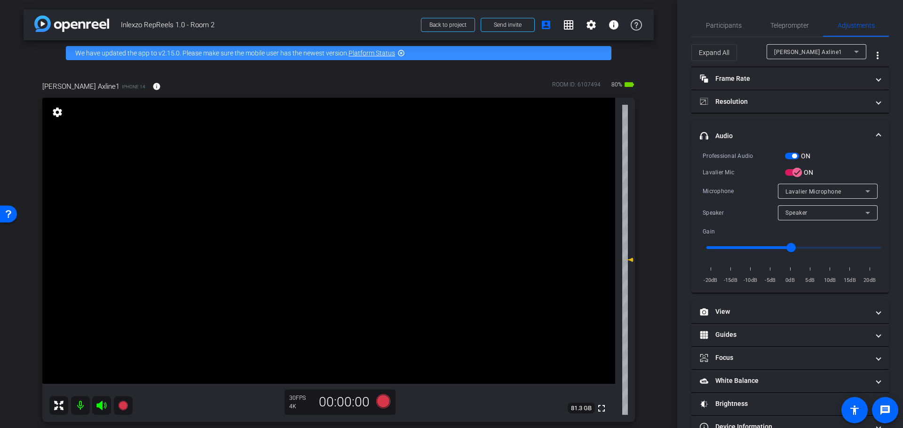
click at [790, 154] on span "button" at bounding box center [792, 156] width 14 height 7
click at [735, 31] on span "Participants" at bounding box center [724, 25] width 36 height 23
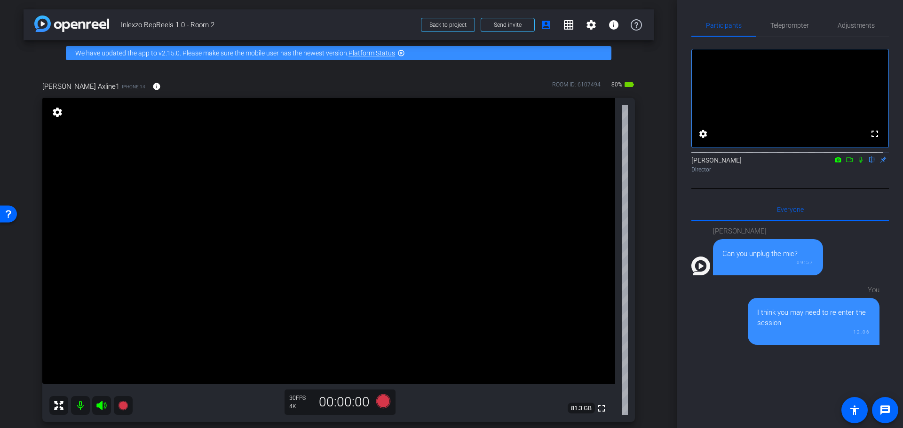
scroll to position [338, 0]
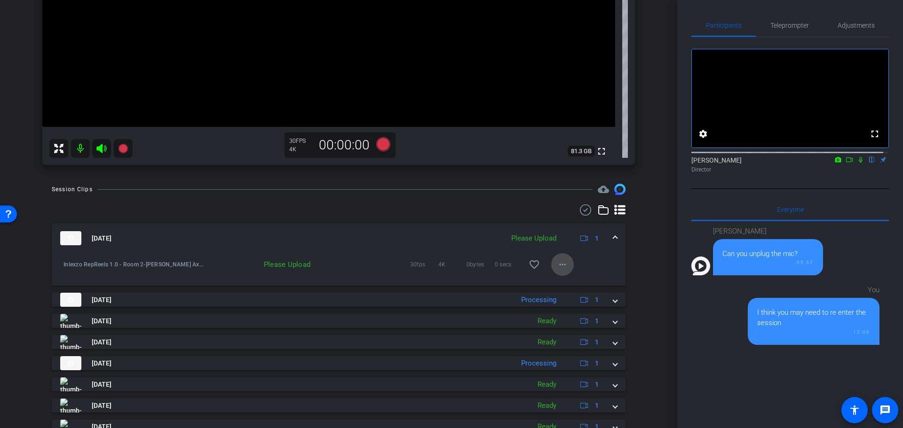
click at [561, 181] on div "arrow_back Inlexzo RepReels 1.0 - Room 2 Back to project Send invite account_bo…" at bounding box center [338, 214] width 677 height 428
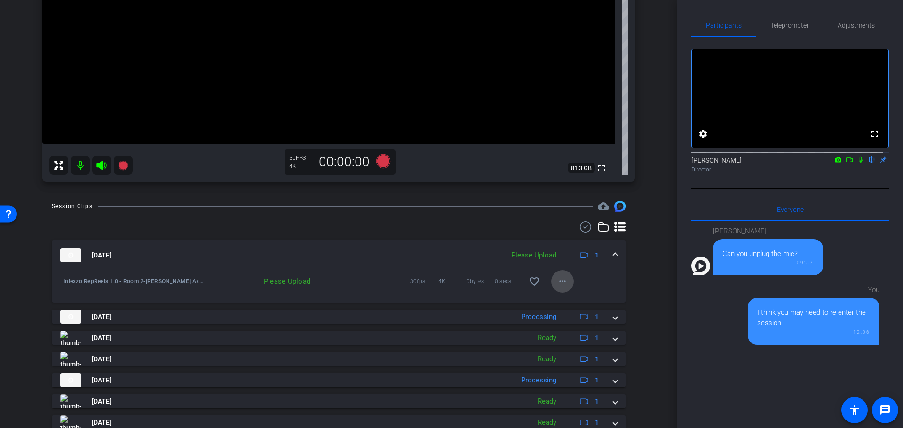
click at [558, 280] on mat-icon "more_horiz" at bounding box center [562, 281] width 11 height 11
click at [566, 298] on span "Upload" at bounding box center [572, 301] width 38 height 11
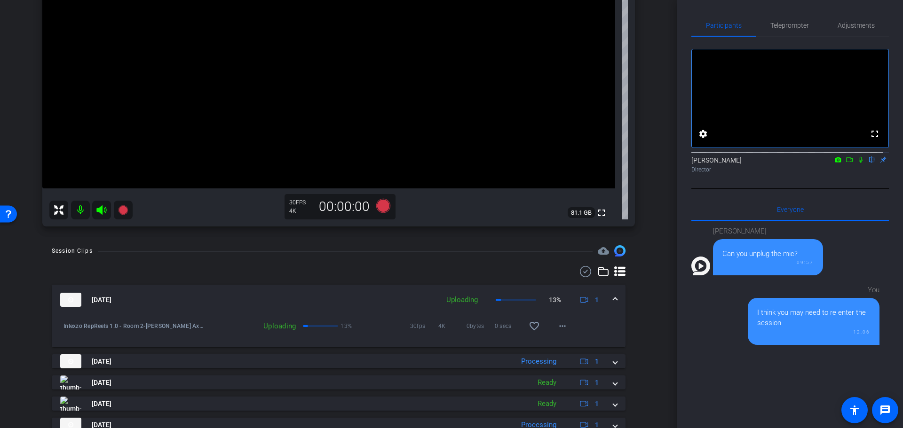
scroll to position [0, 0]
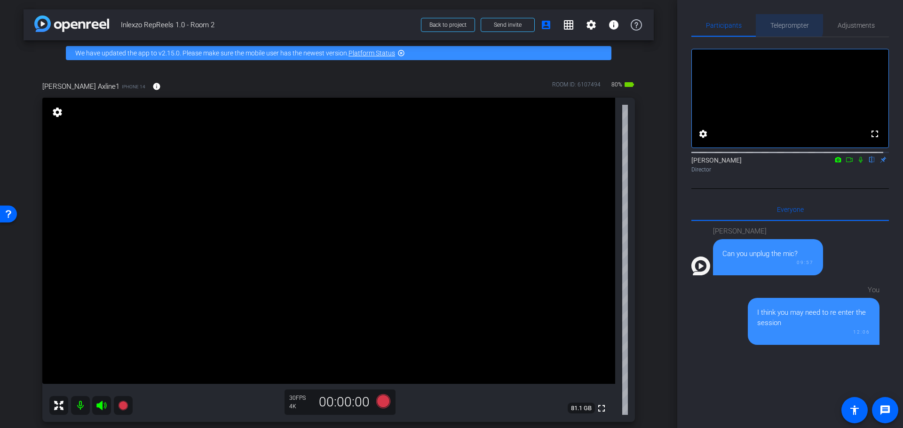
click at [782, 22] on span "Teleprompter" at bounding box center [789, 25] width 39 height 7
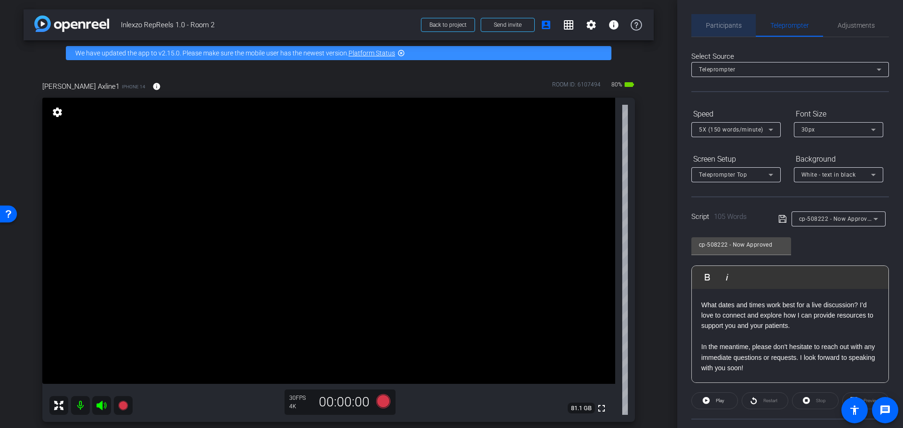
click at [730, 25] on span "Participants" at bounding box center [724, 25] width 36 height 7
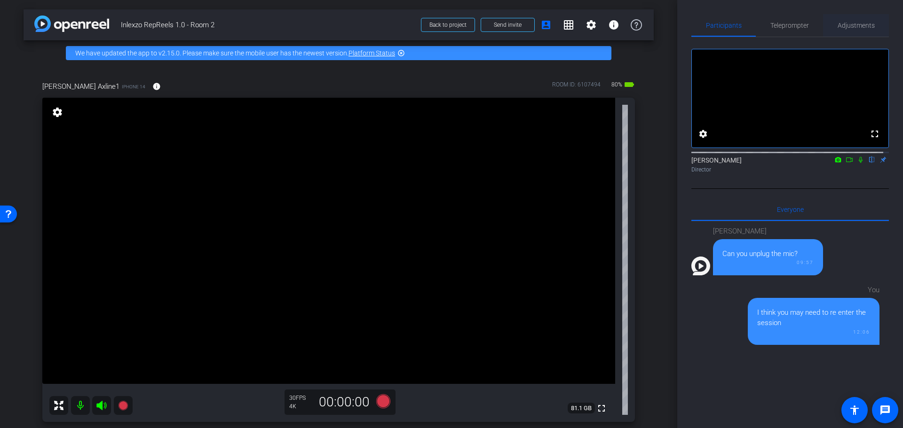
click at [855, 33] on span "Adjustments" at bounding box center [855, 25] width 37 height 23
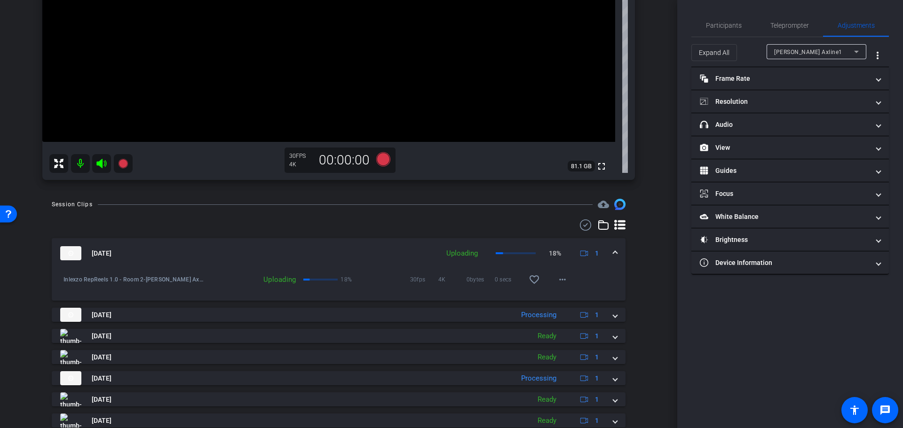
scroll to position [240, 0]
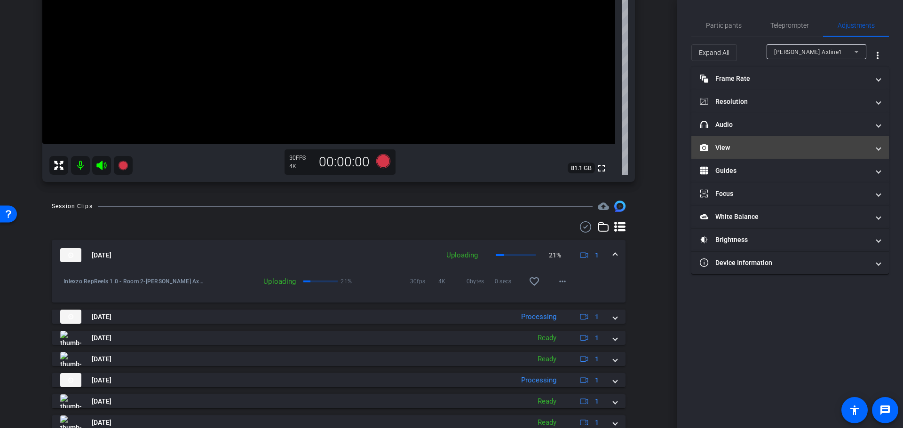
click at [743, 148] on mat-panel-title "View" at bounding box center [784, 148] width 169 height 10
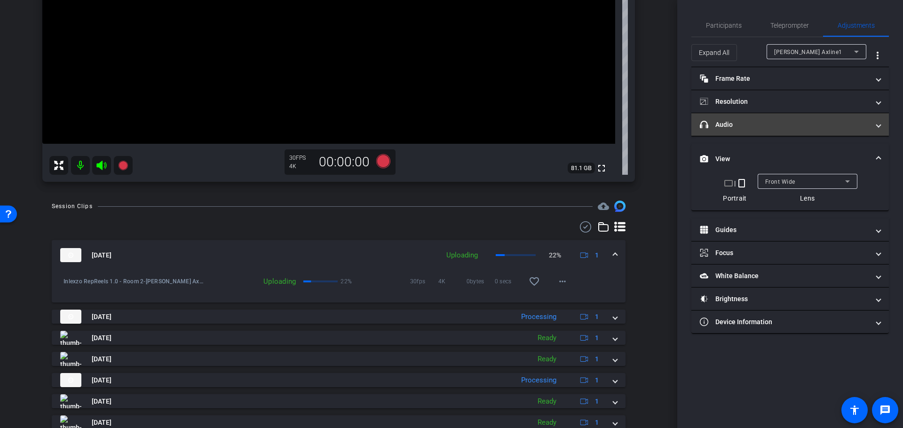
click at [779, 124] on mat-panel-title "headphone icon Audio" at bounding box center [784, 125] width 169 height 10
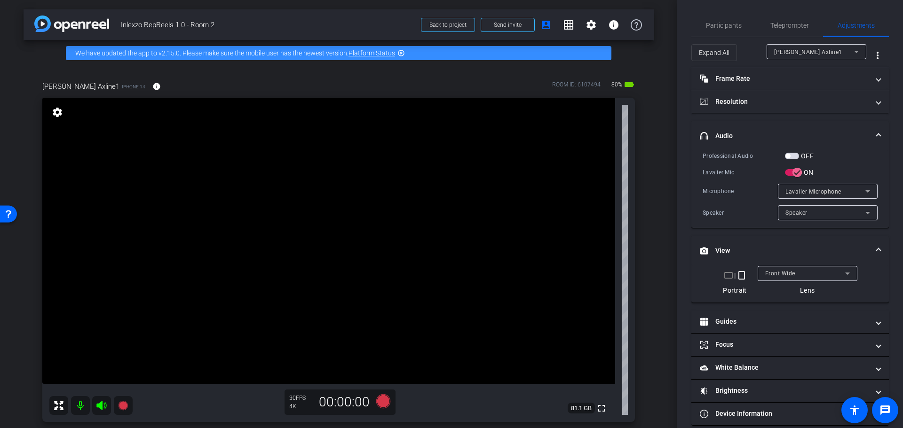
scroll to position [0, 0]
click at [788, 157] on span "button" at bounding box center [787, 156] width 5 height 5
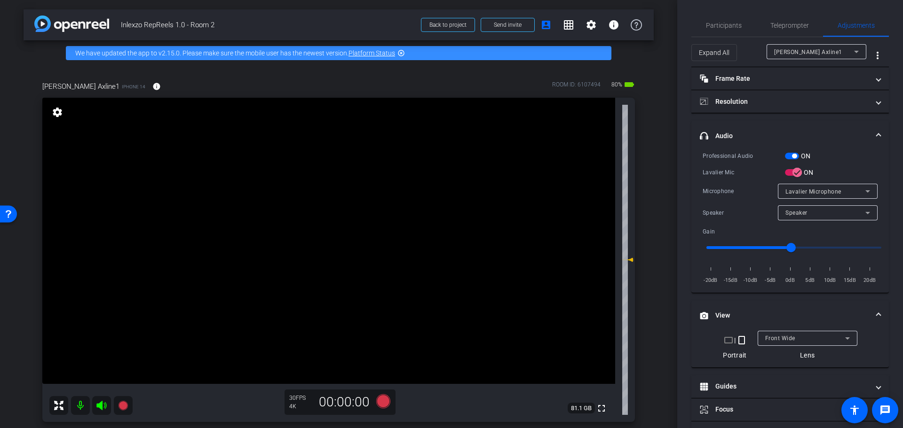
click at [792, 156] on span "button" at bounding box center [794, 156] width 5 height 5
click at [663, 159] on div "arrow_back Inlexzo RepReels 1.0 - Room 2 Back to project Send invite account_bo…" at bounding box center [338, 214] width 677 height 428
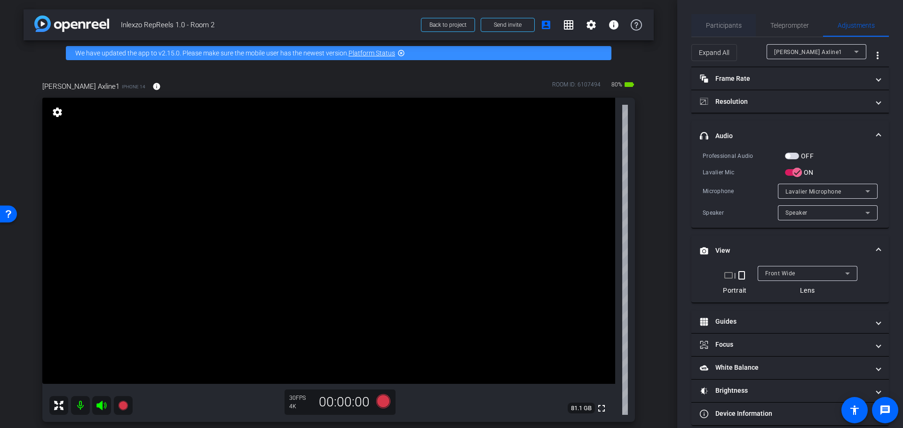
click at [728, 28] on span "Participants" at bounding box center [724, 25] width 36 height 7
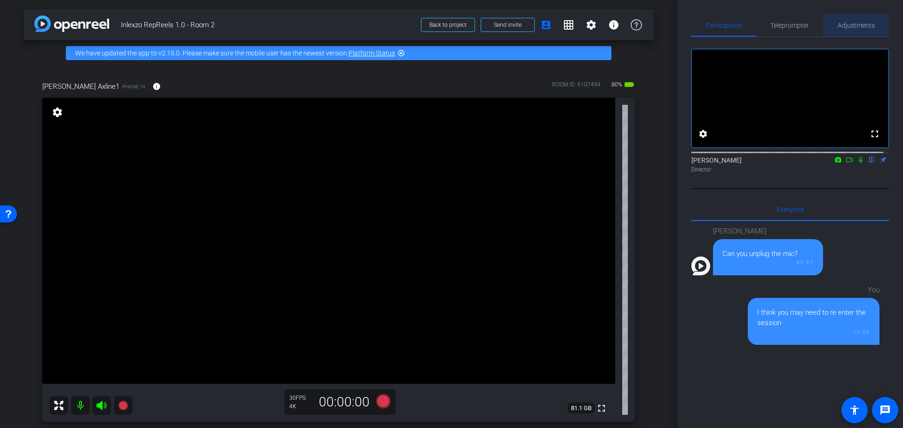
click at [858, 23] on span "Adjustments" at bounding box center [855, 25] width 37 height 7
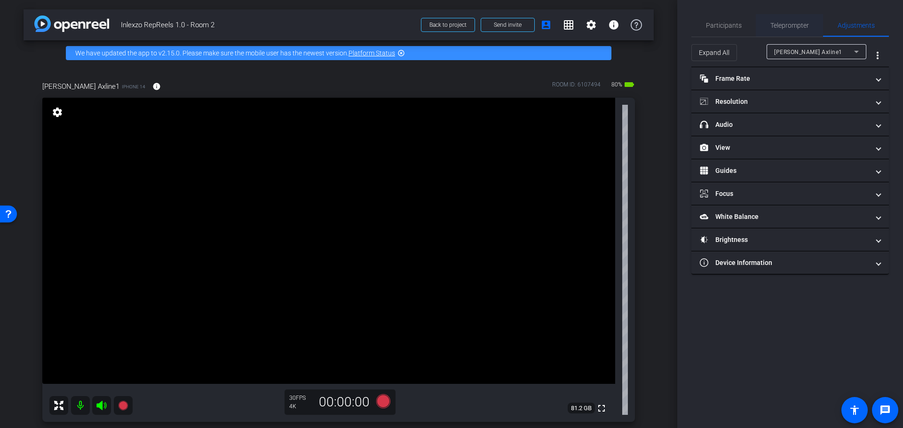
click at [775, 29] on span "Teleprompter" at bounding box center [789, 25] width 39 height 7
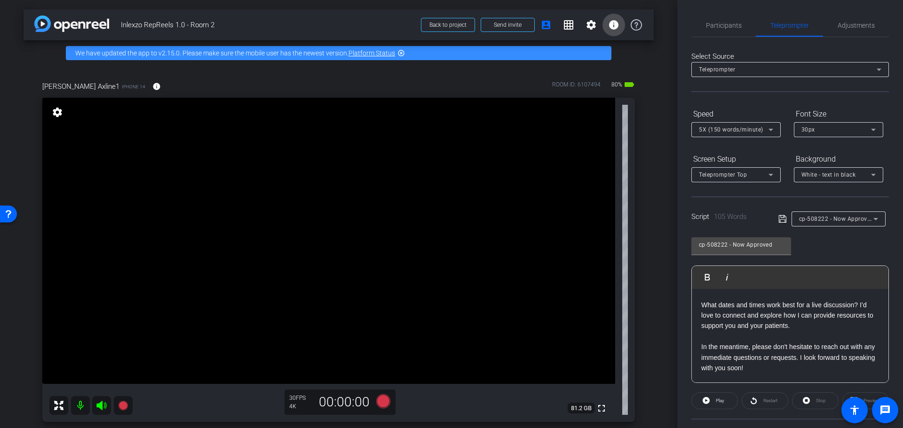
click at [603, 32] on span at bounding box center [613, 25] width 23 height 23
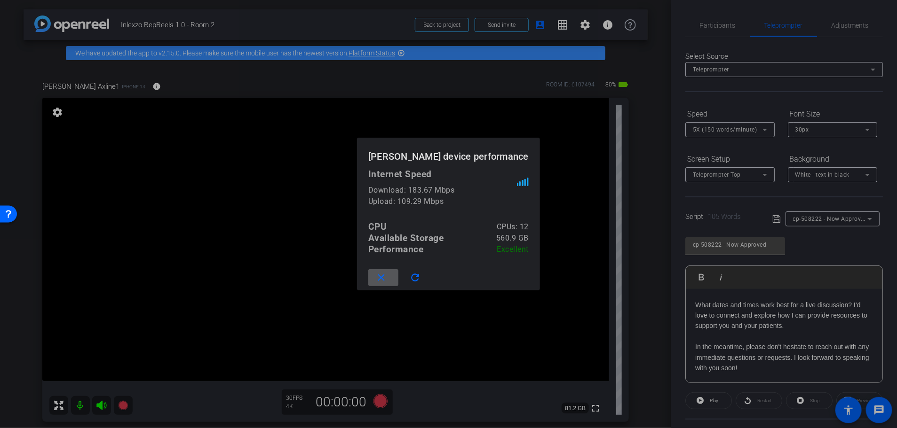
click at [384, 276] on mat-icon "close" at bounding box center [382, 278] width 12 height 12
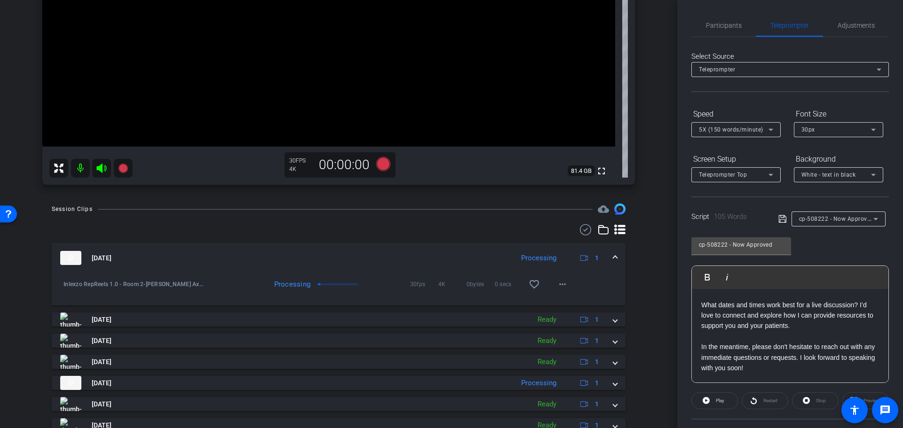
scroll to position [338, 0]
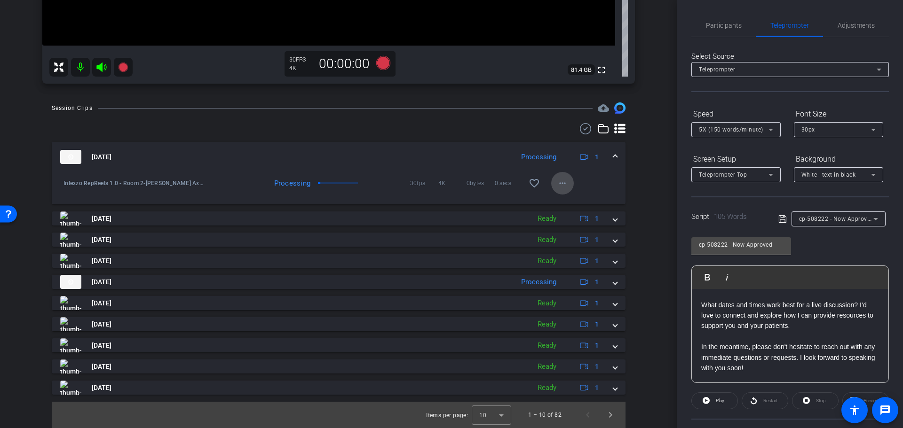
click at [560, 182] on mat-icon "more_horiz" at bounding box center [562, 183] width 11 height 11
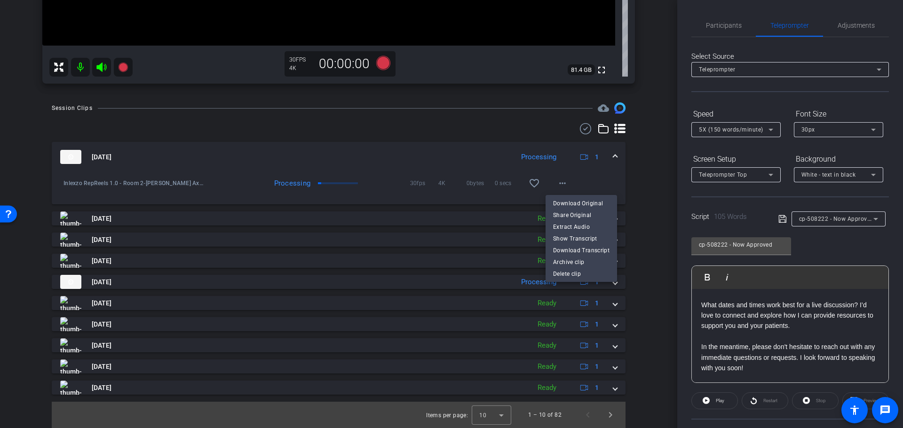
click at [653, 204] on div at bounding box center [451, 214] width 903 height 428
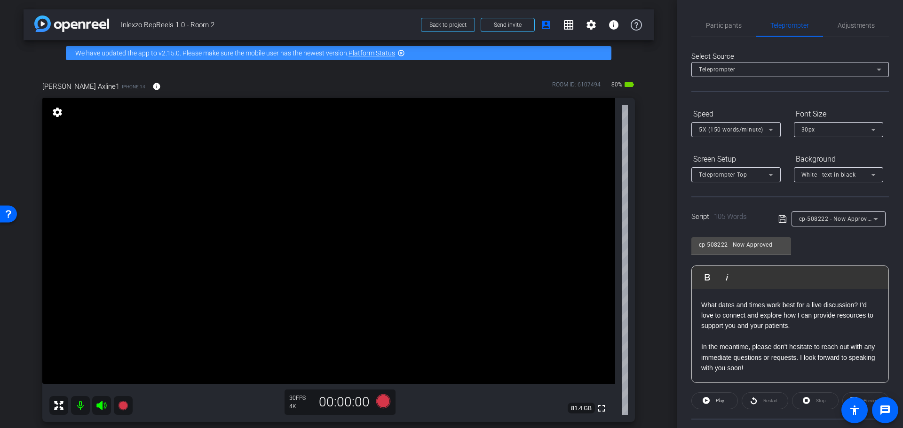
scroll to position [98, 0]
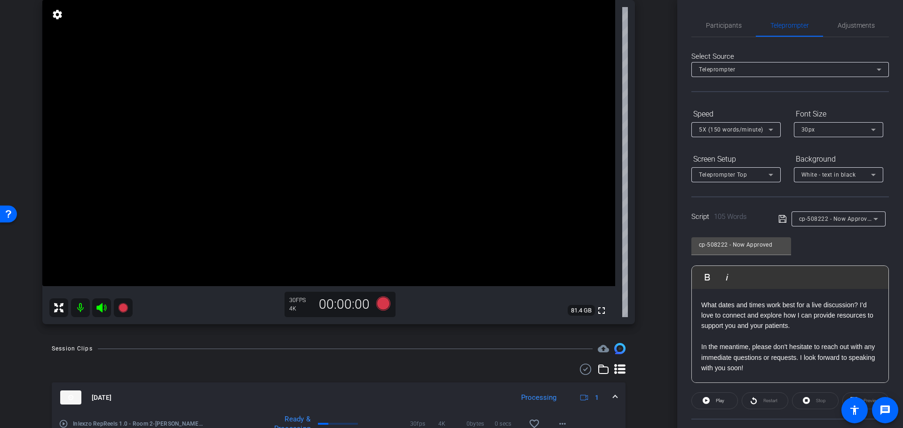
click at [78, 308] on mat-icon at bounding box center [80, 308] width 19 height 19
click at [111, 309] on div at bounding box center [90, 308] width 83 height 19
click at [101, 312] on icon at bounding box center [101, 307] width 11 height 11
click at [102, 305] on icon at bounding box center [101, 307] width 11 height 11
click at [103, 307] on icon at bounding box center [101, 307] width 11 height 11
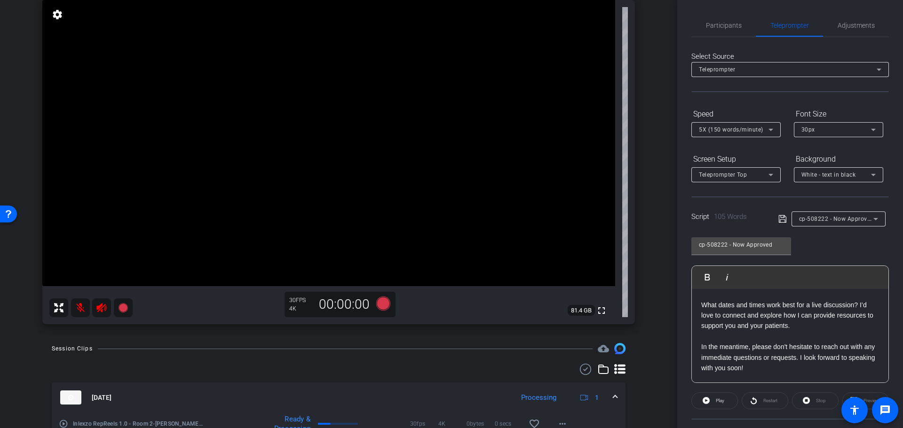
click at [102, 304] on icon at bounding box center [101, 307] width 10 height 9
click at [83, 307] on mat-icon at bounding box center [80, 308] width 19 height 19
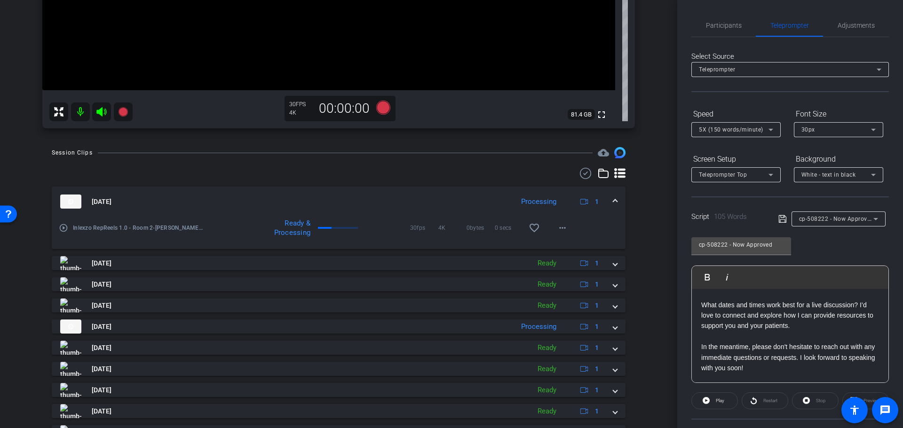
scroll to position [0, 0]
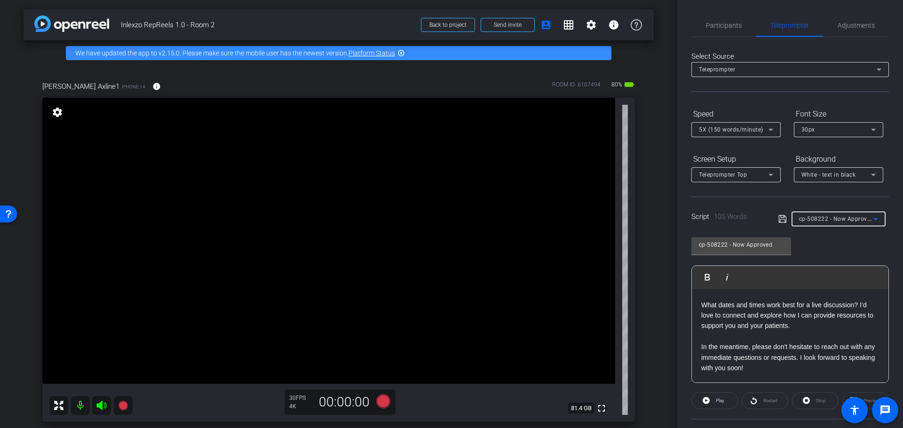
click at [853, 213] on div "cp-508222 - Now Approved" at bounding box center [836, 219] width 74 height 12
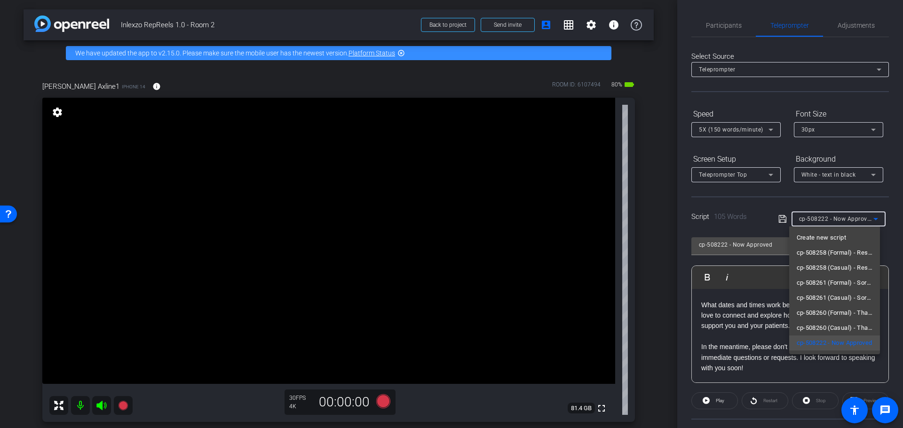
click at [649, 232] on div at bounding box center [451, 214] width 903 height 428
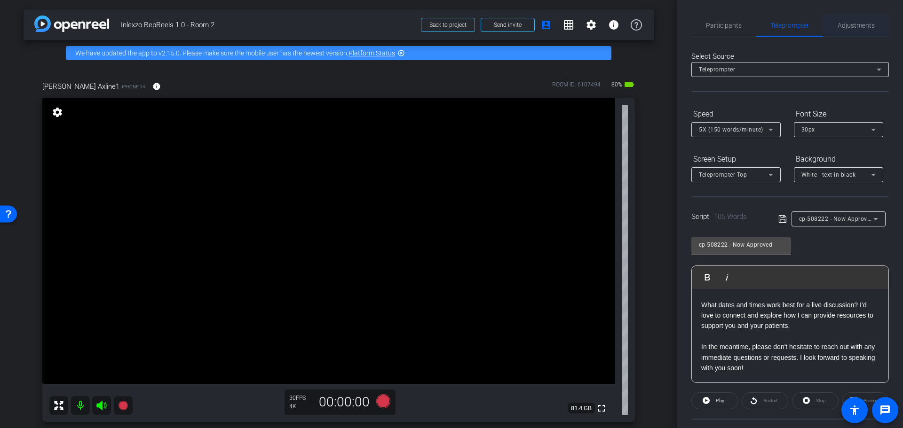
drag, startPoint x: 844, startPoint y: 26, endPoint x: 841, endPoint y: 32, distance: 7.2
click at [845, 26] on span "Adjustments" at bounding box center [855, 25] width 37 height 7
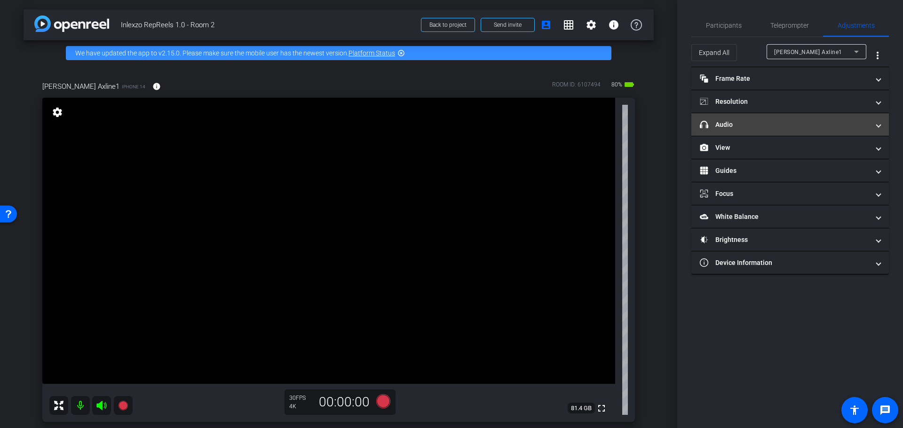
click at [758, 122] on mat-panel-title "headphone icon Audio" at bounding box center [784, 125] width 169 height 10
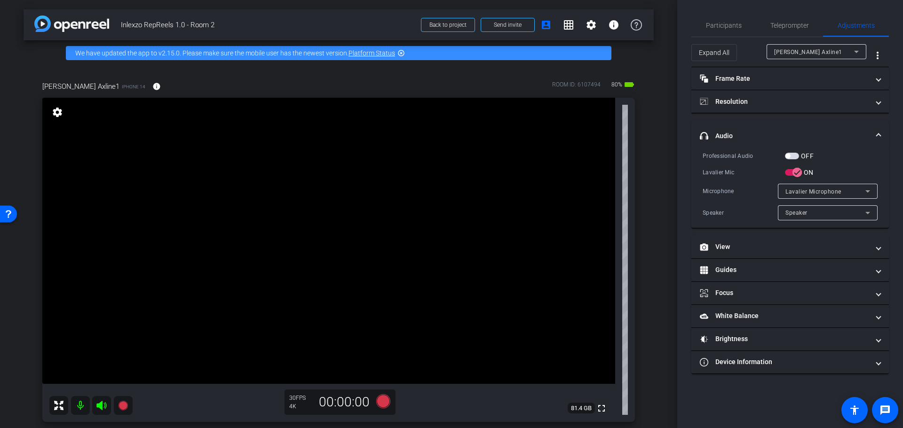
click at [794, 151] on mat-slide-toggle "OFF" at bounding box center [799, 156] width 29 height 10
click at [794, 152] on div "OFF" at bounding box center [799, 155] width 29 height 9
click at [794, 157] on span "button" at bounding box center [792, 156] width 14 height 7
click at [718, 28] on span "Participants" at bounding box center [724, 25] width 36 height 7
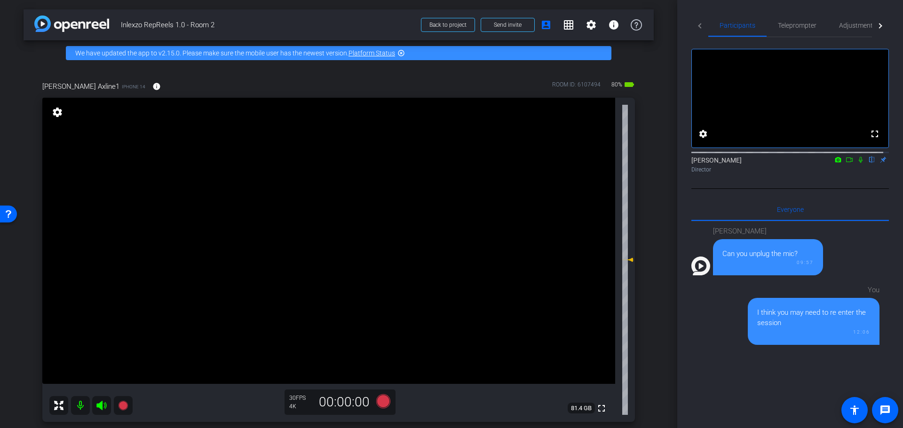
click at [857, 163] on icon at bounding box center [861, 160] width 8 height 7
click at [383, 406] on icon at bounding box center [383, 401] width 14 height 14
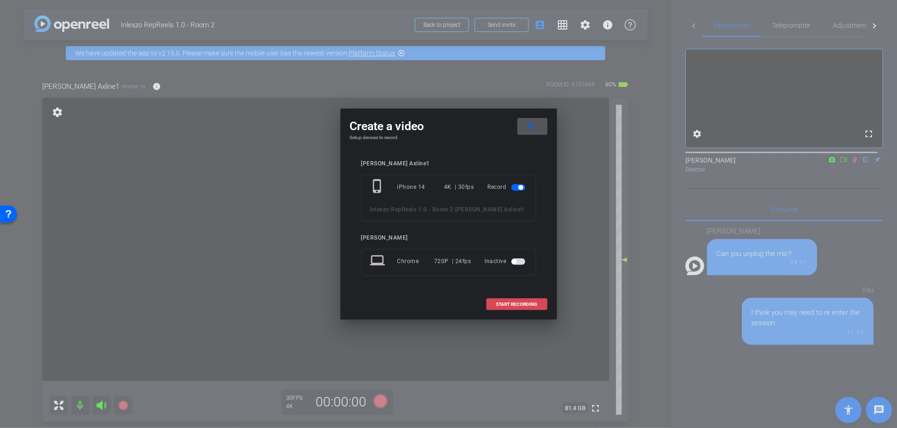
click at [501, 306] on span "START RECORDING" at bounding box center [516, 304] width 41 height 5
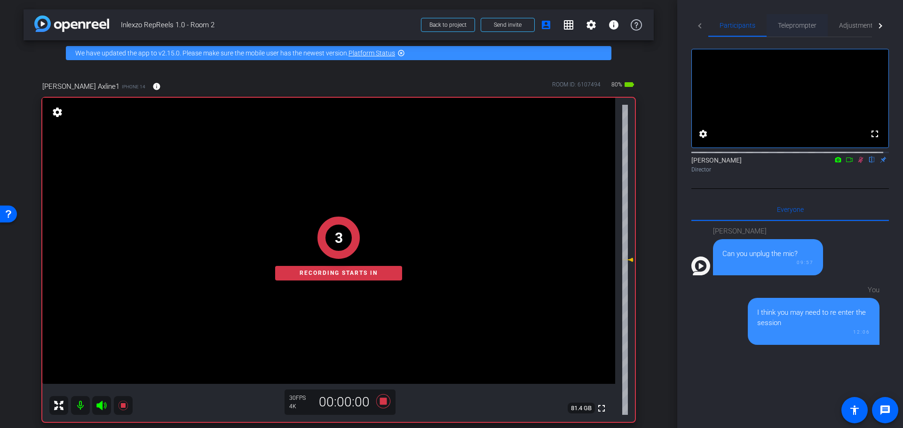
click at [801, 25] on span "Teleprompter" at bounding box center [797, 25] width 39 height 7
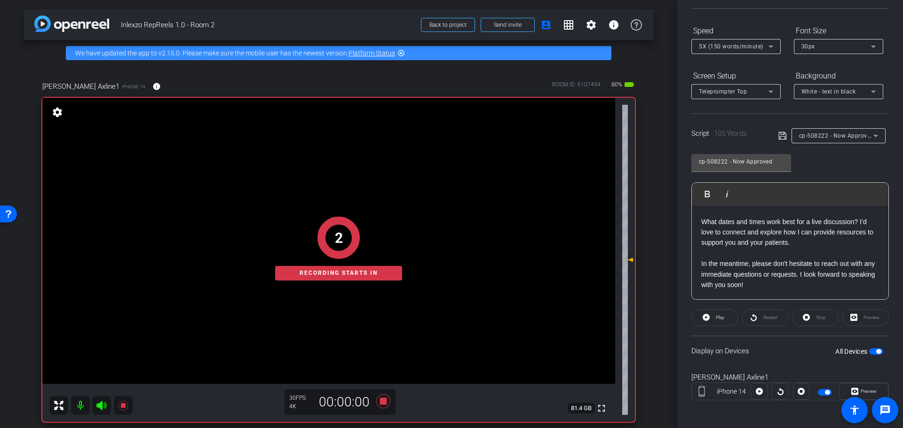
scroll to position [85, 0]
click at [722, 315] on span "Play" at bounding box center [720, 315] width 8 height 5
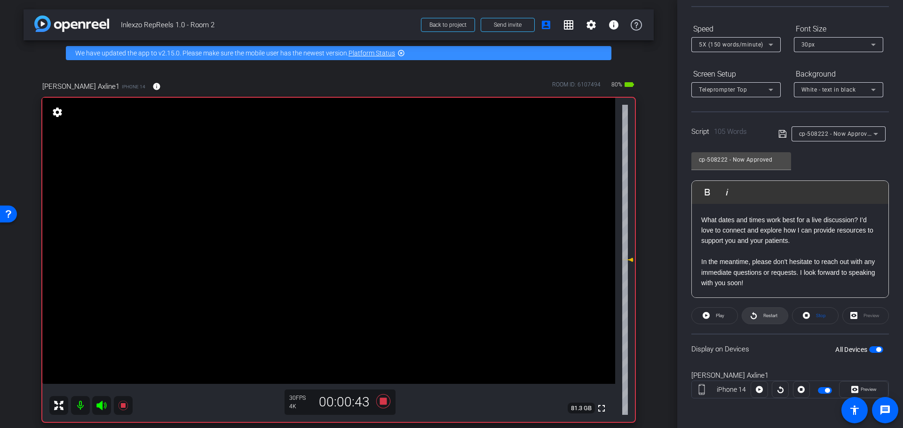
click at [761, 320] on span "Restart" at bounding box center [769, 315] width 16 height 13
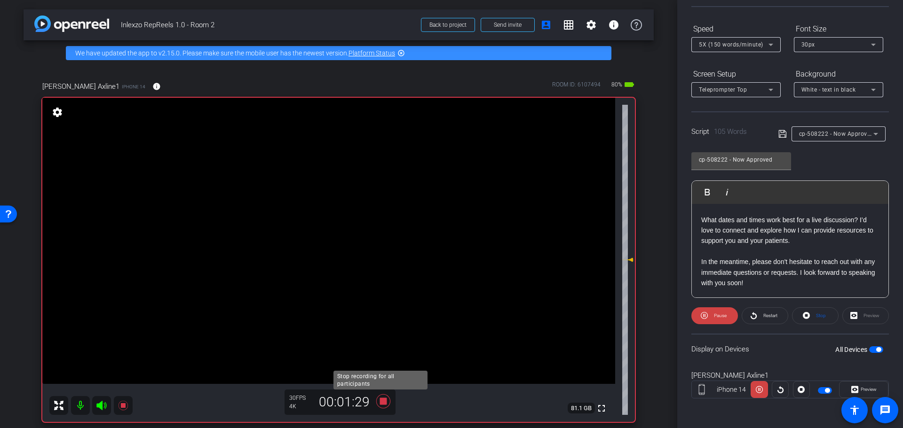
click at [378, 401] on icon at bounding box center [383, 401] width 14 height 14
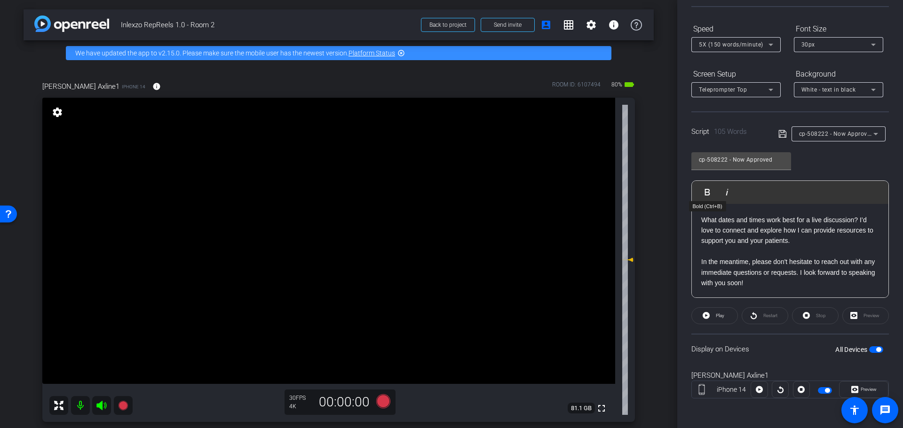
scroll to position [0, 0]
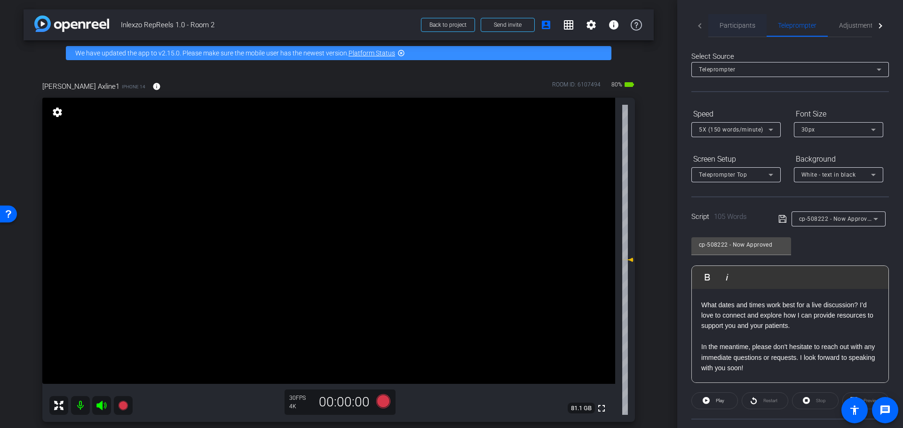
click at [736, 22] on span "Participants" at bounding box center [737, 25] width 36 height 7
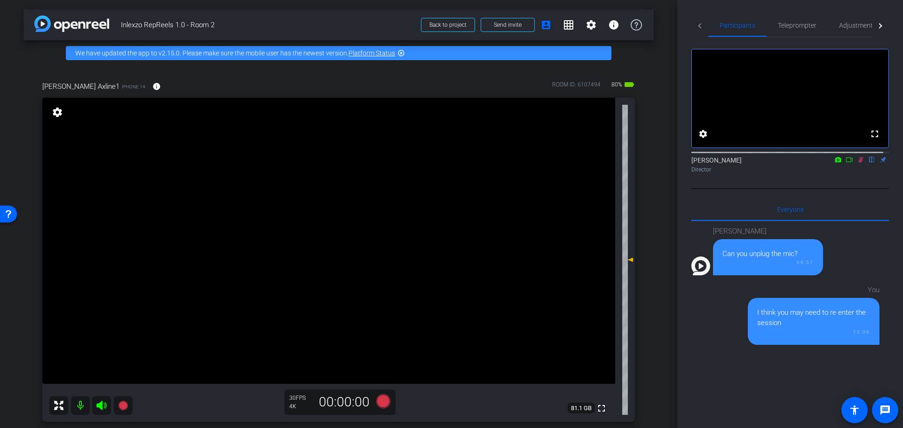
click at [857, 163] on icon at bounding box center [861, 160] width 8 height 7
click at [849, 25] on span "Adjustments" at bounding box center [857, 25] width 37 height 7
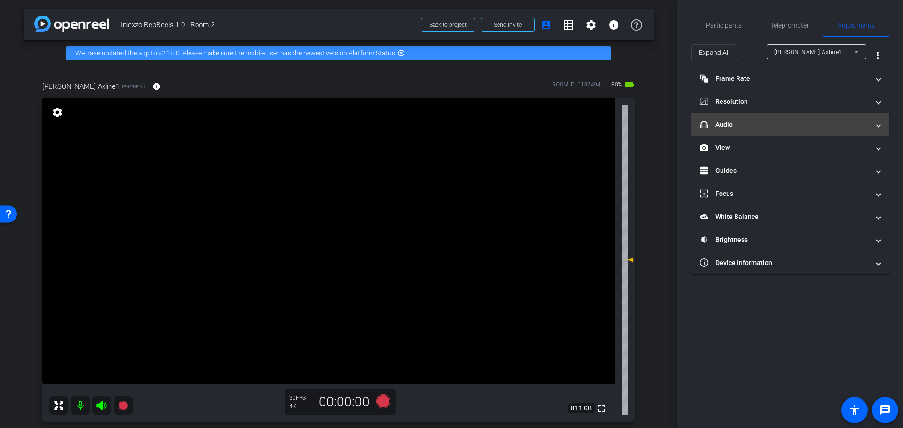
click at [767, 125] on mat-panel-title "headphone icon Audio" at bounding box center [784, 125] width 169 height 10
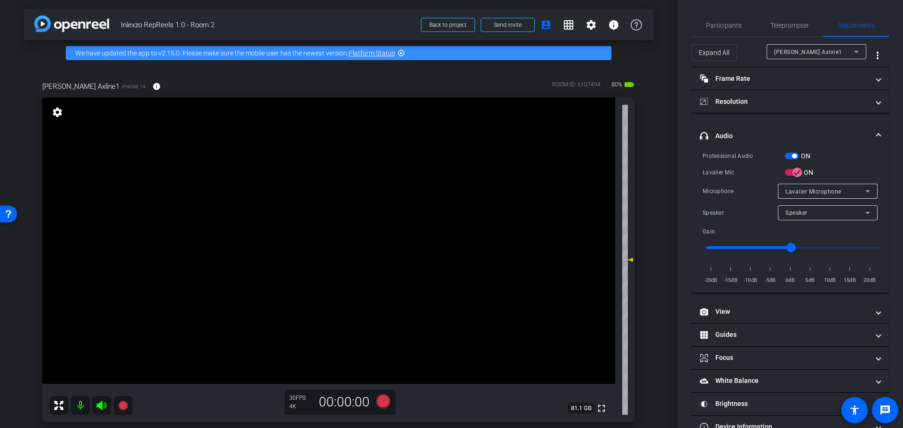
click at [787, 156] on span "button" at bounding box center [792, 156] width 14 height 7
click at [661, 183] on div "arrow_back Inlexzo RepReels 1.0 - Room 2 Back to project Send invite account_bo…" at bounding box center [338, 214] width 677 height 428
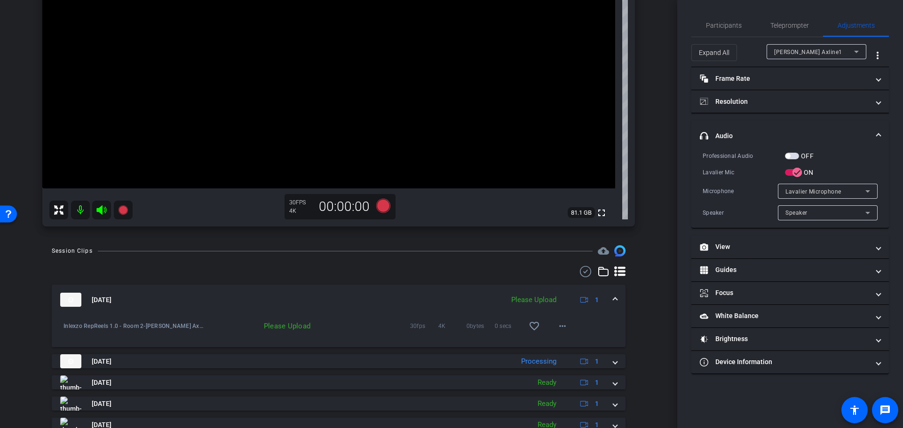
scroll to position [98, 0]
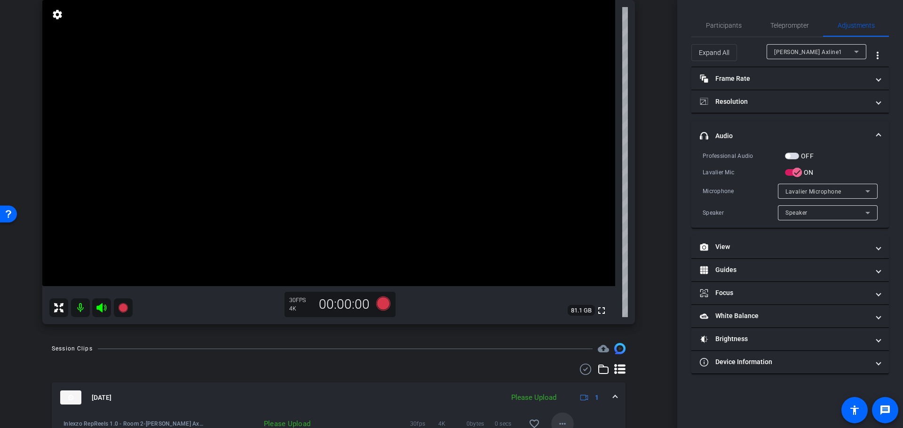
click at [566, 419] on span at bounding box center [562, 424] width 23 height 23
click at [570, 382] on span "Upload" at bounding box center [572, 381] width 38 height 11
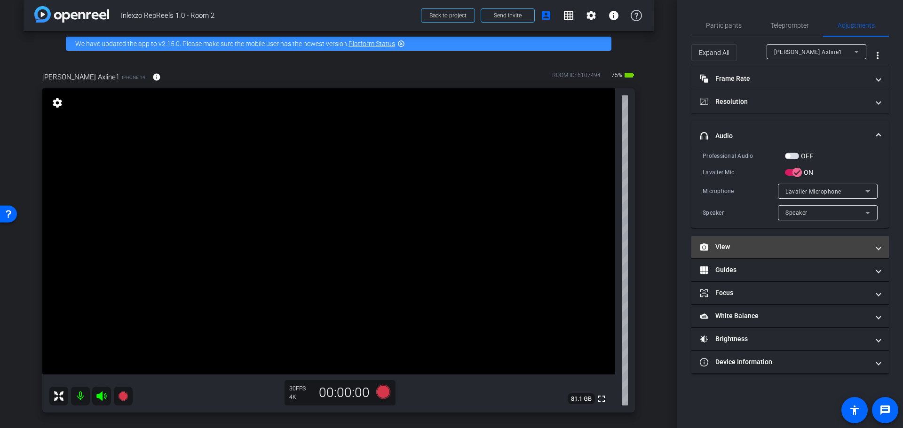
scroll to position [0, 0]
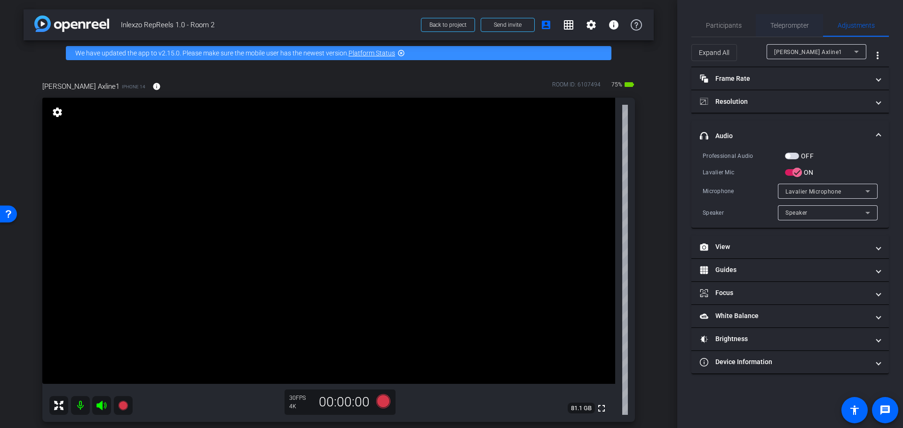
click at [782, 20] on span "Teleprompter" at bounding box center [789, 25] width 39 height 23
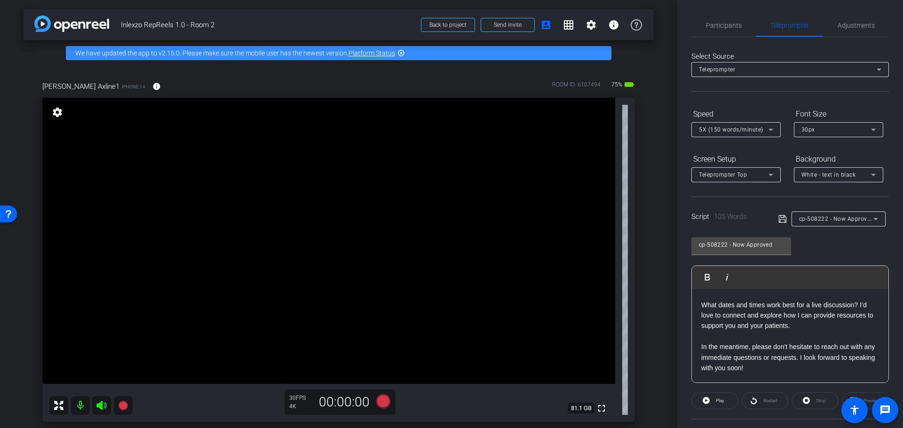
click at [834, 213] on div "cp-508222 - Now Approved" at bounding box center [836, 219] width 74 height 12
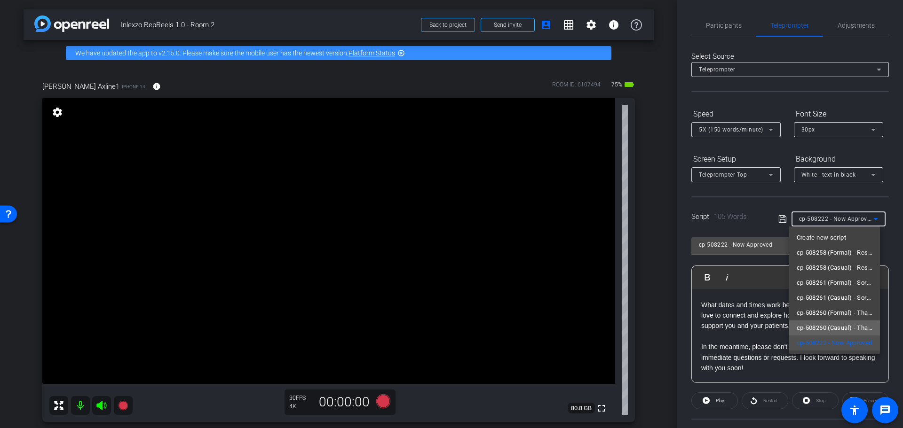
click at [845, 323] on span "cp-508260 (Casual) - Thanks for Seeing Me" at bounding box center [834, 328] width 76 height 11
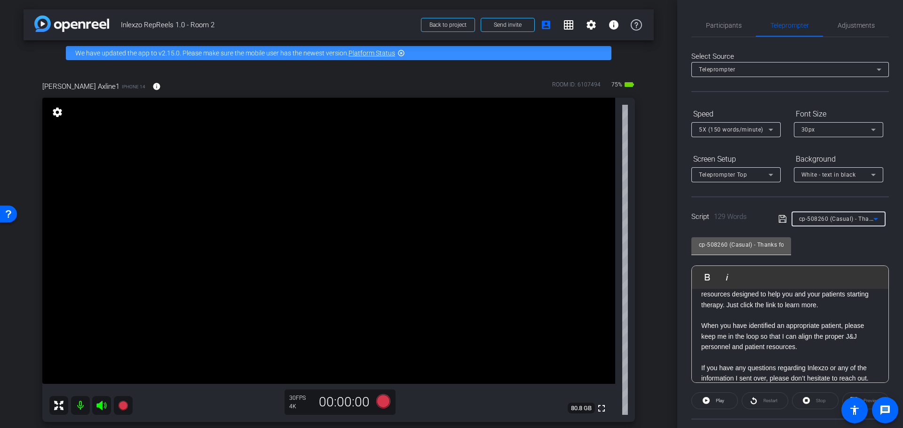
click at [766, 244] on input "cp-508260 (Casual) - Thanks for Seeing Me" at bounding box center [741, 244] width 85 height 11
drag, startPoint x: 762, startPoint y: 245, endPoint x: 810, endPoint y: 245, distance: 47.5
click at [810, 245] on div "cp-508260 (Casual) - Thanks for Seeing Me Play Play from this location Play Sel…" at bounding box center [789, 306] width 197 height 153
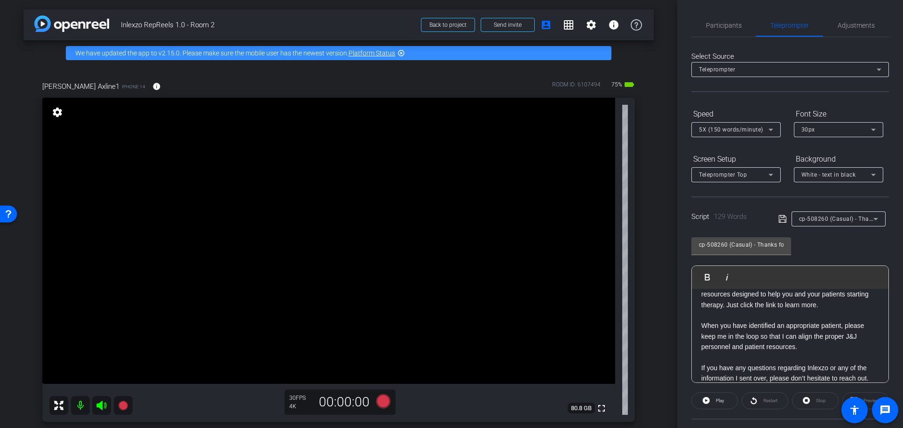
click at [810, 245] on div "cp-508260 (Casual) - Thanks for Seeing Me Play Play from this location Play Sel…" at bounding box center [789, 306] width 197 height 153
click at [850, 22] on span "Adjustments" at bounding box center [855, 25] width 37 height 7
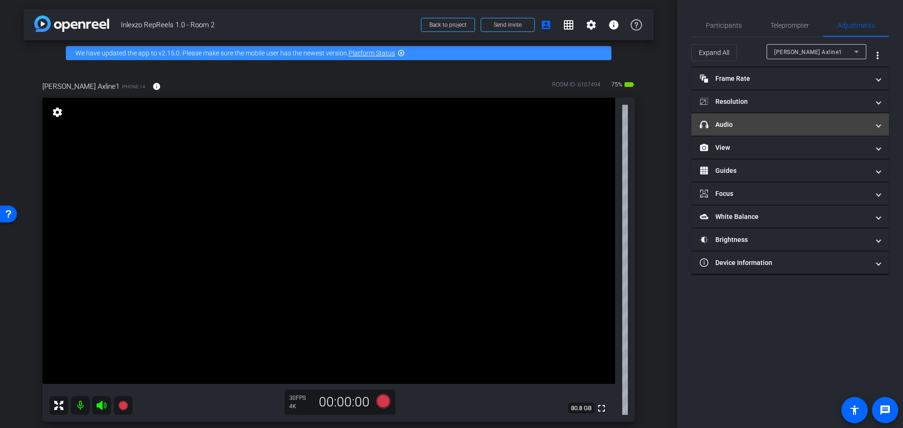
click at [750, 132] on mat-expansion-panel-header "headphone icon Audio" at bounding box center [789, 124] width 197 height 23
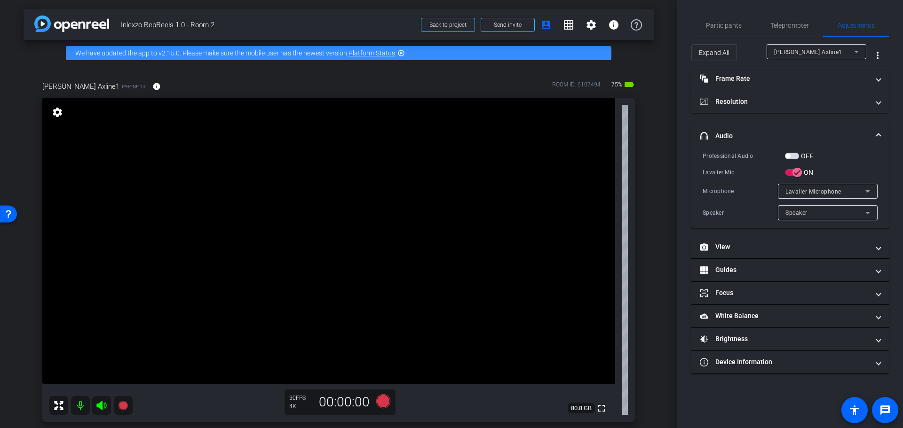
click at [789, 156] on span "button" at bounding box center [787, 156] width 5 height 5
click at [725, 31] on span "Participants" at bounding box center [724, 25] width 36 height 23
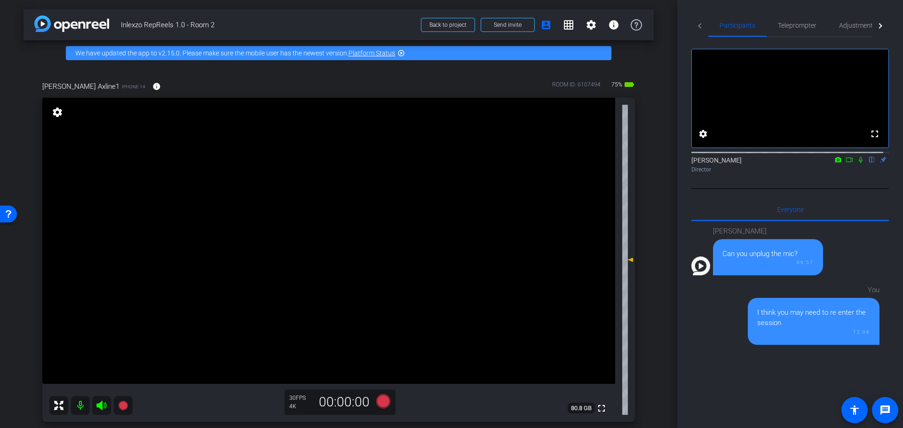
click at [857, 163] on icon at bounding box center [861, 160] width 8 height 7
click at [388, 407] on icon at bounding box center [383, 401] width 23 height 17
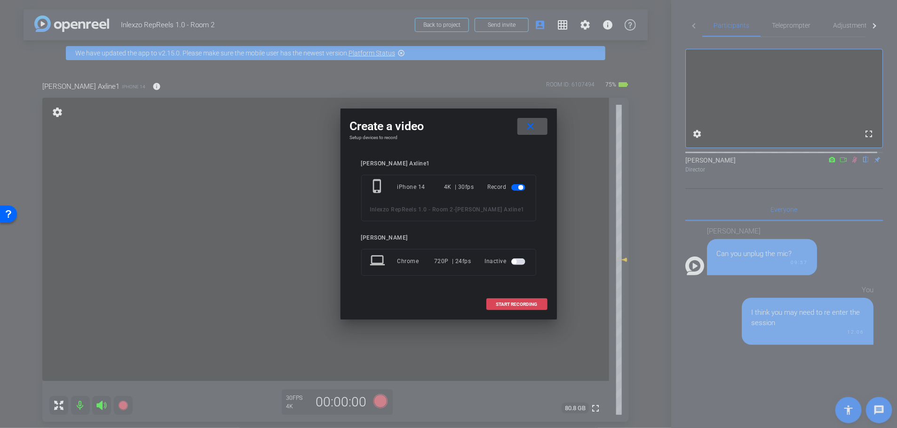
click at [511, 306] on span "START RECORDING" at bounding box center [516, 304] width 41 height 5
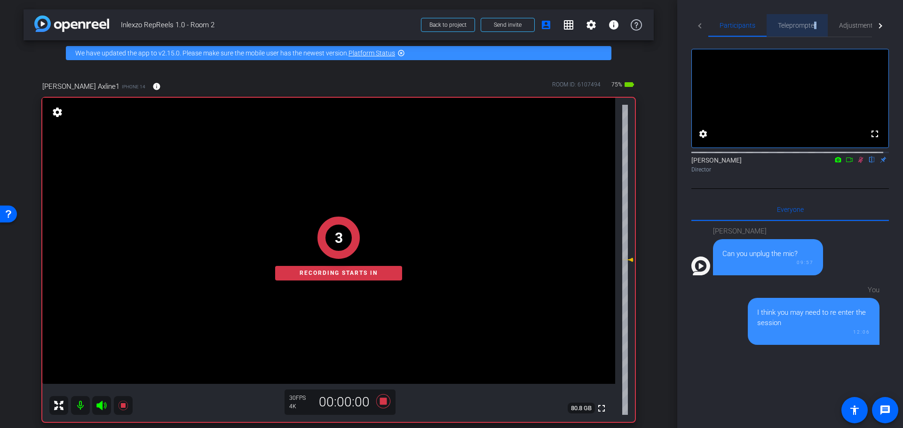
drag, startPoint x: 813, startPoint y: 21, endPoint x: 809, endPoint y: 28, distance: 7.8
click at [815, 22] on span "Teleprompter" at bounding box center [797, 25] width 39 height 7
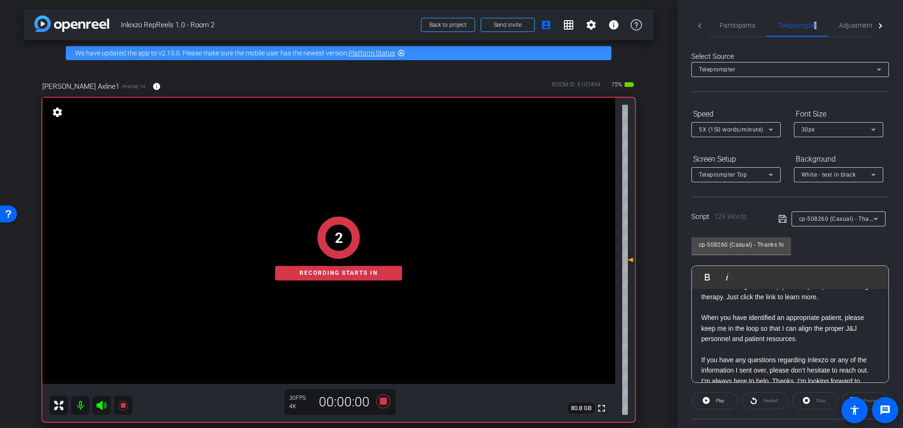
scroll to position [114, 0]
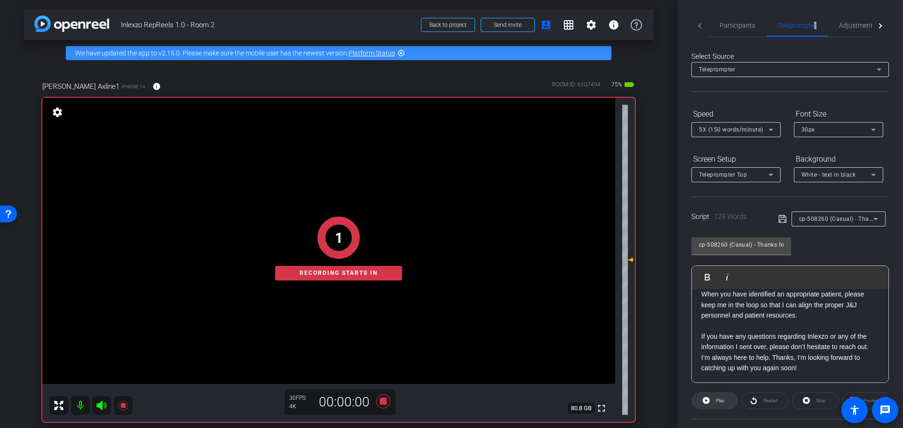
click at [715, 401] on span "Play" at bounding box center [718, 400] width 11 height 13
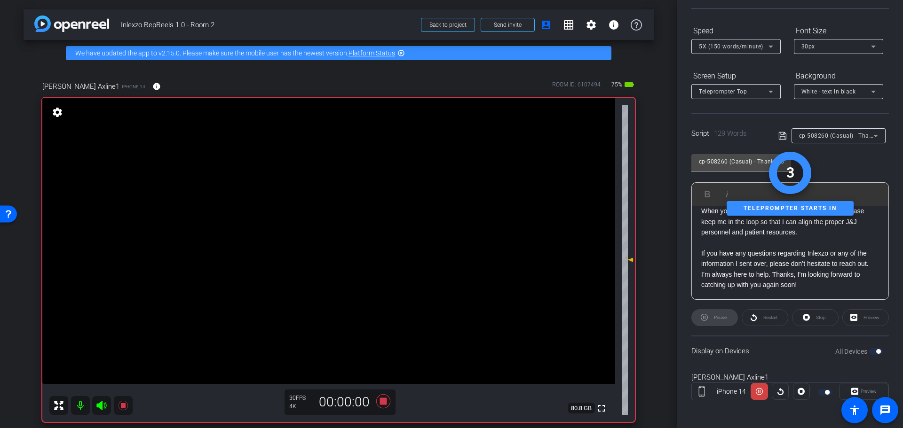
scroll to position [85, 0]
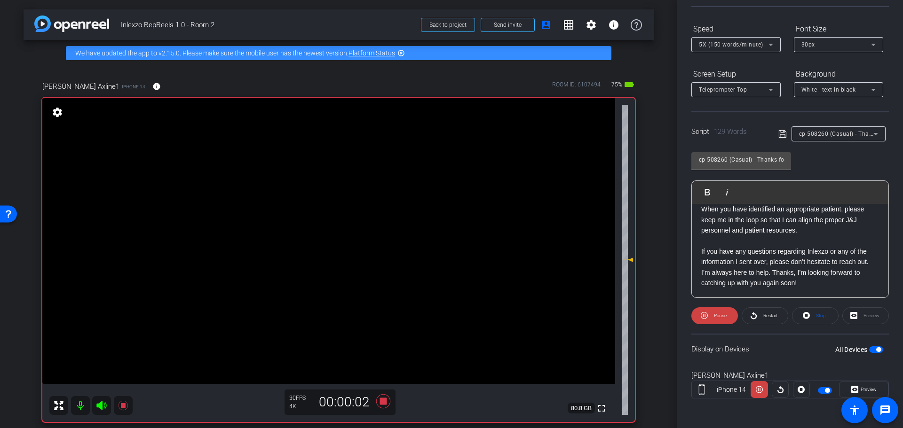
click at [860, 388] on span "Preview" at bounding box center [868, 389] width 16 height 5
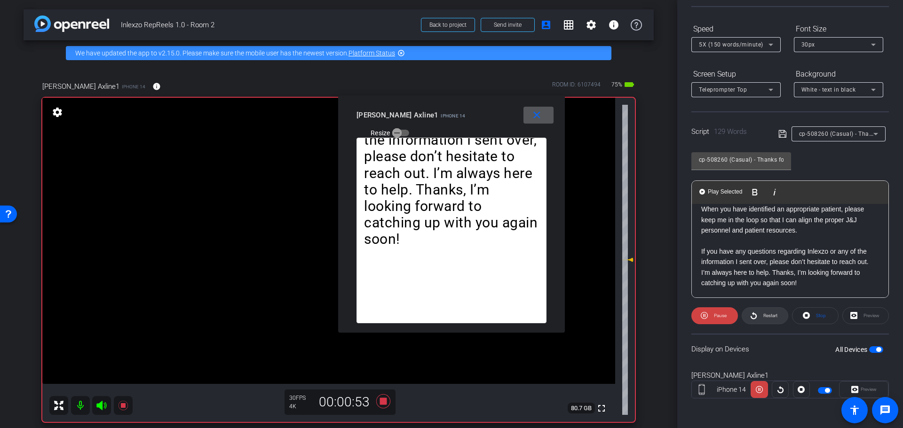
click at [763, 315] on span "Restart" at bounding box center [770, 315] width 14 height 5
click at [538, 124] on span at bounding box center [538, 115] width 30 height 23
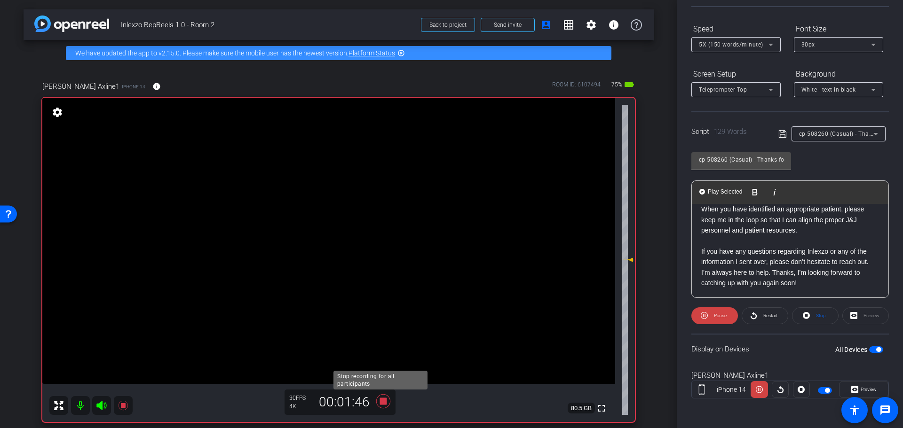
click at [383, 398] on icon at bounding box center [383, 401] width 23 height 17
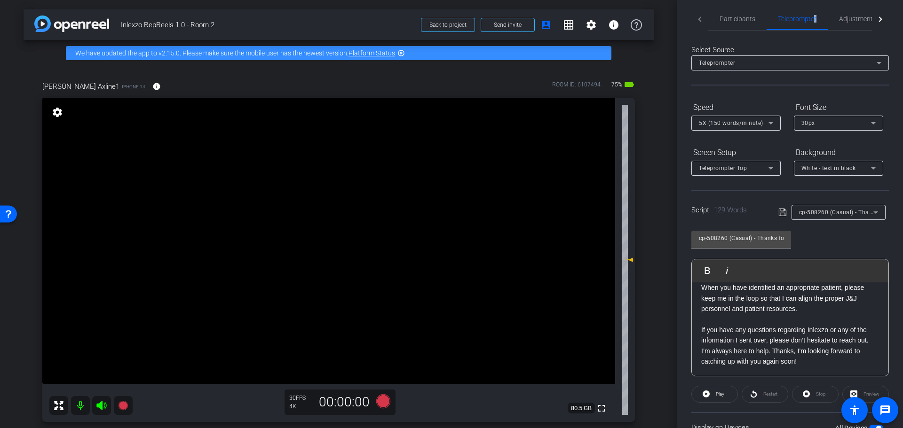
scroll to position [0, 0]
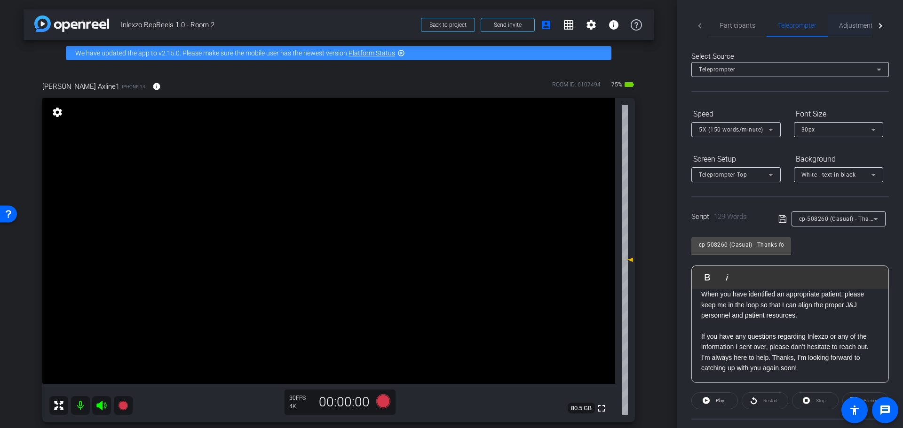
click at [859, 27] on span "Adjustments" at bounding box center [857, 25] width 37 height 7
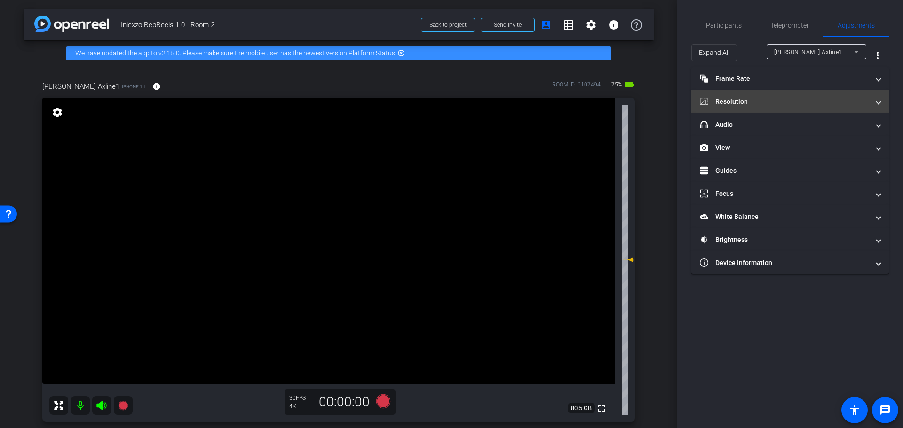
click at [805, 104] on mat-panel-title "Resolution" at bounding box center [784, 102] width 169 height 10
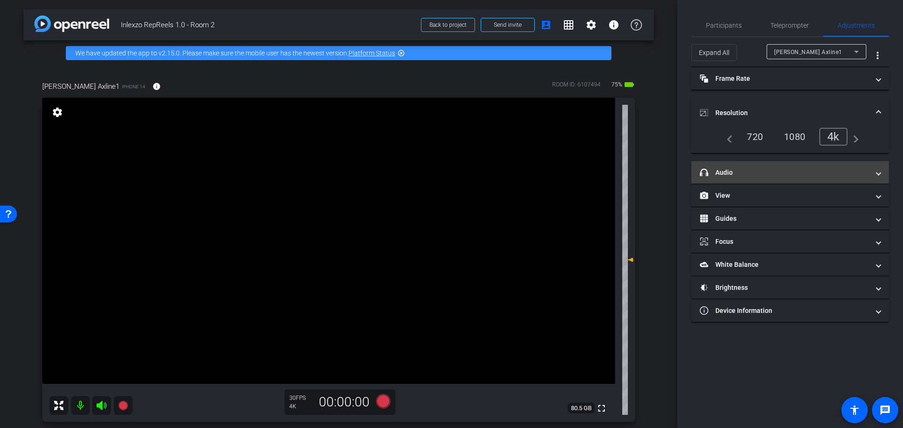
click at [734, 173] on mat-panel-title "headphone icon Audio" at bounding box center [784, 173] width 169 height 10
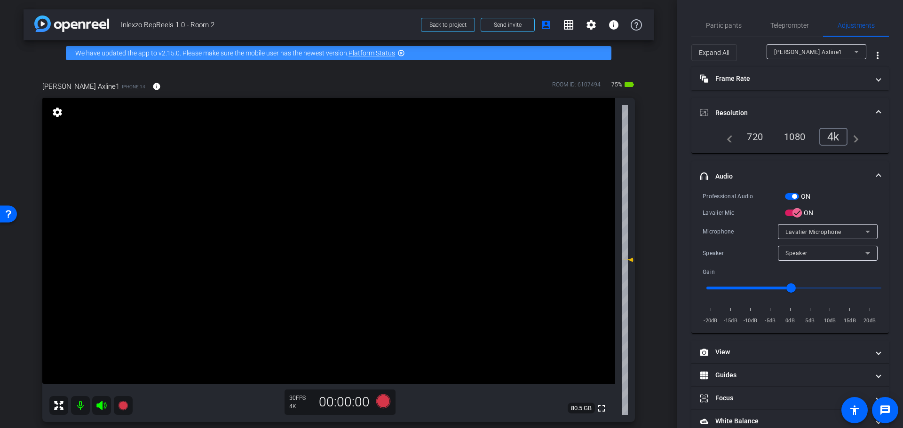
click at [786, 198] on span "button" at bounding box center [792, 196] width 14 height 7
click at [733, 32] on span "Participants" at bounding box center [724, 25] width 36 height 23
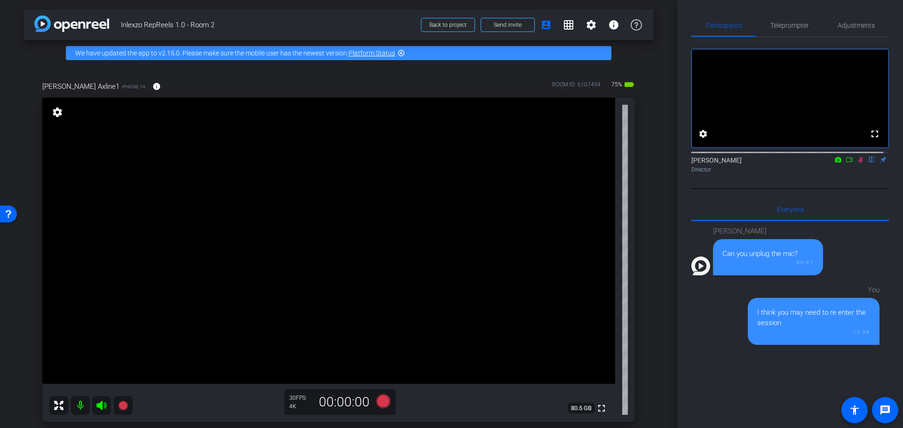
click at [857, 163] on icon at bounding box center [861, 160] width 8 height 7
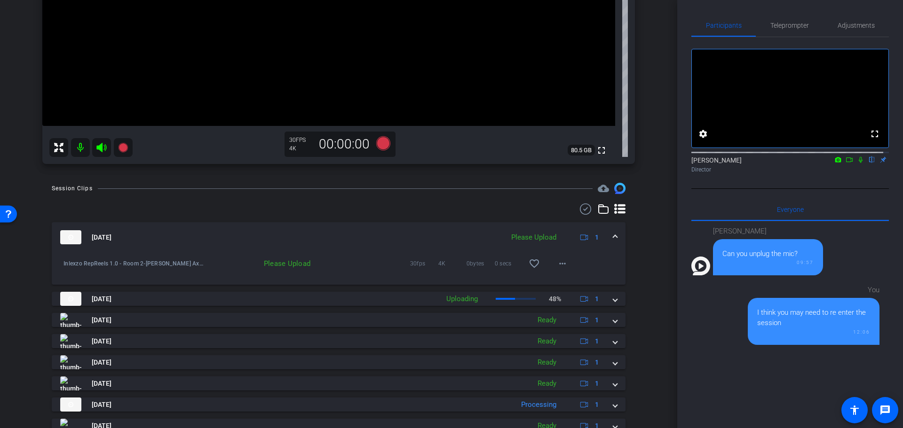
scroll to position [294, 0]
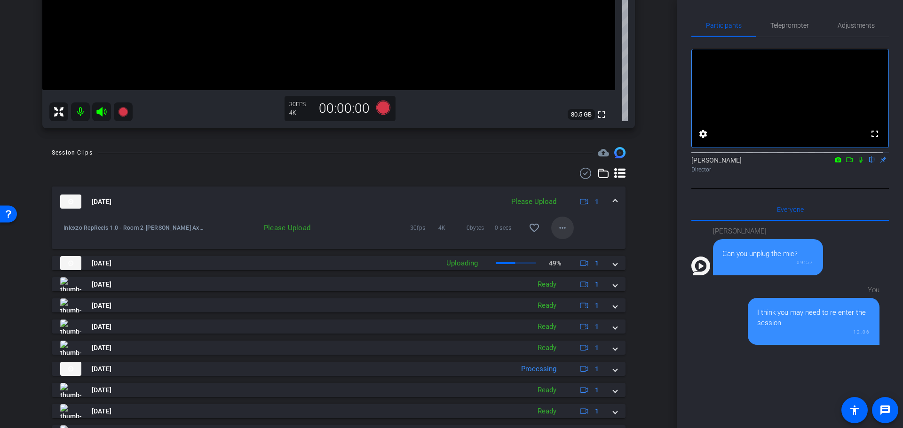
click at [560, 223] on mat-icon "more_horiz" at bounding box center [562, 227] width 11 height 11
click at [573, 246] on span "Upload" at bounding box center [572, 247] width 38 height 11
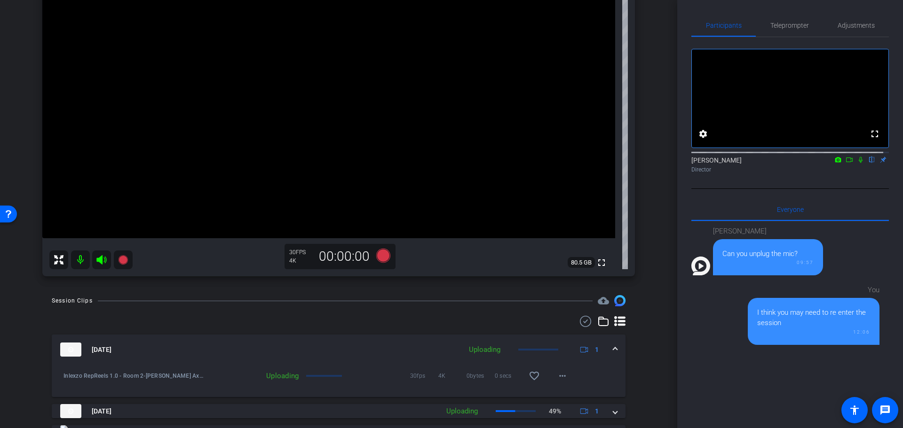
scroll to position [0, 0]
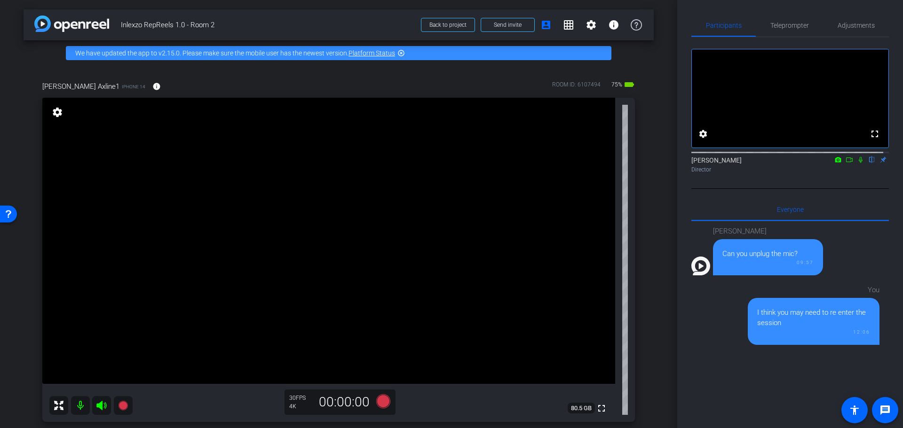
click at [868, 7] on div "Participants Teleprompter Adjustments fullscreen settings Nick Dambrosia flip D…" at bounding box center [790, 214] width 226 height 428
click at [850, 30] on span "Adjustments" at bounding box center [855, 25] width 37 height 23
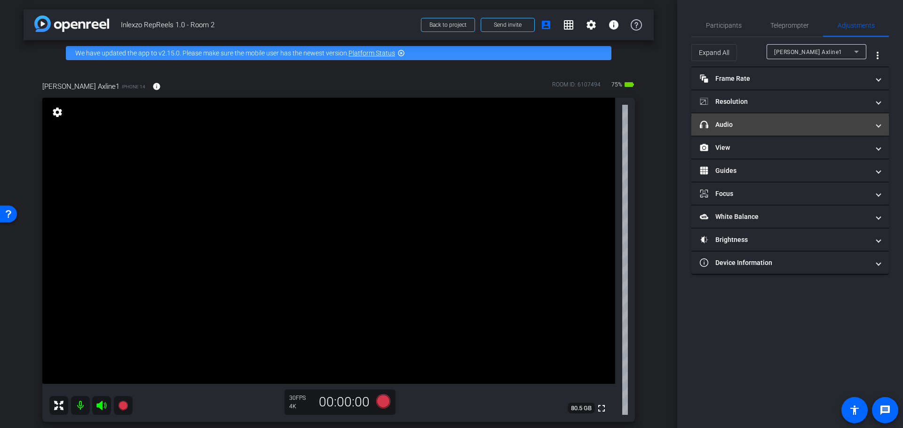
click at [749, 120] on mat-panel-title "headphone icon Audio" at bounding box center [784, 125] width 169 height 10
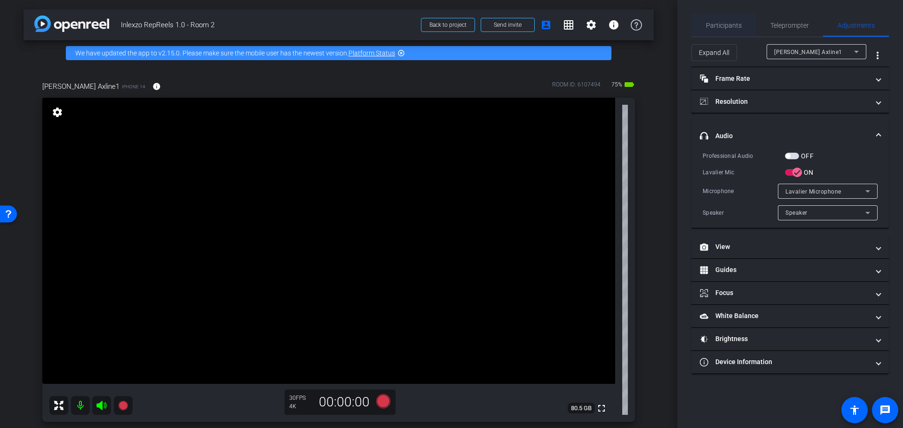
click at [719, 22] on span "Participants" at bounding box center [724, 25] width 36 height 7
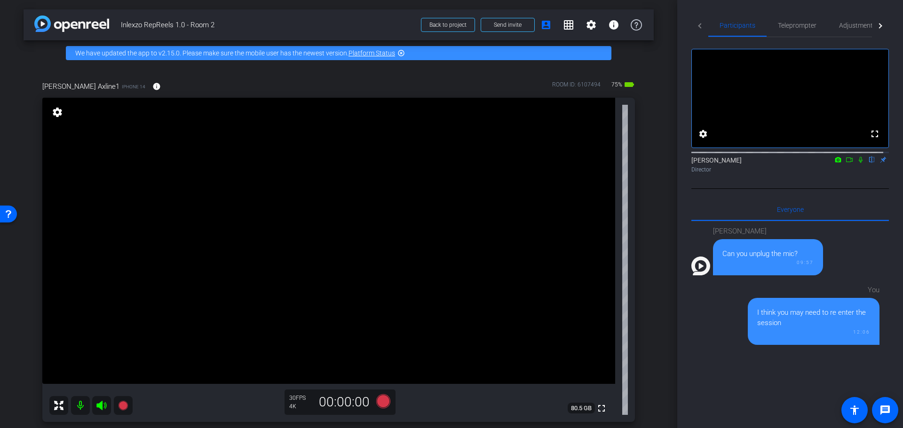
click at [857, 163] on icon at bounding box center [861, 160] width 8 height 7
click at [850, 28] on span "Adjustments" at bounding box center [857, 25] width 37 height 7
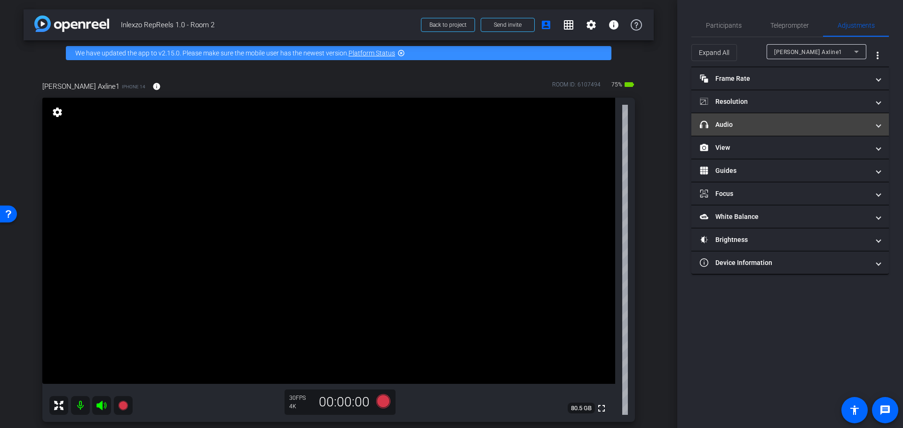
click at [798, 123] on mat-panel-title "headphone icon Audio" at bounding box center [784, 125] width 169 height 10
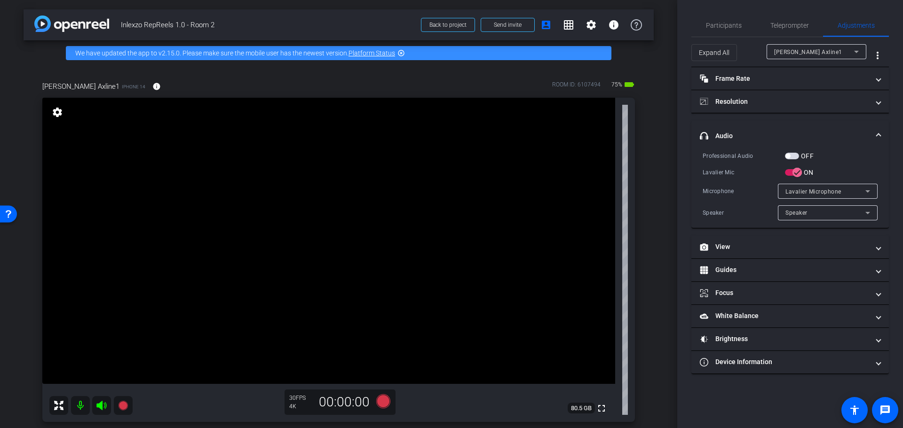
click at [797, 154] on span "button" at bounding box center [792, 156] width 14 height 7
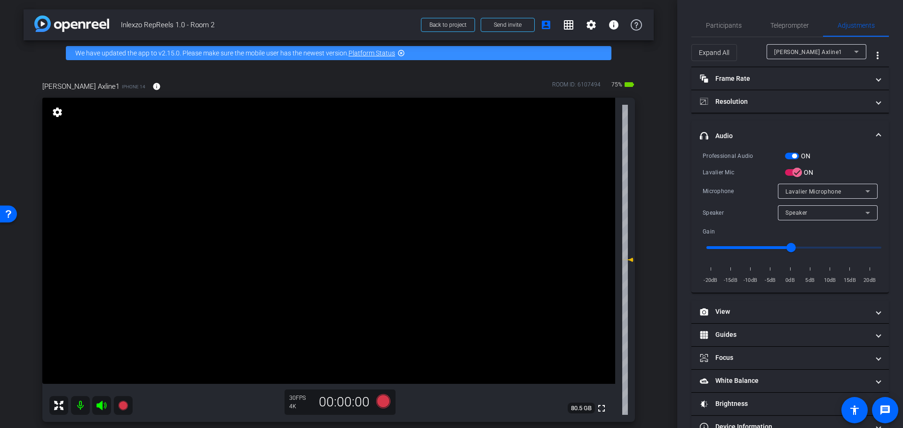
drag, startPoint x: 789, startPoint y: 19, endPoint x: 784, endPoint y: 37, distance: 18.7
click at [790, 19] on span "Teleprompter" at bounding box center [789, 25] width 39 height 23
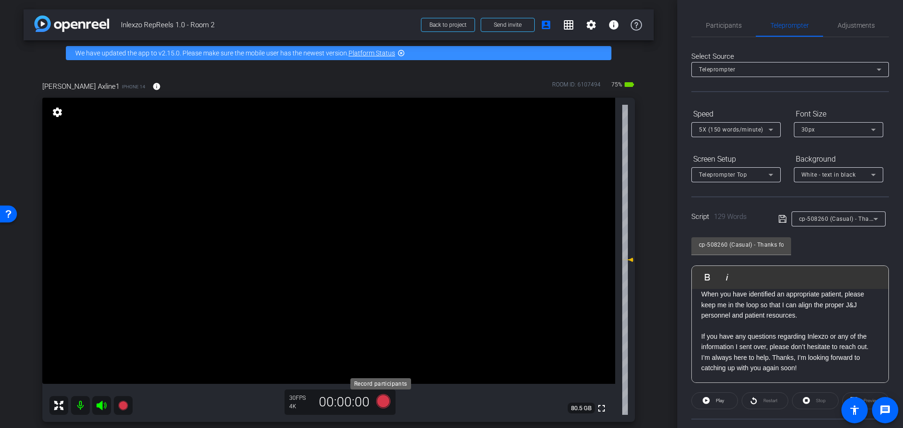
click at [378, 402] on icon at bounding box center [383, 401] width 14 height 14
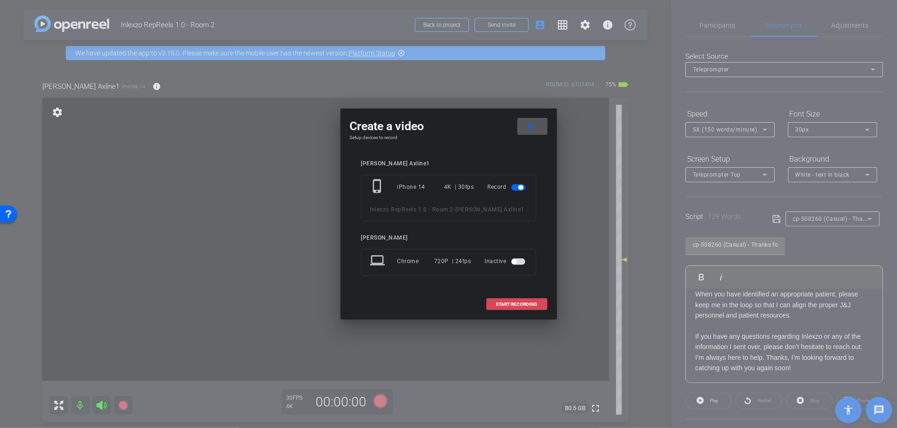
click at [515, 307] on span "START RECORDING" at bounding box center [516, 304] width 41 height 5
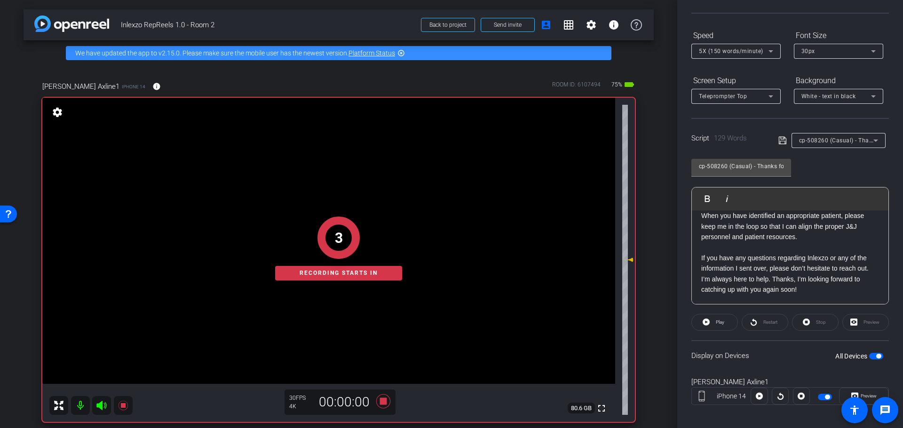
scroll to position [85, 0]
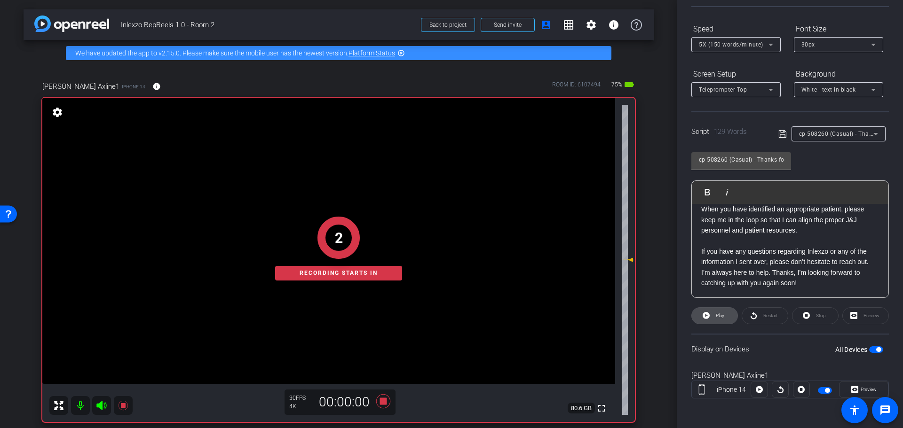
click at [720, 314] on span "Play" at bounding box center [720, 315] width 8 height 5
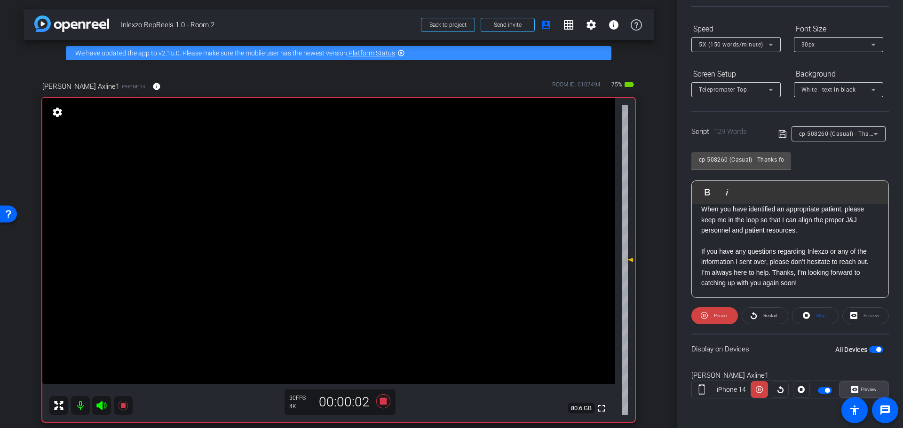
click at [860, 387] on span "Preview" at bounding box center [868, 389] width 16 height 5
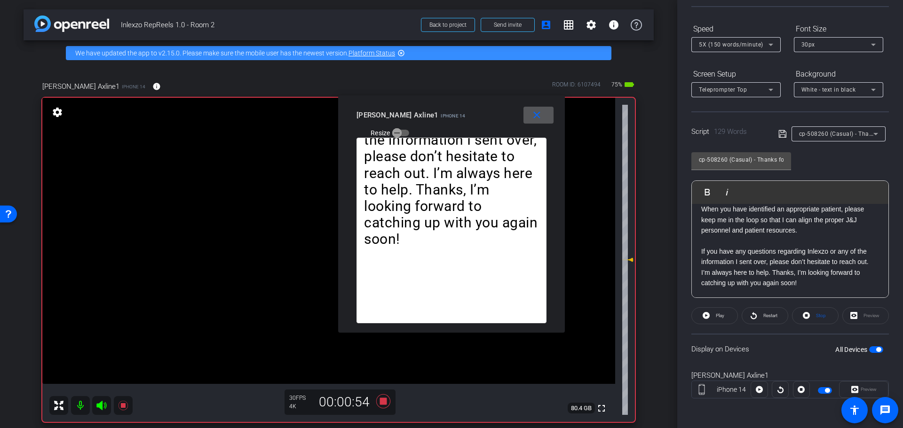
click at [539, 118] on mat-icon "close" at bounding box center [537, 116] width 12 height 12
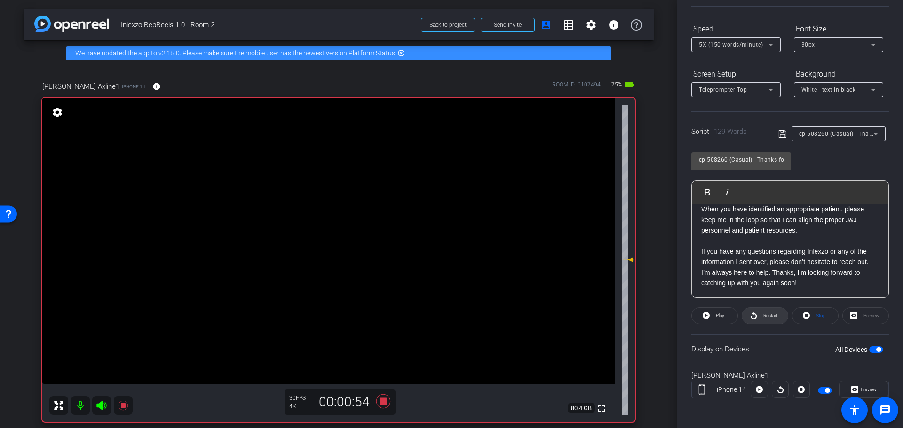
click at [767, 313] on span "Restart" at bounding box center [770, 315] width 14 height 5
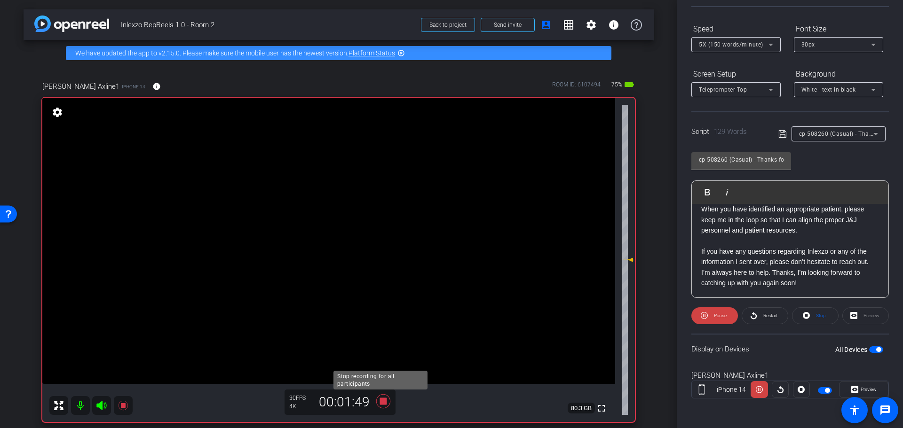
click at [378, 402] on icon at bounding box center [383, 401] width 14 height 14
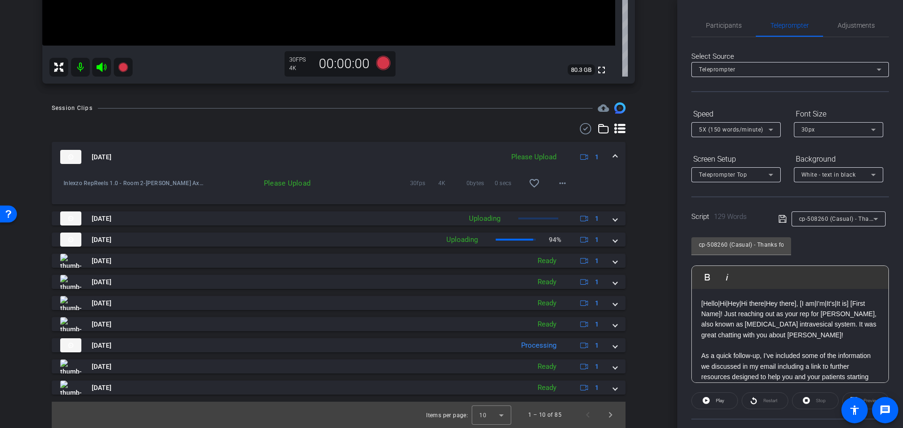
scroll to position [0, 0]
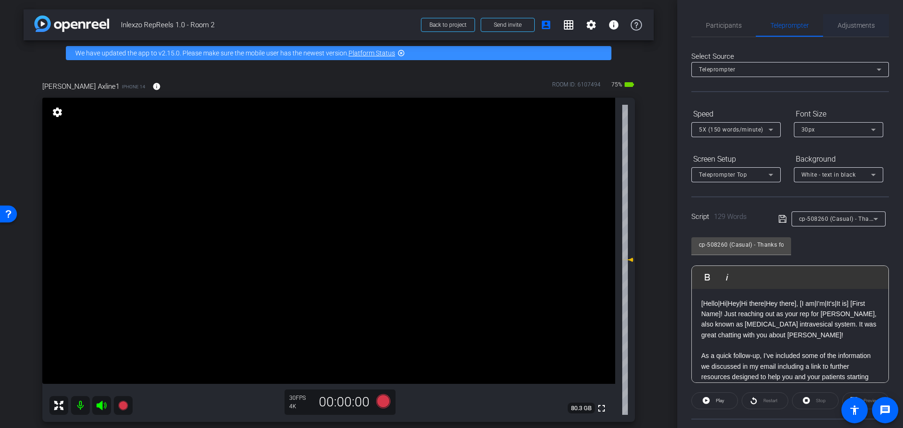
click at [838, 22] on span "Adjustments" at bounding box center [855, 25] width 37 height 7
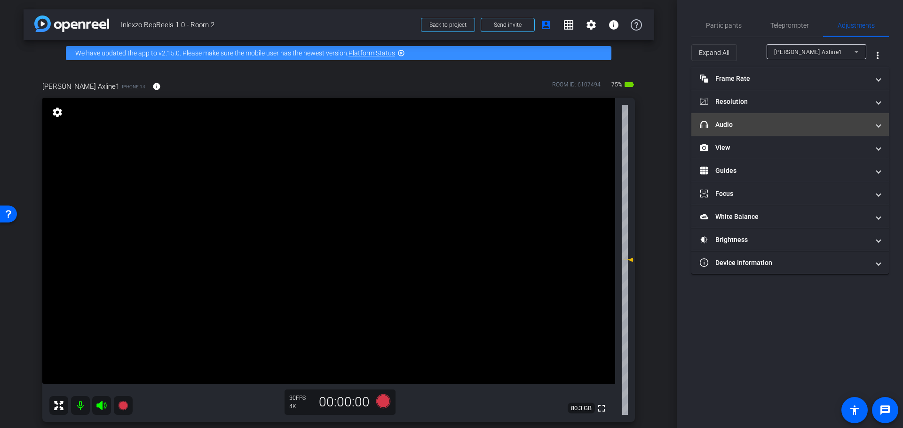
click at [749, 130] on mat-expansion-panel-header "headphone icon Audio" at bounding box center [789, 124] width 197 height 23
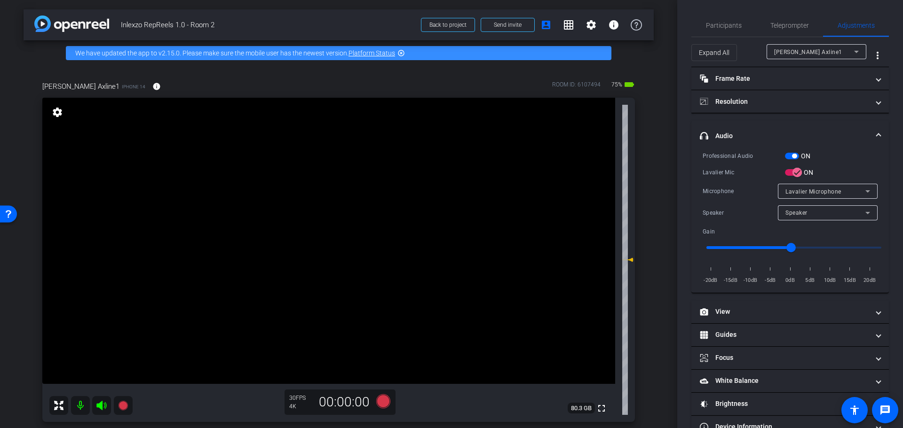
click at [787, 155] on span "button" at bounding box center [792, 156] width 14 height 7
click at [732, 27] on span "Participants" at bounding box center [724, 25] width 36 height 23
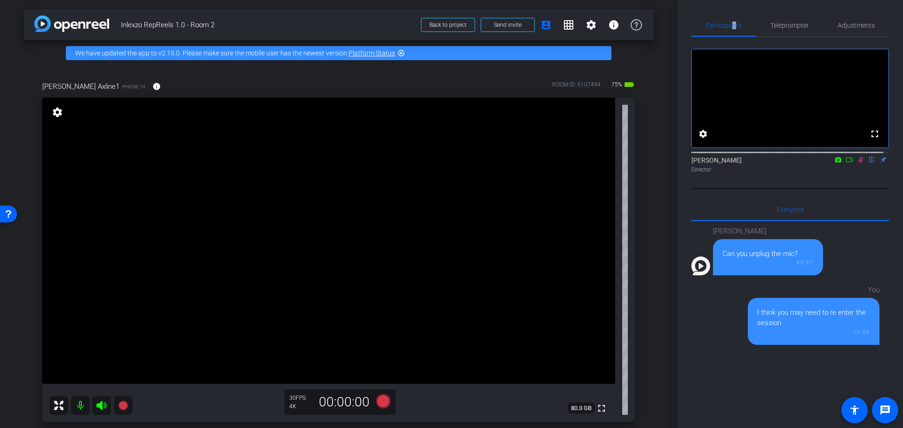
click at [857, 163] on icon at bounding box center [861, 160] width 8 height 7
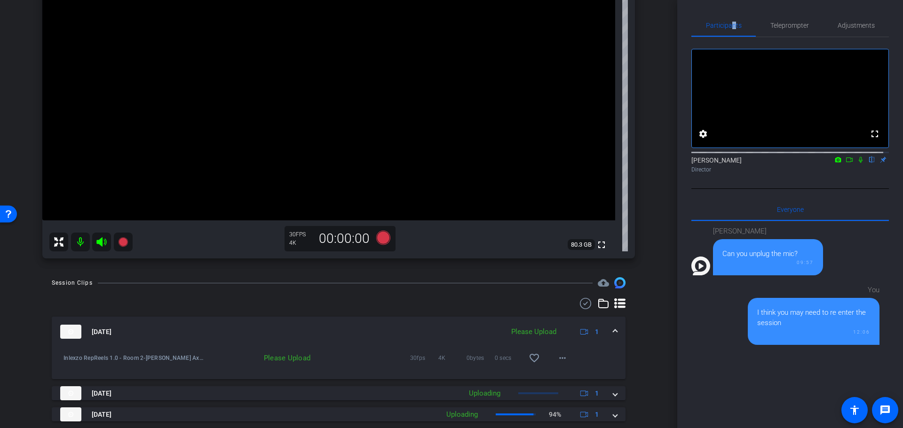
scroll to position [294, 0]
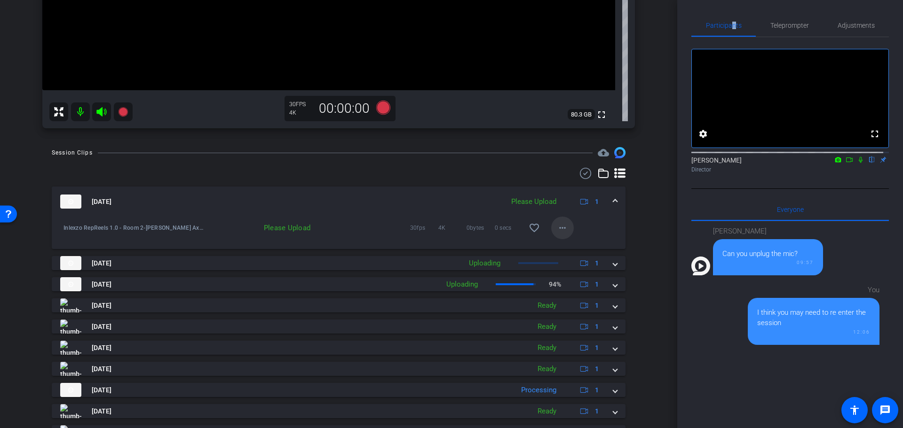
click at [561, 234] on span at bounding box center [562, 228] width 23 height 23
click at [574, 248] on span "Upload" at bounding box center [572, 247] width 38 height 11
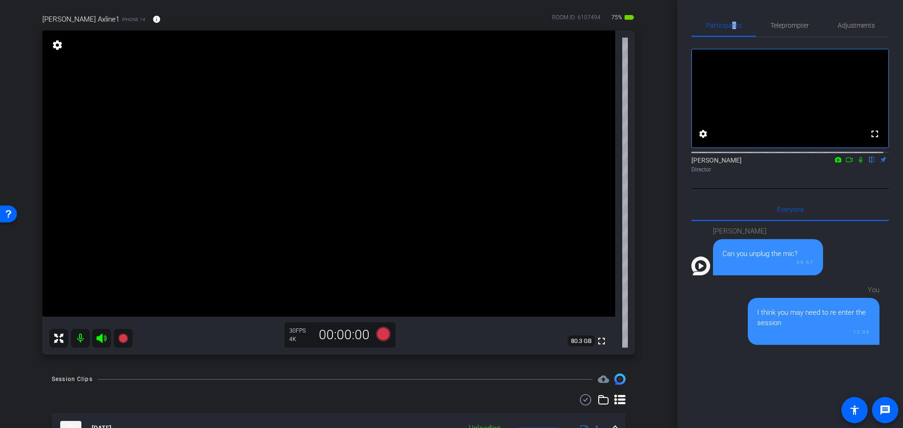
scroll to position [0, 0]
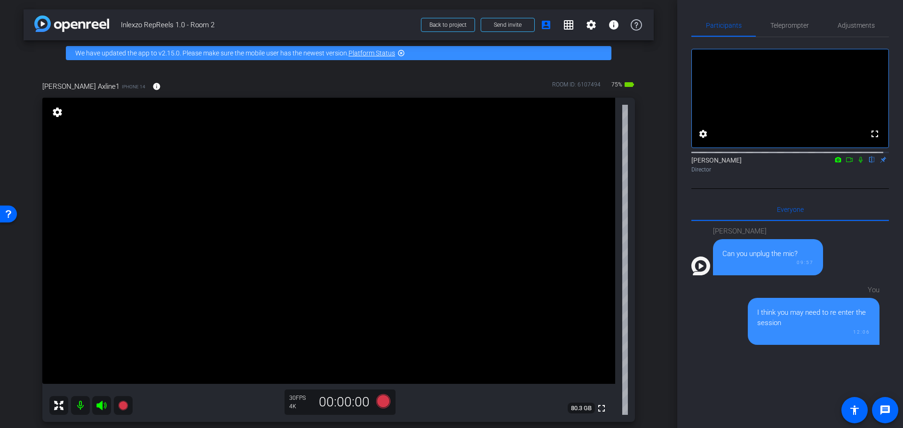
click at [745, 11] on div "Participants Teleprompter Adjustments fullscreen settings Nick Dambrosia flip D…" at bounding box center [790, 214] width 226 height 428
click at [771, 20] on span "Teleprompter" at bounding box center [789, 25] width 39 height 23
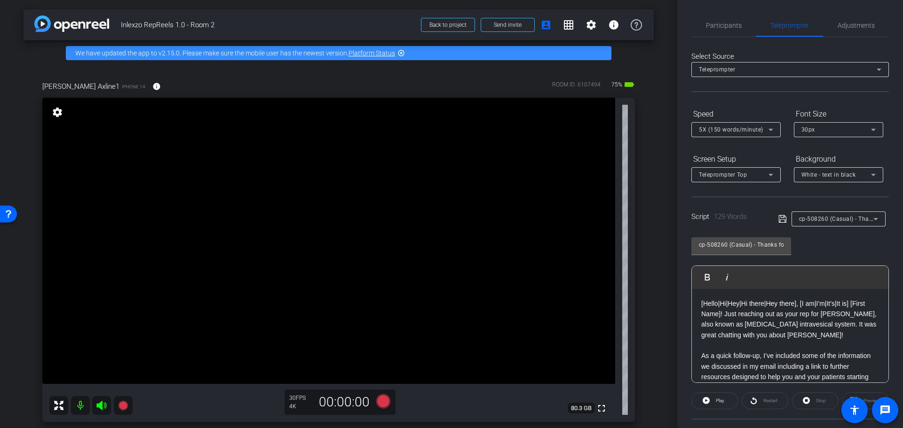
click at [846, 212] on div "cp-508260 (Casual) - Thanks for Seeing Me" at bounding box center [838, 219] width 79 height 15
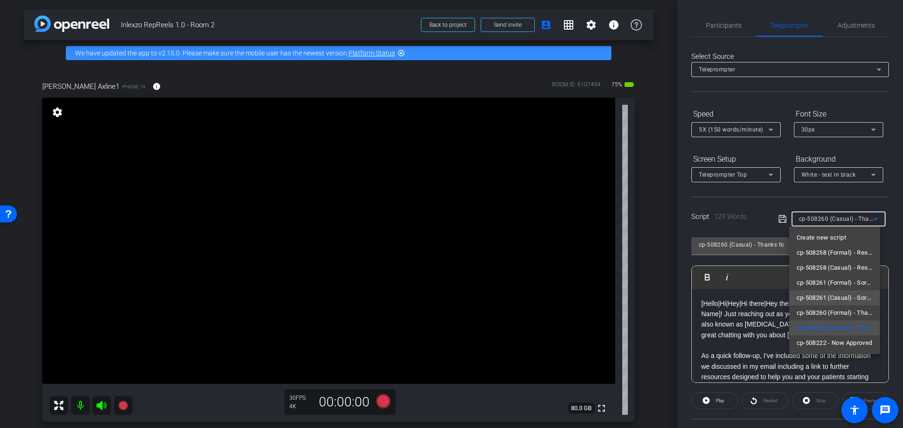
click at [852, 299] on span "cp-508261 (Casual) - Sorry I Missed You" at bounding box center [834, 297] width 76 height 11
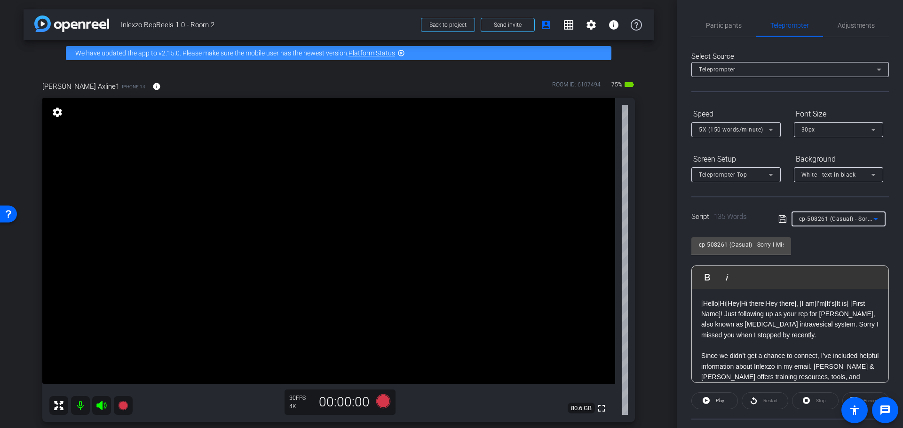
click at [852, 225] on div "cp-508261 (Casual) - Sorry I Missed You" at bounding box center [838, 219] width 79 height 15
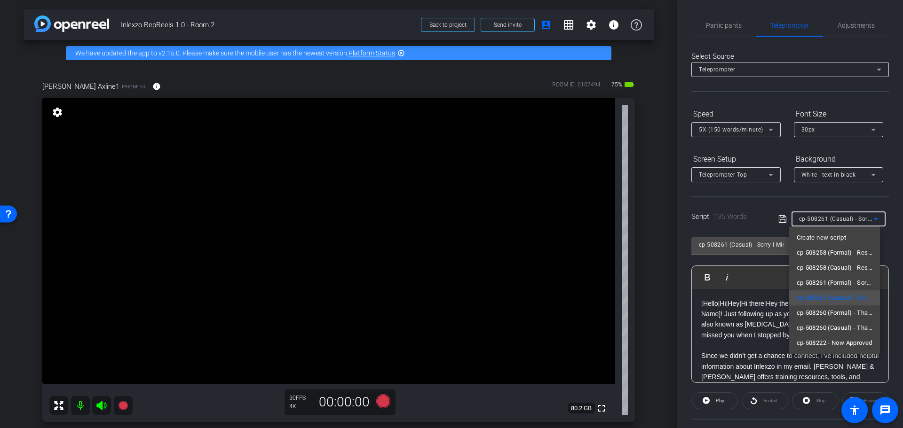
click at [688, 199] on div at bounding box center [451, 214] width 903 height 428
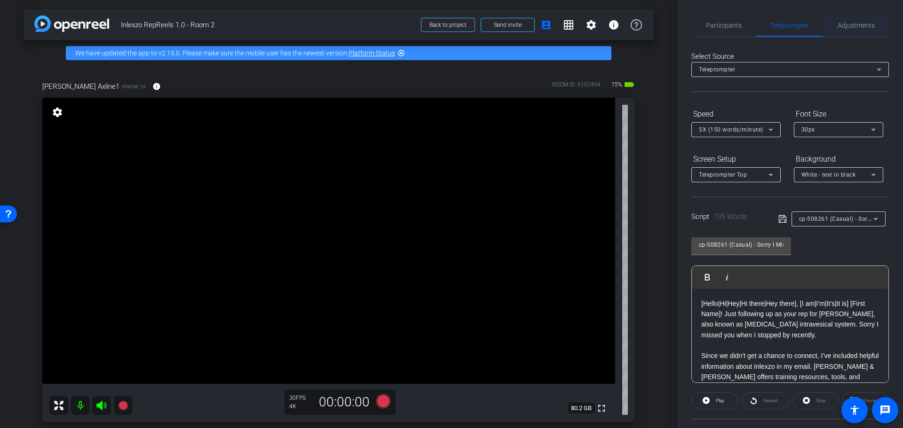
click at [860, 30] on span "Adjustments" at bounding box center [855, 25] width 37 height 23
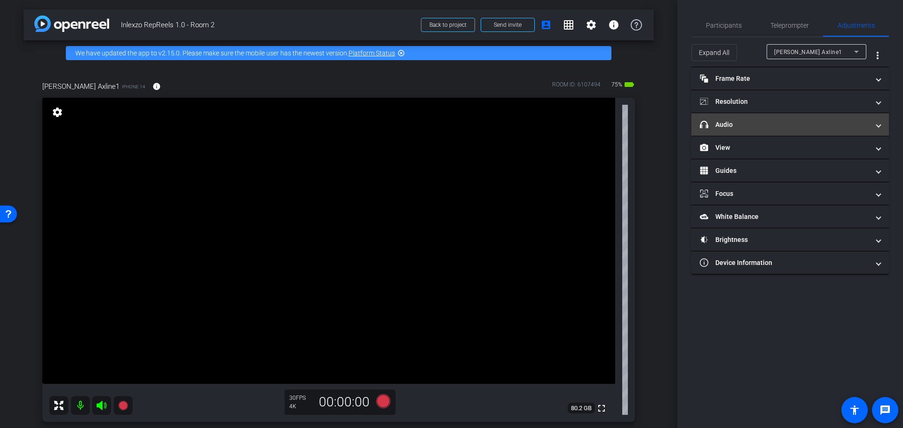
drag, startPoint x: 763, startPoint y: 129, endPoint x: 766, endPoint y: 132, distance: 5.0
click at [763, 128] on mat-panel-title "headphone icon Audio" at bounding box center [784, 125] width 169 height 10
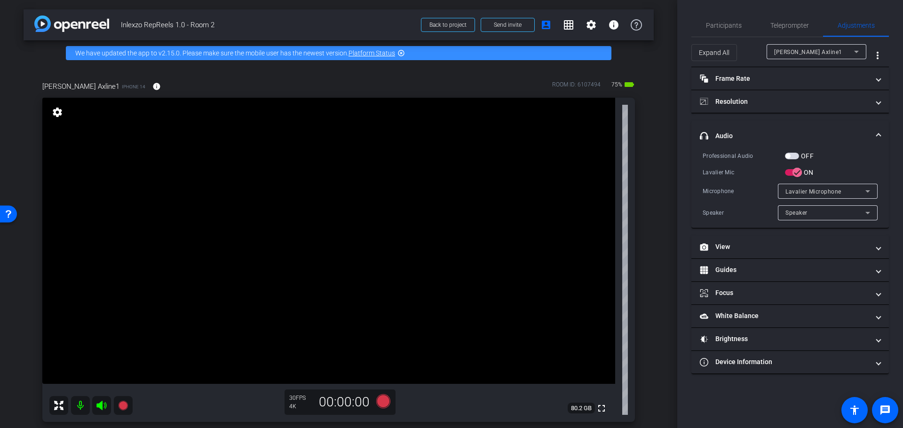
click at [793, 153] on span "button" at bounding box center [792, 156] width 14 height 7
drag, startPoint x: 741, startPoint y: 33, endPoint x: 747, endPoint y: 49, distance: 17.0
click at [740, 33] on div "Participants" at bounding box center [723, 25] width 64 height 23
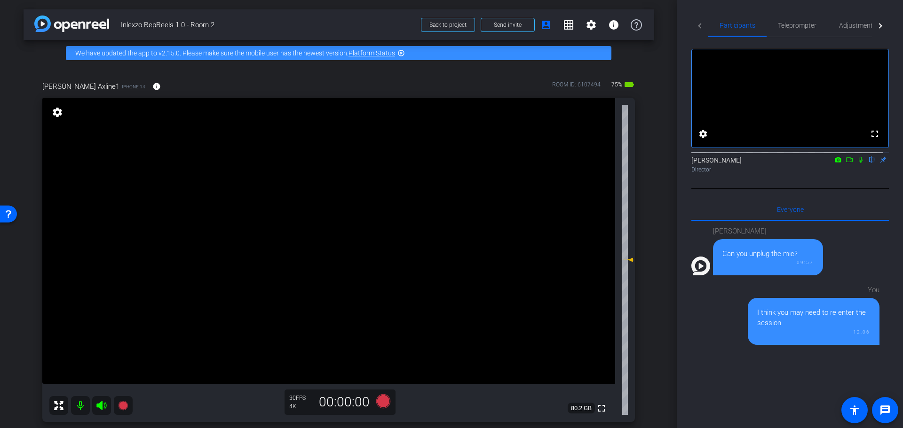
click at [857, 163] on icon at bounding box center [861, 160] width 8 height 7
click at [378, 399] on icon at bounding box center [383, 401] width 14 height 14
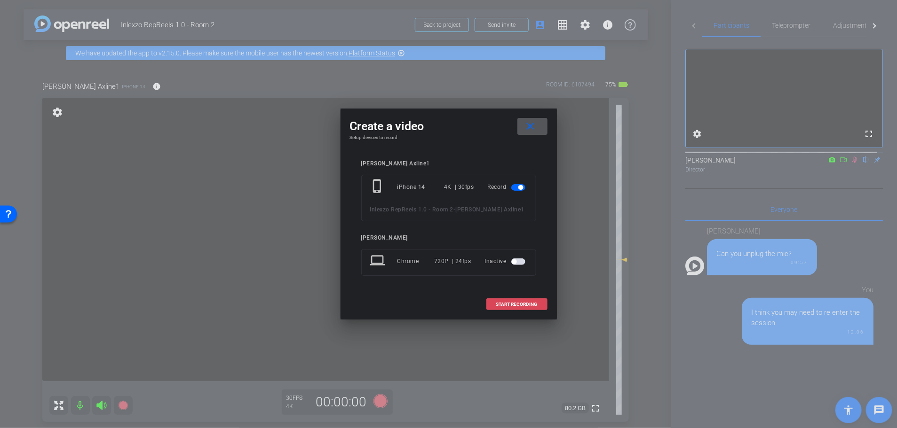
click at [519, 305] on span "START RECORDING" at bounding box center [516, 304] width 41 height 5
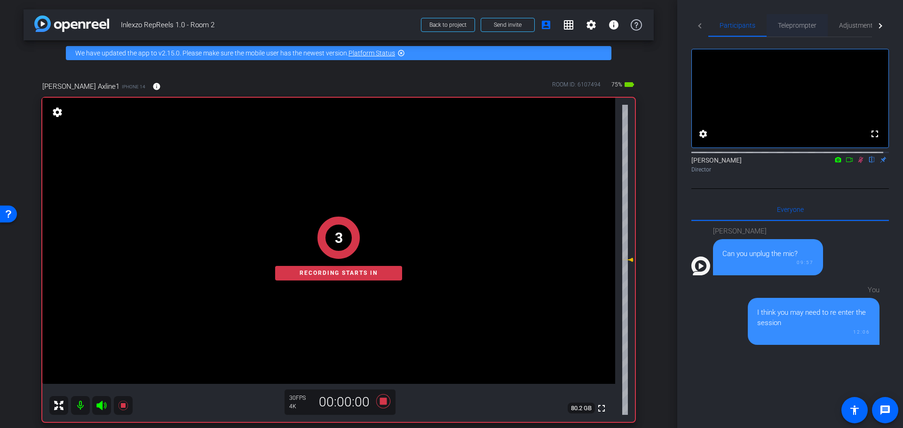
click at [784, 24] on span "Teleprompter" at bounding box center [797, 25] width 39 height 7
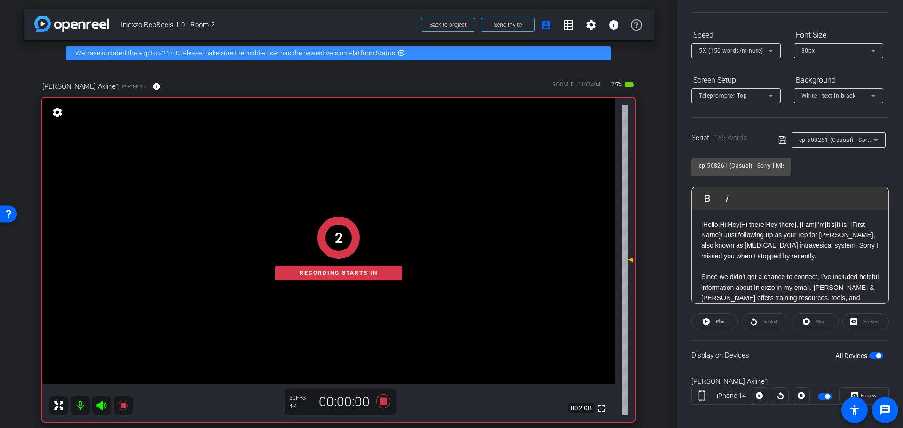
scroll to position [85, 0]
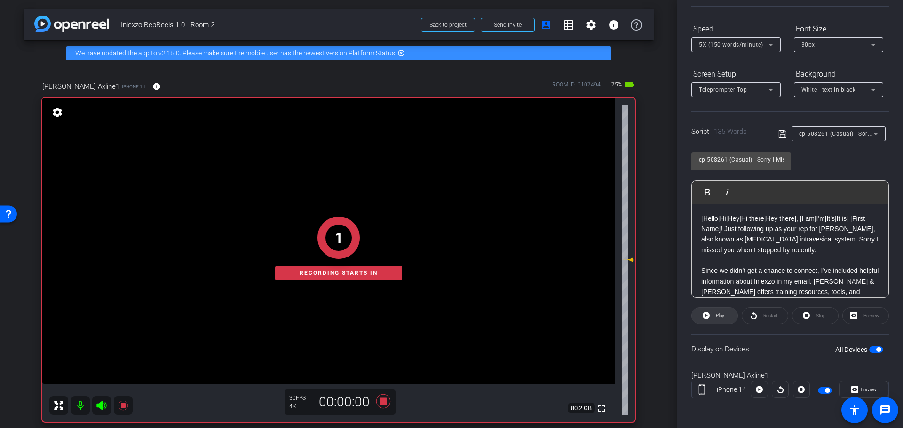
click at [722, 316] on span "Play" at bounding box center [720, 315] width 8 height 5
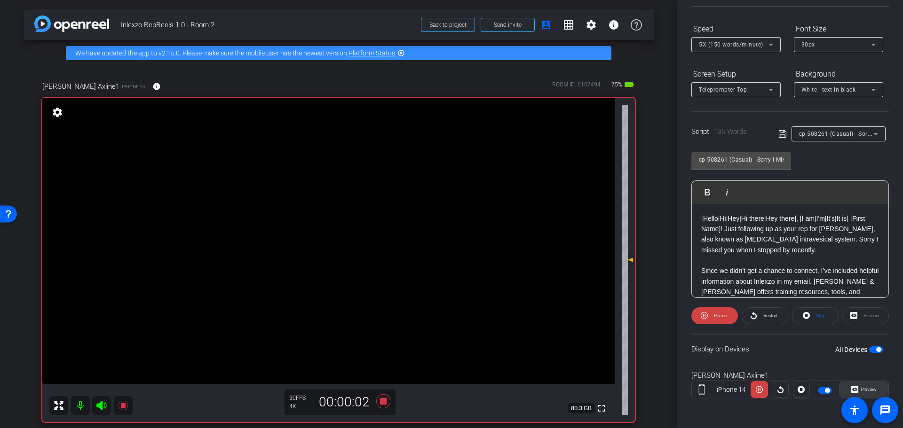
click at [863, 391] on span "Preview" at bounding box center [868, 389] width 16 height 5
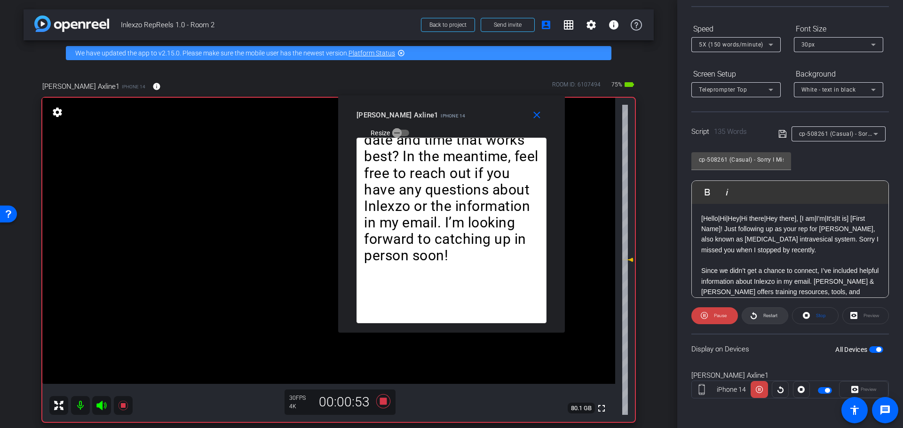
click at [773, 317] on span "Restart" at bounding box center [770, 315] width 14 height 5
click at [531, 116] on mat-icon "close" at bounding box center [537, 116] width 12 height 12
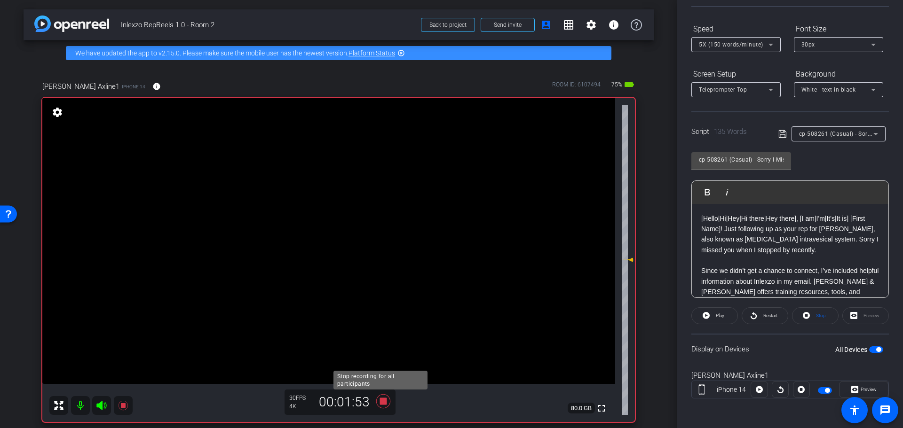
click at [378, 401] on icon at bounding box center [383, 401] width 14 height 14
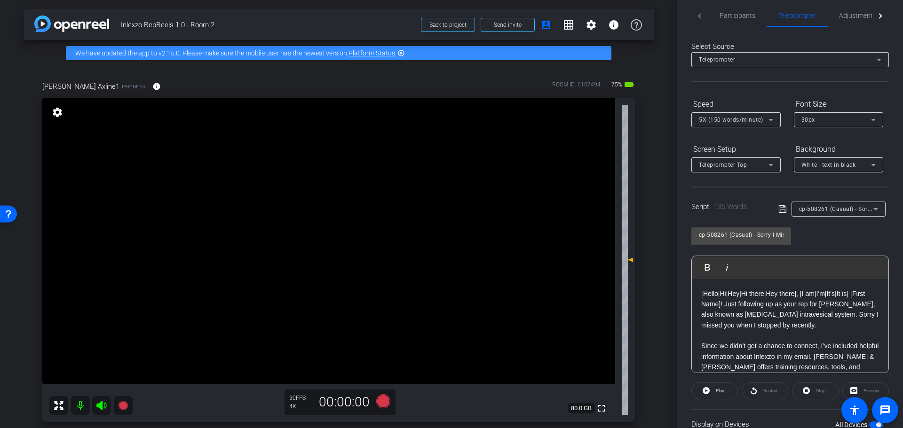
scroll to position [0, 0]
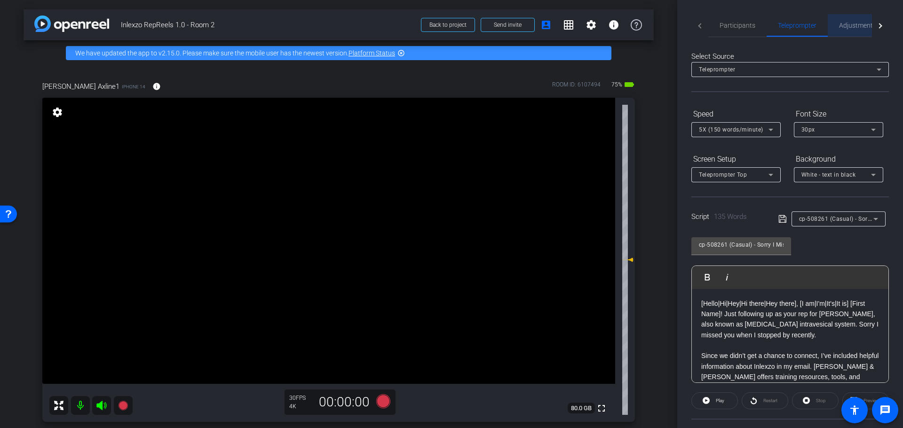
click at [843, 24] on span "Adjustments" at bounding box center [857, 25] width 37 height 7
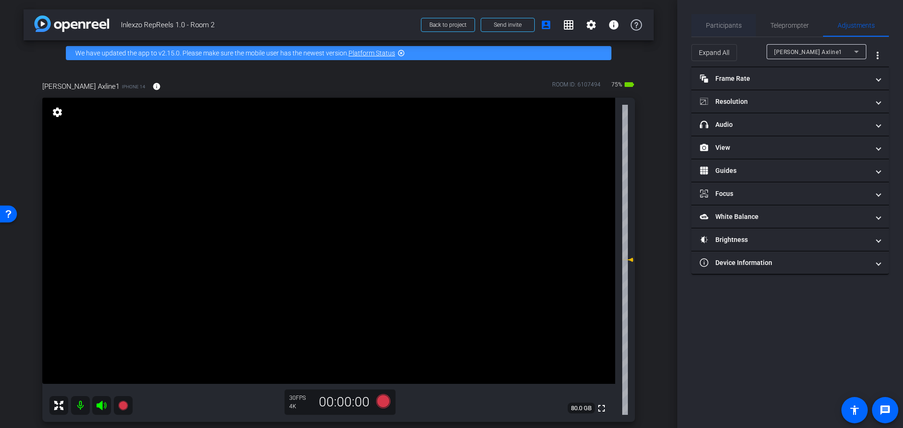
click at [732, 26] on span "Participants" at bounding box center [724, 25] width 36 height 7
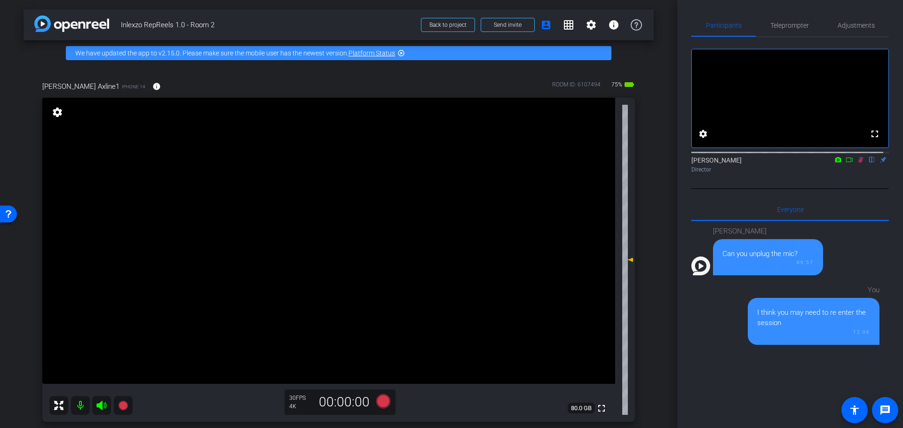
click at [857, 163] on icon at bounding box center [861, 160] width 8 height 7
click at [780, 27] on span "Teleprompter" at bounding box center [789, 25] width 39 height 7
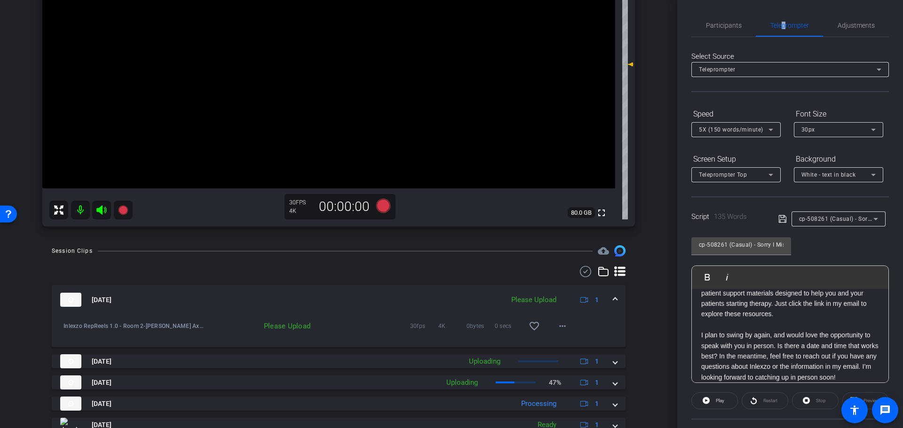
scroll to position [98, 0]
click at [557, 323] on mat-icon "more_horiz" at bounding box center [562, 326] width 11 height 11
click at [618, 290] on div at bounding box center [451, 214] width 903 height 428
click at [858, 16] on span "Adjustments" at bounding box center [855, 25] width 37 height 23
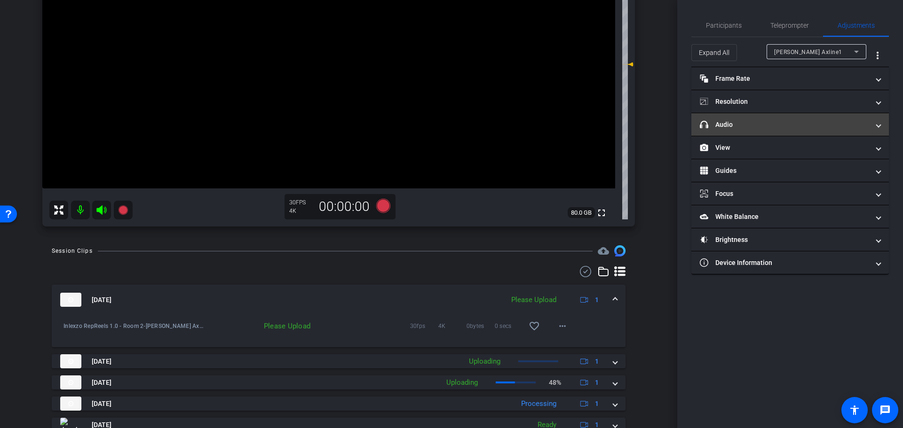
click at [747, 131] on mat-expansion-panel-header "headphone icon Audio" at bounding box center [789, 124] width 197 height 23
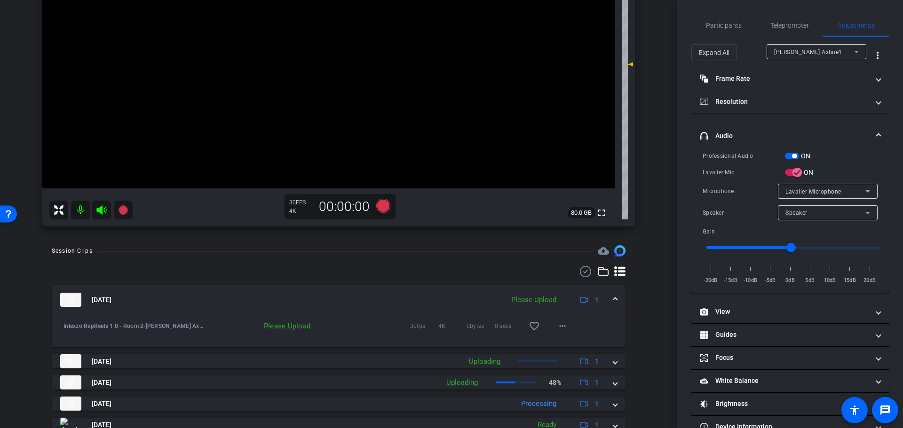
click at [790, 157] on span "button" at bounding box center [792, 156] width 14 height 7
click at [638, 219] on div "Laura Axline1 iPhone 14 info ROOM ID: 6107494 75% battery_std fullscreen settin…" at bounding box center [339, 53] width 630 height 366
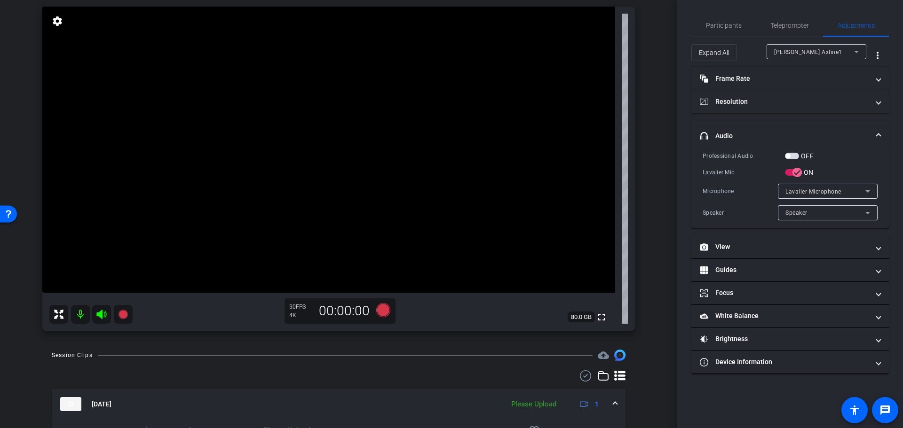
scroll to position [0, 0]
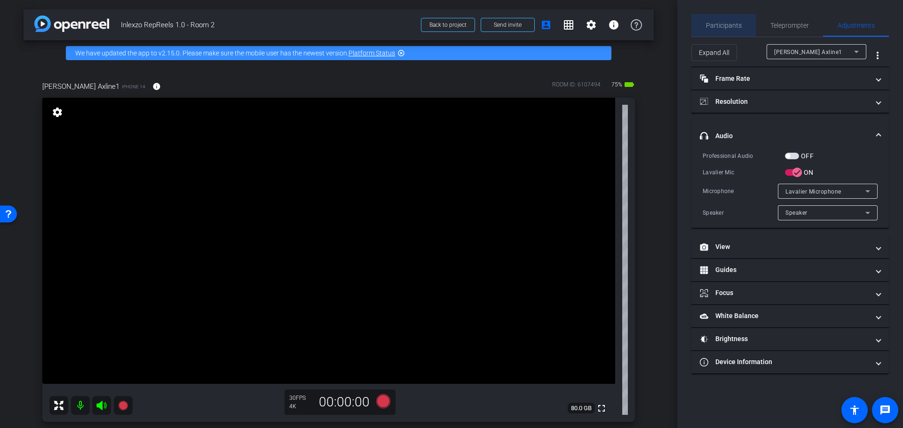
click at [728, 31] on span "Participants" at bounding box center [724, 25] width 36 height 23
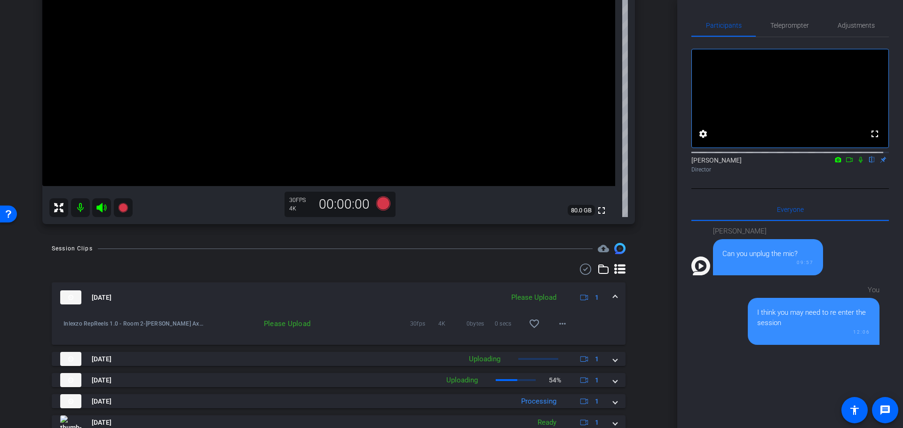
scroll to position [196, 0]
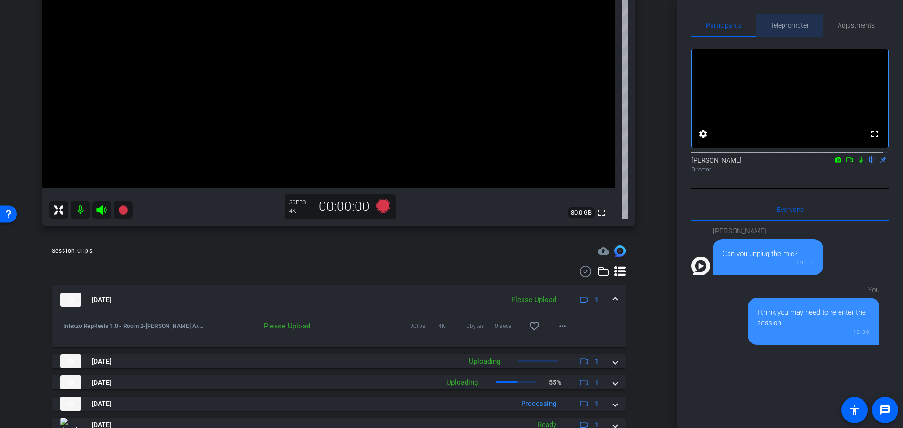
click at [796, 17] on span "Teleprompter" at bounding box center [789, 25] width 39 height 23
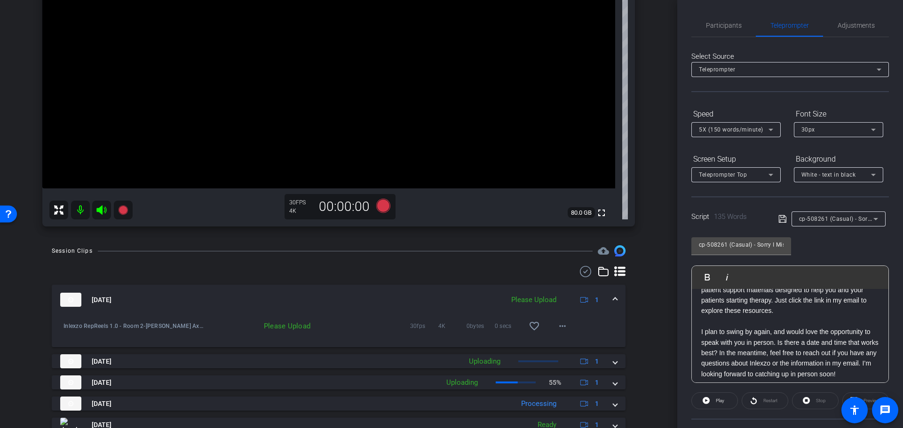
click at [613, 301] on span at bounding box center [615, 300] width 4 height 10
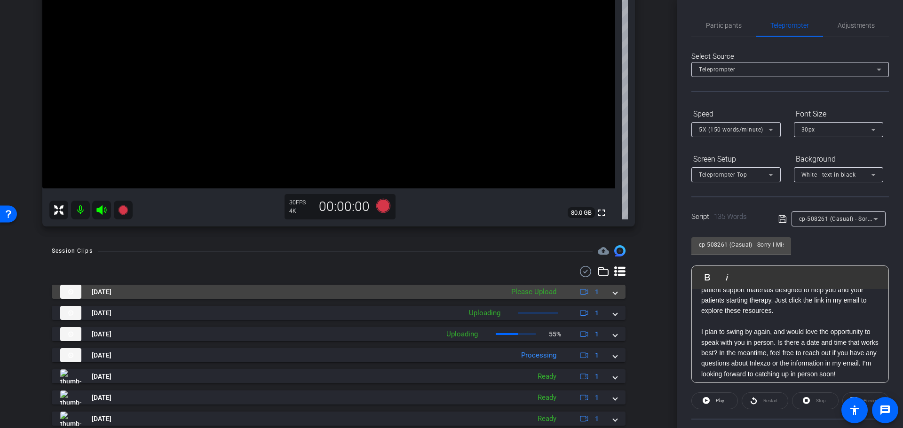
click at [613, 291] on span at bounding box center [615, 292] width 4 height 10
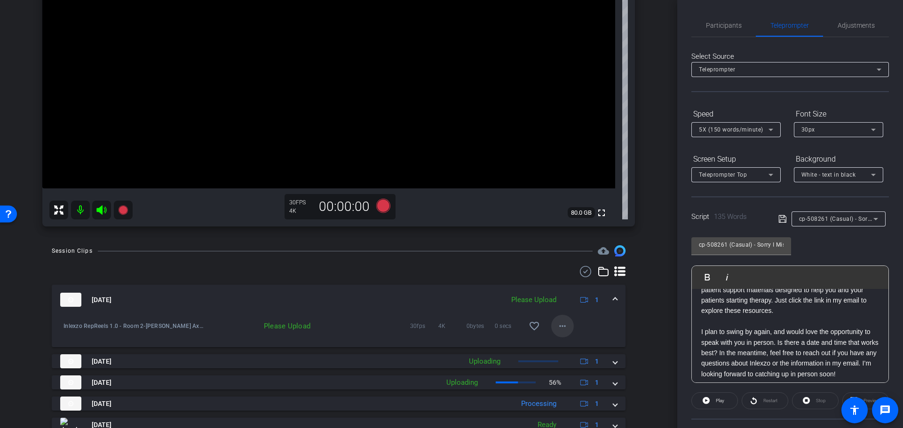
click at [557, 328] on mat-icon "more_horiz" at bounding box center [562, 326] width 11 height 11
click at [561, 341] on span "Upload" at bounding box center [572, 345] width 38 height 11
click at [746, 241] on input "cp-508261 (Casual) - Sorry I Missed You" at bounding box center [741, 244] width 85 height 11
click at [822, 231] on div "cp-508261 (Casual) - Sorry I Missed You Play Play from this location Play Selec…" at bounding box center [789, 306] width 197 height 153
click at [856, 31] on span "Adjustments" at bounding box center [855, 25] width 37 height 23
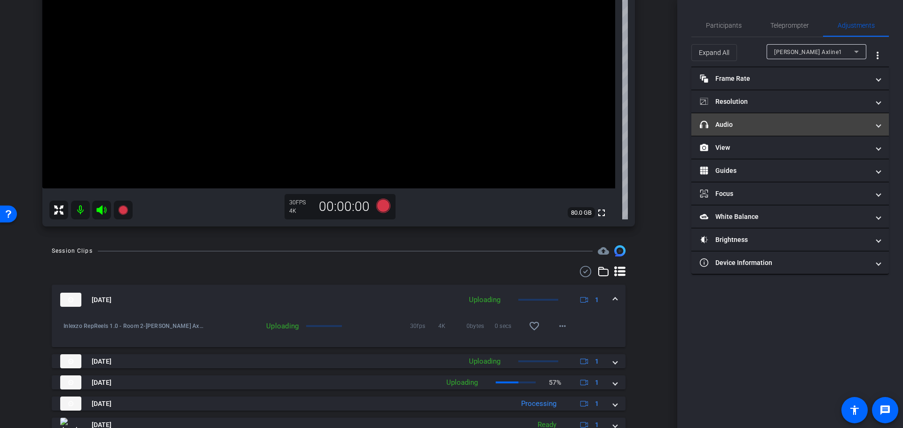
click at [789, 120] on mat-panel-title "headphone icon Audio" at bounding box center [784, 125] width 169 height 10
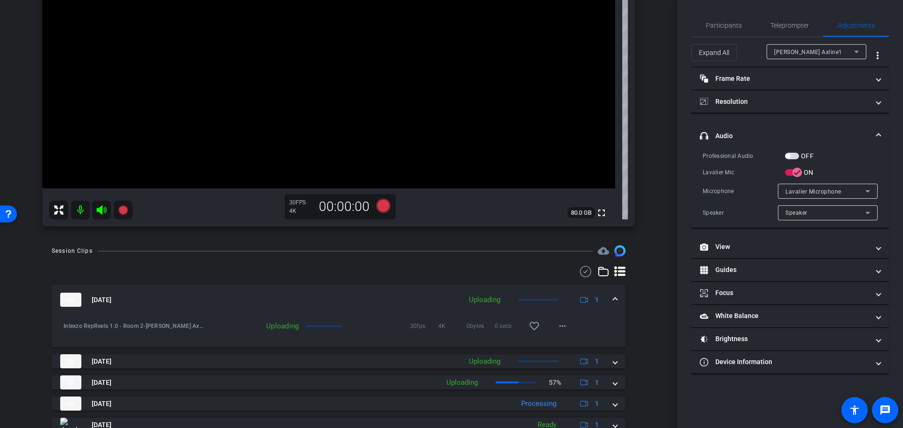
click at [792, 155] on span "button" at bounding box center [792, 156] width 14 height 7
drag, startPoint x: 728, startPoint y: 28, endPoint x: 734, endPoint y: 38, distance: 11.0
click at [728, 28] on span "Participants" at bounding box center [724, 25] width 36 height 7
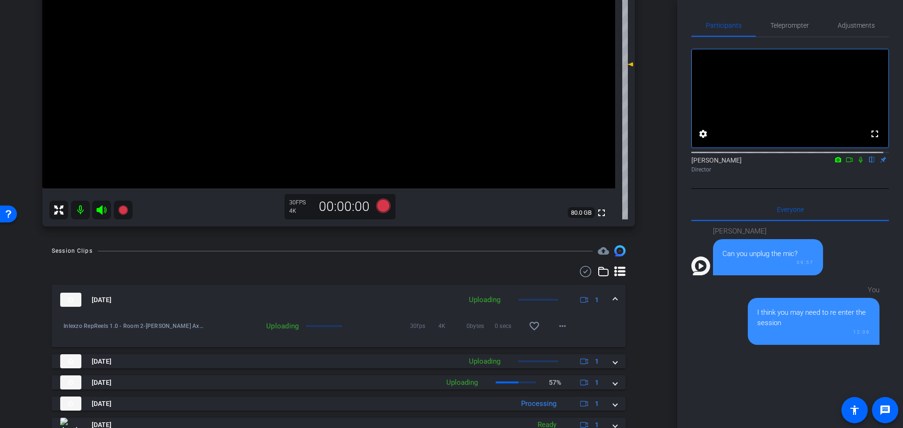
click at [857, 163] on icon at bounding box center [861, 160] width 8 height 7
click at [790, 27] on span "Teleprompter" at bounding box center [789, 25] width 39 height 7
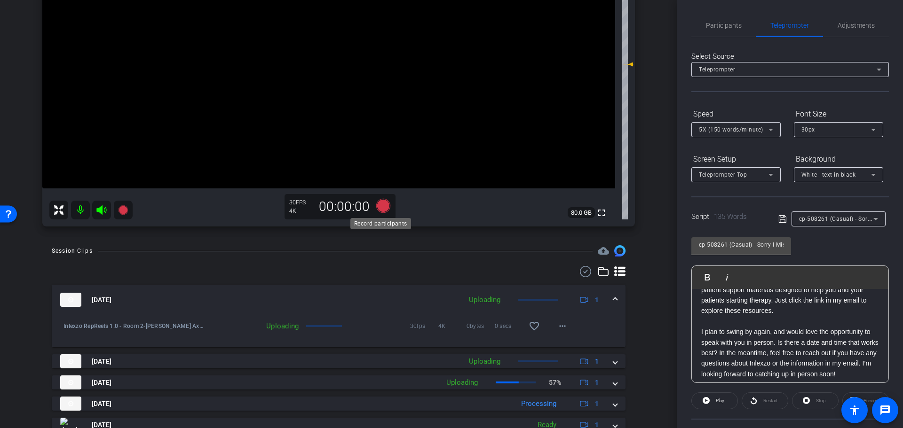
click at [381, 210] on icon at bounding box center [383, 206] width 14 height 14
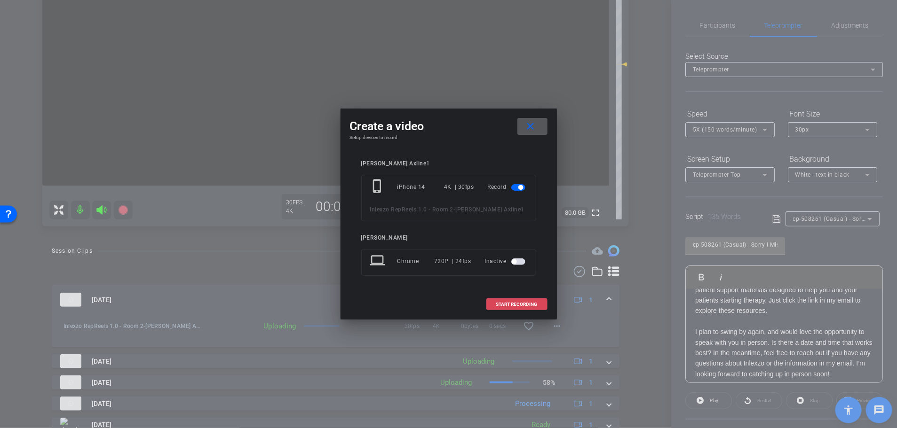
click at [500, 299] on span at bounding box center [517, 304] width 60 height 23
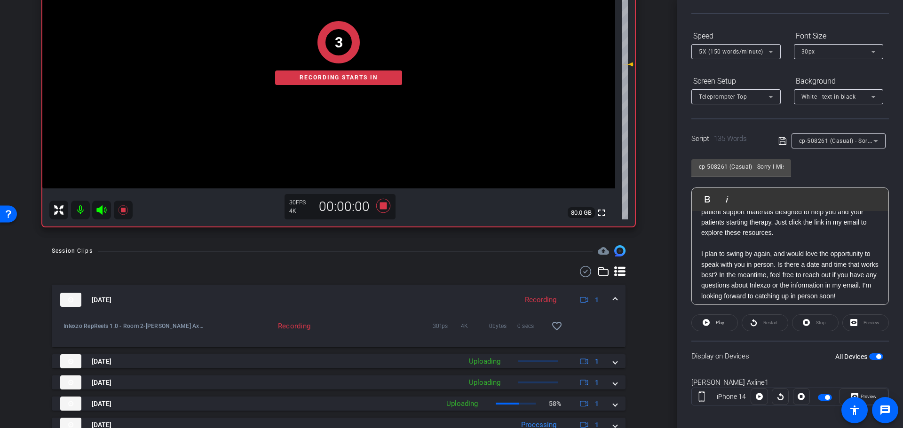
scroll to position [85, 0]
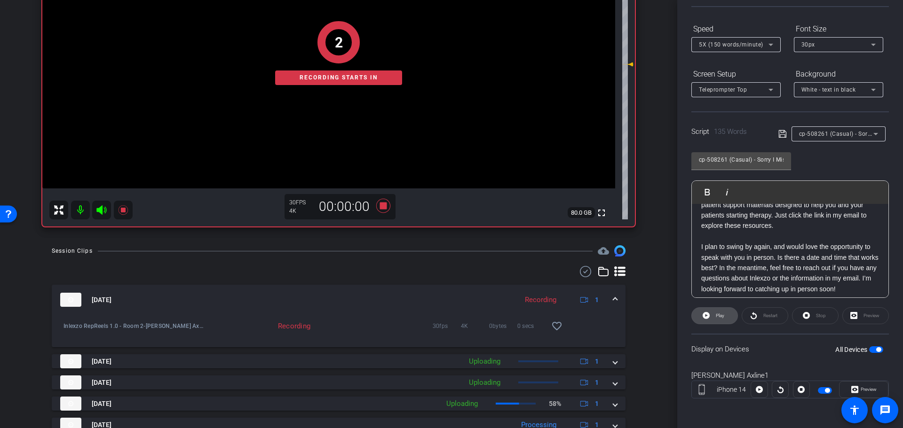
click at [717, 313] on span "Play" at bounding box center [720, 315] width 8 height 5
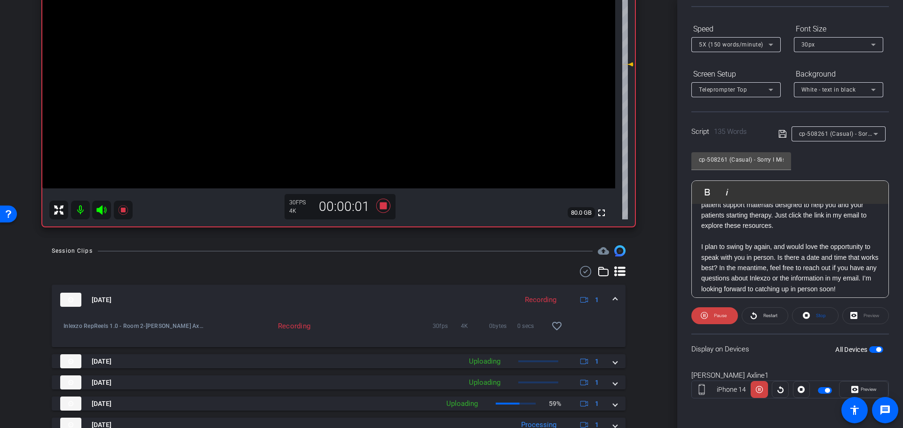
click at [860, 391] on span "Preview" at bounding box center [868, 389] width 16 height 5
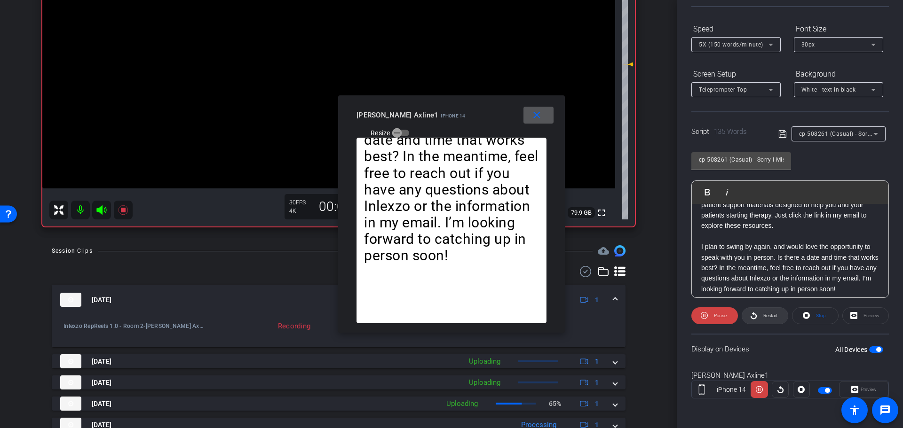
click at [761, 311] on span "Restart" at bounding box center [769, 315] width 16 height 13
click at [534, 118] on mat-icon "close" at bounding box center [537, 116] width 12 height 12
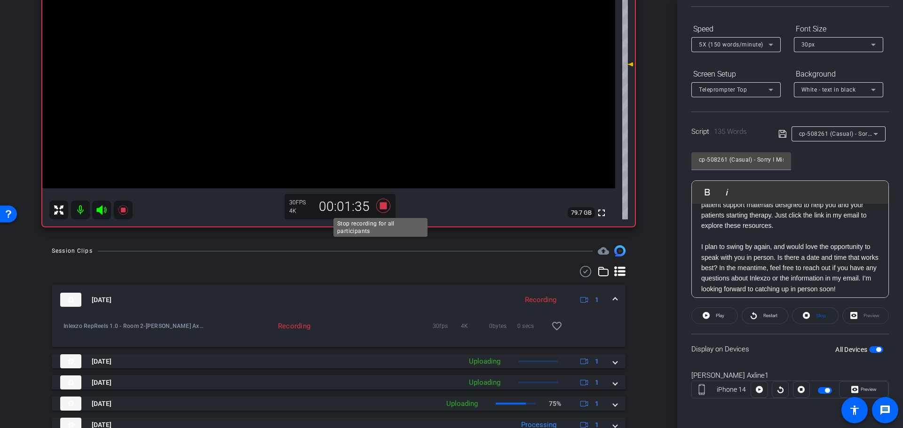
click at [381, 200] on icon at bounding box center [383, 205] width 23 height 17
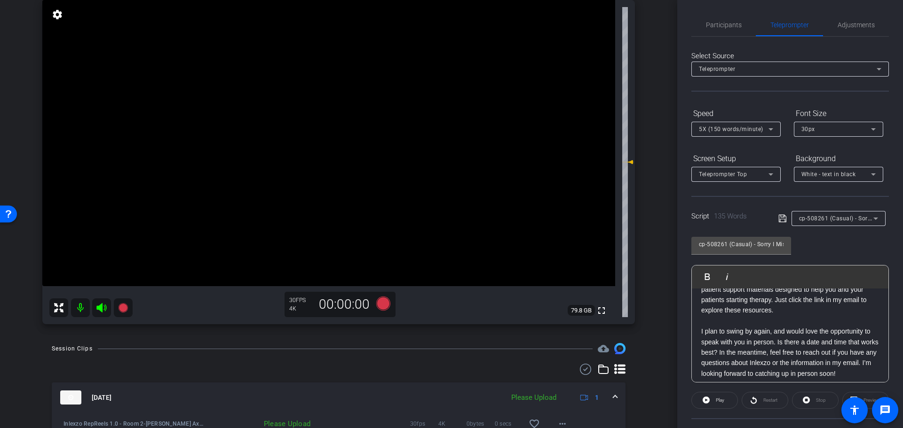
scroll to position [0, 0]
click at [850, 28] on span "Adjustments" at bounding box center [855, 25] width 37 height 7
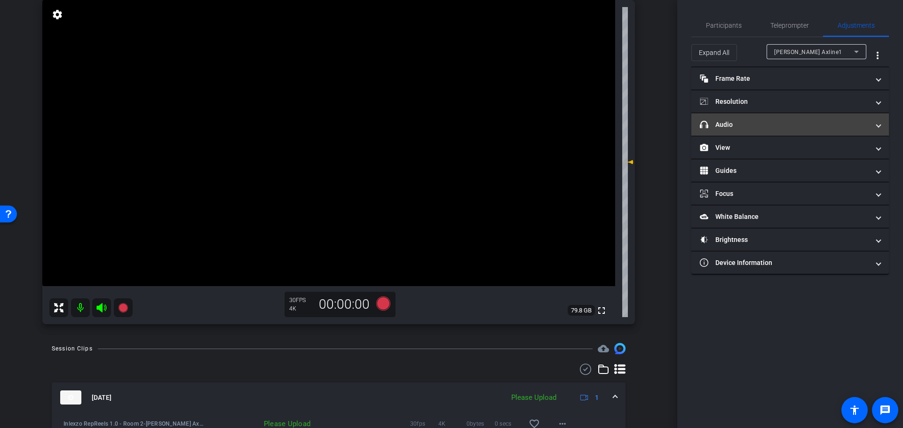
click at [755, 124] on mat-panel-title "headphone icon Audio" at bounding box center [784, 125] width 169 height 10
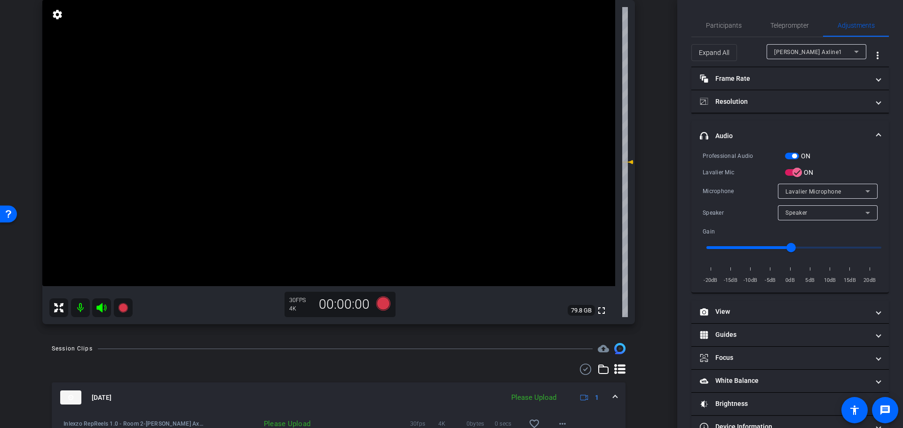
click at [790, 158] on span "button" at bounding box center [792, 156] width 14 height 7
click at [709, 20] on span "Participants" at bounding box center [724, 25] width 36 height 23
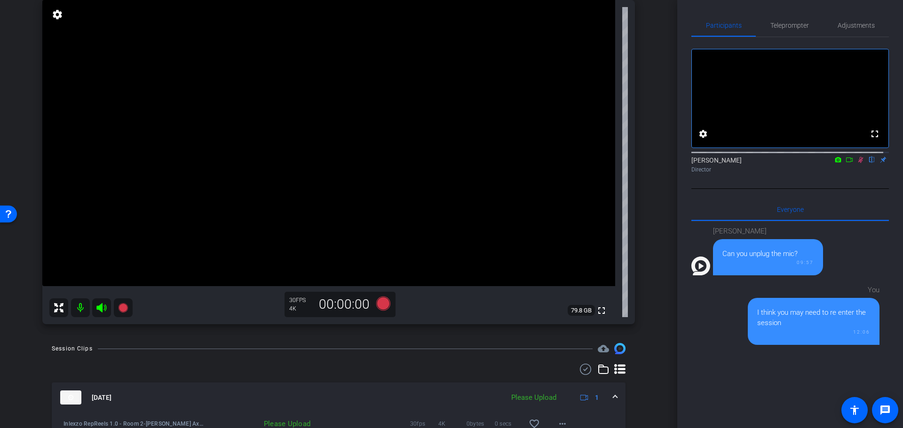
click at [857, 163] on icon at bounding box center [861, 160] width 8 height 7
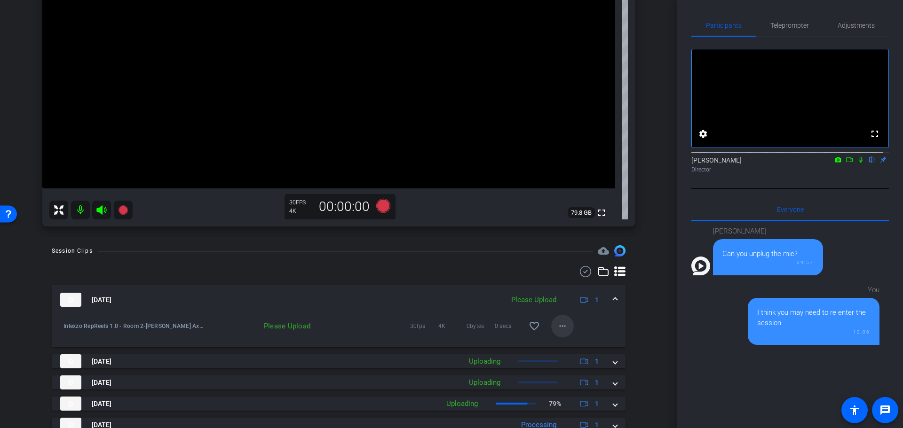
click at [559, 330] on mat-icon "more_horiz" at bounding box center [562, 326] width 11 height 11
click at [577, 368] on span "Delete clip" at bounding box center [572, 369] width 38 height 11
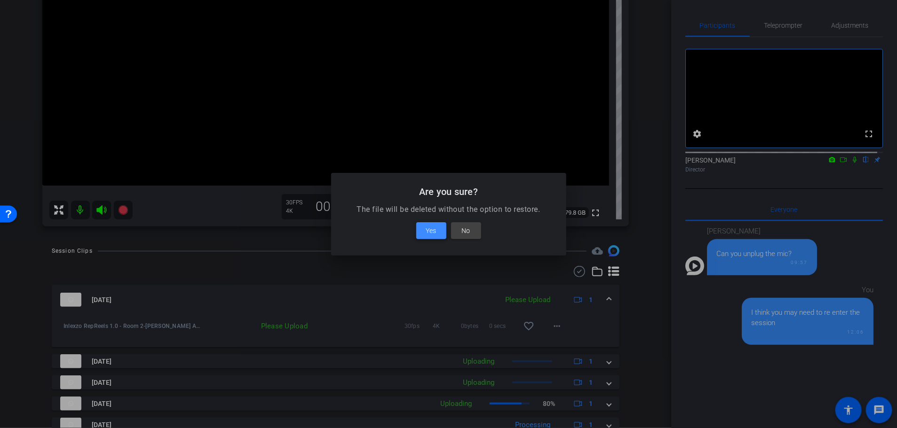
click at [426, 230] on span "Yes" at bounding box center [431, 230] width 10 height 11
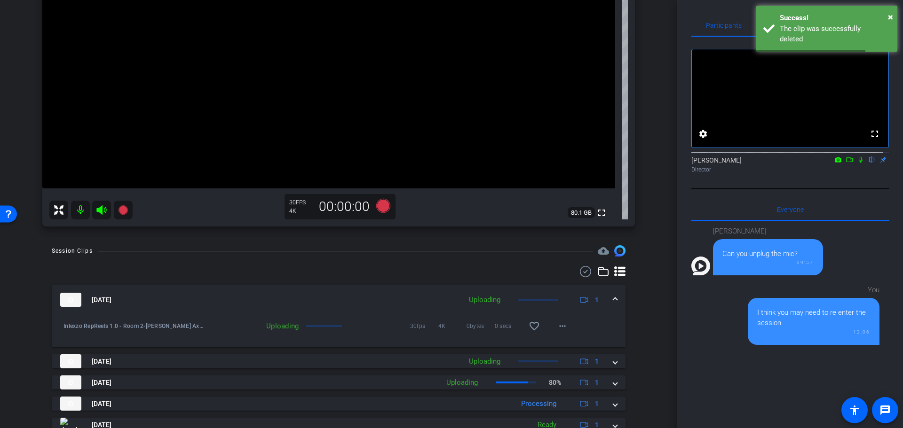
click at [662, 299] on div "arrow_back Inlexzo RepReels 1.0 - Room 2 Back to project Send invite account_bo…" at bounding box center [338, 214] width 677 height 428
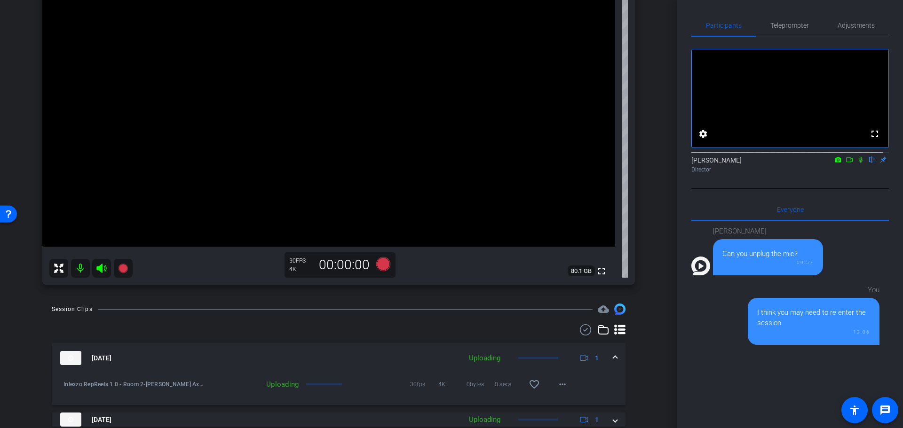
scroll to position [0, 0]
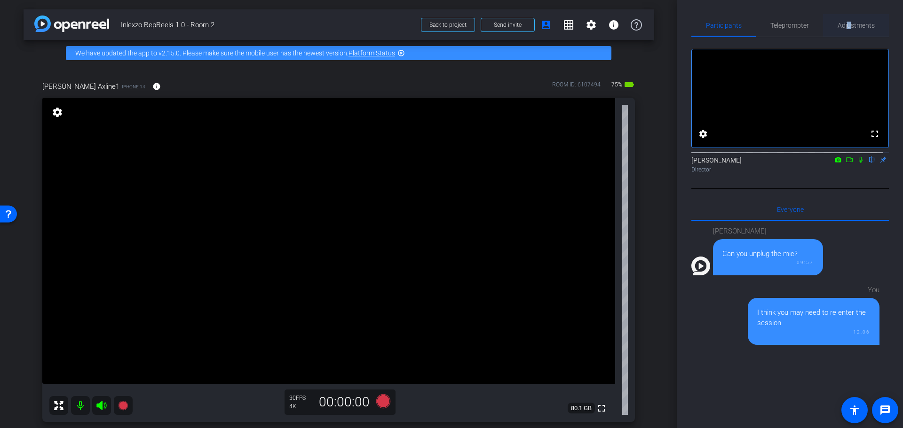
click at [845, 29] on span "Adjustments" at bounding box center [855, 25] width 37 height 23
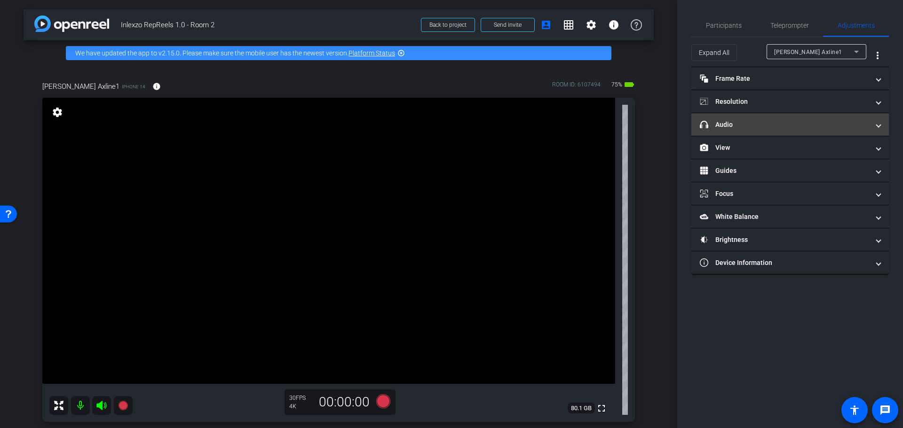
click at [781, 121] on mat-panel-title "headphone icon Audio" at bounding box center [784, 125] width 169 height 10
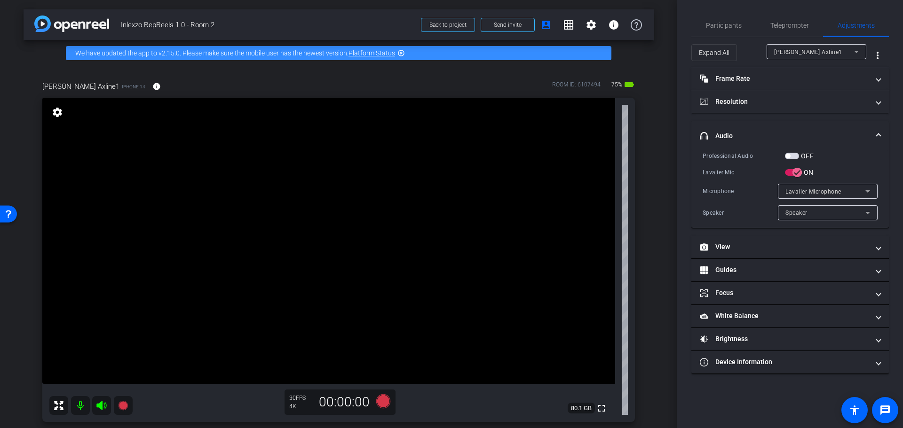
click at [792, 156] on span "button" at bounding box center [792, 156] width 14 height 7
click at [702, 31] on div "Participants" at bounding box center [723, 25] width 64 height 23
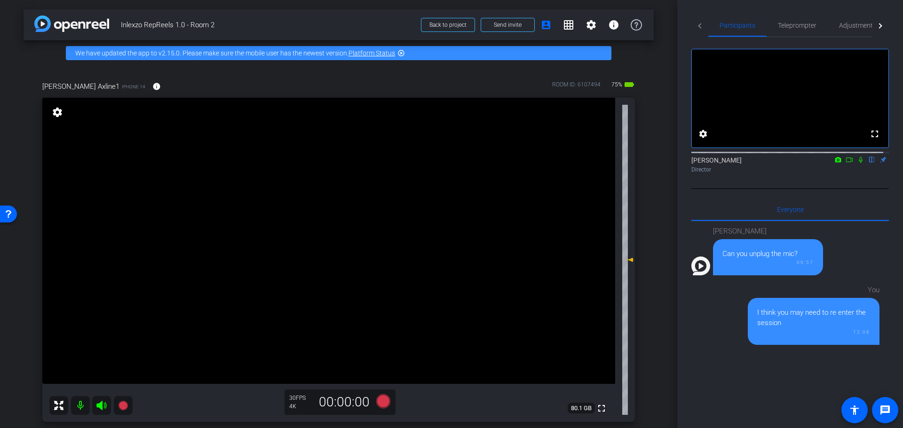
click at [852, 174] on div "Director" at bounding box center [789, 169] width 197 height 8
click at [857, 163] on icon at bounding box center [861, 160] width 8 height 7
click at [774, 24] on div "Teleprompter" at bounding box center [796, 25] width 61 height 23
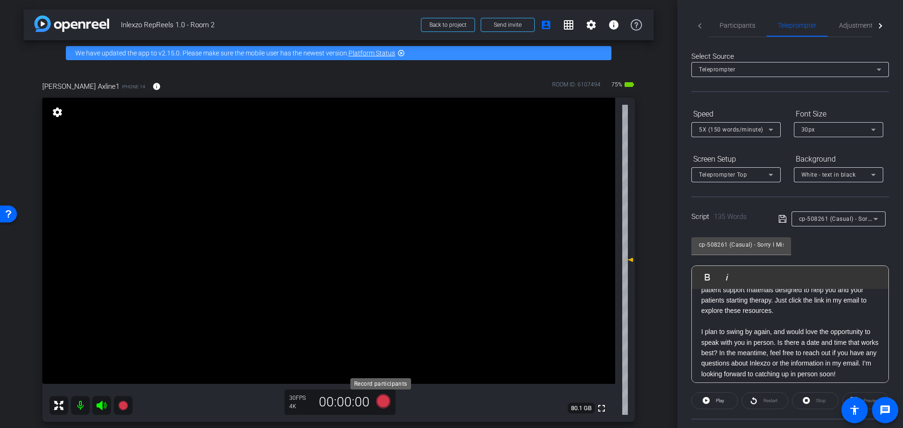
click at [381, 399] on icon at bounding box center [383, 401] width 14 height 14
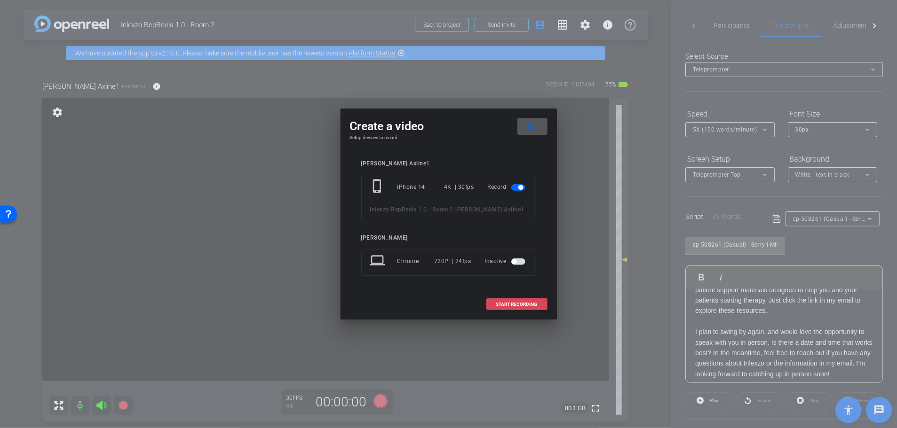
click at [501, 305] on span "START RECORDING" at bounding box center [516, 304] width 41 height 5
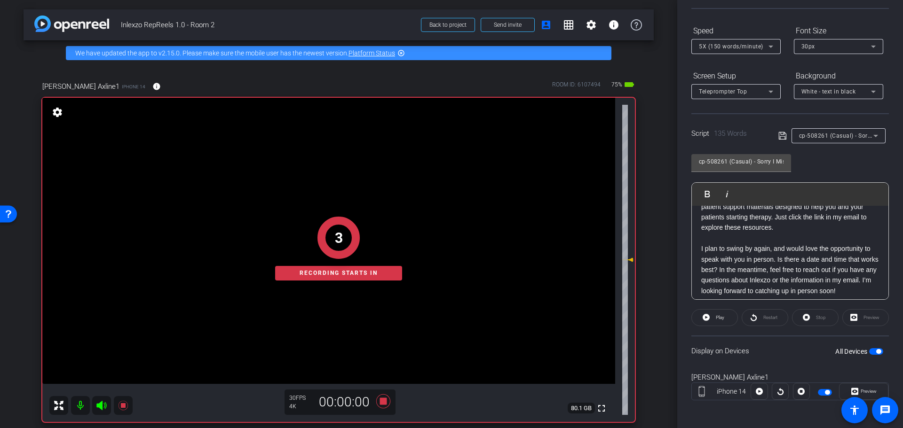
scroll to position [85, 0]
click at [706, 316] on icon at bounding box center [705, 315] width 7 height 7
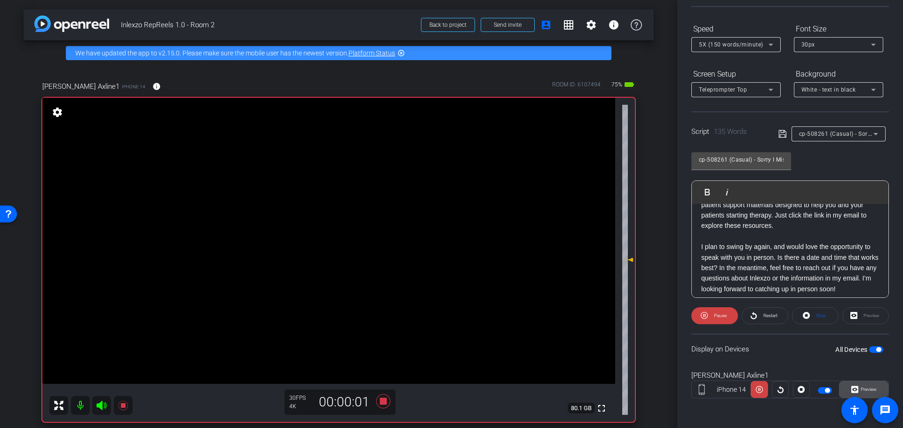
click at [858, 386] on span "Preview" at bounding box center [867, 389] width 18 height 13
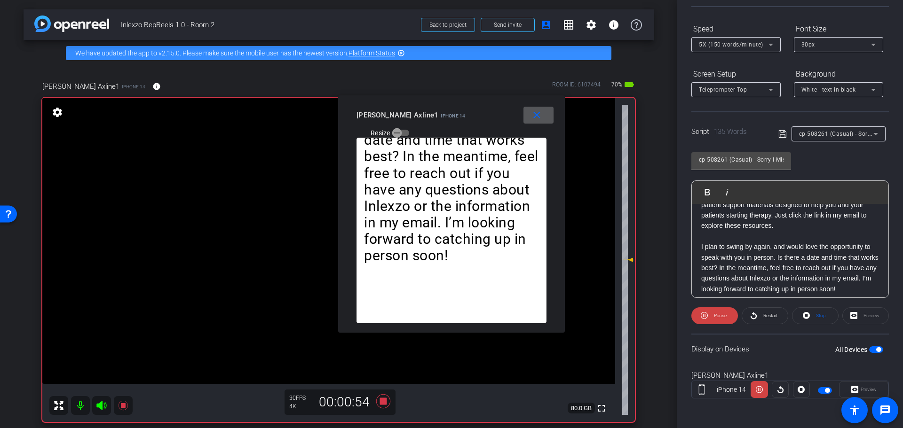
click at [543, 122] on span at bounding box center [538, 115] width 30 height 23
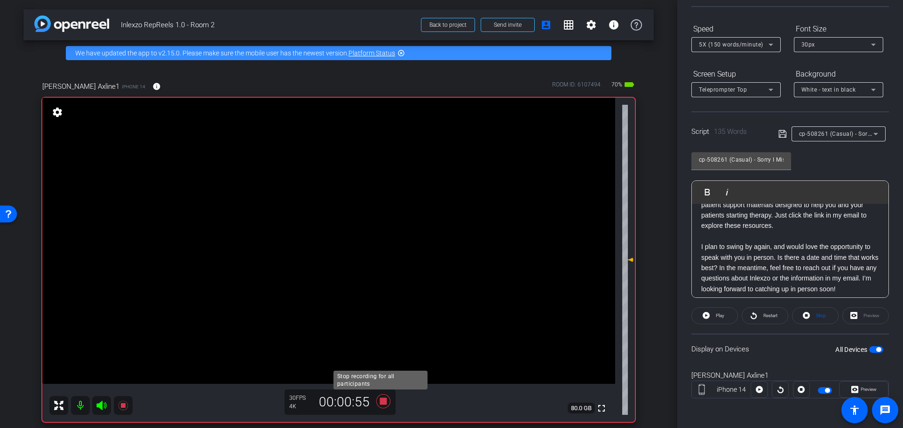
click at [380, 402] on icon at bounding box center [383, 401] width 14 height 14
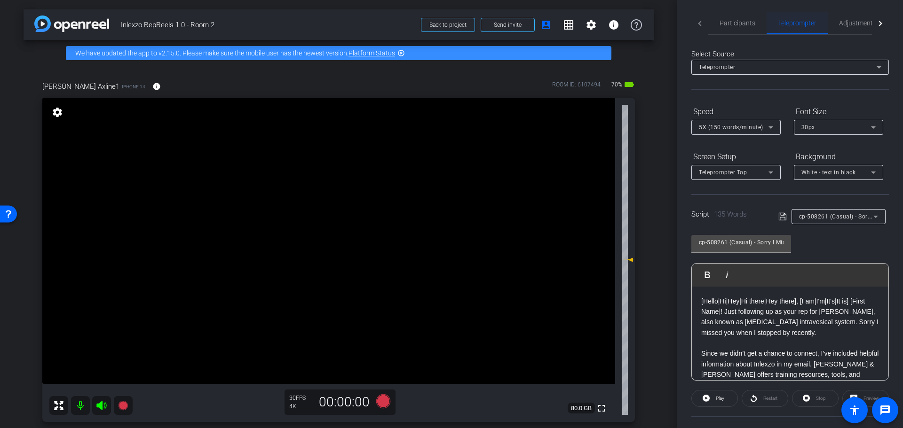
scroll to position [0, 0]
click at [843, 27] on span "Adjustments" at bounding box center [857, 25] width 37 height 7
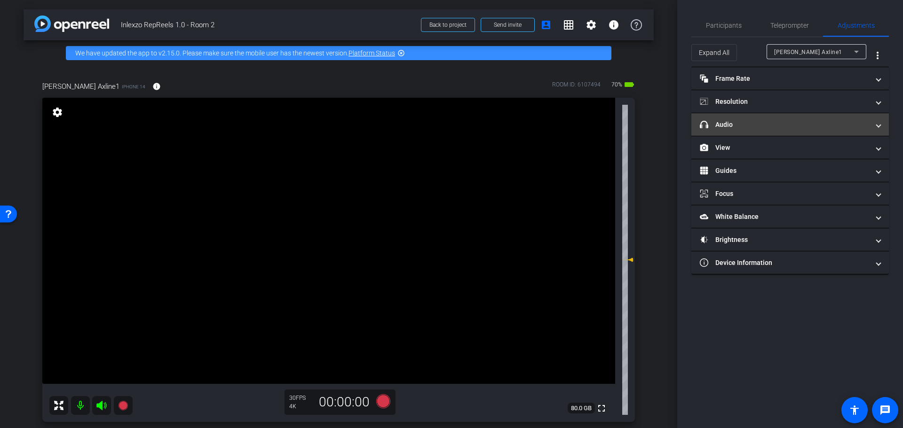
click at [754, 121] on mat-panel-title "headphone icon Audio" at bounding box center [784, 125] width 169 height 10
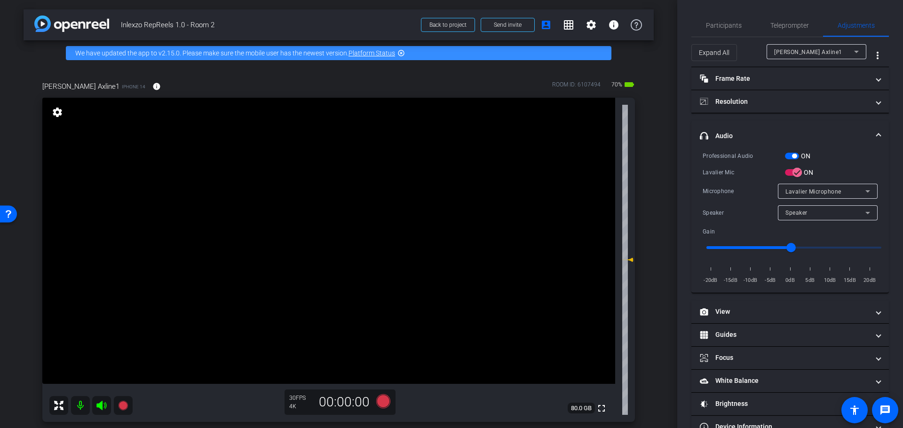
drag, startPoint x: 782, startPoint y: 152, endPoint x: 790, endPoint y: 156, distance: 9.3
click at [783, 152] on div "Professional Audio" at bounding box center [743, 155] width 82 height 9
click at [791, 156] on span "button" at bounding box center [792, 156] width 14 height 7
click at [718, 30] on span "Participants" at bounding box center [724, 25] width 36 height 23
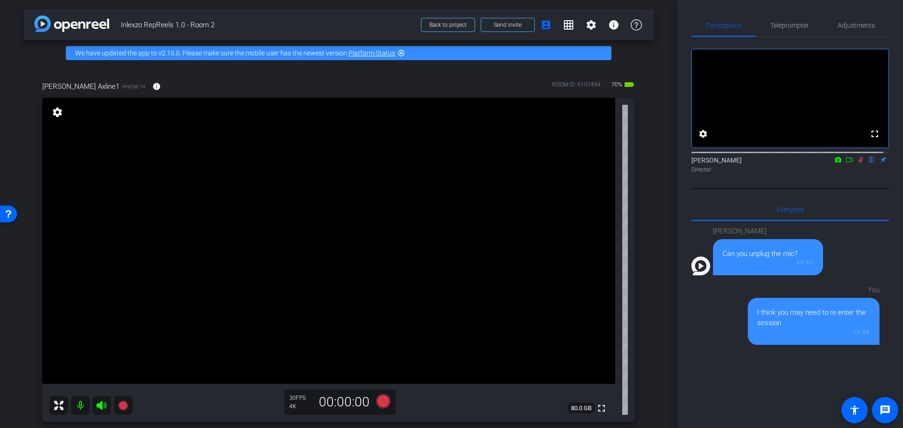
click at [857, 163] on icon at bounding box center [861, 160] width 8 height 7
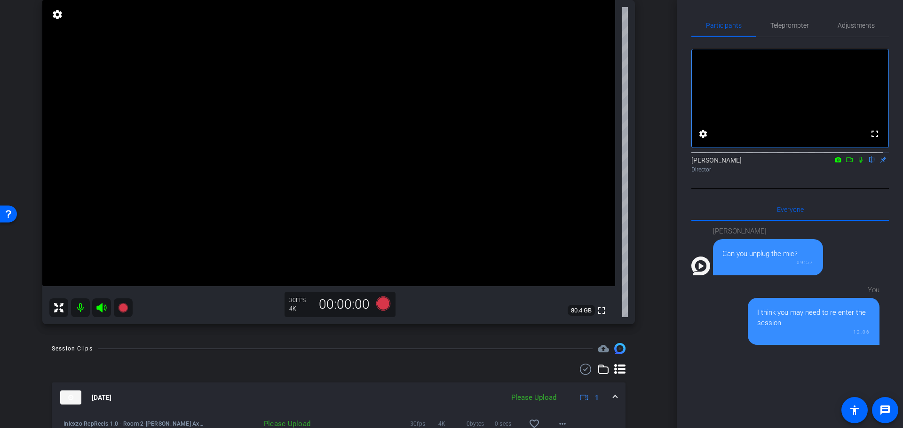
scroll to position [196, 0]
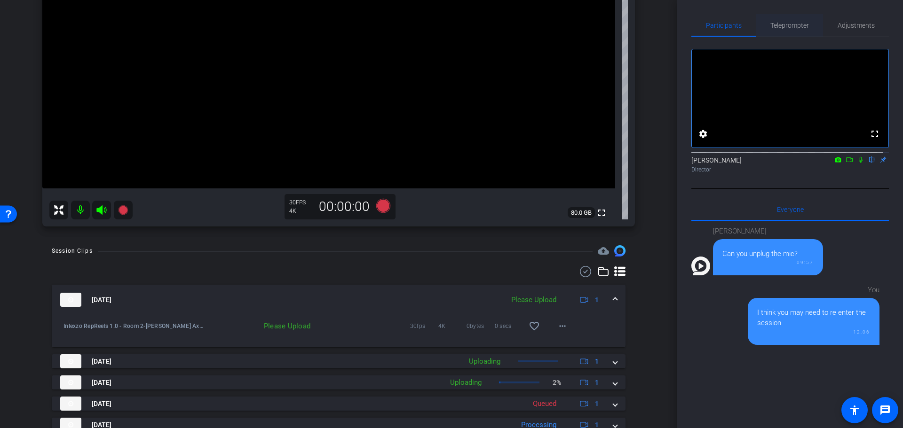
click at [788, 27] on span "Teleprompter" at bounding box center [789, 25] width 39 height 7
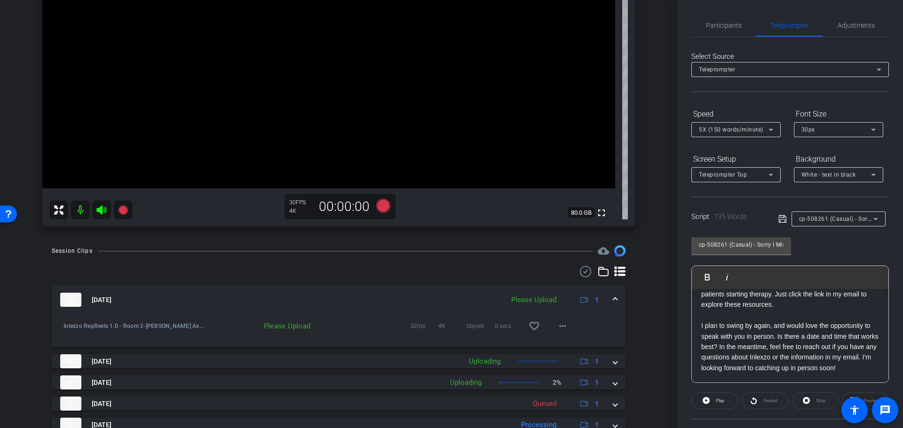
scroll to position [114, 0]
drag, startPoint x: 740, startPoint y: 358, endPoint x: 748, endPoint y: 369, distance: 13.7
click at [749, 369] on p "I plan to swing by again, and would love the opportunity to speak with you in p…" at bounding box center [790, 347] width 178 height 53
click at [748, 369] on p "I plan to swing by again, and would love the opportunity to speak with you in p…" at bounding box center [790, 347] width 178 height 53
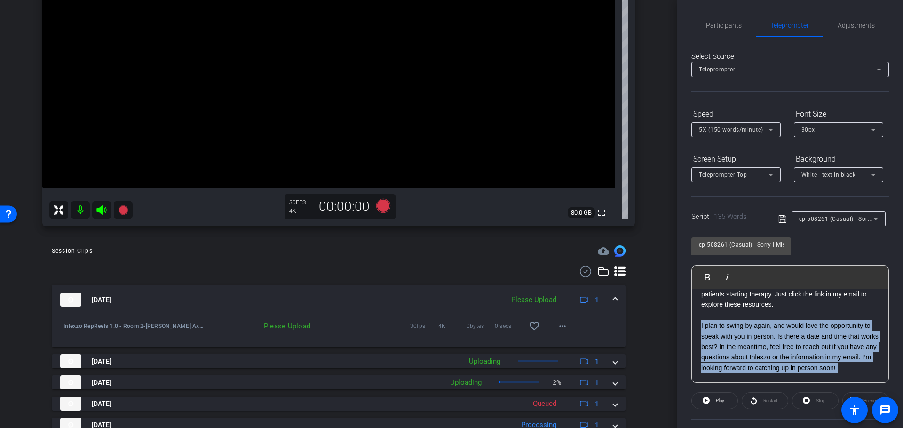
drag, startPoint x: 747, startPoint y: 369, endPoint x: 729, endPoint y: 359, distance: 20.8
click at [729, 359] on p "I plan to swing by again, and would love the opportunity to speak with you in p…" at bounding box center [790, 347] width 178 height 53
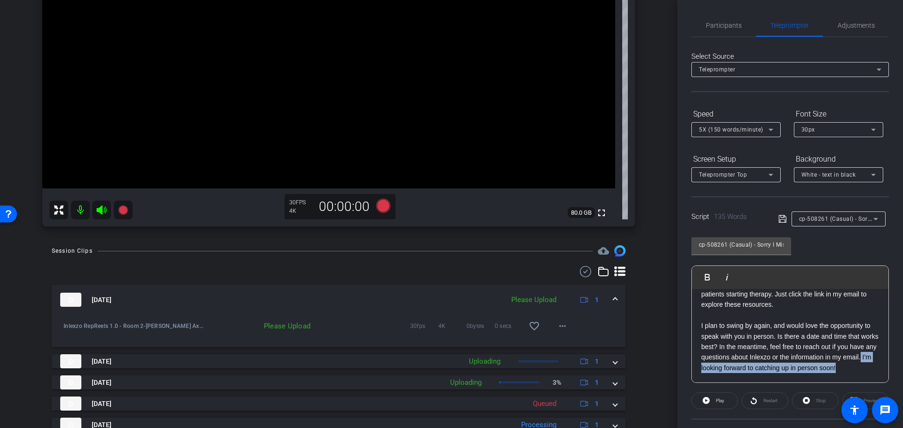
drag, startPoint x: 731, startPoint y: 366, endPoint x: 730, endPoint y: 354, distance: 11.4
click at [730, 354] on p "I plan to swing by again, and would love the opportunity to speak with you in p…" at bounding box center [790, 347] width 178 height 53
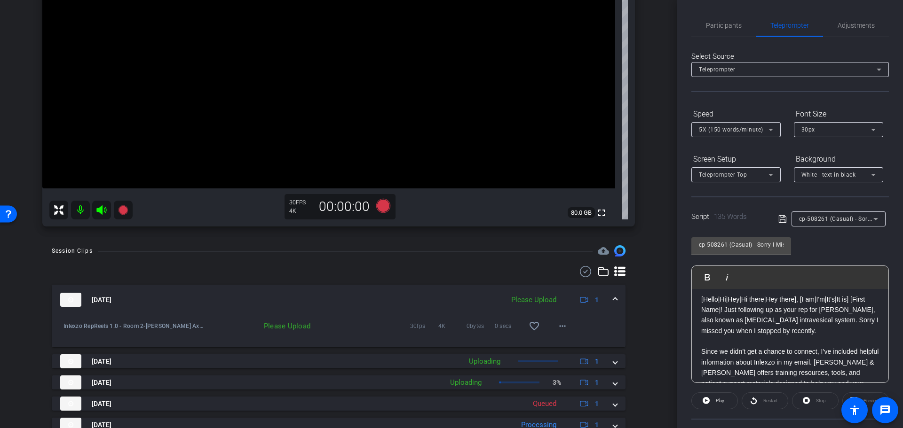
scroll to position [0, 0]
click at [566, 323] on span at bounding box center [562, 326] width 23 height 23
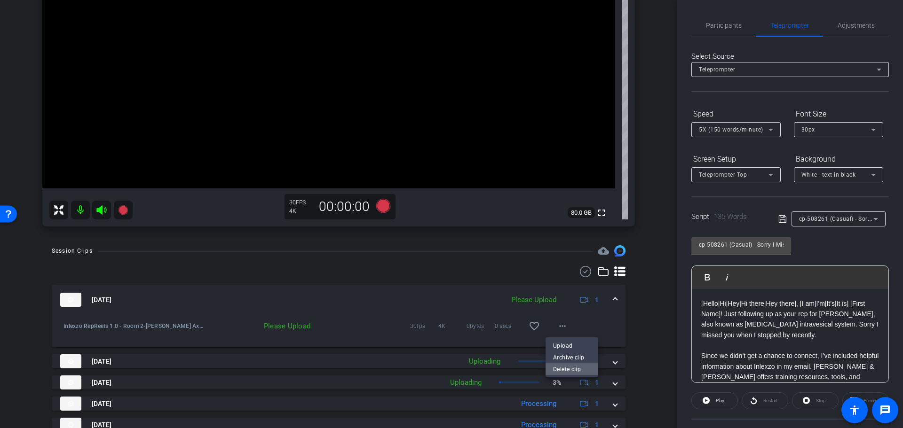
click at [566, 369] on span "Delete clip" at bounding box center [572, 369] width 38 height 11
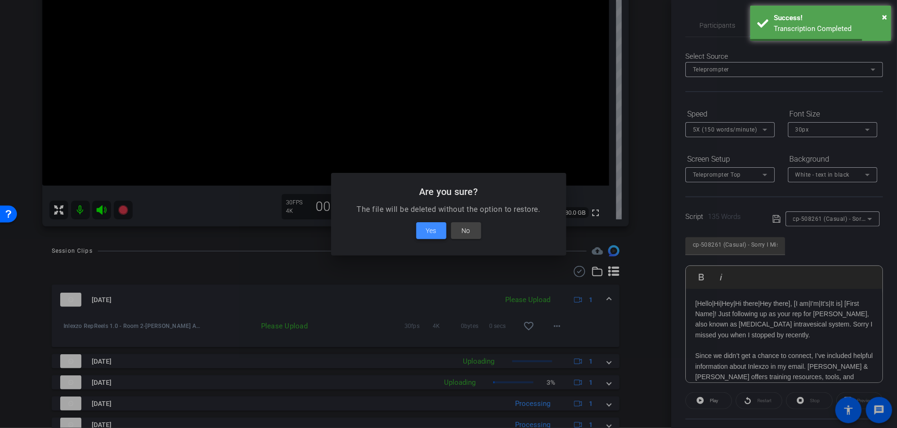
click at [439, 235] on span at bounding box center [431, 231] width 30 height 23
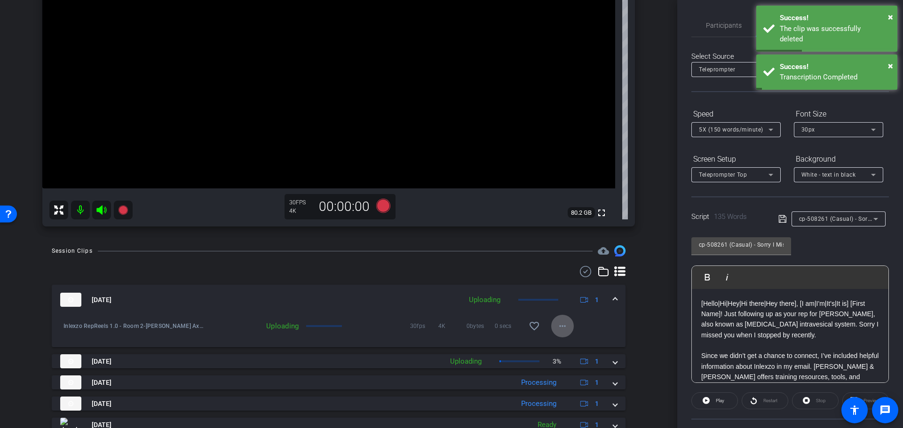
click at [719, 9] on div "Participants Teleprompter Adjustments settings Nick Dambrosia flip Director Eve…" at bounding box center [790, 214] width 226 height 428
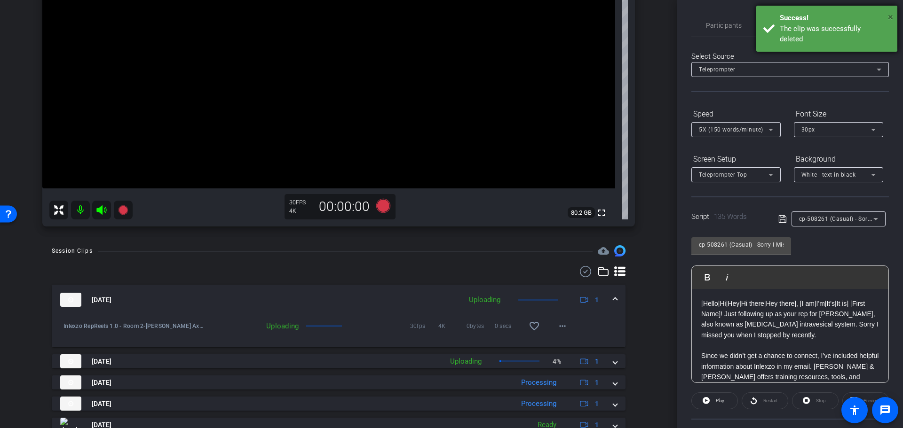
click at [889, 19] on span "×" at bounding box center [890, 16] width 5 height 11
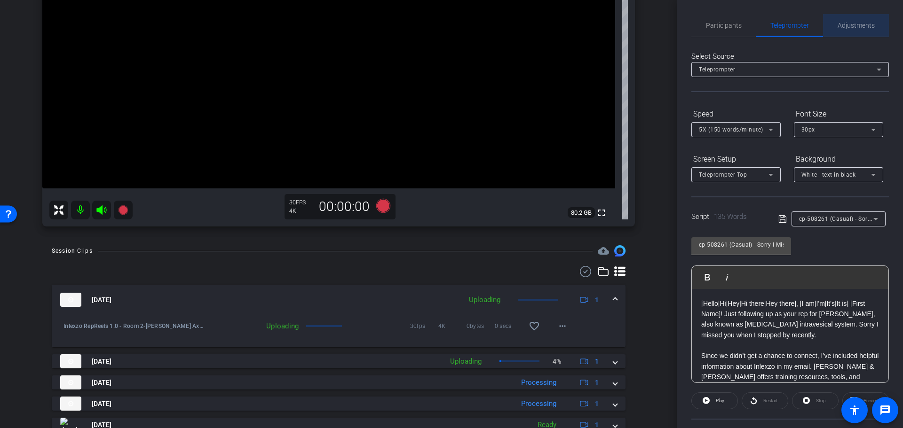
click at [859, 30] on span "Adjustments" at bounding box center [855, 25] width 37 height 23
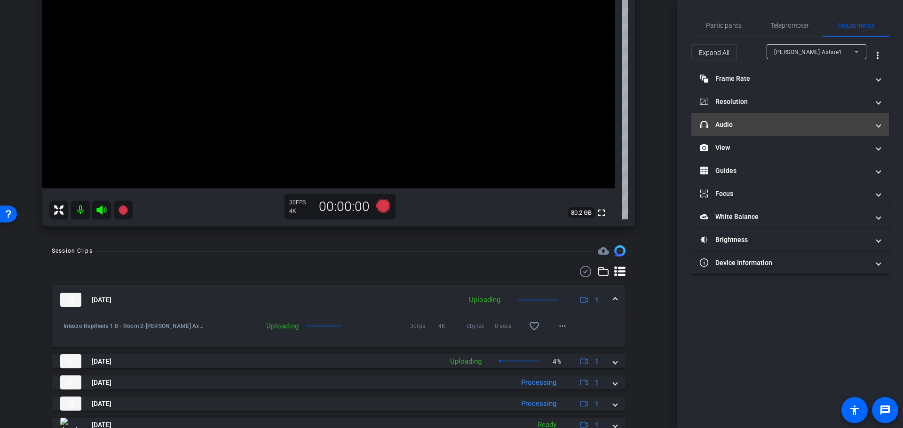
click at [773, 117] on mat-expansion-panel-header "headphone icon Audio" at bounding box center [789, 124] width 197 height 23
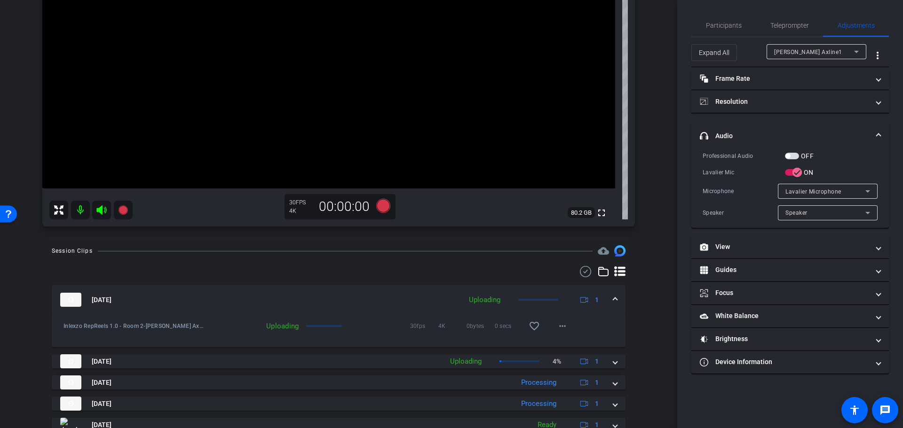
click at [793, 148] on mat-expansion-panel-header "headphone icon Audio" at bounding box center [789, 136] width 197 height 30
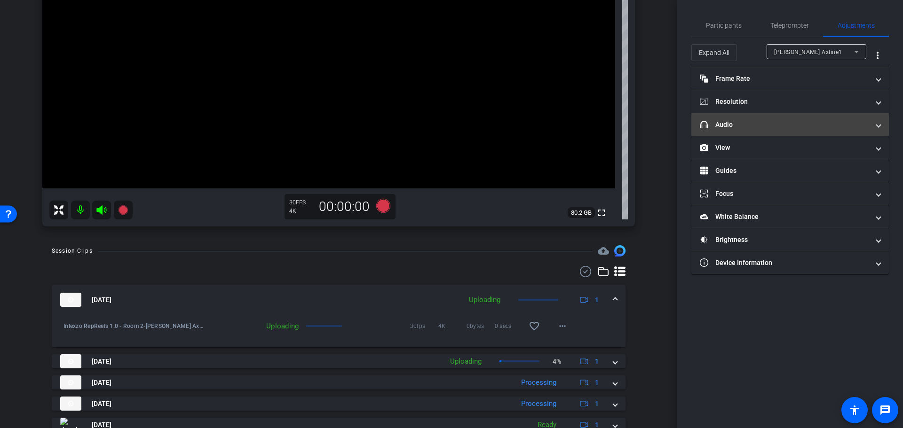
click at [804, 126] on mat-panel-title "headphone icon Audio" at bounding box center [784, 125] width 169 height 10
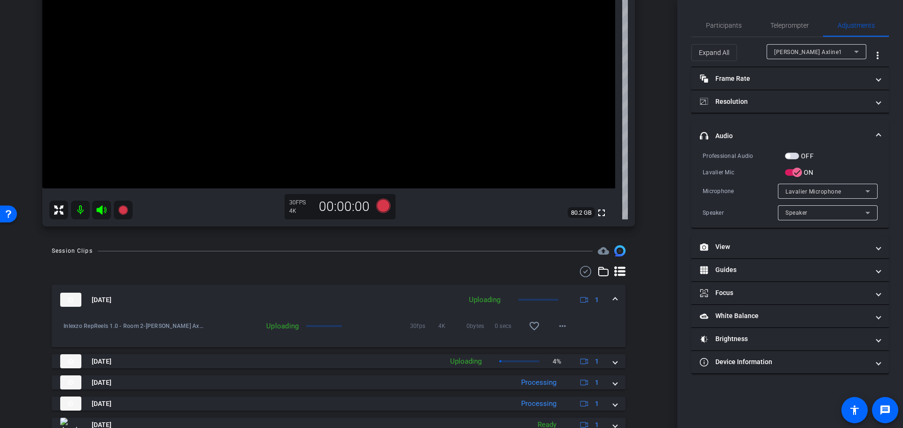
click at [788, 155] on span "button" at bounding box center [787, 156] width 5 height 5
click at [720, 31] on span "Participants" at bounding box center [724, 25] width 36 height 23
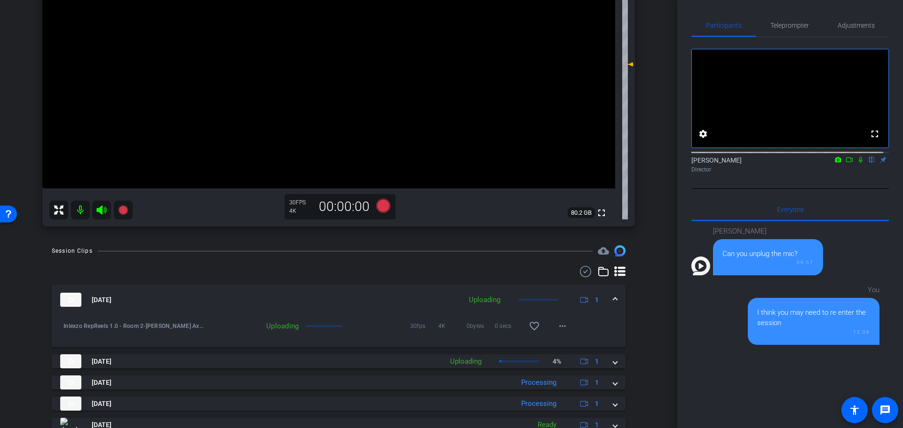
click at [857, 163] on icon at bounding box center [861, 160] width 8 height 7
click at [779, 28] on span "Teleprompter" at bounding box center [789, 25] width 39 height 7
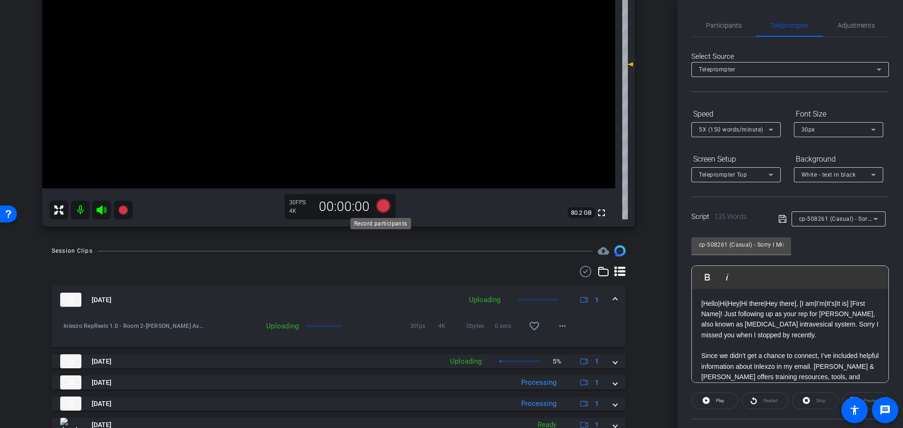
click at [377, 209] on icon at bounding box center [383, 206] width 14 height 14
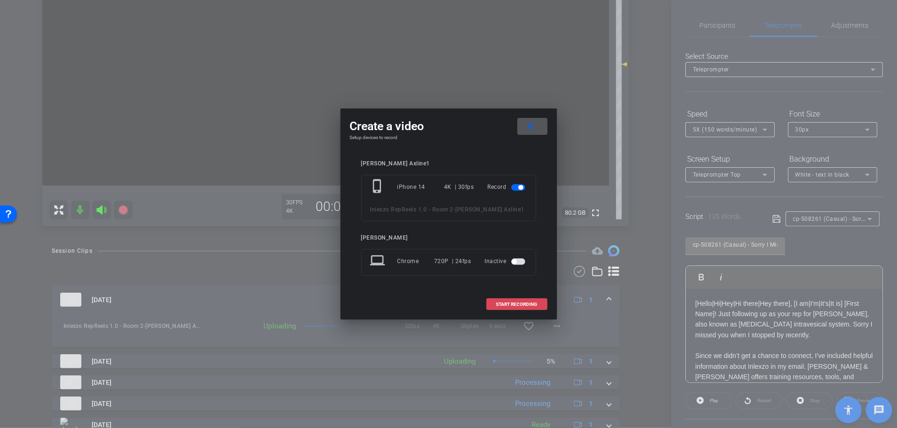
click at [515, 303] on span "START RECORDING" at bounding box center [516, 304] width 41 height 5
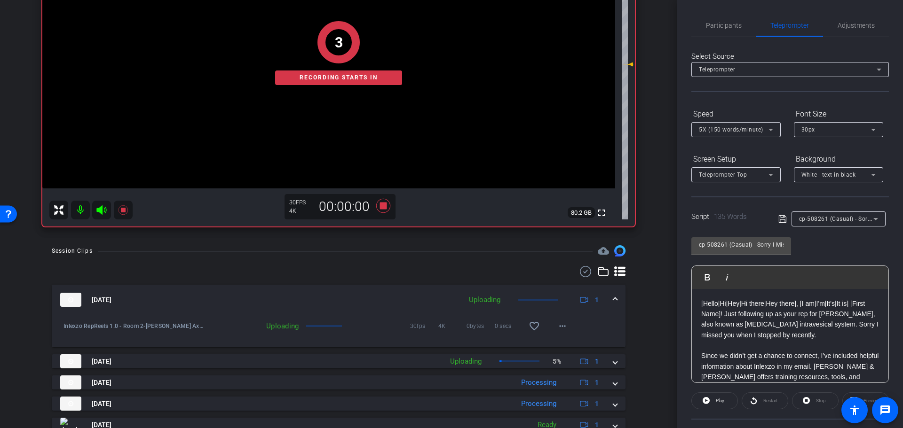
scroll to position [114, 0]
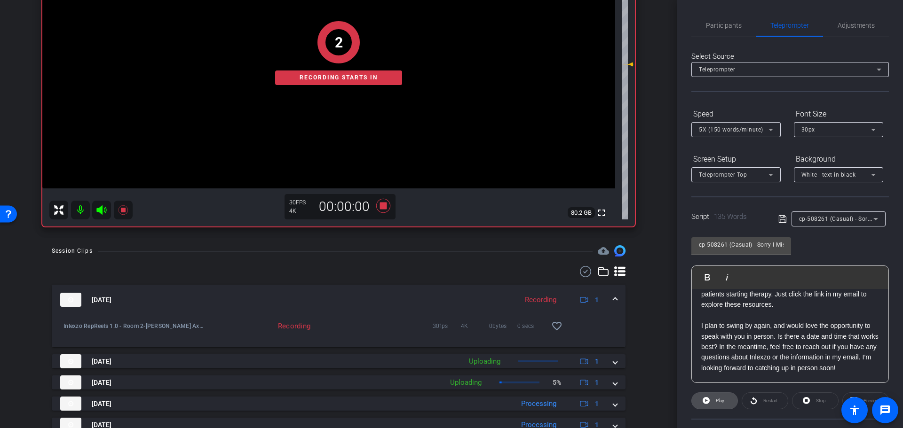
click at [716, 398] on span "Play" at bounding box center [720, 400] width 8 height 5
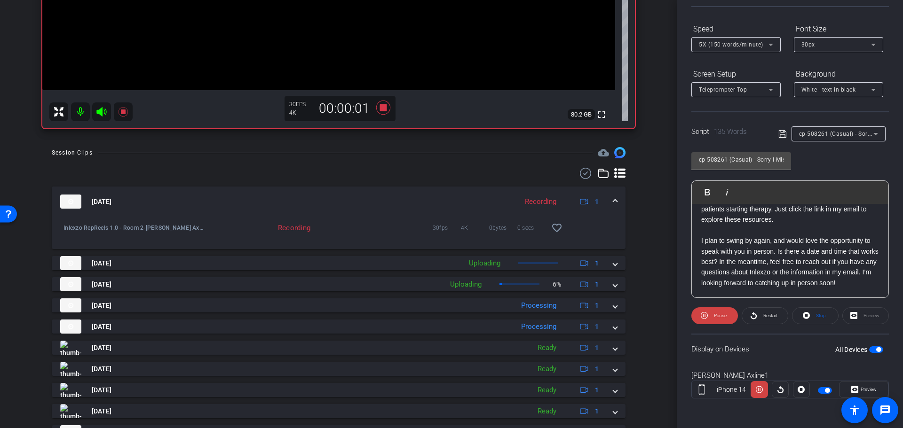
scroll to position [338, 0]
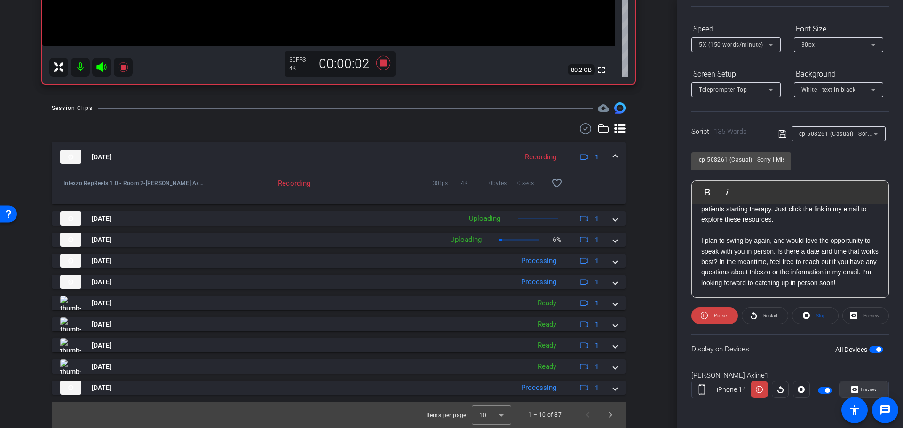
click at [858, 389] on span "Preview" at bounding box center [867, 389] width 18 height 13
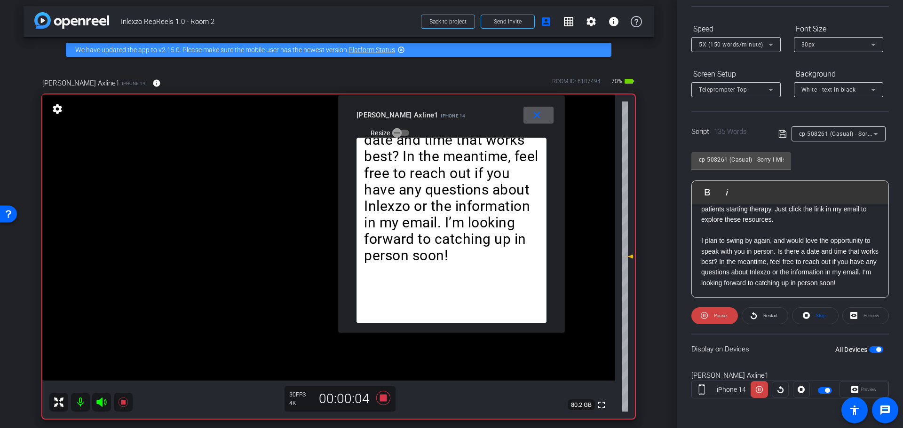
scroll to position [0, 0]
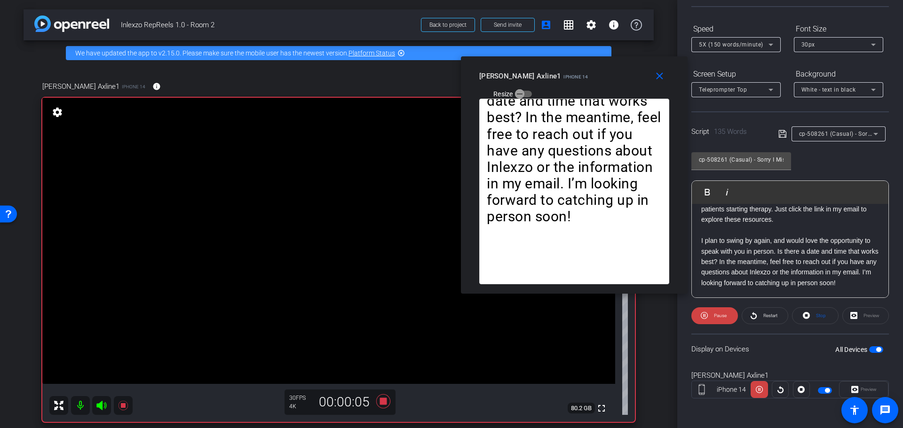
drag, startPoint x: 429, startPoint y: 119, endPoint x: 548, endPoint y: 82, distance: 125.2
click at [548, 82] on div "Laura Axline1 iPhone 14 Resize" at bounding box center [577, 84] width 197 height 33
click at [655, 80] on mat-icon "close" at bounding box center [659, 77] width 12 height 12
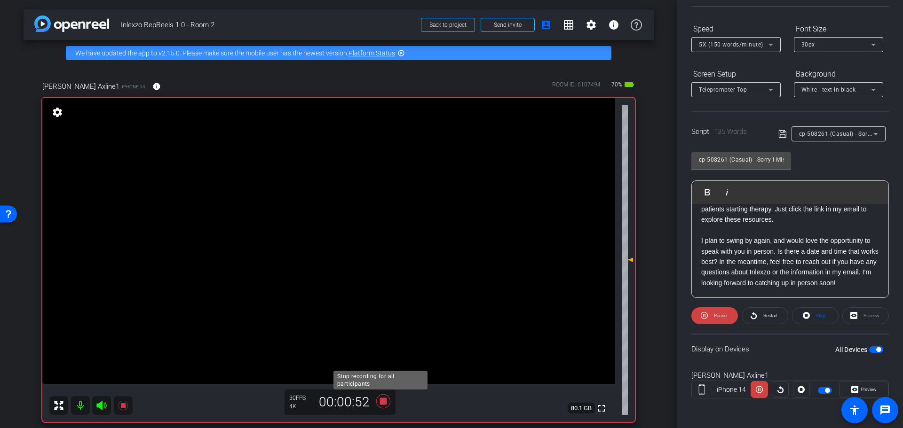
click at [384, 401] on icon at bounding box center [383, 401] width 14 height 14
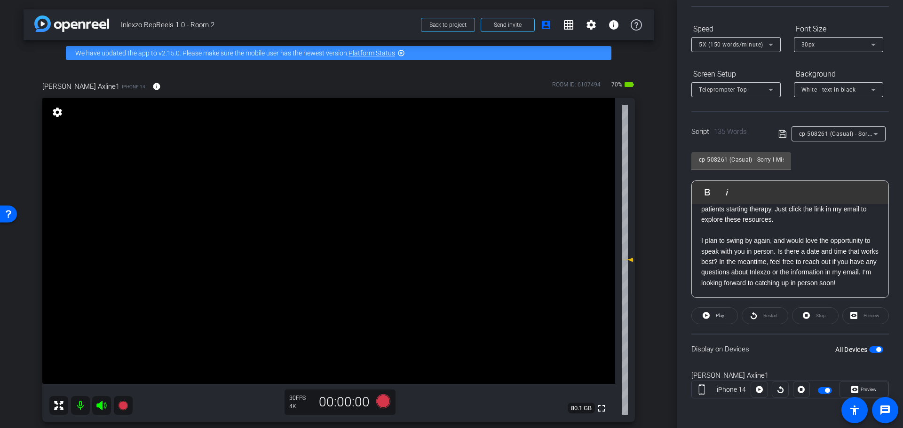
click at [743, 276] on p "I plan to swing by again, and would love the opportunity to speak with you in p…" at bounding box center [790, 262] width 178 height 53
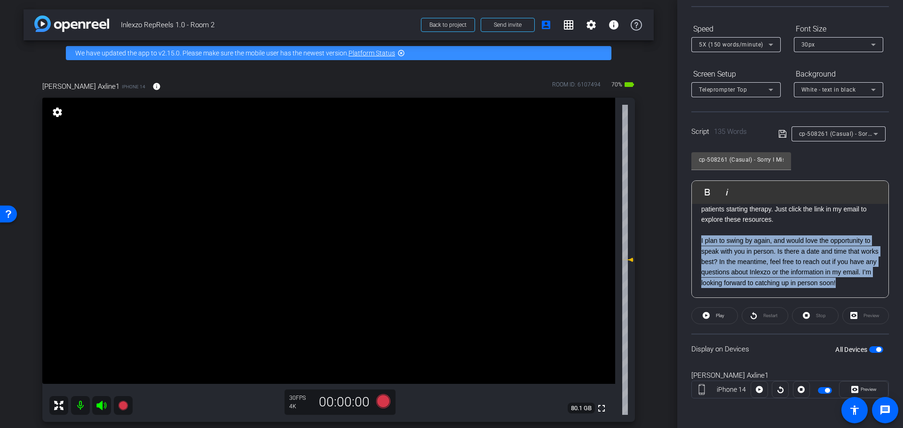
drag, startPoint x: 737, startPoint y: 285, endPoint x: 693, endPoint y: 234, distance: 67.4
click at [693, 234] on div "[Hello|Hi|Hey|Hi there|Hey there], [I am|I'm|It's|It is] [First Name]! Just fol…" at bounding box center [790, 199] width 197 height 198
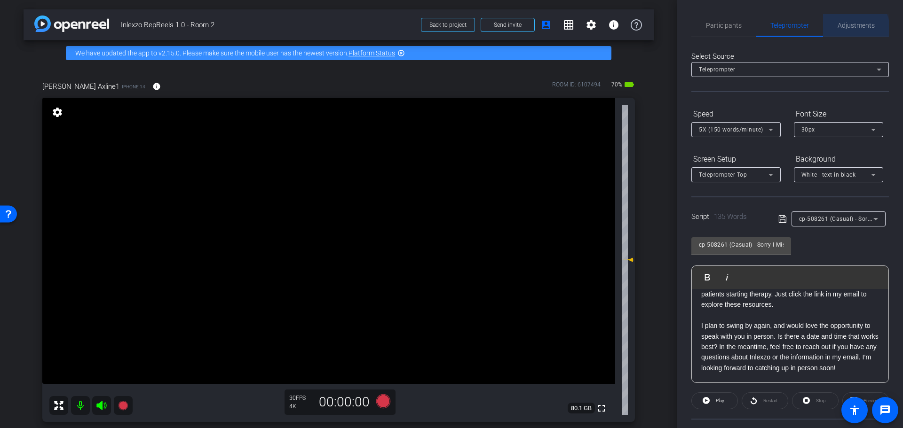
drag, startPoint x: 853, startPoint y: 28, endPoint x: 847, endPoint y: 33, distance: 8.0
click at [853, 28] on span "Adjustments" at bounding box center [855, 25] width 37 height 7
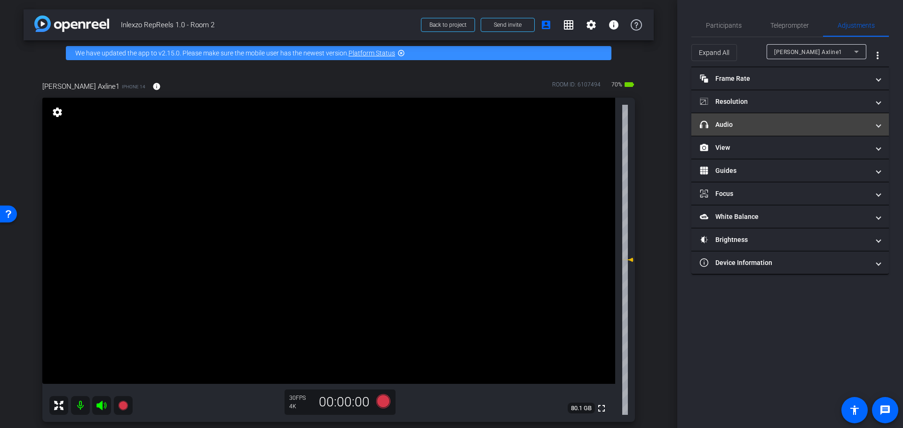
click at [754, 119] on mat-expansion-panel-header "headphone icon Audio" at bounding box center [789, 124] width 197 height 23
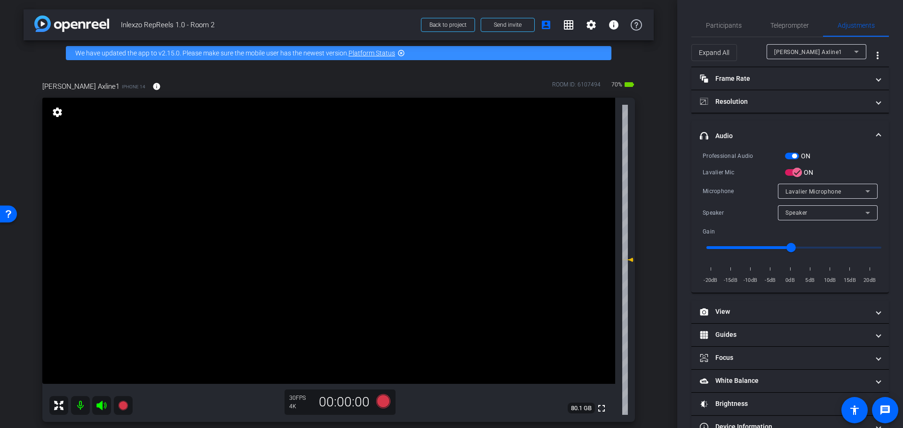
click at [787, 156] on span "button" at bounding box center [792, 156] width 14 height 7
click at [718, 16] on span "Participants" at bounding box center [724, 25] width 36 height 23
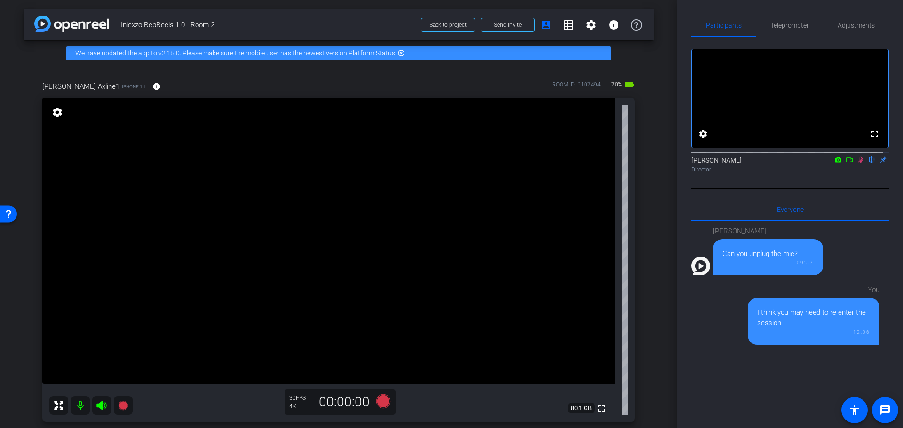
click at [852, 156] on div at bounding box center [789, 152] width 197 height 8
click at [857, 163] on icon at bounding box center [861, 160] width 8 height 7
click at [839, 33] on span "Adjustments" at bounding box center [855, 25] width 37 height 23
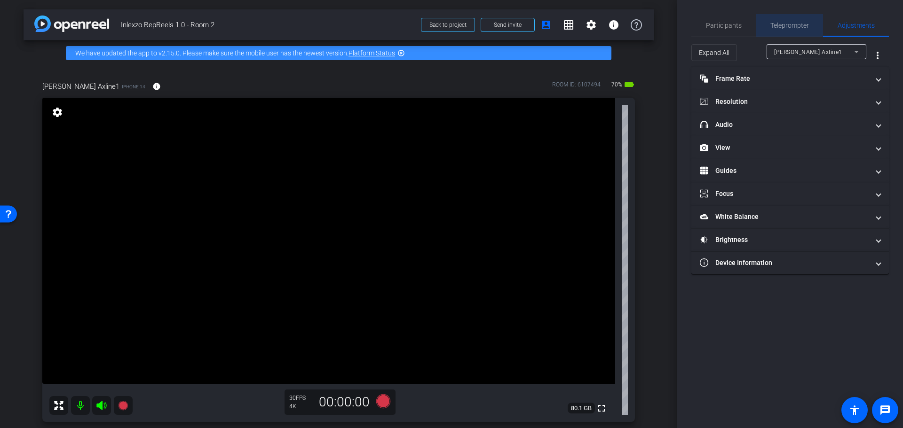
click at [785, 24] on span "Teleprompter" at bounding box center [789, 25] width 39 height 7
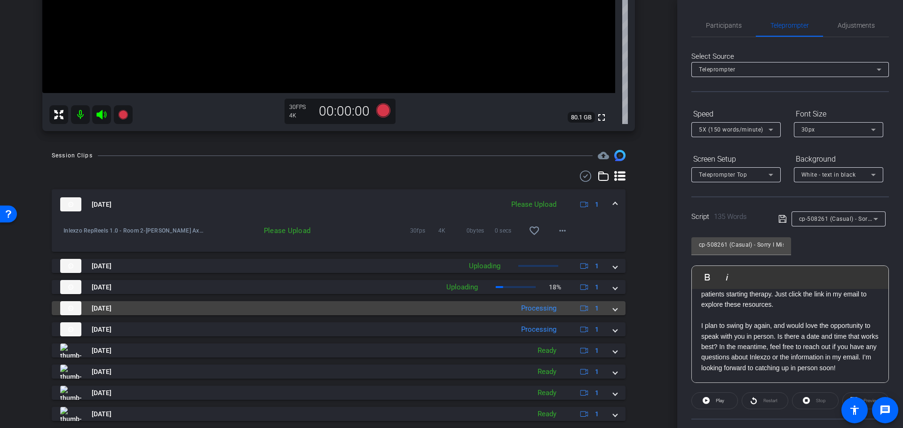
scroll to position [294, 0]
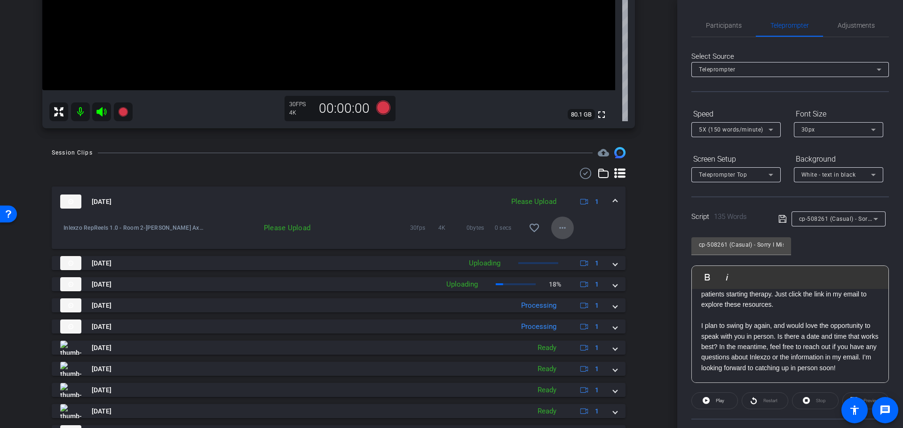
click at [557, 228] on mat-icon "more_horiz" at bounding box center [562, 227] width 11 height 11
click at [567, 268] on span "Delete clip" at bounding box center [572, 271] width 38 height 11
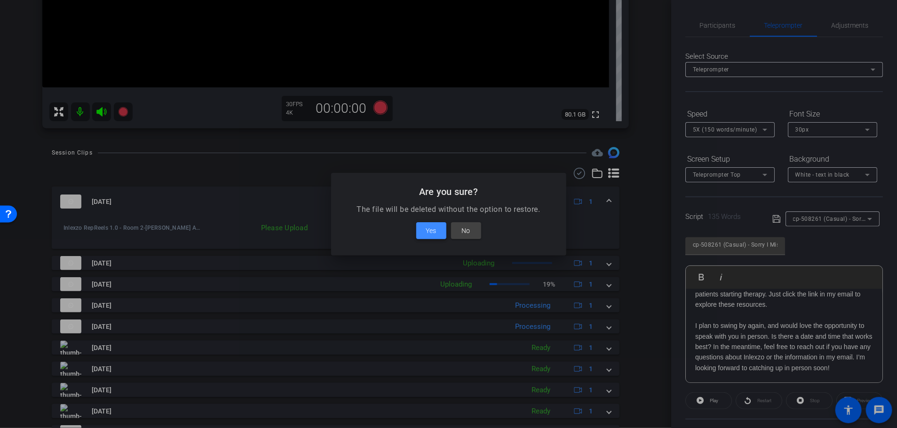
click at [437, 232] on span at bounding box center [431, 231] width 30 height 23
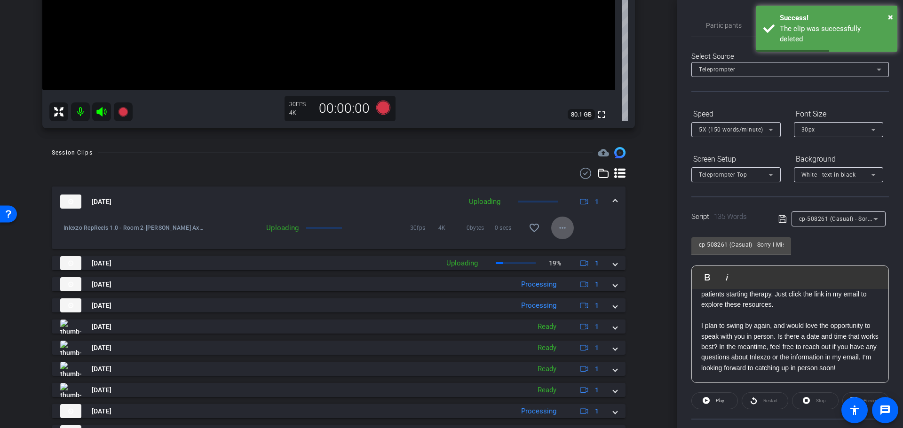
click at [646, 251] on div "Session Clips cloud_upload Aug 26, 2025 Uploading 1 Inlexzo RepReels 1.0 - Room…" at bounding box center [339, 310] width 630 height 326
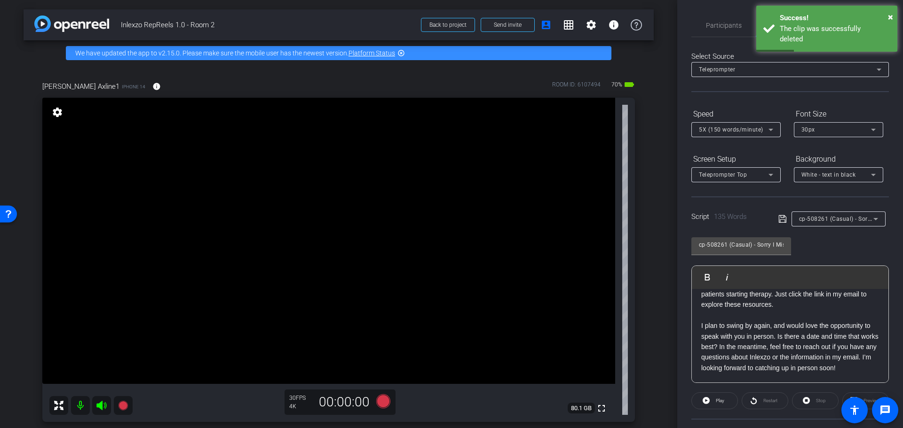
click at [736, 321] on p "I plan to swing by again, and would love the opportunity to speak with you in p…" at bounding box center [790, 347] width 178 height 53
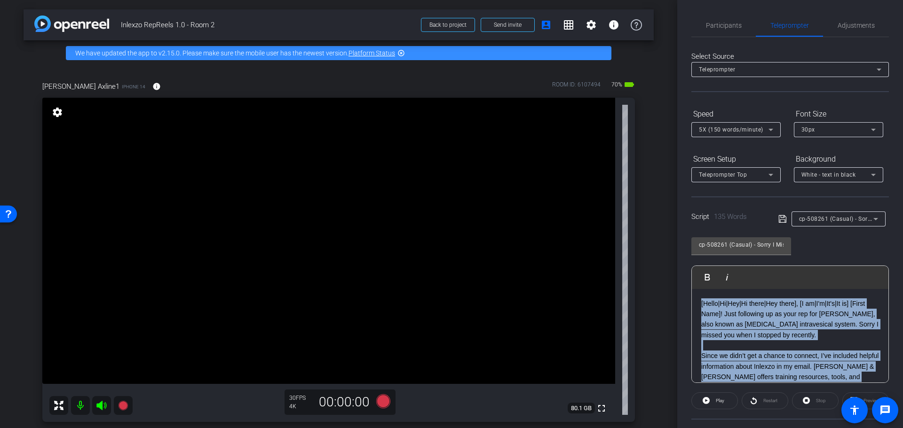
drag, startPoint x: 753, startPoint y: 341, endPoint x: 692, endPoint y: 282, distance: 85.4
click at [692, 282] on div "Play Play from this location Play Selected Play and display the selected text o…" at bounding box center [789, 325] width 197 height 118
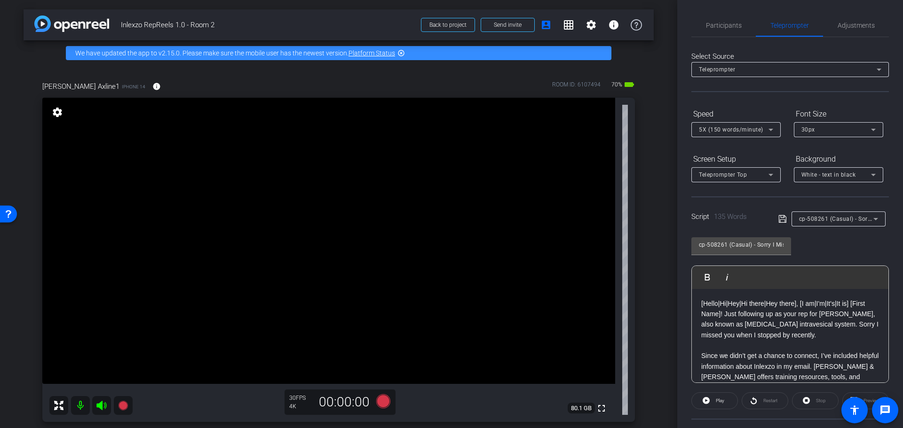
click at [734, 320] on p "[Hello|Hi|Hey|Hi there|Hey there], [I am|I'm|It's|It is] [First Name]! Just fol…" at bounding box center [790, 320] width 178 height 42
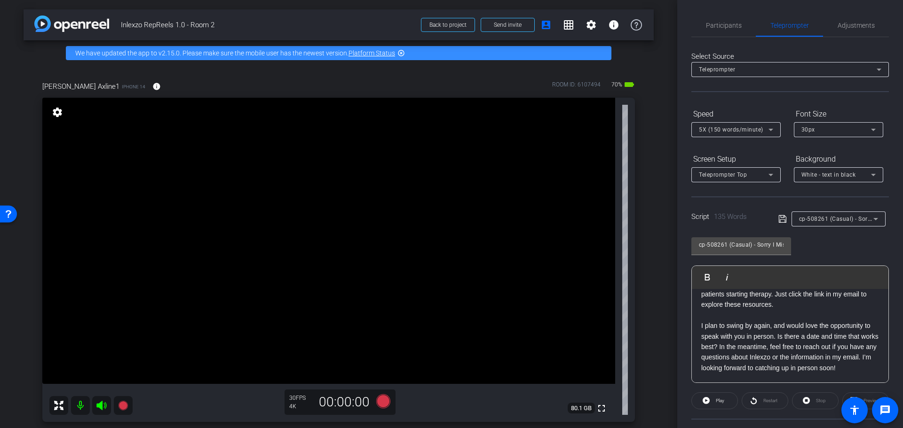
scroll to position [114, 0]
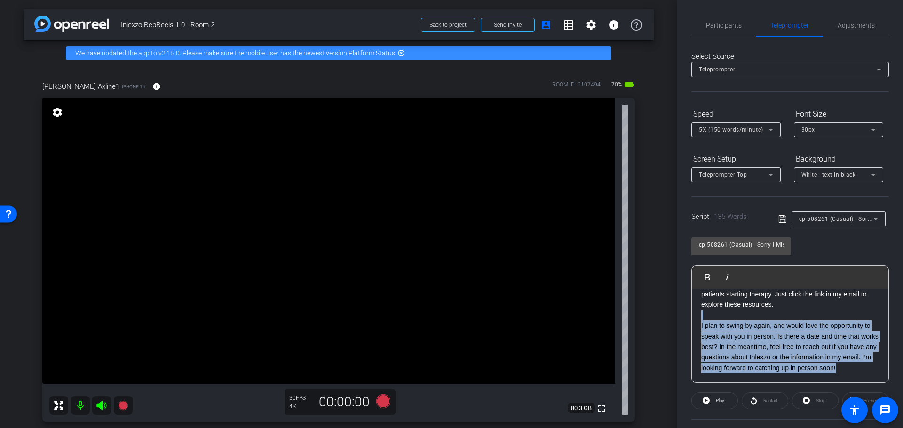
drag, startPoint x: 743, startPoint y: 371, endPoint x: 695, endPoint y: 310, distance: 77.8
click at [695, 310] on div "[Hello|Hi|Hey|Hi there|Hey there], [I am|I'm|It's|It is] [First Name]! Just fol…" at bounding box center [790, 284] width 197 height 198
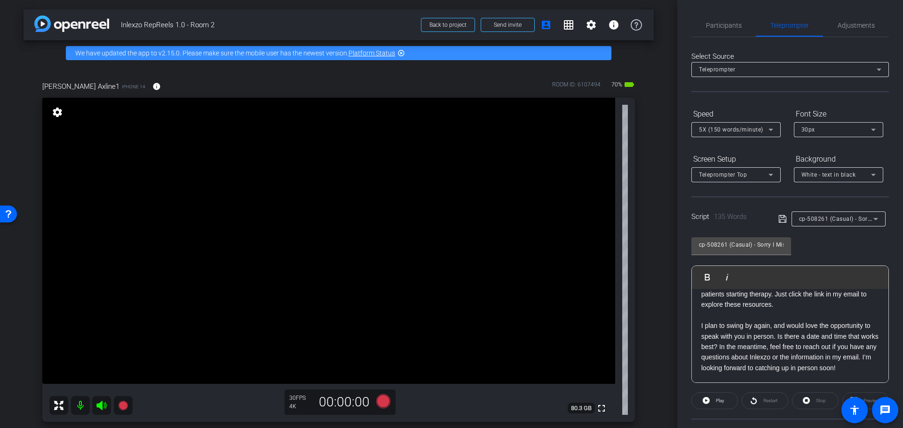
click at [732, 343] on p "I plan to swing by again, and would love the opportunity to speak with you in p…" at bounding box center [790, 347] width 178 height 53
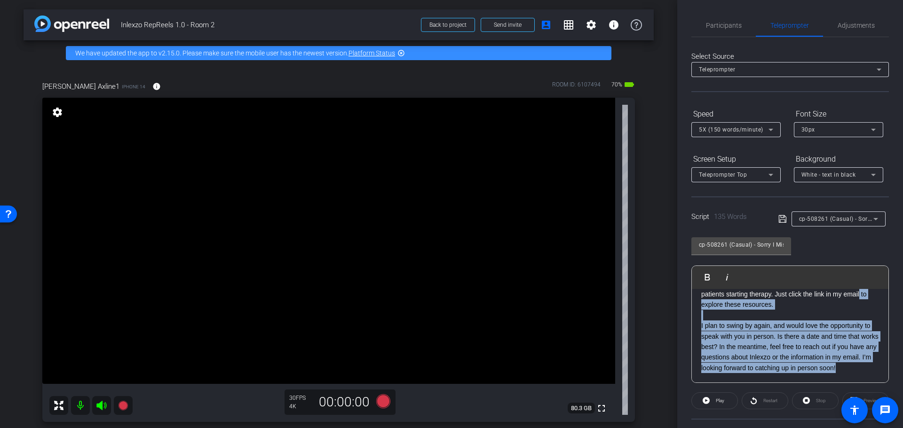
scroll to position [0, 0]
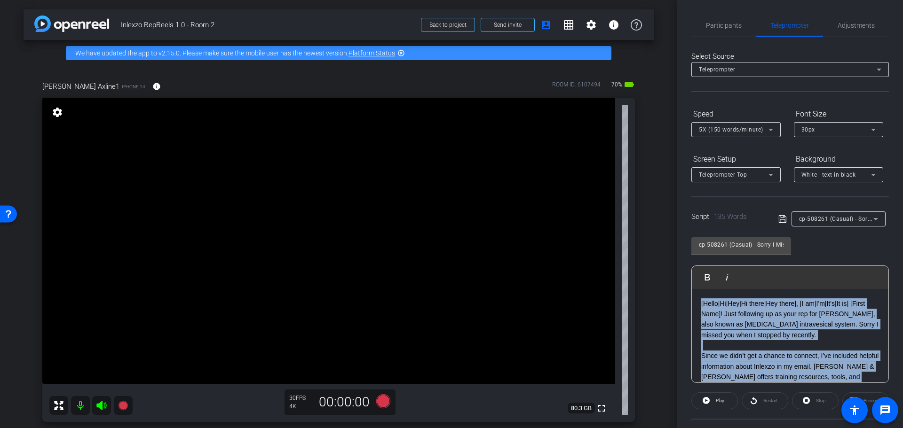
drag, startPoint x: 714, startPoint y: 358, endPoint x: 695, endPoint y: 302, distance: 58.4
click at [695, 302] on div "[Hello|Hi|Hey|Hi there|Hey there], [I am|I'm|It's|It is] [First Name]! Just fol…" at bounding box center [790, 388] width 197 height 198
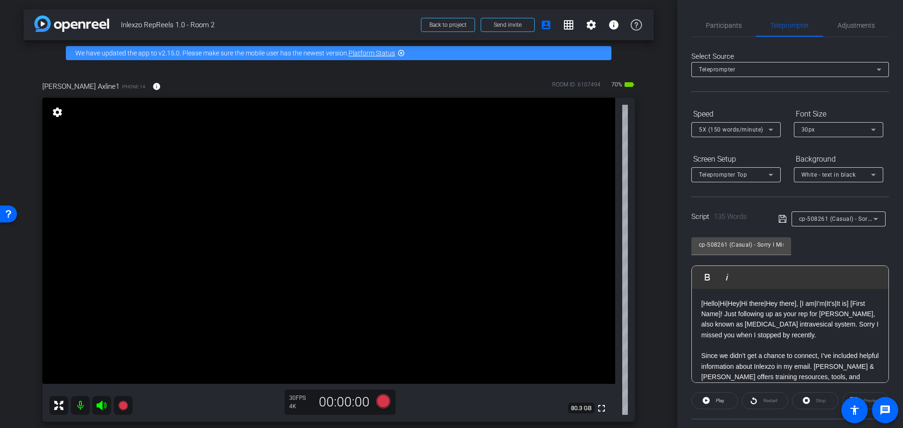
click at [724, 321] on p "[Hello|Hi|Hey|Hi there|Hey there], [I am|I'm|It's|It is] [First Name]! Just fol…" at bounding box center [790, 320] width 178 height 42
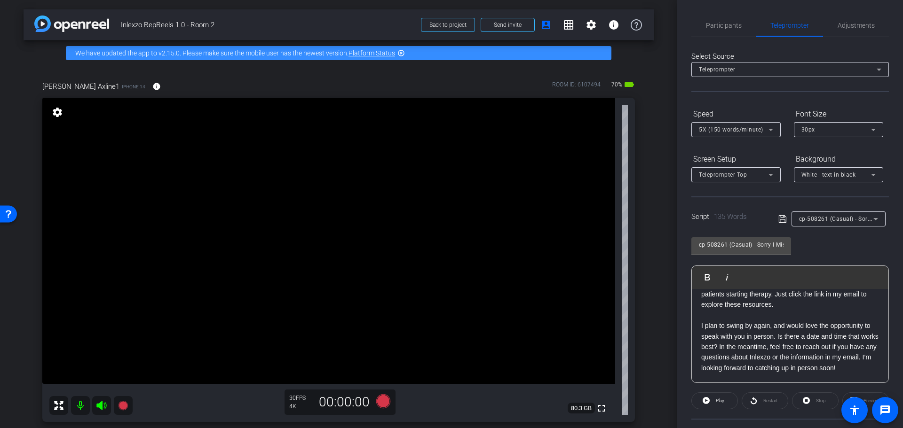
scroll to position [114, 0]
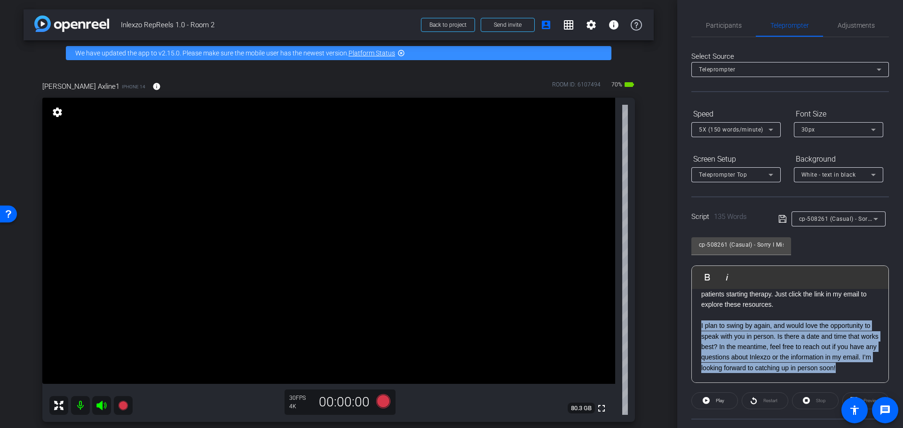
drag, startPoint x: 738, startPoint y: 370, endPoint x: 700, endPoint y: 315, distance: 66.5
click at [700, 315] on div "[Hello|Hi|Hey|Hi there|Hey there], [I am|I'm|It's|It is] [First Name]! Just fol…" at bounding box center [790, 284] width 197 height 198
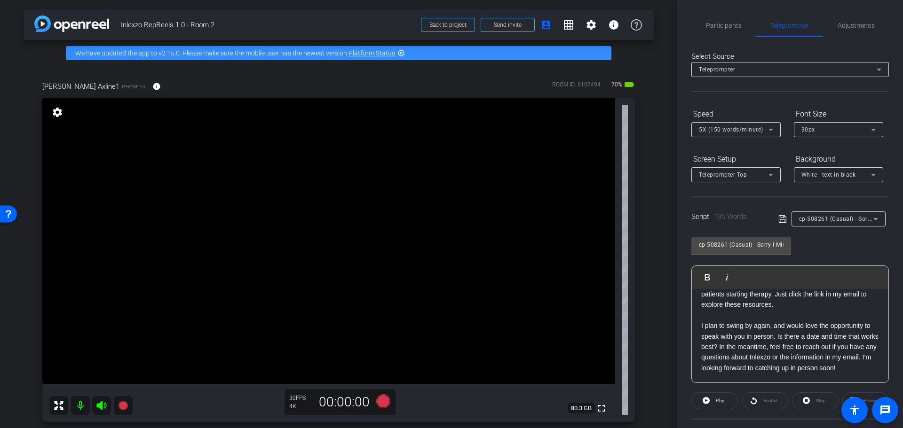
click at [738, 372] on p "I plan to swing by again, and would love the opportunity to speak with you in p…" at bounding box center [790, 347] width 178 height 53
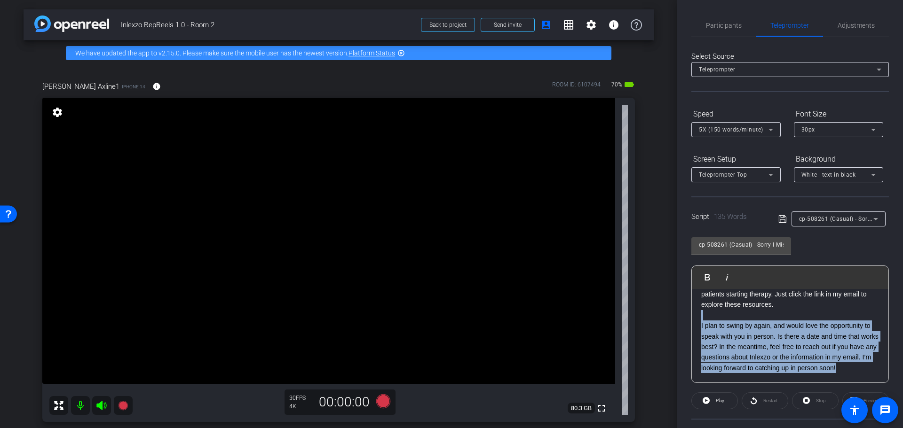
drag, startPoint x: 712, startPoint y: 359, endPoint x: 689, endPoint y: 302, distance: 61.2
click at [689, 302] on div "Participants Teleprompter Adjustments settings Nick Dambrosia flip Director Eve…" at bounding box center [790, 214] width 226 height 428
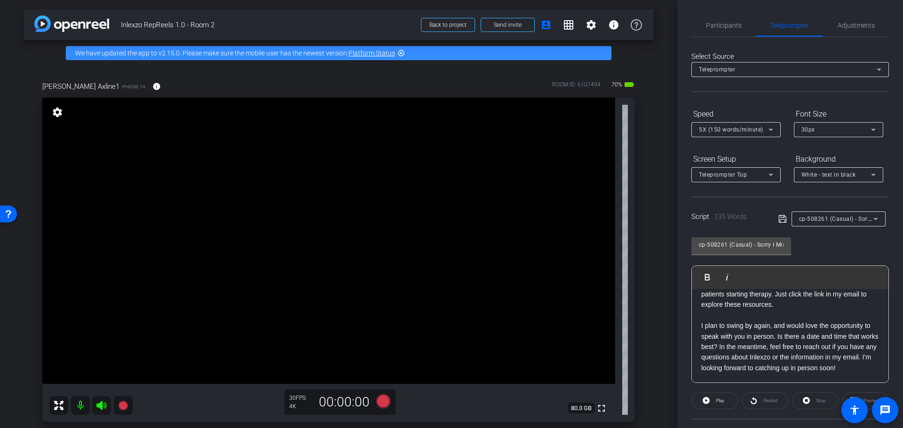
click at [743, 366] on p "I plan to swing by again, and would love the opportunity to speak with you in p…" at bounding box center [790, 347] width 178 height 53
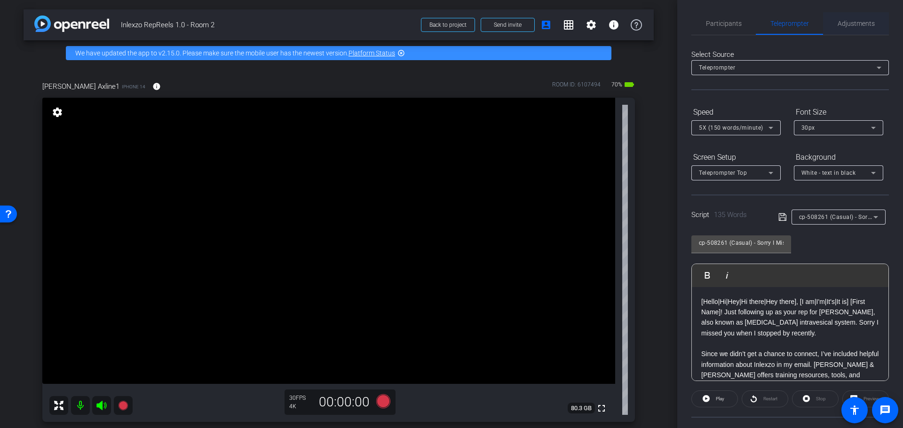
scroll to position [0, 0]
click at [842, 33] on span "Adjustments" at bounding box center [855, 25] width 37 height 23
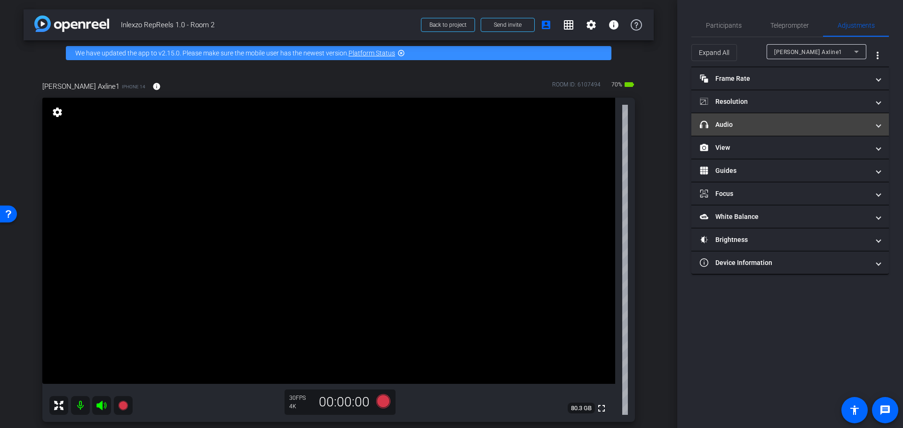
click at [739, 126] on mat-panel-title "headphone icon Audio" at bounding box center [784, 125] width 169 height 10
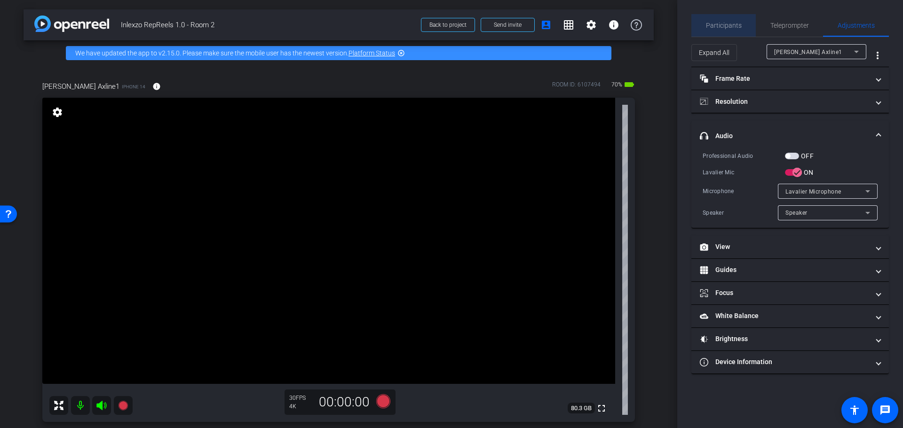
click at [734, 17] on span "Participants" at bounding box center [724, 25] width 36 height 23
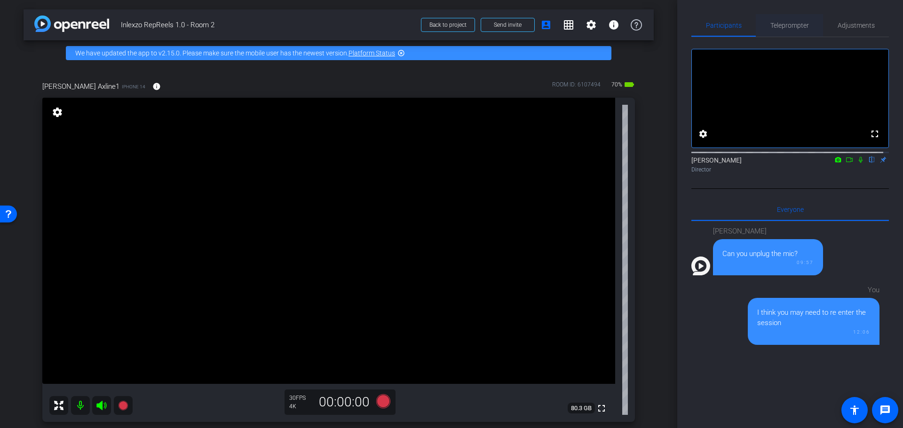
click at [778, 21] on span "Teleprompter" at bounding box center [789, 25] width 39 height 23
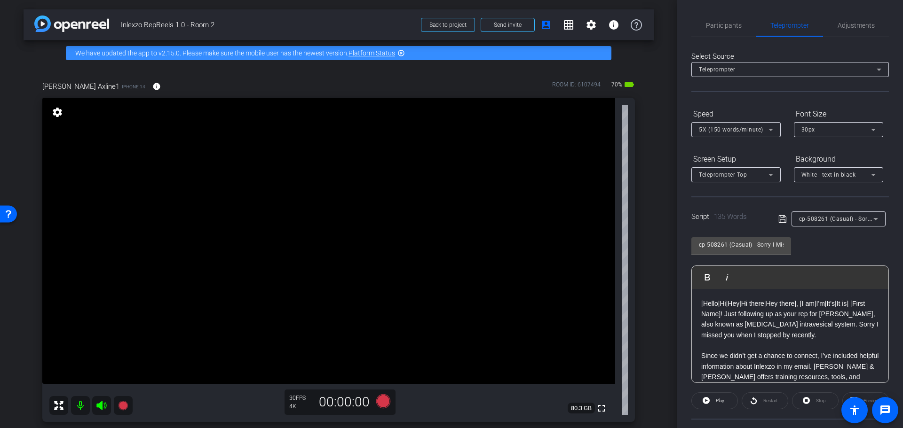
click at [746, 127] on span "5X (150 words/minute)" at bounding box center [731, 129] width 64 height 7
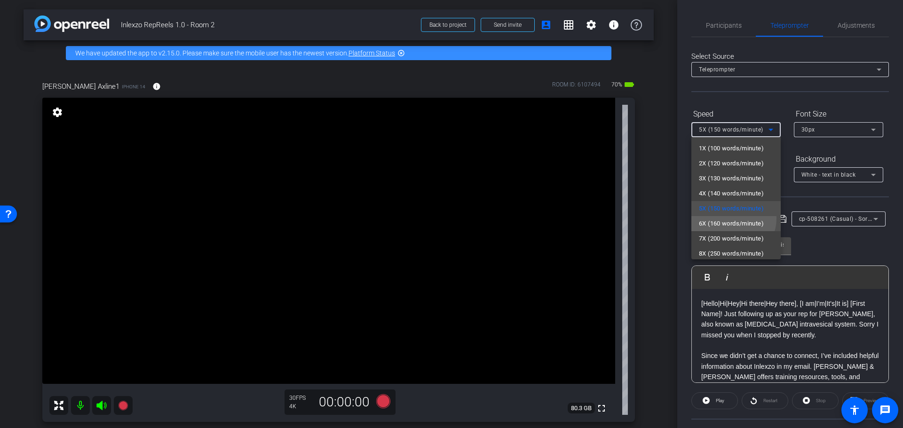
click at [730, 219] on span "6X (160 words/minute)" at bounding box center [731, 223] width 65 height 11
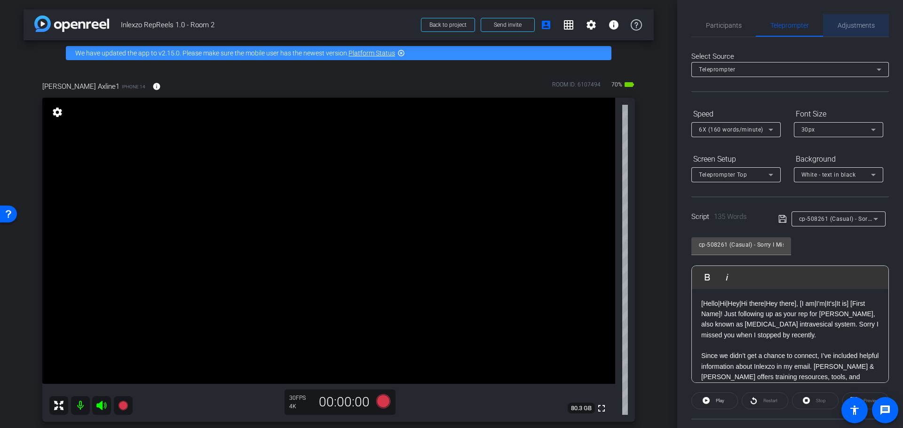
drag, startPoint x: 865, startPoint y: 25, endPoint x: 859, endPoint y: 31, distance: 8.0
click at [865, 25] on span "Adjustments" at bounding box center [855, 25] width 37 height 7
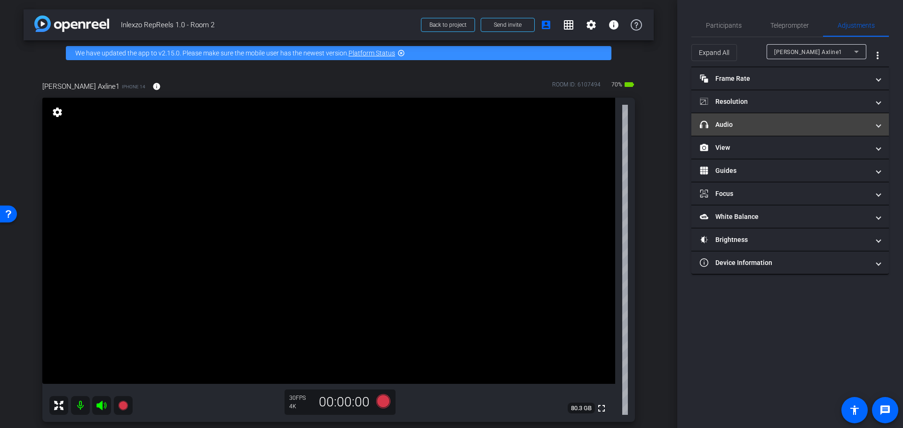
click at [736, 119] on mat-expansion-panel-header "headphone icon Audio" at bounding box center [789, 124] width 197 height 23
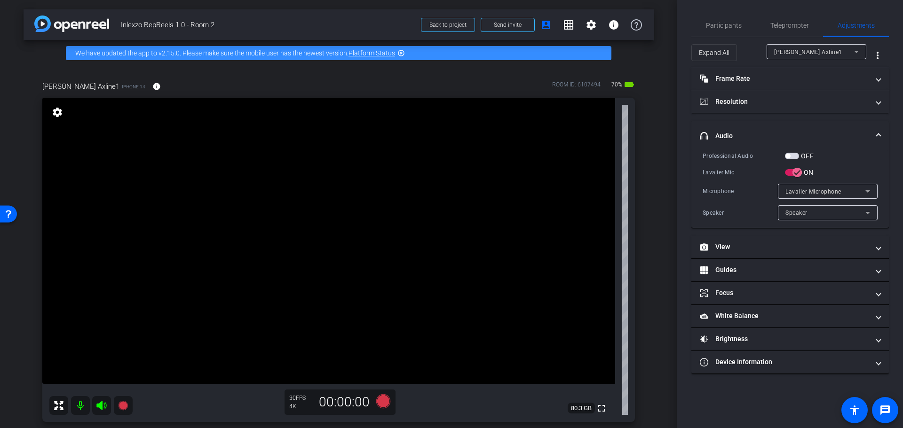
click at [786, 156] on span "button" at bounding box center [787, 156] width 5 height 5
click at [715, 28] on span "Participants" at bounding box center [724, 25] width 36 height 7
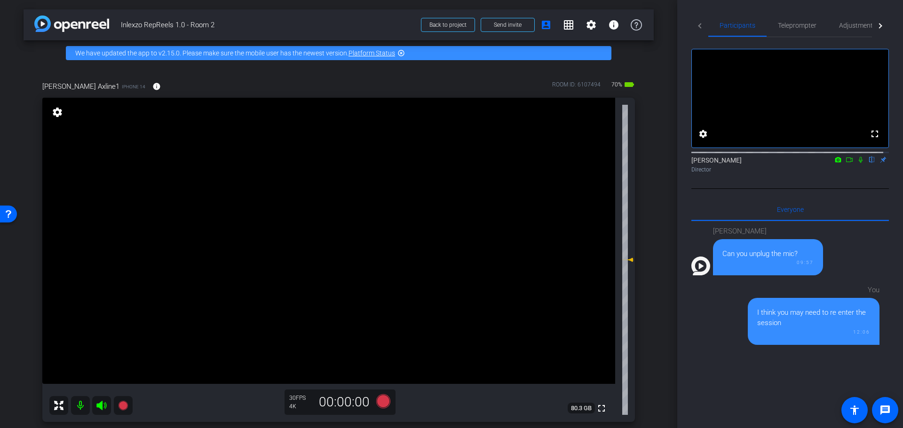
click at [857, 163] on icon at bounding box center [861, 160] width 8 height 7
click at [786, 24] on span "Teleprompter" at bounding box center [797, 25] width 39 height 7
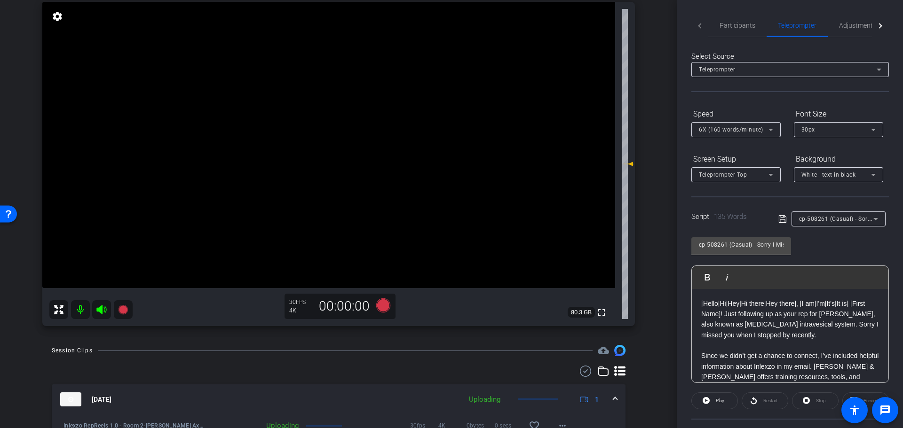
scroll to position [98, 0]
click at [376, 303] on icon at bounding box center [383, 304] width 14 height 14
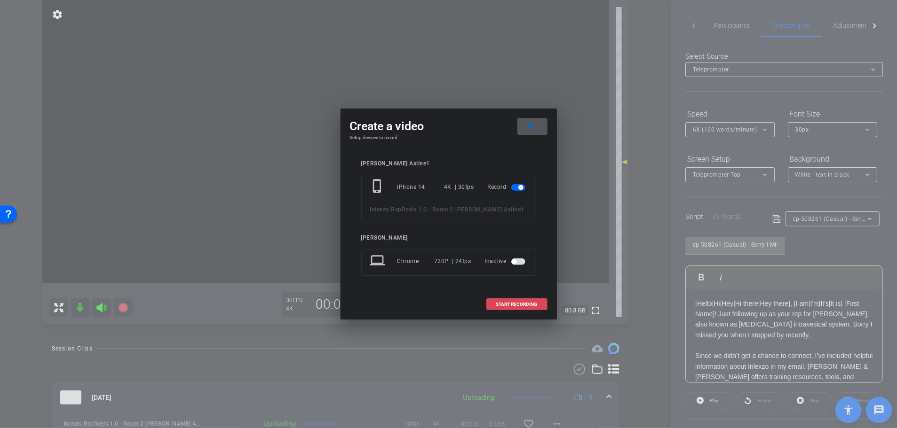
click at [531, 301] on span at bounding box center [517, 304] width 60 height 23
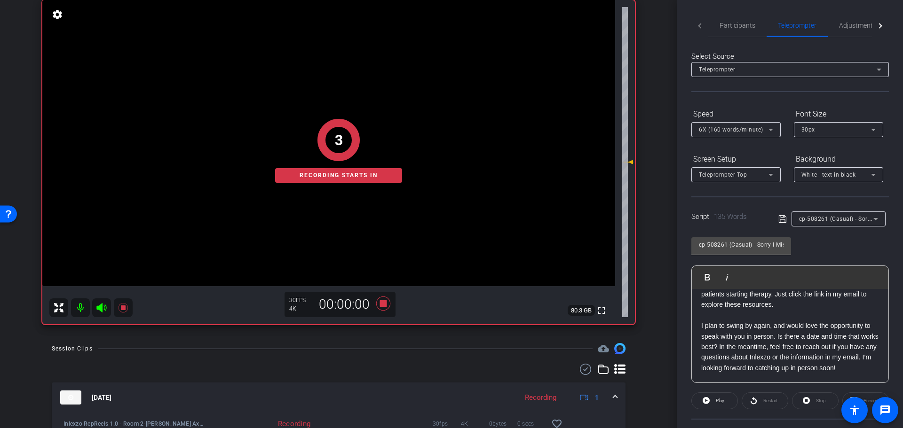
scroll to position [114, 0]
click at [706, 407] on span at bounding box center [715, 401] width 46 height 23
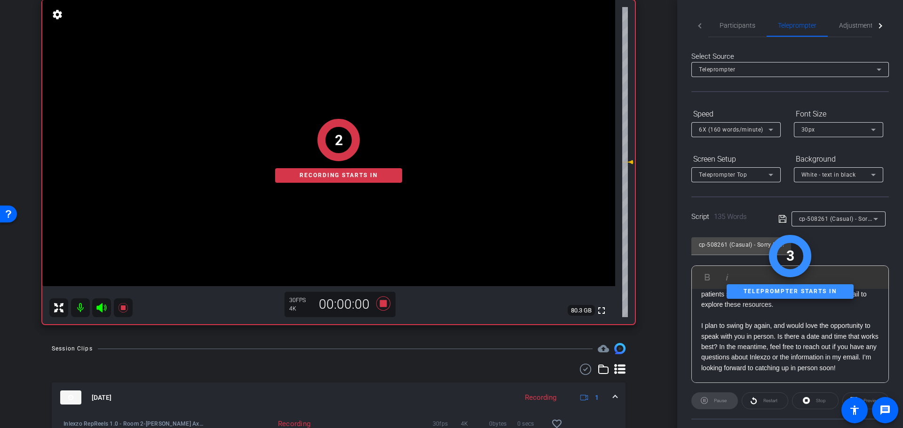
scroll to position [85, 0]
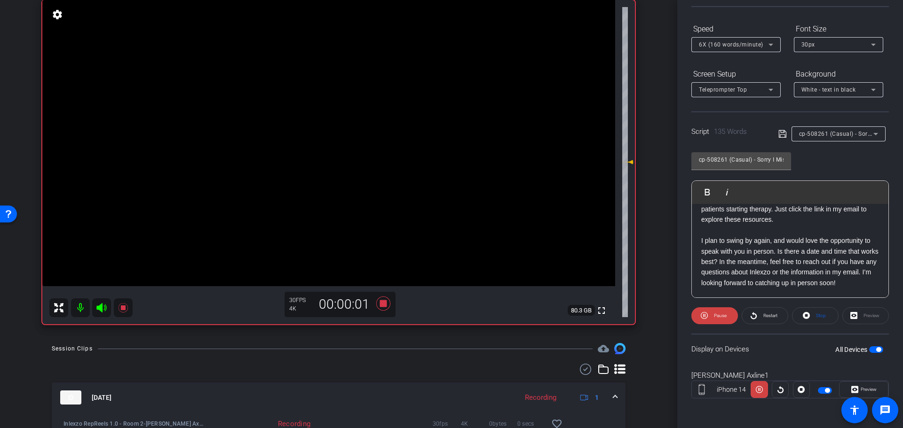
click at [858, 386] on span "Preview" at bounding box center [867, 389] width 18 height 13
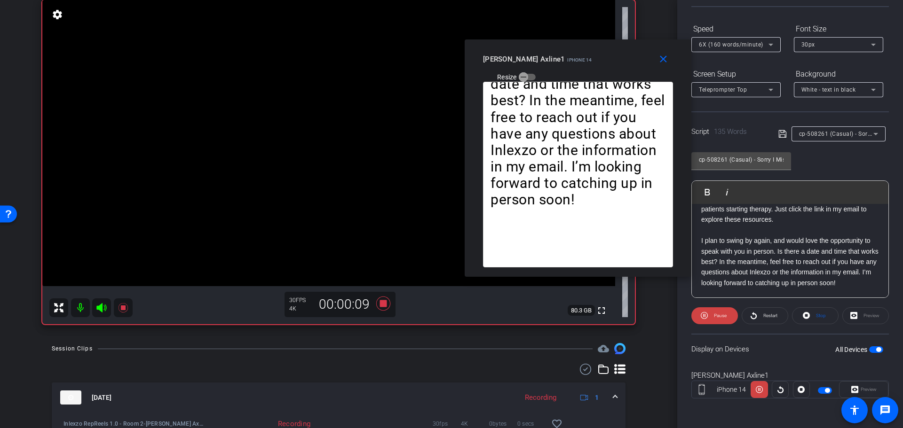
drag, startPoint x: 435, startPoint y: 115, endPoint x: 562, endPoint y: 59, distance: 138.3
click at [562, 59] on div "Laura Axline1 iPhone 14 Resize" at bounding box center [581, 67] width 197 height 33
click at [663, 63] on mat-icon "close" at bounding box center [663, 60] width 12 height 12
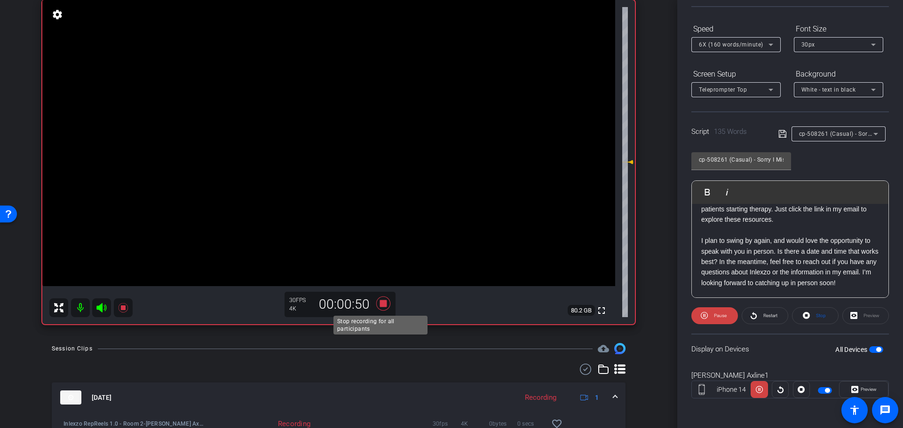
click at [383, 308] on icon at bounding box center [383, 303] width 23 height 17
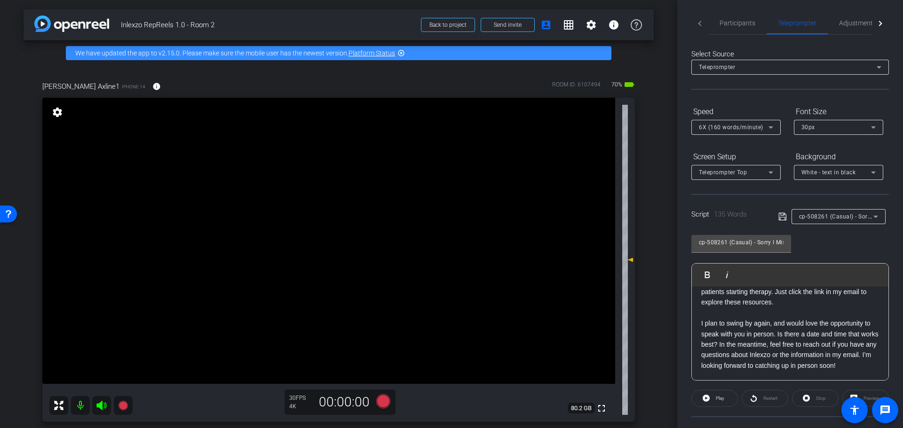
scroll to position [0, 0]
click at [851, 28] on span "Adjustments" at bounding box center [857, 25] width 37 height 7
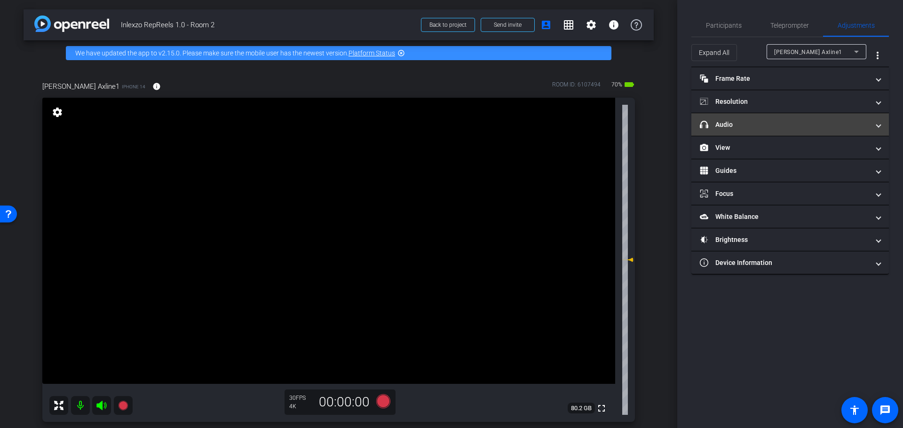
click at [769, 128] on mat-panel-title "headphone icon Audio" at bounding box center [784, 125] width 169 height 10
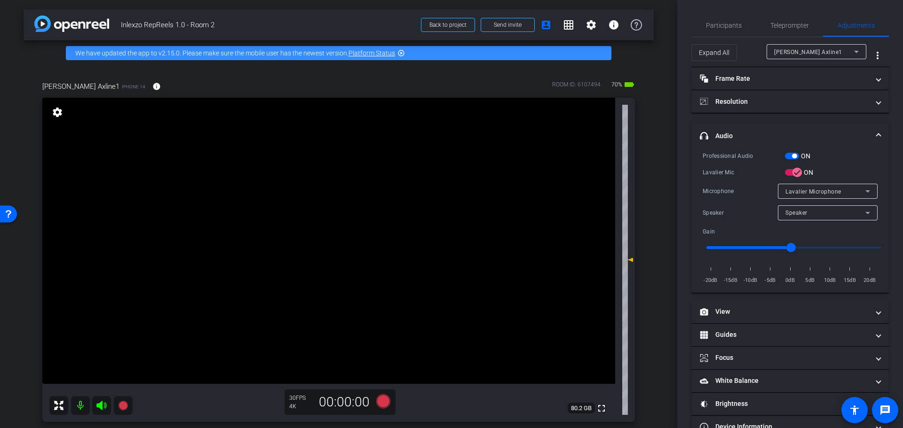
click at [792, 154] on span "button" at bounding box center [792, 156] width 14 height 7
click at [714, 26] on span "Participants" at bounding box center [724, 25] width 36 height 7
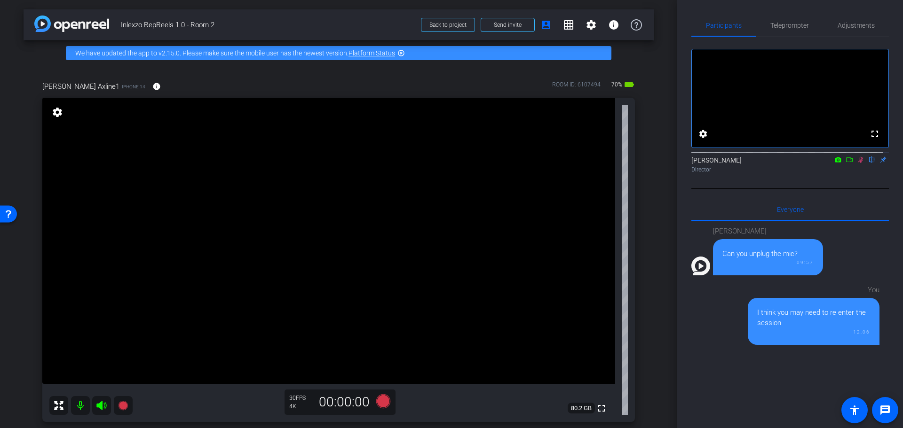
click at [857, 163] on icon at bounding box center [861, 160] width 8 height 7
click at [779, 29] on span "Teleprompter" at bounding box center [789, 25] width 39 height 23
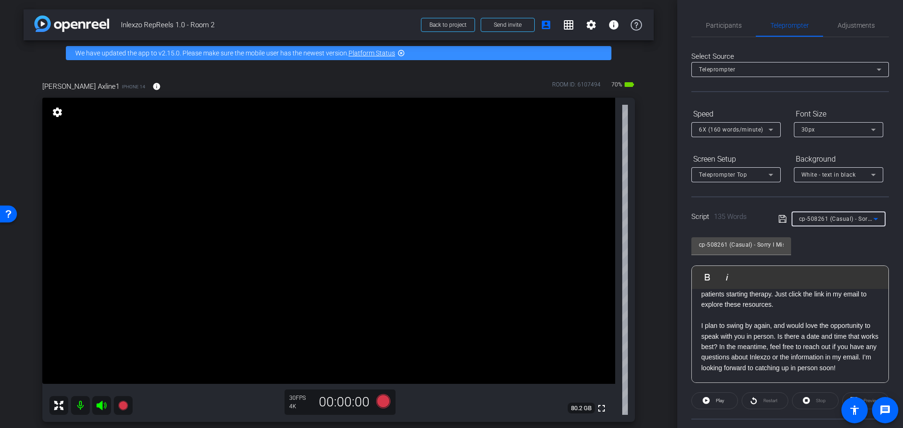
click at [850, 220] on span "cp-508261 (Casual) - Sorry I Missed You" at bounding box center [854, 219] width 110 height 8
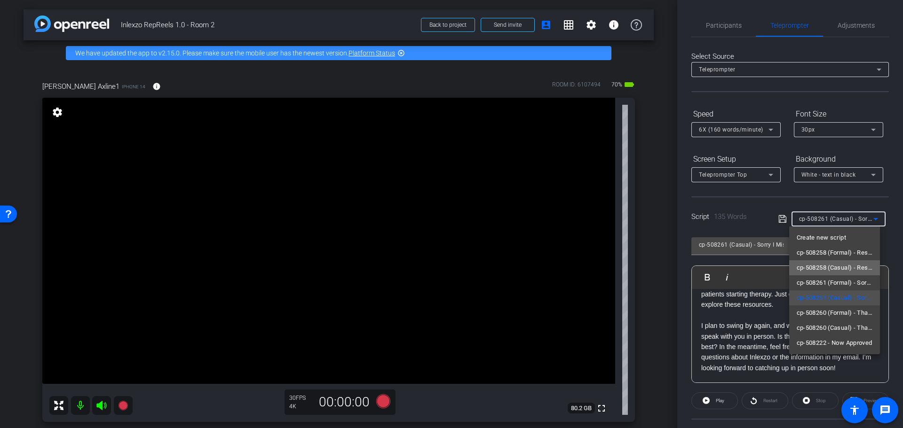
click at [852, 268] on span "cp-508258 (Casual) - Resources to Share" at bounding box center [834, 267] width 76 height 11
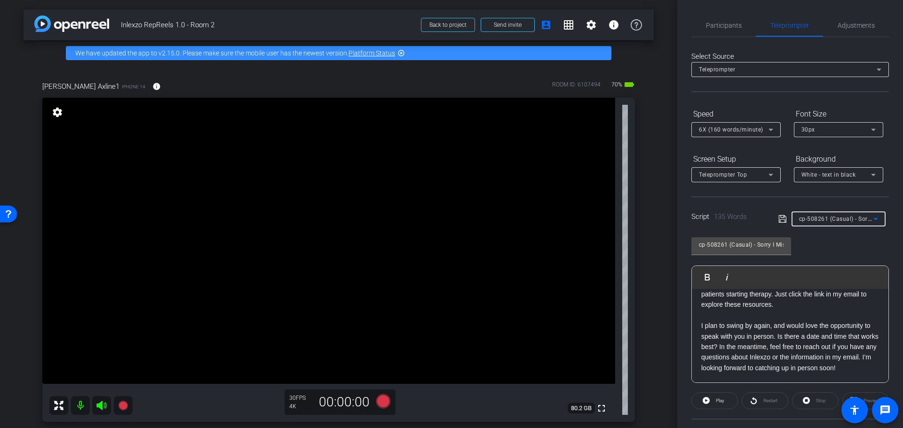
type input "cp-508258 (Casual) - Resources to Share"
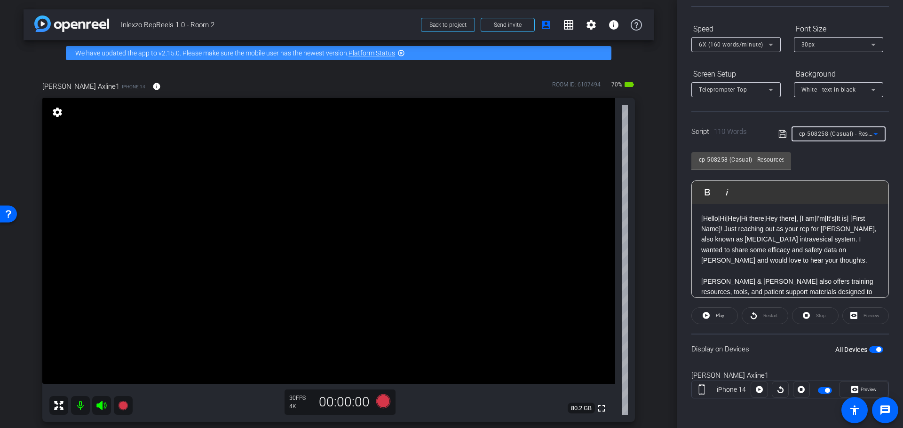
click at [870, 128] on icon at bounding box center [875, 133] width 11 height 11
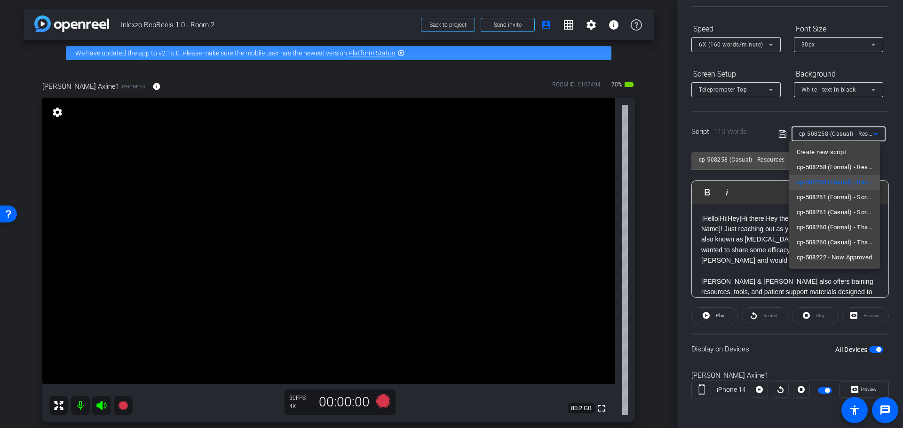
drag, startPoint x: 763, startPoint y: 159, endPoint x: 773, endPoint y: 162, distance: 9.7
click at [773, 162] on div at bounding box center [451, 214] width 903 height 428
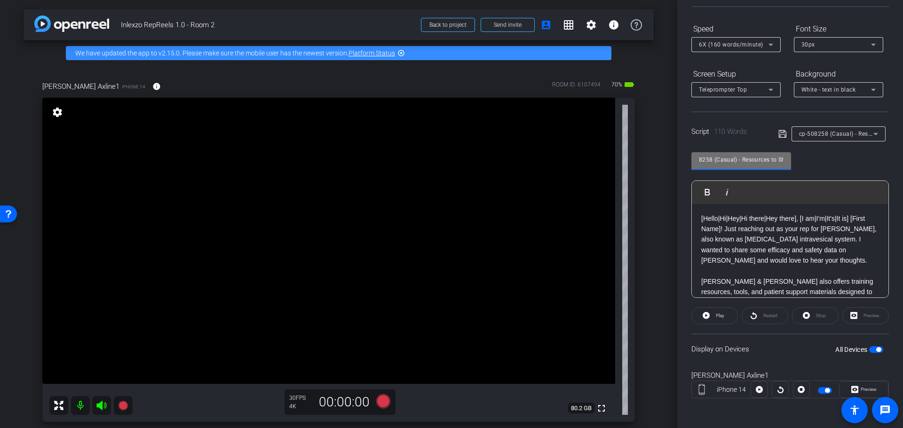
scroll to position [0, 24]
drag, startPoint x: 756, startPoint y: 161, endPoint x: 804, endPoint y: 168, distance: 48.4
click at [804, 168] on div "cp-508258 (Casual) - Resources to Share Play Play from this location Play Selec…" at bounding box center [789, 221] width 197 height 153
click at [812, 160] on div "cp-508258 (Casual) - Resources to Share Play Play from this location Play Selec…" at bounding box center [789, 221] width 197 height 153
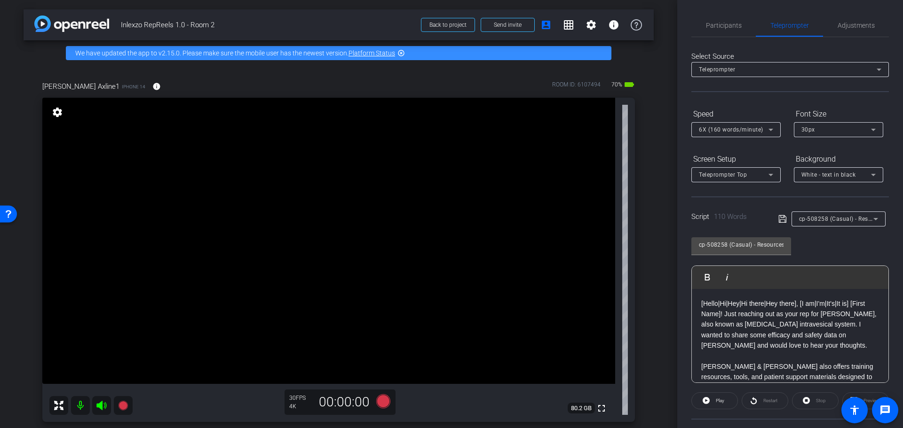
click at [845, 39] on div "Select Source Teleprompter Speed 6X (160 words/minute) Font Size 30px Screen Se…" at bounding box center [789, 268] width 197 height 463
click at [848, 30] on span "Adjustments" at bounding box center [855, 25] width 37 height 23
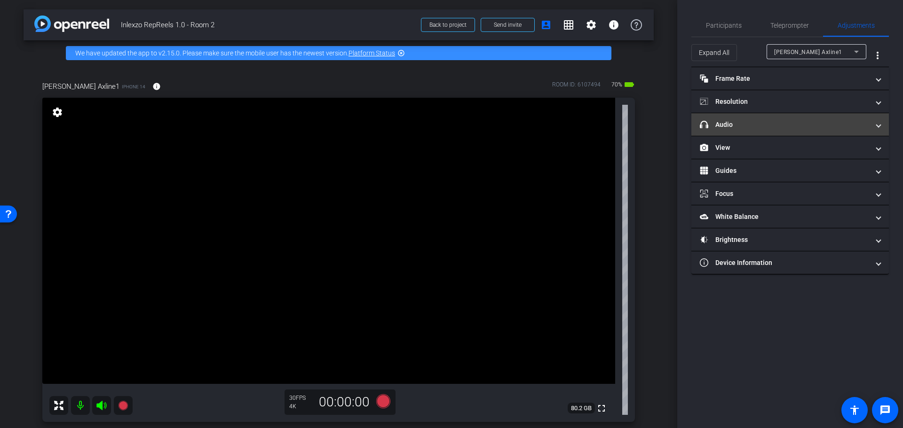
click at [771, 114] on mat-expansion-panel-header "headphone icon Audio" at bounding box center [789, 124] width 197 height 23
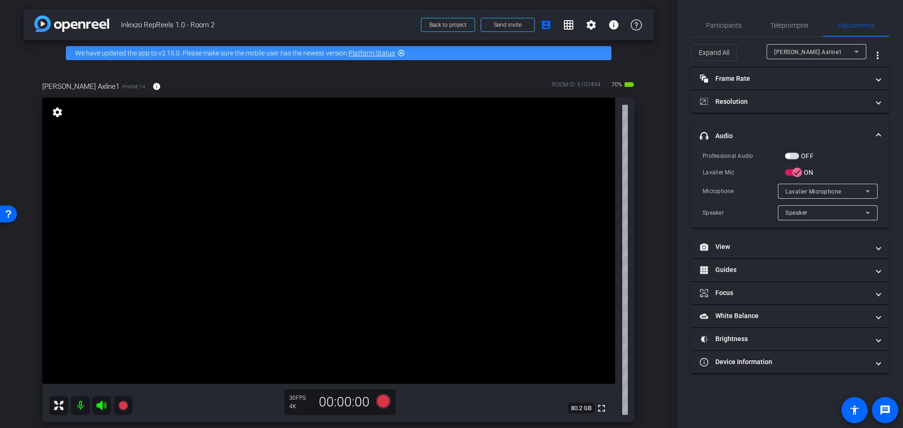
click at [791, 156] on span "button" at bounding box center [792, 156] width 14 height 7
click at [708, 17] on span "Participants" at bounding box center [724, 25] width 36 height 23
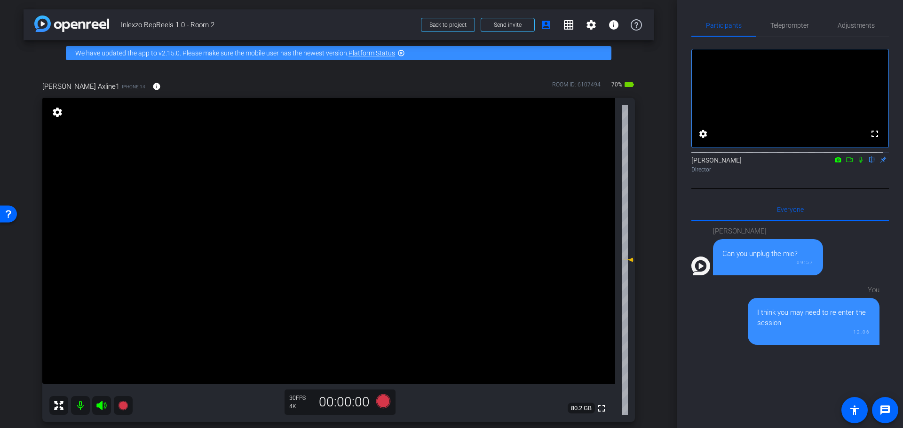
click at [854, 173] on div "Nick Dambrosia flip Director" at bounding box center [789, 165] width 197 height 18
click at [858, 163] on icon at bounding box center [860, 160] width 4 height 6
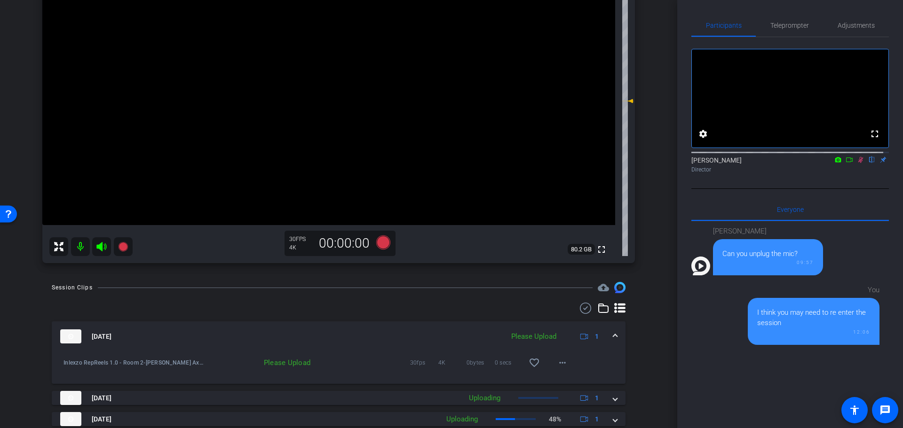
scroll to position [196, 0]
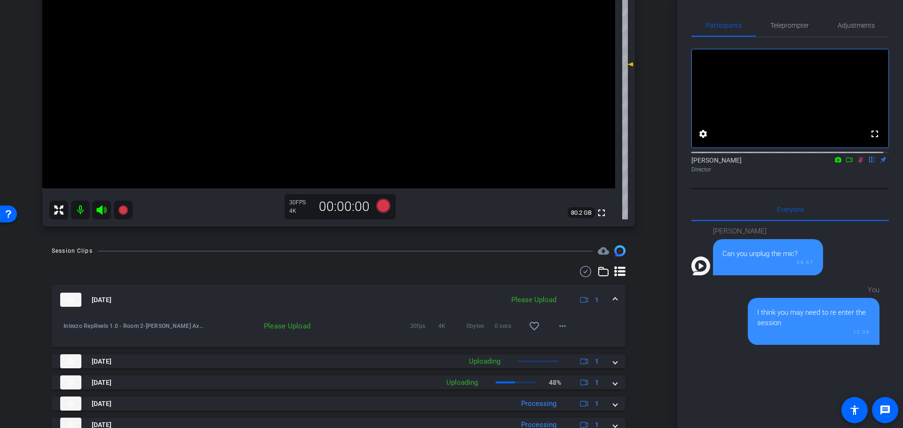
click at [386, 217] on div "30 FPS 4K 00:00:00" at bounding box center [339, 206] width 111 height 25
click at [384, 209] on icon at bounding box center [383, 206] width 14 height 14
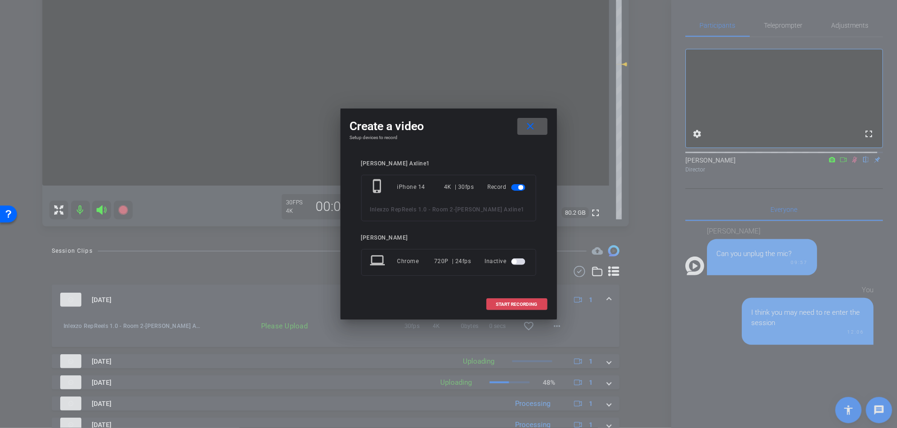
click at [513, 303] on span "START RECORDING" at bounding box center [516, 304] width 41 height 5
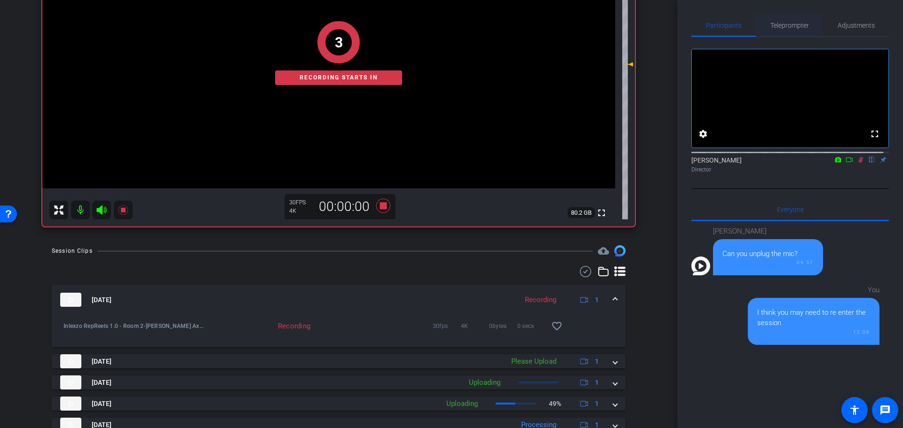
click at [775, 34] on span "Teleprompter" at bounding box center [789, 25] width 39 height 23
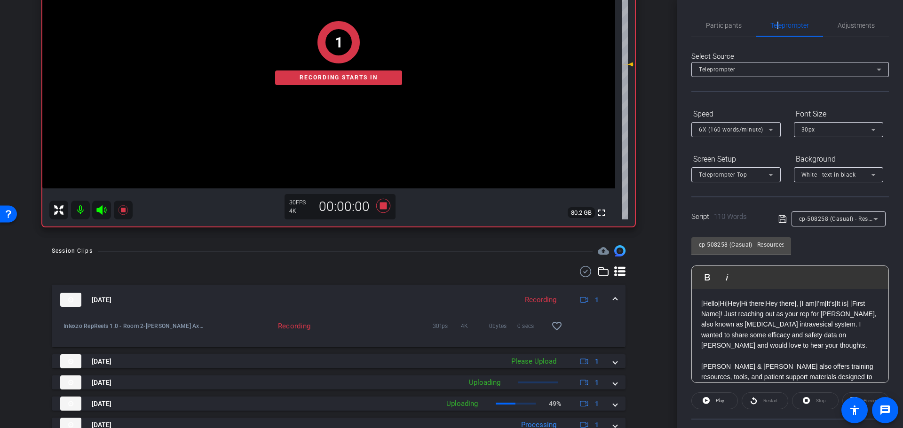
scroll to position [85, 0]
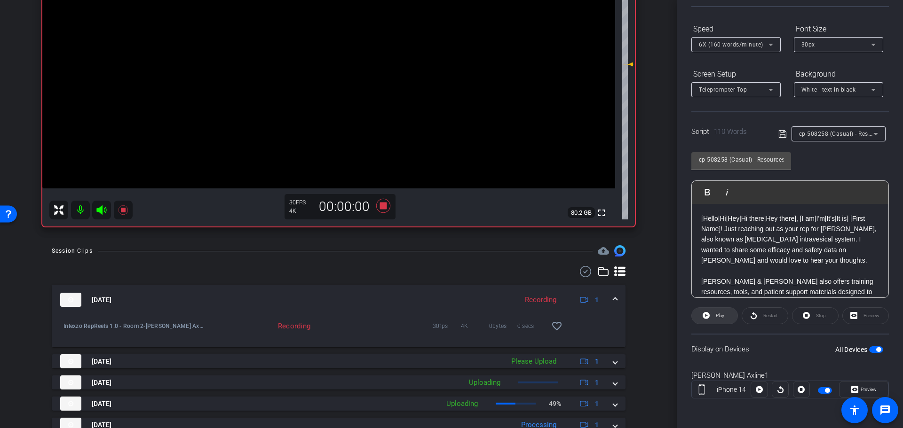
click at [717, 317] on span "Play" at bounding box center [720, 315] width 8 height 5
click at [860, 388] on span "Preview" at bounding box center [868, 389] width 16 height 5
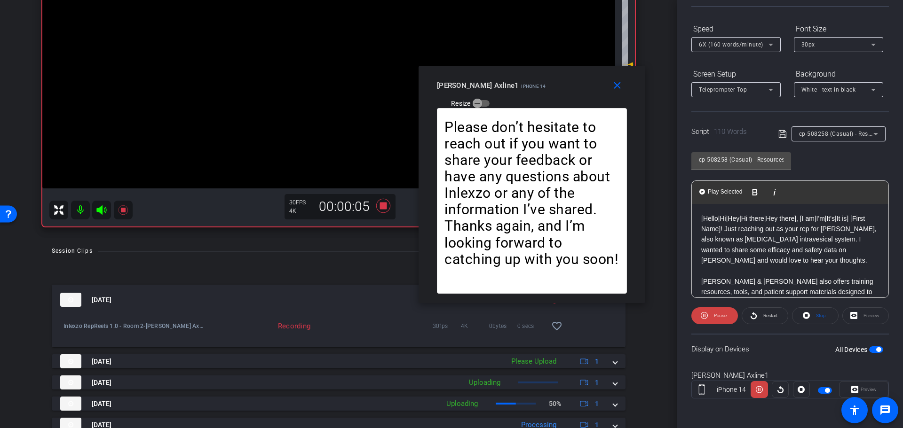
drag, startPoint x: 432, startPoint y: 125, endPoint x: 536, endPoint y: 132, distance: 105.1
click at [513, 94] on div "close Laura Axline1 iPhone 14 Resize" at bounding box center [531, 87] width 227 height 42
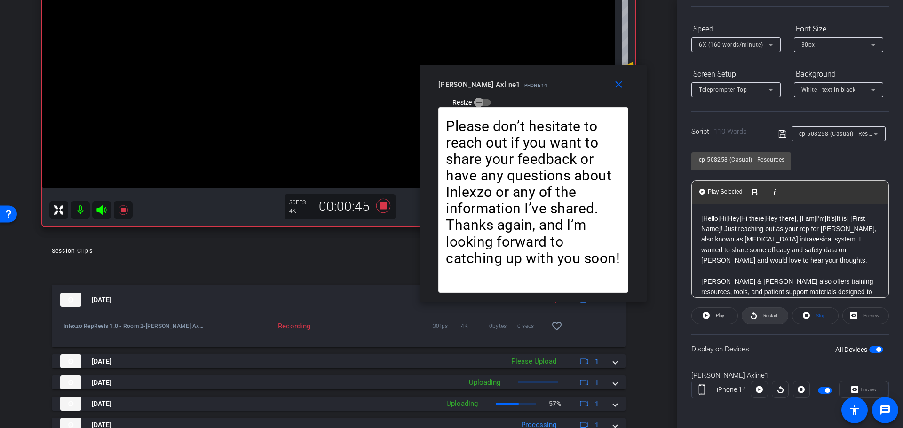
click at [777, 322] on span at bounding box center [765, 316] width 46 height 23
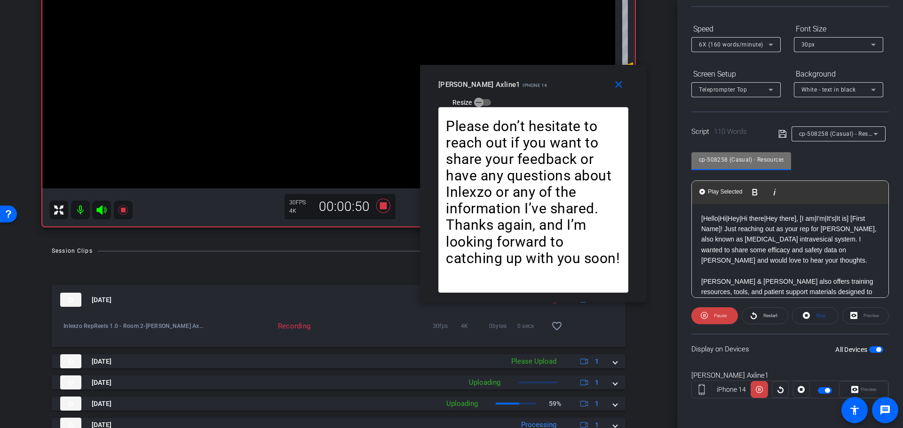
scroll to position [0, 24]
drag, startPoint x: 752, startPoint y: 160, endPoint x: 814, endPoint y: 174, distance: 63.2
click at [814, 174] on div "cp-508258 (Casual) - Resources to Share Play Play from this location Play Selec…" at bounding box center [789, 221] width 197 height 153
click at [824, 170] on div "cp-508258 (Casual) - Resources to Share Play Play from this location Play Selec…" at bounding box center [789, 221] width 197 height 153
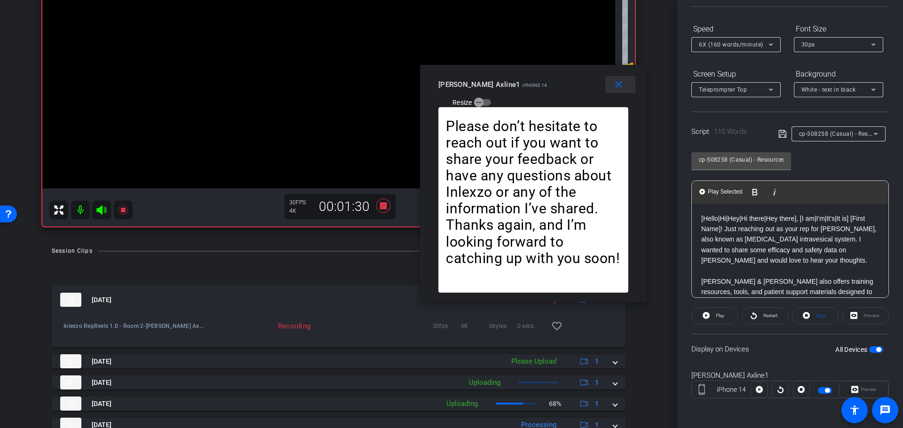
click at [624, 88] on span at bounding box center [620, 84] width 30 height 23
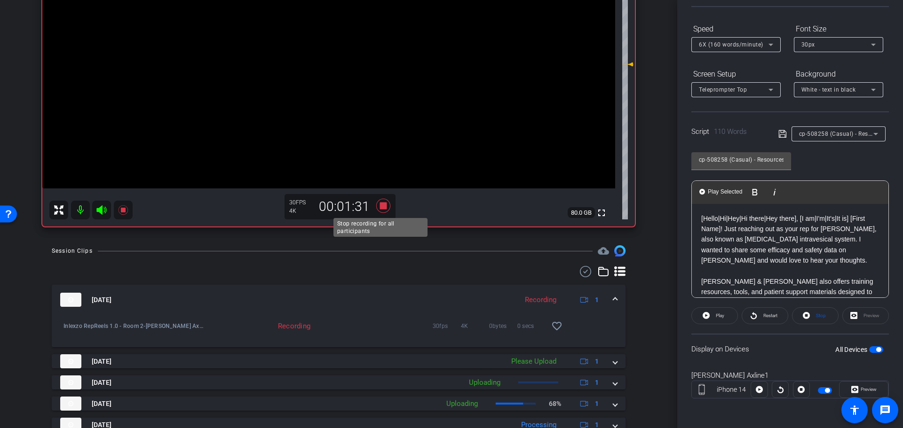
click at [381, 207] on icon at bounding box center [383, 206] width 14 height 14
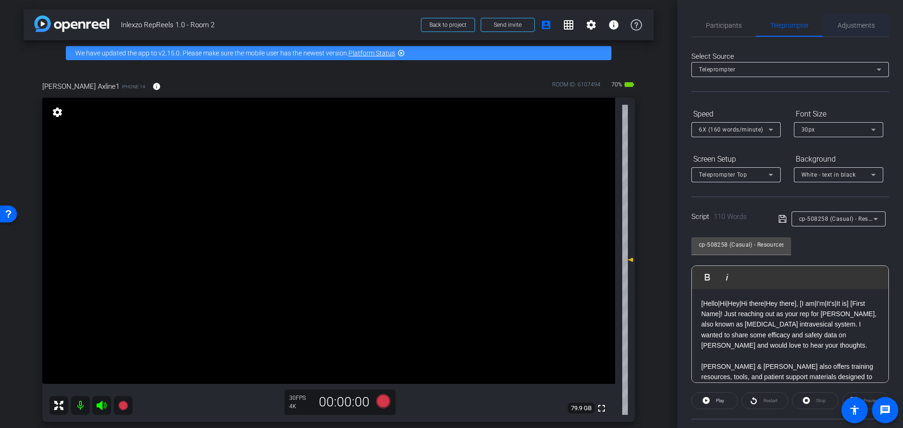
click at [837, 31] on span "Adjustments" at bounding box center [855, 25] width 37 height 23
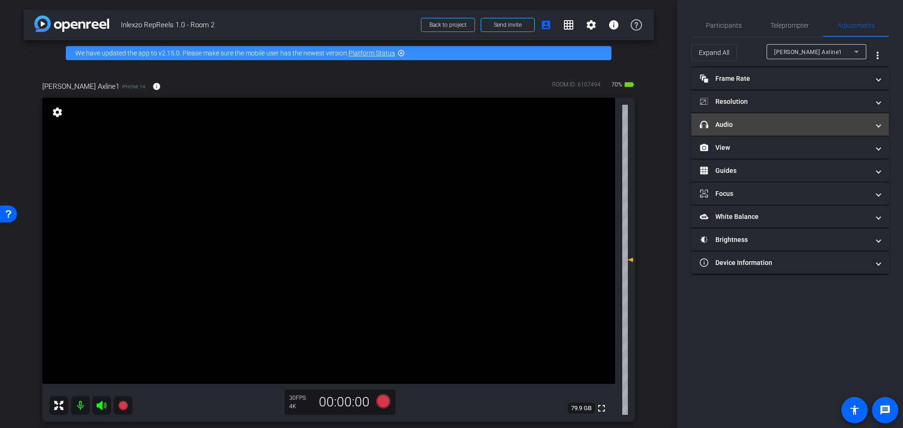
click at [764, 117] on mat-expansion-panel-header "headphone icon Audio" at bounding box center [789, 124] width 197 height 23
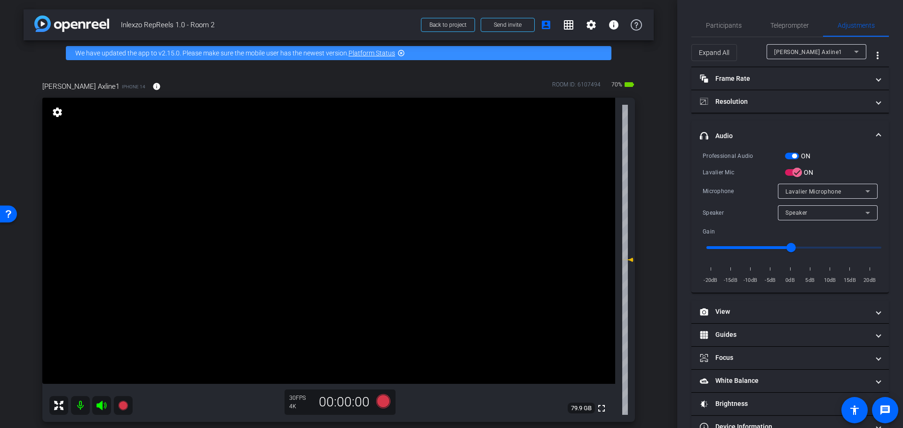
click at [795, 154] on button "ON" at bounding box center [792, 156] width 14 height 7
click at [724, 24] on span "Participants" at bounding box center [724, 25] width 36 height 7
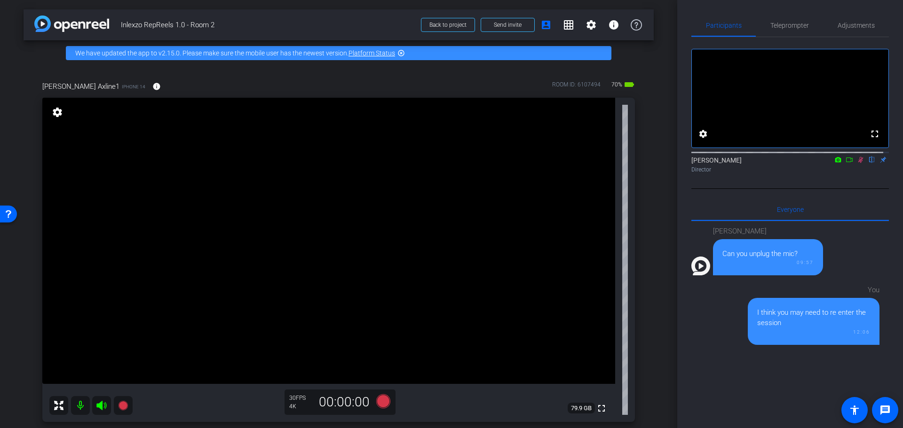
click at [858, 163] on icon at bounding box center [860, 160] width 5 height 6
click at [771, 24] on span "Teleprompter" at bounding box center [789, 25] width 39 height 7
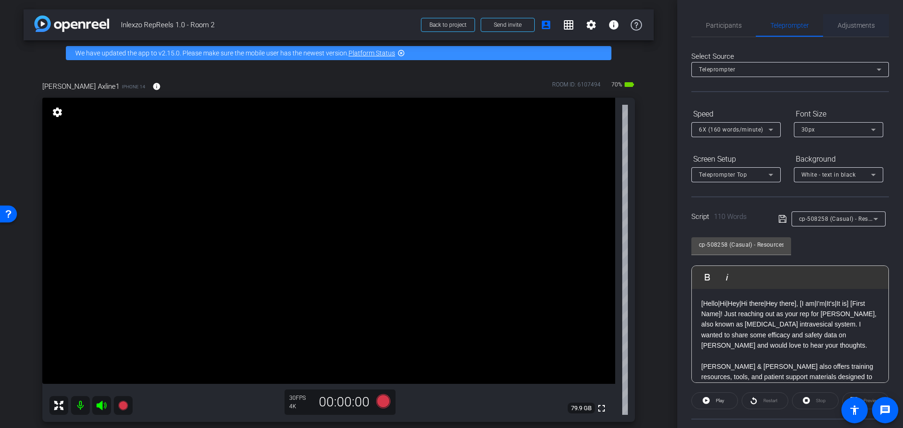
click at [852, 30] on span "Adjustments" at bounding box center [855, 25] width 37 height 23
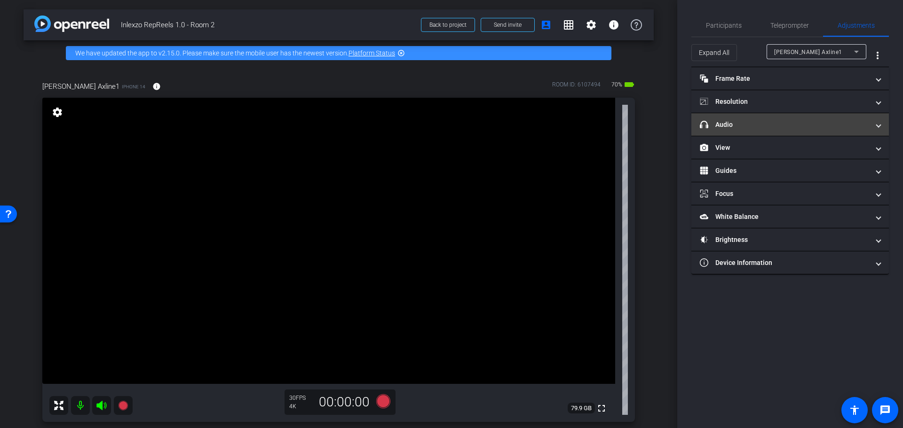
click at [757, 118] on mat-expansion-panel-header "headphone icon Audio" at bounding box center [789, 124] width 197 height 23
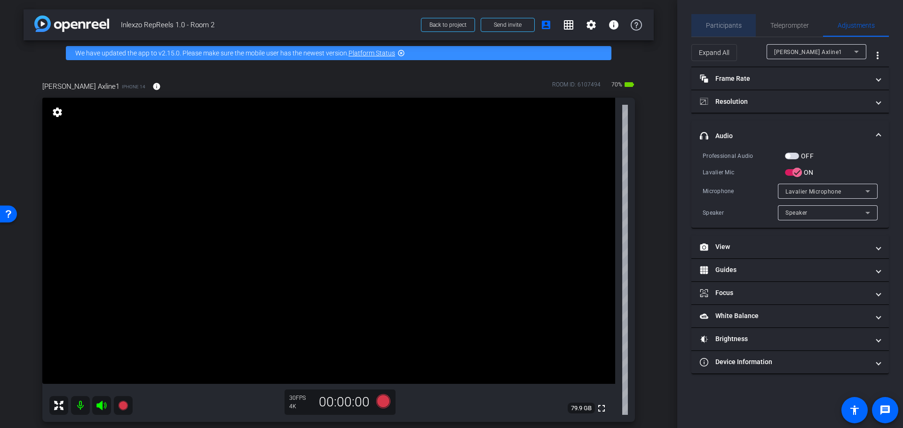
click at [723, 16] on span "Participants" at bounding box center [724, 25] width 36 height 23
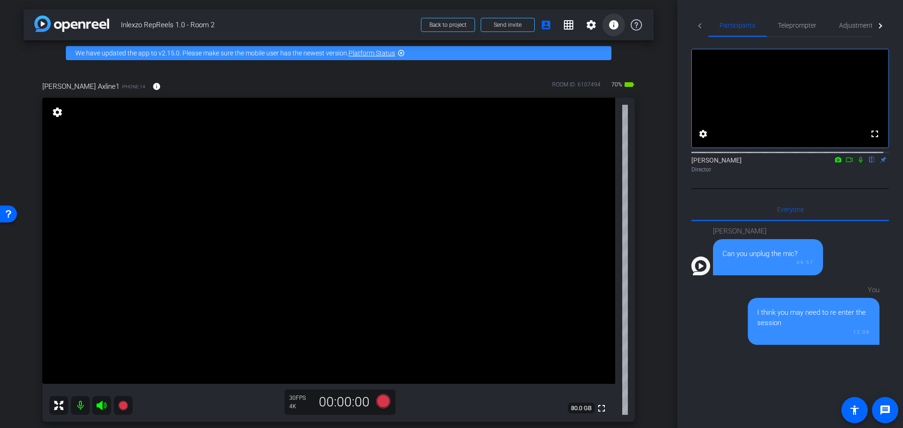
click at [610, 30] on mat-icon "info" at bounding box center [613, 24] width 11 height 11
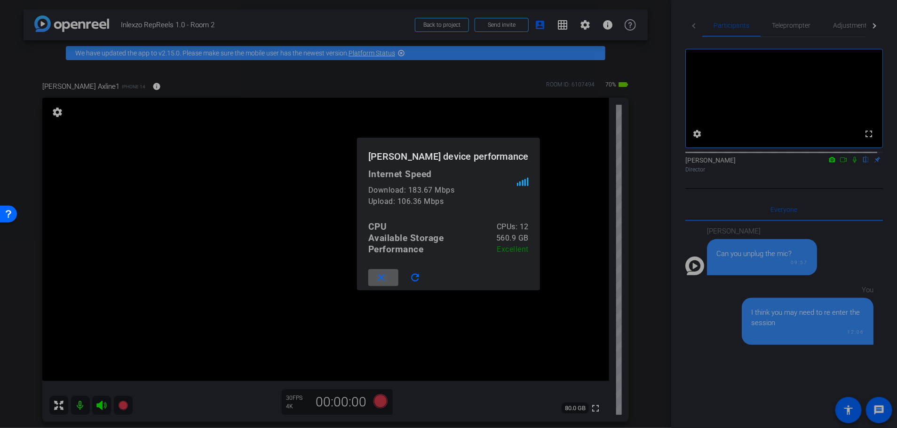
click at [648, 156] on div at bounding box center [448, 214] width 897 height 428
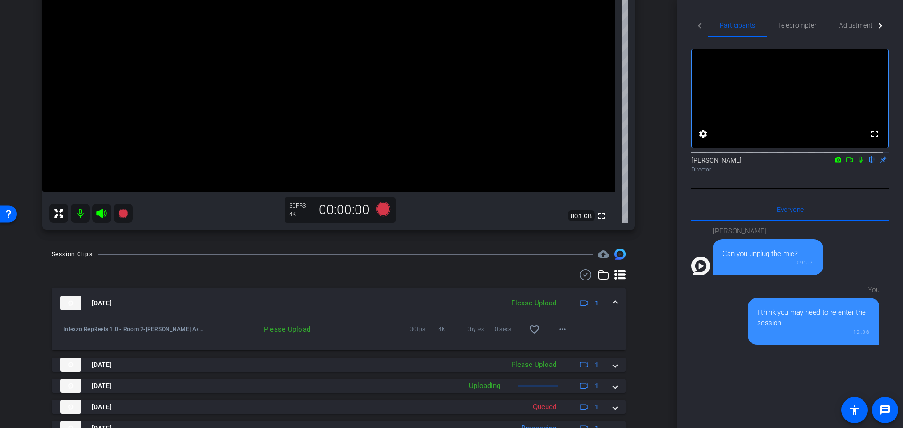
scroll to position [196, 0]
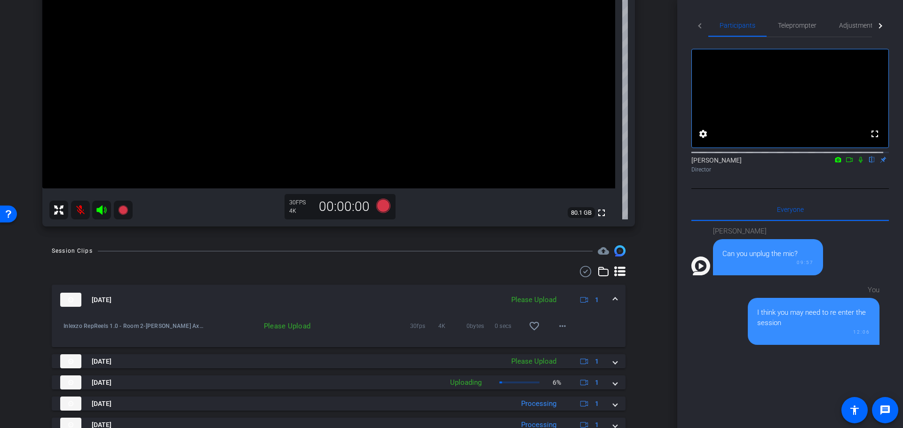
click at [101, 189] on video at bounding box center [328, 45] width 573 height 286
click at [101, 213] on icon at bounding box center [101, 209] width 10 height 9
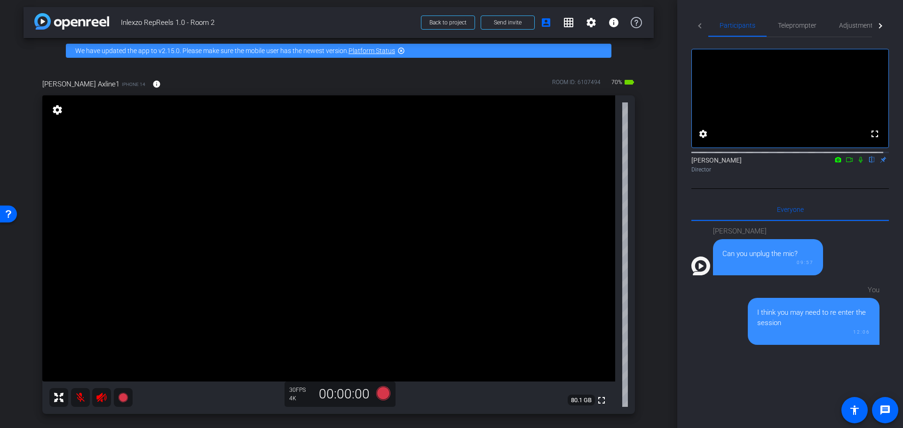
scroll to position [0, 0]
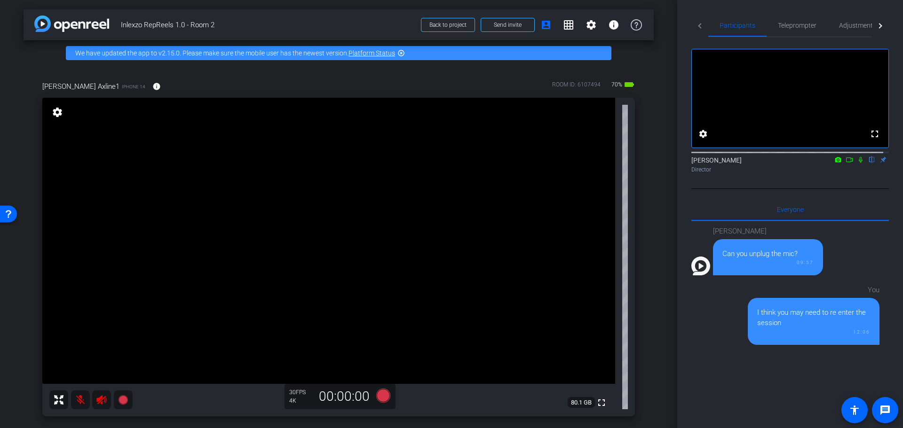
click at [63, 110] on mat-icon "settings" at bounding box center [57, 112] width 13 height 11
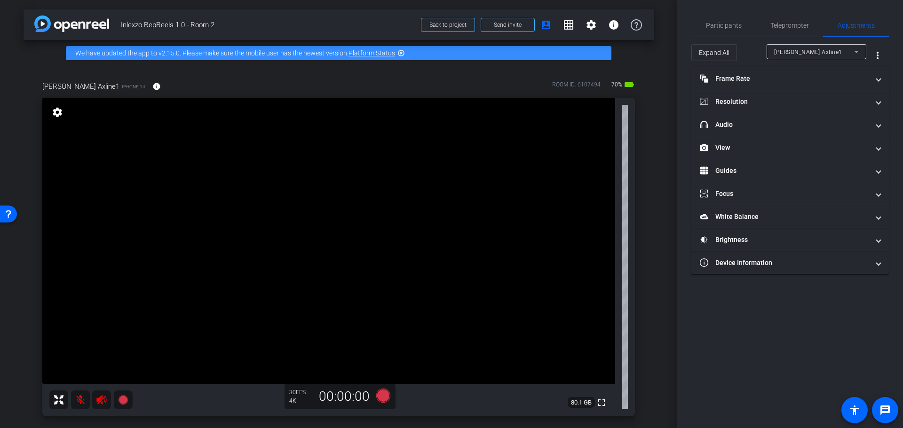
click at [59, 111] on mat-icon "settings" at bounding box center [57, 112] width 13 height 11
click at [748, 149] on mat-panel-title "View" at bounding box center [784, 148] width 169 height 10
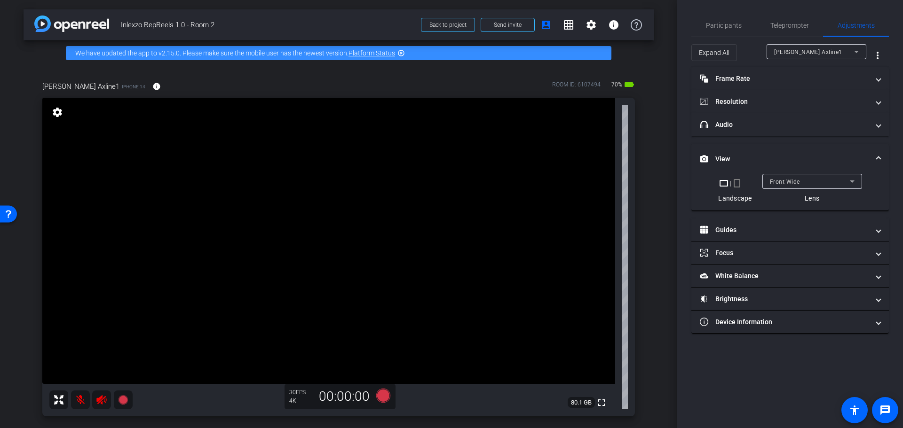
click at [748, 149] on mat-expansion-panel-header "View" at bounding box center [789, 159] width 197 height 30
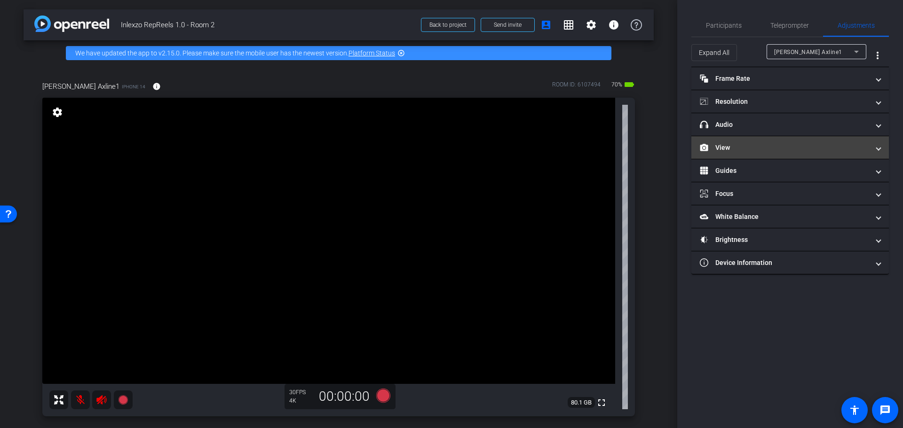
click at [740, 143] on mat-panel-title "View" at bounding box center [784, 148] width 169 height 10
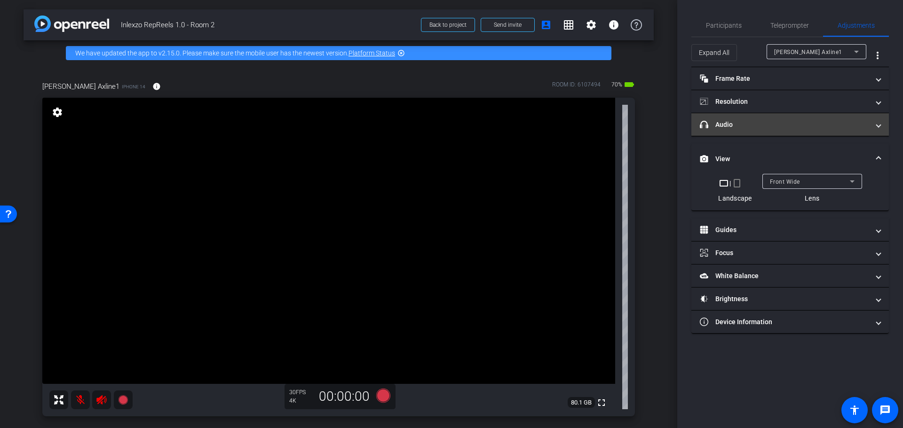
click at [747, 114] on mat-expansion-panel-header "headphone icon Audio" at bounding box center [789, 124] width 197 height 23
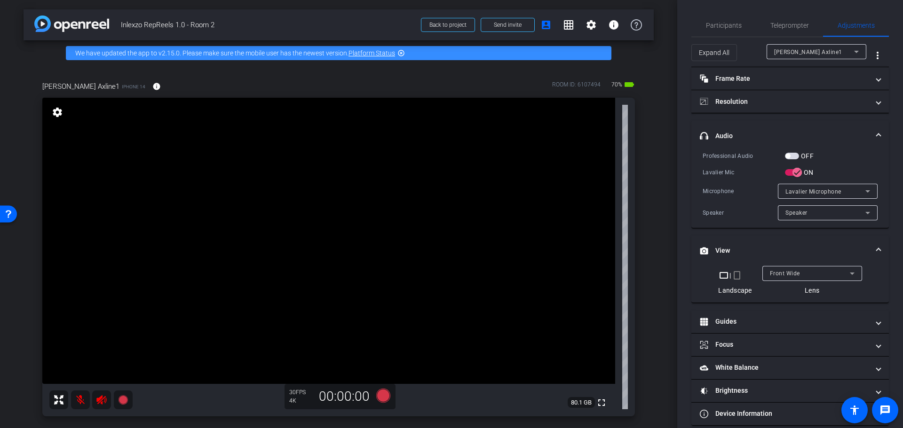
click at [747, 125] on mat-expansion-panel-header "headphone icon Audio" at bounding box center [789, 136] width 197 height 30
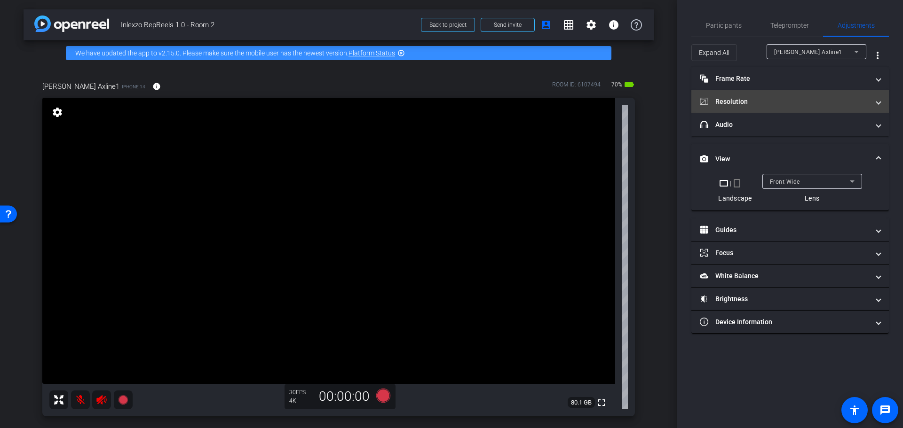
click at [751, 93] on mat-expansion-panel-header "Resolution" at bounding box center [789, 101] width 197 height 23
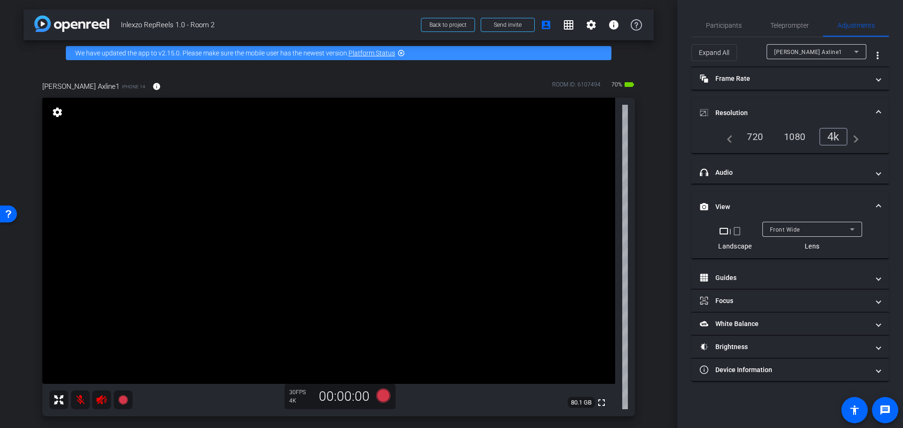
click at [752, 102] on mat-expansion-panel-header "Resolution" at bounding box center [789, 113] width 197 height 30
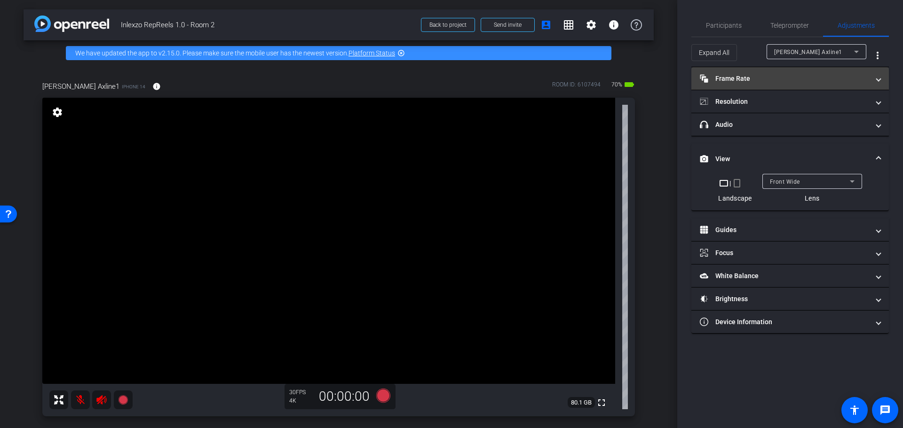
click at [756, 75] on mat-panel-title "Frame Rate Frame Rate" at bounding box center [784, 79] width 169 height 10
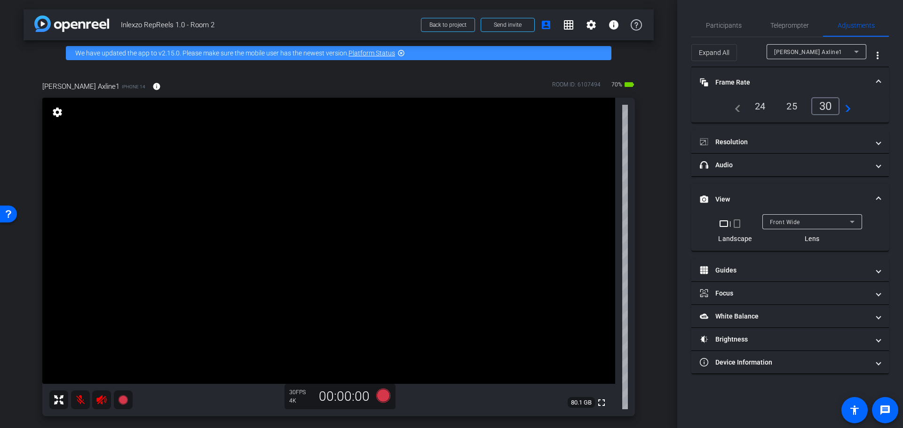
click at [756, 75] on mat-expansion-panel-header "Frame Rate Frame Rate" at bounding box center [789, 82] width 197 height 30
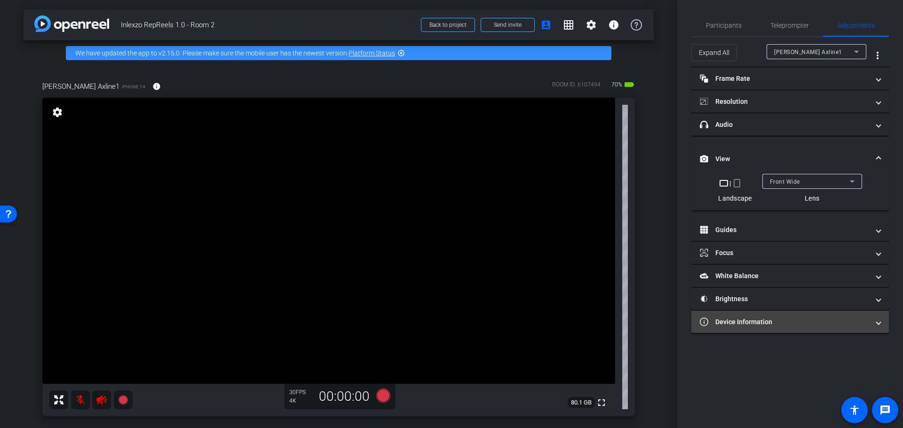
click at [749, 316] on mat-expansion-panel-header "Device Information" at bounding box center [789, 322] width 197 height 23
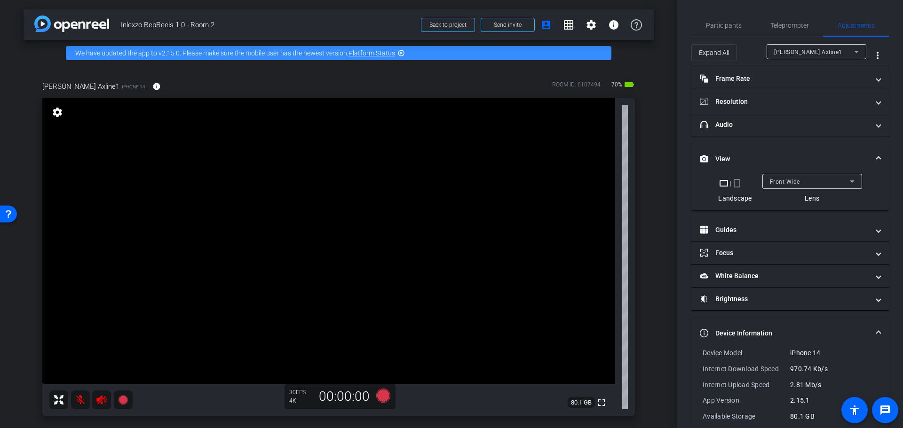
click at [749, 316] on mat-accordion "Frame Rate Frame Rate navigate_before 24 25 30 navigate_next Resolution navigat…" at bounding box center [789, 256] width 197 height 378
click at [664, 291] on div "arrow_back Inlexzo RepReels 1.0 - Room 2 Back to project Send invite account_bo…" at bounding box center [338, 214] width 677 height 428
click at [730, 31] on span "Participants" at bounding box center [724, 25] width 36 height 23
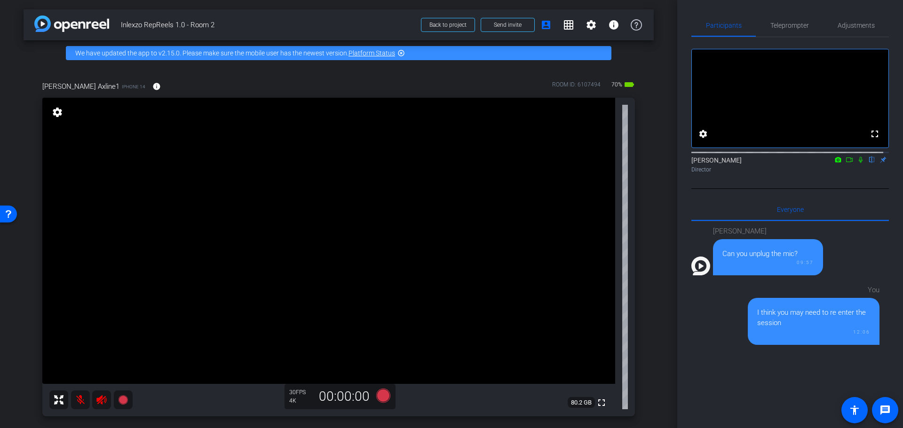
click at [835, 163] on icon at bounding box center [838, 160] width 8 height 7
click at [826, 165] on div at bounding box center [451, 214] width 903 height 428
click at [834, 163] on icon at bounding box center [838, 160] width 8 height 7
click at [840, 166] on div at bounding box center [451, 214] width 903 height 428
click at [845, 163] on icon at bounding box center [849, 160] width 8 height 7
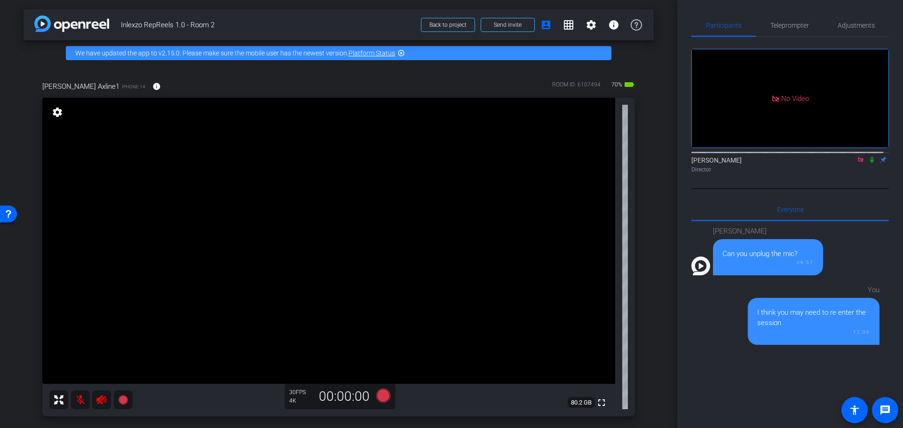
click at [868, 163] on icon at bounding box center [872, 160] width 8 height 7
click at [858, 162] on icon at bounding box center [860, 159] width 5 height 5
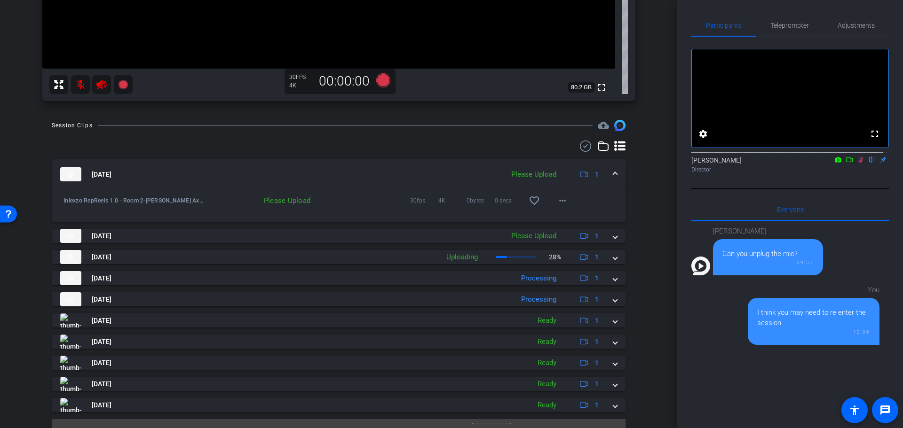
scroll to position [333, 0]
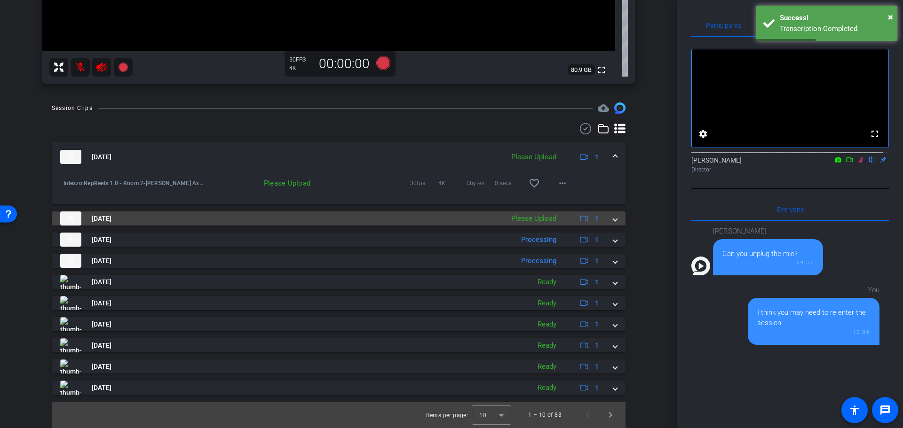
click at [606, 216] on div "Aug 26, 2025 Please Upload 1" at bounding box center [336, 219] width 553 height 14
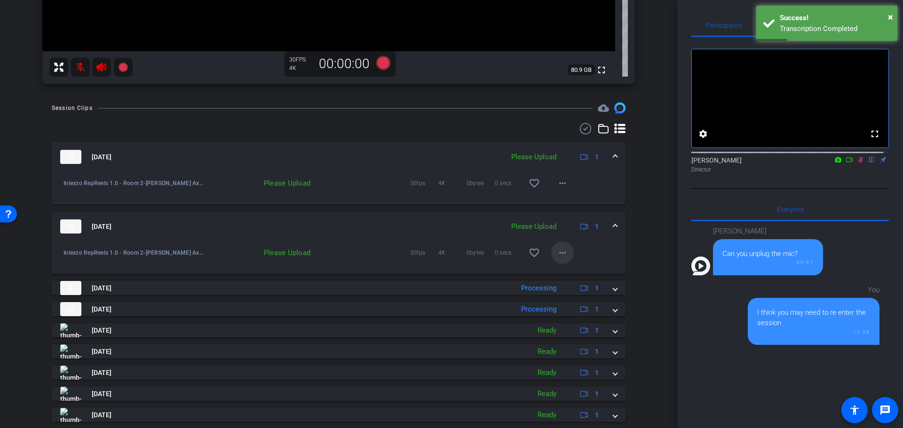
click at [560, 254] on mat-icon "more_horiz" at bounding box center [562, 252] width 11 height 11
click at [553, 269] on span "Upload" at bounding box center [572, 272] width 38 height 11
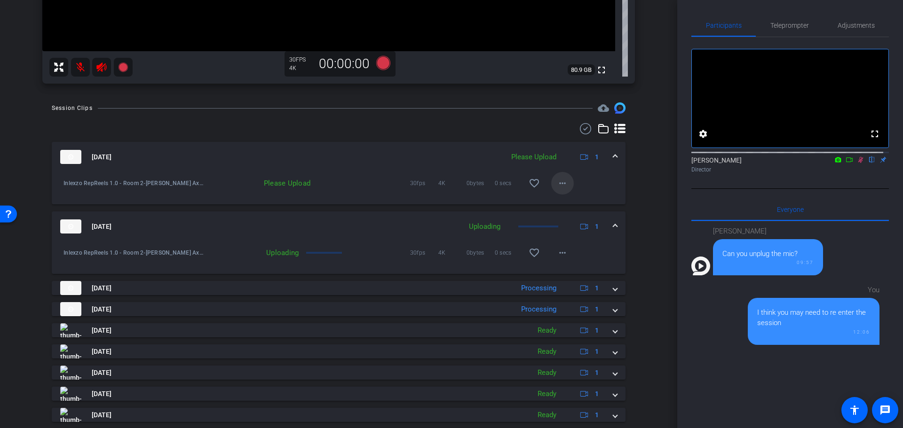
click at [557, 185] on mat-icon "more_horiz" at bounding box center [562, 183] width 11 height 11
click at [558, 201] on span "Upload" at bounding box center [572, 202] width 38 height 11
click at [858, 163] on icon at bounding box center [861, 160] width 8 height 7
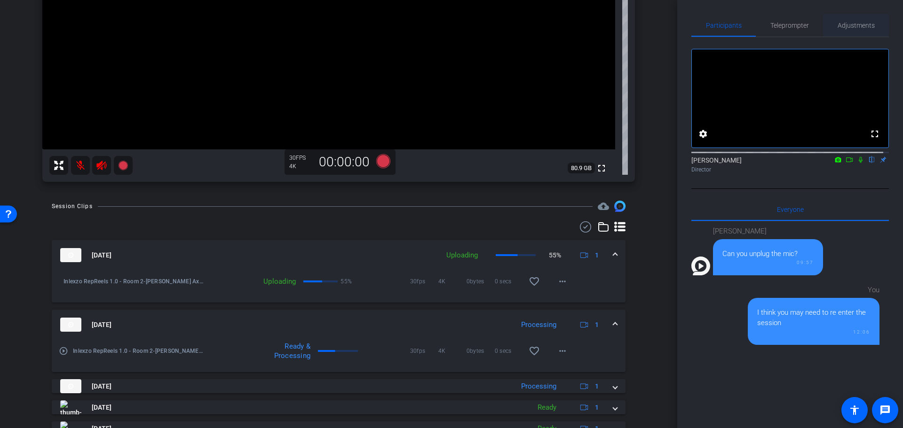
click at [854, 28] on span "Adjustments" at bounding box center [855, 25] width 37 height 7
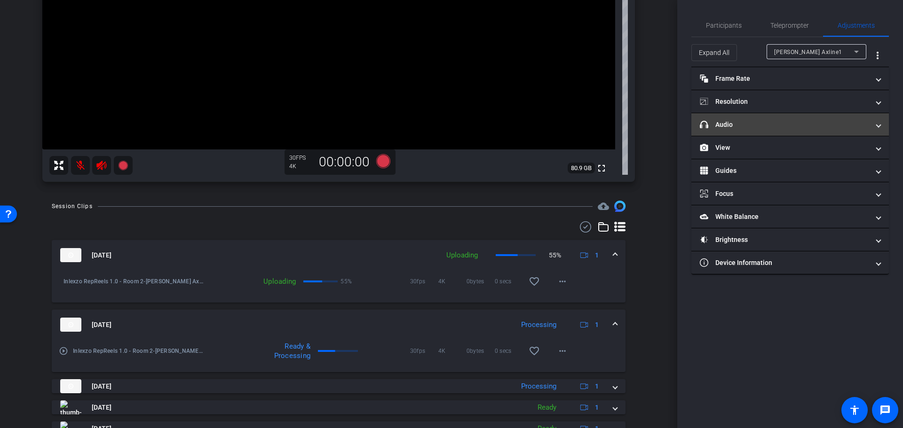
click at [760, 116] on mat-expansion-panel-header "headphone icon Audio" at bounding box center [789, 124] width 197 height 23
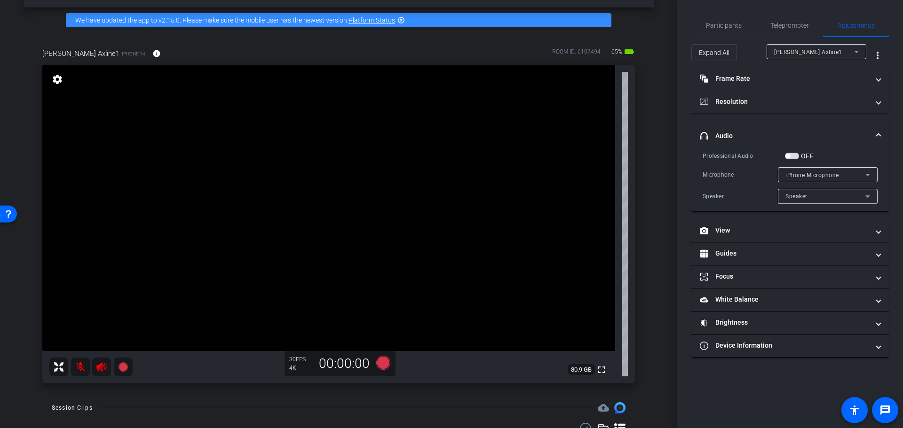
scroll to position [0, 0]
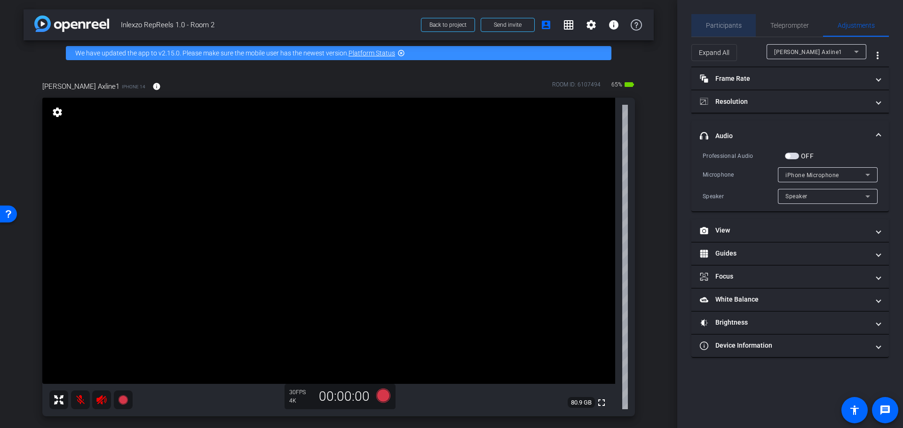
click at [732, 31] on span "Participants" at bounding box center [724, 25] width 36 height 23
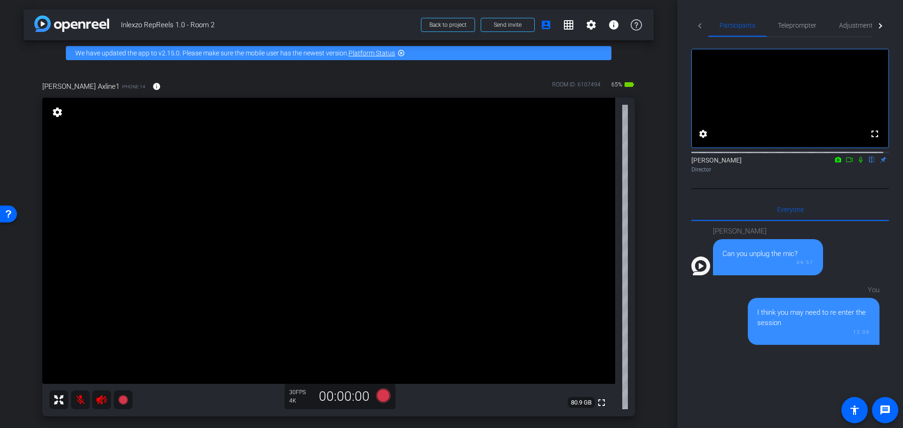
click at [100, 400] on icon at bounding box center [101, 399] width 10 height 9
click at [102, 398] on icon at bounding box center [101, 399] width 10 height 9
click at [100, 400] on icon at bounding box center [101, 399] width 10 height 9
click at [80, 402] on mat-icon at bounding box center [80, 400] width 19 height 19
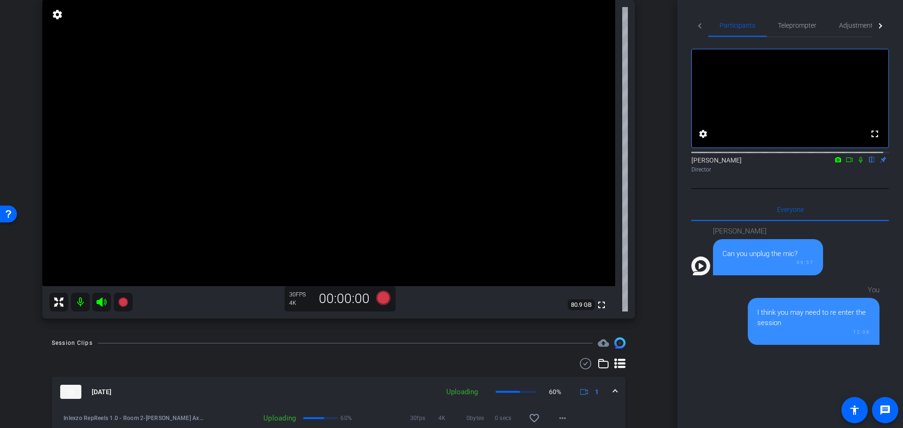
scroll to position [196, 0]
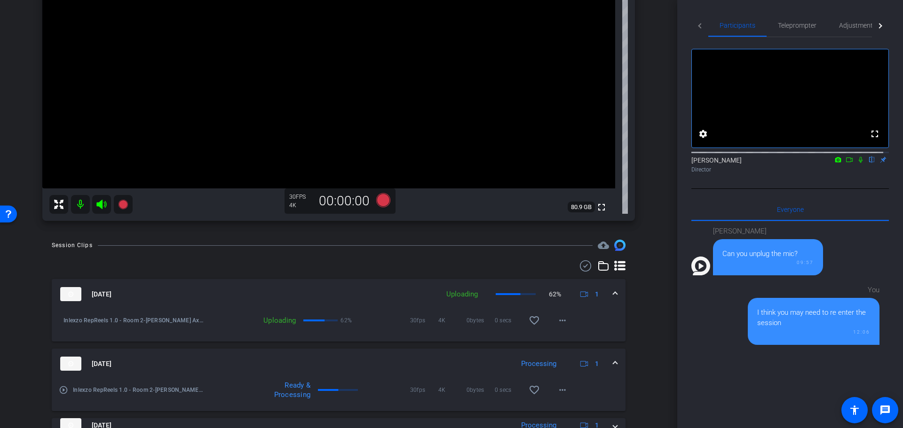
click at [105, 202] on icon at bounding box center [101, 204] width 11 height 11
click at [77, 208] on mat-icon at bounding box center [80, 204] width 19 height 19
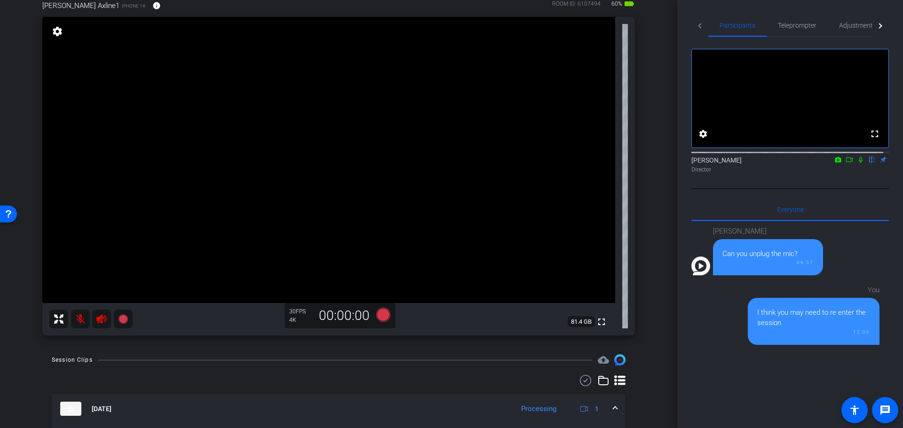
scroll to position [381, 0]
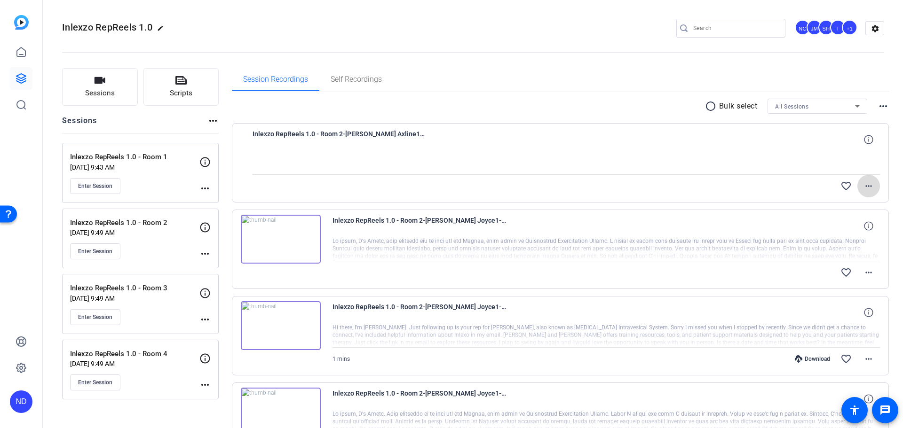
click at [862, 193] on span at bounding box center [868, 186] width 23 height 23
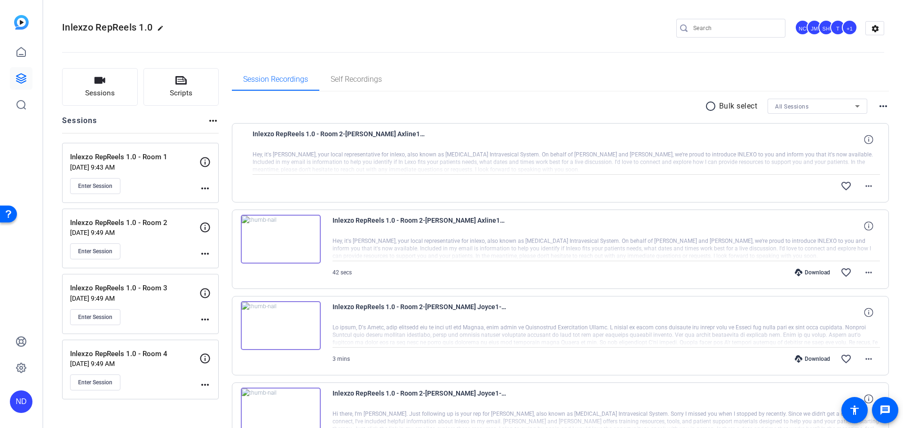
click at [162, 220] on p "Inlexzo RepReels 1.0 - Room 2" at bounding box center [134, 223] width 129 height 11
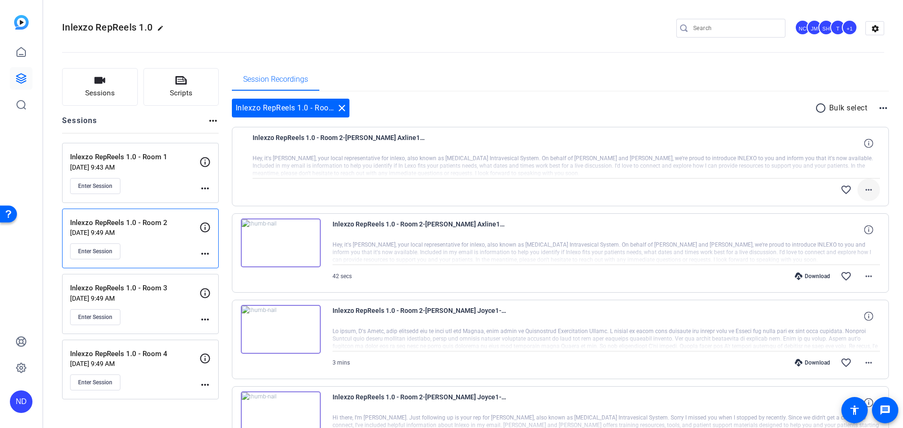
click at [863, 192] on mat-icon "more_horiz" at bounding box center [868, 189] width 11 height 11
click at [839, 210] on span "Download Original" at bounding box center [838, 209] width 56 height 11
click at [127, 231] on p "[DATE] 9:49 AM" at bounding box center [134, 233] width 129 height 8
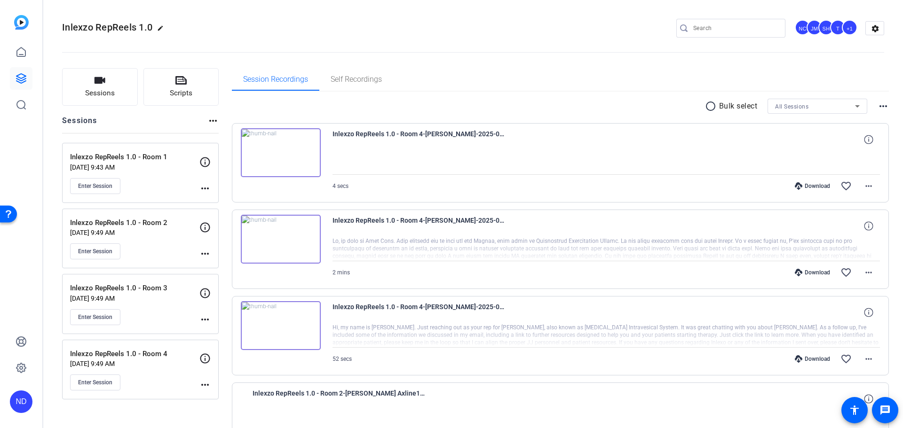
click at [137, 231] on p "[DATE] 9:49 AM" at bounding box center [134, 233] width 129 height 8
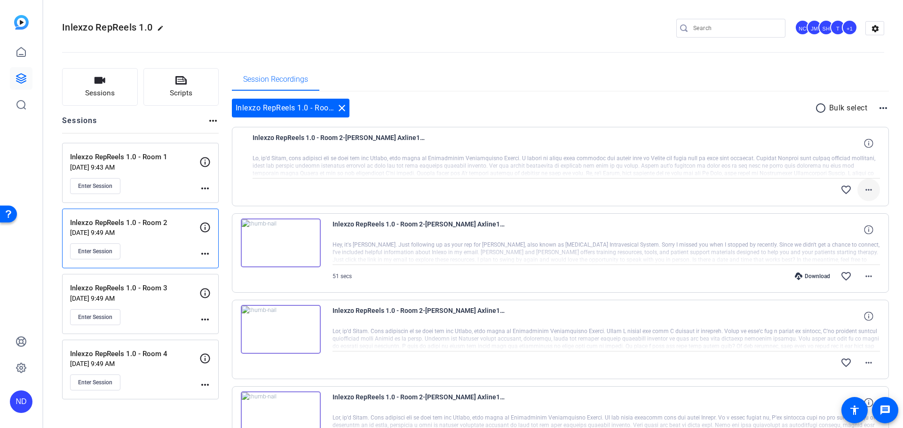
click at [866, 190] on mat-icon "more_horiz" at bounding box center [868, 189] width 11 height 11
click at [718, 99] on div at bounding box center [451, 214] width 903 height 428
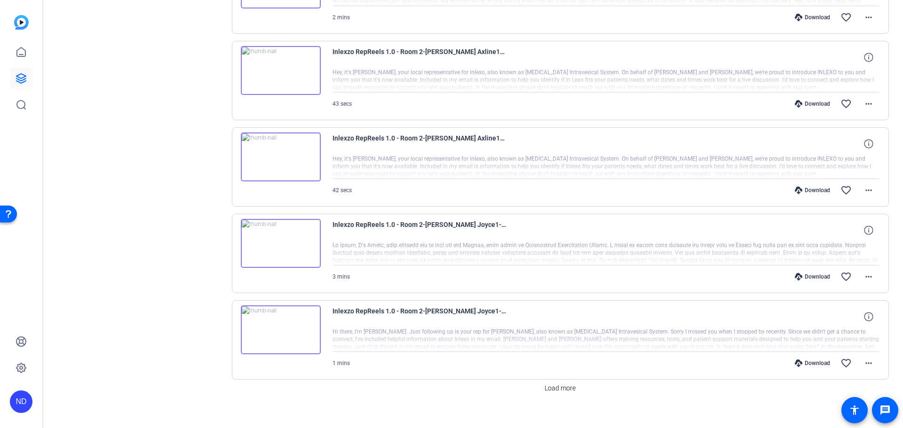
scroll to position [615, 0]
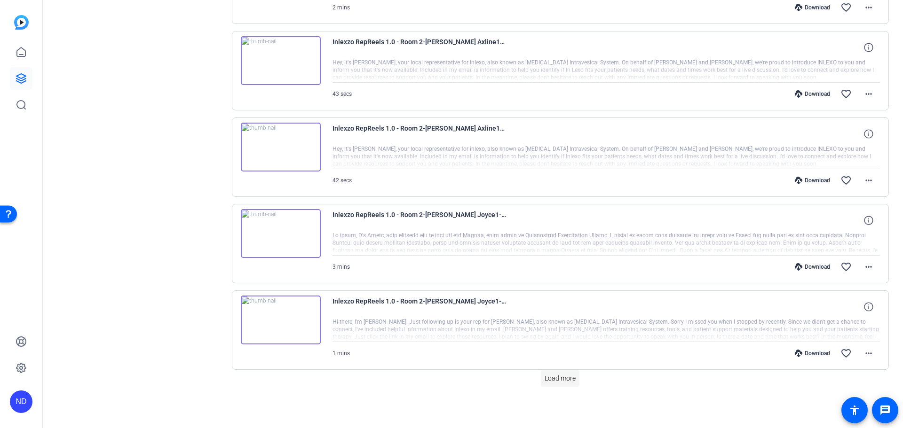
click at [558, 377] on span "Load more" at bounding box center [559, 379] width 31 height 10
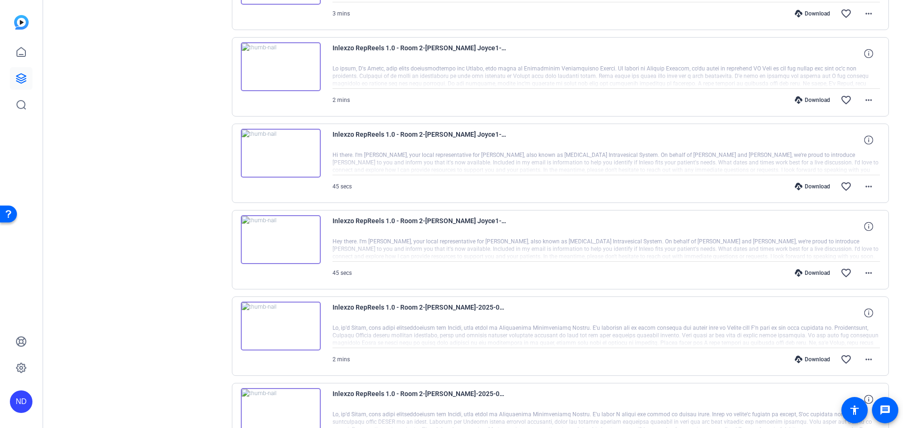
scroll to position [1480, 0]
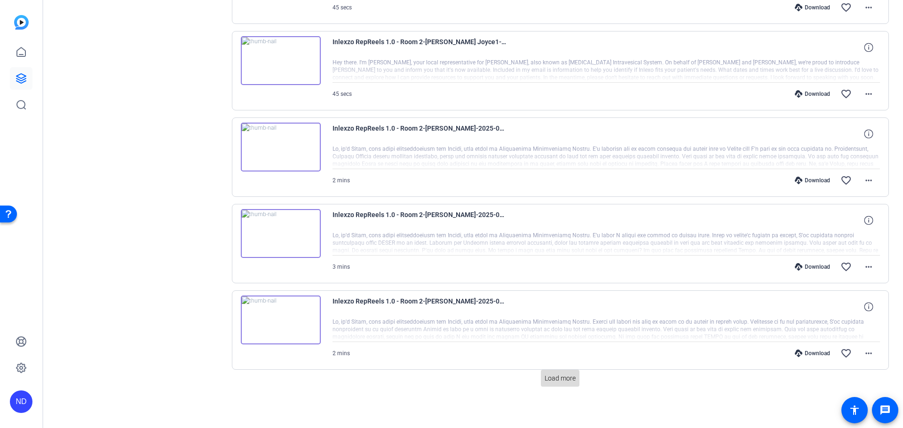
click at [548, 375] on span "Load more" at bounding box center [559, 379] width 31 height 10
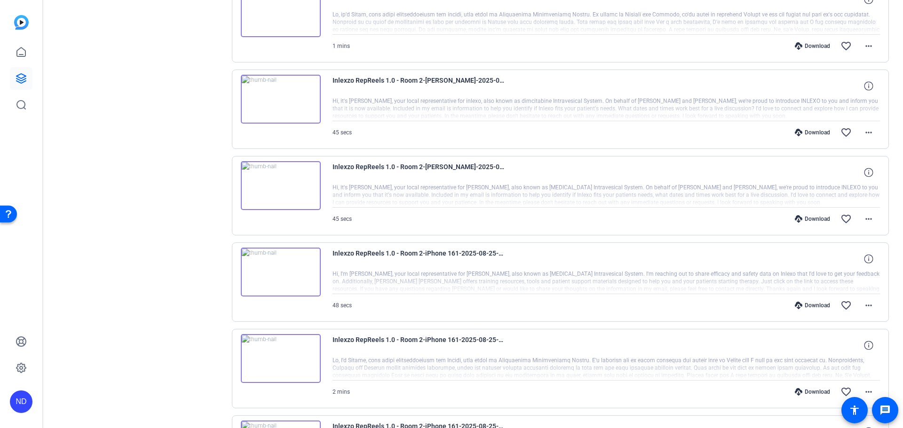
scroll to position [1953, 0]
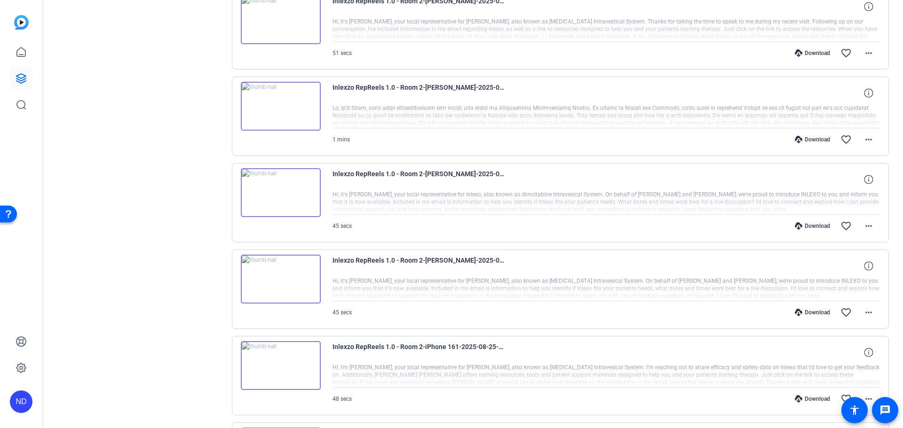
click at [809, 309] on div "Download" at bounding box center [812, 313] width 45 height 8
click at [810, 225] on div "Download" at bounding box center [812, 226] width 45 height 8
click at [810, 140] on div "Download" at bounding box center [812, 140] width 45 height 8
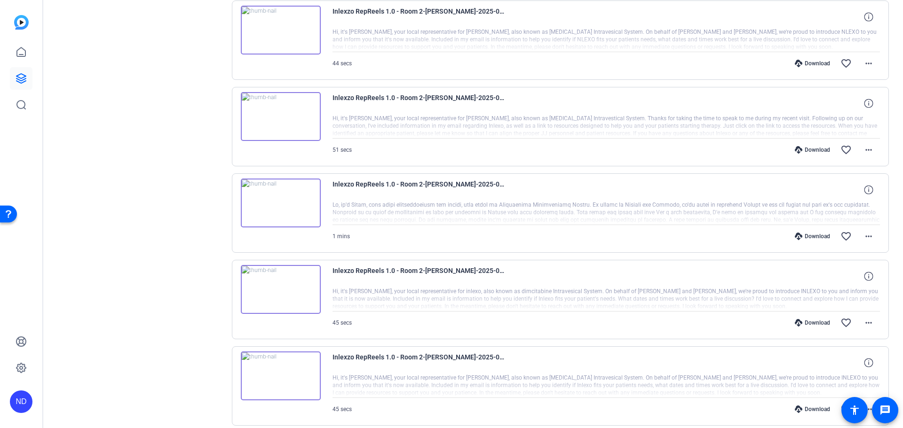
scroll to position [1856, 0]
click at [819, 147] on div "Download" at bounding box center [812, 151] width 45 height 8
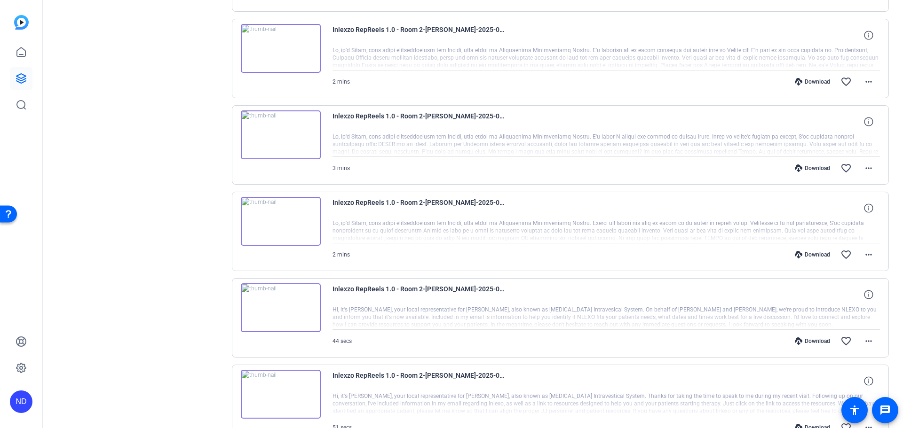
scroll to position [1562, 0]
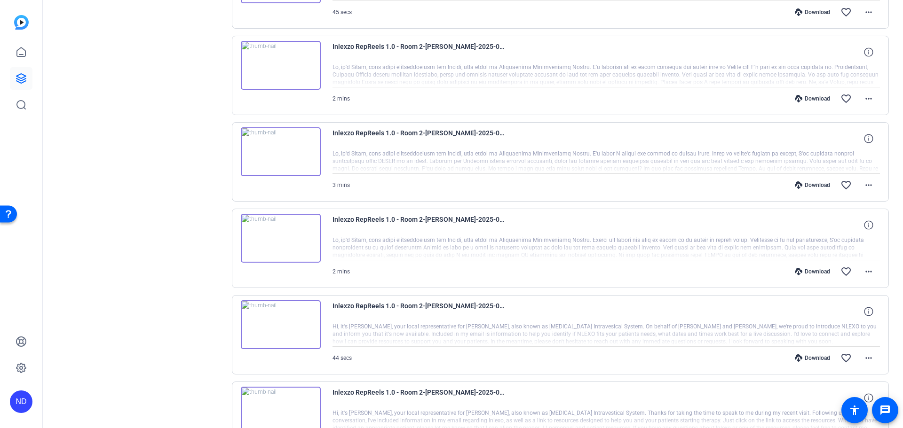
click at [809, 360] on div "Download" at bounding box center [812, 358] width 45 height 8
click at [812, 271] on div "Download" at bounding box center [812, 272] width 45 height 8
click at [802, 186] on div "Download" at bounding box center [812, 185] width 45 height 8
click at [802, 100] on div "Download" at bounding box center [812, 99] width 45 height 8
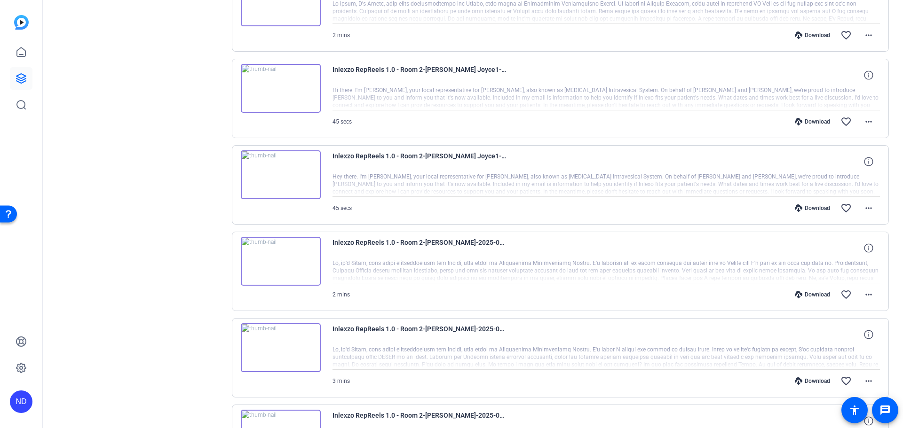
scroll to position [1268, 0]
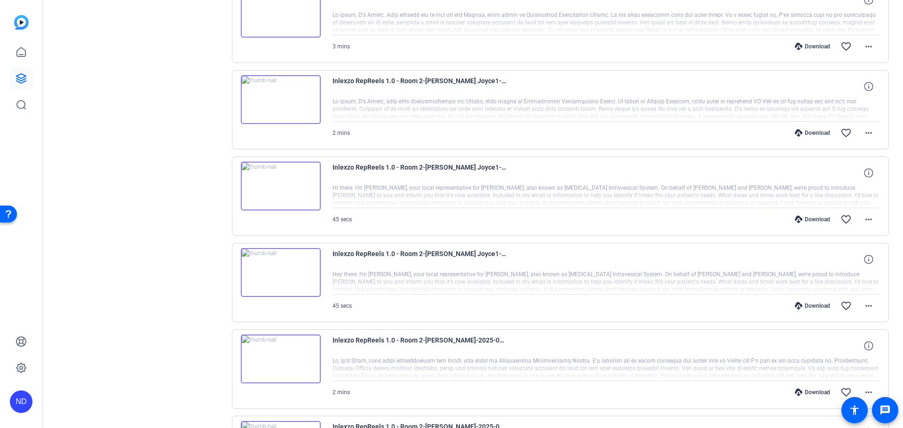
click at [806, 307] on div "Download" at bounding box center [812, 306] width 45 height 8
click at [804, 217] on div "Download" at bounding box center [812, 220] width 45 height 8
click at [803, 134] on div "Download" at bounding box center [812, 133] width 45 height 8
click at [813, 50] on div "Download" at bounding box center [812, 47] width 45 height 8
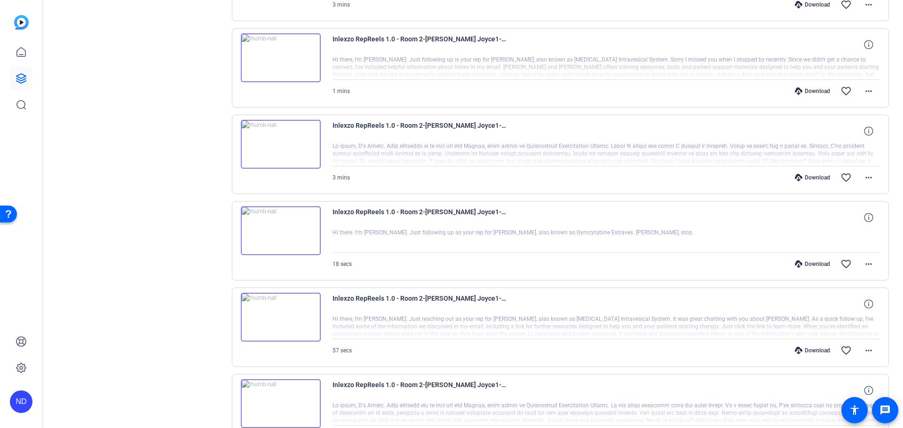
scroll to position [876, 0]
click at [805, 350] on div "Download" at bounding box center [812, 352] width 45 height 8
click at [795, 262] on icon at bounding box center [799, 266] width 8 height 8
click at [801, 179] on div "Download" at bounding box center [812, 179] width 45 height 8
click at [790, 89] on div "Download" at bounding box center [812, 93] width 45 height 8
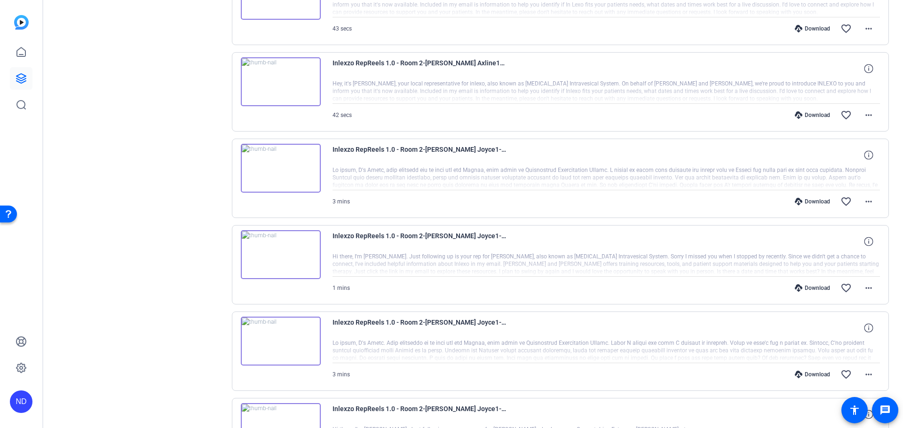
scroll to position [582, 0]
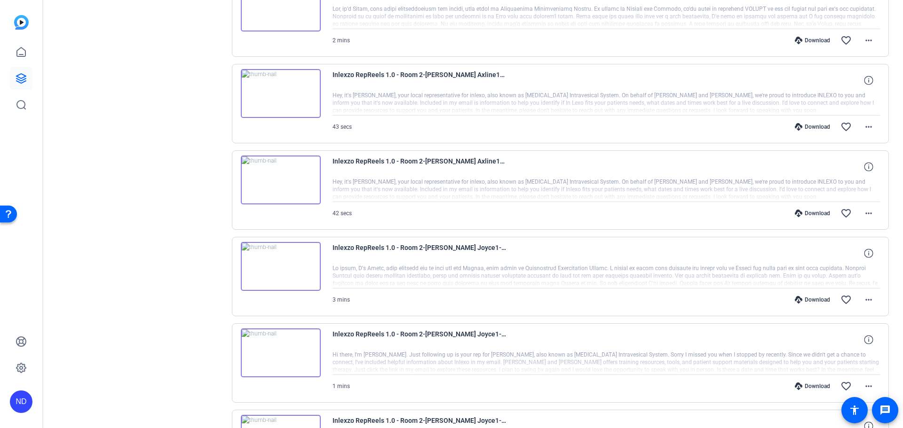
click at [793, 304] on div "Download favorite_border more_horiz" at bounding box center [687, 300] width 383 height 23
click at [805, 299] on div "Download" at bounding box center [812, 300] width 45 height 8
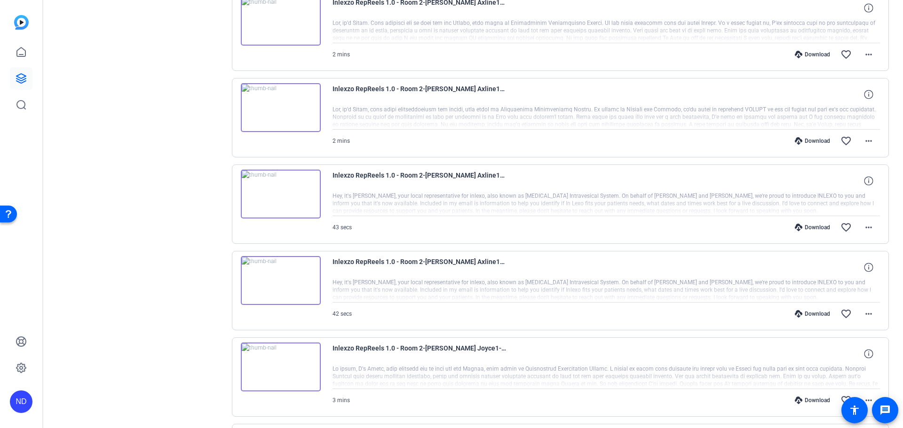
scroll to position [484, 0]
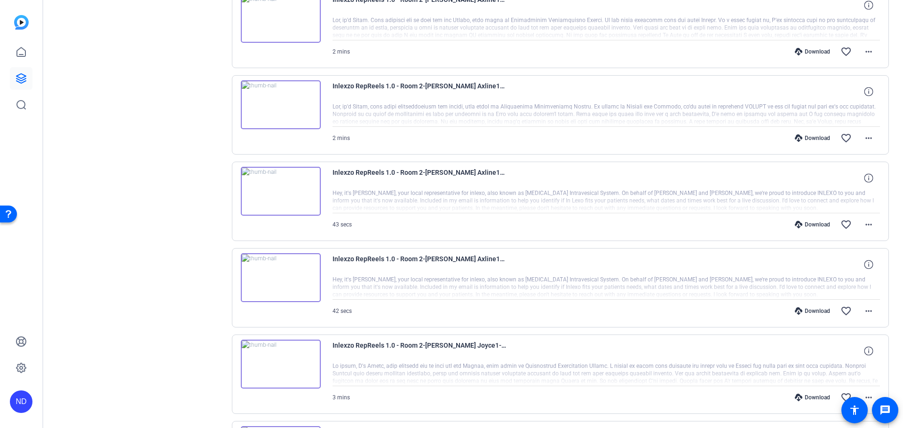
click at [803, 307] on div "Download favorite_border more_horiz" at bounding box center [687, 311] width 383 height 23
click at [803, 312] on div "Download" at bounding box center [812, 311] width 45 height 8
click at [797, 225] on div "Download" at bounding box center [812, 225] width 45 height 8
click at [806, 139] on div "Download" at bounding box center [812, 138] width 45 height 8
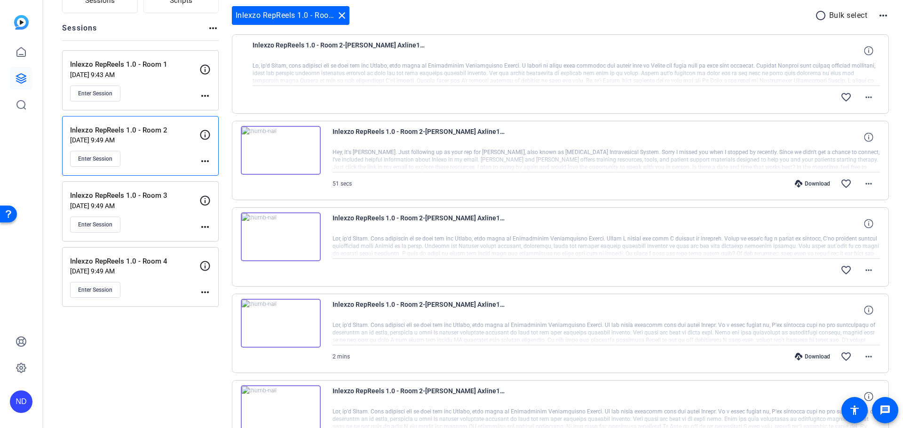
scroll to position [190, 0]
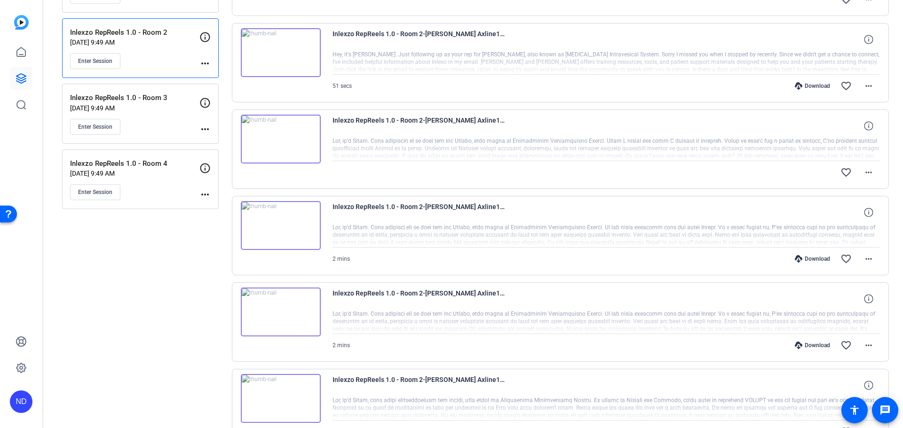
click at [803, 343] on div "Download" at bounding box center [812, 346] width 45 height 8
click at [805, 260] on div "Download" at bounding box center [812, 259] width 45 height 8
click at [863, 174] on mat-icon "more_horiz" at bounding box center [868, 172] width 11 height 11
click at [826, 185] on div "Download Original Share Original Extract Audio Download Transcript Archive clip…" at bounding box center [837, 221] width 71 height 75
click at [870, 172] on span at bounding box center [868, 172] width 23 height 23
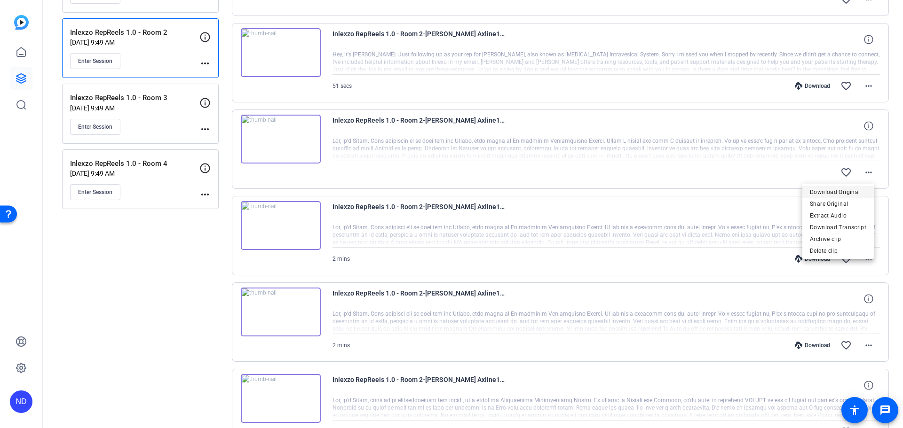
click at [836, 188] on span "Download Original" at bounding box center [838, 192] width 56 height 11
click at [803, 85] on div "Download" at bounding box center [812, 86] width 45 height 8
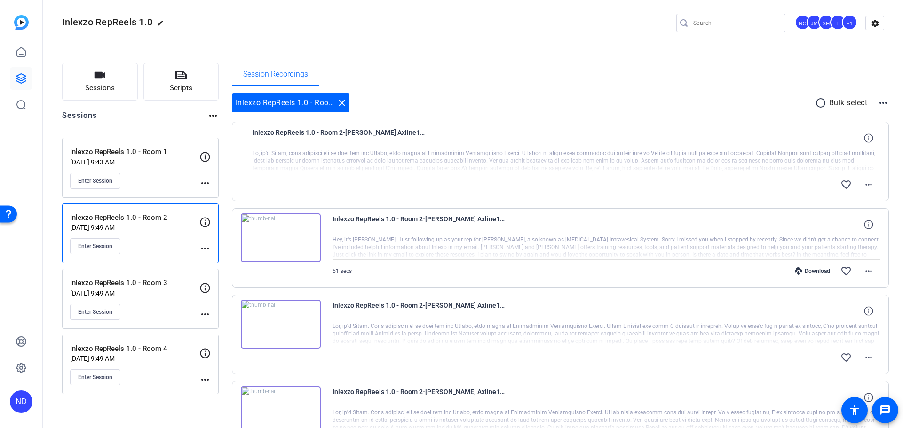
scroll to position [0, 0]
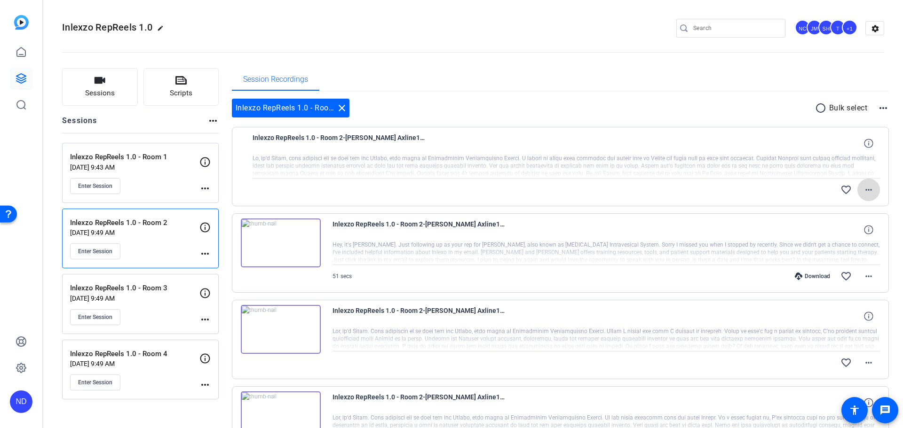
click at [864, 193] on mat-icon "more_horiz" at bounding box center [868, 189] width 11 height 11
click at [821, 210] on span "Download Original" at bounding box center [838, 209] width 56 height 11
